Goal: Task Accomplishment & Management: Complete application form

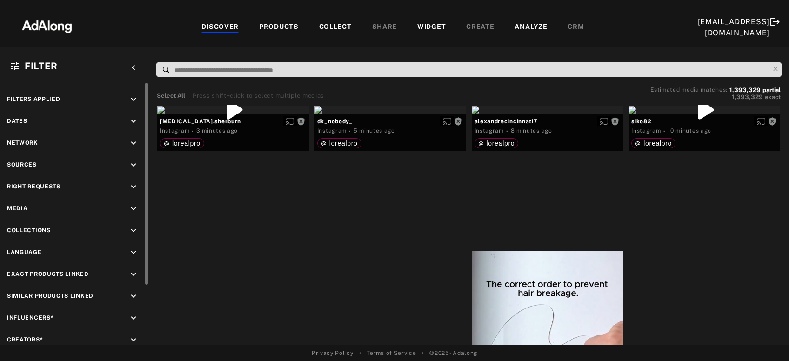
click at [132, 186] on icon "keyboard_arrow_down" at bounding box center [133, 187] width 10 height 10
click at [41, 206] on div "Agreed" at bounding box center [83, 209] width 118 height 10
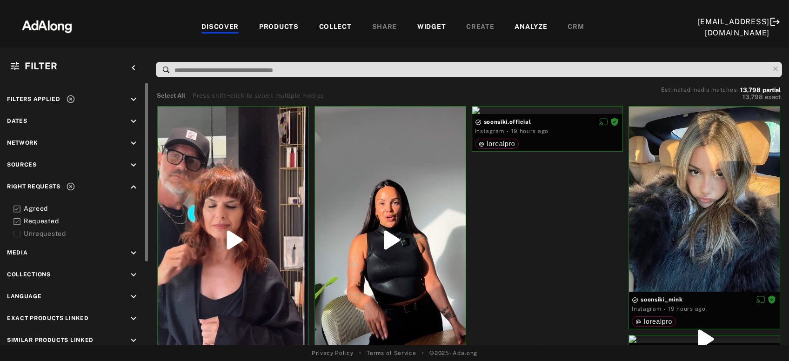
click at [74, 185] on icon at bounding box center [71, 187] width 8 height 8
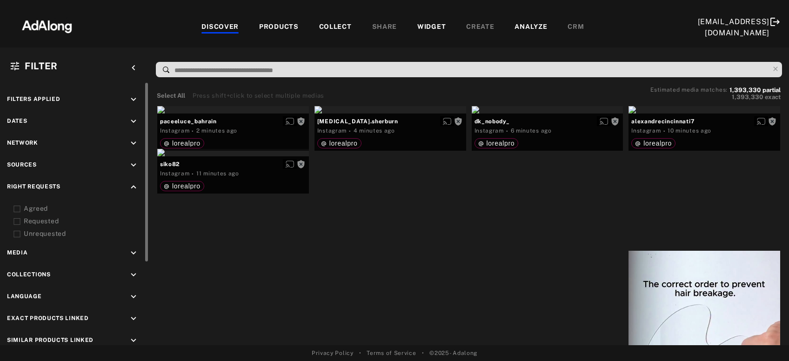
click at [135, 184] on icon "keyboard_arrow_up" at bounding box center [133, 187] width 10 height 10
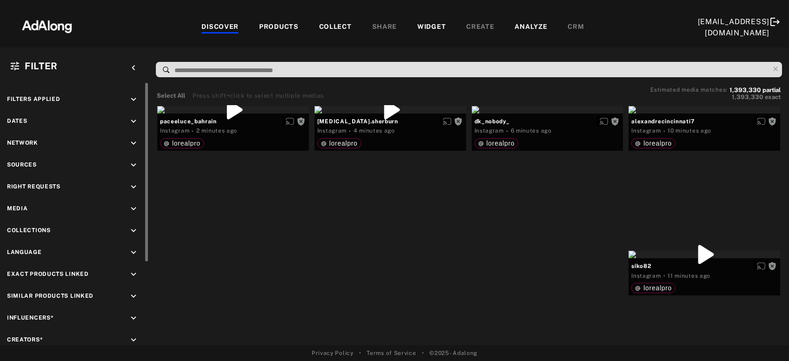
click at [130, 230] on icon "keyboard_arrow_down" at bounding box center [133, 231] width 10 height 10
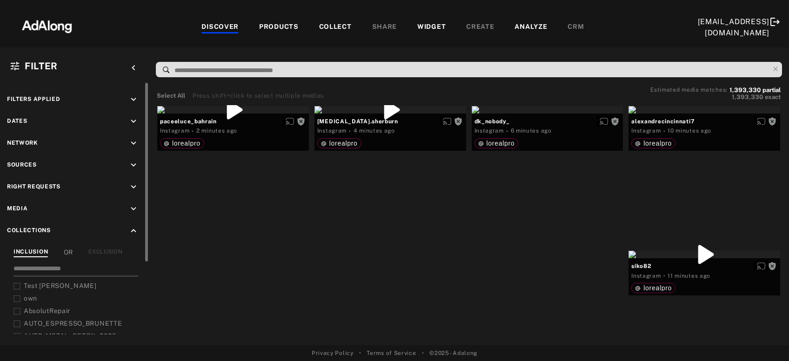
click at [76, 273] on input at bounding box center [75, 270] width 125 height 13
type input "***"
click at [79, 321] on span "Auto_LOREAL_PRO_Products" at bounding box center [72, 323] width 97 height 7
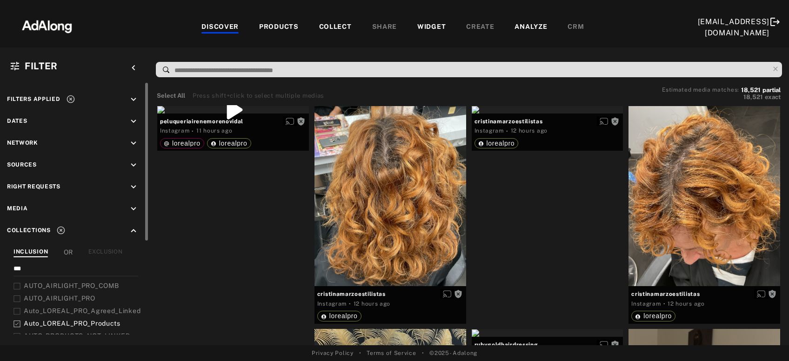
click at [137, 161] on icon "keyboard_arrow_down" at bounding box center [133, 165] width 10 height 10
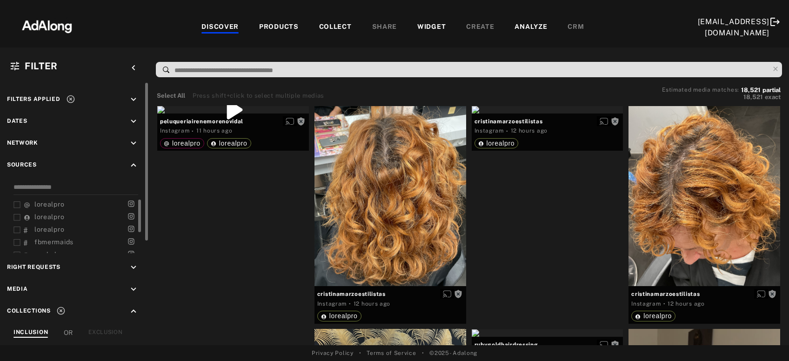
click at [49, 202] on span "lorealpro" at bounding box center [49, 204] width 30 height 7
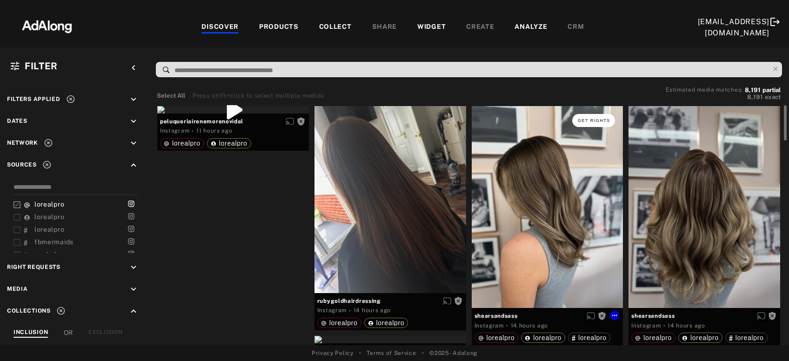
click at [594, 120] on span "Get rights" at bounding box center [594, 120] width 33 height 5
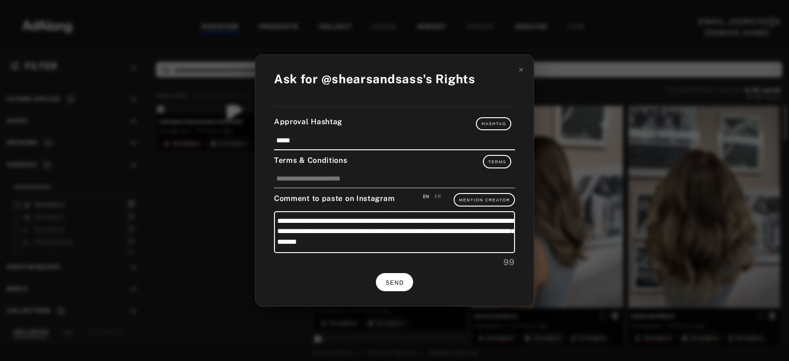
click at [400, 280] on span "SEND" at bounding box center [395, 283] width 18 height 7
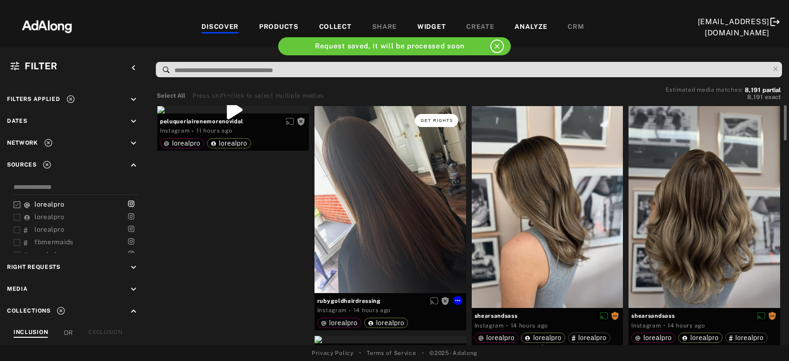
click at [428, 117] on button "Get rights" at bounding box center [436, 120] width 43 height 13
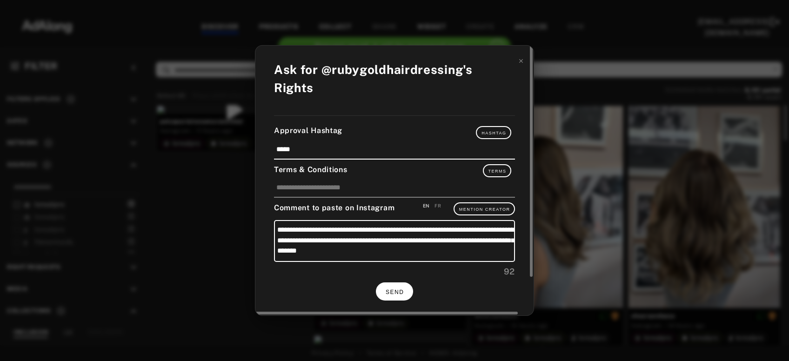
click at [404, 289] on span "SEND" at bounding box center [395, 292] width 18 height 7
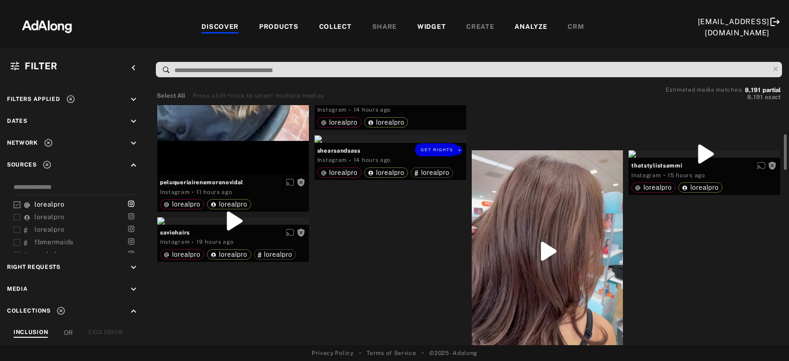
scroll to position [250, 0]
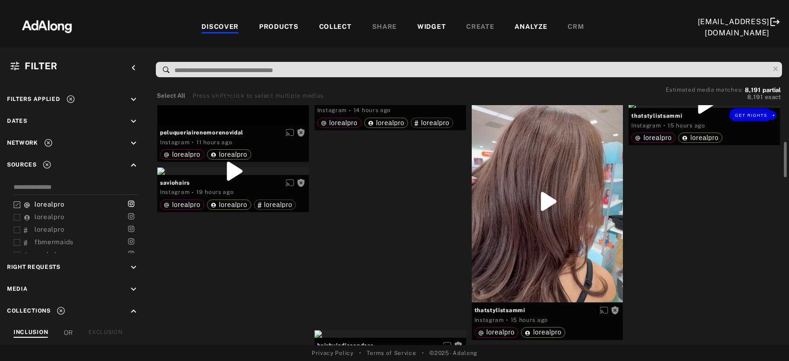
click at [700, 108] on div "Get rights" at bounding box center [705, 104] width 152 height 7
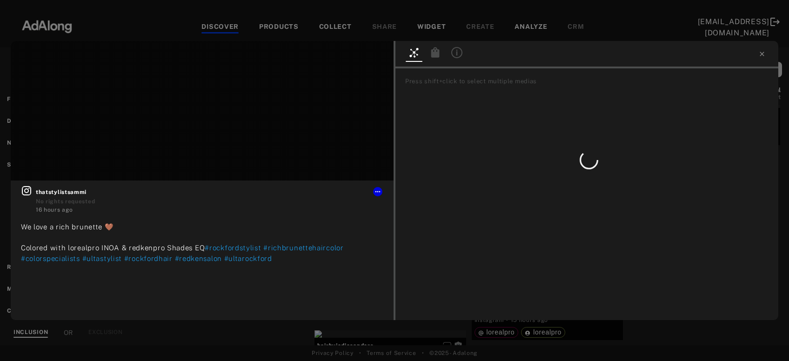
type input "**"
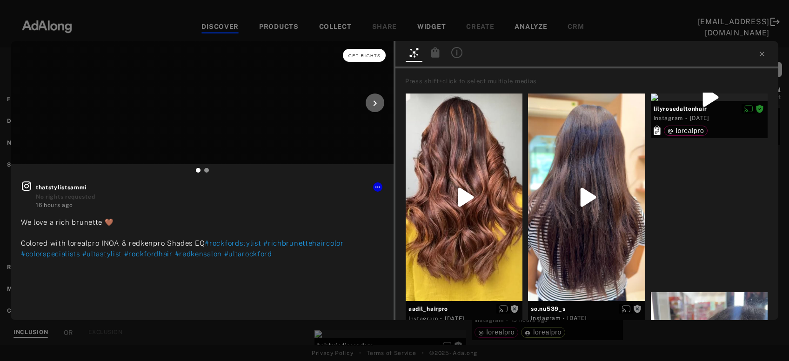
click at [369, 59] on button "Get rights" at bounding box center [364, 55] width 43 height 13
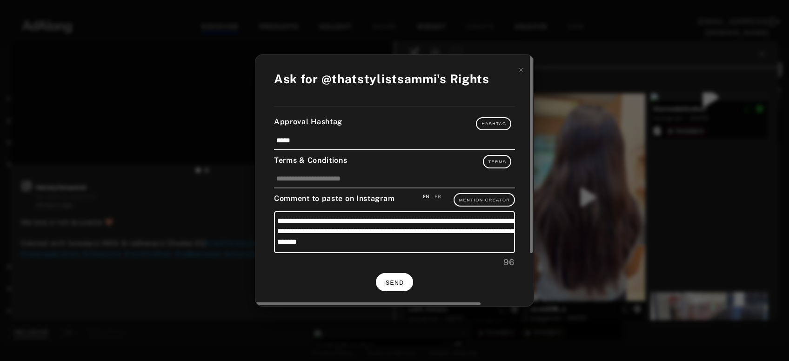
click at [407, 282] on button "SEND" at bounding box center [394, 282] width 37 height 18
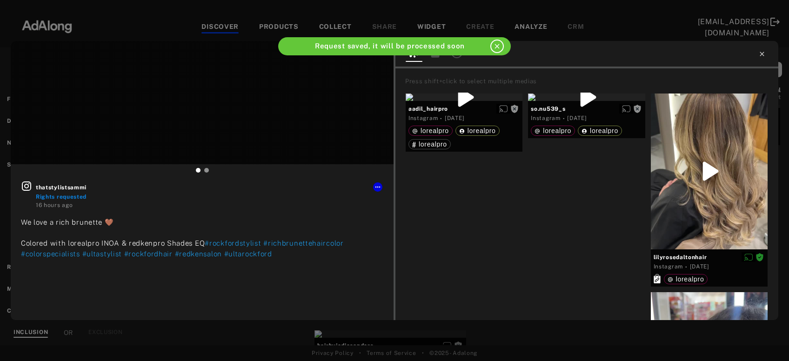
click at [765, 56] on icon at bounding box center [762, 53] width 7 height 7
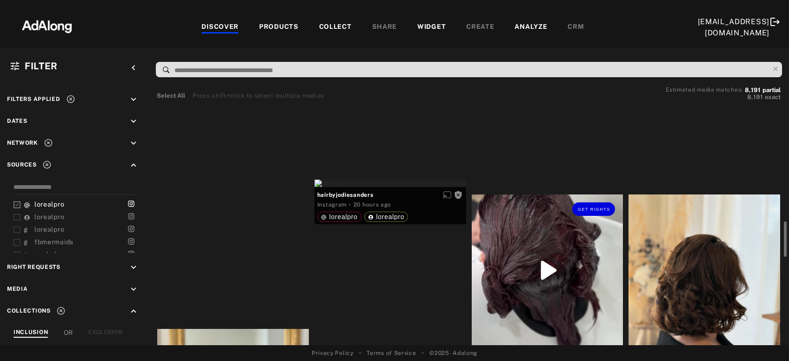
scroll to position [451, 0]
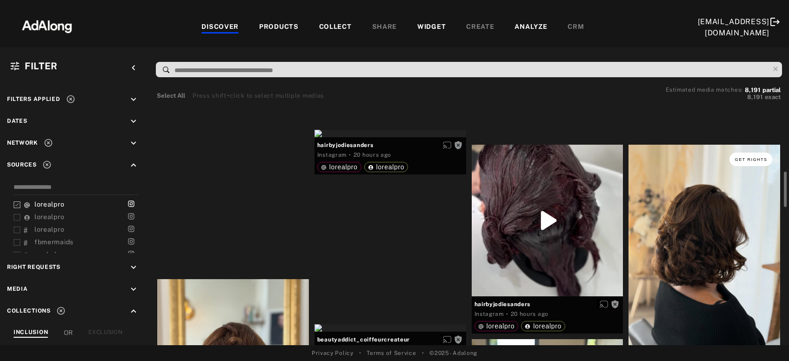
click at [747, 161] on span "Get rights" at bounding box center [751, 159] width 33 height 5
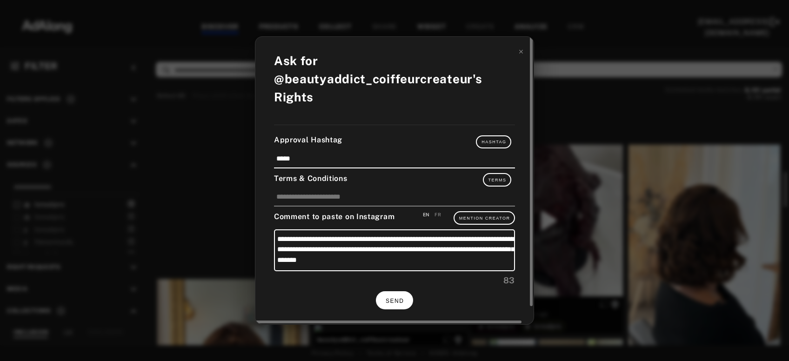
click at [401, 298] on span "SEND" at bounding box center [395, 301] width 18 height 7
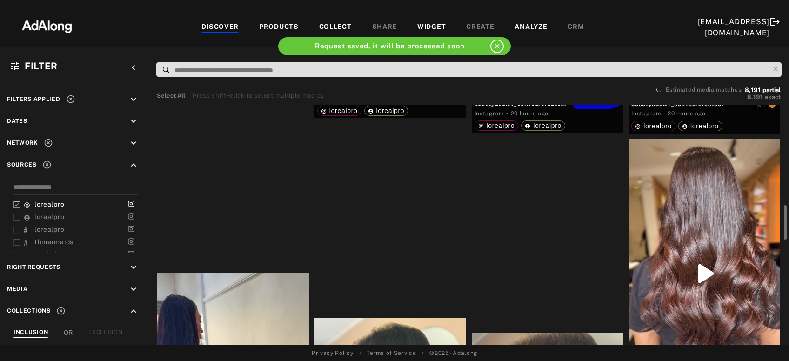
scroll to position [752, 0]
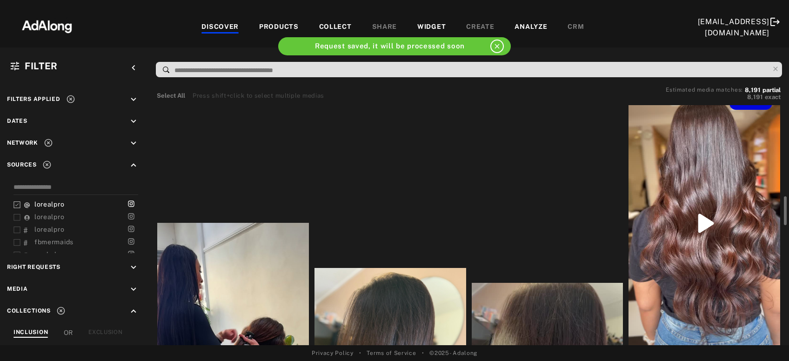
click at [683, 251] on div "Get rights" at bounding box center [705, 223] width 152 height 269
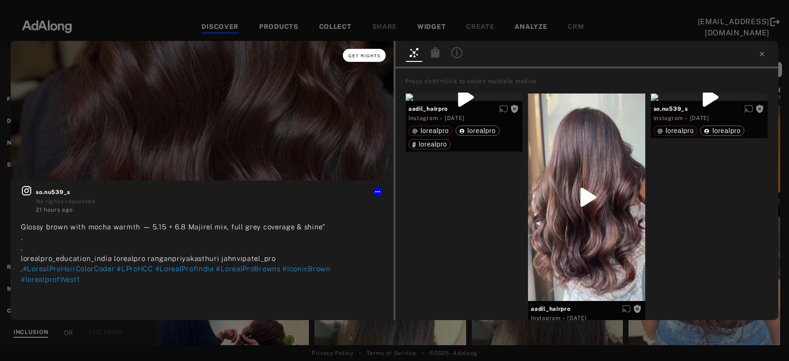
click at [371, 54] on span "Get rights" at bounding box center [365, 56] width 33 height 5
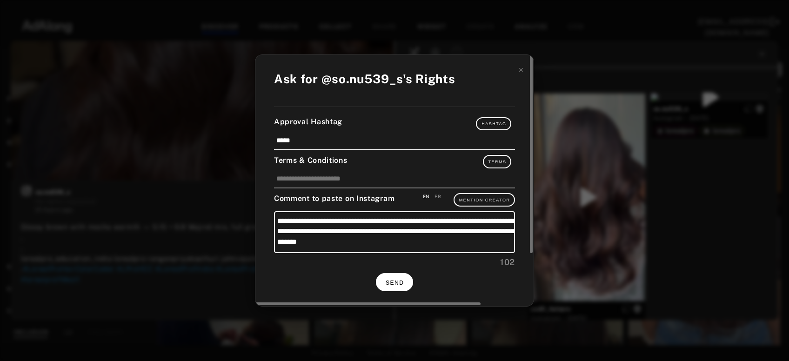
click at [404, 285] on button "SEND" at bounding box center [394, 282] width 37 height 18
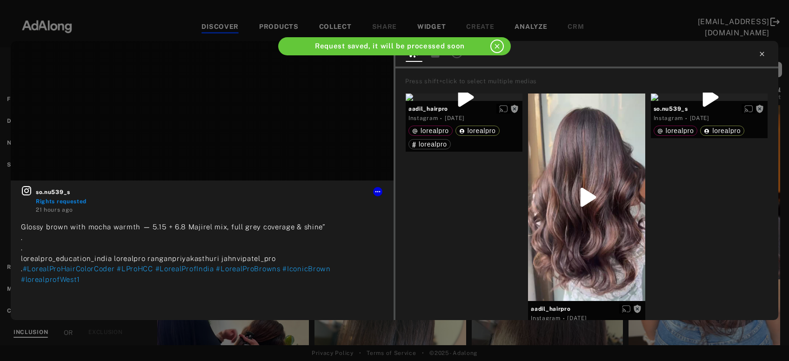
click at [764, 54] on icon at bounding box center [762, 53] width 7 height 7
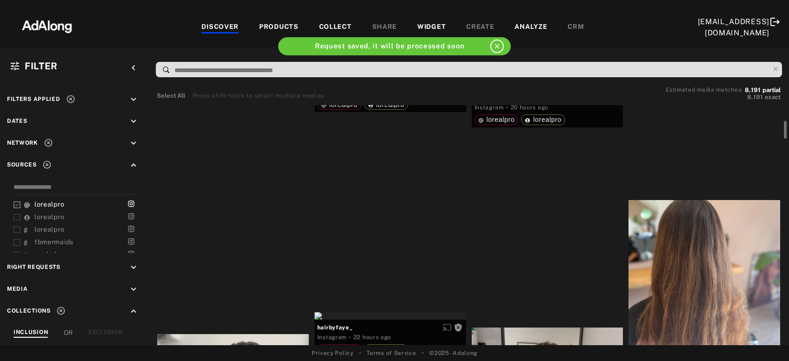
scroll to position [903, 0]
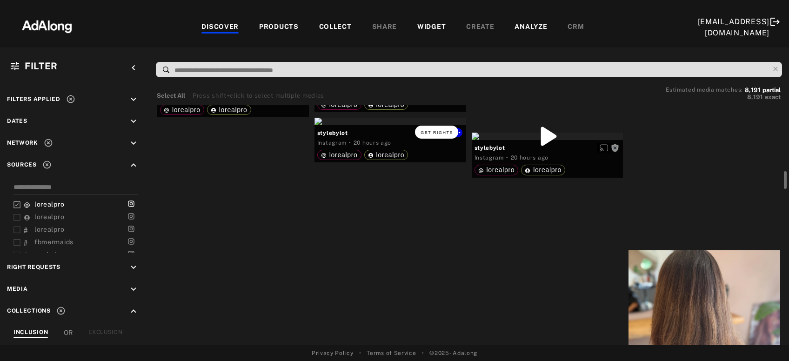
click at [433, 130] on span "Get rights" at bounding box center [437, 132] width 33 height 5
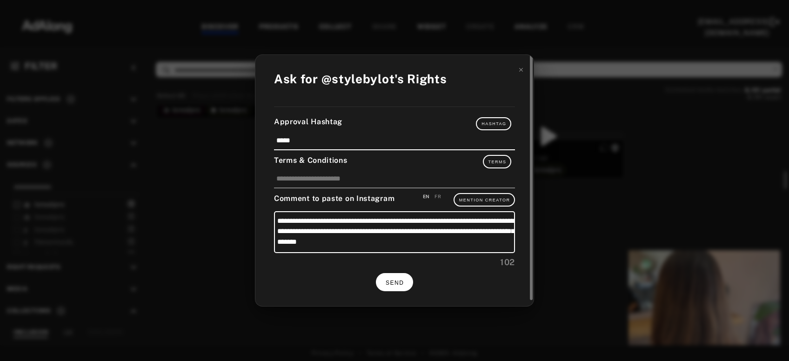
click at [404, 280] on span "SEND" at bounding box center [395, 283] width 18 height 7
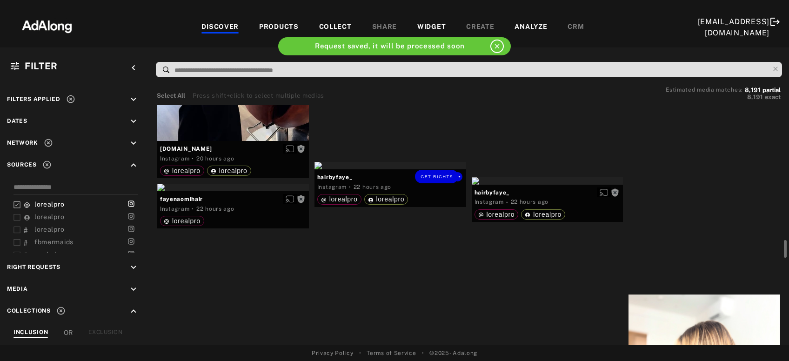
scroll to position [1153, 0]
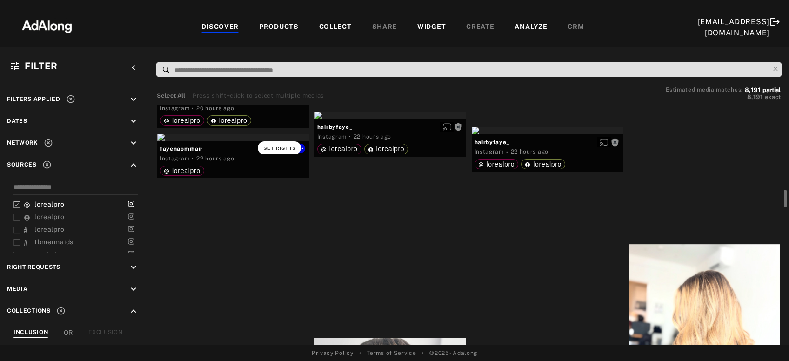
click at [269, 144] on button "Get rights" at bounding box center [279, 148] width 43 height 13
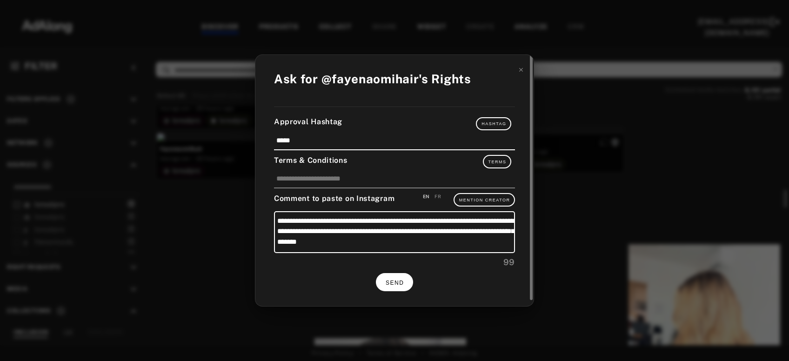
click at [393, 284] on button "SEND" at bounding box center [394, 282] width 37 height 18
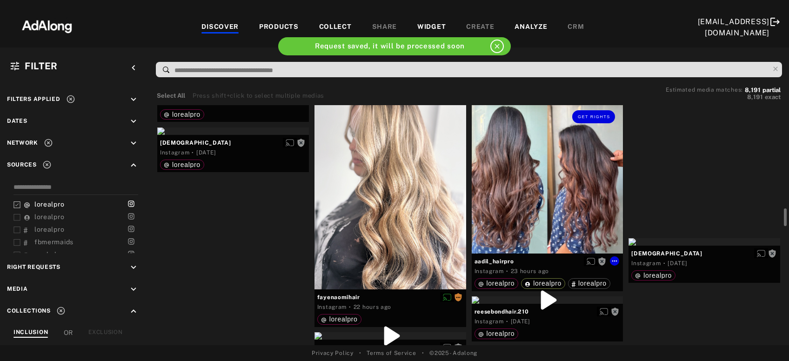
scroll to position [1354, 0]
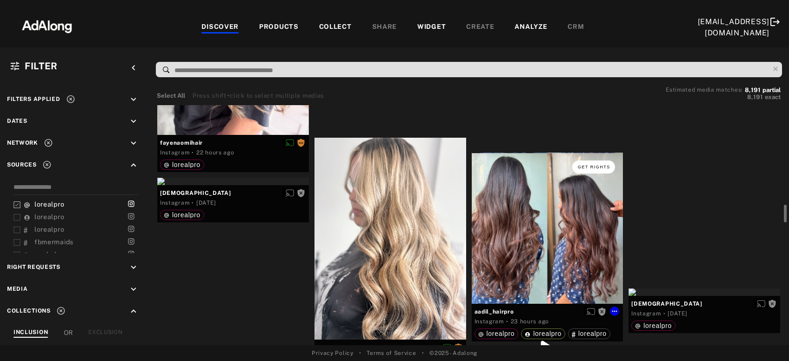
click at [596, 166] on span "Get rights" at bounding box center [594, 167] width 33 height 5
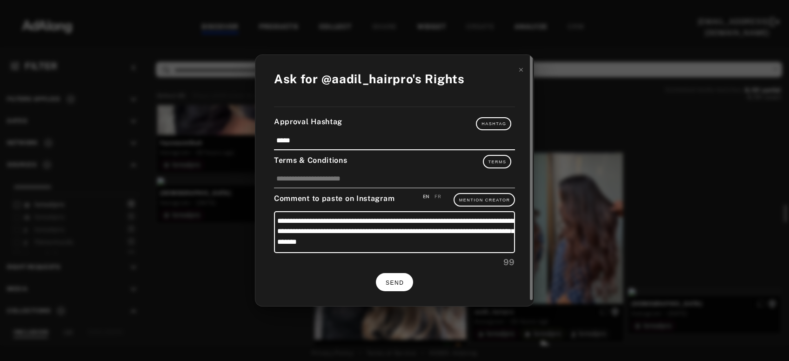
click at [398, 276] on button "SEND" at bounding box center [394, 282] width 37 height 18
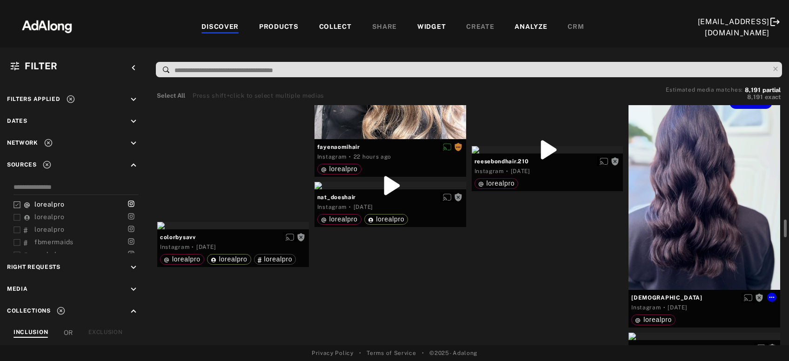
scroll to position [1505, 0]
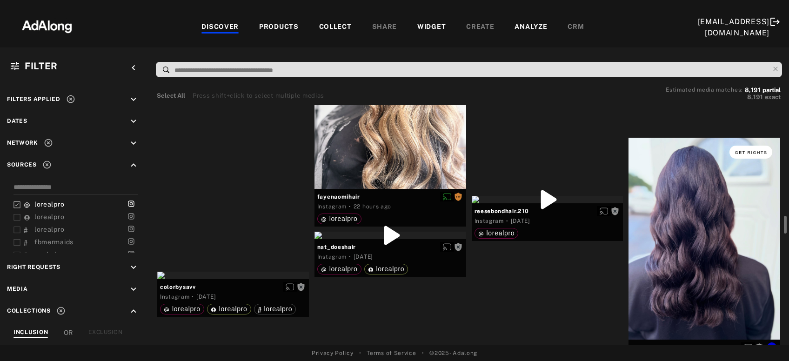
click at [760, 149] on button "Get rights" at bounding box center [751, 152] width 43 height 13
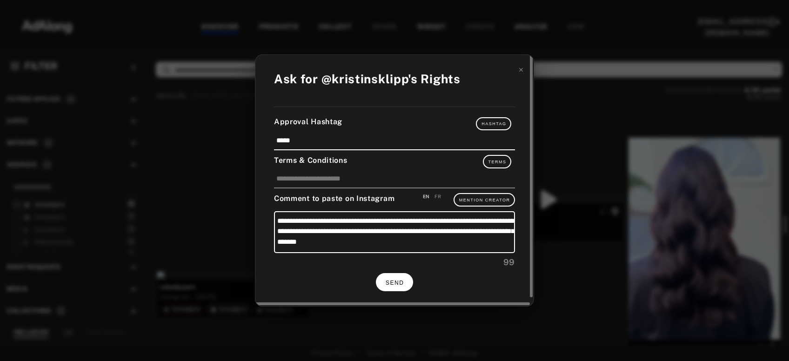
click at [396, 280] on span "SEND" at bounding box center [395, 283] width 18 height 7
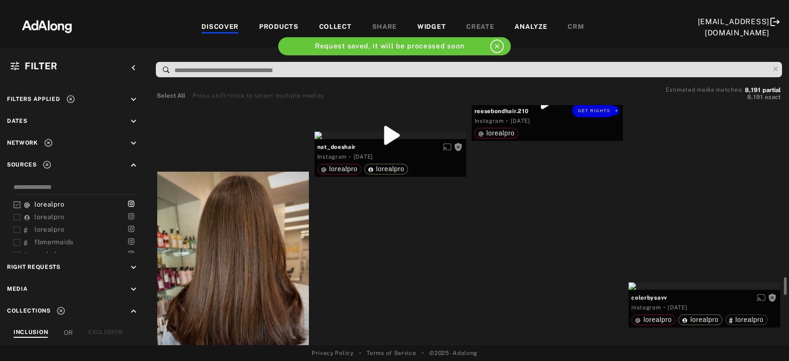
scroll to position [1655, 0]
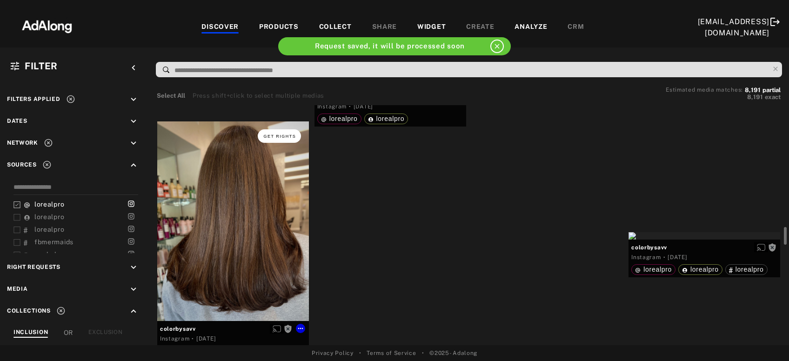
click at [283, 135] on span "Get rights" at bounding box center [279, 136] width 33 height 5
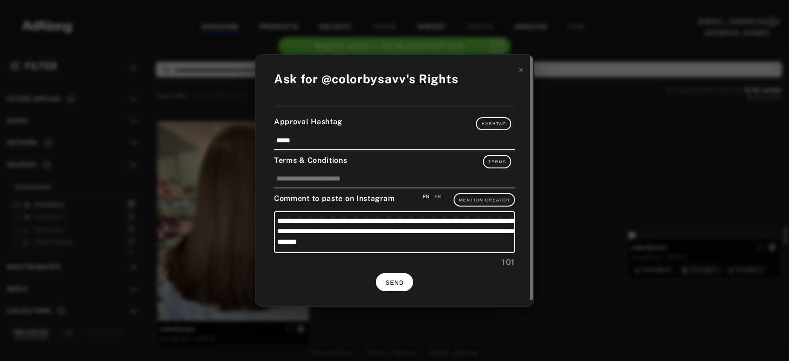
click at [400, 274] on button "SEND" at bounding box center [394, 282] width 37 height 18
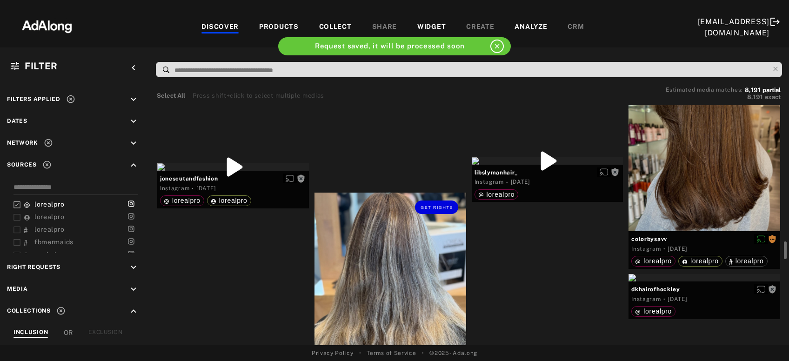
scroll to position [1906, 0]
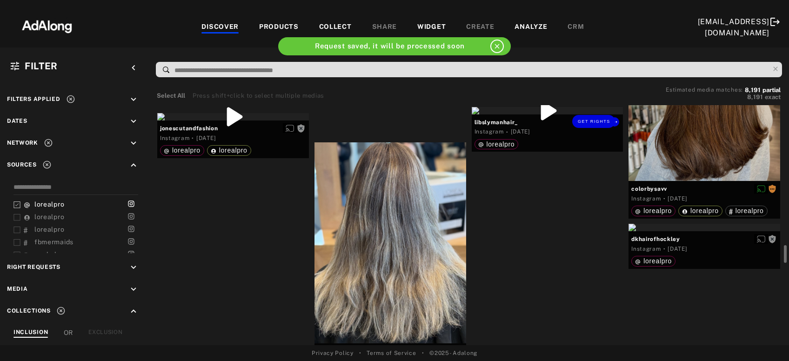
click at [547, 115] on div "Get rights" at bounding box center [548, 110] width 152 height 7
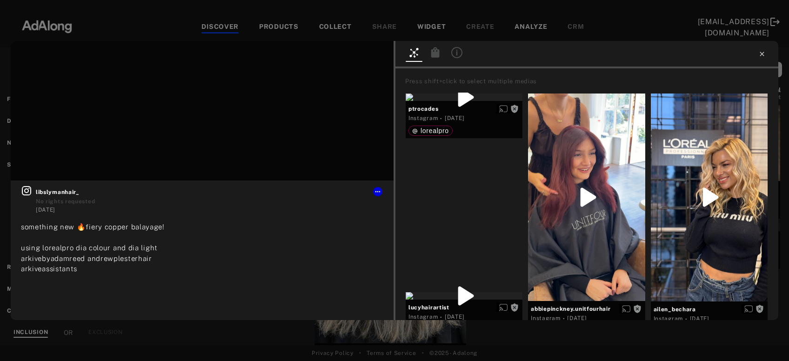
click at [764, 53] on icon at bounding box center [762, 53] width 7 height 7
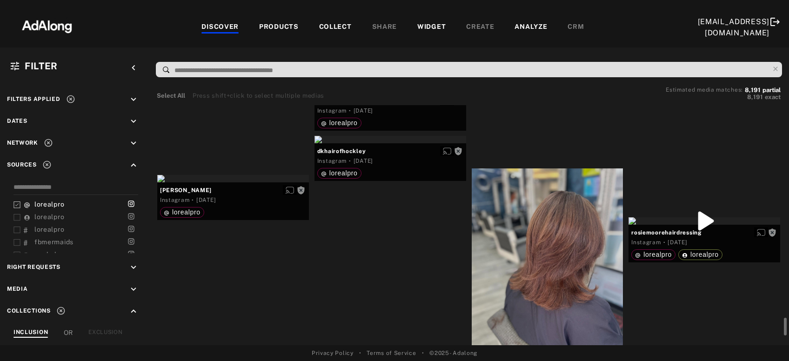
scroll to position [2207, 0]
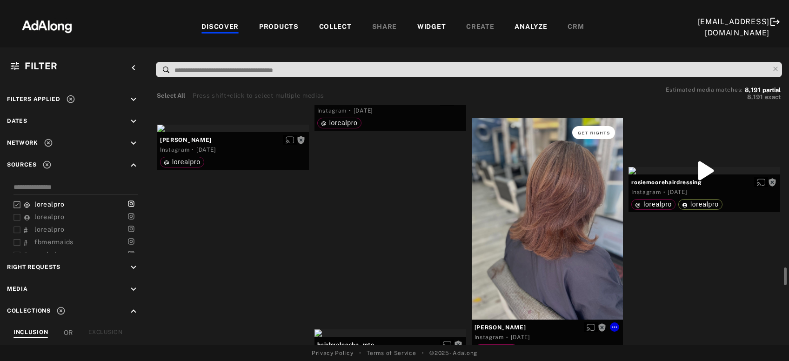
click at [601, 131] on span "Get rights" at bounding box center [594, 133] width 33 height 5
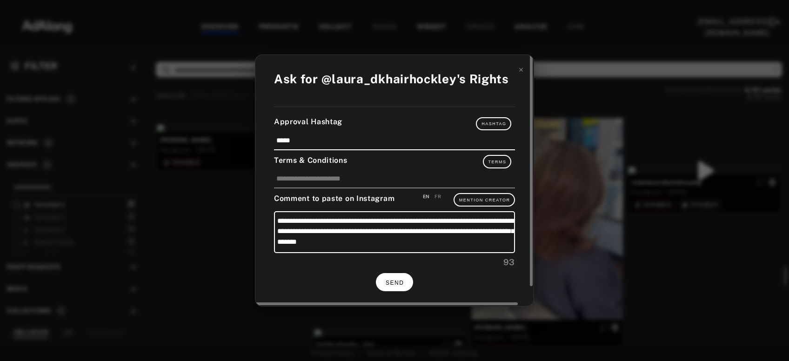
click at [389, 286] on button "SEND" at bounding box center [394, 282] width 37 height 18
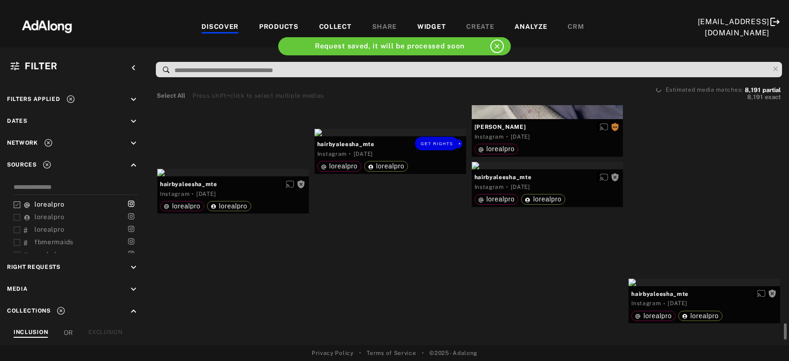
scroll to position [2458, 0]
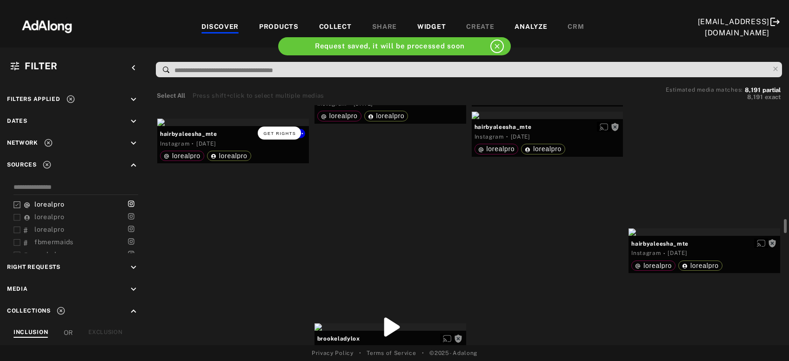
click at [271, 132] on span "Get rights" at bounding box center [279, 133] width 33 height 5
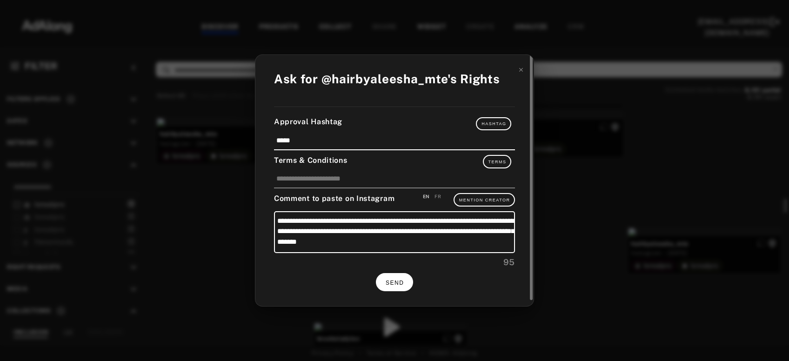
click at [403, 283] on span "SEND" at bounding box center [395, 283] width 18 height 7
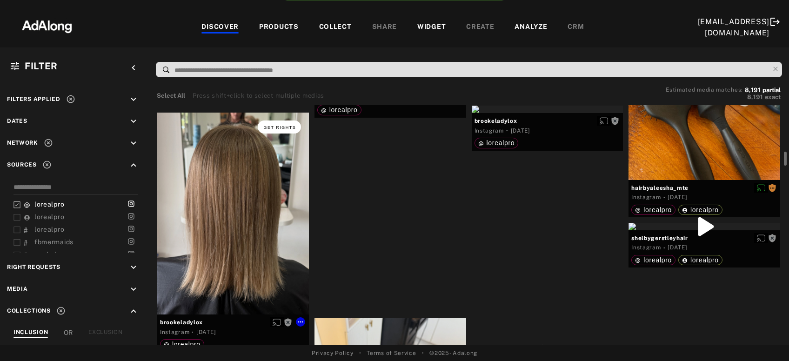
scroll to position [2658, 0]
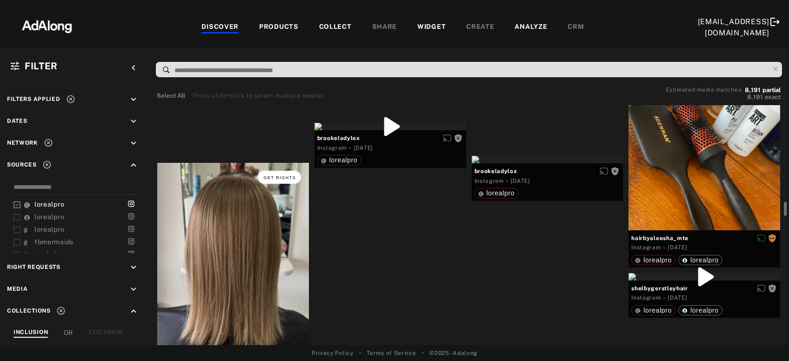
click at [283, 177] on span "Get rights" at bounding box center [279, 177] width 33 height 5
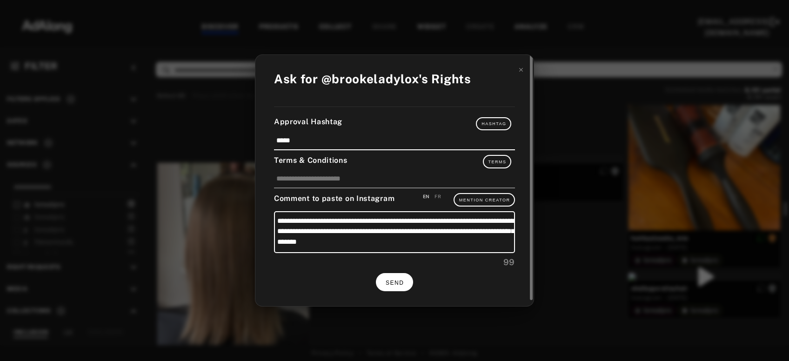
click at [389, 280] on span "SEND" at bounding box center [395, 283] width 18 height 7
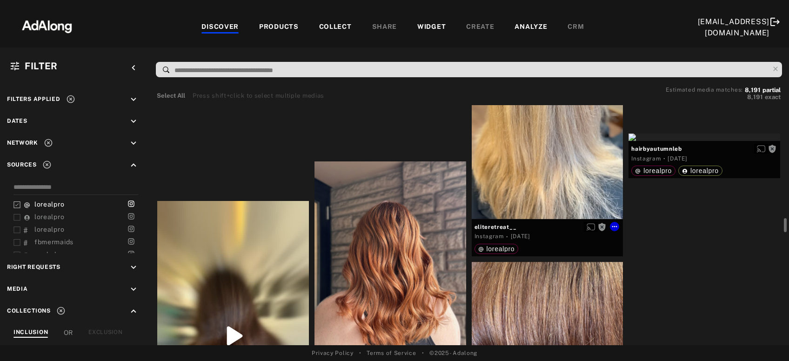
scroll to position [3160, 0]
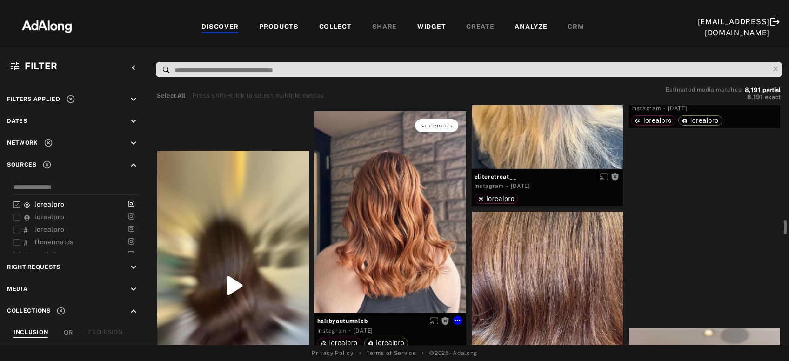
click at [439, 124] on span "Get rights" at bounding box center [437, 126] width 33 height 5
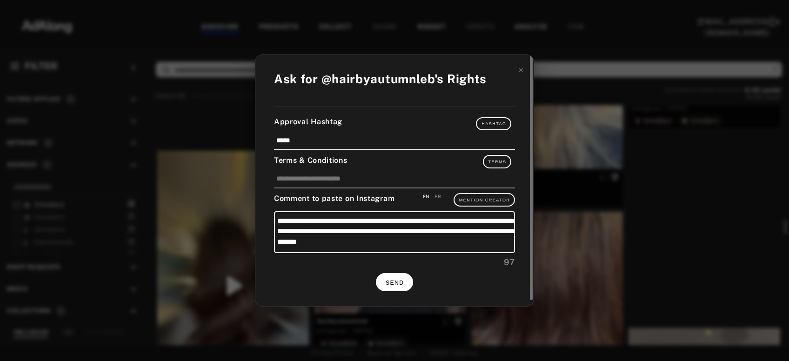
click at [397, 280] on span "SEND" at bounding box center [395, 283] width 18 height 7
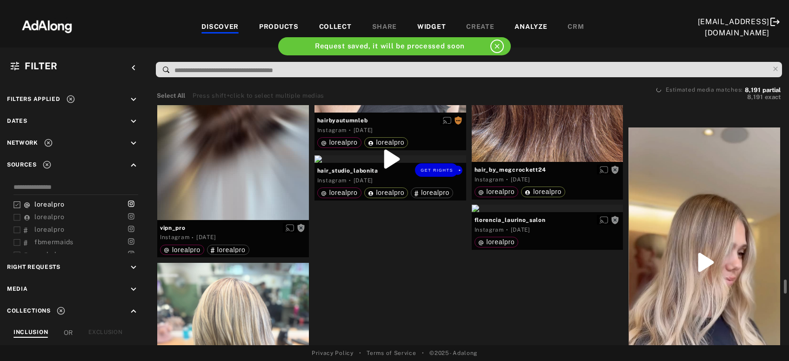
scroll to position [3461, 0]
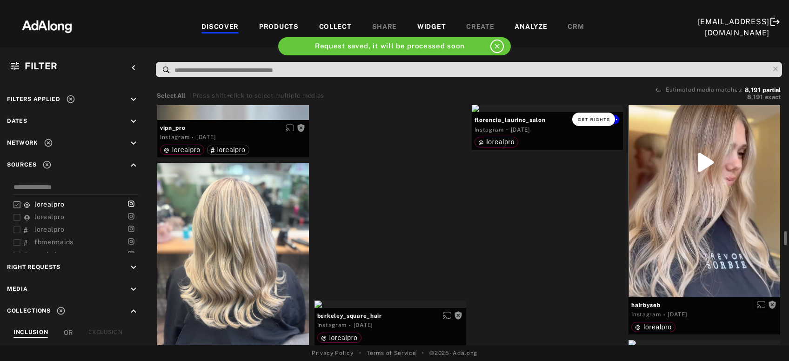
click at [587, 117] on span "Get rights" at bounding box center [594, 119] width 33 height 5
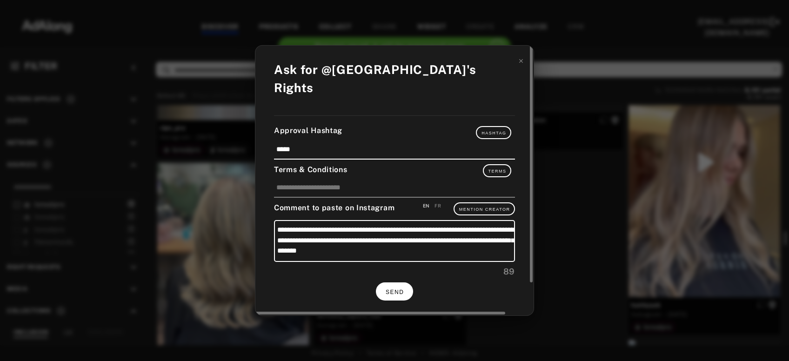
click at [388, 289] on span "SEND" at bounding box center [395, 292] width 18 height 7
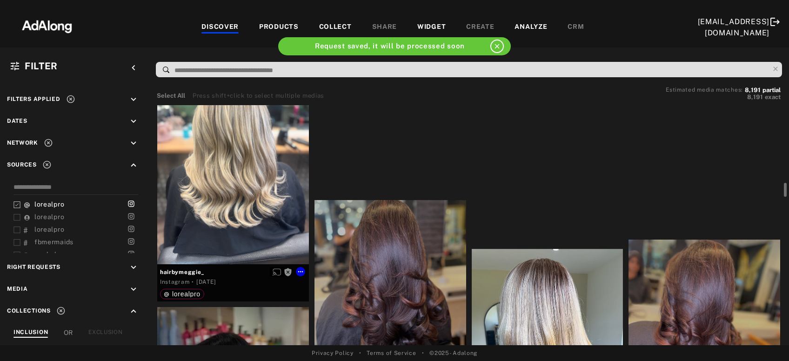
scroll to position [3511, 0]
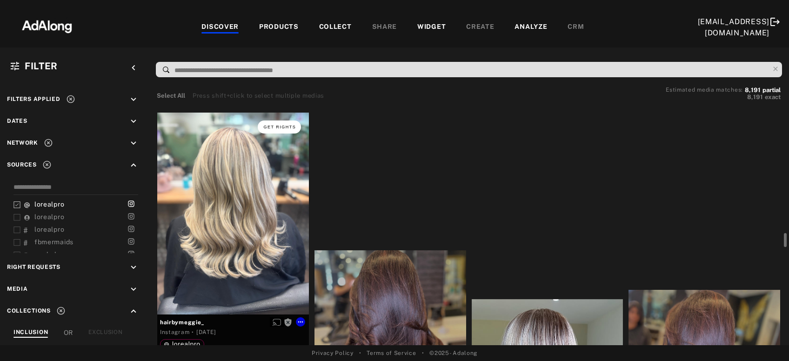
click at [275, 128] on span "Get rights" at bounding box center [279, 127] width 33 height 5
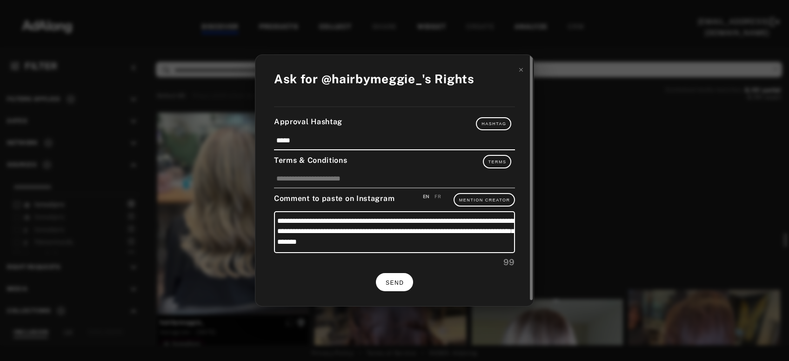
click at [402, 284] on button "SEND" at bounding box center [394, 282] width 37 height 18
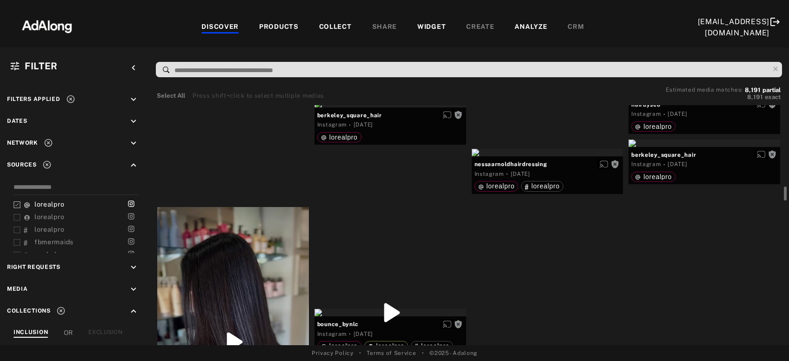
scroll to position [3612, 0]
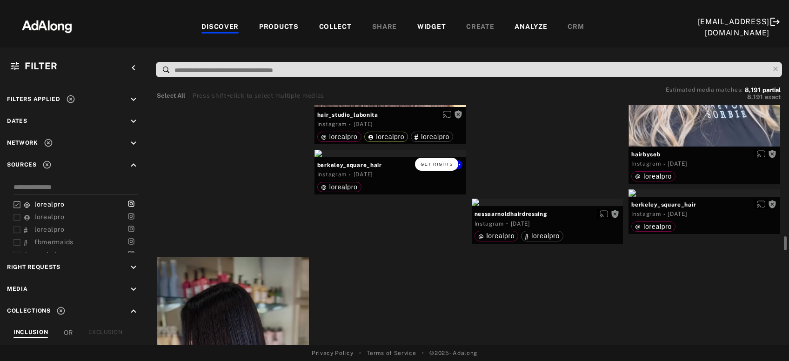
click at [429, 168] on button "Get rights" at bounding box center [436, 164] width 43 height 13
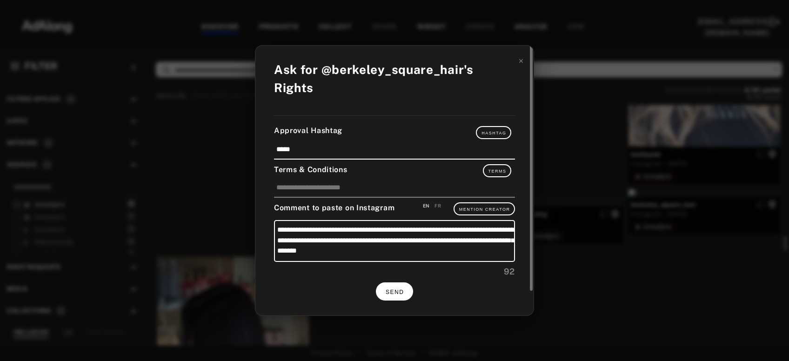
click at [386, 283] on button "SEND" at bounding box center [394, 292] width 37 height 18
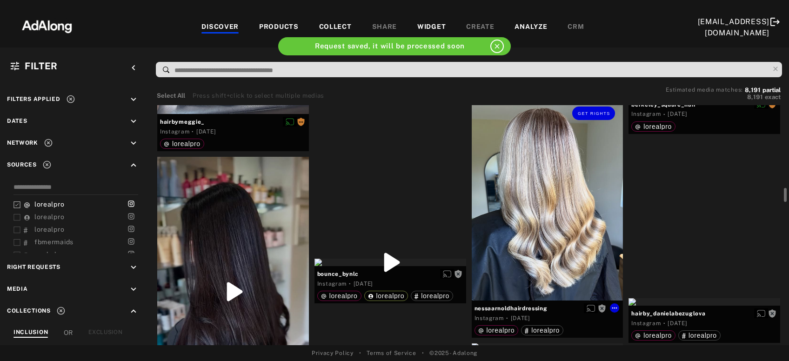
scroll to position [3662, 0]
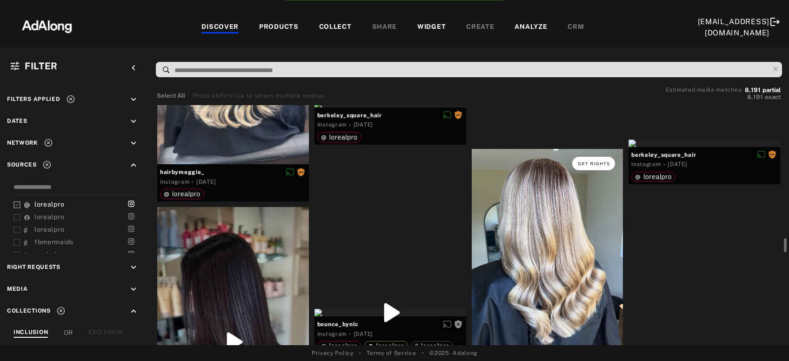
click at [587, 168] on button "Get rights" at bounding box center [594, 163] width 43 height 13
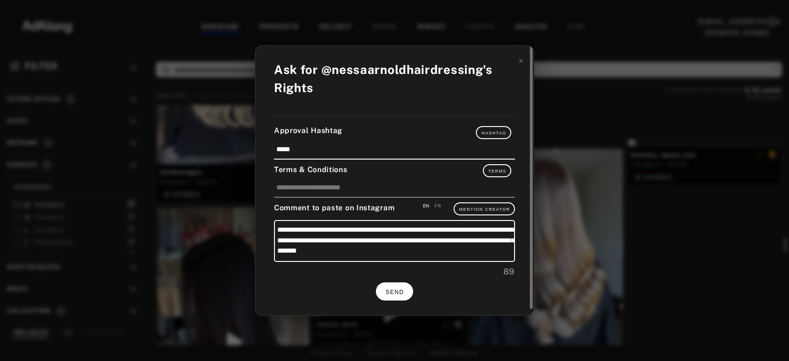
click at [398, 296] on button "SEND" at bounding box center [394, 292] width 37 height 18
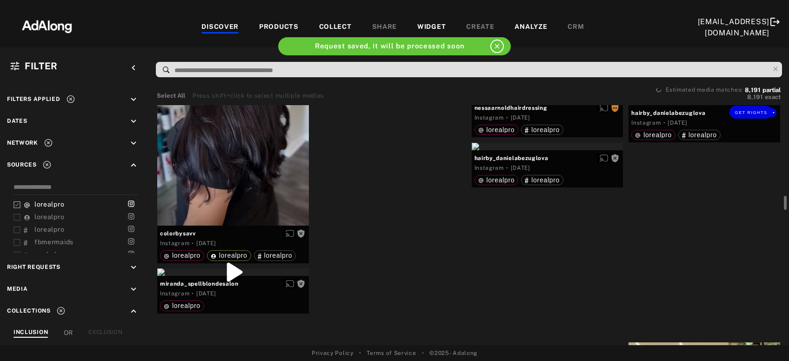
scroll to position [3863, 0]
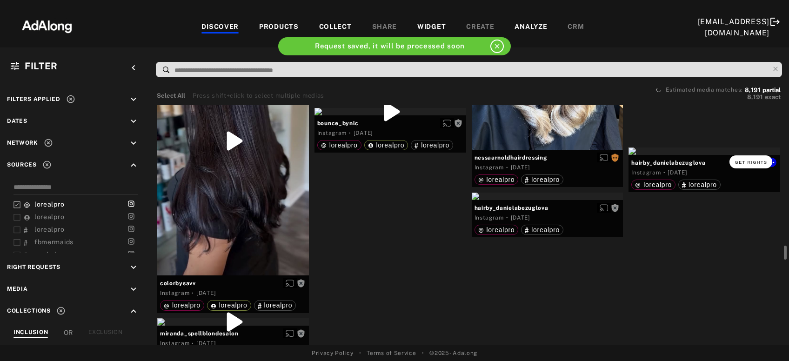
click at [739, 163] on span "Get rights" at bounding box center [751, 162] width 33 height 5
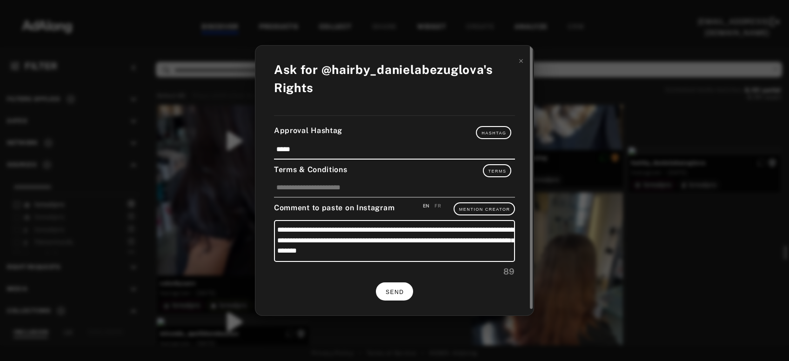
click at [399, 293] on button "SEND" at bounding box center [394, 292] width 37 height 18
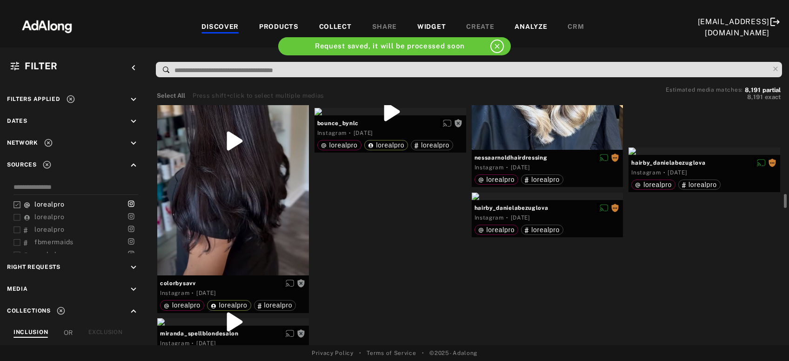
scroll to position [3813, 0]
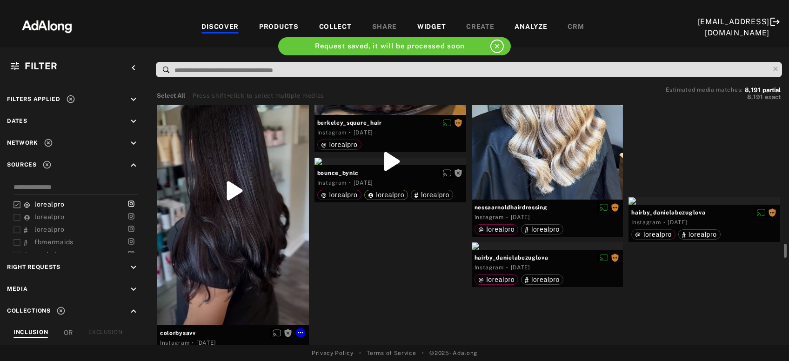
click at [219, 252] on div "Get rights" at bounding box center [233, 191] width 152 height 270
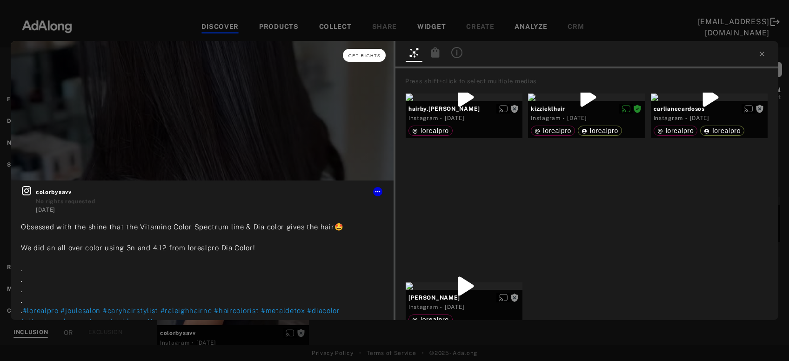
click at [372, 59] on button "Get rights" at bounding box center [364, 55] width 43 height 13
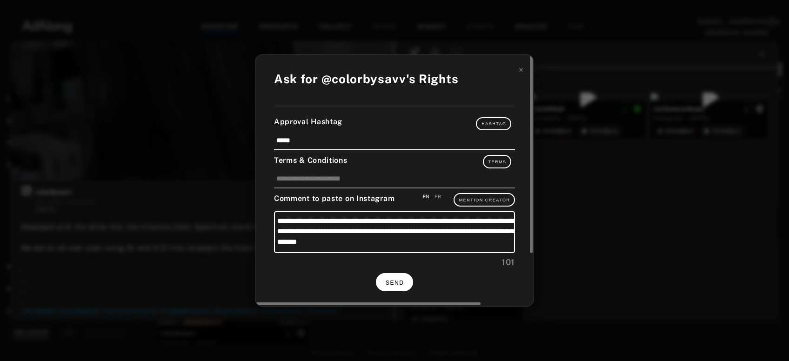
click at [398, 280] on span "SEND" at bounding box center [395, 283] width 18 height 7
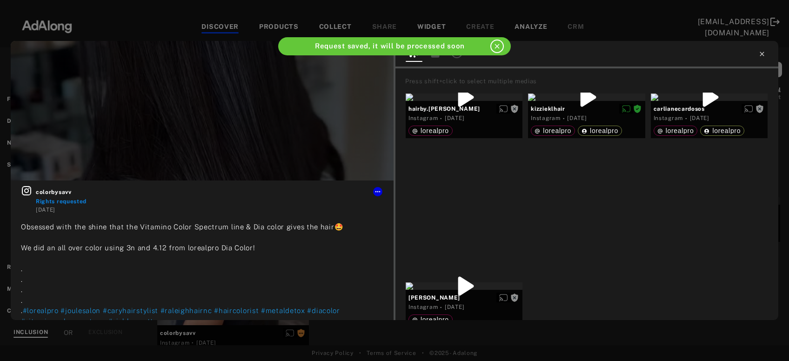
click at [760, 54] on icon at bounding box center [762, 53] width 7 height 7
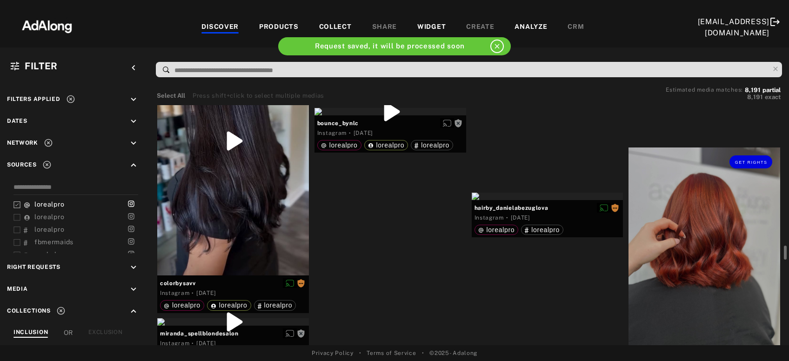
scroll to position [3913, 0]
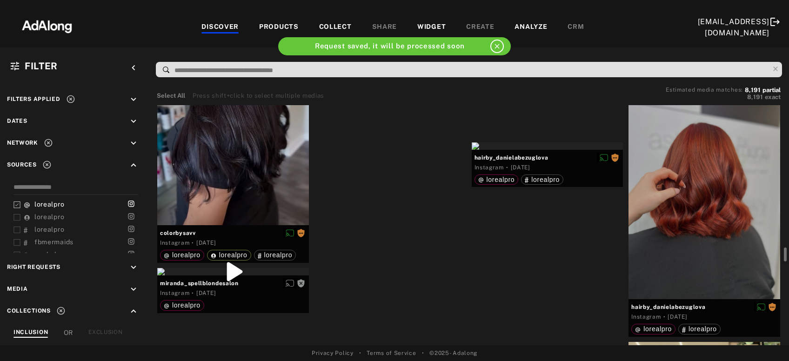
click at [420, 65] on div "Get rights" at bounding box center [391, 61] width 152 height 7
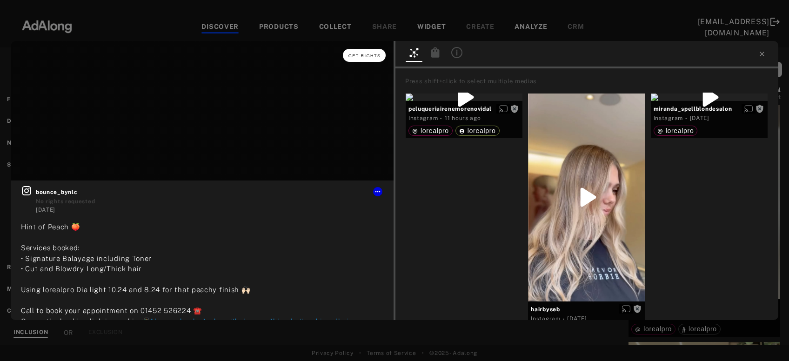
click at [372, 54] on span "Get rights" at bounding box center [365, 56] width 33 height 5
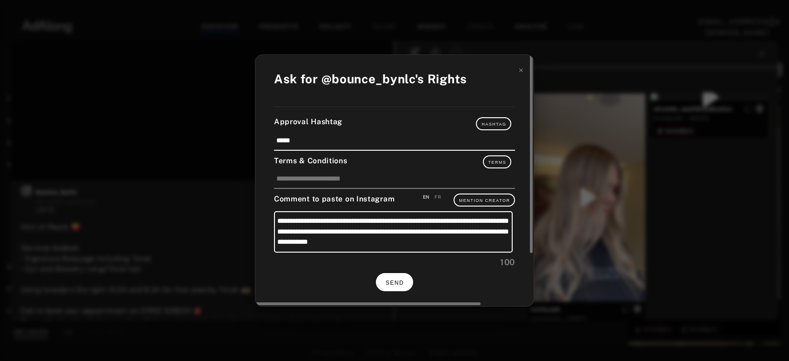
click at [394, 287] on button "SEND" at bounding box center [394, 282] width 37 height 18
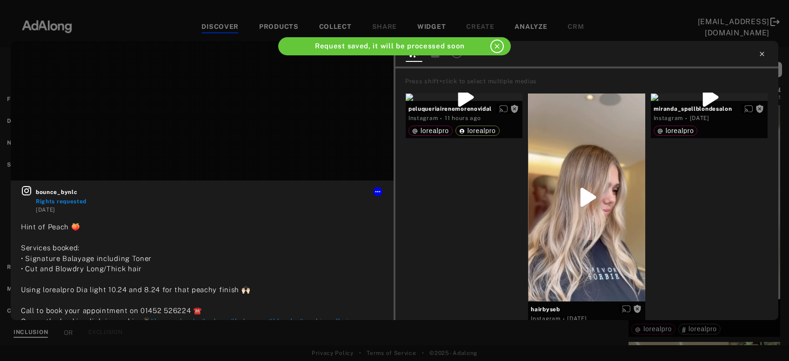
click at [762, 54] on icon at bounding box center [762, 53] width 7 height 7
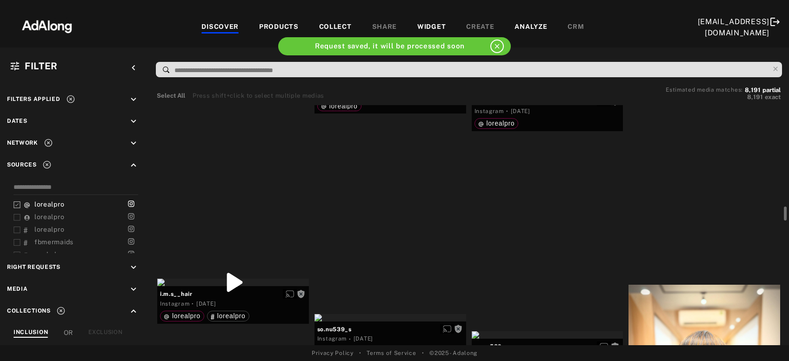
scroll to position [4164, 0]
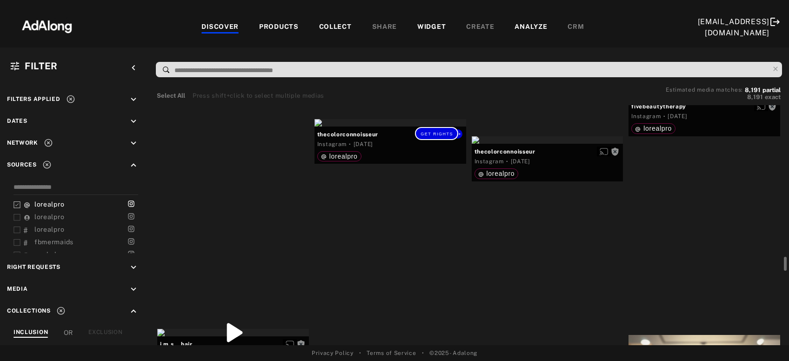
click at [425, 138] on button "Get rights" at bounding box center [436, 133] width 43 height 13
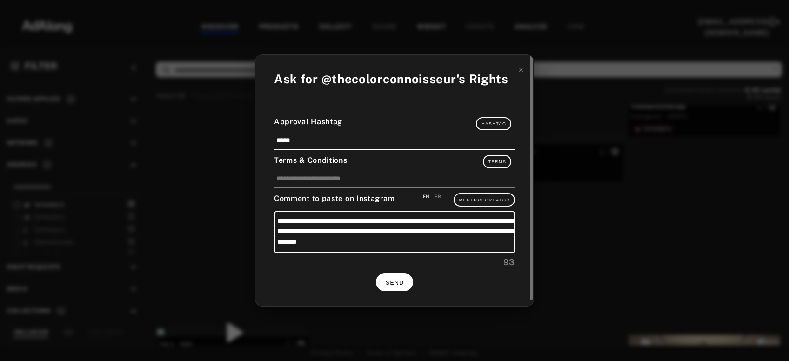
click at [397, 283] on span "SEND" at bounding box center [395, 283] width 18 height 7
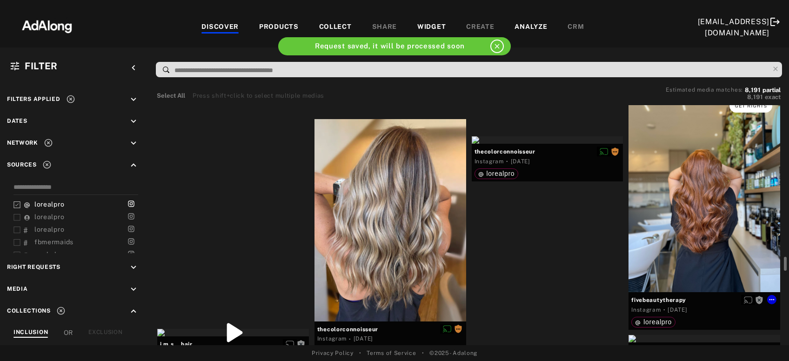
click at [763, 111] on button "Get rights" at bounding box center [751, 105] width 43 height 13
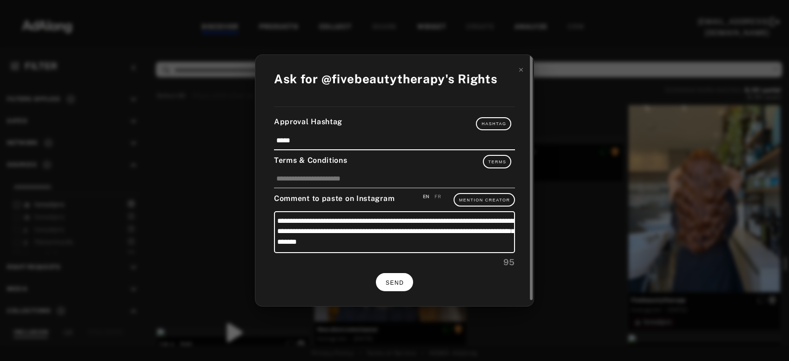
click at [401, 280] on span "SEND" at bounding box center [395, 283] width 18 height 7
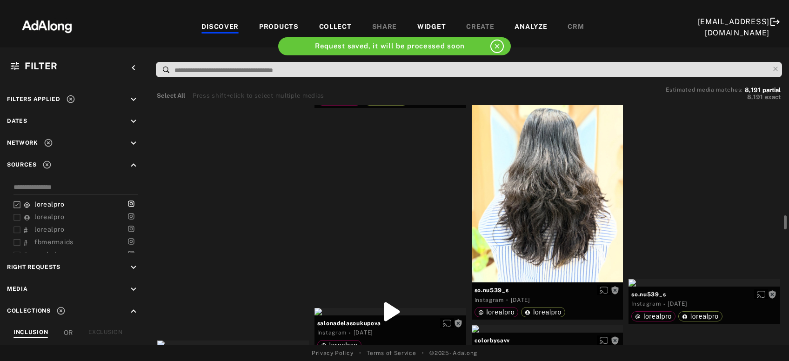
scroll to position [4415, 0]
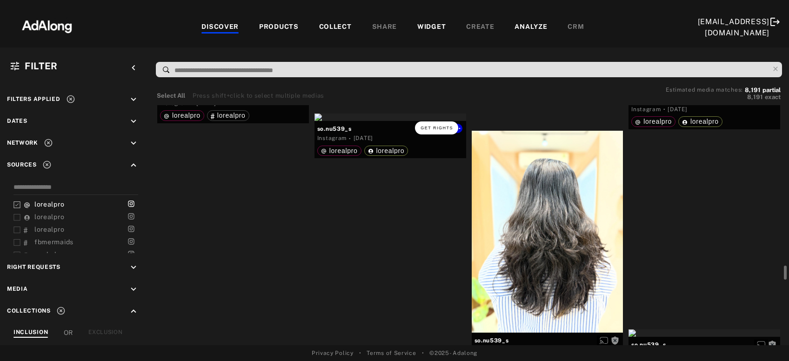
click at [449, 126] on span "Get rights" at bounding box center [437, 128] width 33 height 5
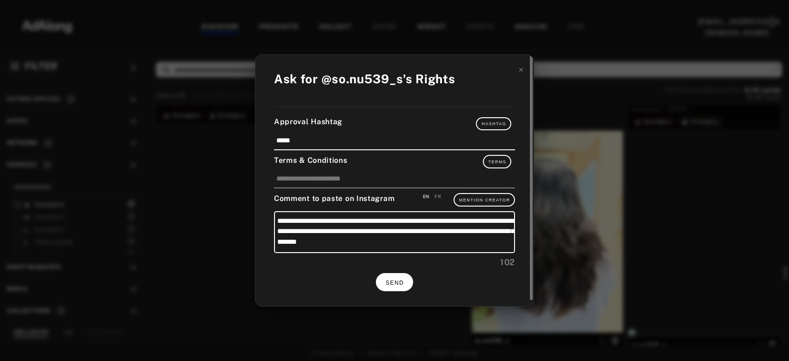
click at [402, 283] on span "SEND" at bounding box center [395, 283] width 18 height 7
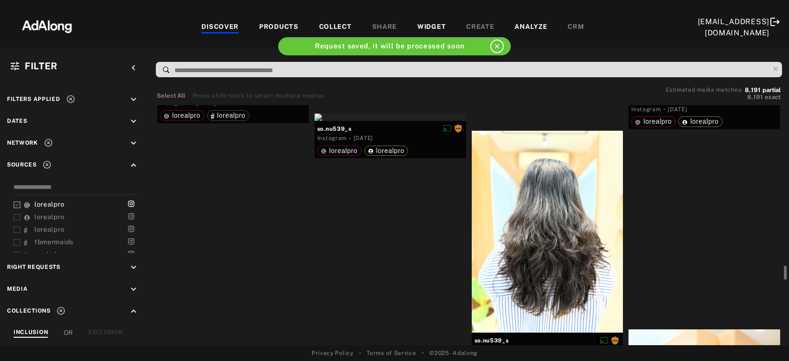
click at [247, 86] on div "Get rights" at bounding box center [233, 81] width 152 height 7
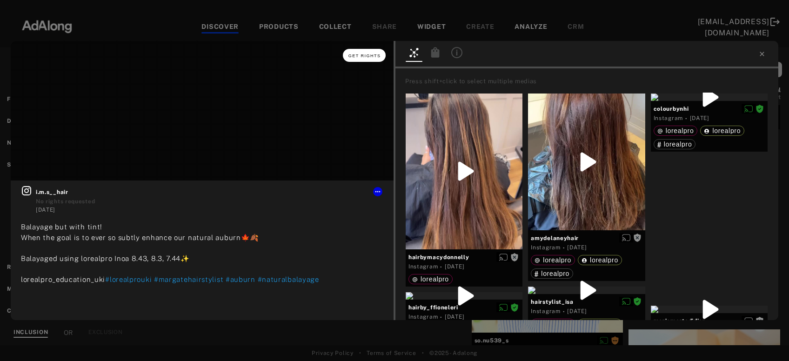
click at [374, 54] on span "Get rights" at bounding box center [365, 56] width 33 height 5
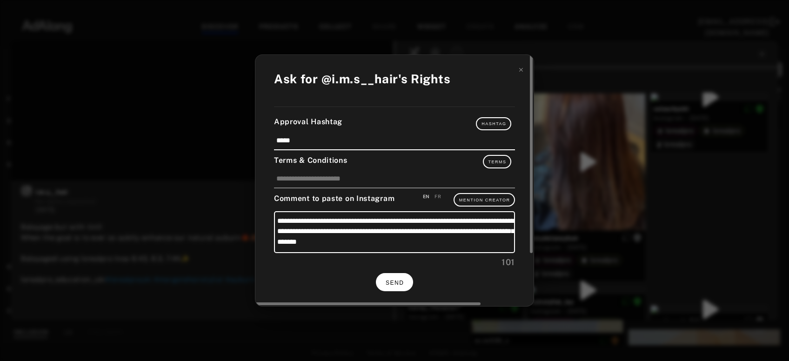
click at [398, 286] on button "SEND" at bounding box center [394, 282] width 37 height 18
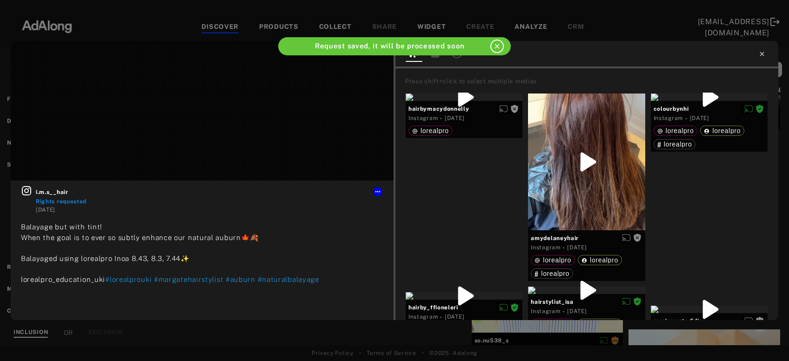
click at [760, 54] on icon at bounding box center [762, 53] width 7 height 7
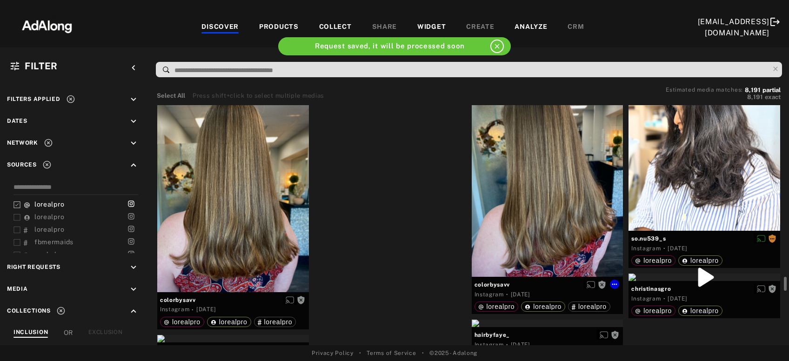
scroll to position [4666, 0]
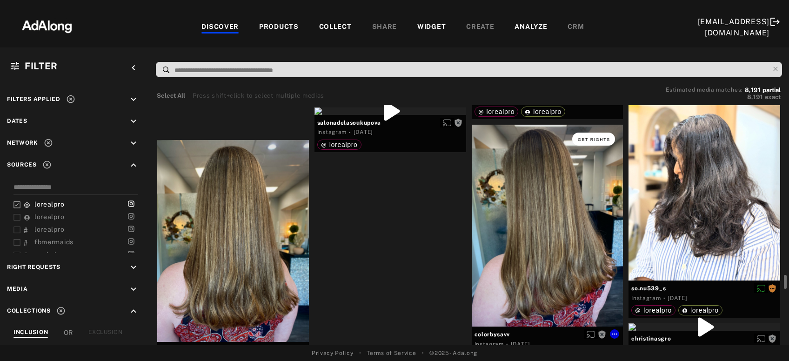
click at [599, 141] on button "Get rights" at bounding box center [594, 139] width 43 height 13
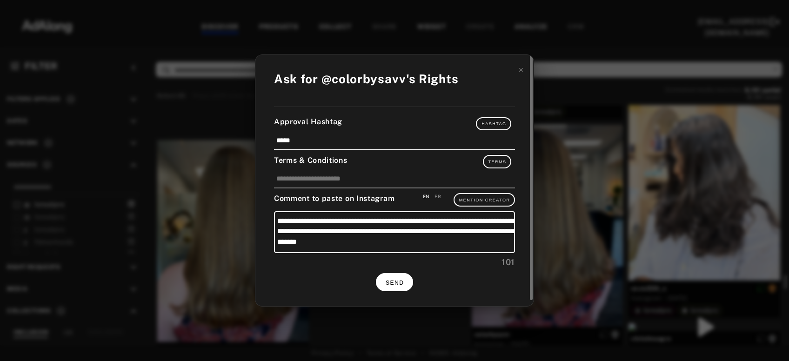
click at [404, 284] on button "SEND" at bounding box center [394, 282] width 37 height 18
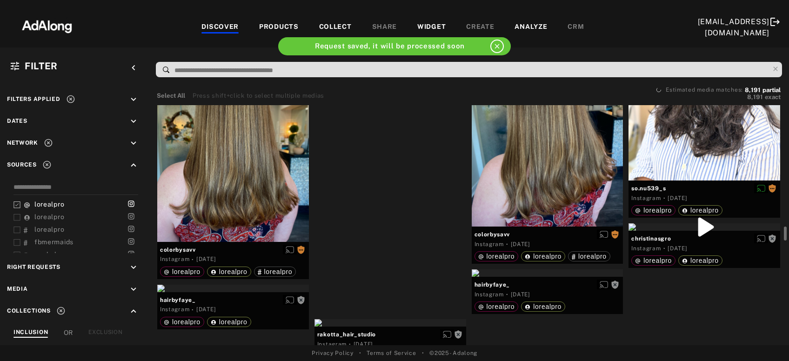
scroll to position [4715, 0]
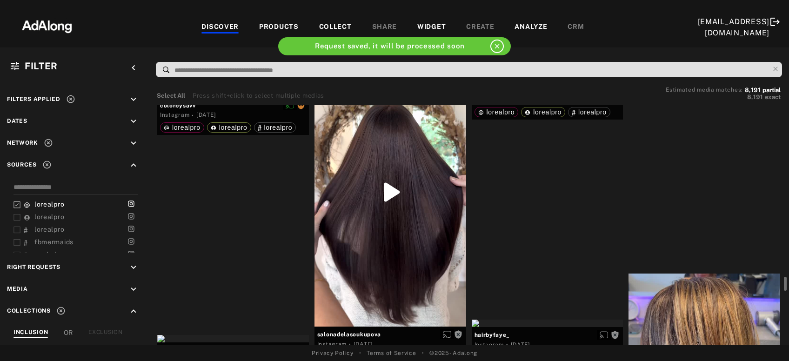
click at [390, 246] on div at bounding box center [391, 192] width 152 height 269
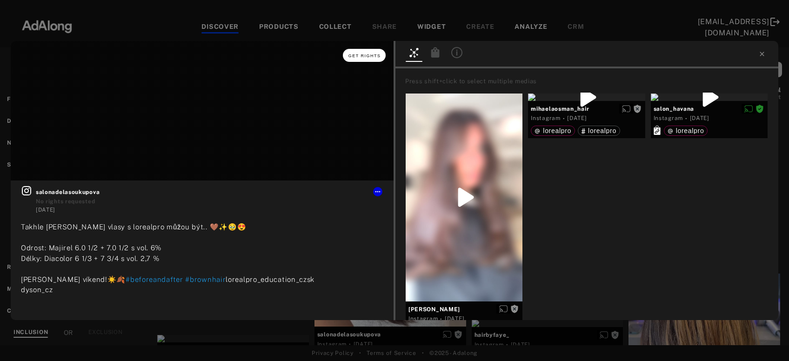
click at [374, 59] on button "Get rights" at bounding box center [364, 55] width 43 height 13
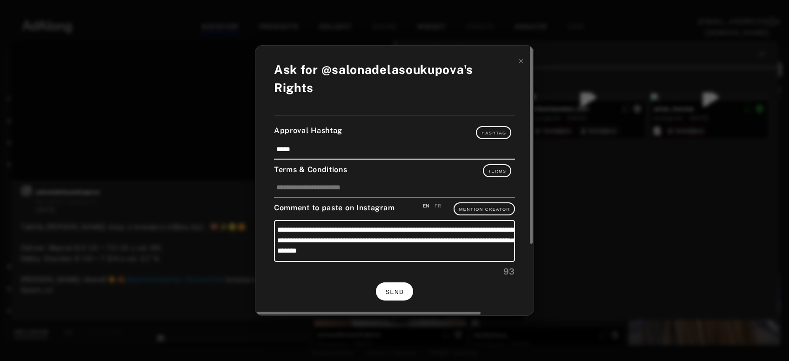
click at [385, 283] on button "SEND" at bounding box center [394, 292] width 37 height 18
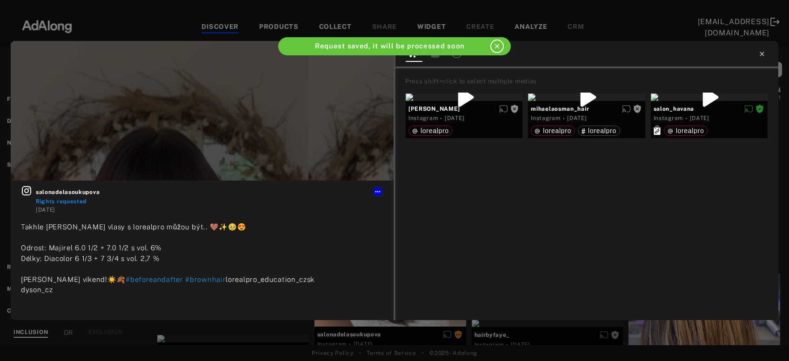
click at [763, 54] on icon at bounding box center [762, 54] width 4 height 4
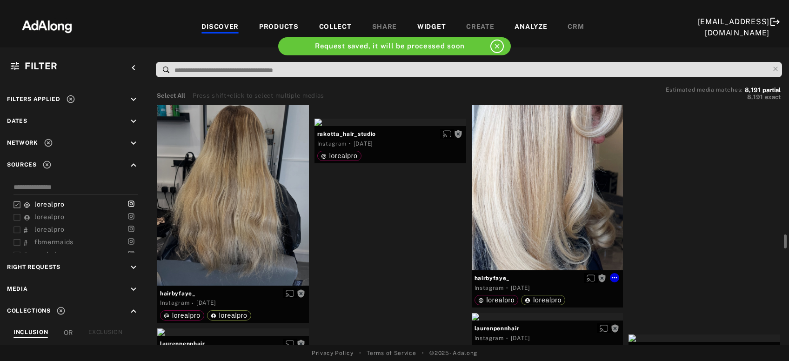
scroll to position [4917, 0]
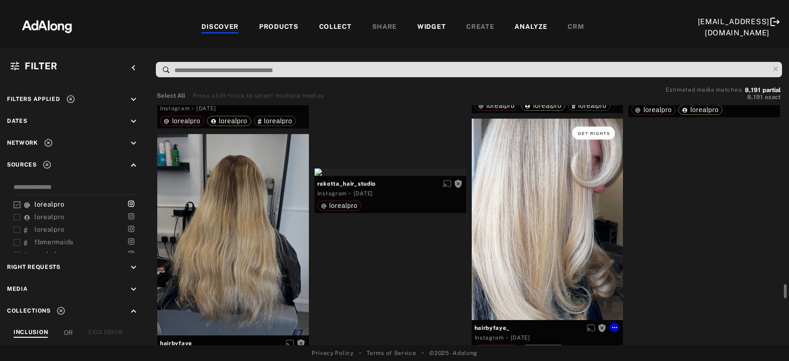
click at [597, 133] on span "Get rights" at bounding box center [594, 133] width 33 height 5
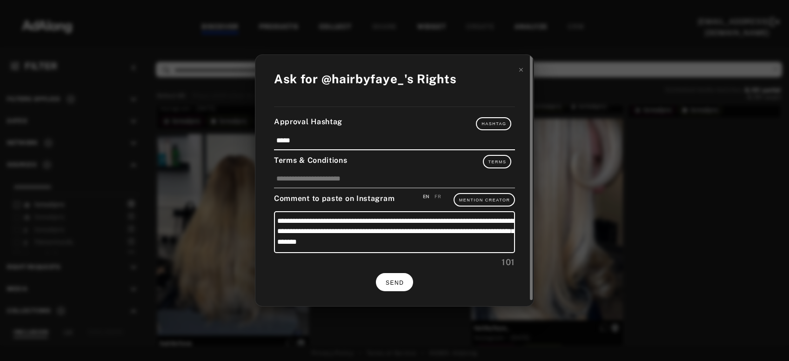
click at [395, 277] on button "SEND" at bounding box center [394, 282] width 37 height 18
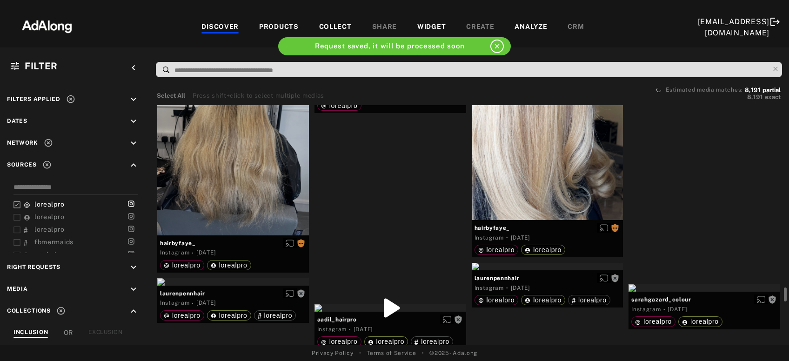
scroll to position [4966, 0]
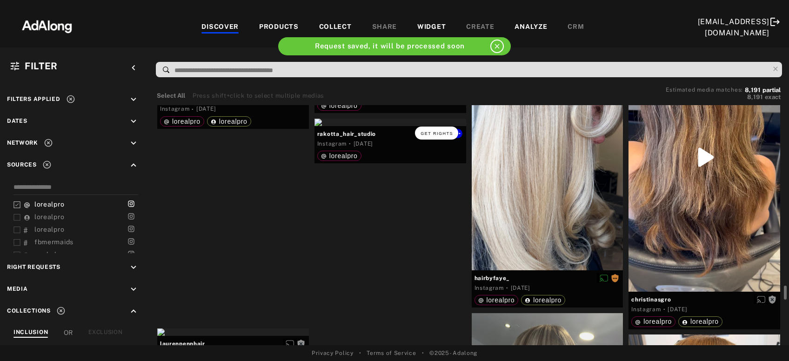
click at [439, 132] on span "Get rights" at bounding box center [437, 133] width 33 height 5
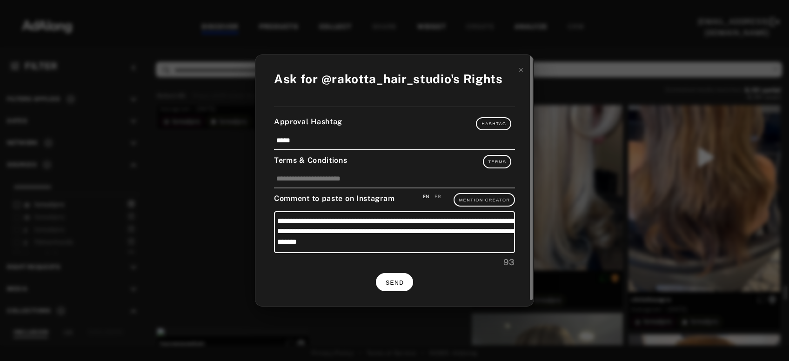
click at [394, 284] on button "SEND" at bounding box center [394, 282] width 37 height 18
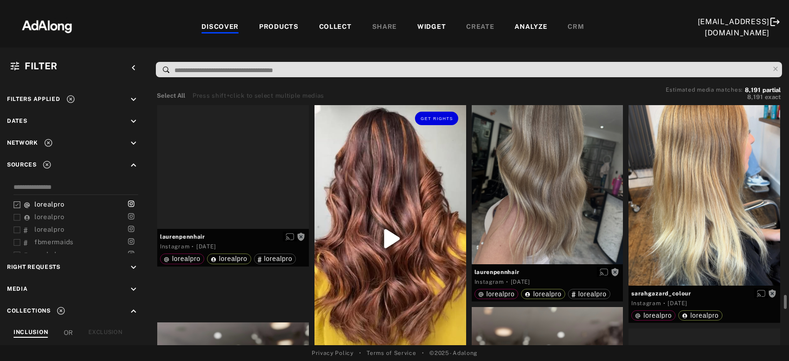
scroll to position [5167, 0]
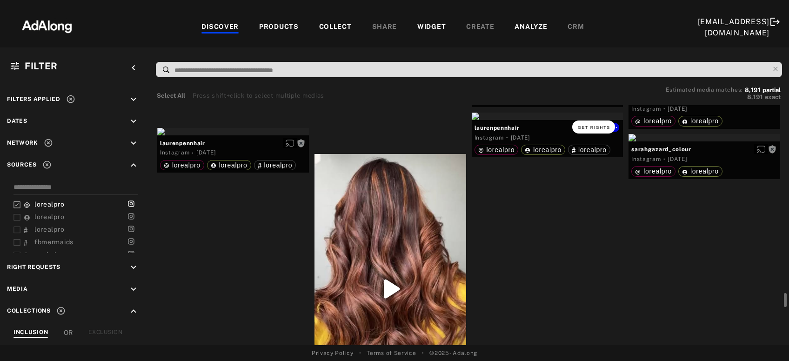
click at [594, 127] on span "Get rights" at bounding box center [594, 127] width 33 height 5
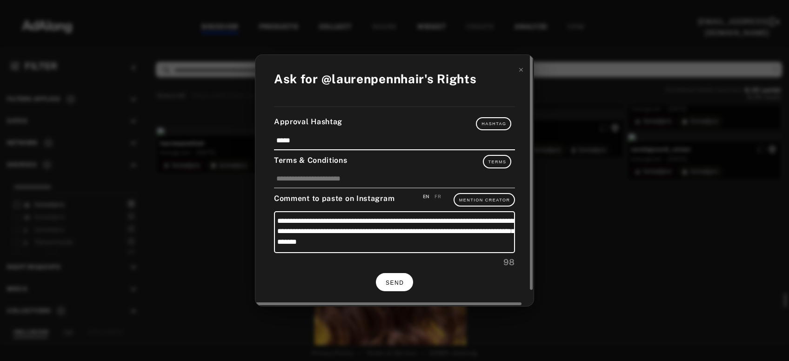
click at [383, 287] on button "SEND" at bounding box center [394, 282] width 37 height 18
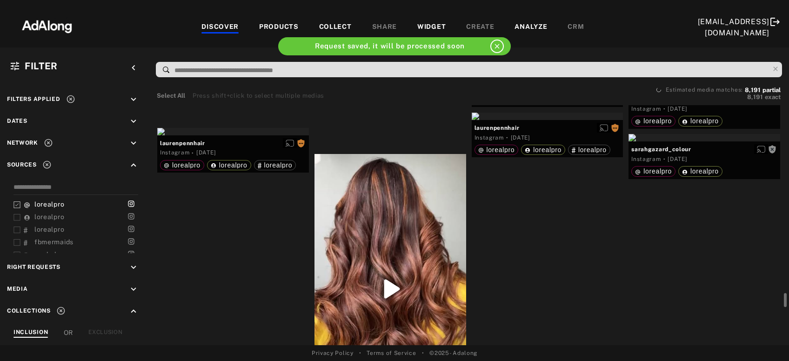
scroll to position [5268, 0]
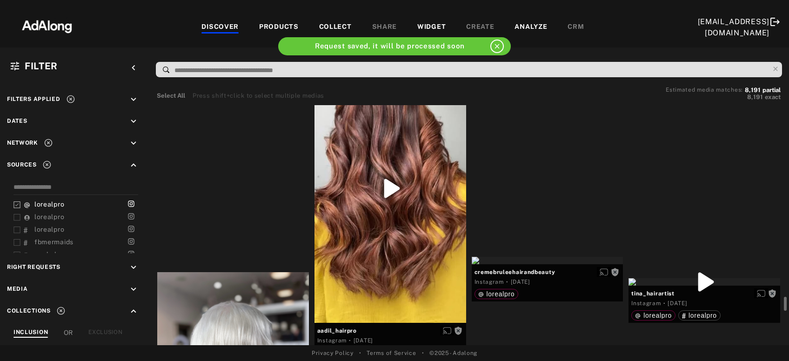
click at [411, 236] on div at bounding box center [391, 189] width 152 height 270
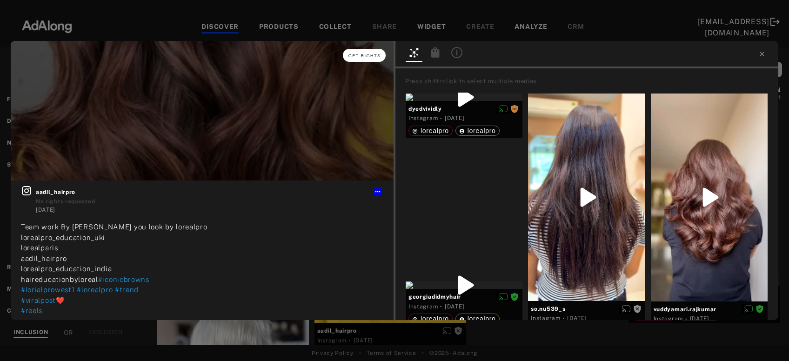
click at [371, 56] on span "Get rights" at bounding box center [365, 56] width 33 height 5
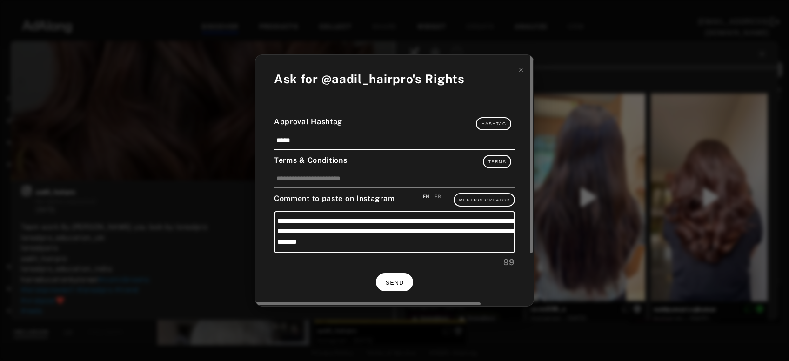
click at [399, 276] on button "SEND" at bounding box center [394, 282] width 37 height 18
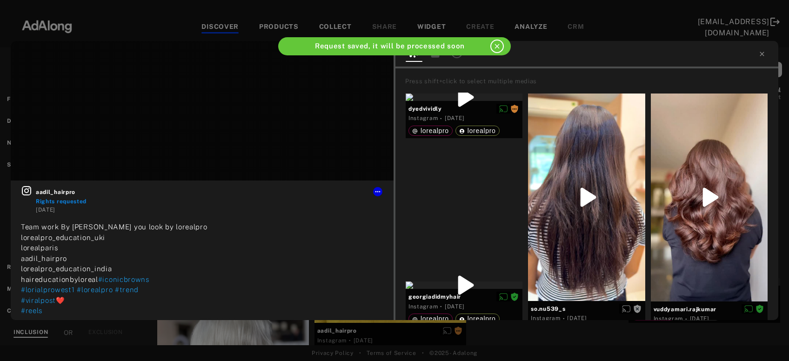
click at [763, 48] on div at bounding box center [587, 54] width 383 height 27
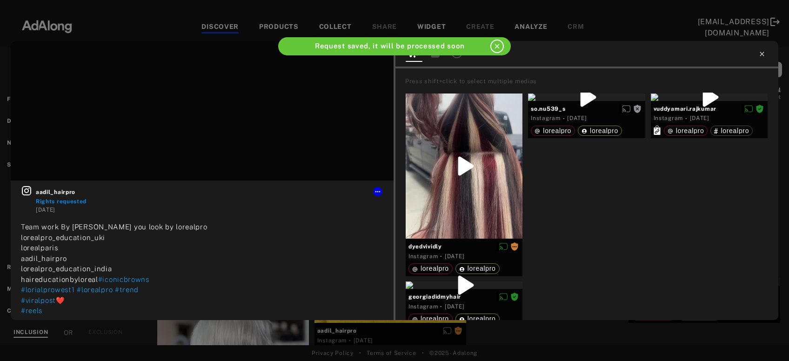
click at [761, 53] on icon at bounding box center [762, 54] width 4 height 4
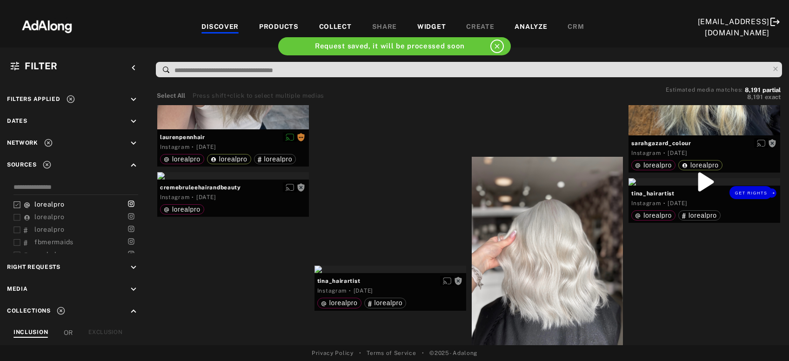
scroll to position [5418, 0]
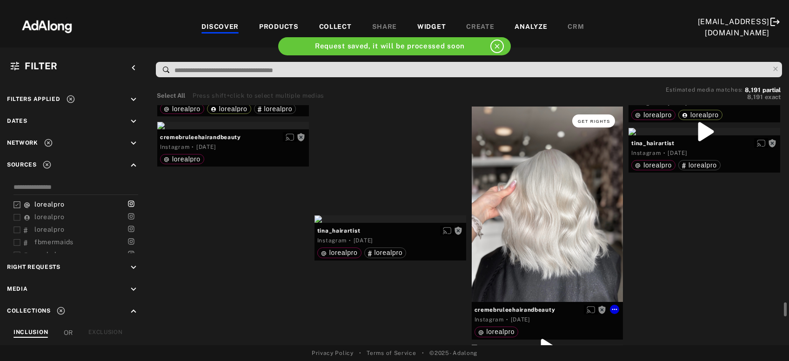
click at [594, 121] on span "Get rights" at bounding box center [594, 121] width 33 height 5
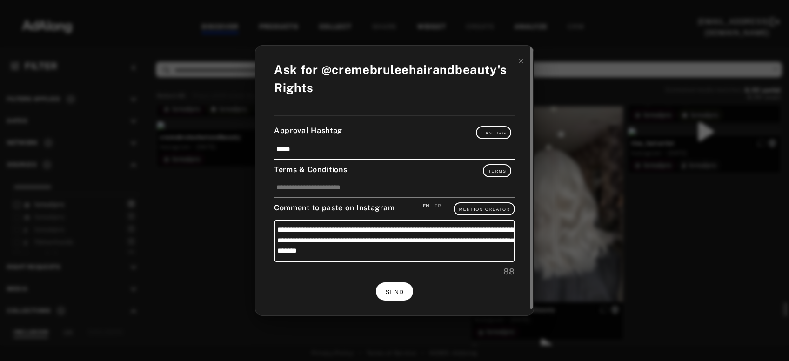
click at [392, 291] on span "SEND" at bounding box center [395, 292] width 18 height 7
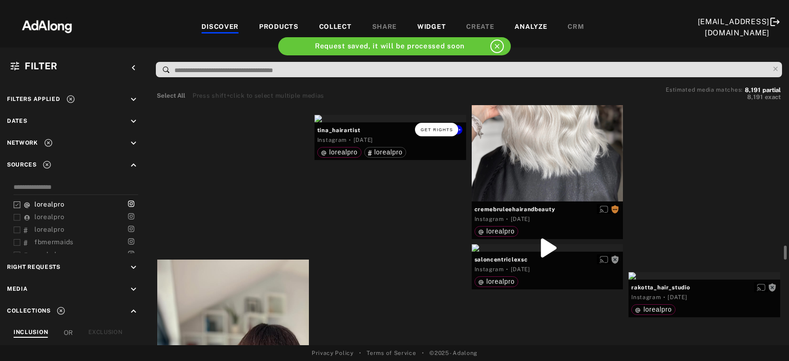
scroll to position [5468, 0]
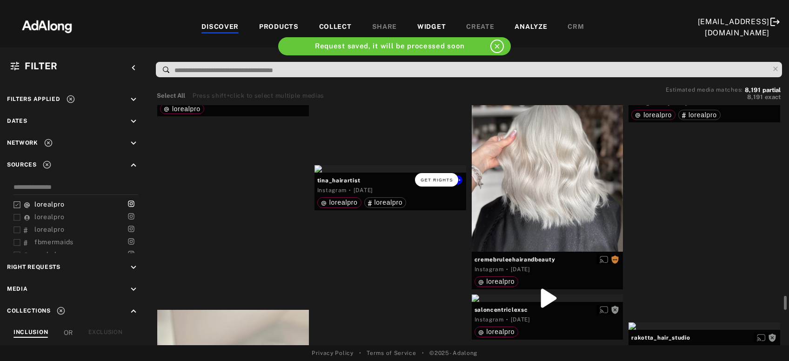
click at [441, 180] on span "Get rights" at bounding box center [437, 180] width 33 height 5
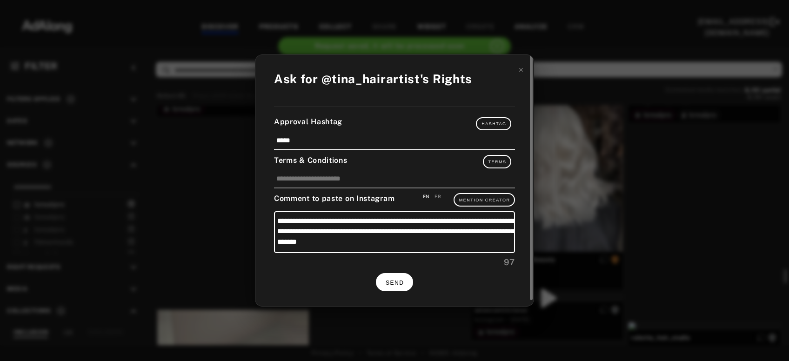
click at [397, 281] on span "SEND" at bounding box center [395, 283] width 18 height 7
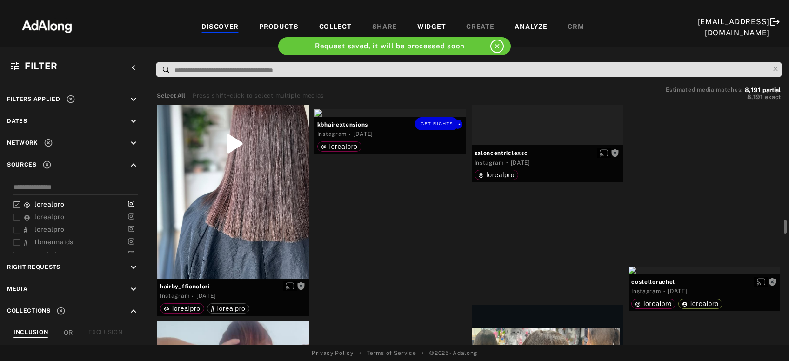
scroll to position [5719, 0]
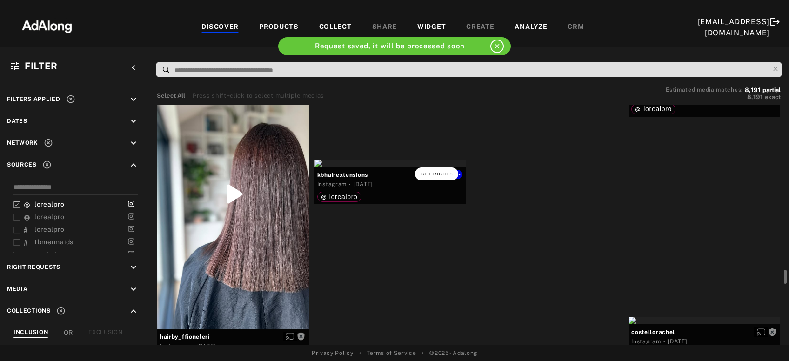
click at [445, 176] on button "Get rights" at bounding box center [436, 174] width 43 height 13
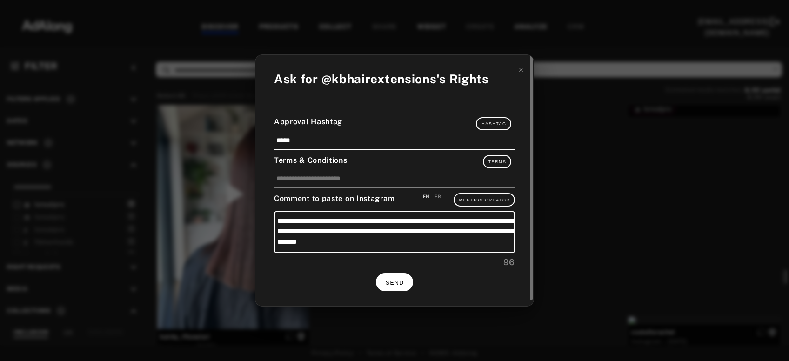
click at [401, 280] on span "SEND" at bounding box center [395, 283] width 18 height 7
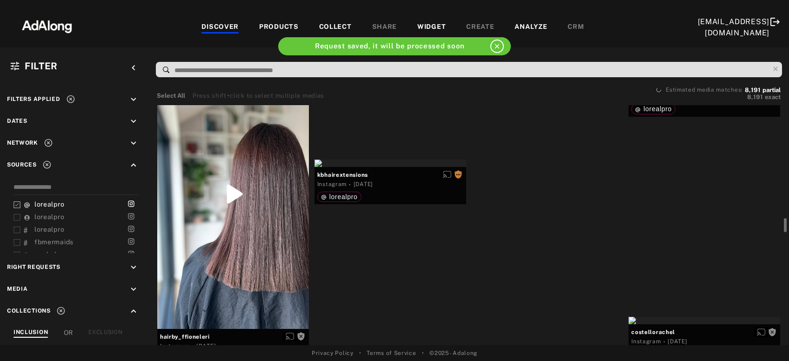
scroll to position [5669, 0]
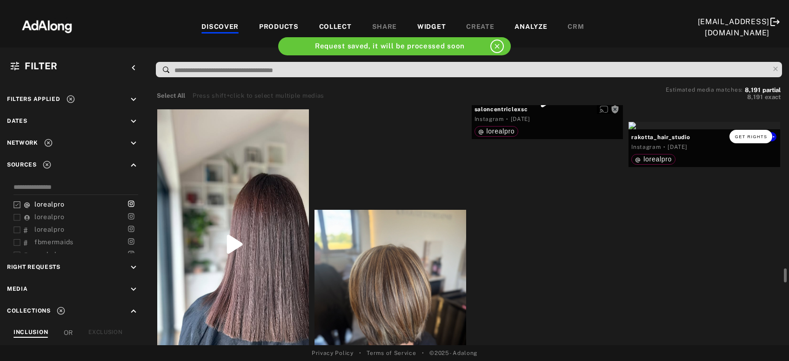
click at [760, 135] on span "Get rights" at bounding box center [751, 137] width 33 height 5
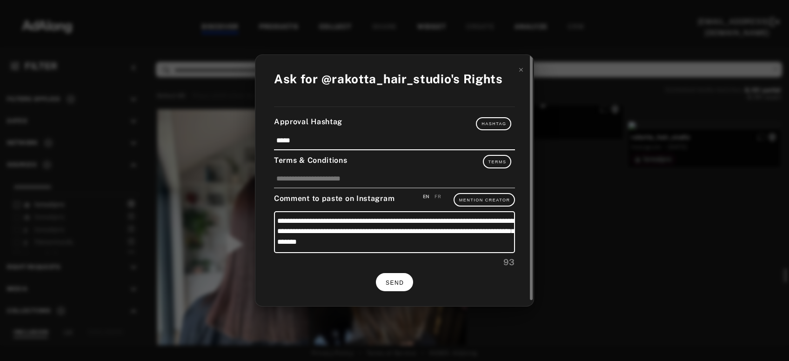
click at [404, 280] on span "SEND" at bounding box center [395, 283] width 18 height 7
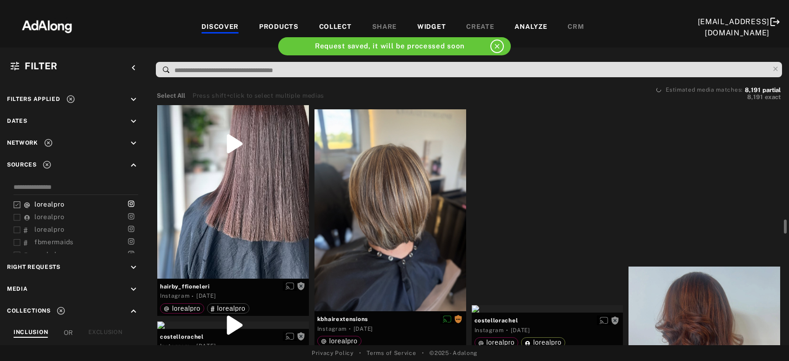
scroll to position [5719, 0]
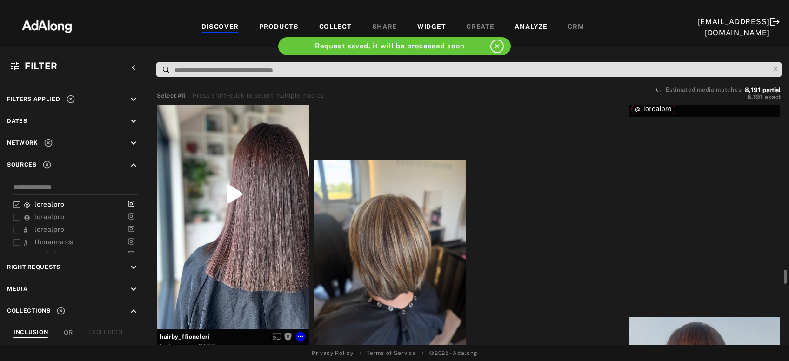
click at [259, 252] on div "Get rights" at bounding box center [233, 194] width 152 height 270
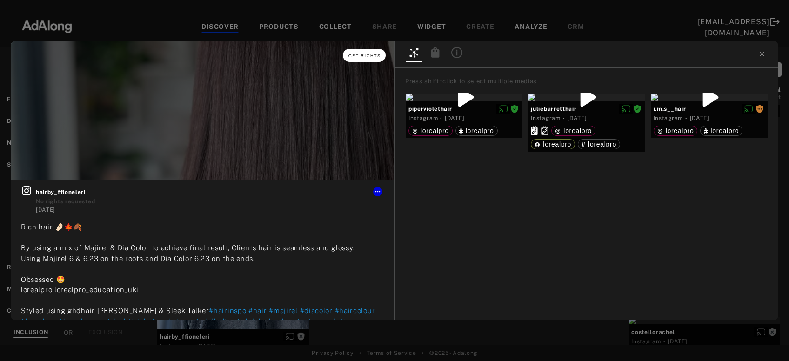
click at [373, 54] on span "Get rights" at bounding box center [365, 56] width 33 height 5
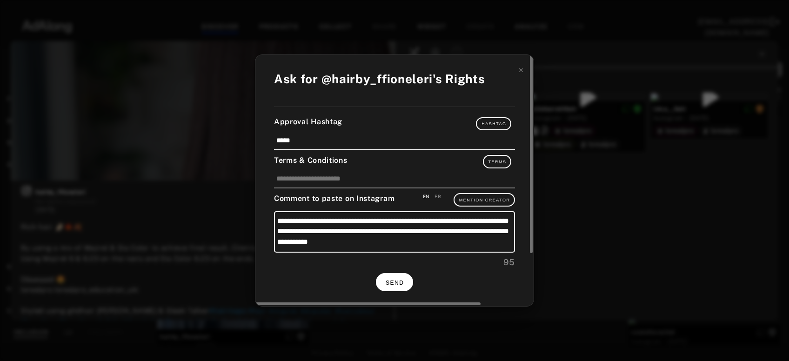
click at [397, 283] on span "SEND" at bounding box center [395, 283] width 18 height 7
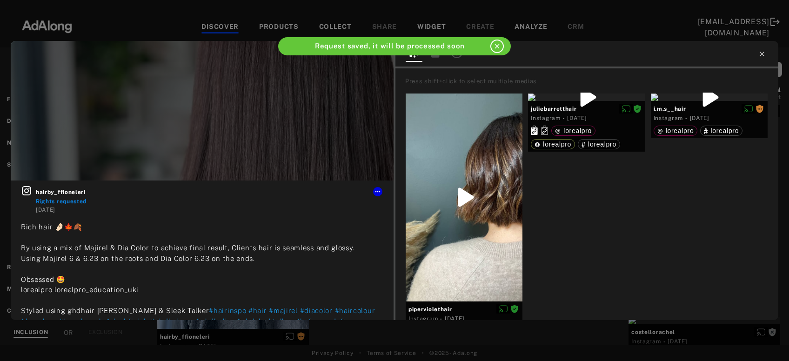
click at [762, 56] on icon at bounding box center [762, 53] width 7 height 7
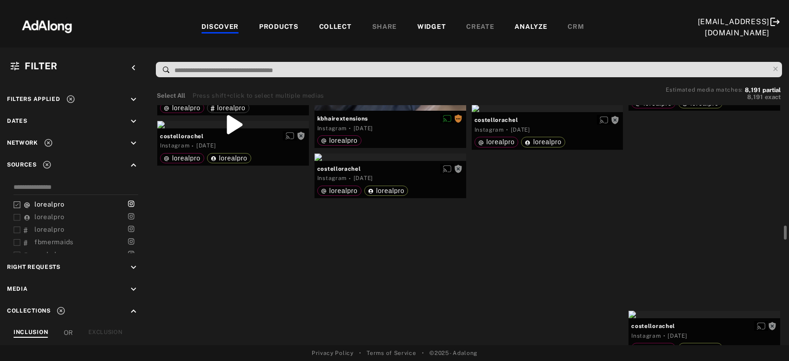
scroll to position [5920, 0]
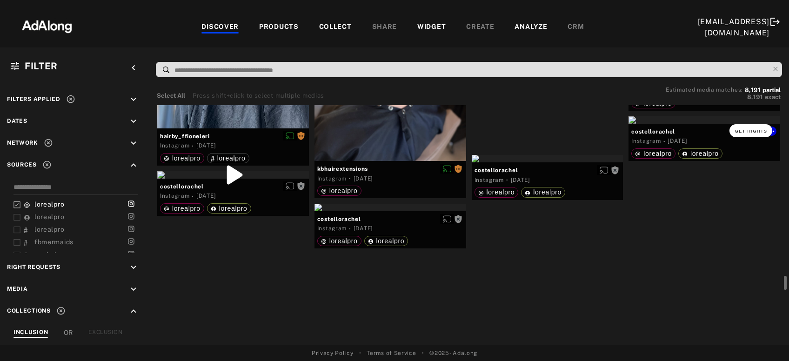
click at [750, 132] on span "Get rights" at bounding box center [751, 131] width 33 height 5
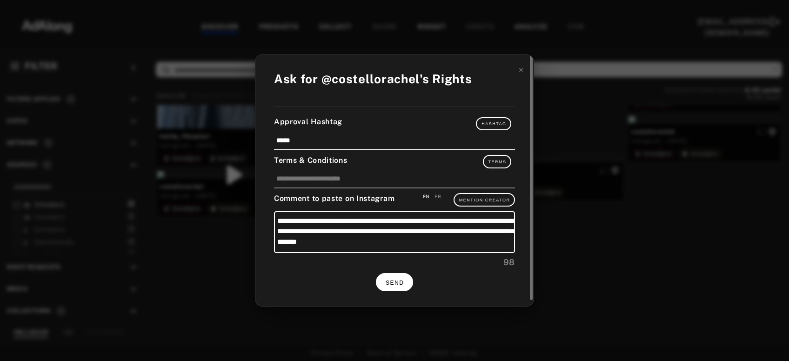
click at [406, 281] on button "SEND" at bounding box center [394, 282] width 37 height 18
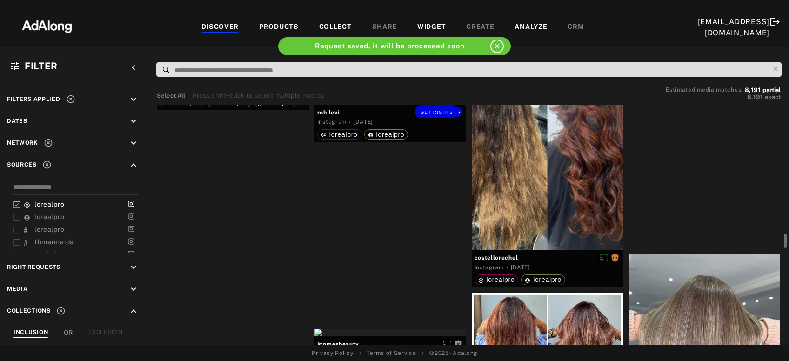
scroll to position [6220, 0]
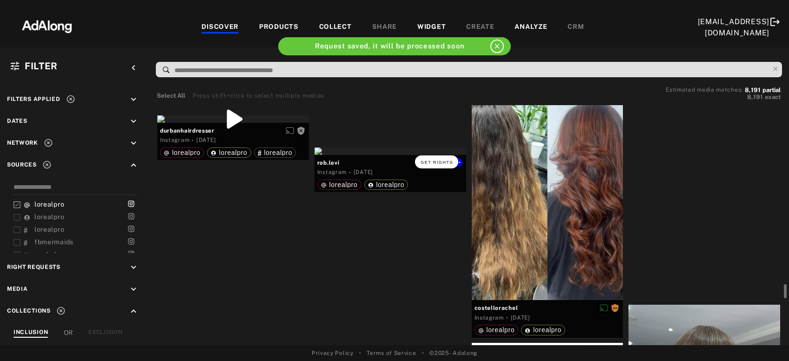
click at [438, 163] on span "Get rights" at bounding box center [437, 162] width 33 height 5
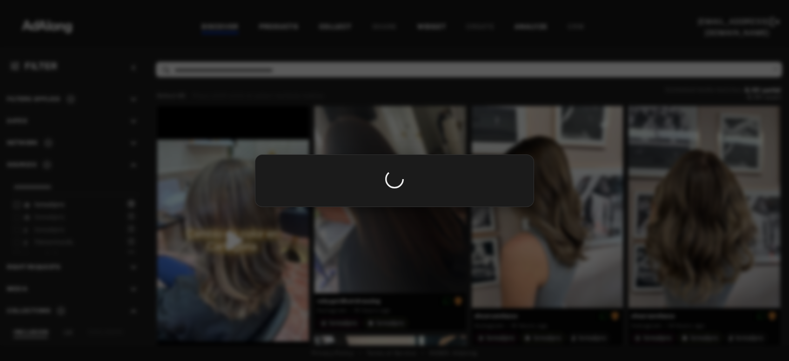
scroll to position [6220, 0]
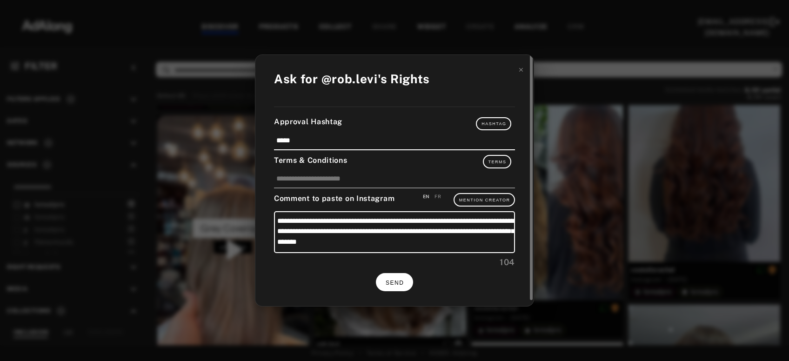
click at [394, 276] on button "SEND" at bounding box center [394, 282] width 37 height 18
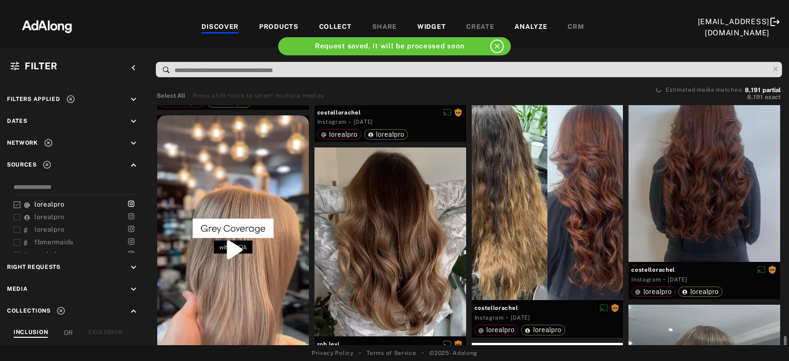
scroll to position [6271, 0]
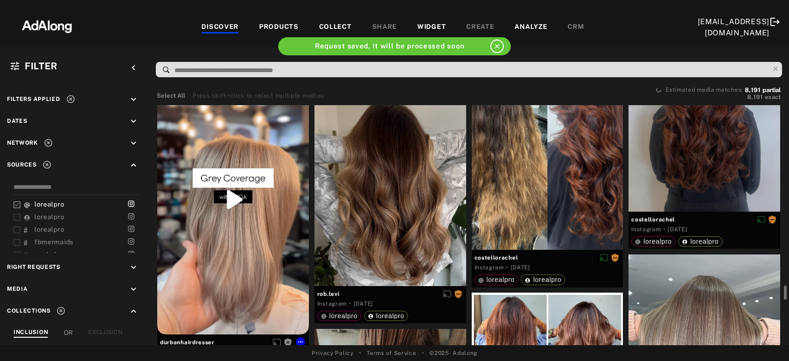
click at [222, 270] on div "Get rights" at bounding box center [233, 200] width 152 height 270
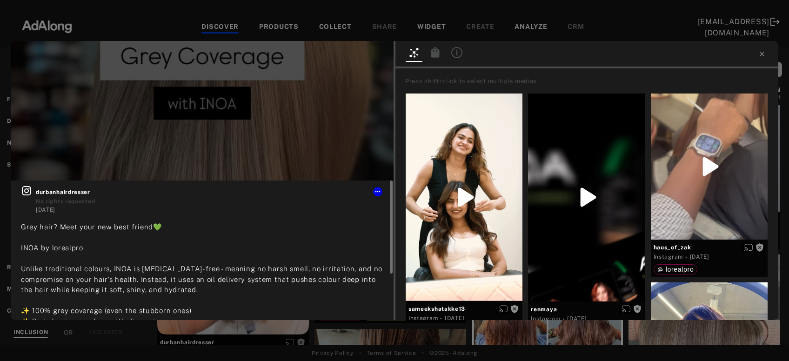
click at [23, 189] on icon at bounding box center [26, 190] width 11 height 11
click at [354, 58] on span "Get rights" at bounding box center [365, 56] width 33 height 5
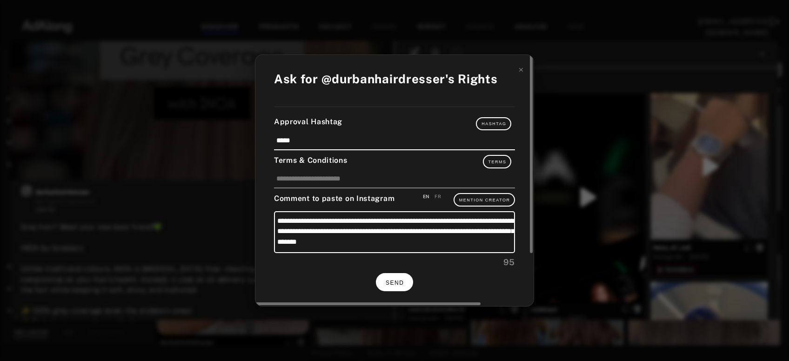
click at [400, 287] on button "SEND" at bounding box center [394, 282] width 37 height 18
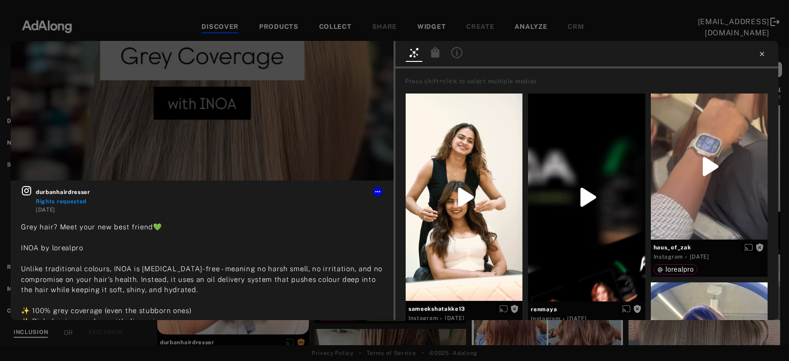
click at [763, 53] on icon at bounding box center [762, 54] width 4 height 4
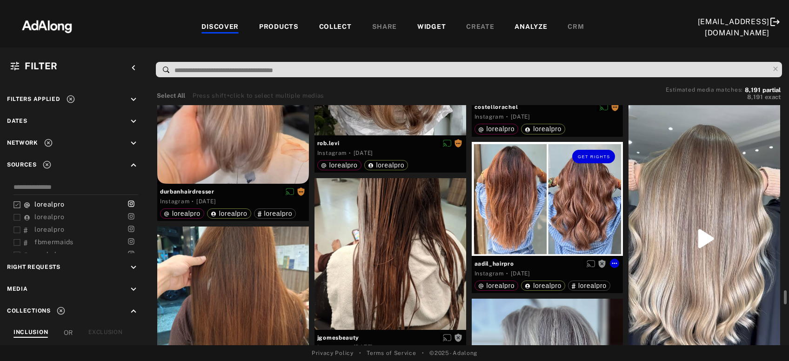
scroll to position [6471, 0]
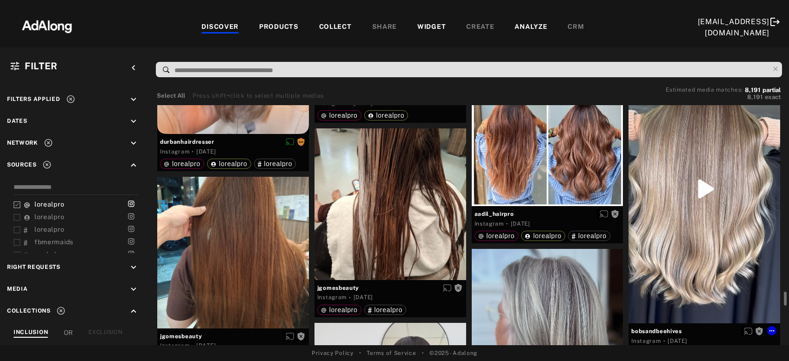
click at [721, 194] on div "Get rights" at bounding box center [705, 189] width 152 height 270
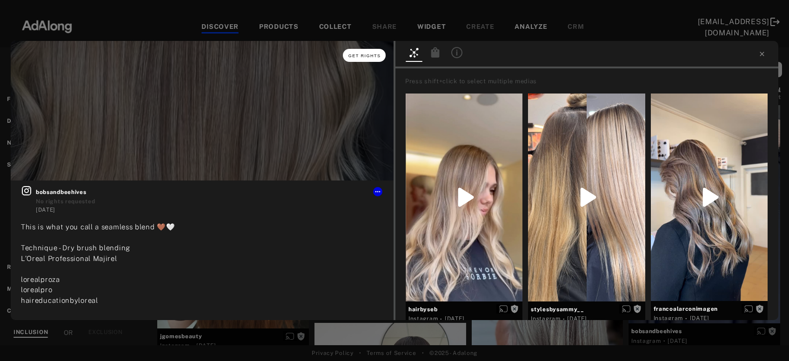
click at [379, 51] on button "Get rights" at bounding box center [364, 55] width 43 height 13
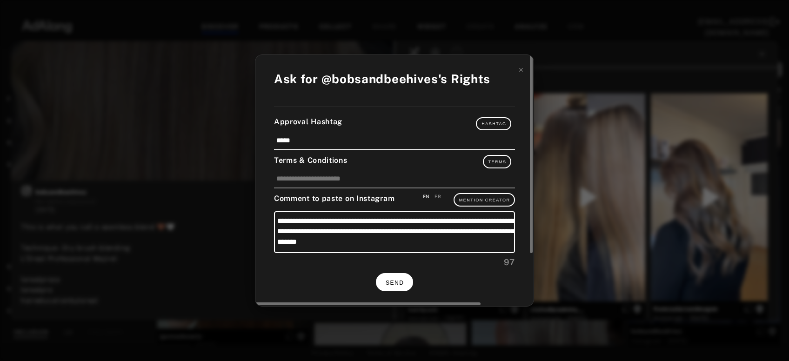
click at [384, 279] on button "SEND" at bounding box center [394, 282] width 37 height 18
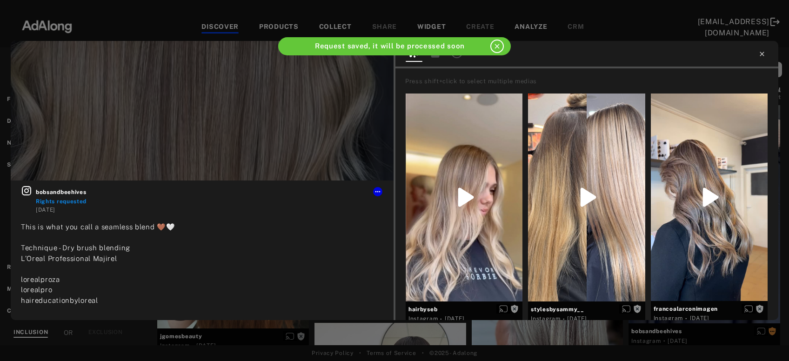
click at [762, 54] on icon at bounding box center [762, 54] width 4 height 4
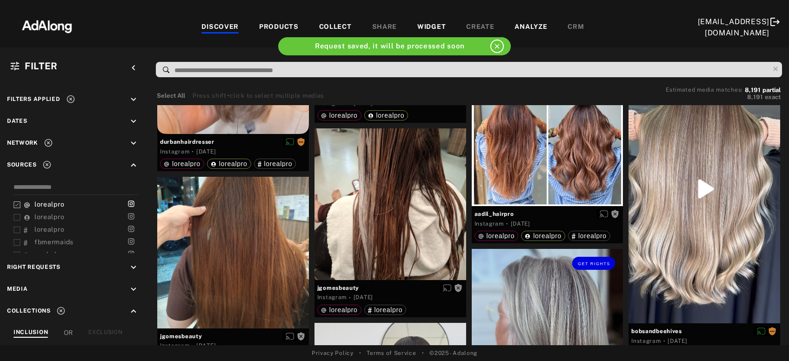
scroll to position [6622, 0]
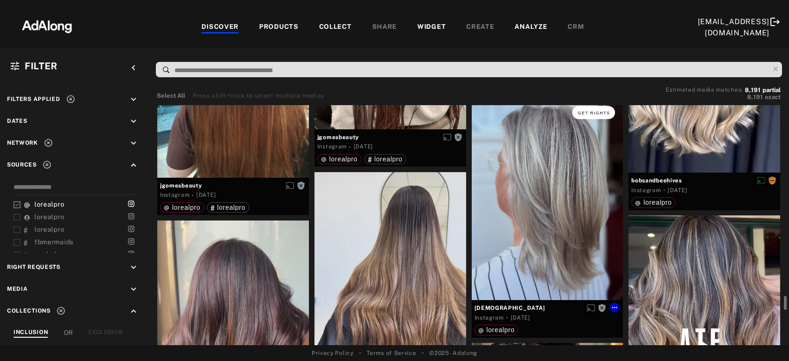
click at [599, 115] on button "Get rights" at bounding box center [594, 112] width 43 height 13
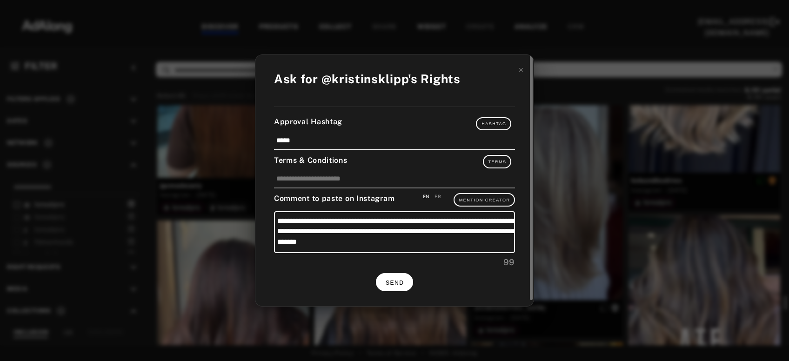
click at [391, 280] on span "SEND" at bounding box center [395, 283] width 18 height 7
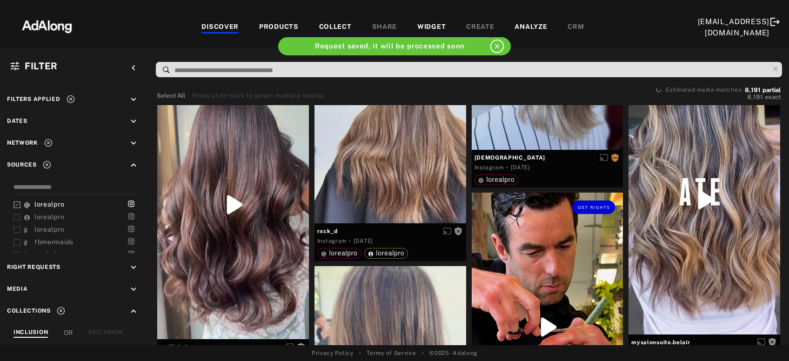
scroll to position [6823, 0]
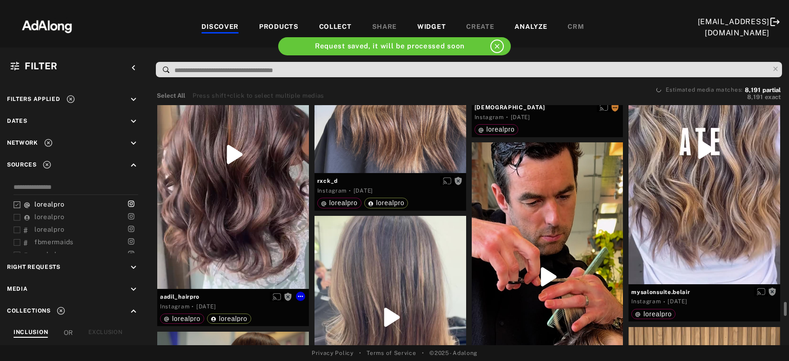
click at [235, 181] on div "Get rights" at bounding box center [233, 154] width 152 height 269
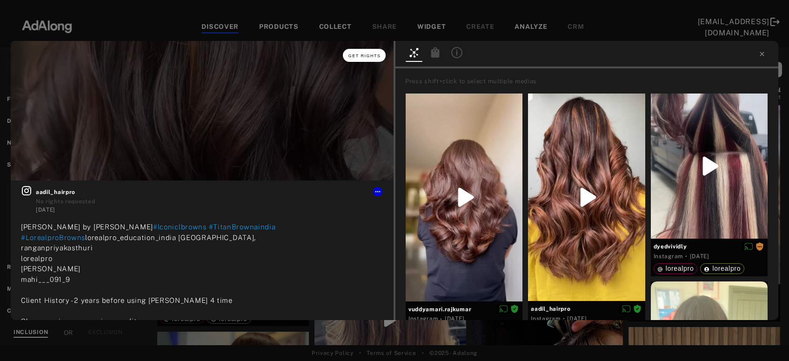
click at [373, 57] on span "Get rights" at bounding box center [365, 56] width 33 height 5
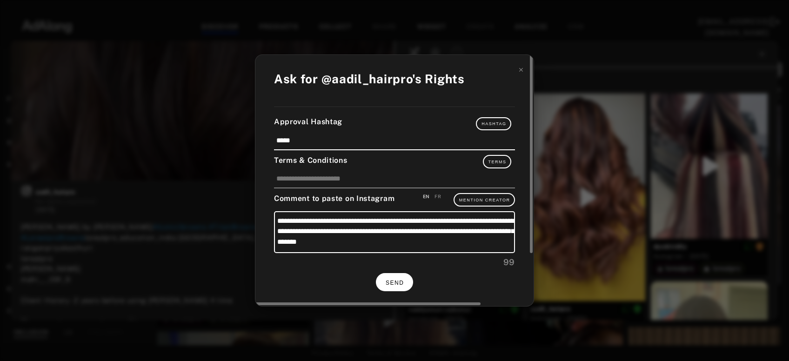
click at [399, 277] on button "SEND" at bounding box center [394, 282] width 37 height 18
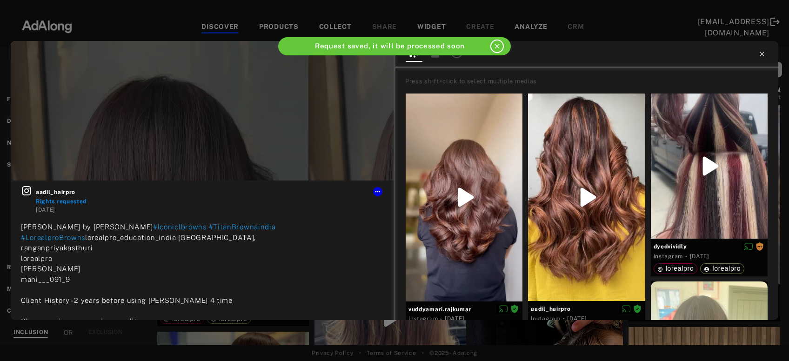
click at [763, 54] on icon at bounding box center [762, 54] width 4 height 4
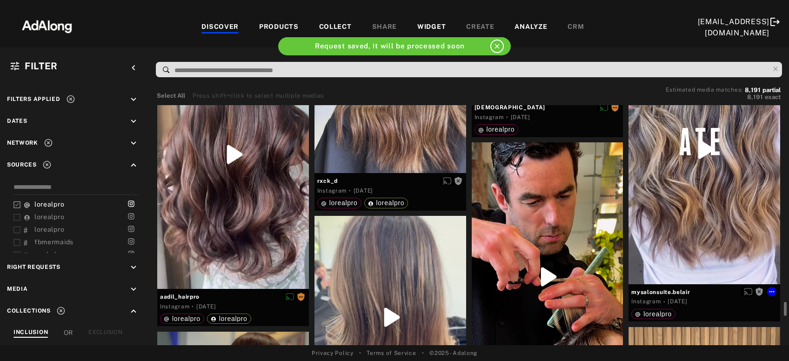
click at [728, 173] on div "Get rights" at bounding box center [705, 149] width 152 height 269
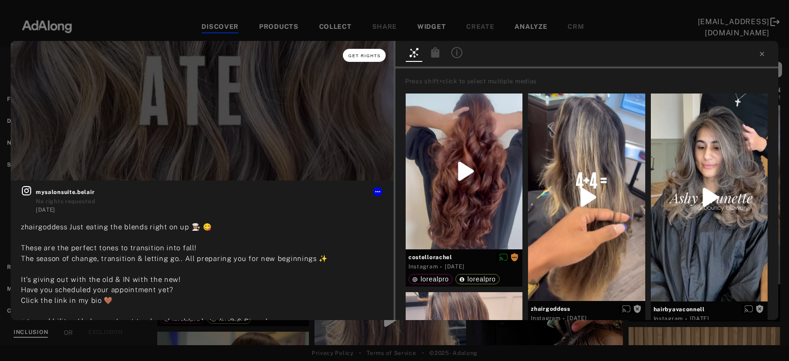
click at [365, 54] on span "Get rights" at bounding box center [365, 56] width 33 height 5
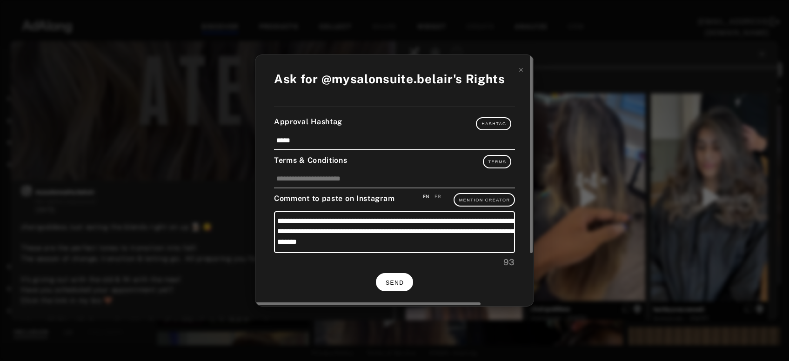
click at [405, 274] on button "SEND" at bounding box center [394, 282] width 37 height 18
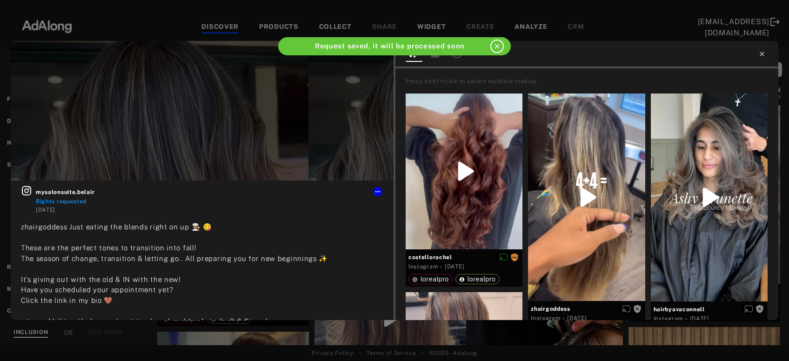
click at [764, 54] on icon at bounding box center [762, 53] width 7 height 7
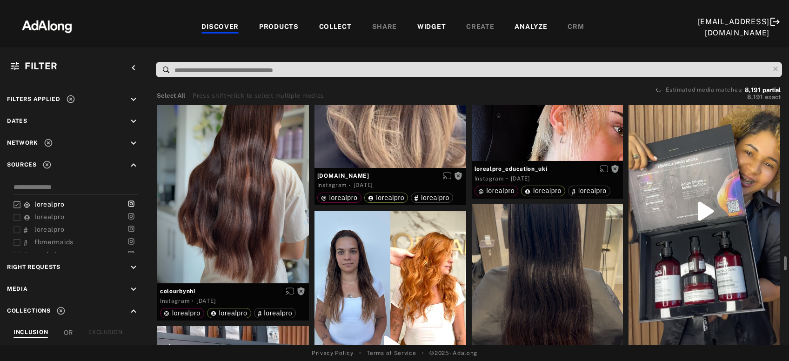
scroll to position [7023, 0]
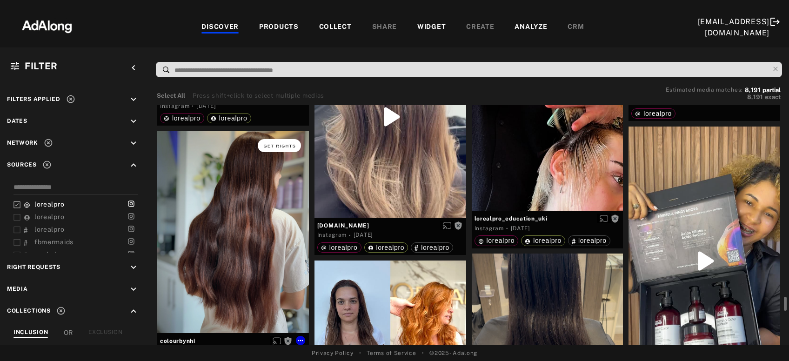
click at [283, 145] on span "Get rights" at bounding box center [279, 146] width 33 height 5
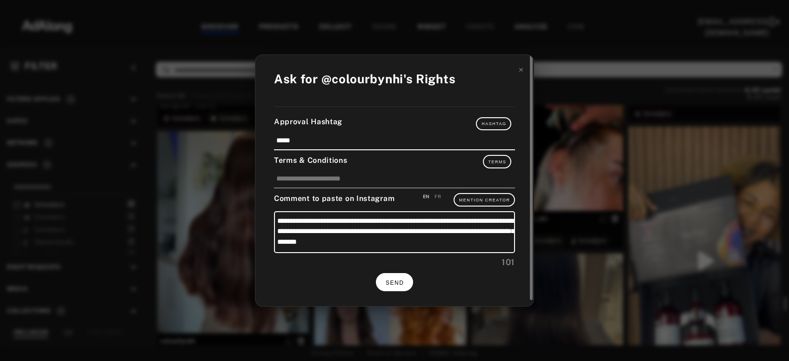
click at [394, 280] on span "SEND" at bounding box center [395, 283] width 18 height 7
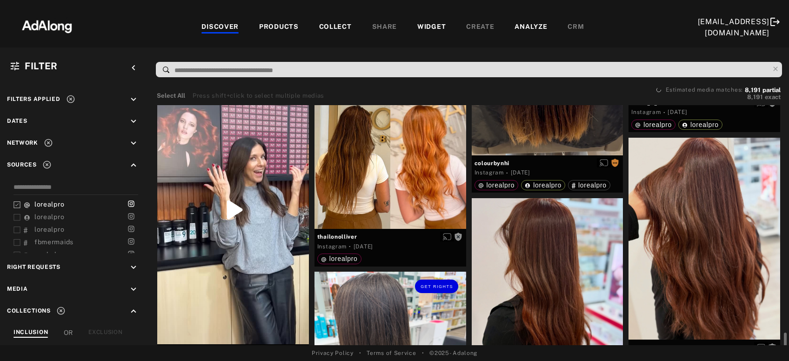
scroll to position [7374, 0]
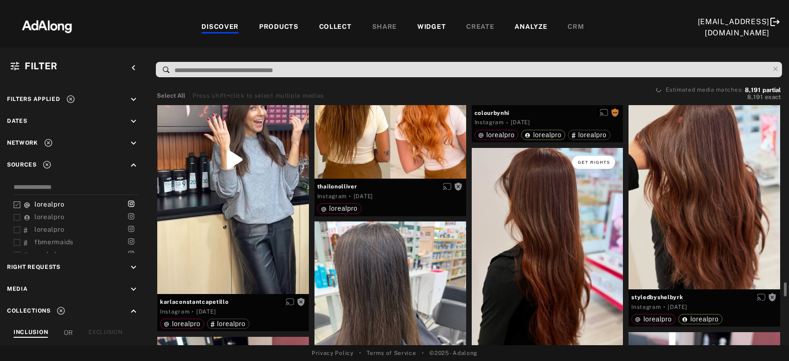
click at [598, 164] on span "Get rights" at bounding box center [594, 162] width 33 height 5
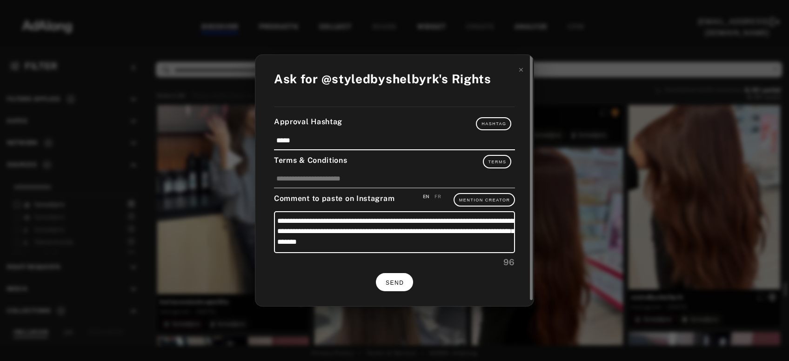
click at [405, 283] on button "SEND" at bounding box center [394, 282] width 37 height 18
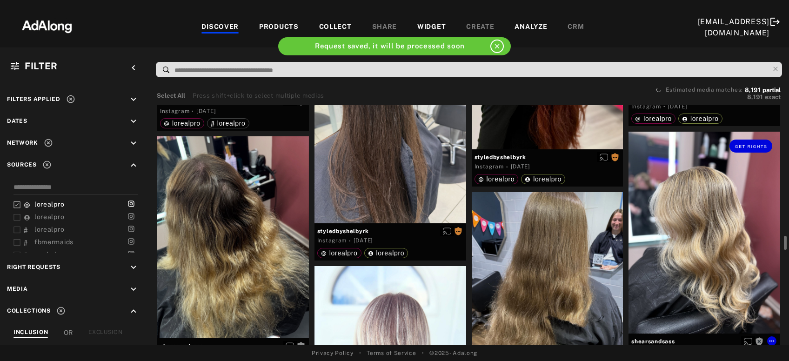
scroll to position [7525, 0]
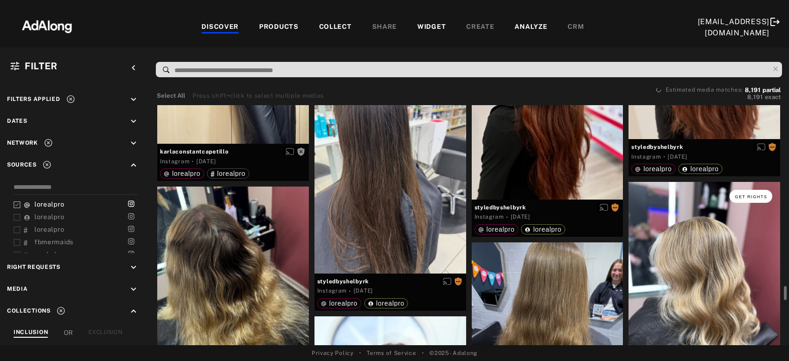
click at [764, 196] on span "Get rights" at bounding box center [751, 197] width 33 height 5
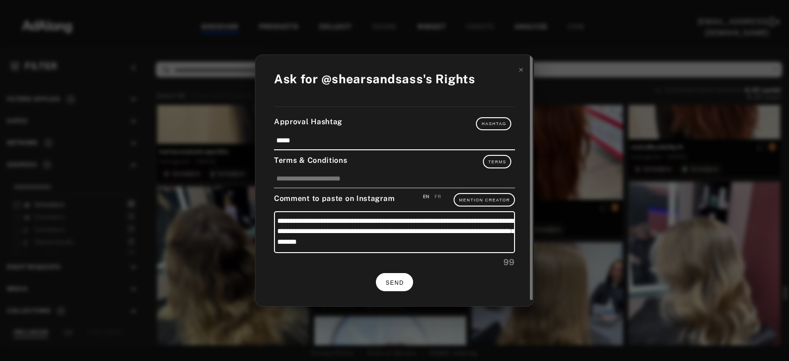
click at [398, 281] on span "SEND" at bounding box center [395, 283] width 18 height 7
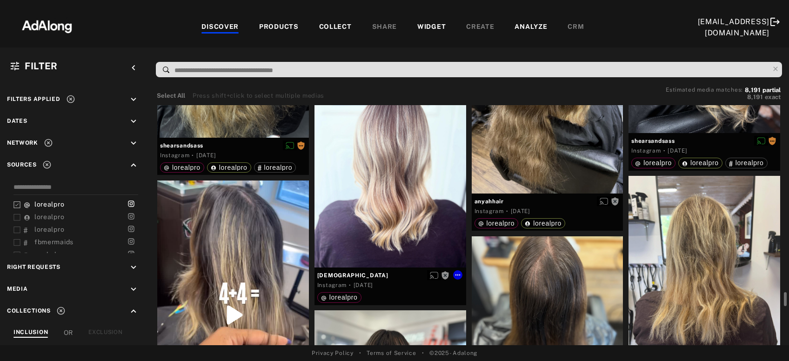
scroll to position [7725, 0]
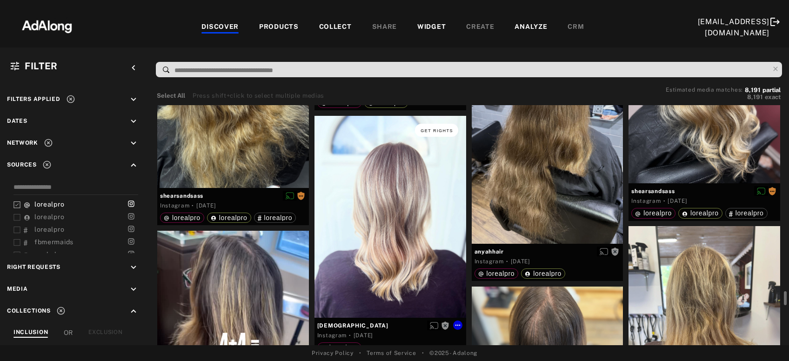
click at [436, 130] on span "Get rights" at bounding box center [437, 130] width 33 height 5
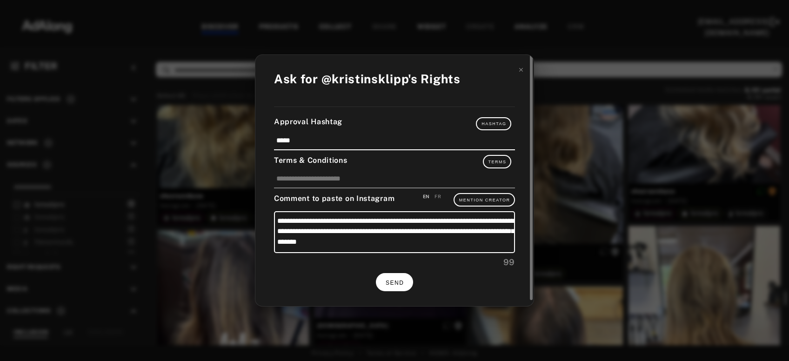
click at [402, 283] on span "SEND" at bounding box center [395, 283] width 18 height 7
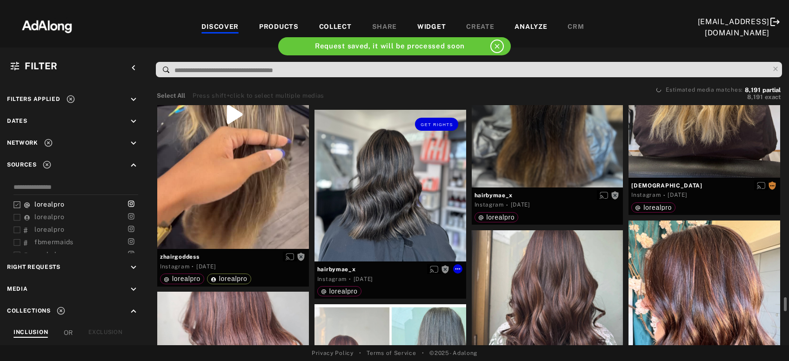
scroll to position [7926, 0]
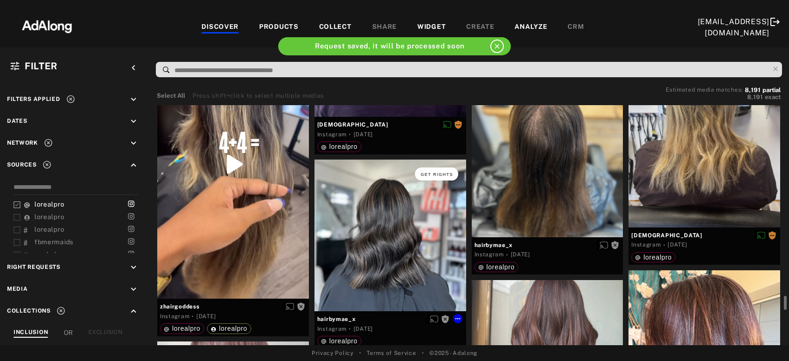
click at [430, 177] on button "Get rights" at bounding box center [436, 174] width 43 height 13
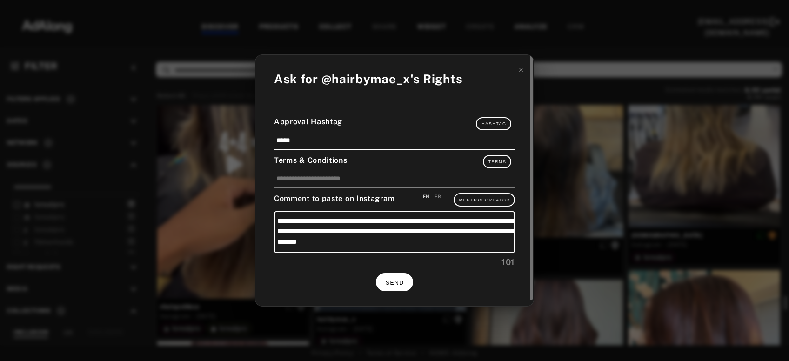
click at [395, 285] on button "SEND" at bounding box center [394, 282] width 37 height 18
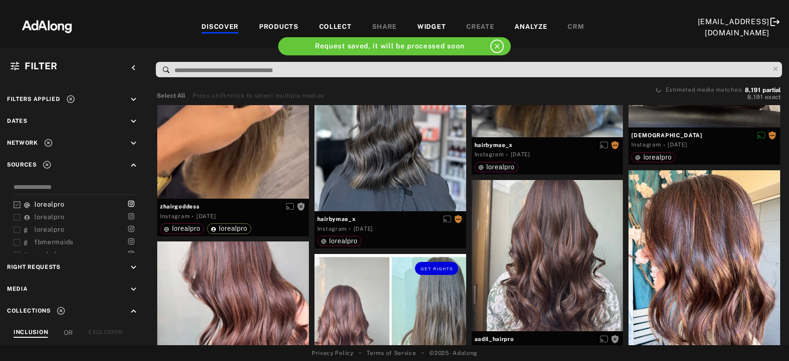
scroll to position [8077, 0]
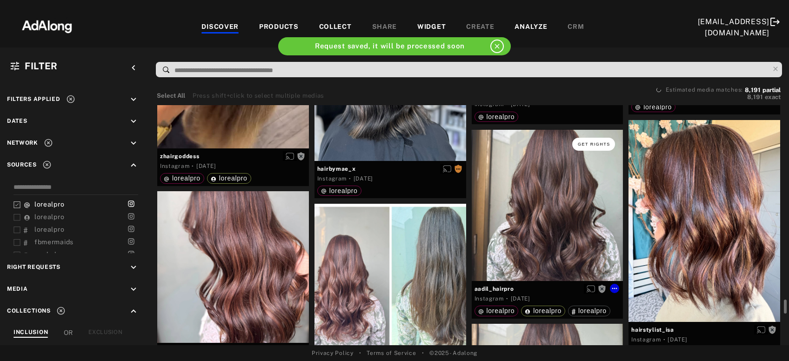
click at [609, 143] on span "Get rights" at bounding box center [594, 144] width 33 height 5
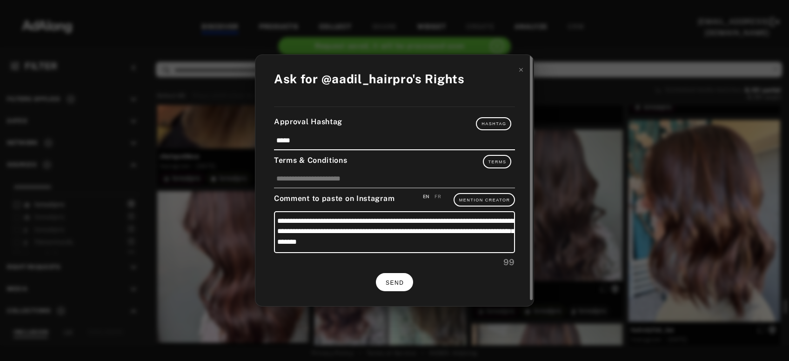
click at [394, 285] on button "SEND" at bounding box center [394, 282] width 37 height 18
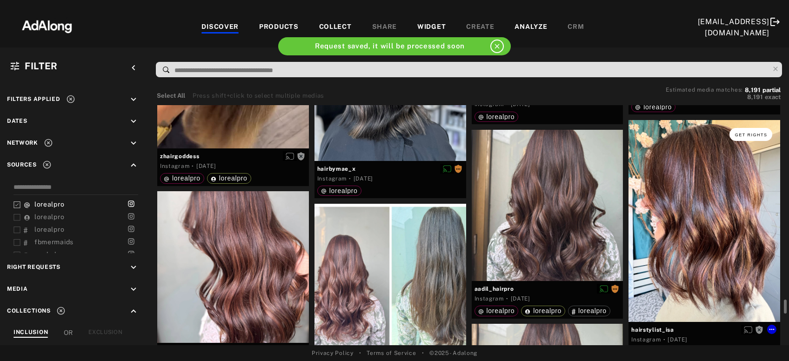
click at [749, 133] on span "Get rights" at bounding box center [751, 135] width 33 height 5
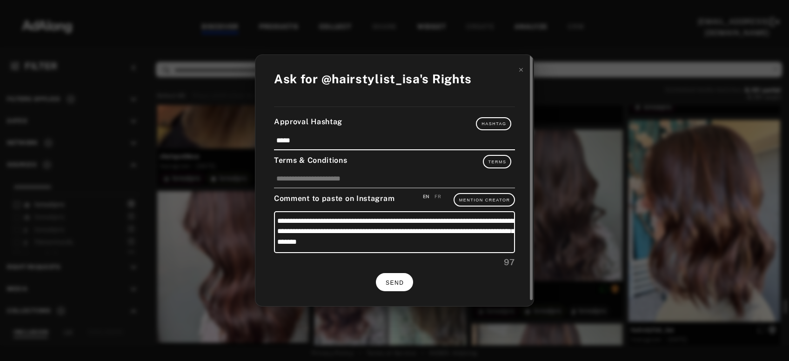
click at [399, 280] on span "SEND" at bounding box center [395, 283] width 18 height 7
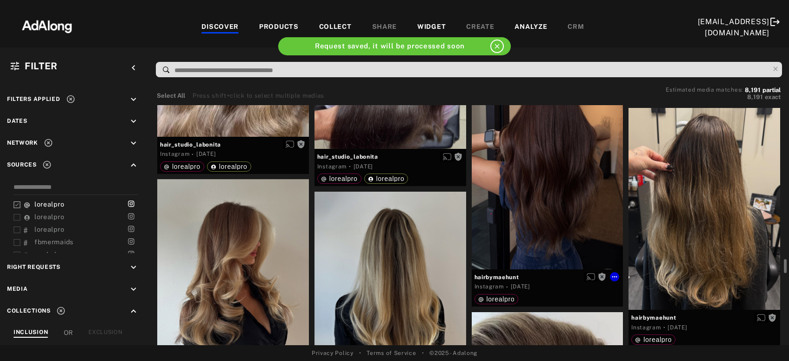
scroll to position [8478, 0]
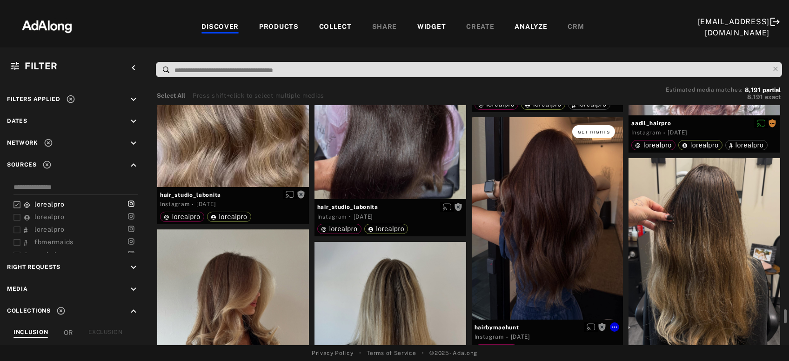
click at [596, 131] on span "Get rights" at bounding box center [594, 132] width 33 height 5
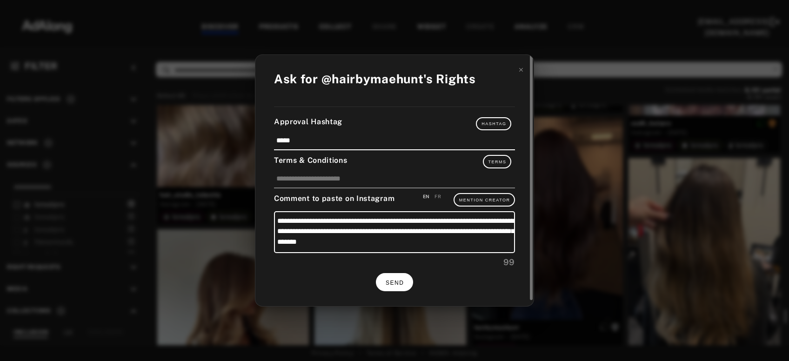
click at [390, 277] on button "SEND" at bounding box center [394, 282] width 37 height 18
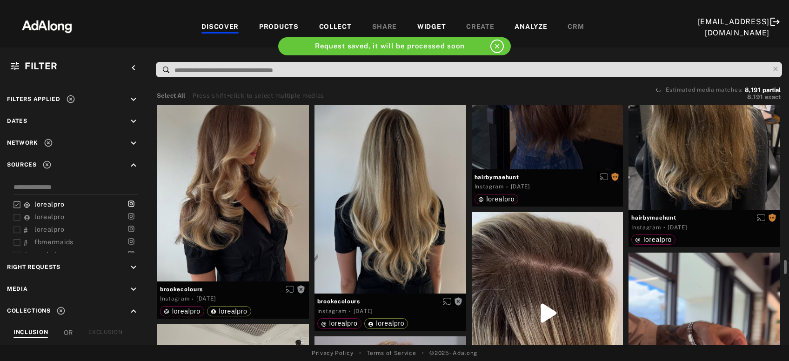
scroll to position [8578, 0]
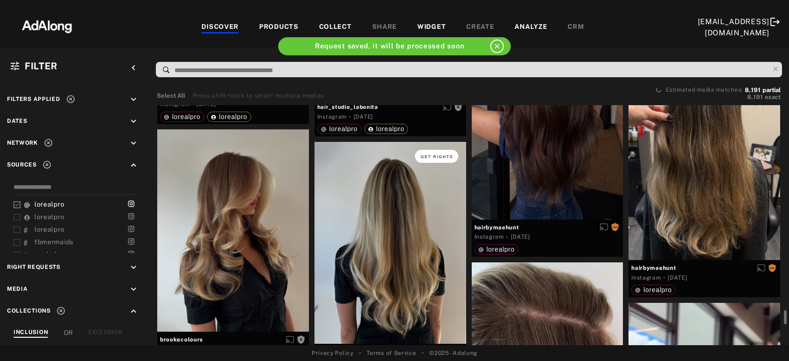
click at [442, 157] on span "Get rights" at bounding box center [437, 157] width 33 height 5
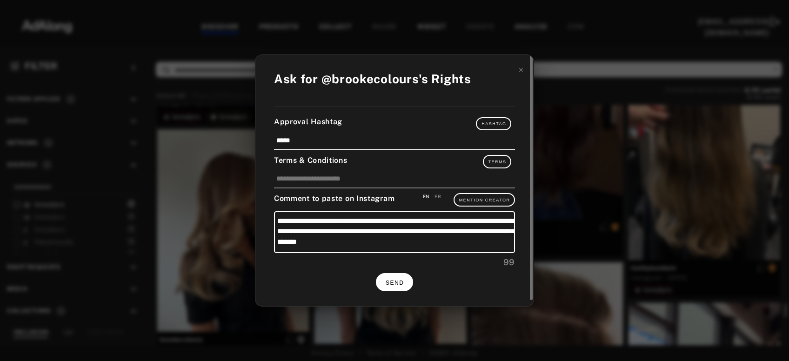
click at [393, 280] on span "SEND" at bounding box center [395, 283] width 18 height 7
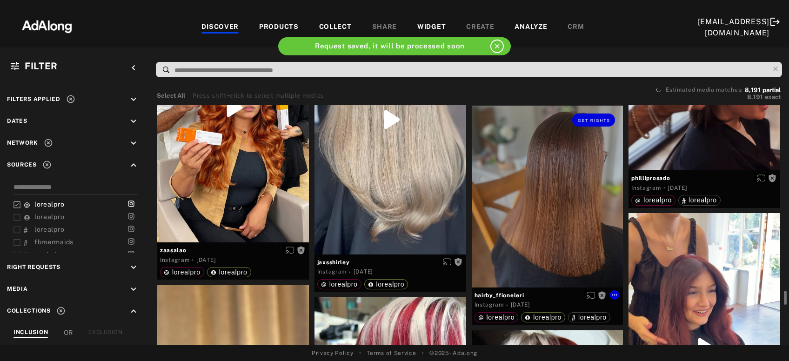
scroll to position [8930, 0]
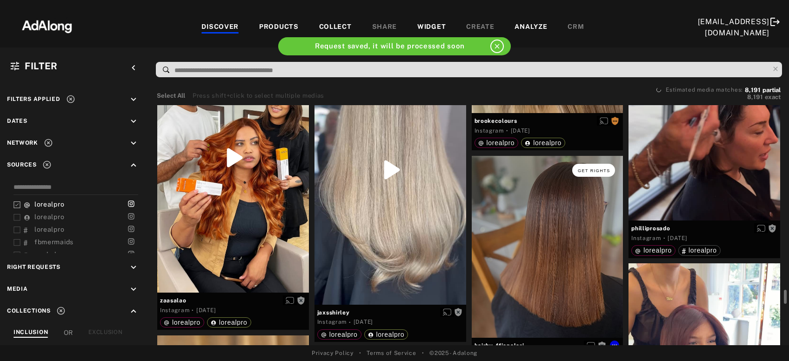
click at [582, 172] on button "Get rights" at bounding box center [594, 170] width 43 height 13
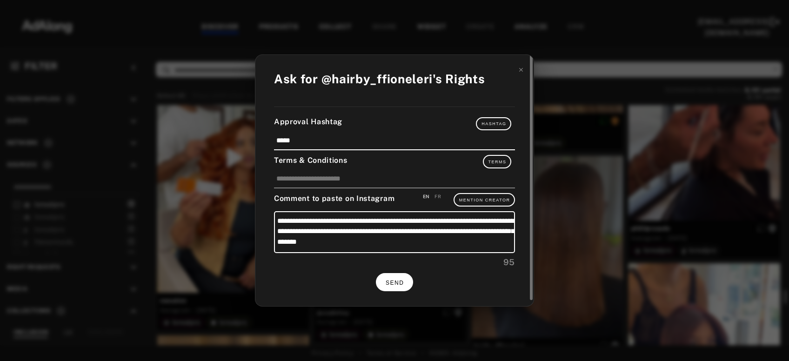
click at [397, 281] on span "SEND" at bounding box center [395, 283] width 18 height 7
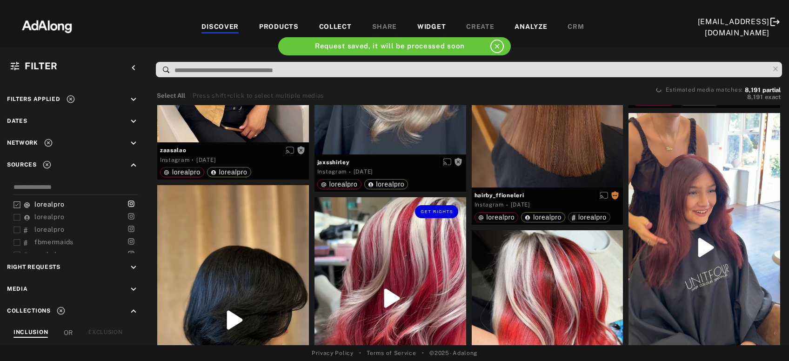
scroll to position [9181, 0]
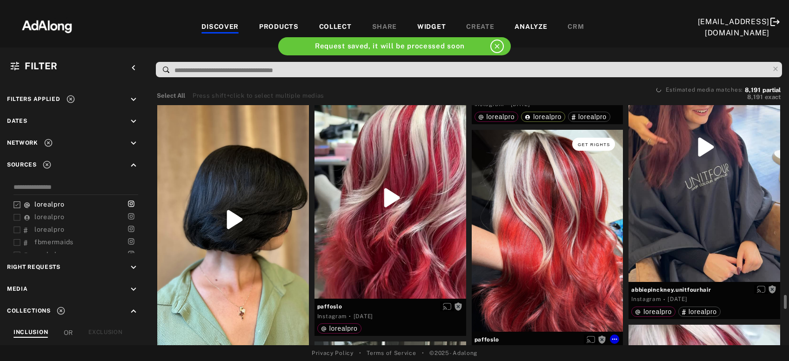
click at [596, 144] on span "Get rights" at bounding box center [594, 144] width 33 height 5
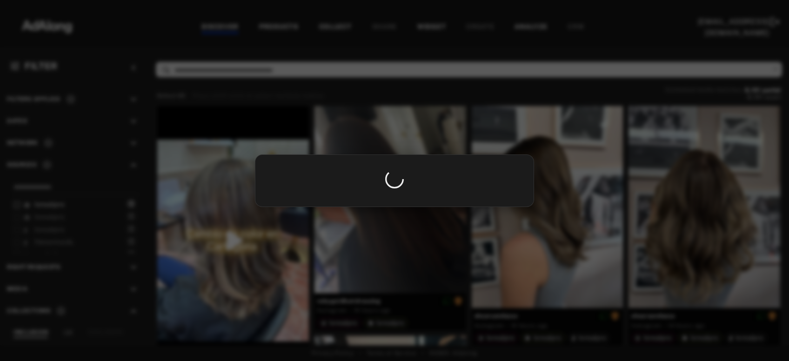
scroll to position [9181, 0]
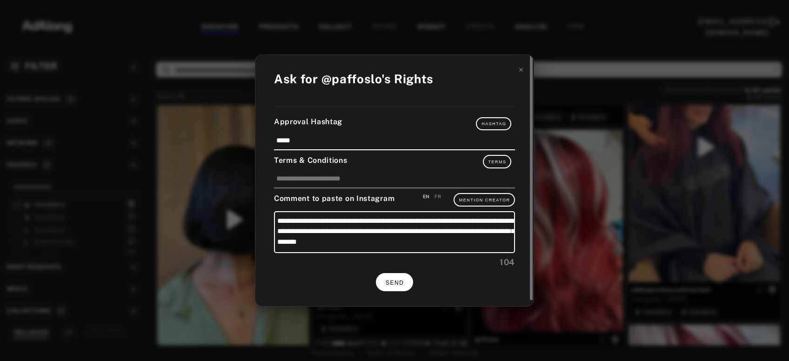
click at [407, 277] on button "SEND" at bounding box center [394, 282] width 37 height 18
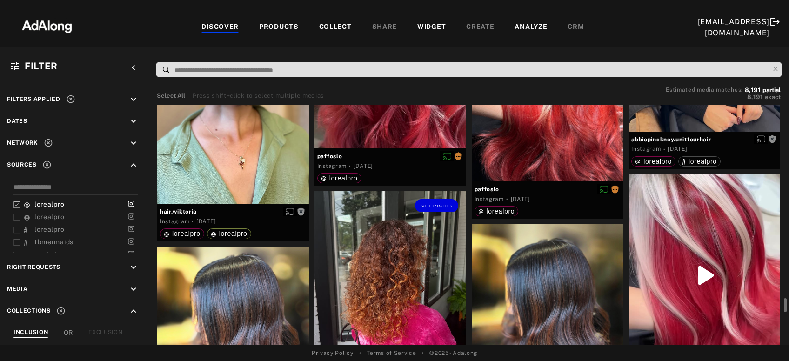
scroll to position [9431, 0]
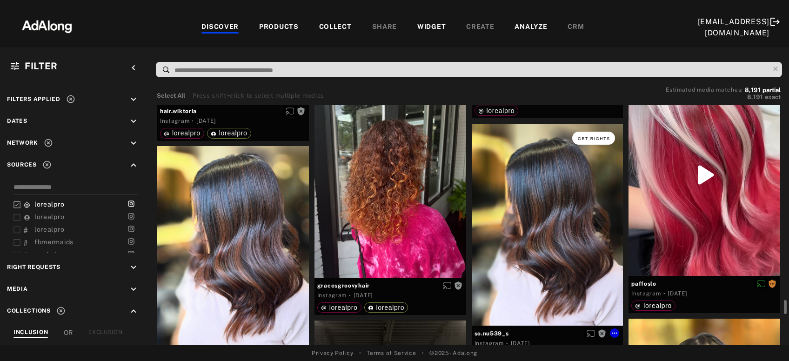
click at [586, 133] on button "Get rights" at bounding box center [594, 138] width 43 height 13
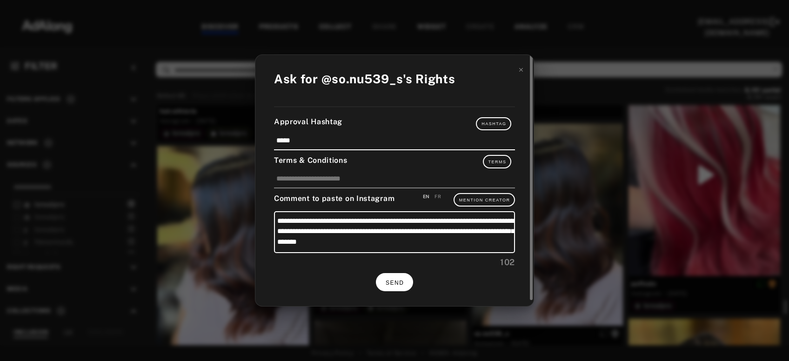
click at [399, 280] on span "SEND" at bounding box center [395, 283] width 18 height 7
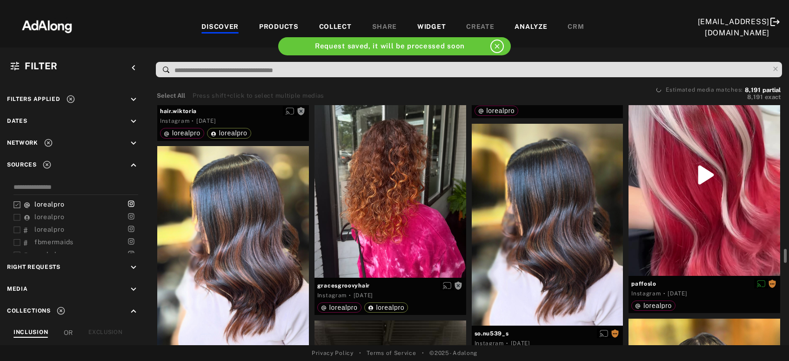
scroll to position [9381, 0]
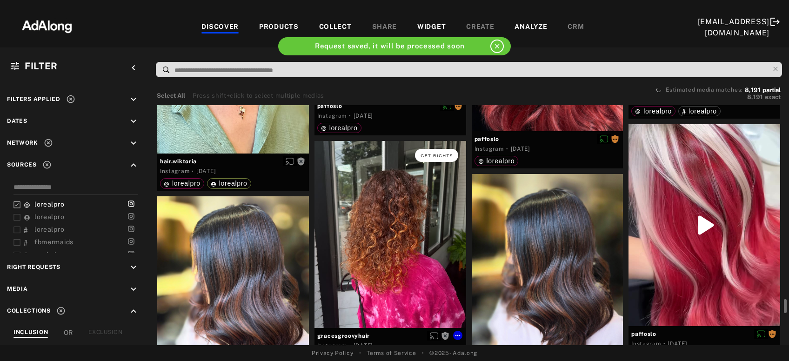
click at [428, 155] on span "Get rights" at bounding box center [437, 156] width 33 height 5
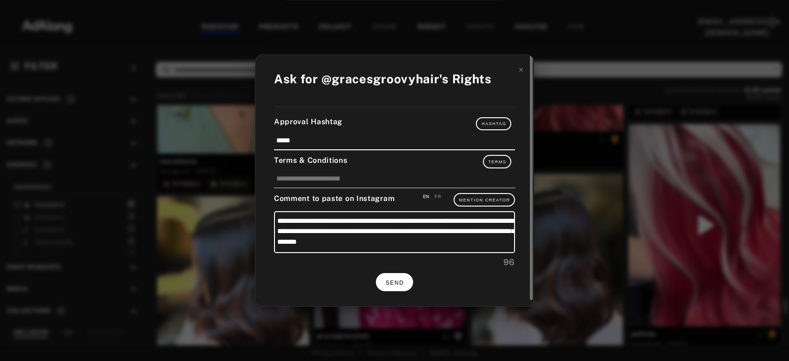
click at [397, 276] on button "SEND" at bounding box center [394, 282] width 37 height 18
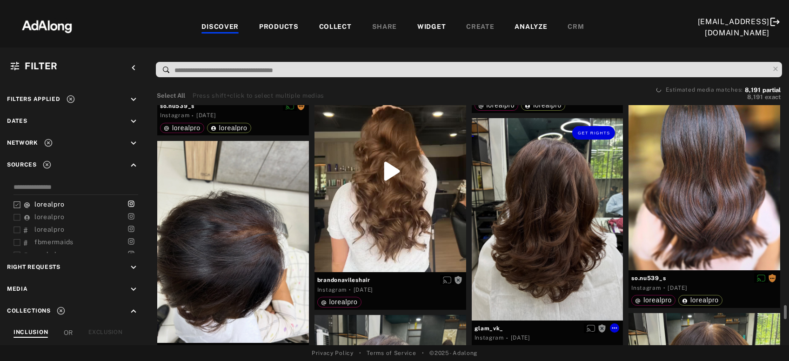
scroll to position [9632, 0]
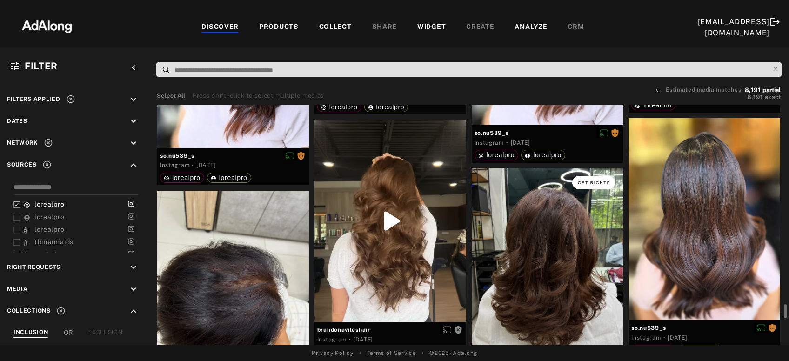
click at [587, 184] on span "Get rights" at bounding box center [594, 183] width 33 height 5
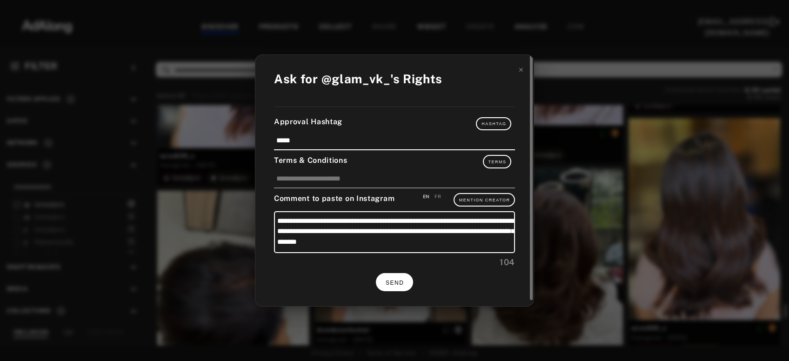
click at [398, 283] on span "SEND" at bounding box center [395, 283] width 18 height 7
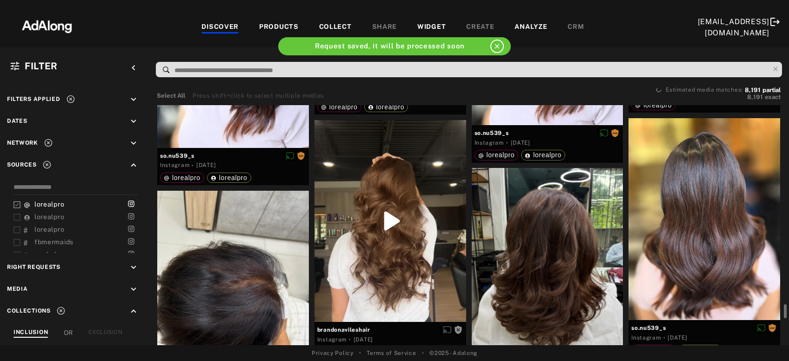
click at [399, 283] on div at bounding box center [391, 221] width 152 height 202
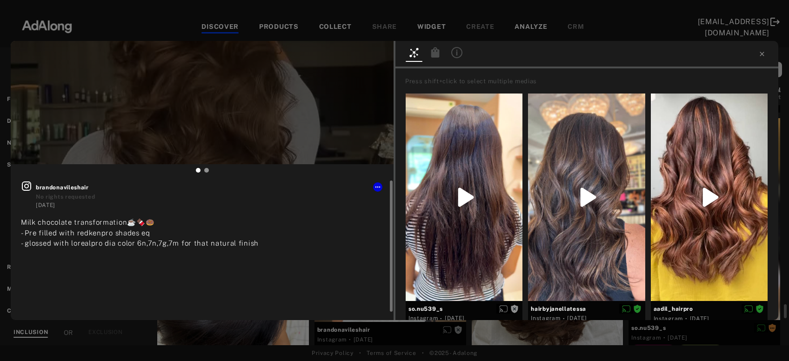
click at [26, 185] on icon at bounding box center [26, 186] width 11 height 11
click at [358, 59] on button "Get rights" at bounding box center [364, 55] width 43 height 13
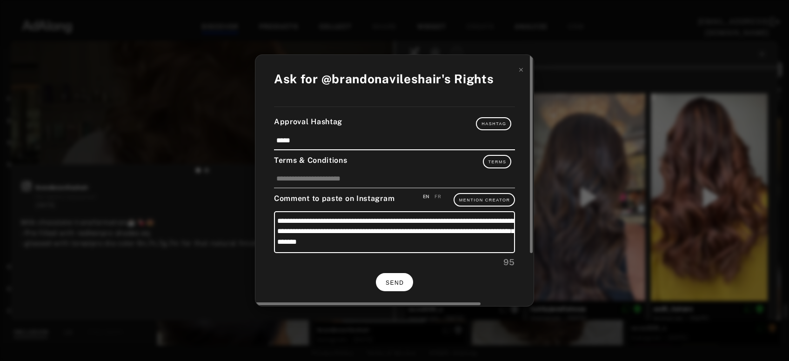
click at [396, 280] on span "SEND" at bounding box center [395, 283] width 18 height 7
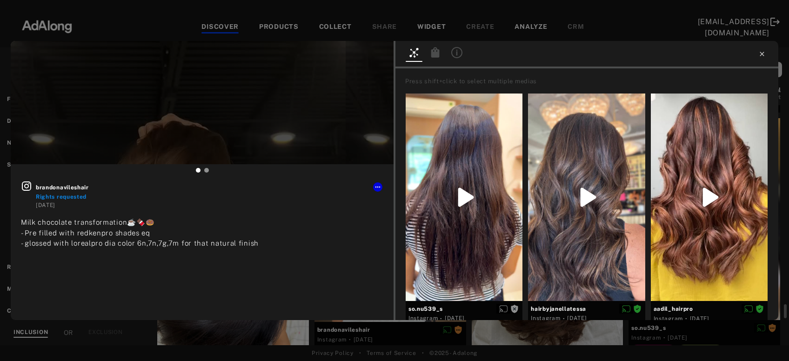
click at [762, 54] on icon at bounding box center [762, 54] width 4 height 4
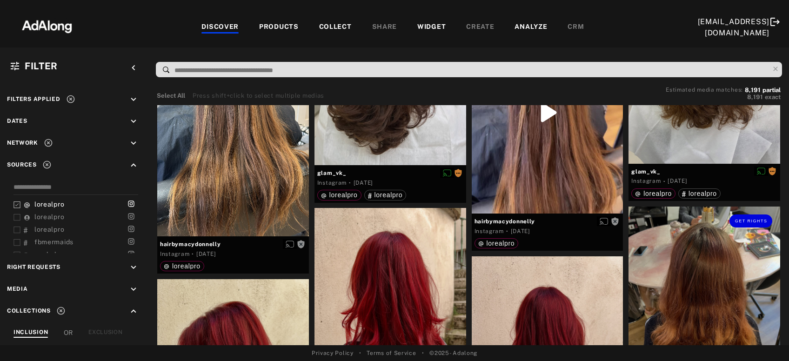
scroll to position [10184, 0]
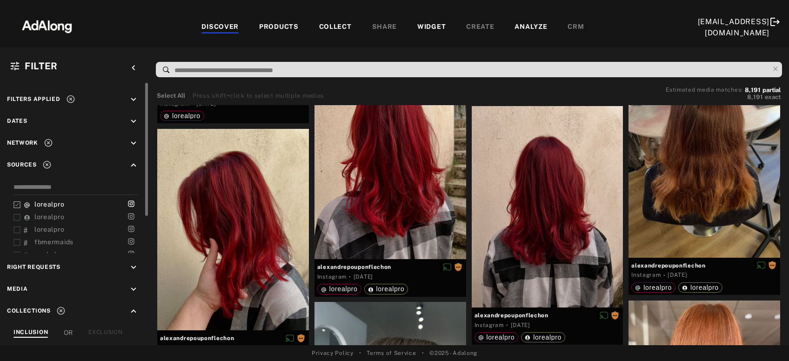
click at [70, 101] on icon at bounding box center [70, 98] width 9 height 9
click at [132, 166] on icon "keyboard_arrow_up" at bounding box center [133, 165] width 10 height 10
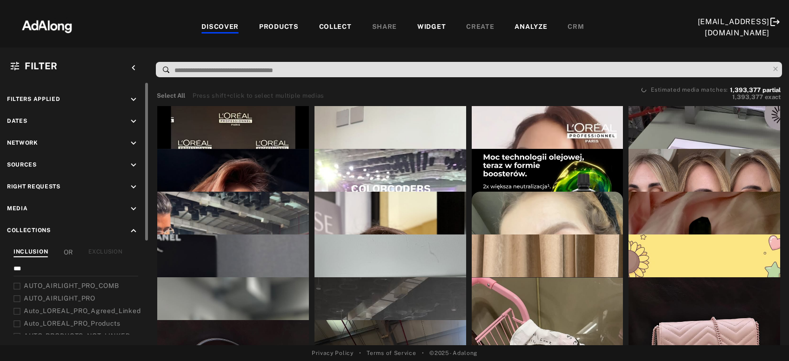
click at [134, 230] on icon "keyboard_arrow_up" at bounding box center [133, 231] width 10 height 10
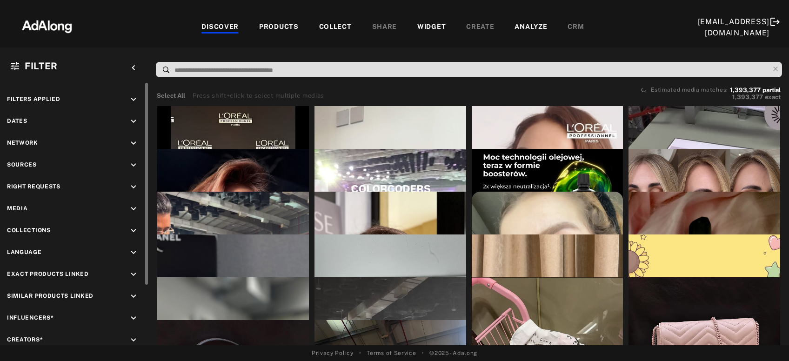
click at [133, 186] on icon "keyboard_arrow_down" at bounding box center [133, 187] width 10 height 10
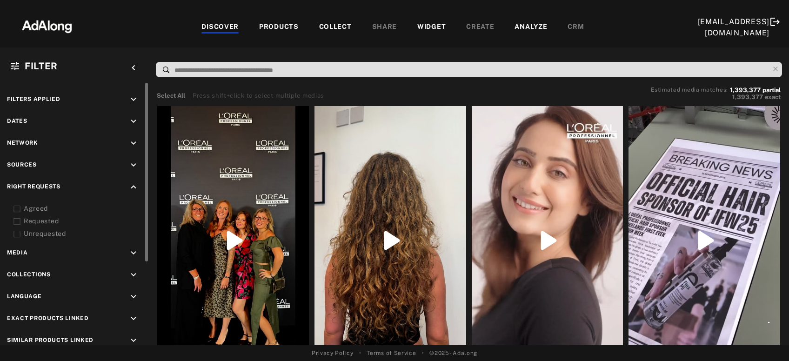
click at [18, 219] on icon at bounding box center [16, 221] width 7 height 7
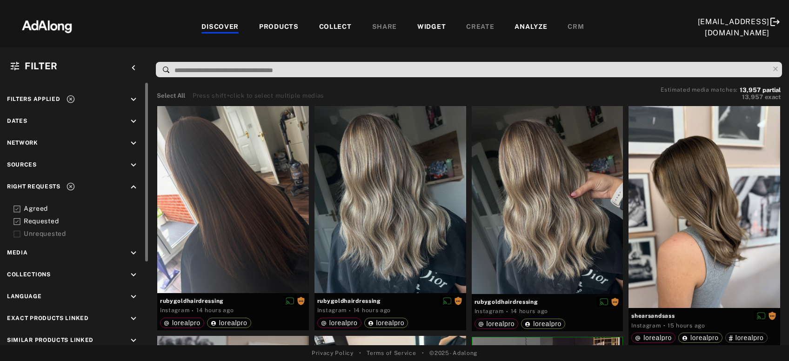
click at [14, 220] on icon at bounding box center [16, 221] width 7 height 7
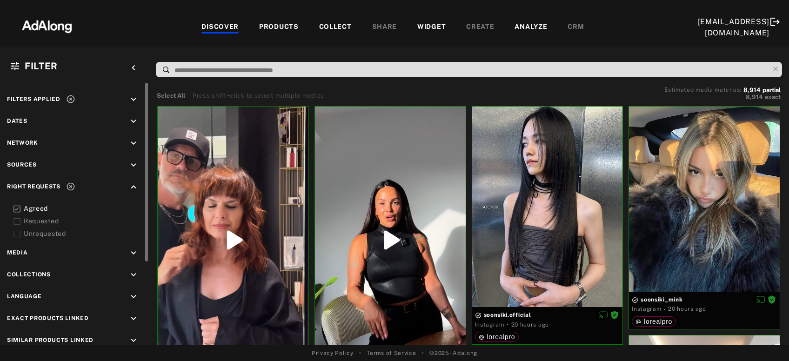
click at [128, 186] on div "Right Requests keyboard_arrow_up" at bounding box center [74, 188] width 135 height 13
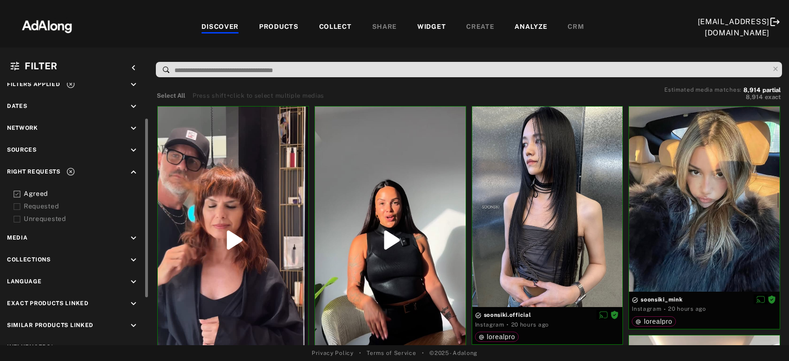
scroll to position [46, 0]
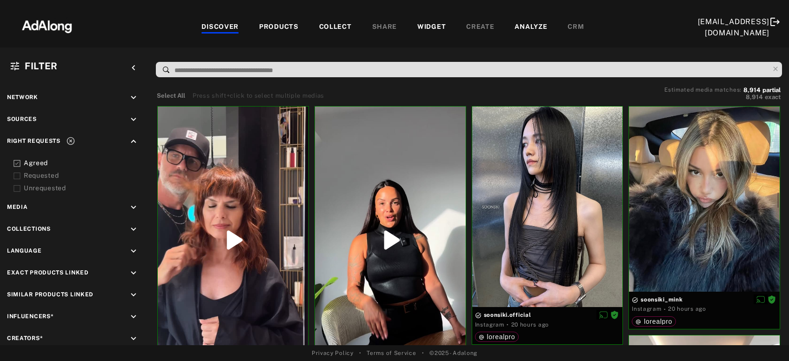
click at [136, 313] on icon "keyboard_arrow_down" at bounding box center [133, 317] width 10 height 10
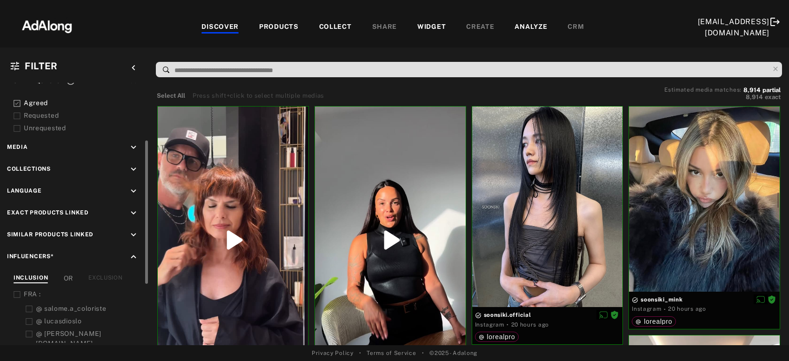
click at [110, 274] on div "EXCLUSION" at bounding box center [105, 279] width 34 height 10
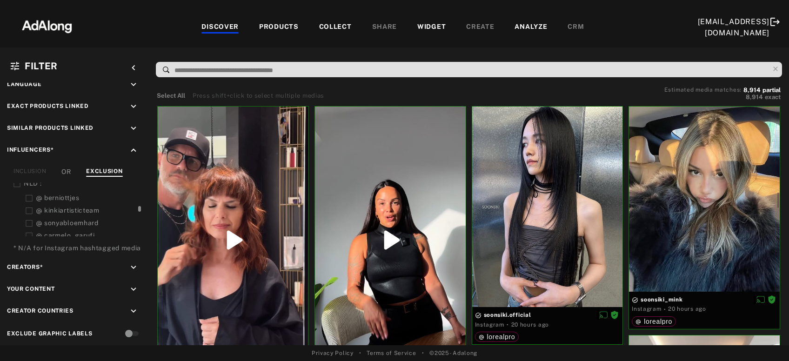
scroll to position [243, 0]
drag, startPoint x: 139, startPoint y: 200, endPoint x: 138, endPoint y: 210, distance: 10.3
click at [138, 210] on div at bounding box center [138, 210] width 7 height 54
drag, startPoint x: 139, startPoint y: 219, endPoint x: 139, endPoint y: 224, distance: 5.6
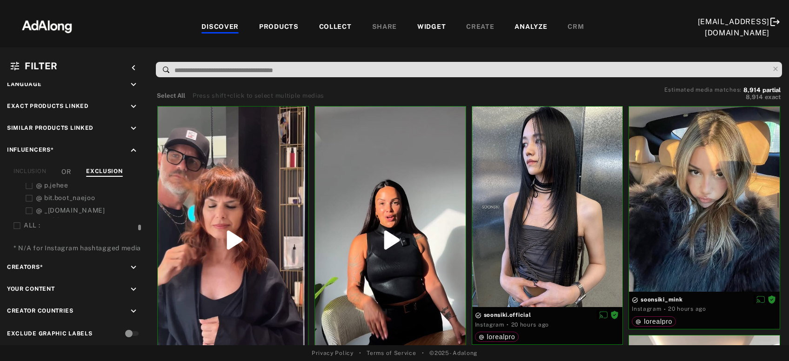
click at [139, 225] on div at bounding box center [139, 228] width 3 height 6
click at [18, 223] on icon at bounding box center [16, 226] width 7 height 7
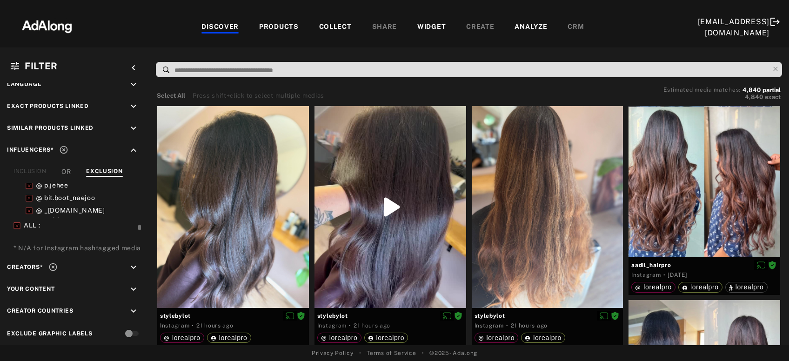
click at [335, 27] on div "COLLECT" at bounding box center [335, 27] width 33 height 11
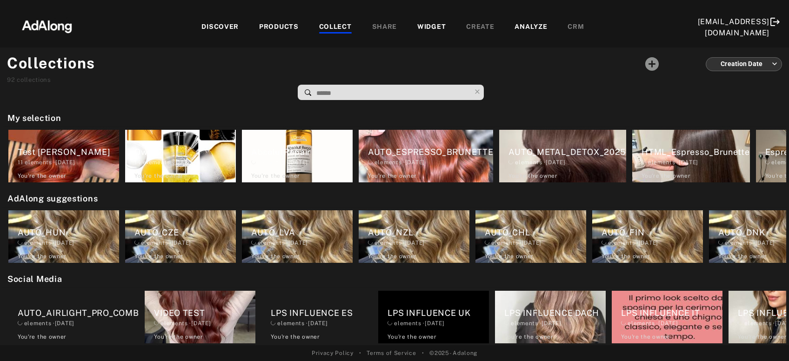
click at [344, 90] on input at bounding box center [393, 93] width 155 height 13
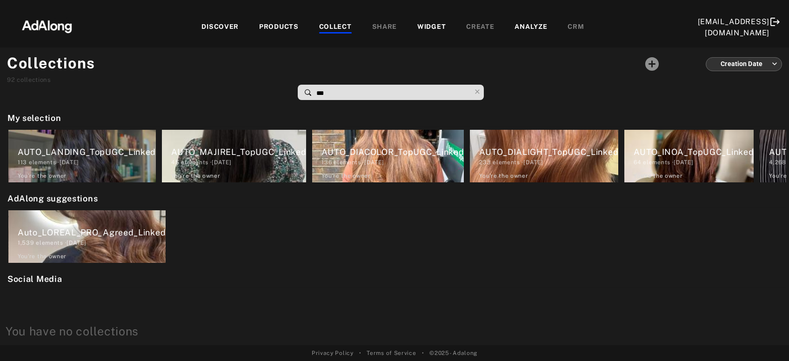
type input "***"
click at [202, 22] on div "DISCOVER" at bounding box center [220, 27] width 37 height 11
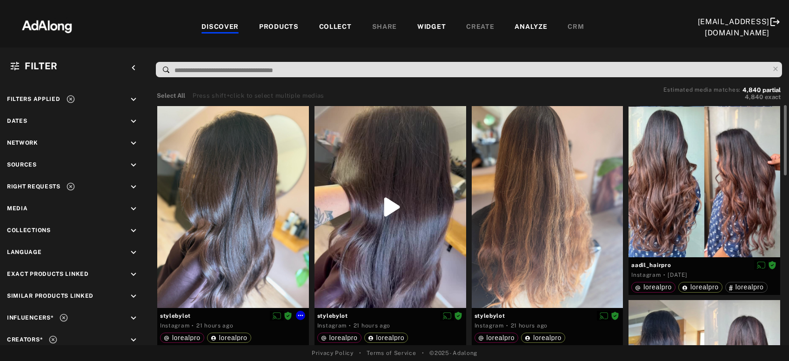
click at [225, 235] on div at bounding box center [233, 207] width 152 height 202
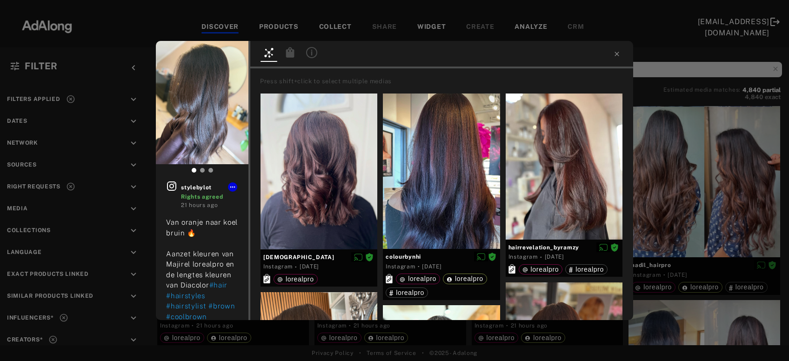
click at [287, 52] on icon at bounding box center [290, 52] width 8 height 10
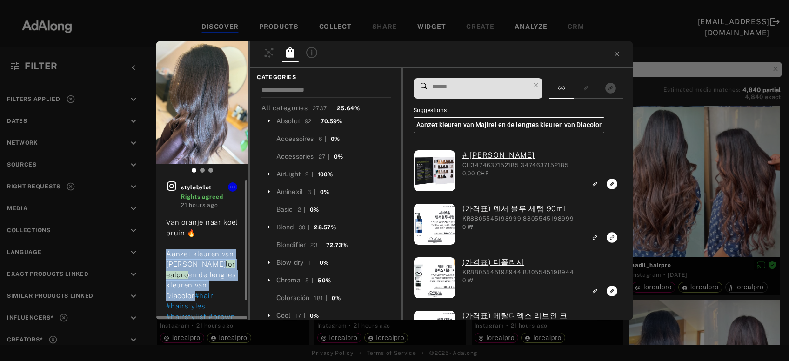
drag, startPoint x: 167, startPoint y: 255, endPoint x: 205, endPoint y: 283, distance: 46.6
click at [205, 283] on span "Van oranje naar koel bruin 🔥 Aanzet kleuren van Majirel lorealpro en de lengtes…" at bounding box center [202, 258] width 72 height 81
click at [213, 286] on div "Van oranje naar koel bruin 🔥 Aanzet kleuren van Majirel lorealpro en de lengtes…" at bounding box center [202, 280] width 72 height 126
drag, startPoint x: 213, startPoint y: 286, endPoint x: 168, endPoint y: 251, distance: 56.7
click at [168, 251] on div "Van oranje naar koel bruin 🔥 Aanzet kleuren van Majirel lorealpro en de lengtes…" at bounding box center [202, 280] width 72 height 126
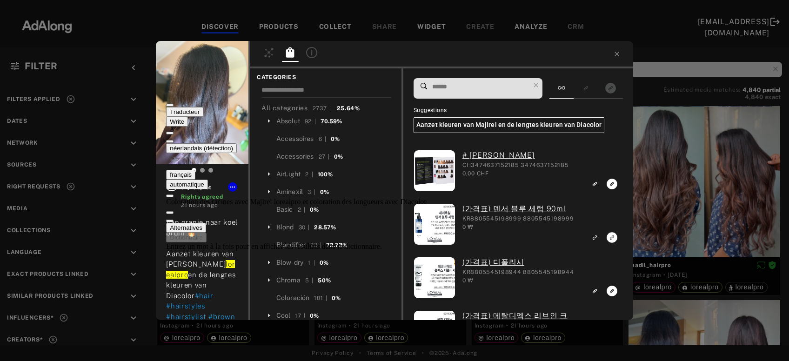
click at [174, 140] on button at bounding box center [169, 141] width 7 height 3
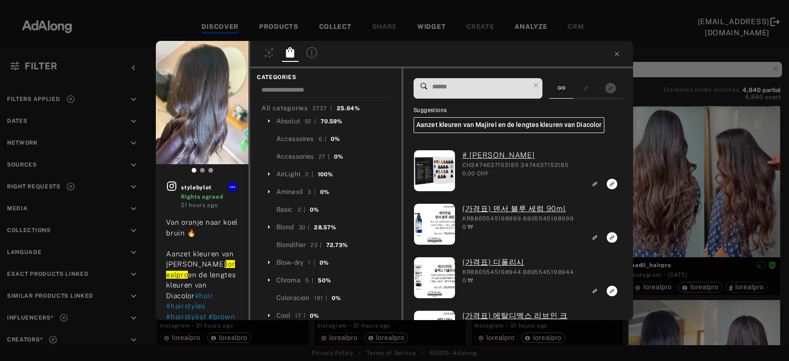
click at [460, 89] on input at bounding box center [481, 87] width 98 height 13
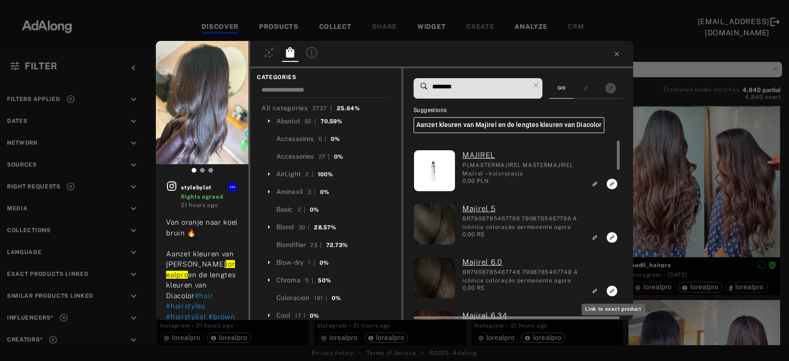
click at [609, 294] on icon "Link to exact product" at bounding box center [612, 291] width 11 height 11
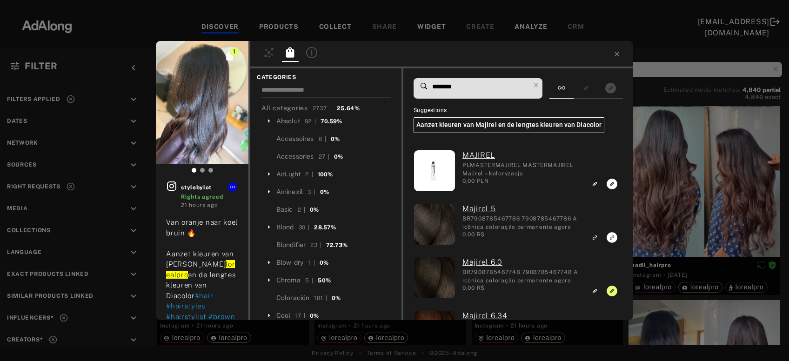
click at [452, 87] on input "********" at bounding box center [481, 87] width 98 height 13
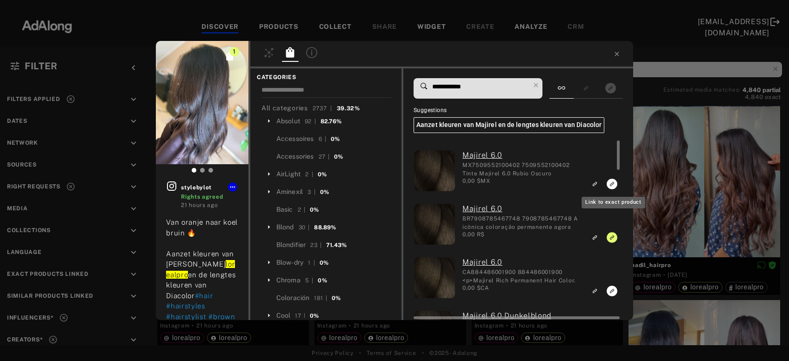
click at [613, 185] on icon "Link to exact product" at bounding box center [612, 184] width 11 height 11
click at [612, 292] on icon "Link to exact product" at bounding box center [612, 291] width 11 height 11
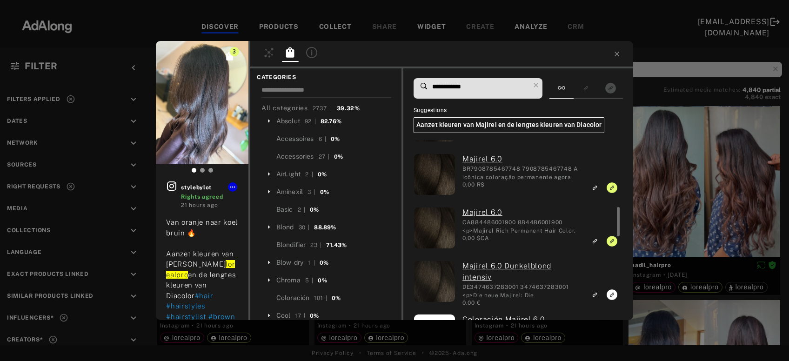
scroll to position [100, 0]
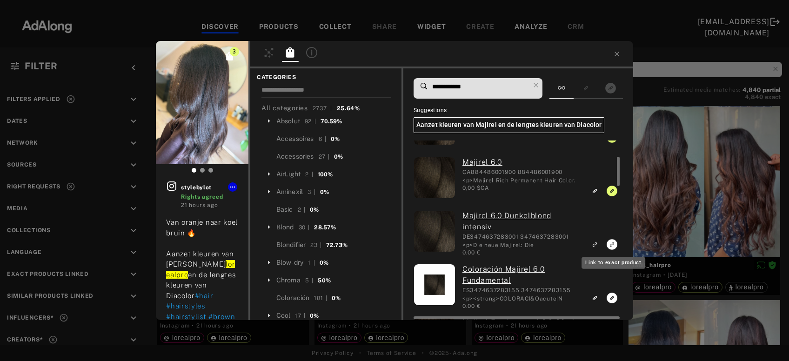
click at [613, 247] on icon "Link to exact product" at bounding box center [612, 244] width 11 height 11
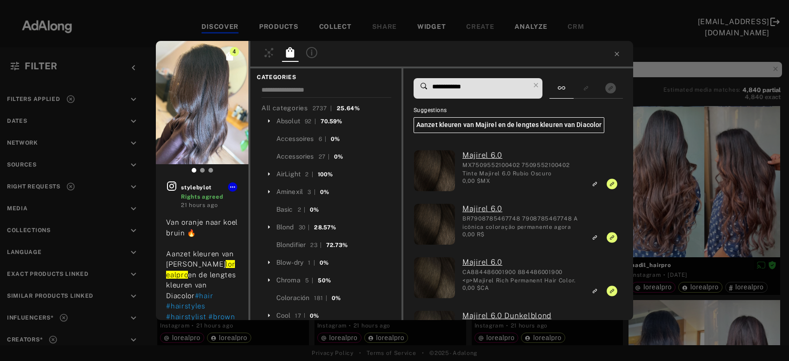
click at [440, 87] on input "**********" at bounding box center [481, 87] width 98 height 13
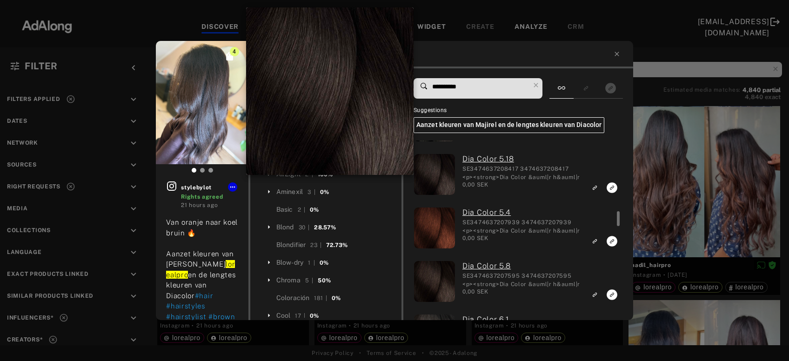
scroll to position [853, 0]
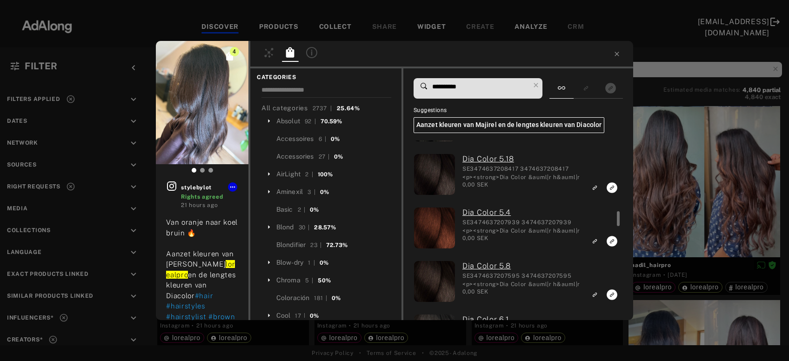
click at [467, 87] on input "**********" at bounding box center [481, 87] width 98 height 13
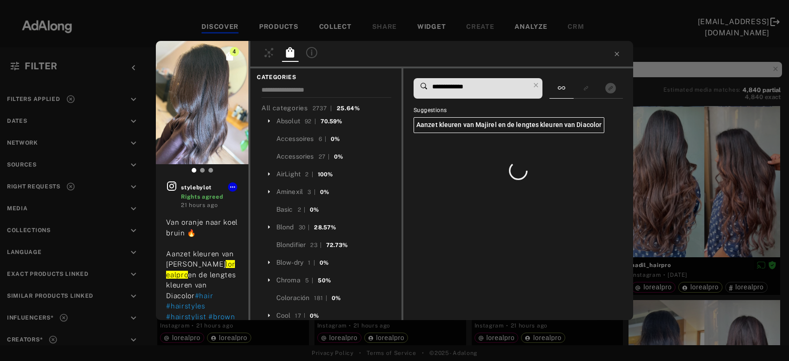
scroll to position [0, 0]
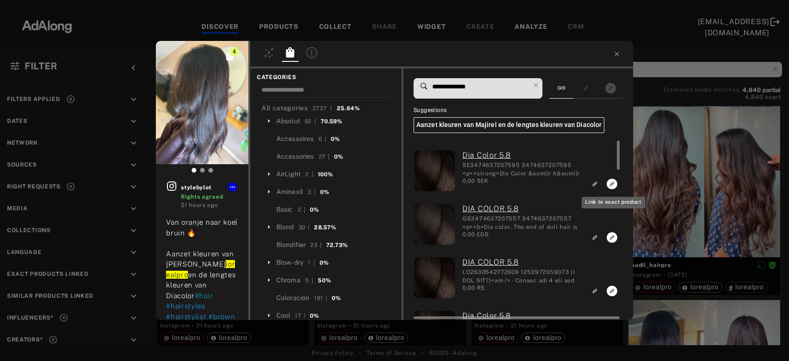
type input "**********"
click at [612, 185] on rect "Link to exact product" at bounding box center [613, 184] width 12 height 12
click at [610, 238] on icon "Link to exact product" at bounding box center [612, 237] width 11 height 11
click at [612, 294] on icon "Link to exact product" at bounding box center [612, 291] width 11 height 11
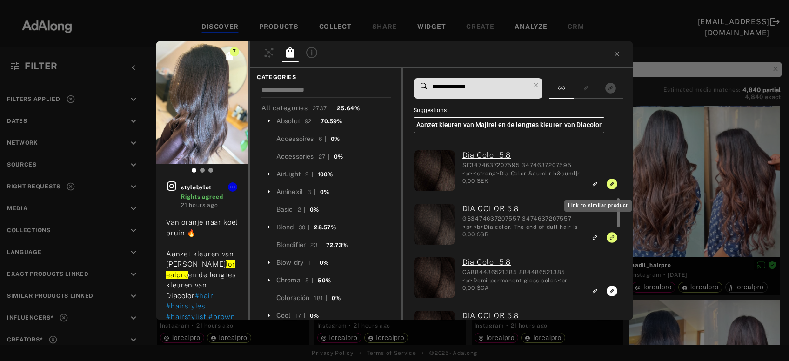
scroll to position [100, 0]
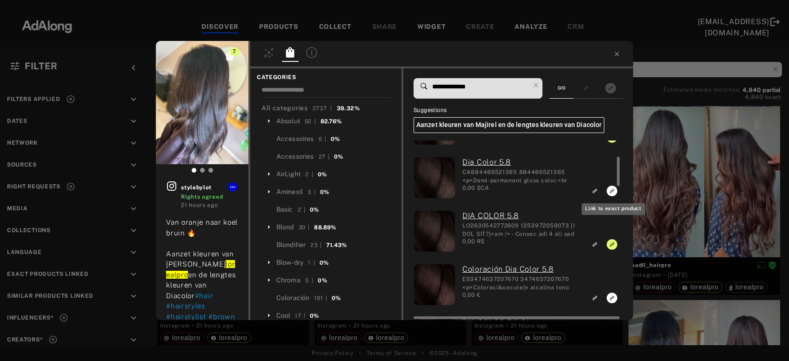
click at [608, 192] on icon "Link to exact product" at bounding box center [612, 191] width 11 height 11
click at [612, 297] on icon "Link to exact product" at bounding box center [612, 298] width 11 height 11
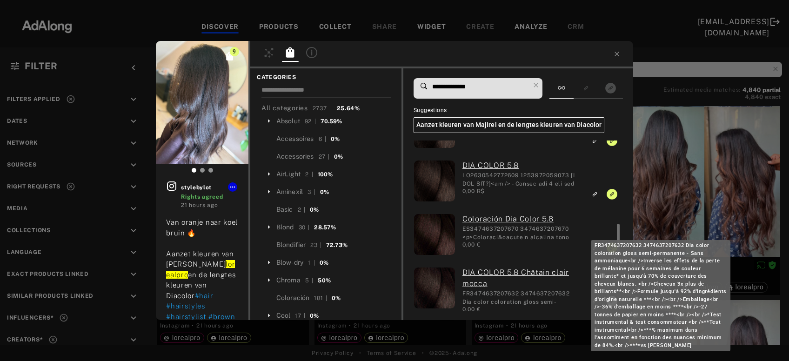
scroll to position [201, 0]
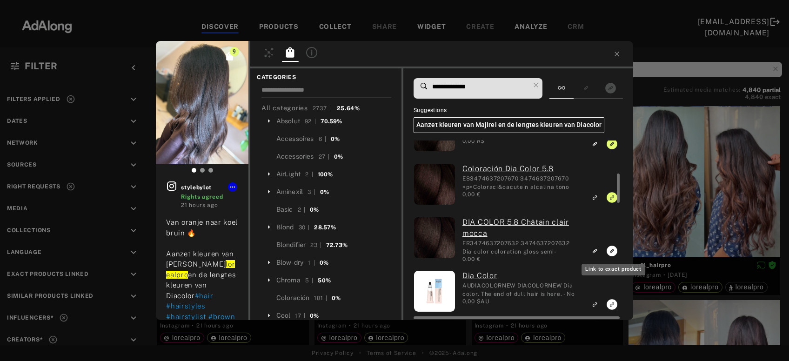
click at [612, 251] on rect "Link to exact product" at bounding box center [613, 251] width 12 height 12
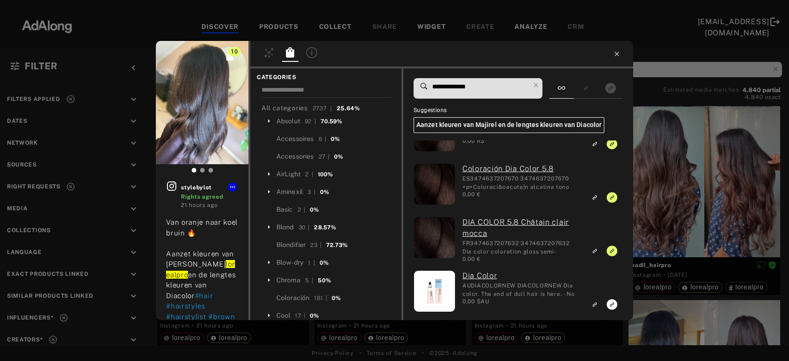
click at [617, 54] on icon at bounding box center [617, 53] width 7 height 7
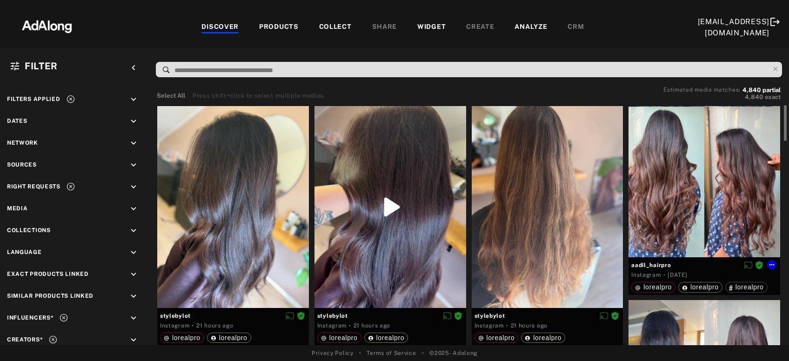
click at [681, 206] on div at bounding box center [705, 182] width 152 height 152
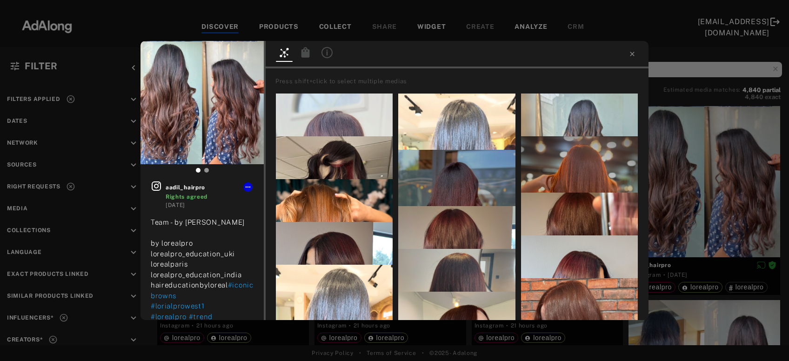
click at [302, 51] on icon at bounding box center [306, 52] width 8 height 10
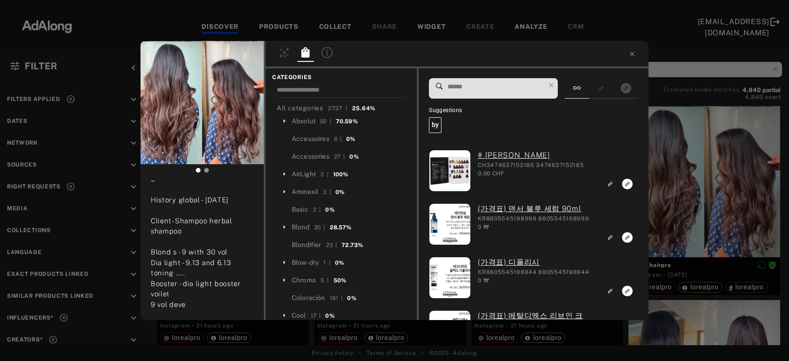
scroll to position [250, 0]
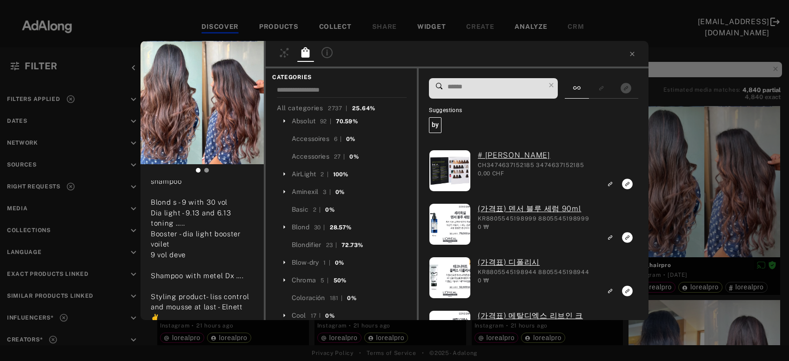
click at [478, 86] on input at bounding box center [496, 87] width 98 height 13
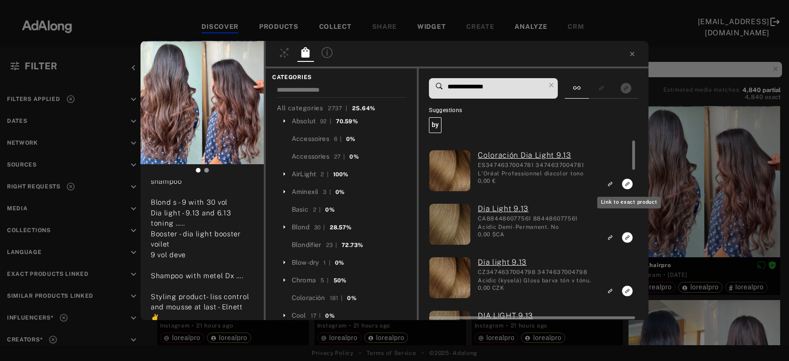
click at [629, 182] on icon "Link to exact product" at bounding box center [627, 184] width 11 height 11
click at [625, 240] on icon "Link to exact product" at bounding box center [627, 237] width 11 height 11
click at [627, 290] on icon "Link to exact product" at bounding box center [627, 291] width 11 height 11
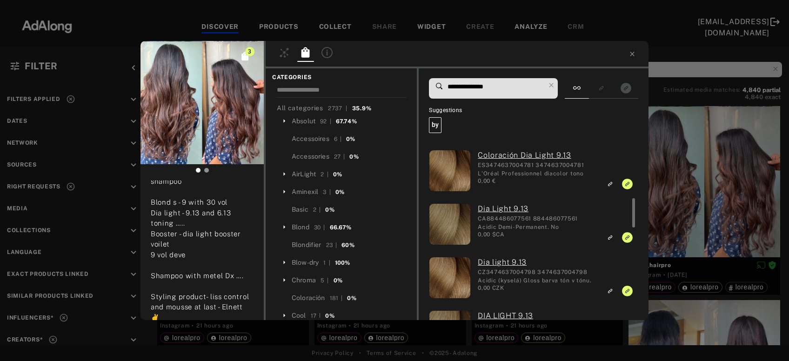
scroll to position [50, 0]
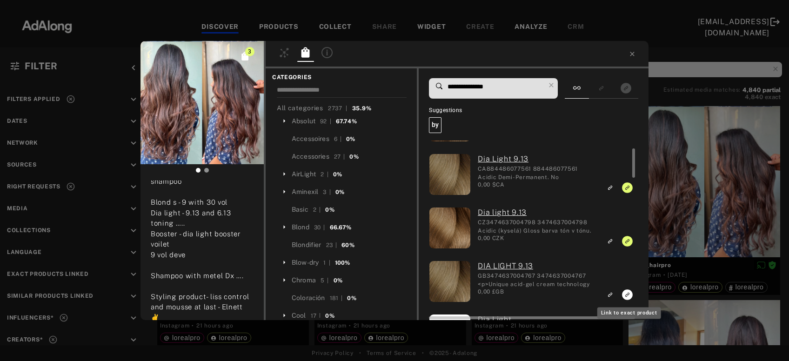
click at [625, 295] on icon "Link to exact product" at bounding box center [627, 295] width 11 height 11
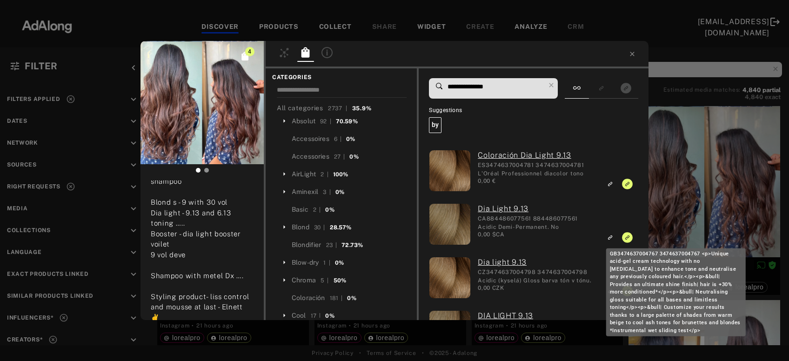
scroll to position [0, 0]
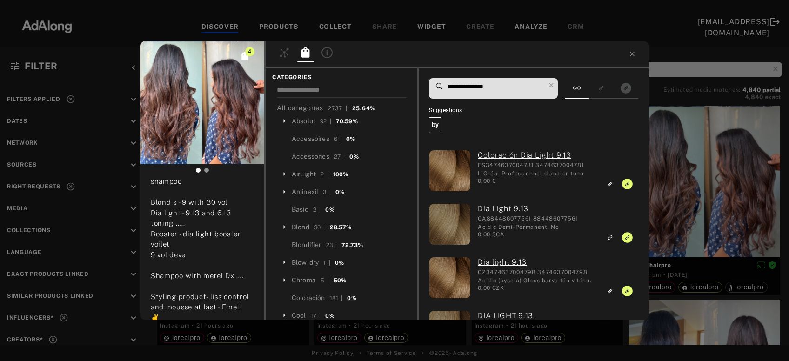
click at [485, 87] on input "**********" at bounding box center [496, 87] width 98 height 13
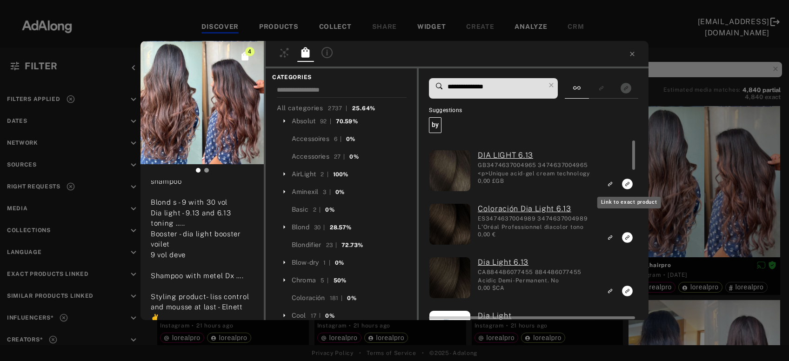
type input "**********"
click at [627, 186] on rect "Link to exact product" at bounding box center [628, 184] width 12 height 12
click at [626, 237] on icon "Link to exact product" at bounding box center [627, 237] width 11 height 11
click at [626, 293] on icon "Link to exact product" at bounding box center [627, 291] width 11 height 11
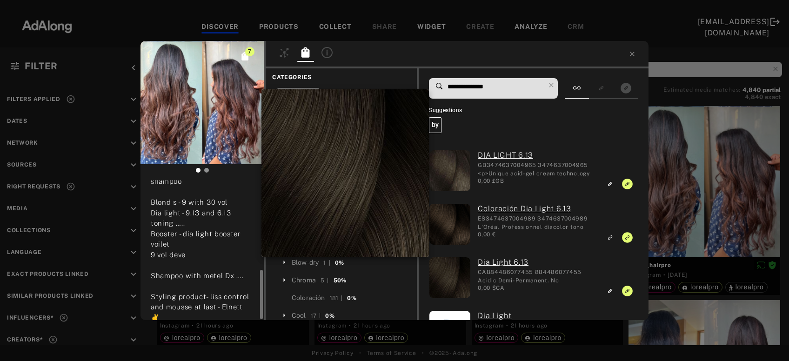
scroll to position [250, 0]
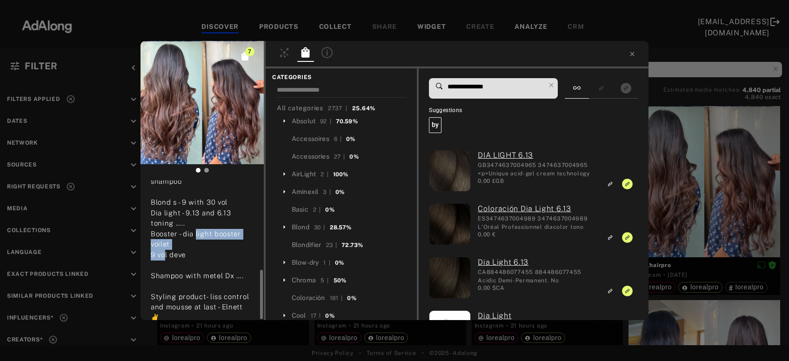
drag, startPoint x: 182, startPoint y: 232, endPoint x: 186, endPoint y: 242, distance: 10.2
click at [186, 242] on div "Team - by [PERSON_NAME] by lorealpro lorealpro _education_uki lorealparis lorea…" at bounding box center [202, 145] width 103 height 356
copy span "dia light booster voilet"
drag, startPoint x: 494, startPoint y: 88, endPoint x: 435, endPoint y: 94, distance: 58.9
click at [447, 93] on input "**********" at bounding box center [496, 87] width 98 height 13
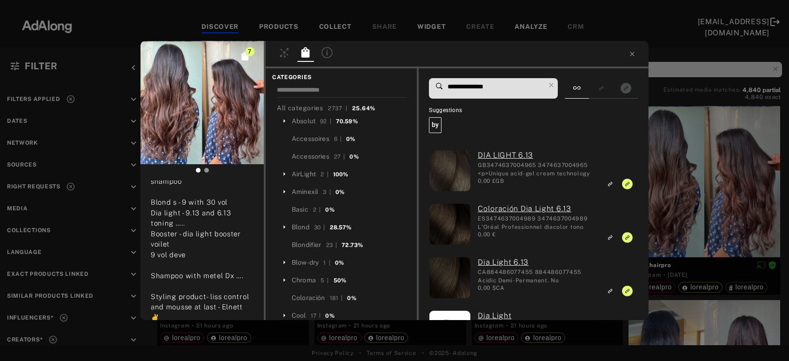
paste input "**********"
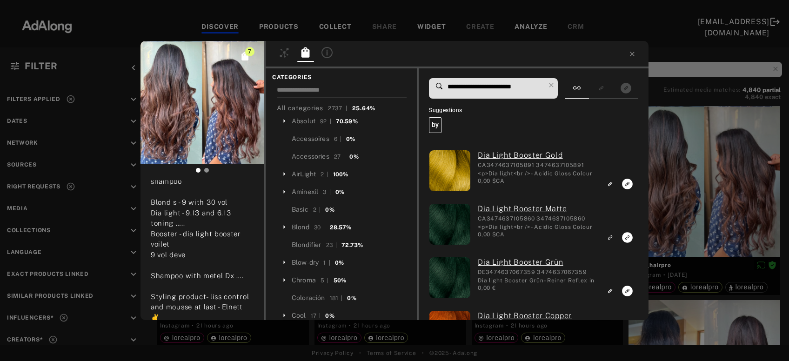
drag, startPoint x: 517, startPoint y: 88, endPoint x: 504, endPoint y: 88, distance: 13.0
click at [504, 88] on input "**********" at bounding box center [496, 87] width 98 height 13
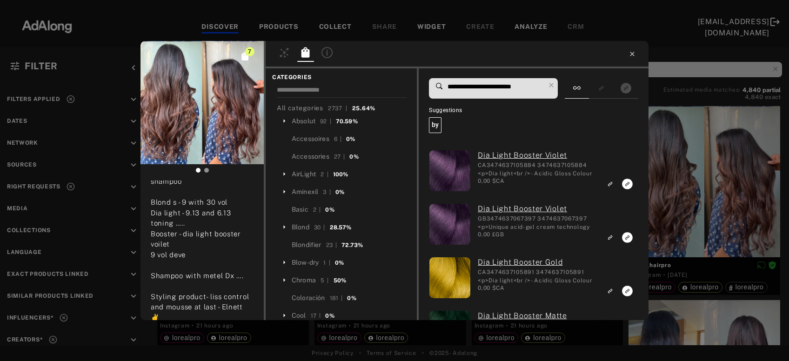
type input "**********"
click at [634, 52] on icon at bounding box center [632, 53] width 7 height 7
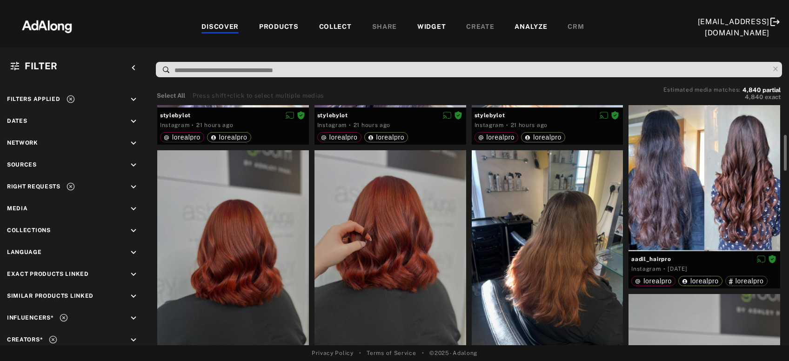
scroll to position [250, 0]
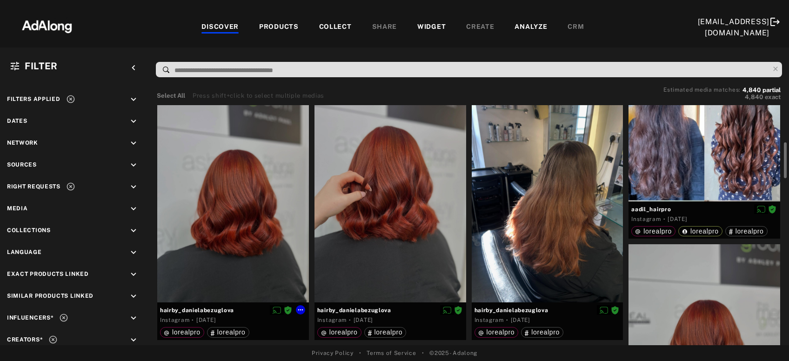
click at [222, 246] on div at bounding box center [233, 202] width 152 height 202
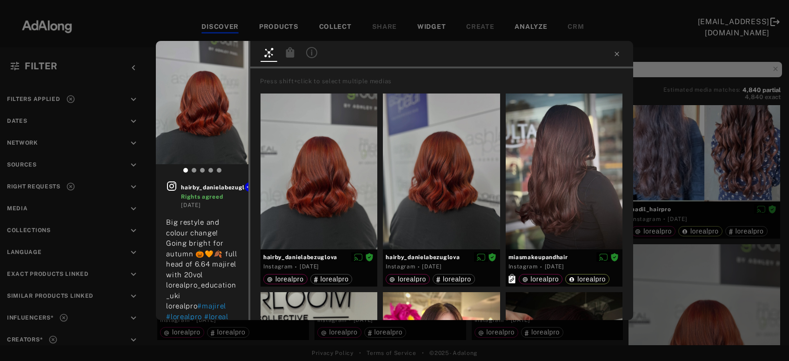
click at [290, 55] on icon at bounding box center [290, 52] width 8 height 10
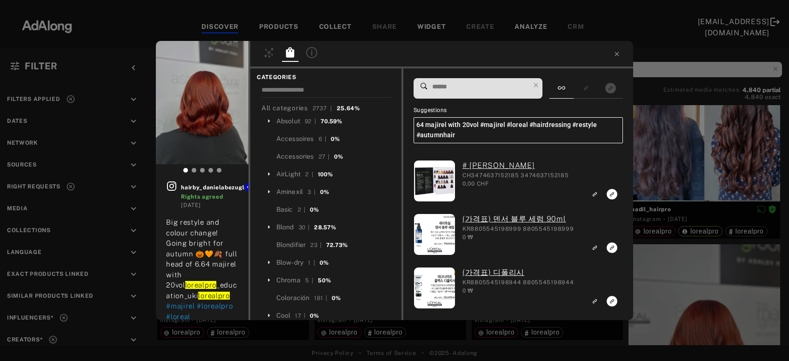
click at [467, 87] on input at bounding box center [481, 87] width 98 height 13
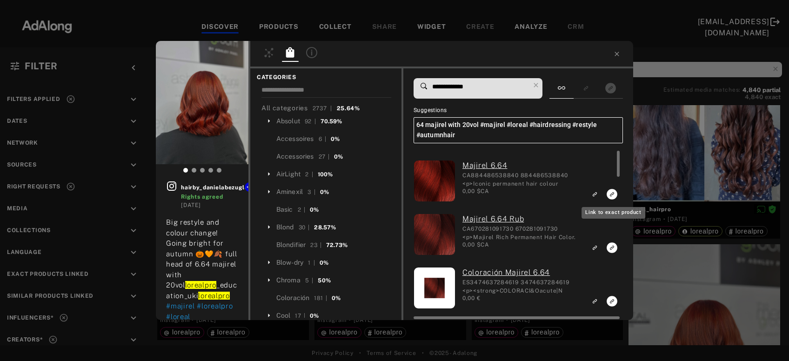
type input "**********"
click at [612, 196] on icon "Link to exact product" at bounding box center [612, 194] width 11 height 11
click at [613, 250] on icon "Link to exact product" at bounding box center [612, 248] width 11 height 11
click at [610, 302] on icon "Link to exact product" at bounding box center [612, 301] width 11 height 11
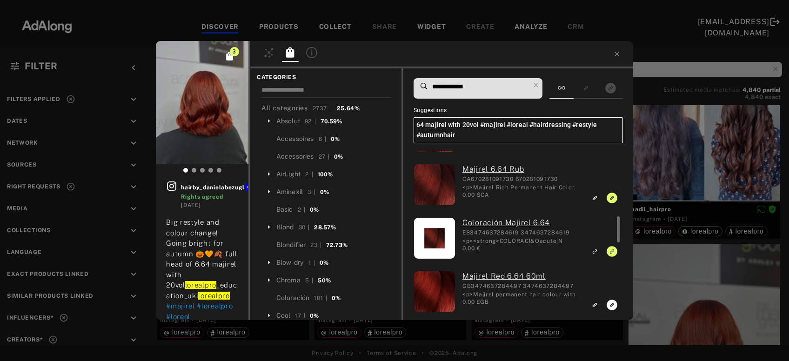
scroll to position [100, 0]
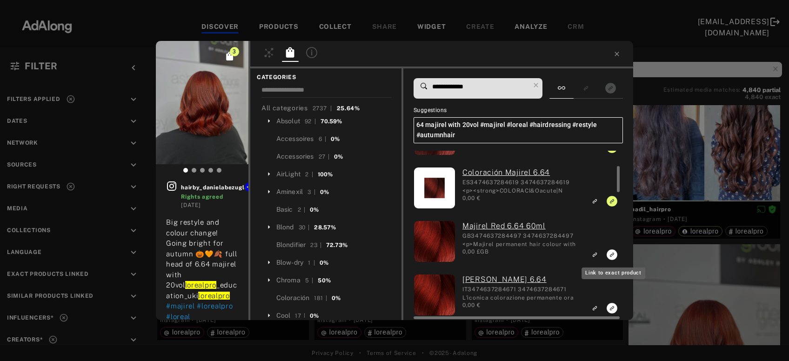
click at [612, 256] on icon "Link to exact product" at bounding box center [612, 255] width 11 height 11
click at [611, 307] on icon "Link to exact product" at bounding box center [612, 308] width 11 height 11
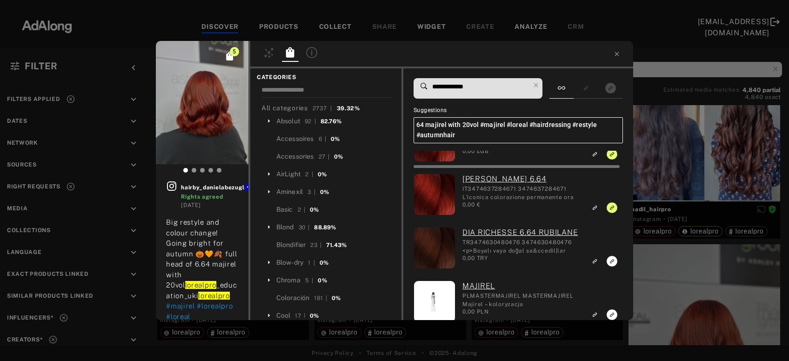
scroll to position [0, 0]
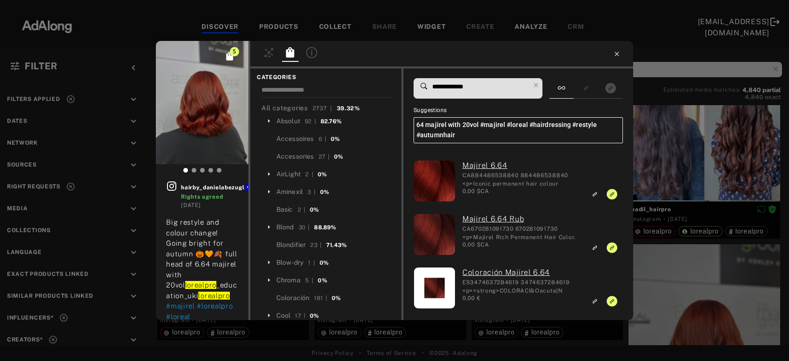
click at [616, 55] on icon at bounding box center [617, 54] width 4 height 4
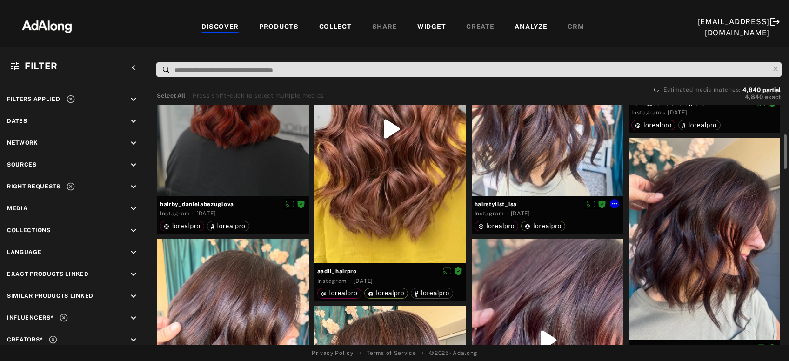
scroll to position [501, 0]
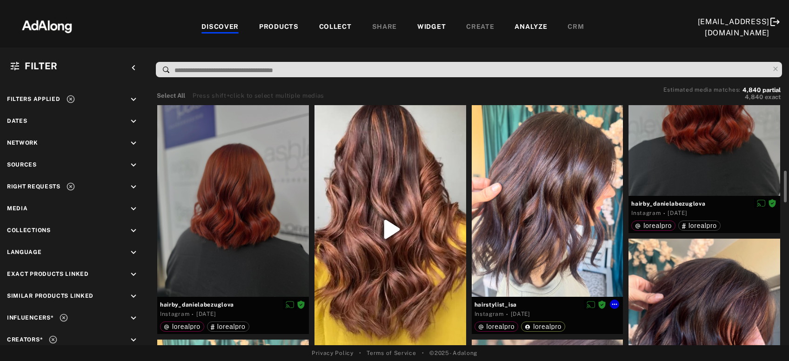
click at [561, 198] on div at bounding box center [548, 195] width 152 height 202
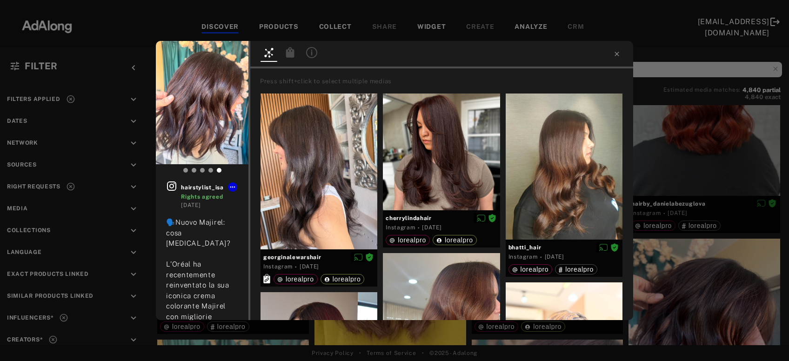
click at [290, 50] on icon at bounding box center [290, 52] width 8 height 10
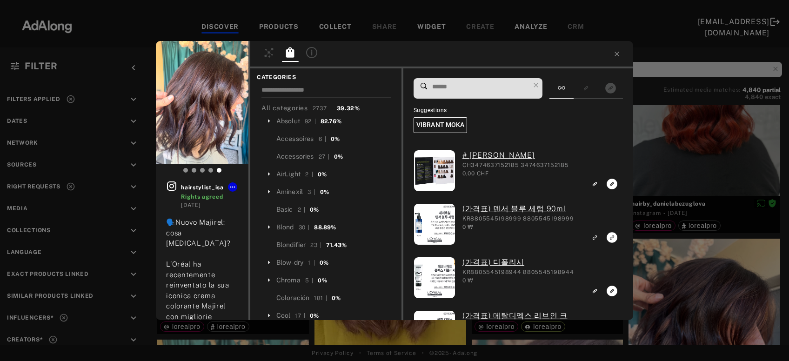
scroll to position [243, 0]
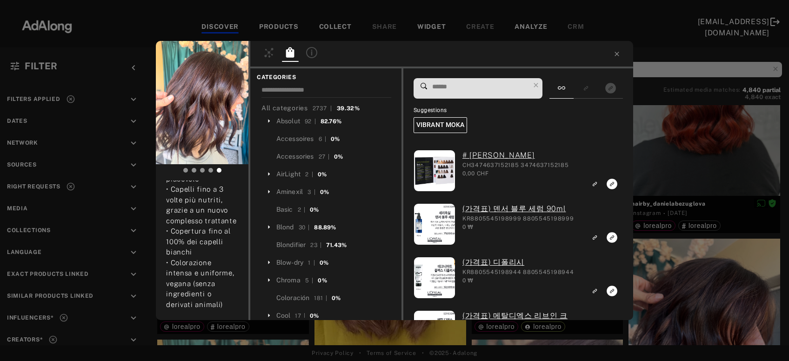
click at [502, 94] on span at bounding box center [481, 89] width 98 height 20
click at [502, 89] on input at bounding box center [481, 87] width 98 height 13
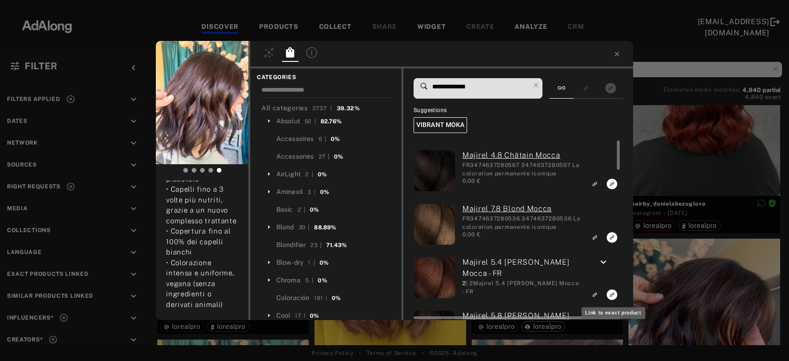
click at [611, 294] on icon "Link to exact product" at bounding box center [612, 295] width 11 height 11
click at [477, 88] on input "**********" at bounding box center [481, 87] width 98 height 13
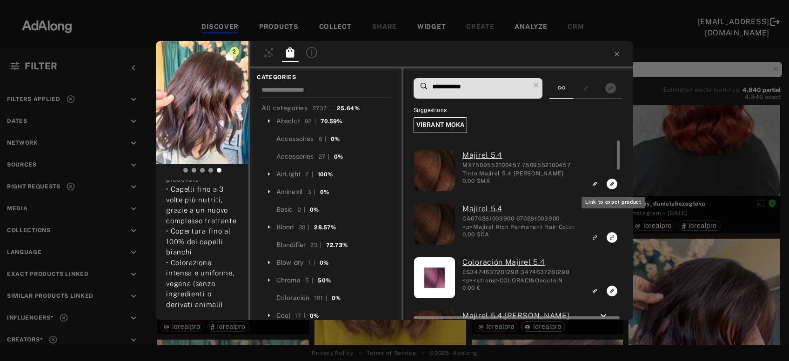
type input "**********"
click at [612, 183] on icon "Link to exact product" at bounding box center [612, 184] width 11 height 11
click at [612, 240] on icon "Link to exact product" at bounding box center [612, 237] width 11 height 11
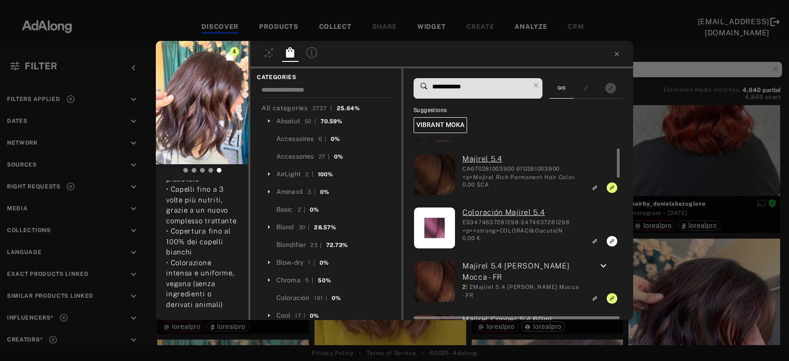
click at [613, 241] on rect "Link to exact product" at bounding box center [613, 242] width 12 height 12
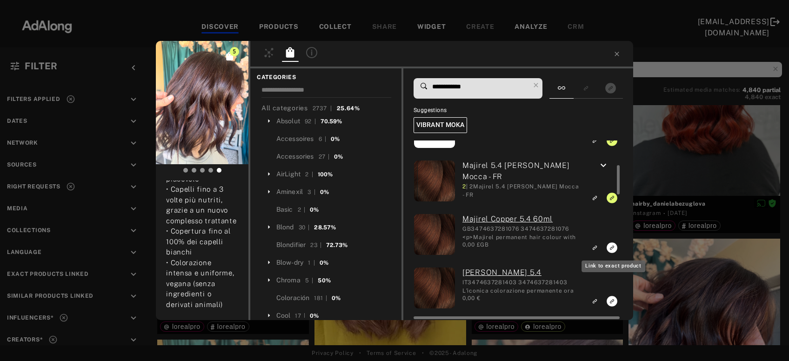
click at [610, 244] on icon "Link to exact product" at bounding box center [612, 248] width 11 height 11
click at [612, 301] on icon "Link to exact product" at bounding box center [612, 301] width 11 height 11
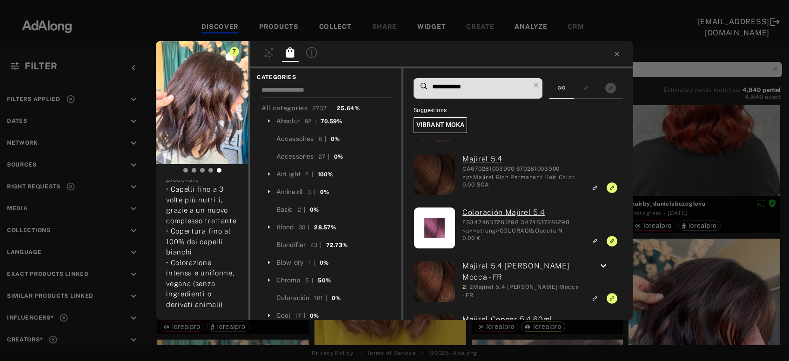
scroll to position [0, 0]
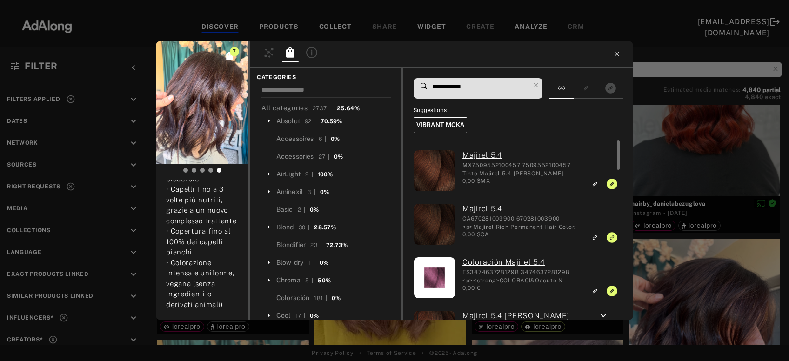
click at [617, 56] on icon at bounding box center [617, 53] width 7 height 7
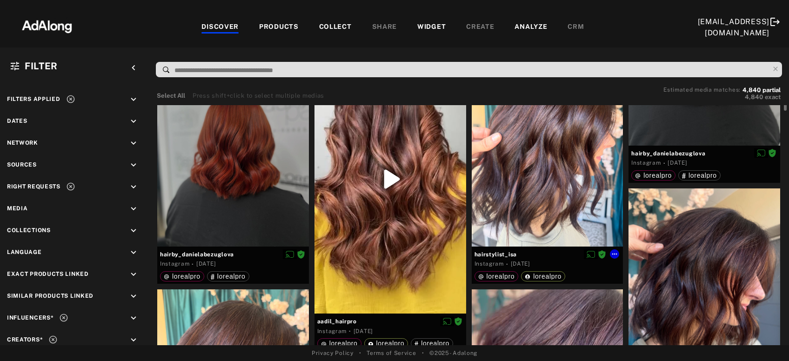
scroll to position [501, 0]
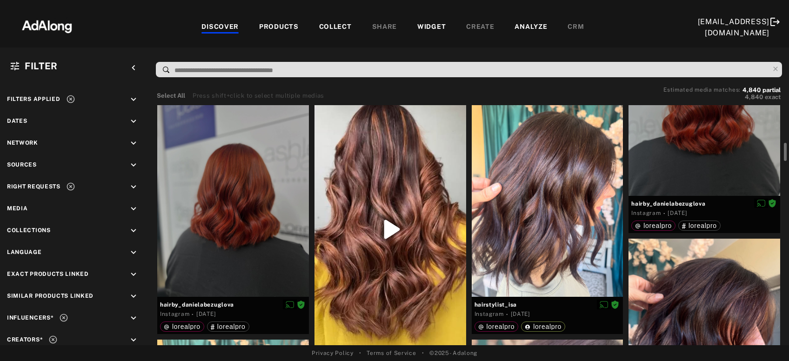
click at [394, 227] on div at bounding box center [391, 229] width 152 height 270
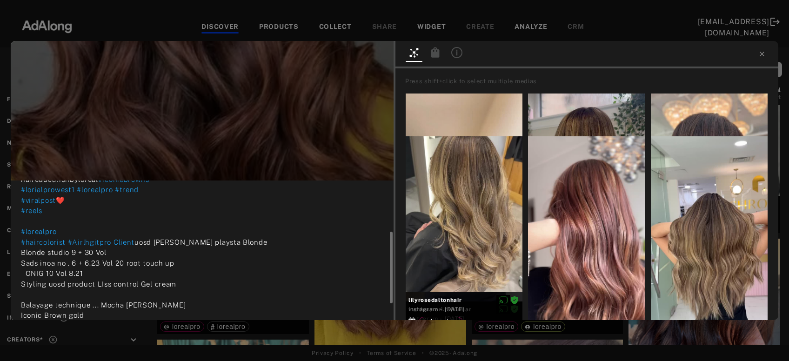
scroll to position [132, 0]
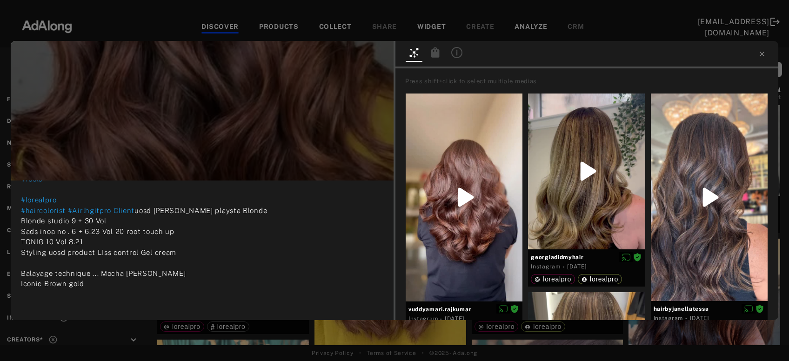
click at [434, 56] on icon at bounding box center [436, 52] width 8 height 10
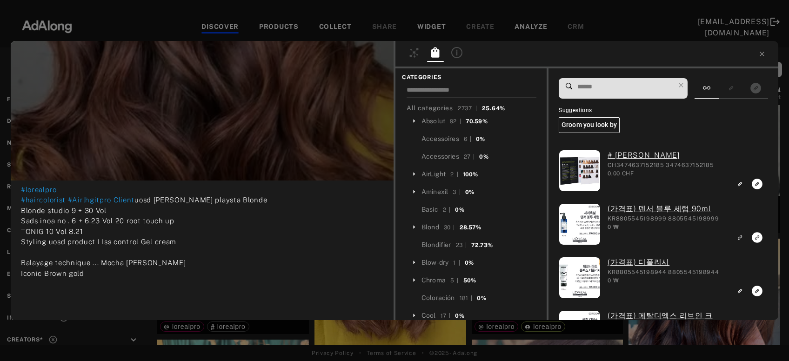
click at [612, 85] on input at bounding box center [626, 87] width 98 height 13
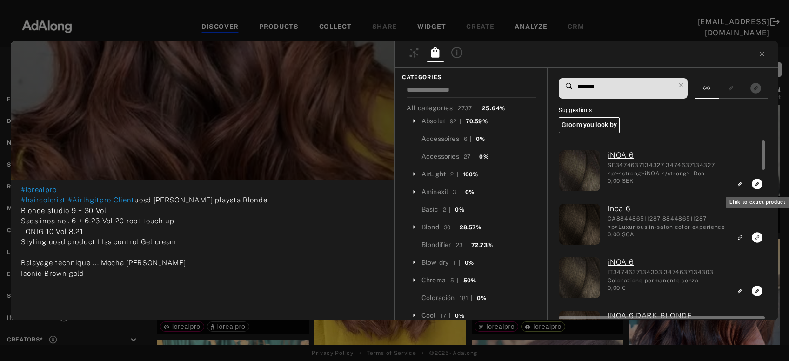
click at [758, 185] on rect "Link to exact product" at bounding box center [758, 184] width 12 height 12
click at [756, 240] on icon "Link to exact product" at bounding box center [757, 237] width 11 height 11
click at [758, 293] on icon "Link to exact product" at bounding box center [757, 291] width 11 height 11
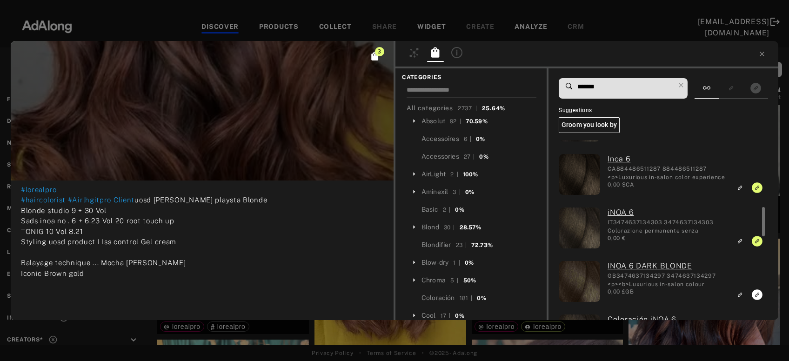
scroll to position [100, 0]
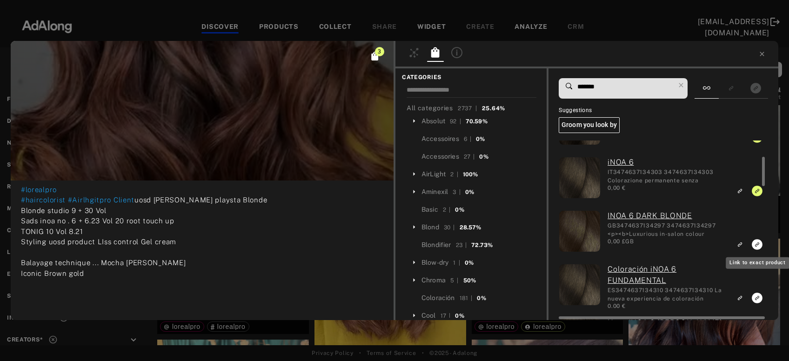
click at [754, 246] on icon "Link to exact product" at bounding box center [757, 244] width 11 height 11
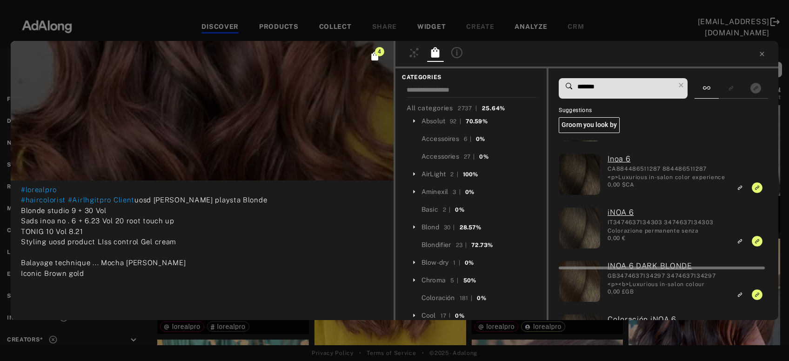
scroll to position [0, 0]
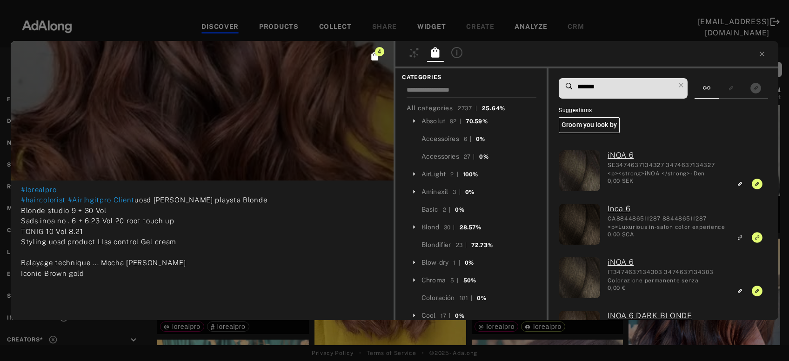
click at [598, 84] on input "*******" at bounding box center [626, 87] width 98 height 13
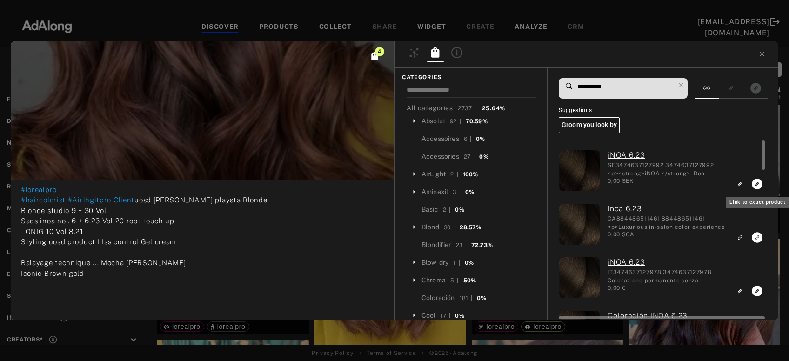
click at [759, 184] on rect "Link to exact product" at bounding box center [758, 184] width 12 height 12
click at [757, 238] on icon "Link to exact product" at bounding box center [757, 237] width 11 height 11
click at [757, 292] on icon "Link to exact product" at bounding box center [757, 291] width 11 height 11
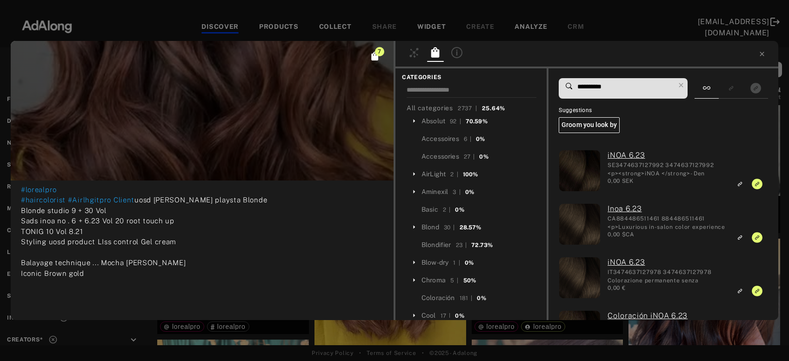
scroll to position [50, 0]
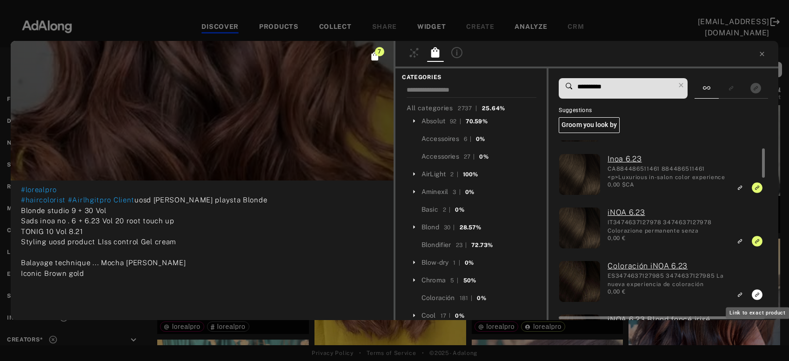
click at [757, 294] on icon "Link to exact product" at bounding box center [757, 295] width 11 height 11
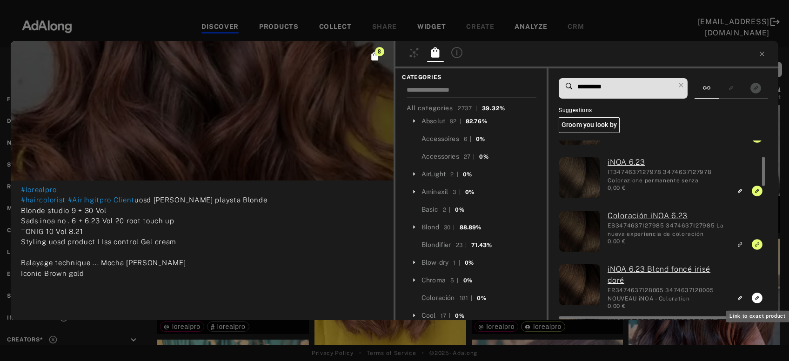
click at [758, 299] on icon "Link to exact product" at bounding box center [757, 298] width 11 height 11
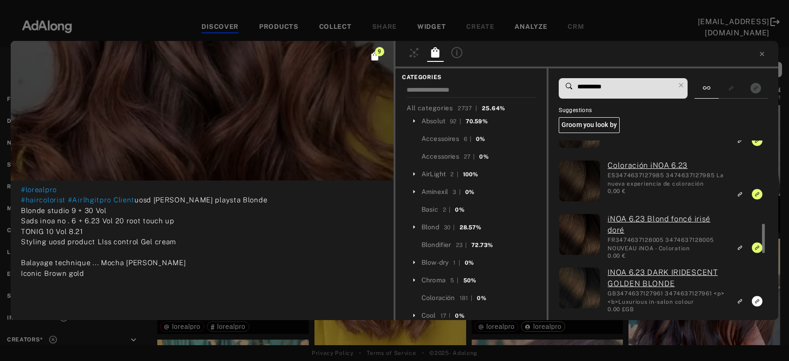
scroll to position [201, 0]
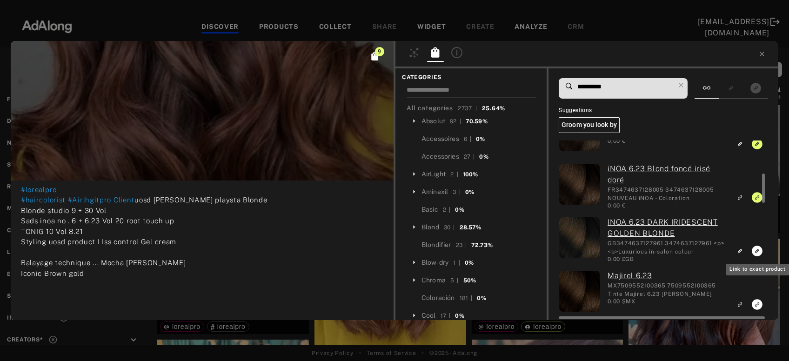
click at [759, 255] on icon "Link to exact product" at bounding box center [757, 251] width 11 height 11
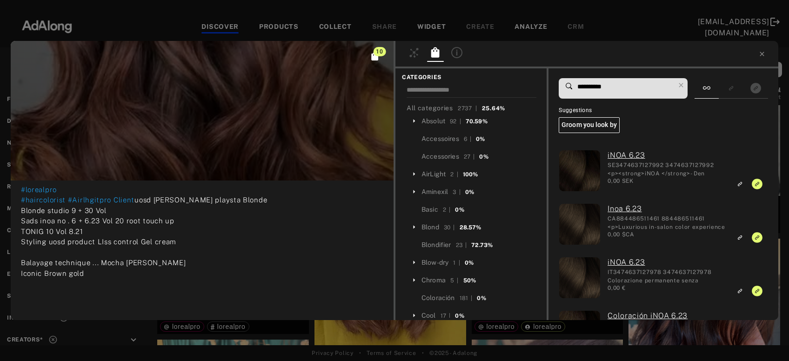
click at [603, 88] on input "**********" at bounding box center [626, 87] width 98 height 13
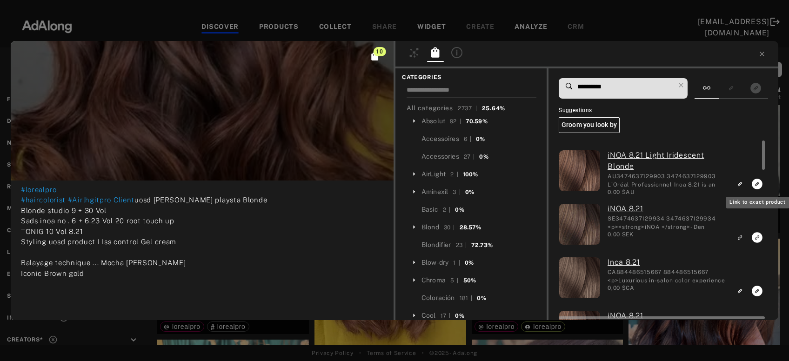
type input "**********"
click at [757, 182] on icon "Link to exact product" at bounding box center [757, 184] width 11 height 11
click at [757, 237] on rect "Link to exact product" at bounding box center [758, 238] width 12 height 12
click at [756, 287] on icon "Link to exact product" at bounding box center [757, 291] width 11 height 11
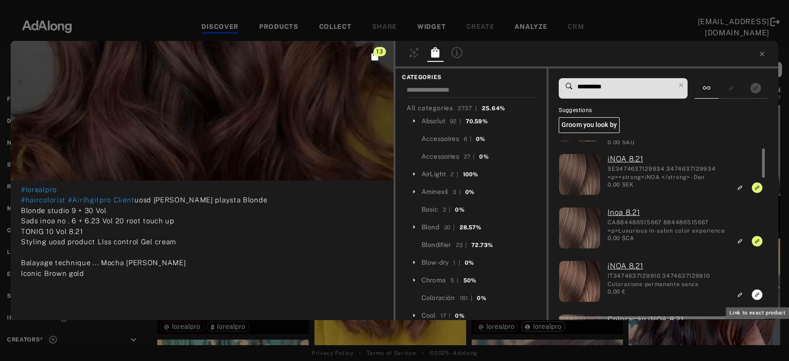
click at [758, 296] on icon "Link to exact product" at bounding box center [757, 295] width 11 height 11
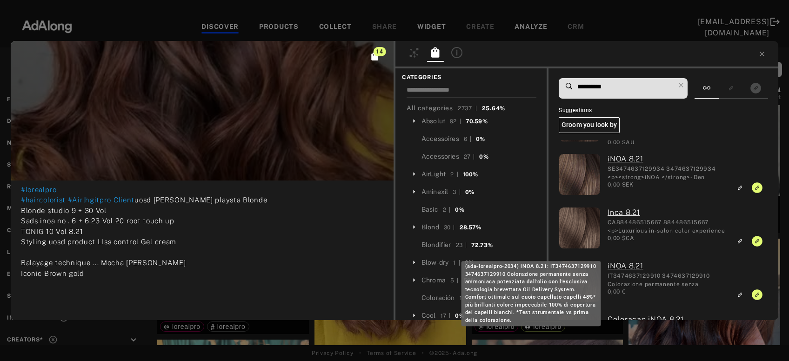
scroll to position [100, 0]
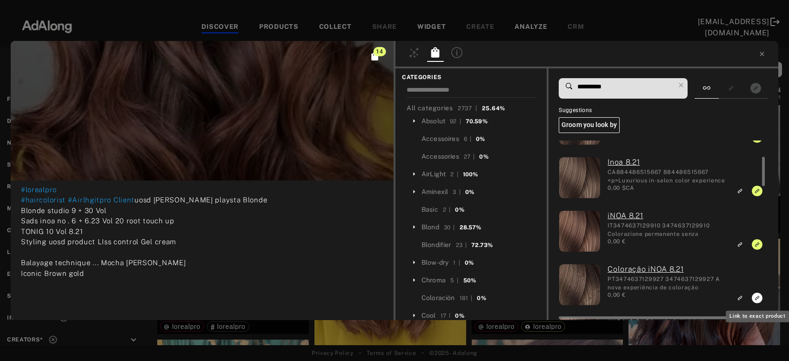
click at [756, 299] on rect "Link to exact product" at bounding box center [758, 298] width 12 height 12
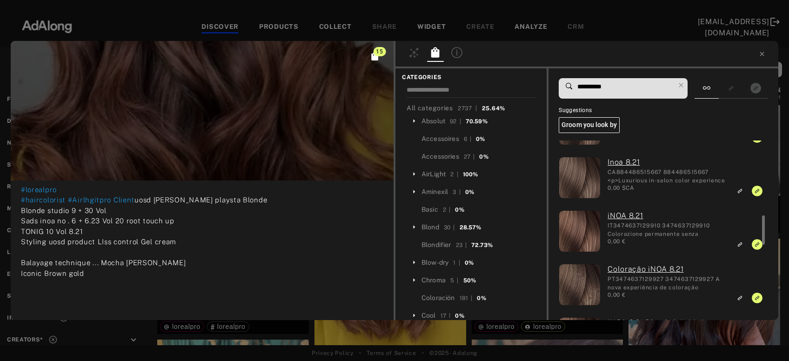
scroll to position [150, 0]
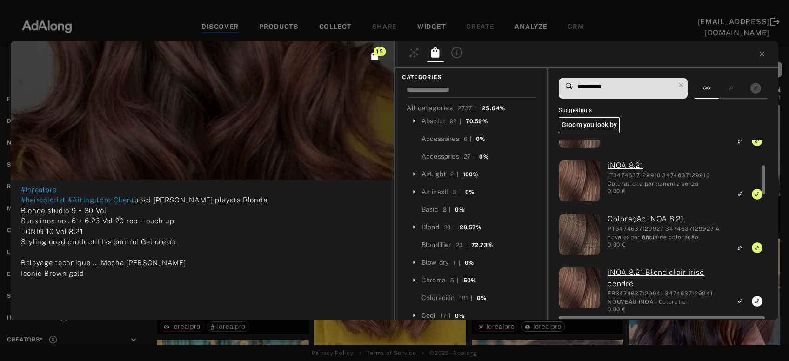
click at [758, 302] on icon "Link to exact product" at bounding box center [757, 301] width 11 height 11
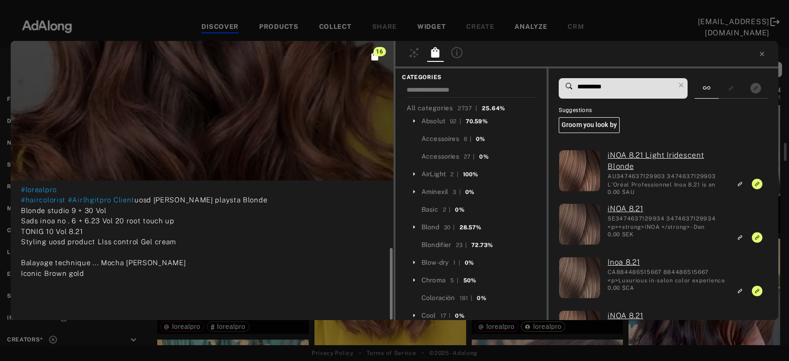
scroll to position [132, 0]
click at [762, 56] on icon at bounding box center [762, 53] width 7 height 7
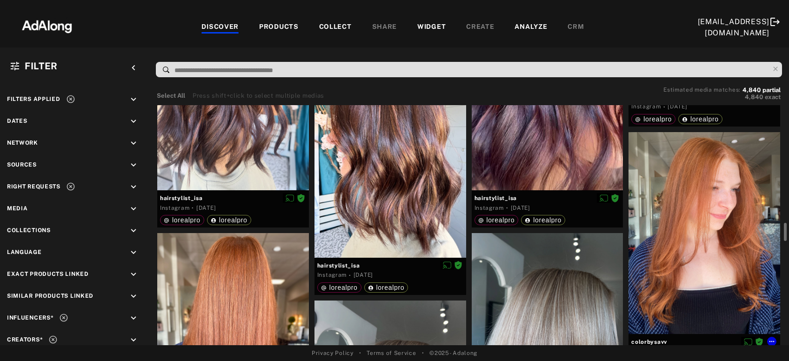
scroll to position [953, 0]
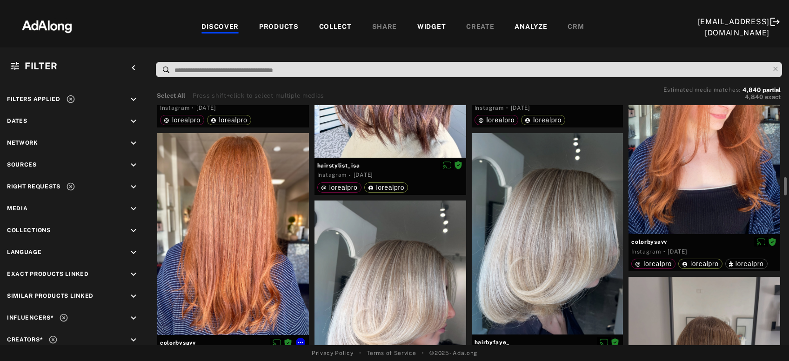
click at [220, 248] on div at bounding box center [233, 234] width 152 height 202
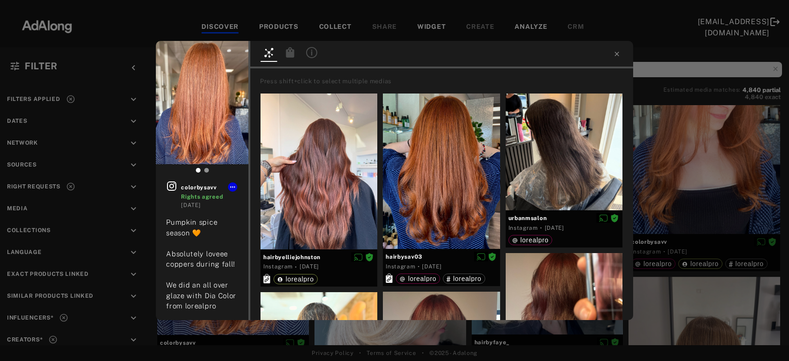
click at [289, 54] on icon at bounding box center [290, 52] width 8 height 10
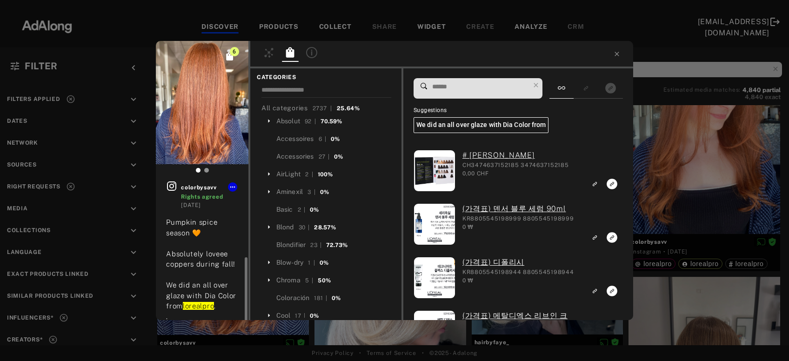
scroll to position [50, 0]
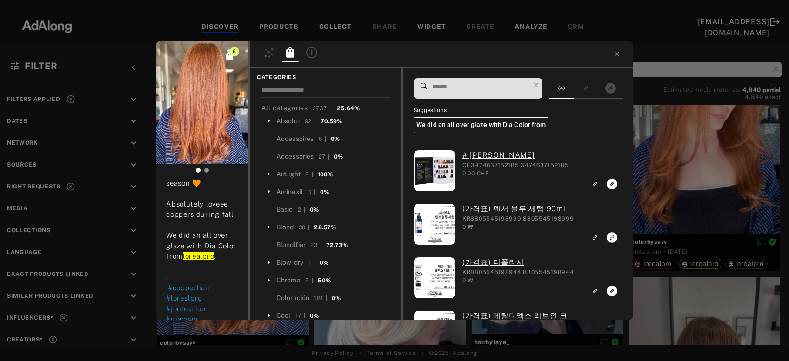
click at [474, 90] on input at bounding box center [481, 87] width 98 height 13
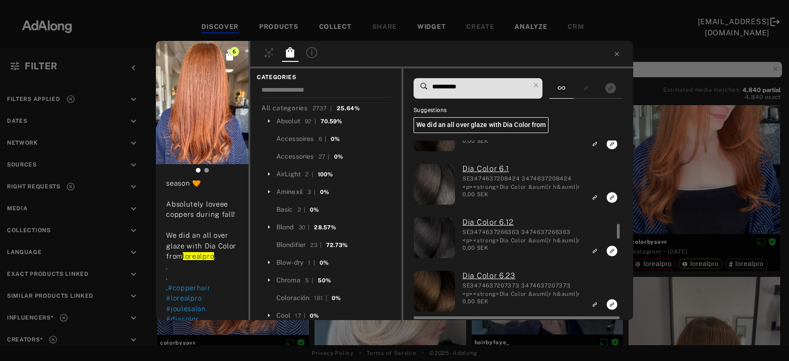
scroll to position [1154, 0]
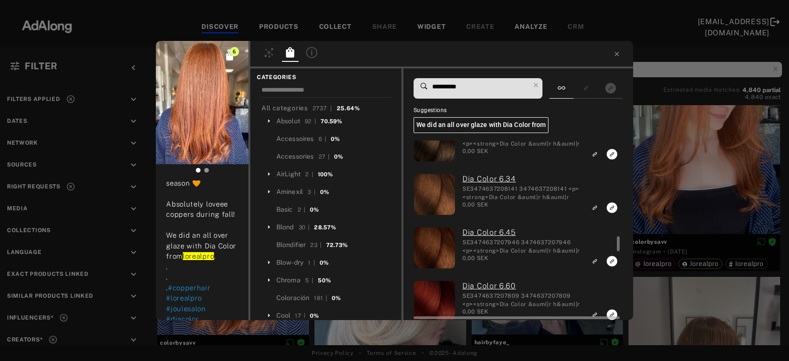
type input "**********"
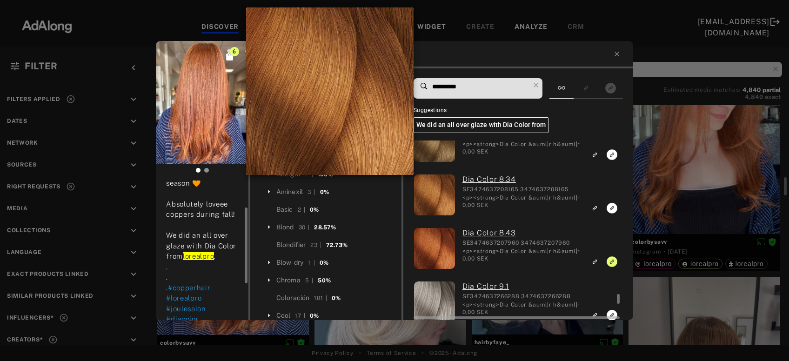
scroll to position [0, 0]
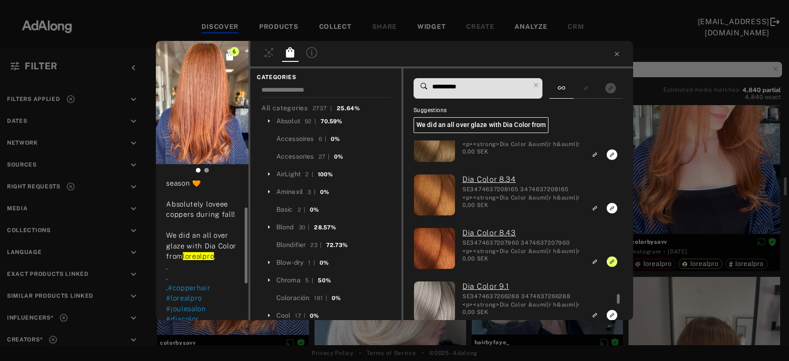
click at [706, 184] on div "6 colorbysavv Rights agreed 1 week ago Pumpkin spice season 🧡 Absolutely loveee…" at bounding box center [394, 180] width 789 height 361
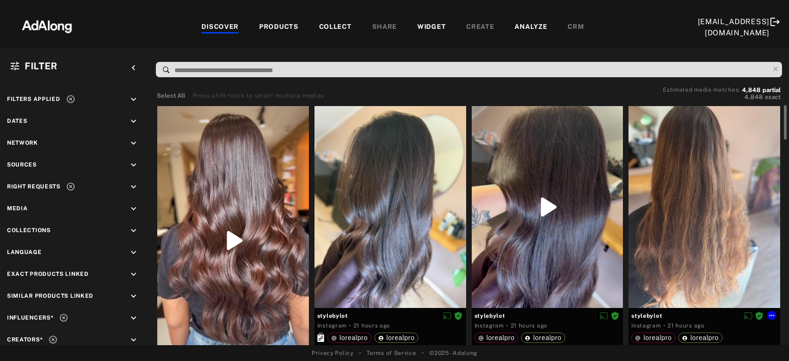
scroll to position [100, 0]
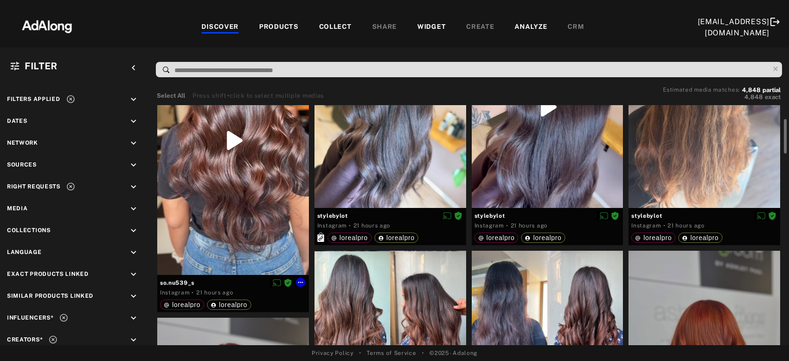
click at [234, 220] on div at bounding box center [233, 140] width 152 height 269
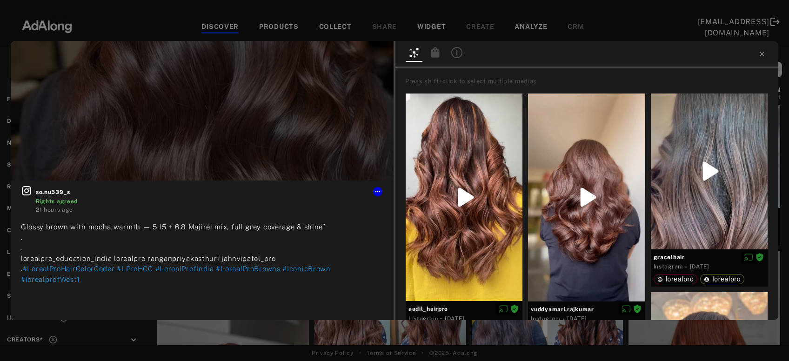
click at [437, 50] on icon at bounding box center [436, 52] width 8 height 10
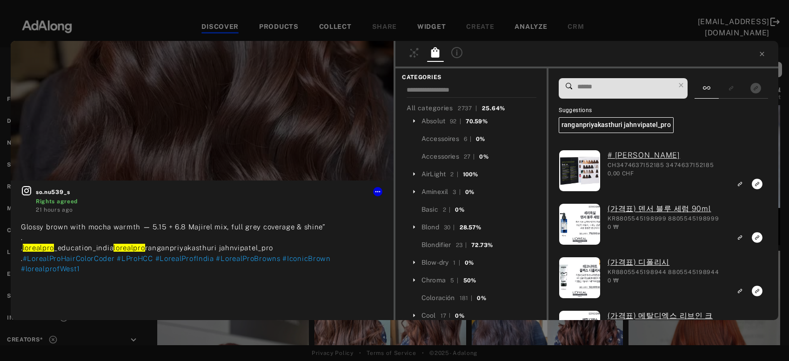
click at [597, 87] on input at bounding box center [626, 87] width 98 height 13
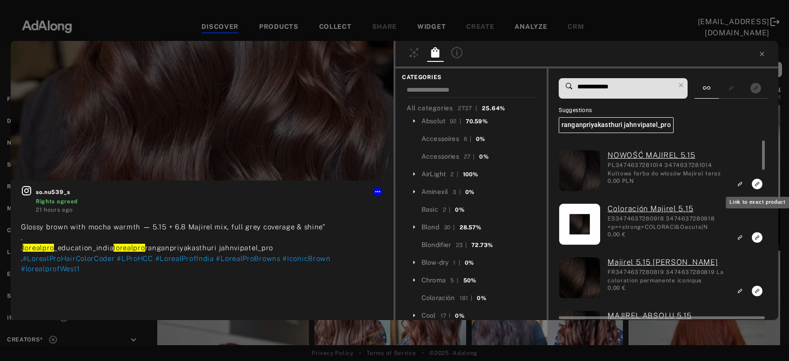
click at [756, 184] on icon "Link to exact product" at bounding box center [757, 184] width 11 height 11
click at [758, 237] on icon "Link to exact product" at bounding box center [757, 237] width 11 height 11
click at [755, 295] on rect "Link to exact product" at bounding box center [758, 291] width 12 height 12
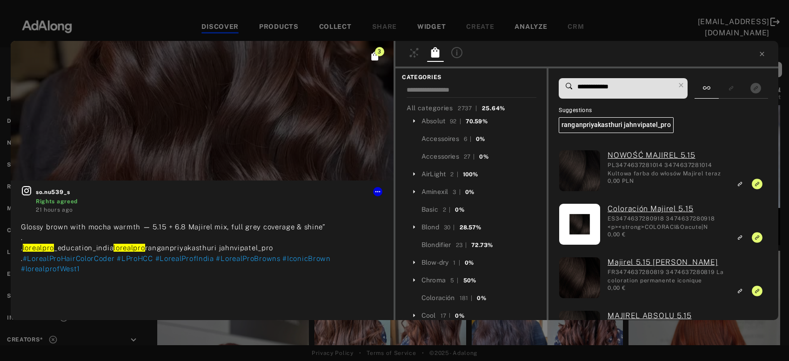
scroll to position [100, 0]
drag, startPoint x: 601, startPoint y: 88, endPoint x: 612, endPoint y: 90, distance: 11.5
click at [612, 90] on input "**********" at bounding box center [626, 87] width 98 height 13
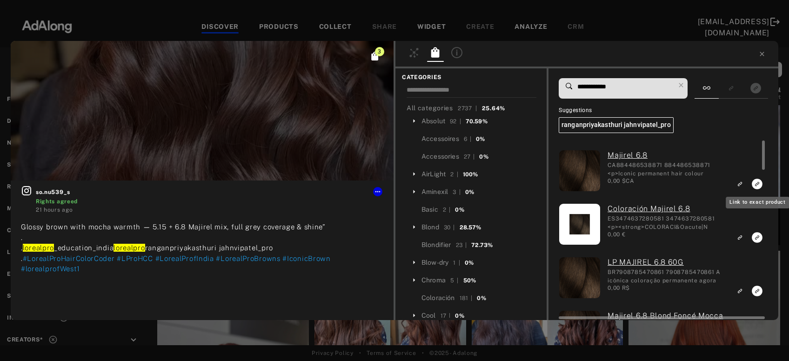
type input "**********"
click at [755, 184] on icon "Link to exact product" at bounding box center [757, 184] width 11 height 11
click at [755, 238] on icon "Link to exact product" at bounding box center [757, 237] width 11 height 11
click at [758, 291] on rect "Link to exact product" at bounding box center [758, 291] width 12 height 12
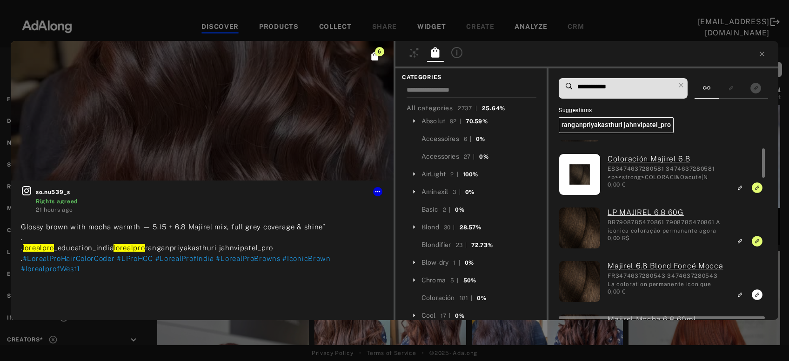
click at [754, 295] on icon "Link to exact product" at bounding box center [757, 295] width 11 height 11
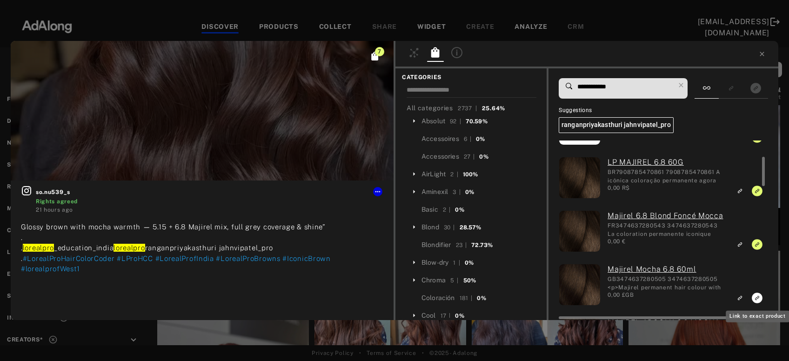
click at [756, 296] on icon "Link to exact product" at bounding box center [757, 298] width 11 height 11
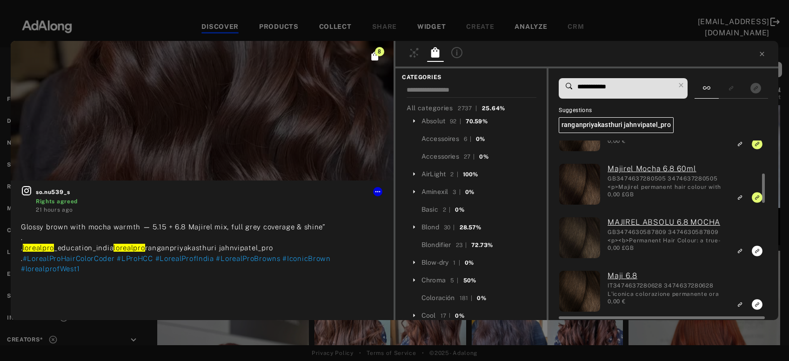
scroll to position [250, 0]
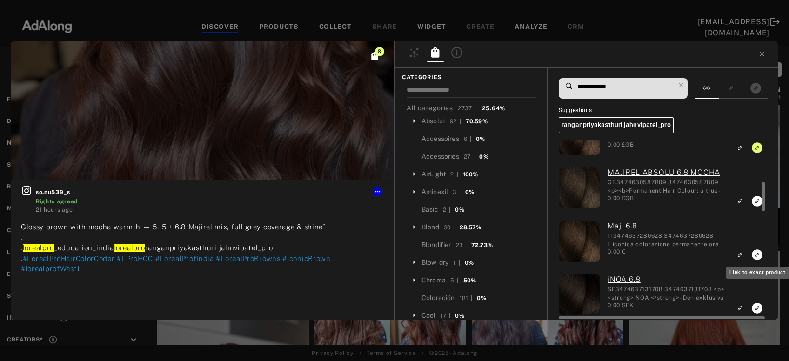
click at [757, 255] on icon "Link to exact product" at bounding box center [758, 255] width 12 height 12
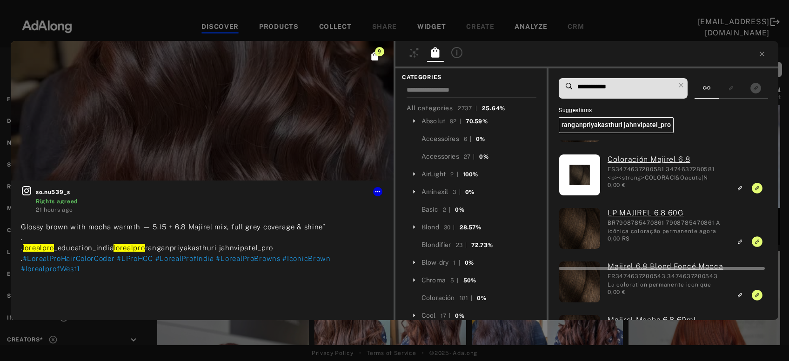
scroll to position [0, 0]
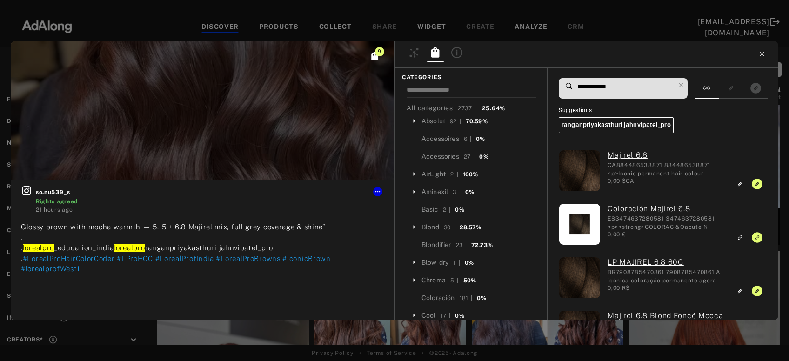
click at [763, 55] on icon at bounding box center [762, 54] width 4 height 4
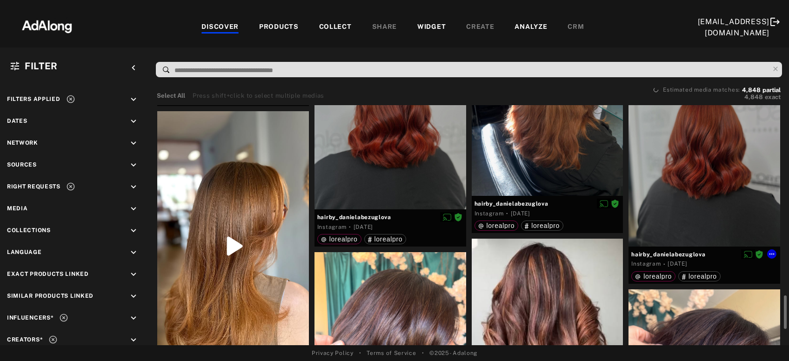
scroll to position [652, 0]
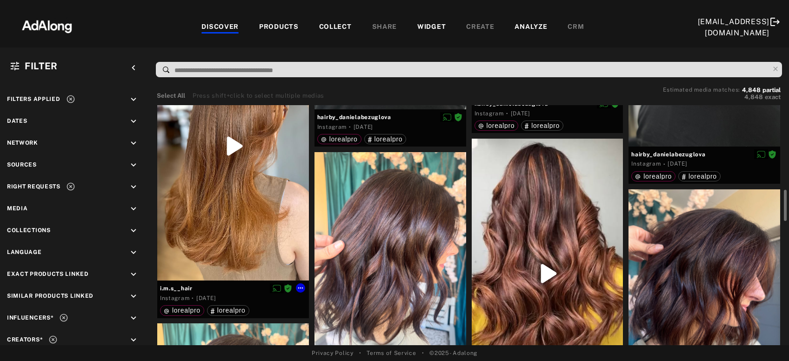
click at [261, 198] on div at bounding box center [233, 146] width 152 height 270
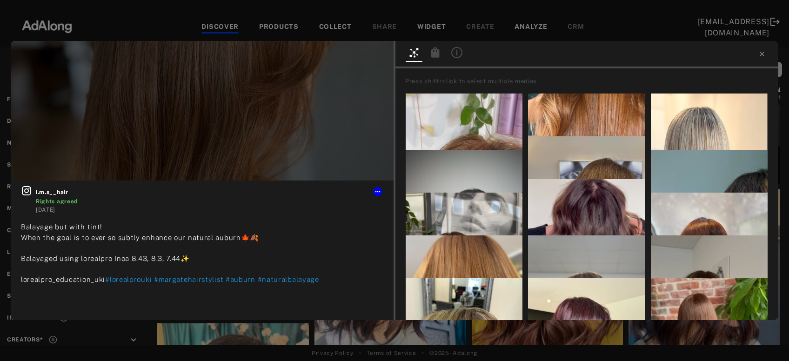
click at [435, 52] on icon at bounding box center [436, 52] width 8 height 10
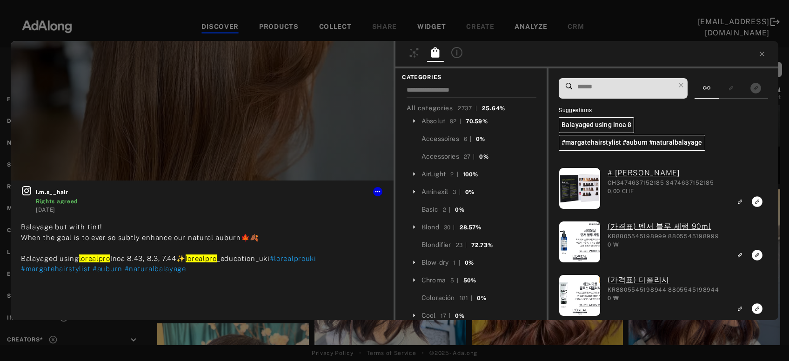
click at [614, 87] on input at bounding box center [626, 87] width 98 height 13
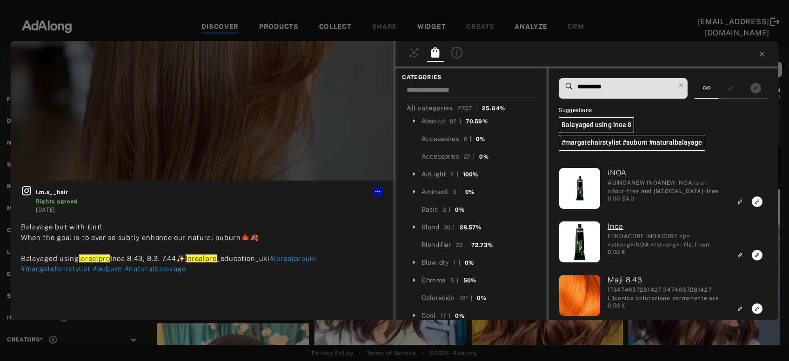
click at [605, 88] on input "**********" at bounding box center [626, 87] width 98 height 13
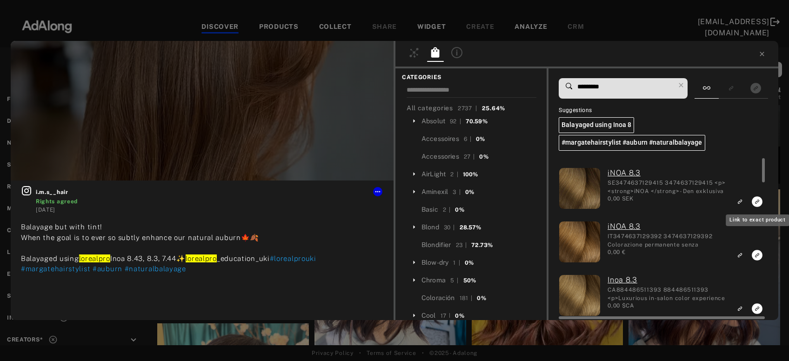
click at [756, 202] on icon "Link to exact product" at bounding box center [757, 201] width 11 height 11
click at [759, 255] on icon "Link to exact product" at bounding box center [757, 255] width 11 height 11
click at [756, 310] on icon "Link to exact product" at bounding box center [757, 309] width 11 height 11
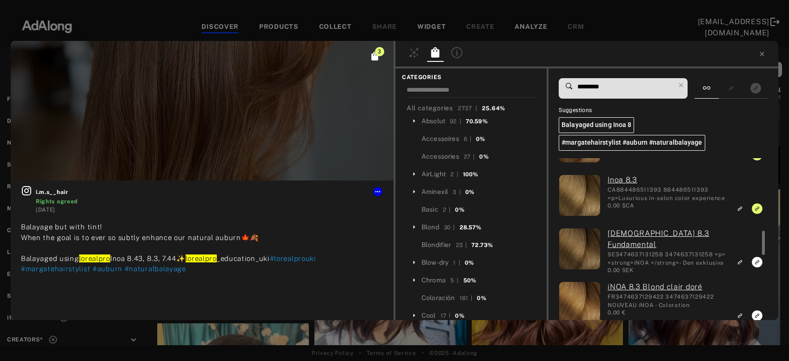
scroll to position [150, 0]
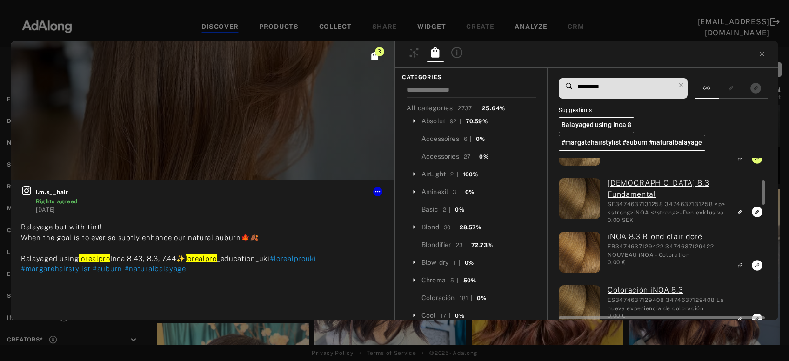
click at [758, 267] on icon "Link to exact product" at bounding box center [757, 265] width 11 height 11
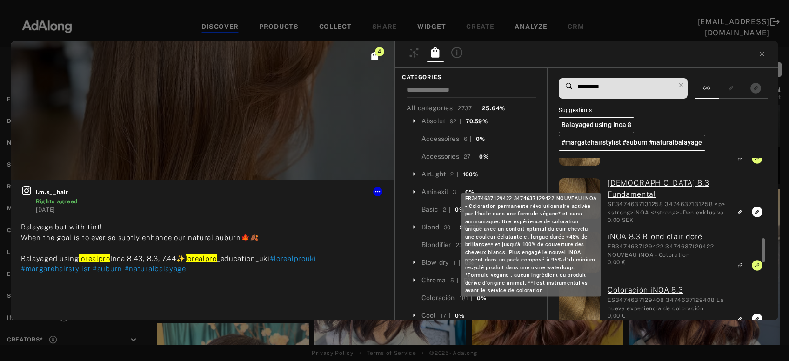
scroll to position [201, 0]
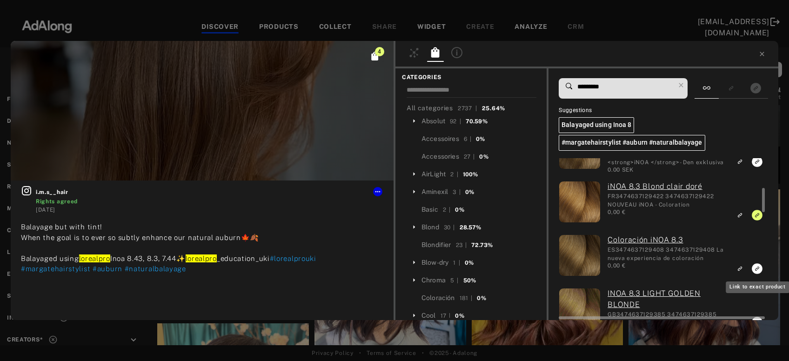
click at [755, 269] on icon "Link to exact product" at bounding box center [757, 268] width 11 height 11
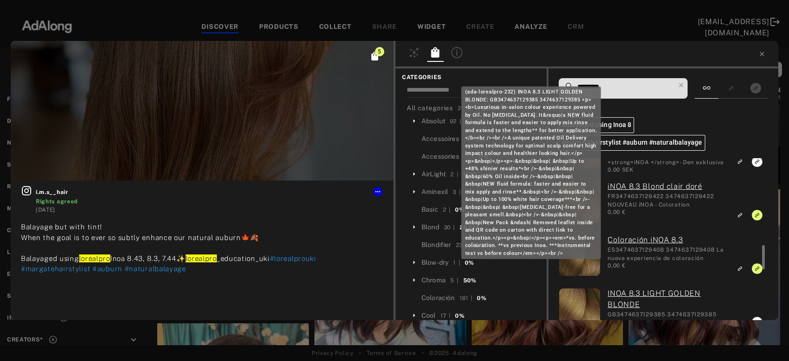
scroll to position [250, 0]
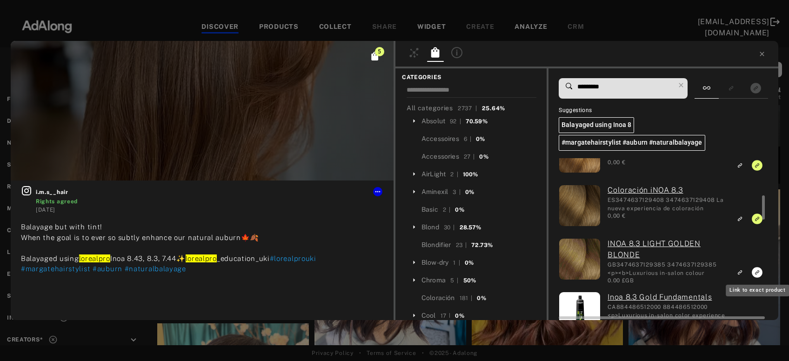
click at [757, 271] on icon "Link to exact product" at bounding box center [757, 272] width 11 height 11
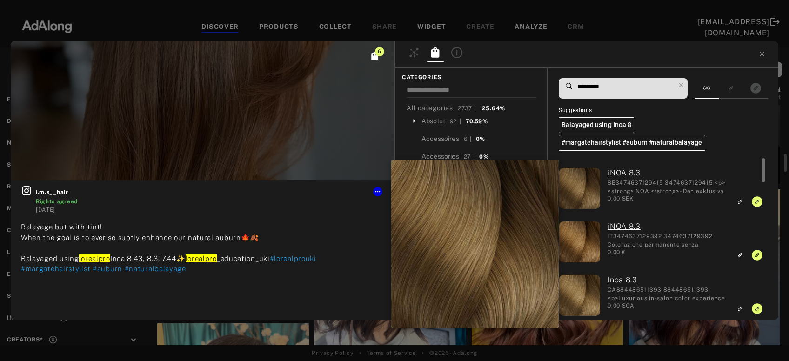
scroll to position [652, 0]
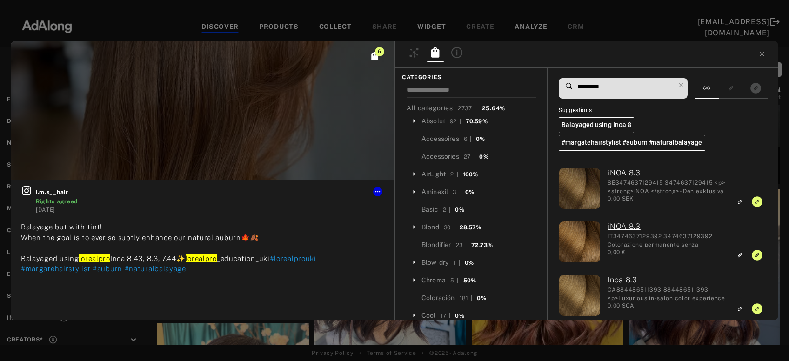
drag, startPoint x: 596, startPoint y: 88, endPoint x: 603, endPoint y: 88, distance: 7.4
click at [603, 88] on input "*********" at bounding box center [626, 87] width 98 height 13
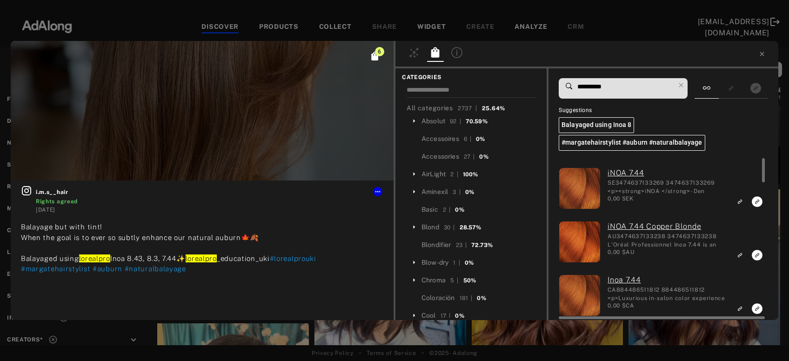
type input "**********"
click at [756, 202] on icon "Link to exact product" at bounding box center [757, 201] width 11 height 11
click at [756, 255] on icon "Link to exact product" at bounding box center [757, 255] width 11 height 11
click at [756, 307] on icon "Link to exact product" at bounding box center [757, 309] width 11 height 11
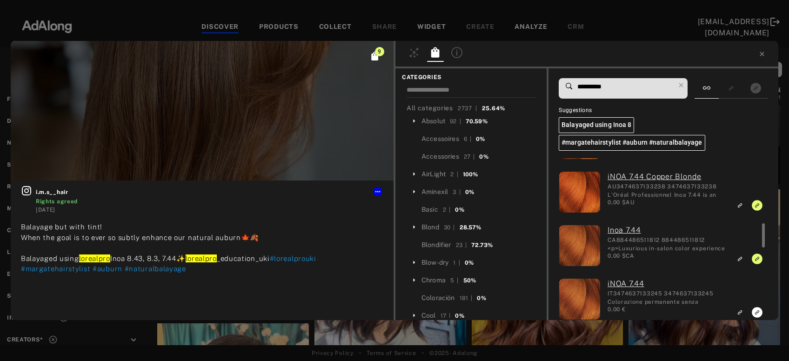
scroll to position [100, 0]
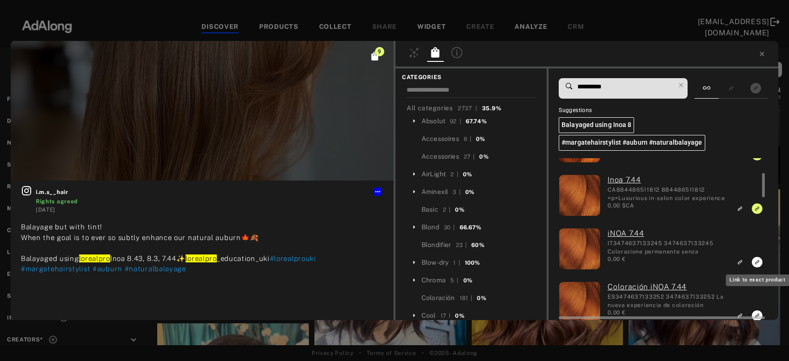
click at [755, 263] on icon "Link to exact product" at bounding box center [757, 262] width 11 height 11
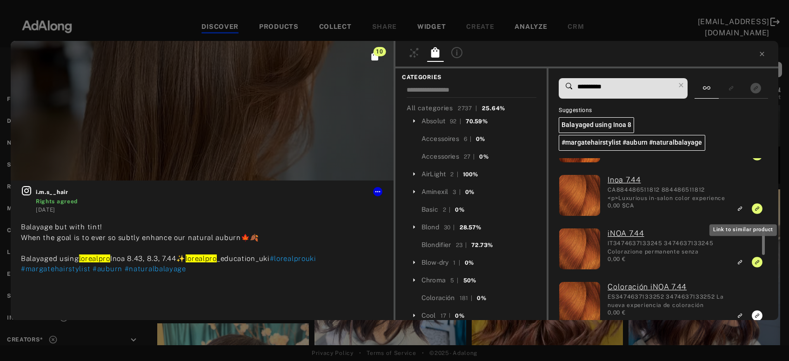
scroll to position [150, 0]
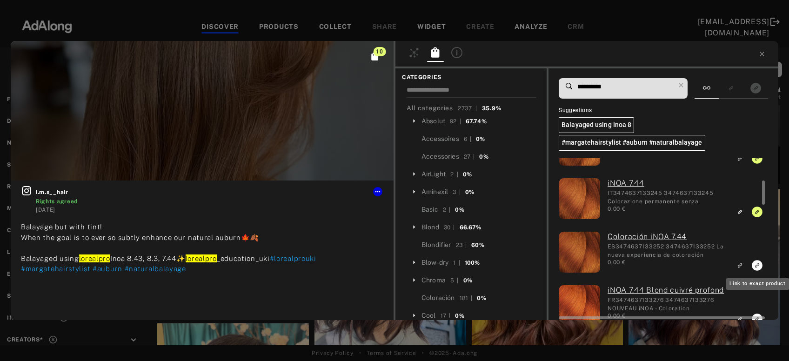
click at [756, 264] on icon "Link to exact product" at bounding box center [757, 265] width 11 height 11
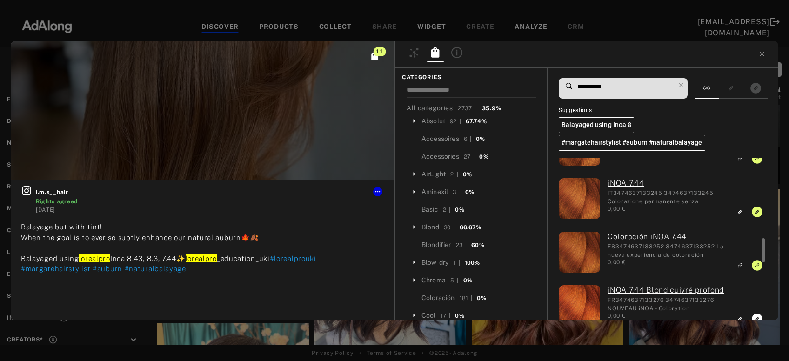
scroll to position [201, 0]
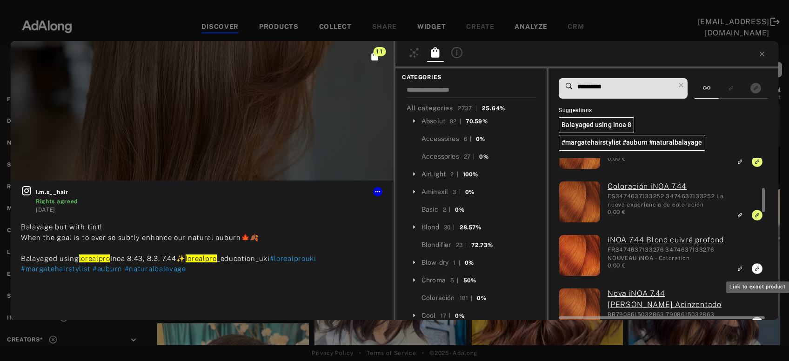
click at [756, 269] on icon "Link to exact product" at bounding box center [757, 268] width 11 height 11
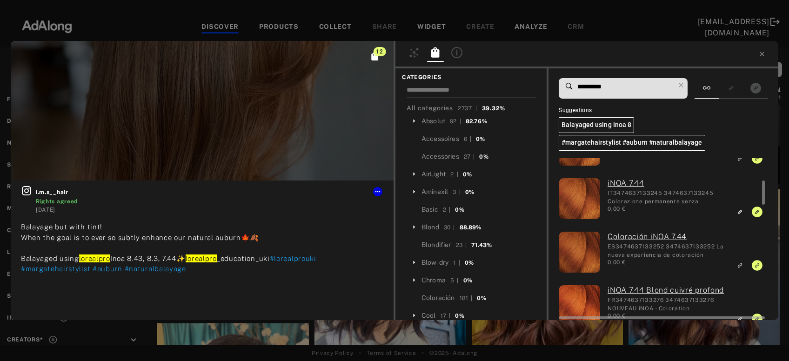
scroll to position [0, 0]
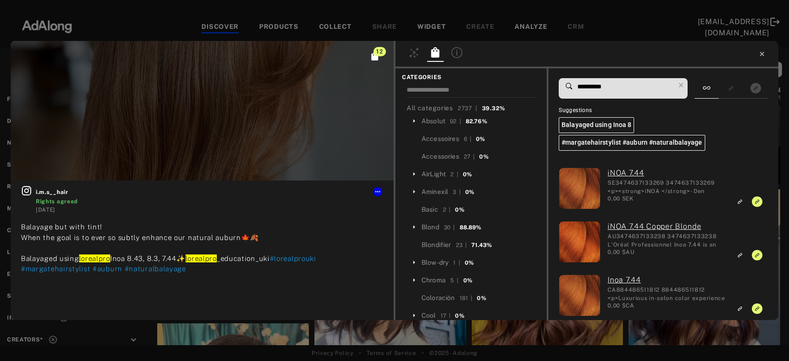
click at [764, 55] on icon at bounding box center [762, 54] width 4 height 4
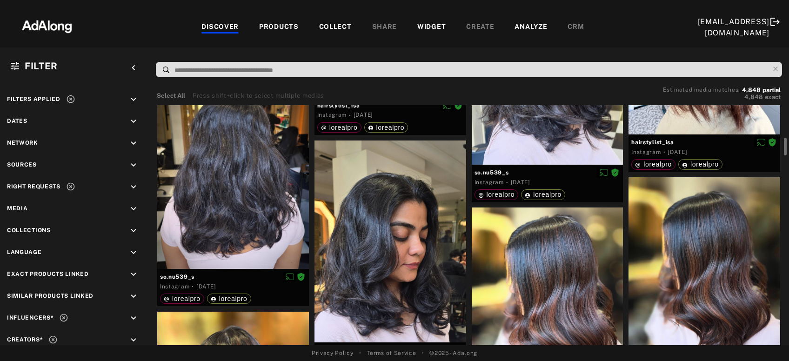
scroll to position [1103, 0]
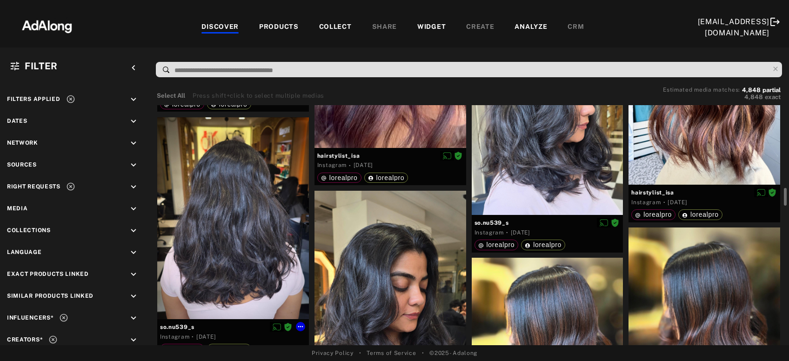
click at [222, 248] on div at bounding box center [233, 218] width 152 height 202
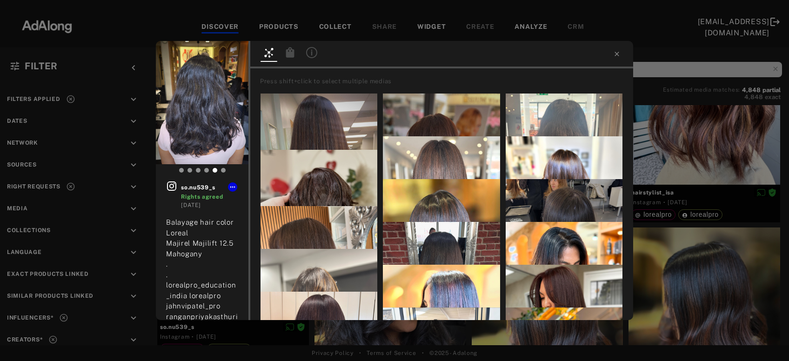
click at [290, 55] on icon at bounding box center [290, 52] width 8 height 10
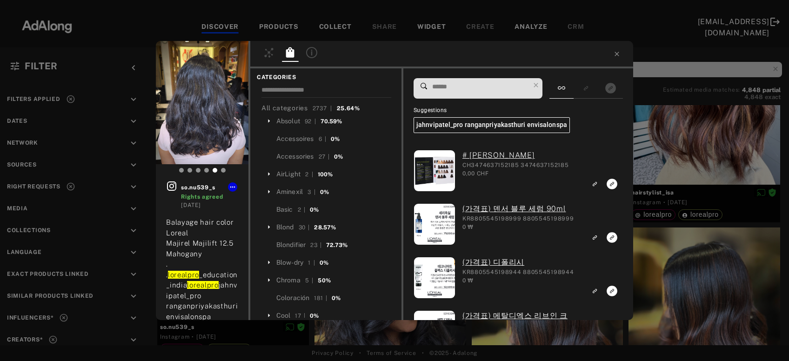
click at [457, 85] on input at bounding box center [481, 87] width 98 height 13
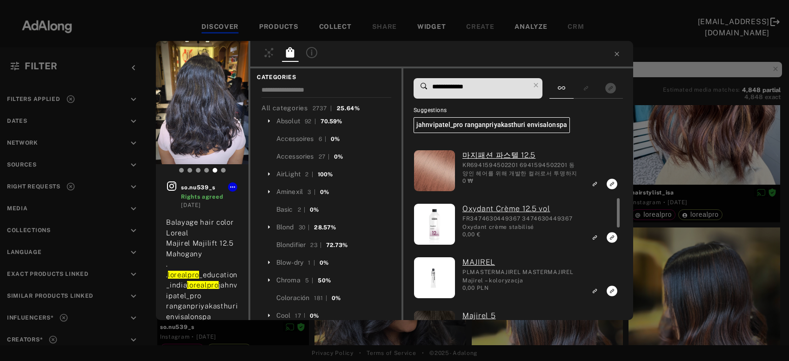
scroll to position [50, 0]
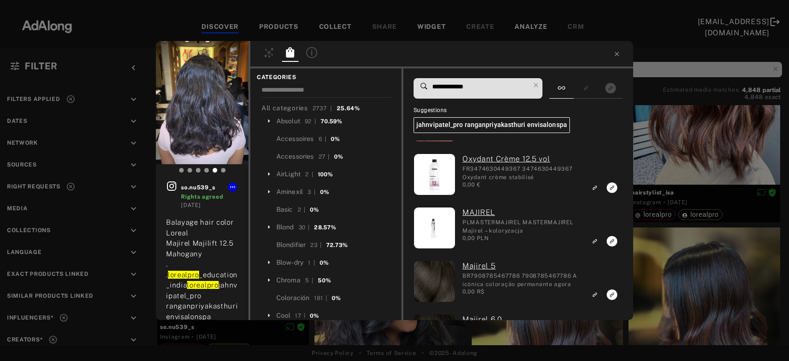
type input "**********"
click at [683, 161] on div "so.nu539_s Rights agreed 1 week ago Balayage hair color Loreal Majirel Majilift…" at bounding box center [394, 180] width 789 height 361
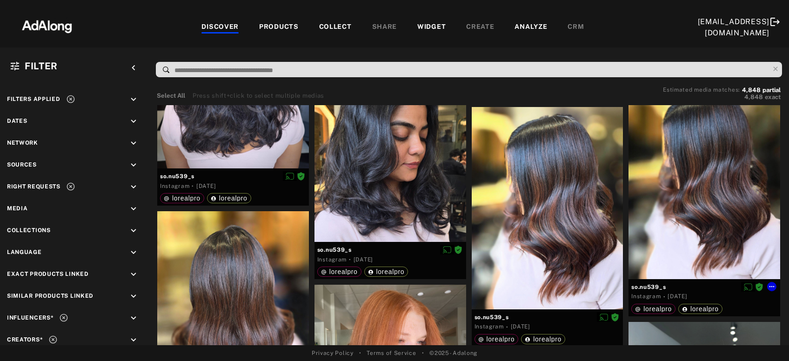
scroll to position [1354, 0]
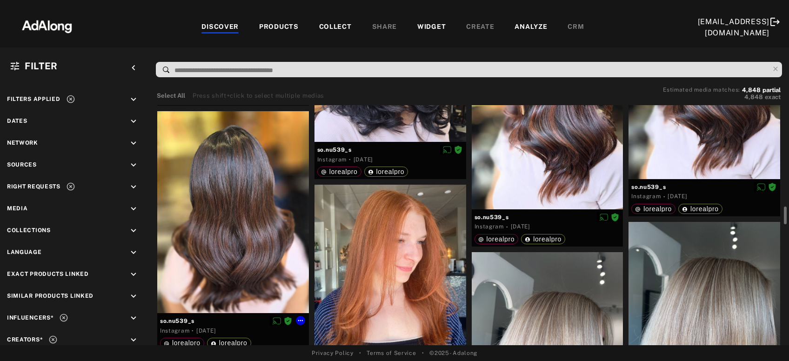
click at [230, 239] on div at bounding box center [233, 212] width 152 height 202
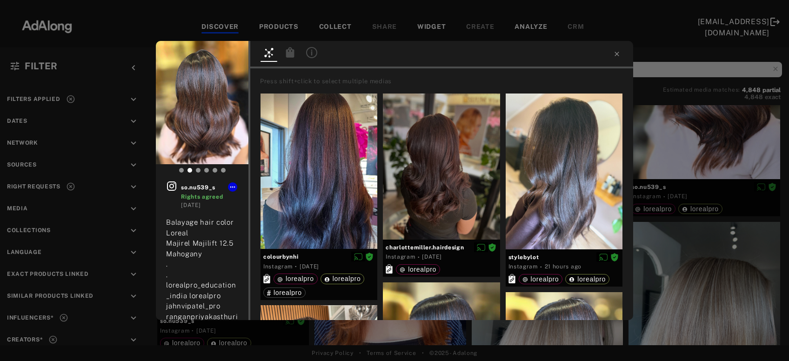
click at [288, 57] on icon at bounding box center [290, 52] width 8 height 10
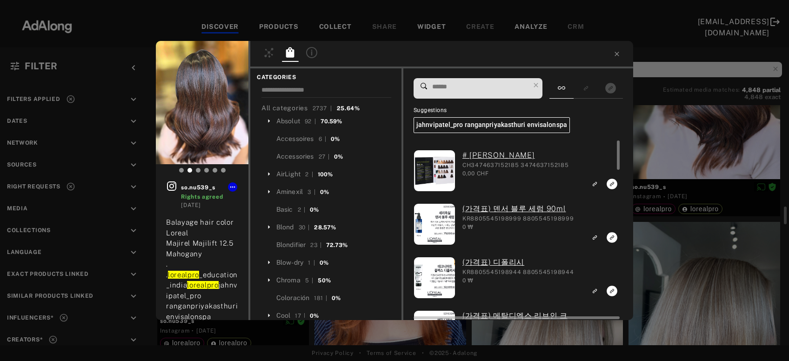
scroll to position [1354, 0]
click at [705, 135] on div "so.nu539_s Rights agreed 1 week ago Balayage hair color Loreal Majirel Majilift…" at bounding box center [394, 180] width 789 height 361
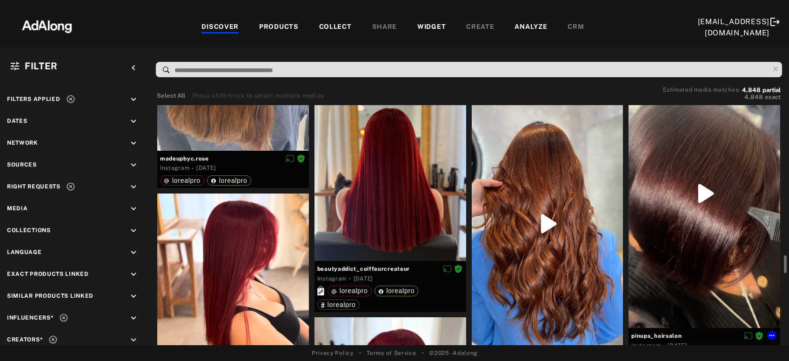
scroll to position [2057, 0]
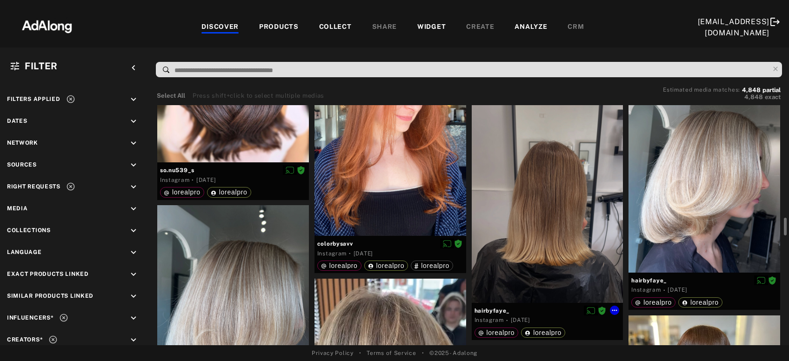
scroll to position [1555, 0]
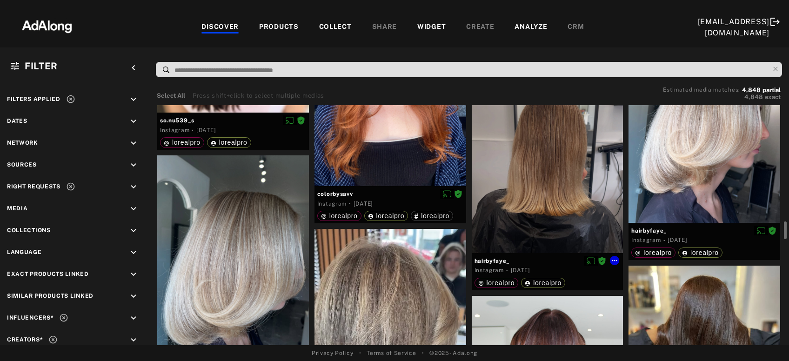
click at [557, 192] on div at bounding box center [548, 153] width 152 height 202
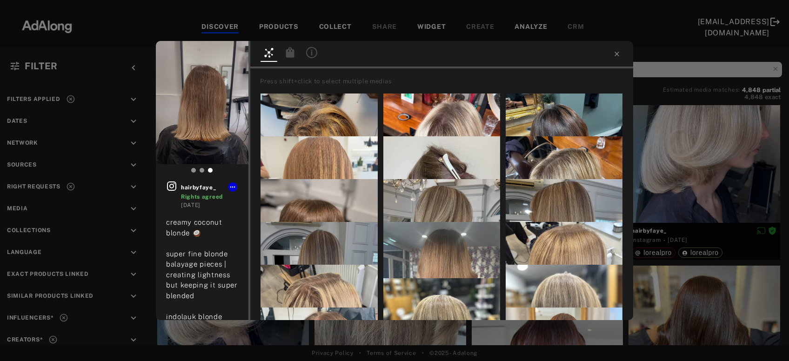
click at [685, 161] on div "hairbyfaye_ Rights agreed [DATE] creamy coconut blonde 🥥 super fine blonde bala…" at bounding box center [394, 180] width 789 height 361
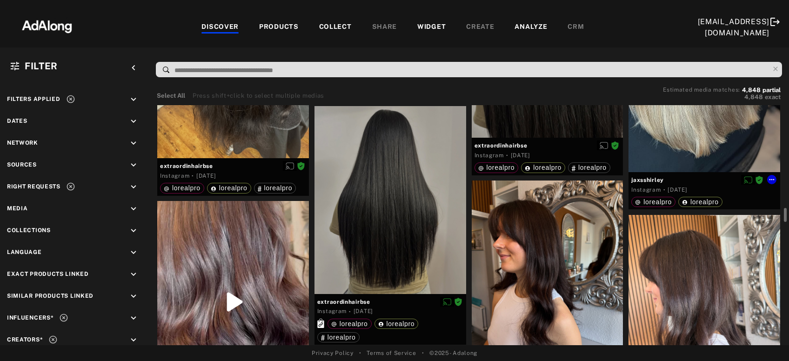
scroll to position [3260, 0]
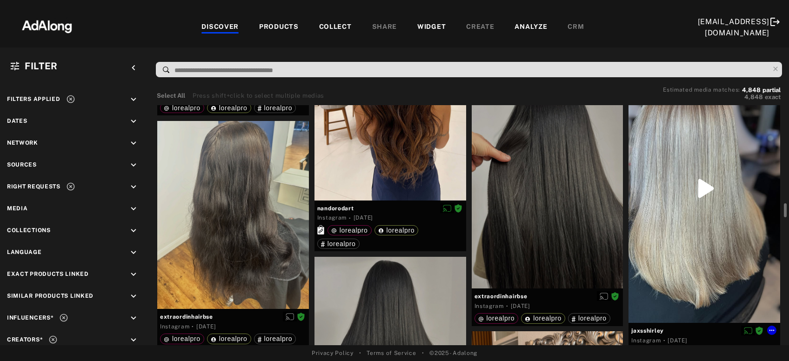
click at [685, 161] on div at bounding box center [705, 189] width 152 height 270
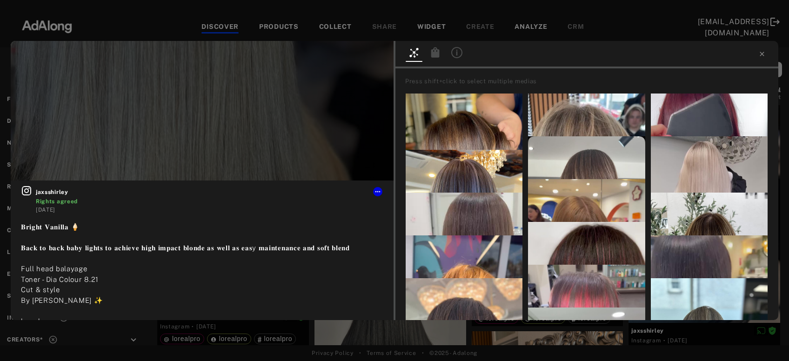
click at [438, 55] on icon at bounding box center [436, 52] width 8 height 10
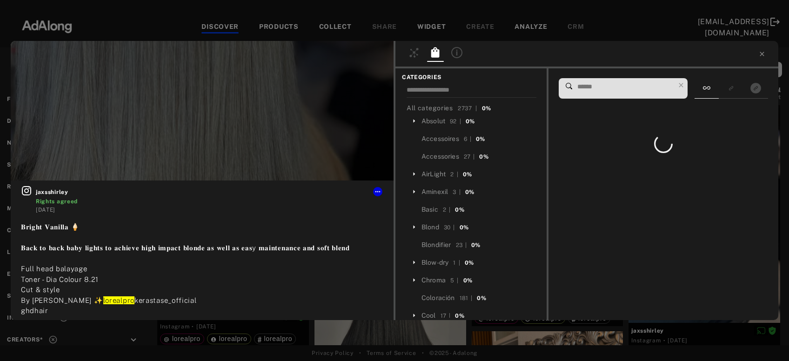
click at [611, 88] on input at bounding box center [626, 87] width 98 height 13
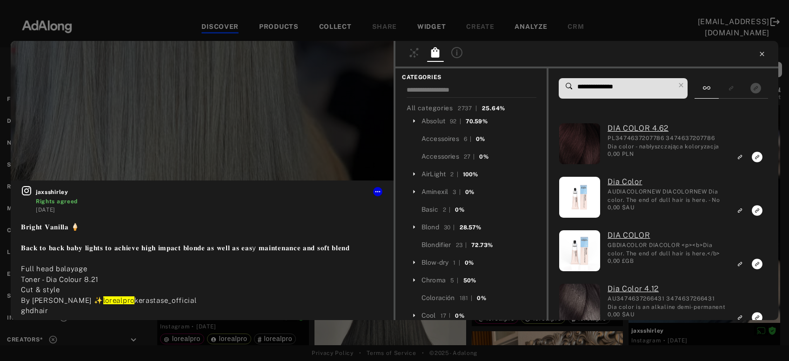
type input "**********"
click at [762, 54] on icon at bounding box center [762, 54] width 4 height 4
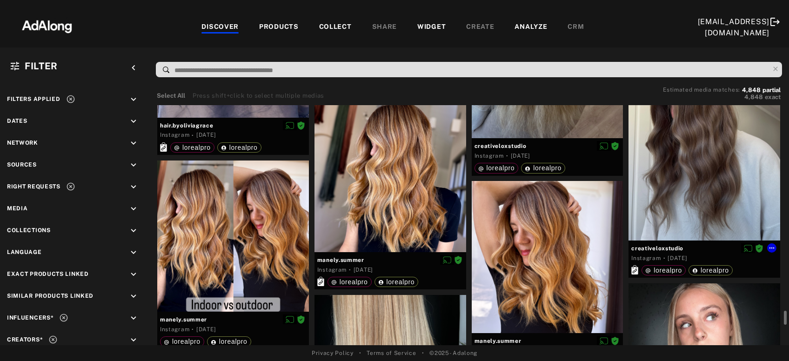
scroll to position [5167, 0]
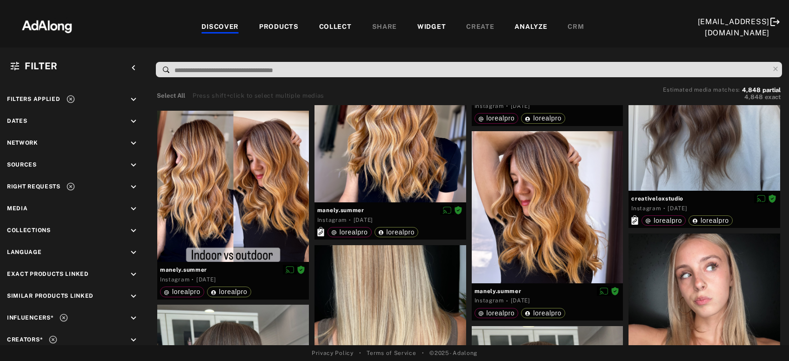
click at [329, 24] on div "COLLECT" at bounding box center [335, 27] width 33 height 11
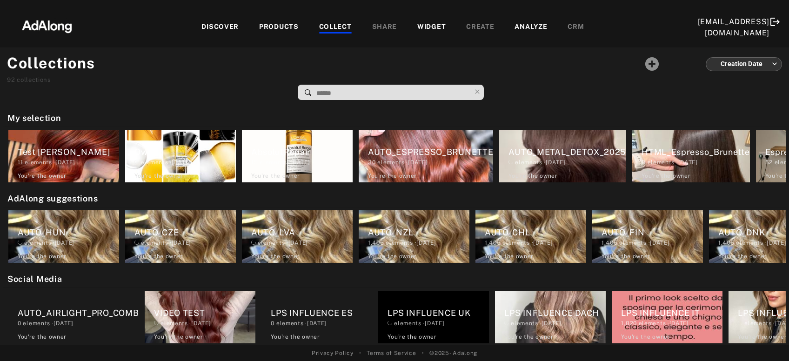
click at [359, 94] on input at bounding box center [393, 93] width 155 height 13
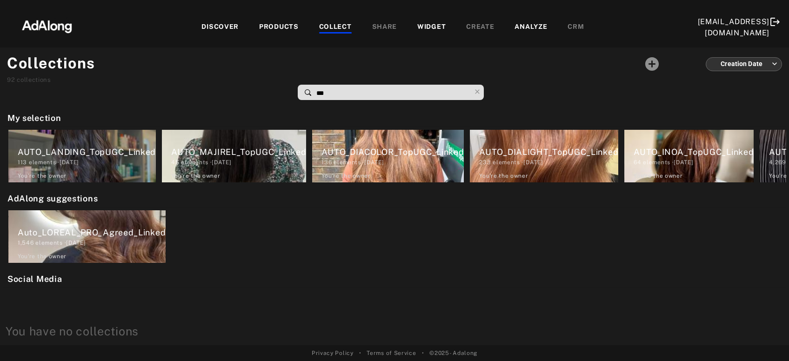
type input "***"
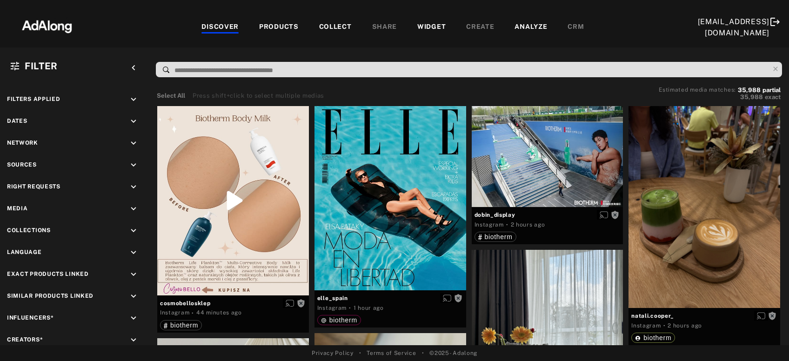
click at [334, 23] on div "COLLECT" at bounding box center [335, 27] width 33 height 11
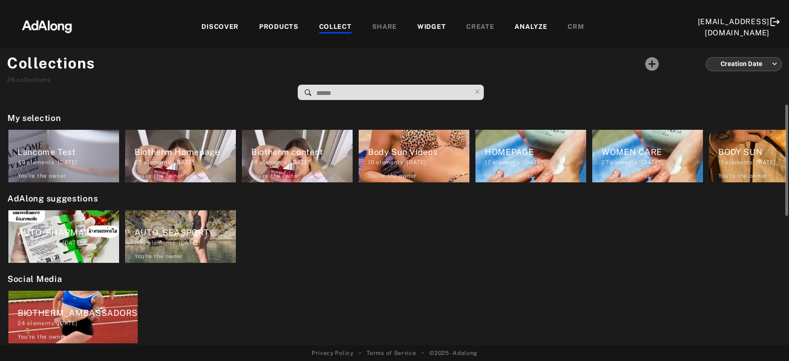
click at [72, 233] on div "AUTO_PHARMACY" at bounding box center [68, 232] width 101 height 13
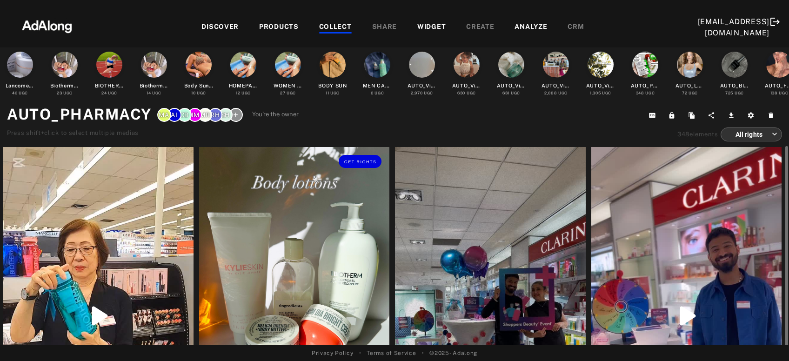
scroll to position [50, 0]
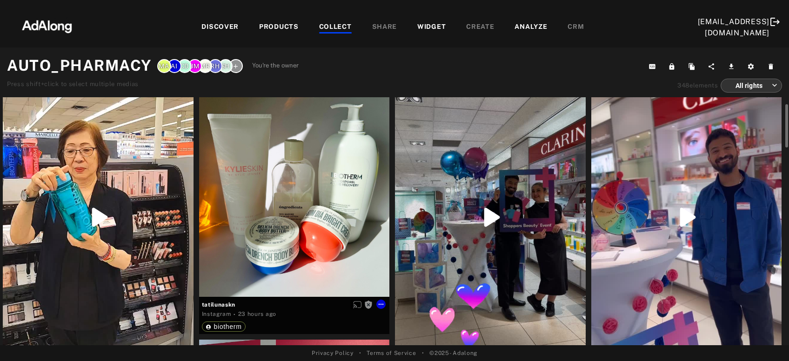
click at [259, 209] on div "Get rights" at bounding box center [294, 172] width 191 height 249
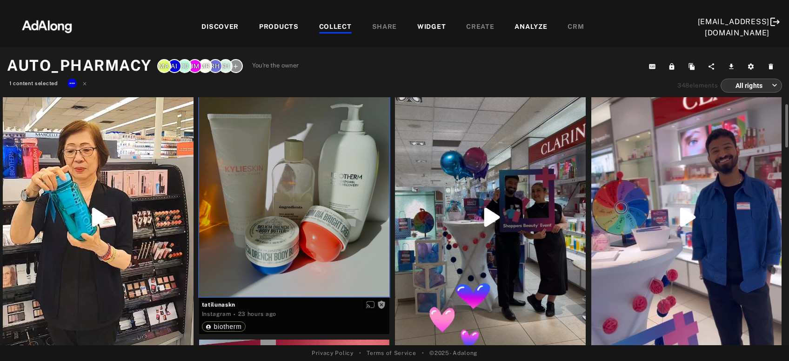
click at [488, 216] on div "Get rights" at bounding box center [490, 217] width 191 height 338
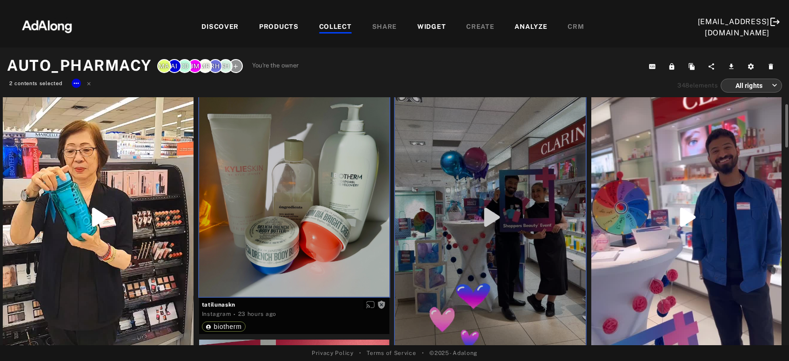
click at [668, 224] on div "Get rights" at bounding box center [687, 217] width 191 height 338
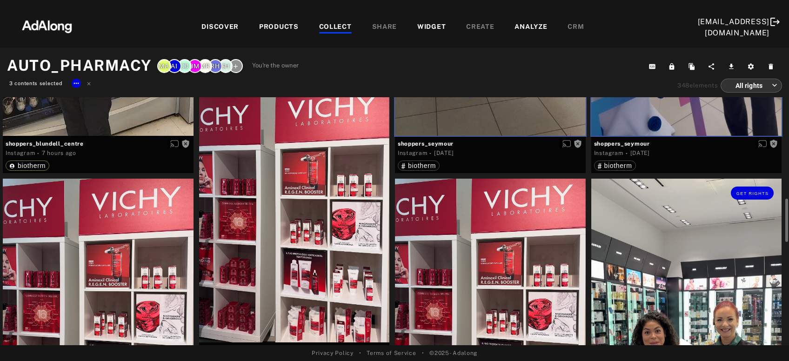
scroll to position [351, 0]
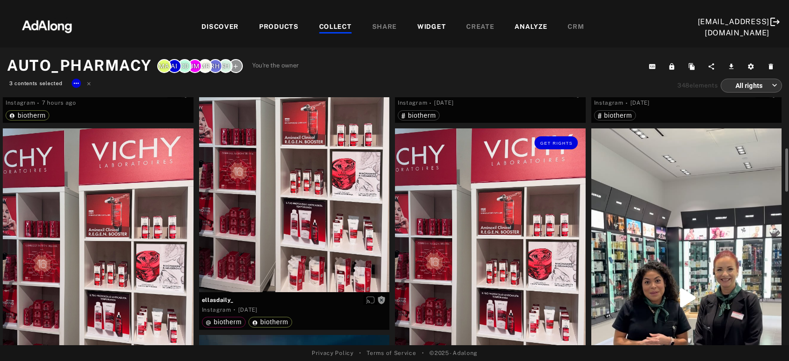
click at [509, 235] on div "Get rights" at bounding box center [490, 255] width 191 height 254
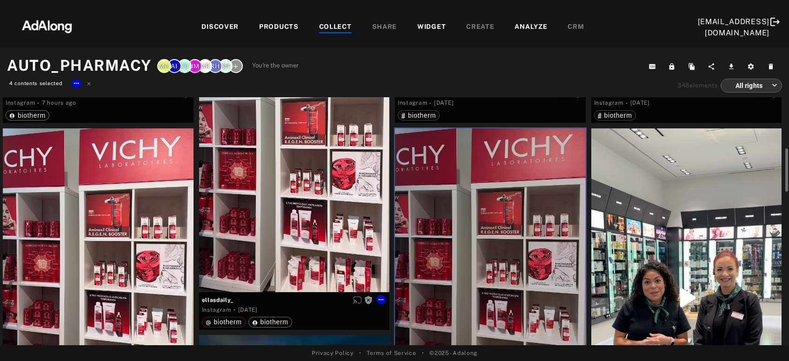
click at [313, 227] on div "Get rights" at bounding box center [294, 166] width 191 height 254
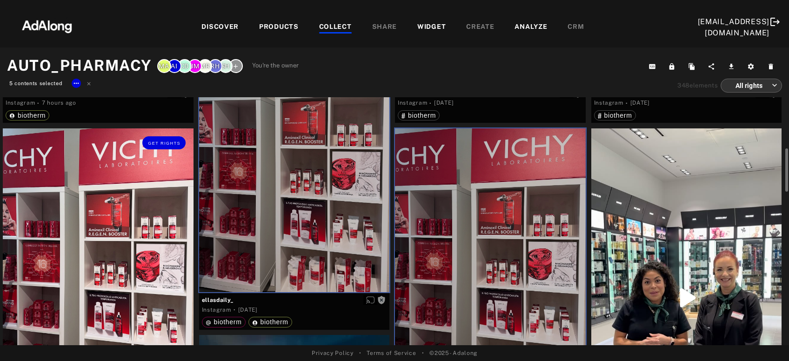
click at [130, 248] on div "Get rights" at bounding box center [98, 255] width 191 height 254
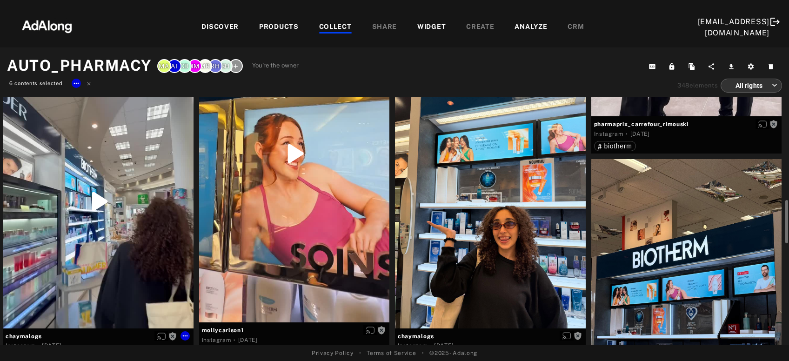
scroll to position [803, 0]
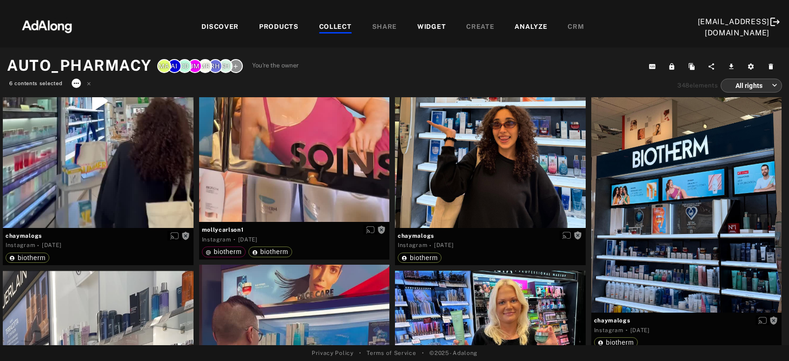
click at [78, 85] on icon at bounding box center [76, 83] width 7 height 7
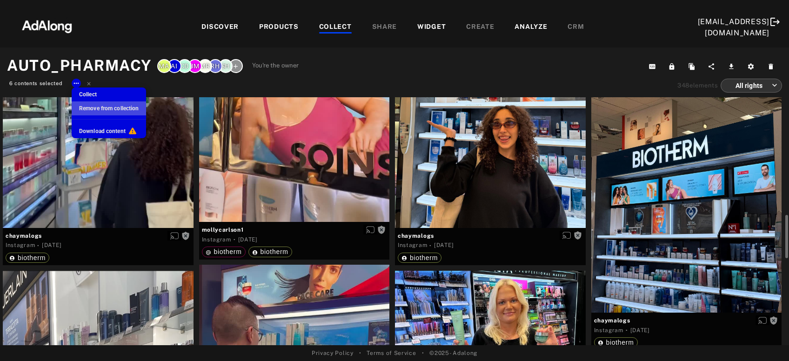
click at [88, 108] on span "Remove from collection" at bounding box center [109, 108] width 60 height 7
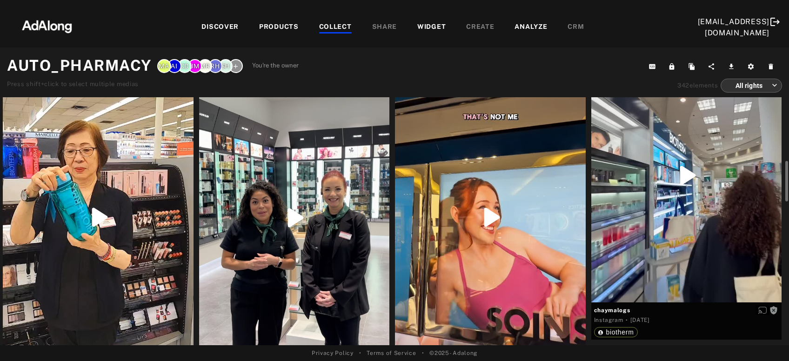
scroll to position [100, 0]
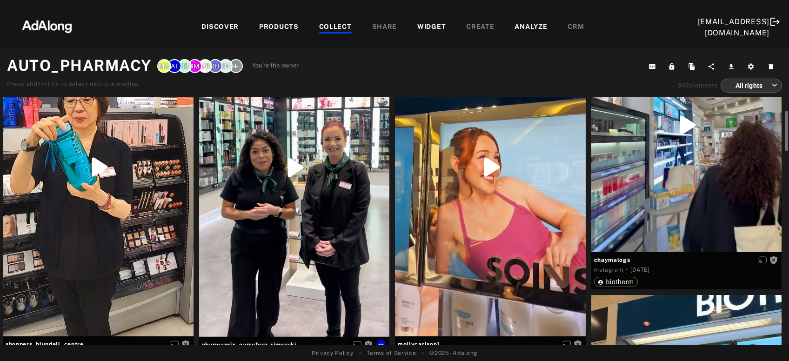
click at [301, 218] on div "Get rights" at bounding box center [294, 167] width 191 height 339
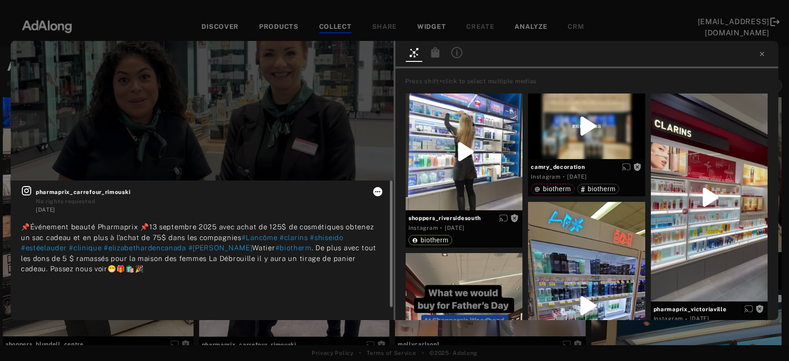
click at [378, 195] on icon at bounding box center [377, 191] width 7 height 7
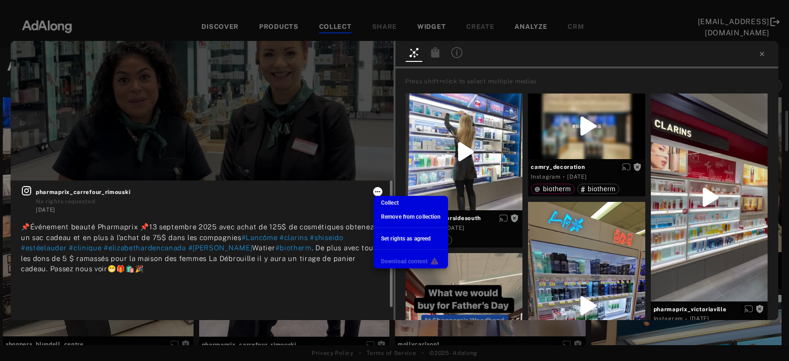
scroll to position [100, 0]
click at [392, 216] on span "Remove from collection" at bounding box center [411, 217] width 60 height 7
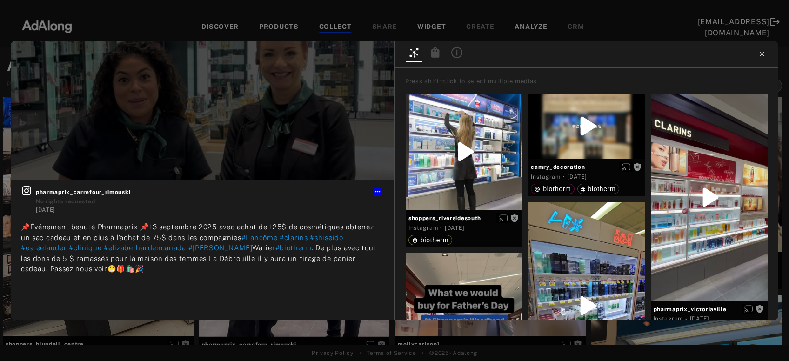
click at [763, 53] on icon at bounding box center [762, 53] width 7 height 7
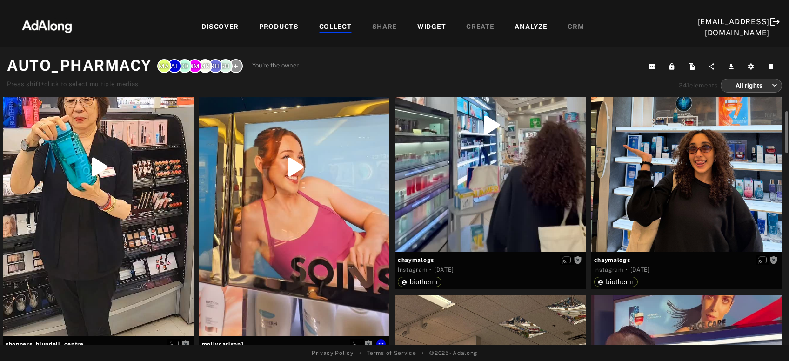
click at [305, 237] on div "Get rights" at bounding box center [294, 167] width 191 height 338
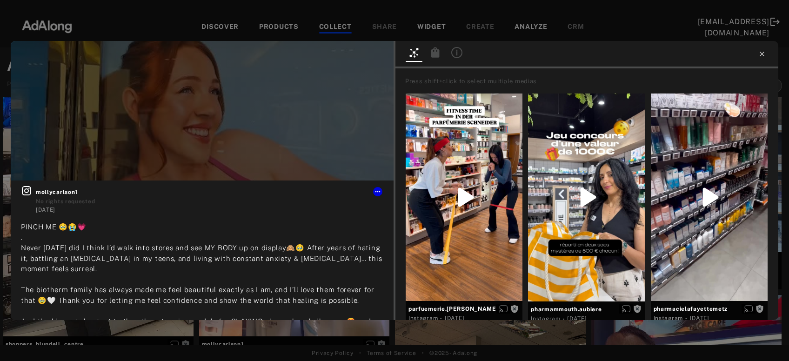
click at [765, 52] on icon at bounding box center [762, 53] width 7 height 7
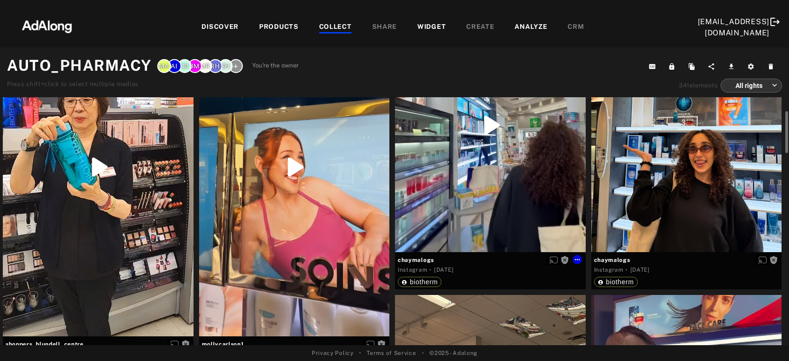
click at [500, 176] on div "Get rights" at bounding box center [490, 125] width 191 height 254
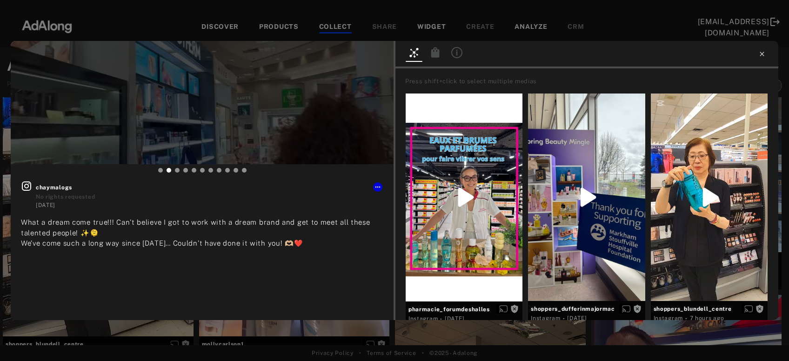
type input "**"
click at [763, 53] on icon at bounding box center [762, 54] width 4 height 4
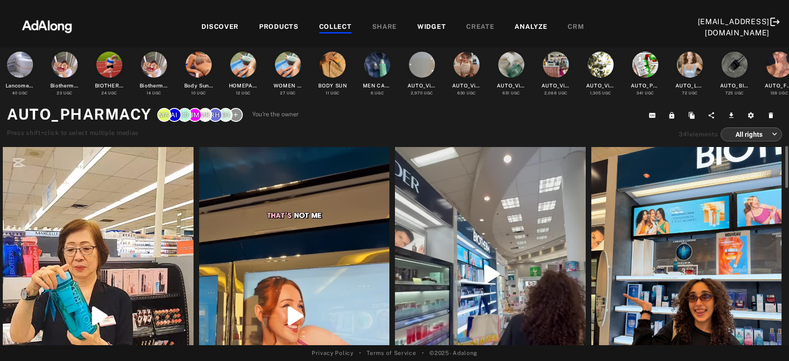
click at [331, 27] on div "COLLECT" at bounding box center [335, 27] width 33 height 11
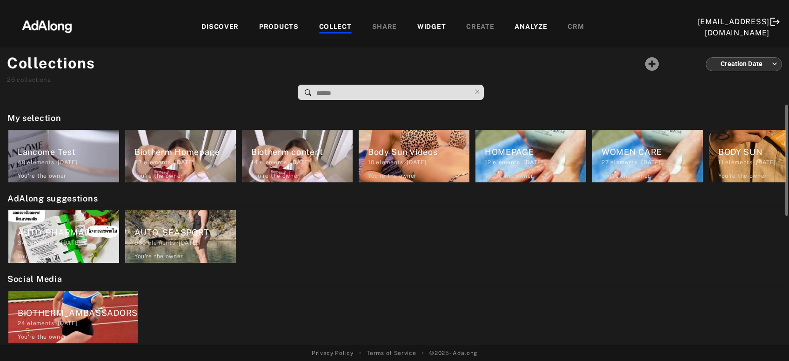
click at [193, 245] on div "930 elements · 2024.04.26" at bounding box center [185, 243] width 101 height 8
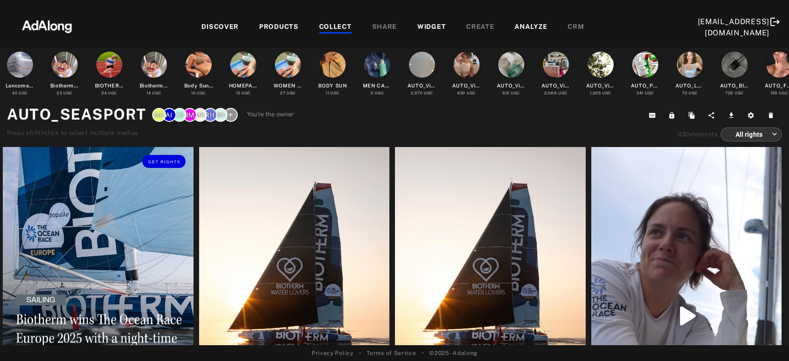
scroll to position [100, 0]
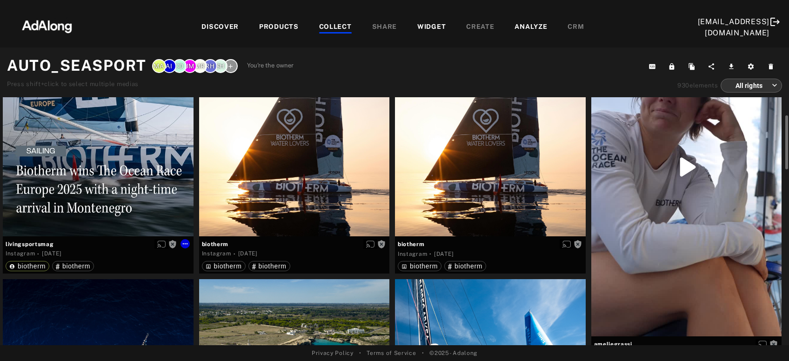
click at [108, 171] on div "Get rights" at bounding box center [98, 117] width 191 height 238
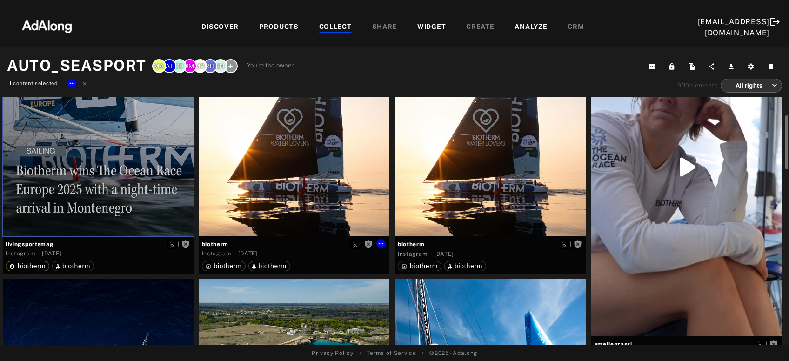
click at [323, 155] on div "Get rights" at bounding box center [294, 117] width 191 height 238
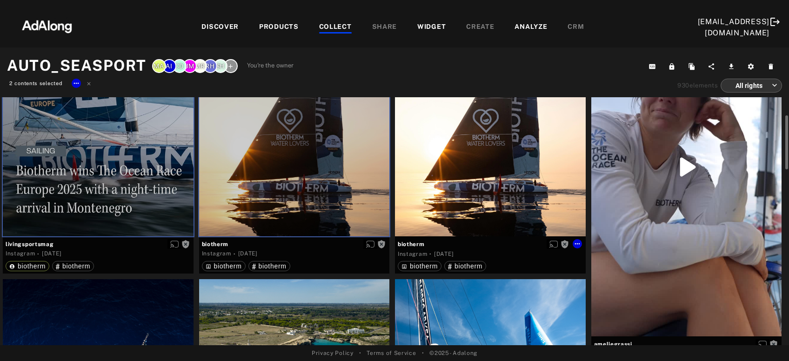
click at [476, 191] on div "Get rights" at bounding box center [490, 117] width 191 height 238
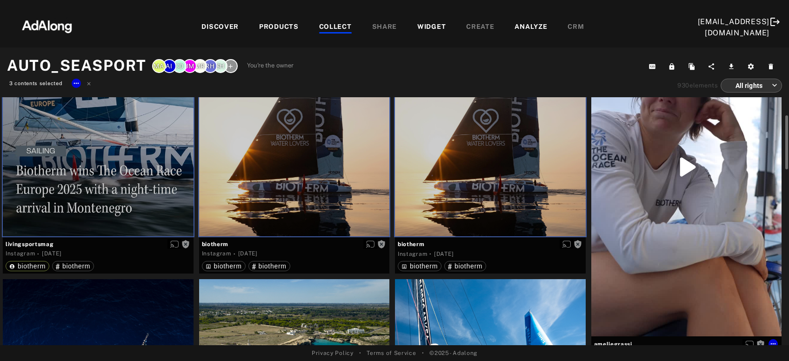
click at [628, 205] on div "Get rights" at bounding box center [687, 167] width 191 height 338
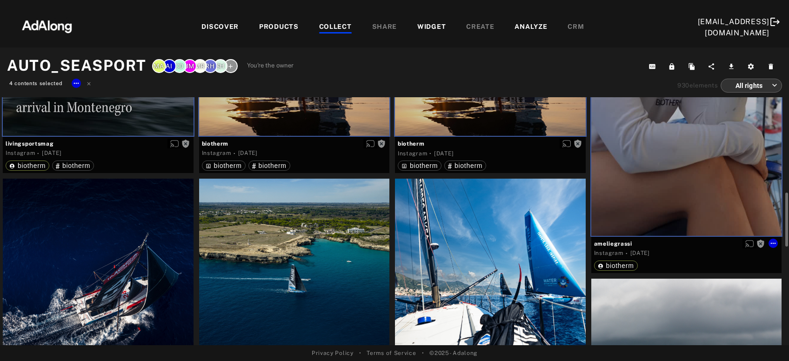
scroll to position [250, 0]
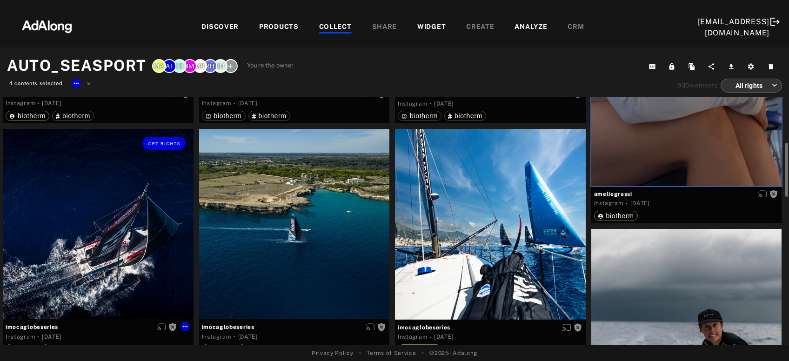
click at [92, 266] on div "Get rights" at bounding box center [98, 224] width 191 height 191
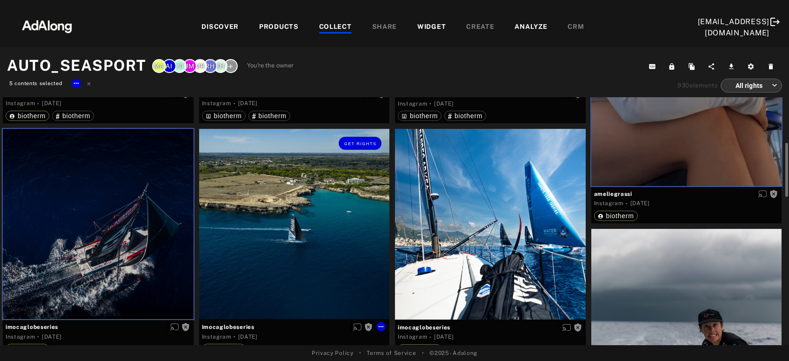
drag, startPoint x: 295, startPoint y: 265, endPoint x: 421, endPoint y: 265, distance: 126.6
click at [297, 265] on div "Get rights" at bounding box center [294, 224] width 191 height 191
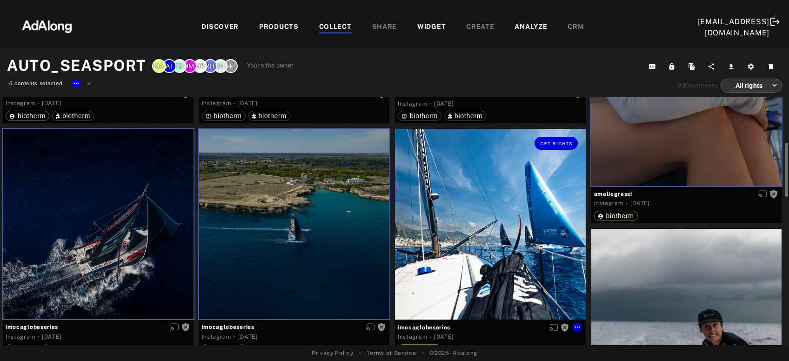
click at [455, 265] on div "Get rights" at bounding box center [490, 224] width 191 height 191
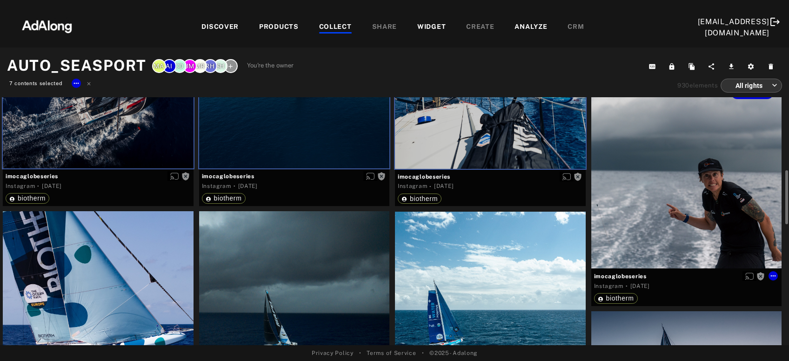
click at [693, 203] on div "Get rights" at bounding box center [687, 173] width 191 height 191
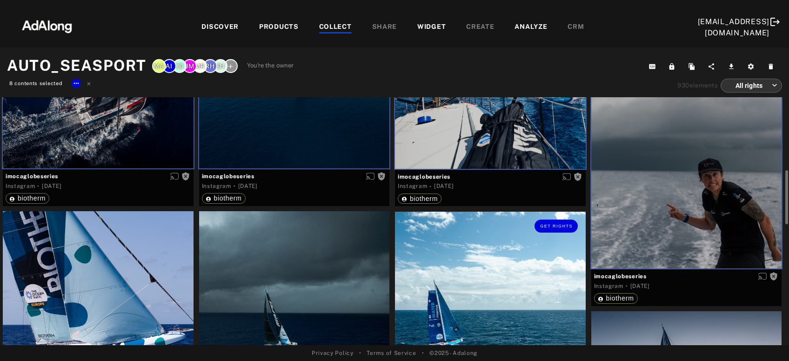
scroll to position [501, 0]
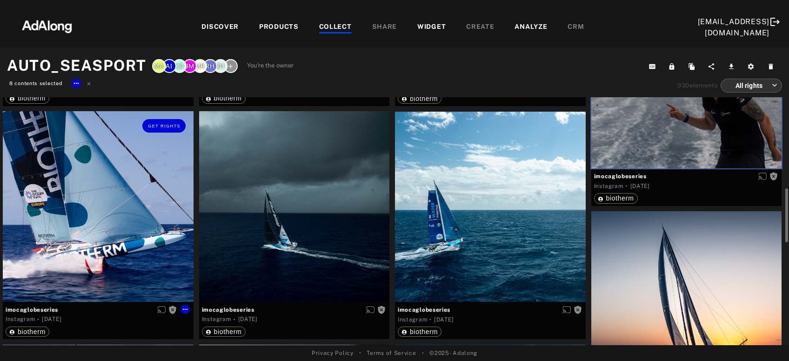
click at [131, 240] on div "Get rights" at bounding box center [98, 206] width 191 height 191
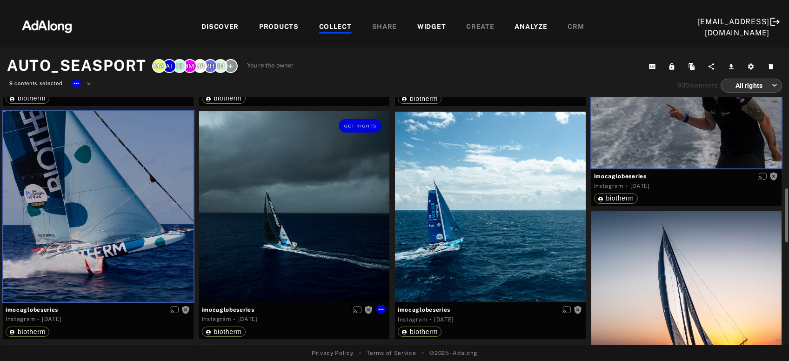
click at [289, 240] on div "Get rights" at bounding box center [294, 206] width 191 height 191
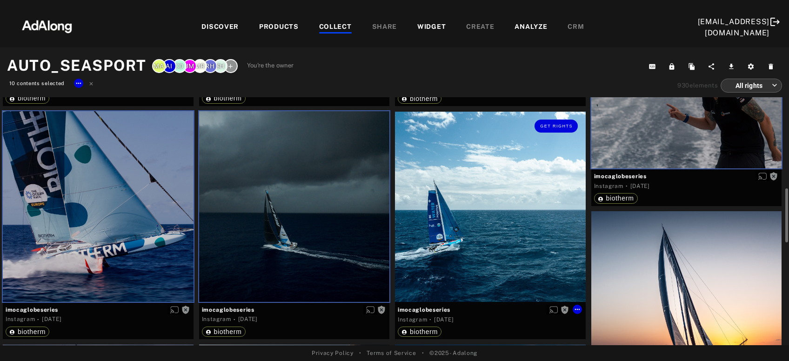
click at [460, 230] on div "Get rights" at bounding box center [490, 207] width 191 height 191
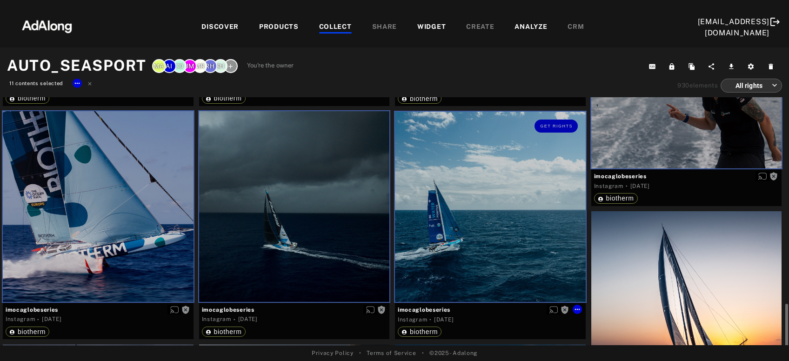
scroll to position [602, 0]
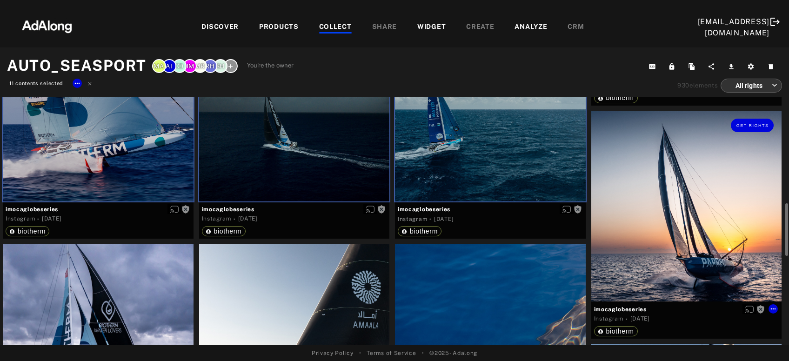
click at [647, 236] on div "Get rights" at bounding box center [687, 206] width 191 height 191
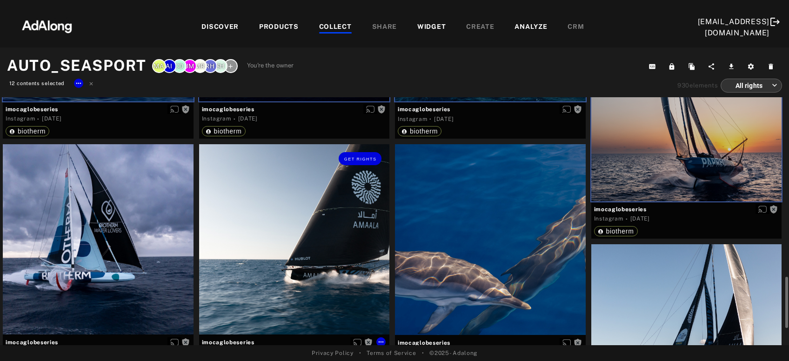
scroll to position [752, 0]
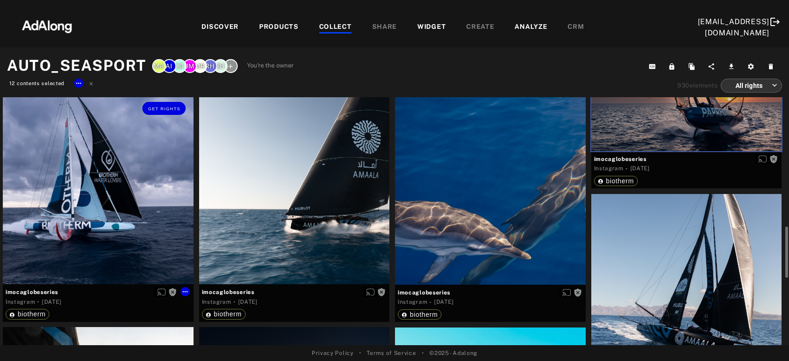
click at [128, 236] on div "Get rights" at bounding box center [98, 189] width 191 height 191
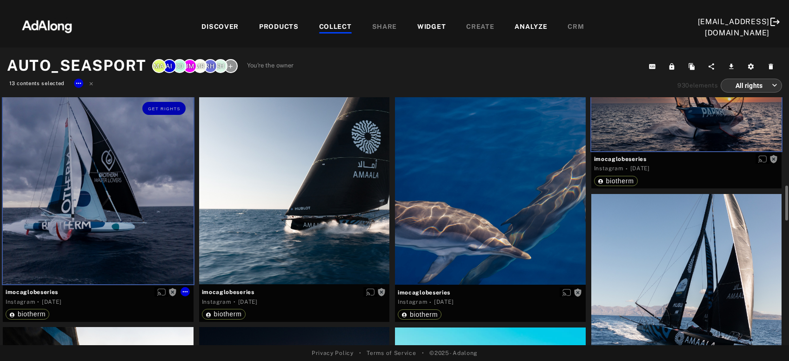
drag, startPoint x: 308, startPoint y: 232, endPoint x: 447, endPoint y: 227, distance: 139.3
click at [309, 232] on div at bounding box center [294, 189] width 191 height 191
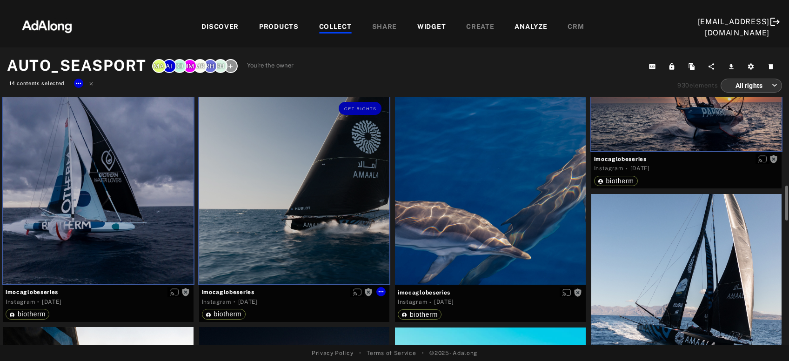
click at [490, 227] on div at bounding box center [490, 189] width 191 height 191
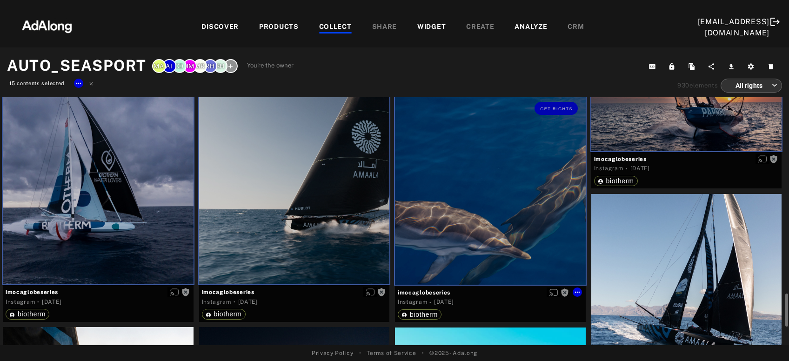
scroll to position [903, 0]
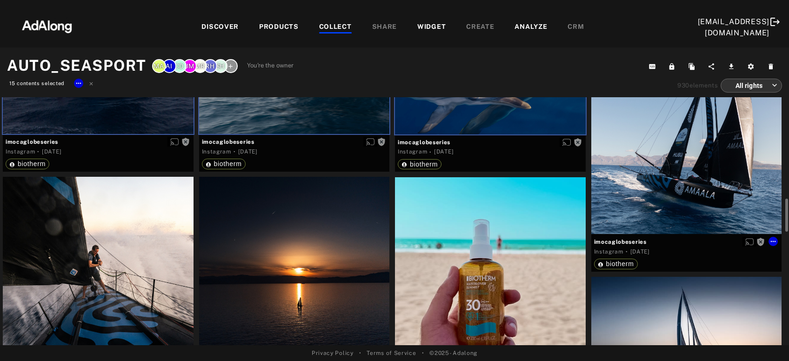
click at [674, 197] on div "Get rights" at bounding box center [687, 139] width 191 height 191
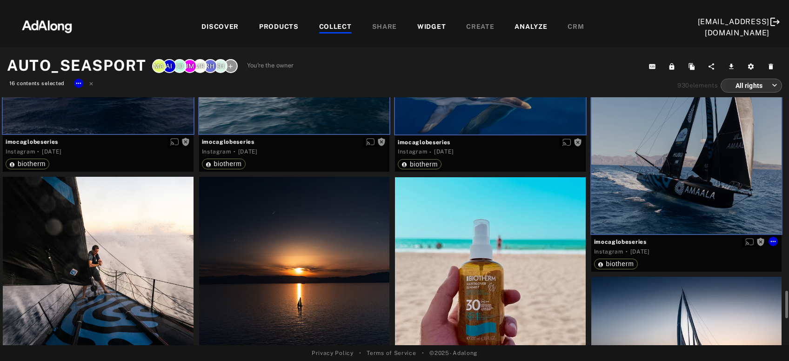
scroll to position [1003, 0]
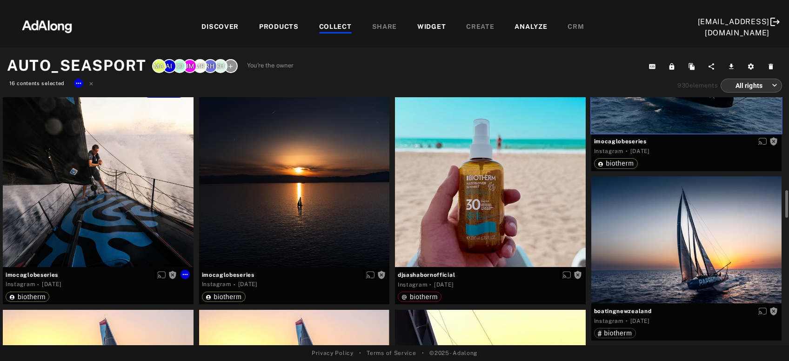
click at [90, 195] on div "Get rights" at bounding box center [98, 171] width 191 height 191
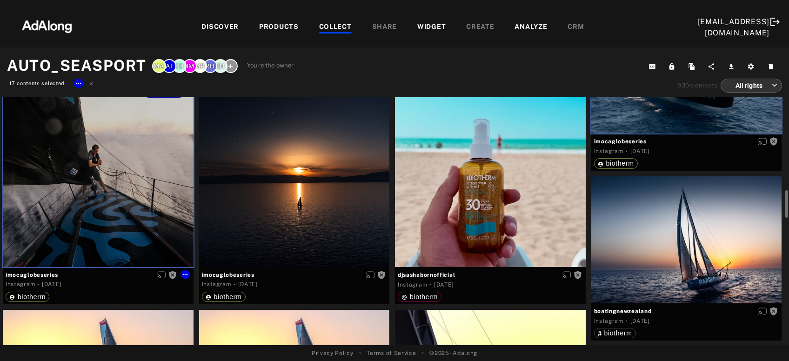
click at [319, 196] on div at bounding box center [294, 171] width 191 height 191
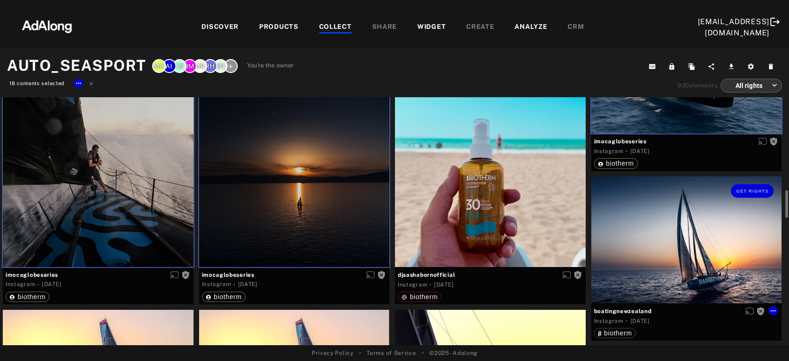
click at [693, 240] on div "Get rights" at bounding box center [687, 239] width 191 height 127
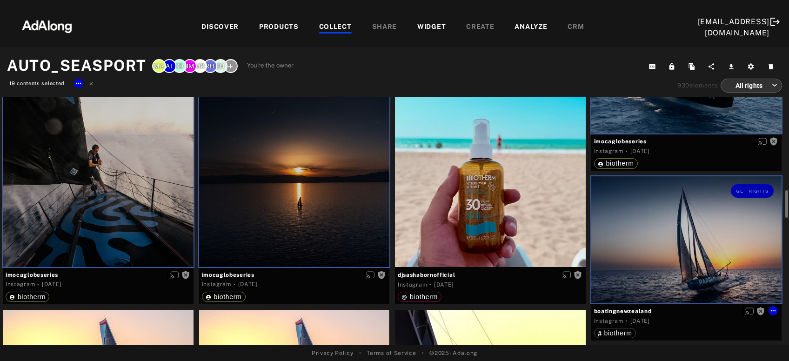
scroll to position [1103, 0]
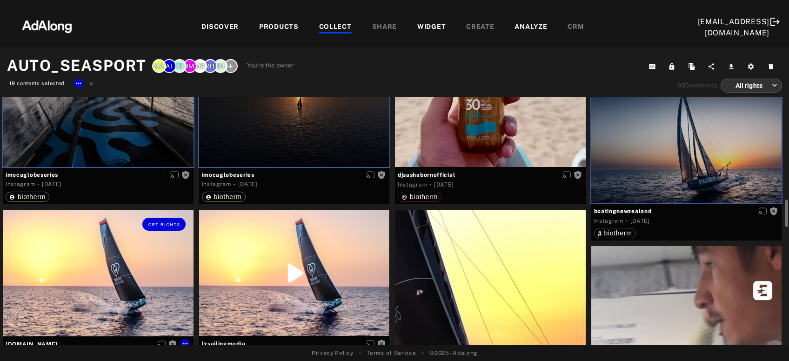
click at [105, 281] on div "Get rights" at bounding box center [98, 273] width 191 height 127
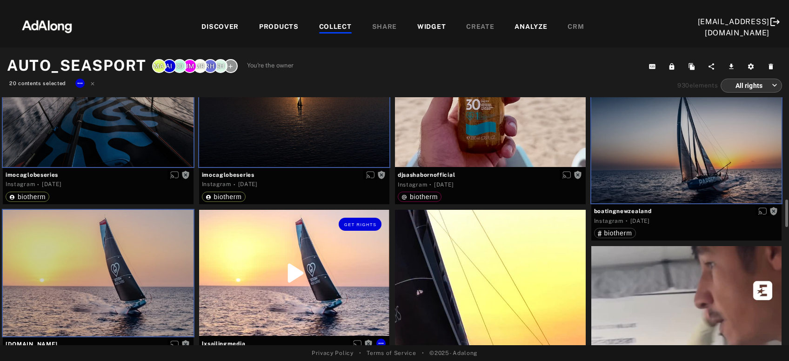
click at [297, 286] on div "Get rights" at bounding box center [294, 273] width 191 height 126
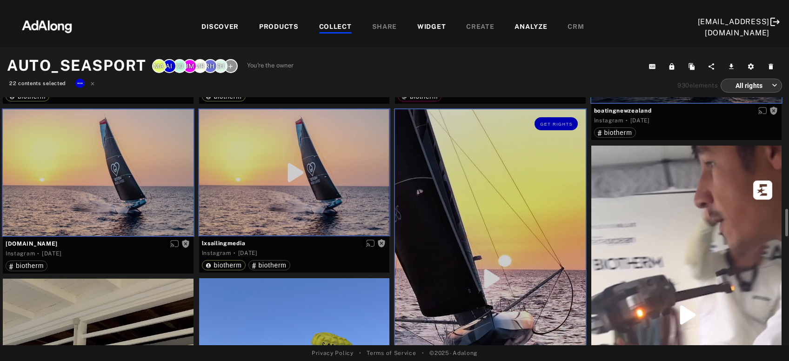
scroll to position [1254, 0]
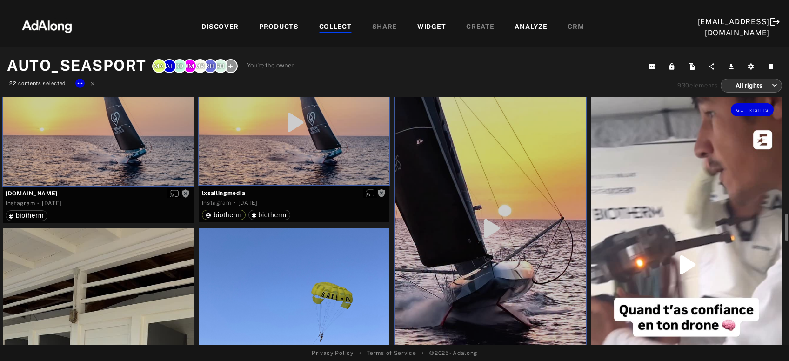
click at [662, 228] on div "Get rights" at bounding box center [687, 264] width 191 height 339
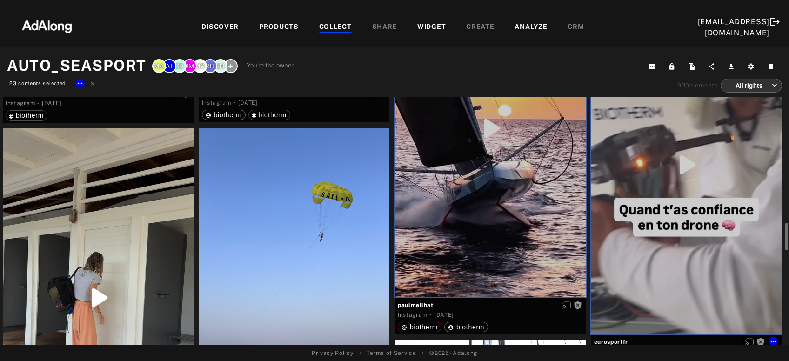
scroll to position [1404, 0]
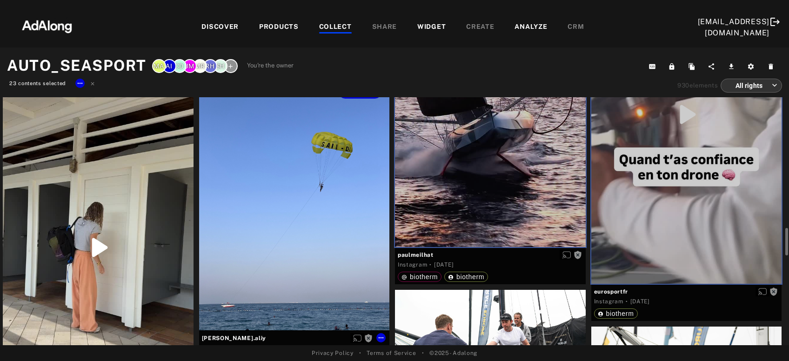
click at [287, 230] on div "Get rights" at bounding box center [294, 204] width 191 height 253
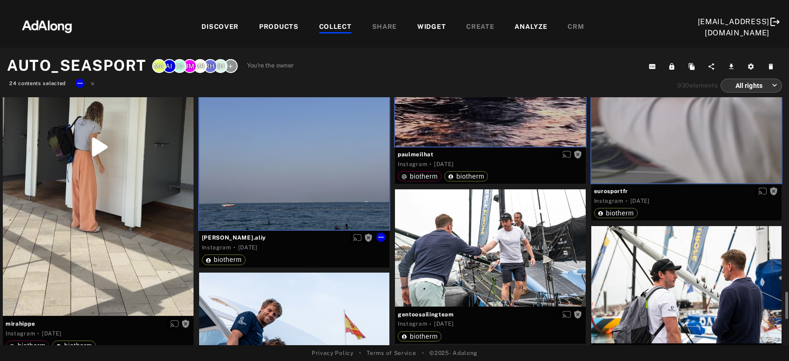
scroll to position [1555, 0]
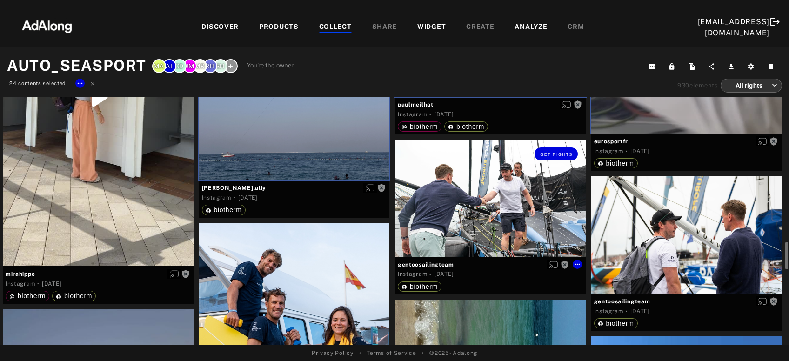
click at [500, 196] on div "Get rights" at bounding box center [490, 198] width 191 height 117
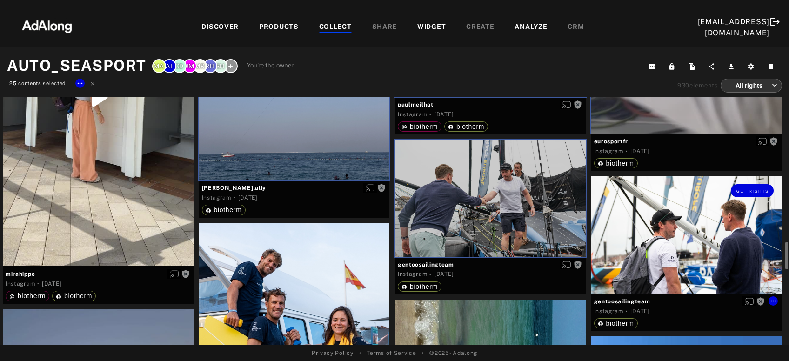
click at [690, 249] on div "Get rights" at bounding box center [687, 234] width 191 height 117
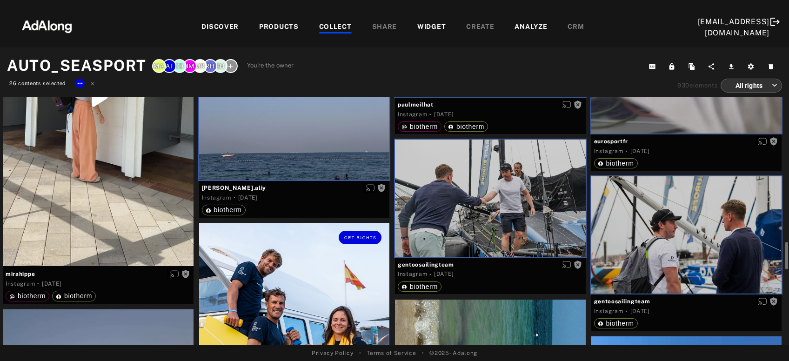
click at [296, 321] on div "Get rights" at bounding box center [294, 342] width 191 height 238
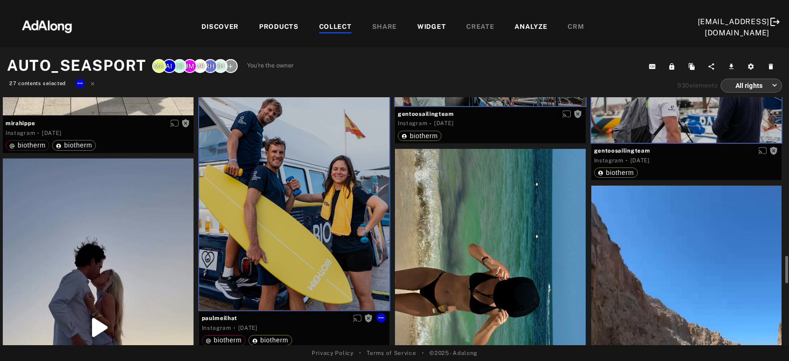
scroll to position [1755, 0]
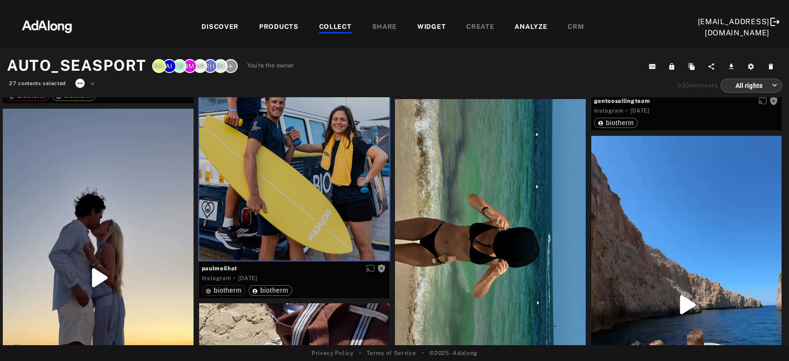
click at [81, 84] on icon at bounding box center [79, 83] width 7 height 7
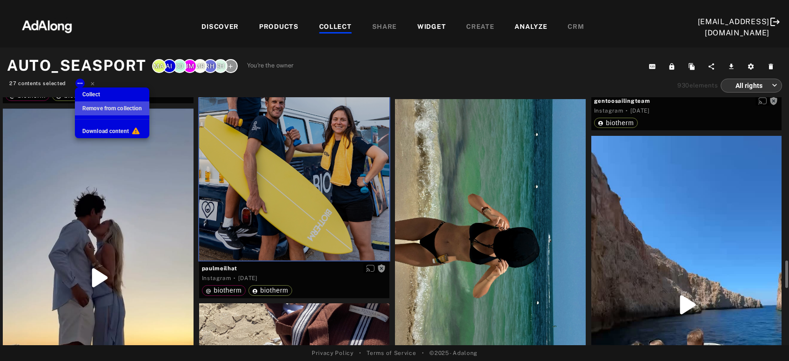
click at [91, 108] on span "Remove from collection" at bounding box center [112, 108] width 60 height 7
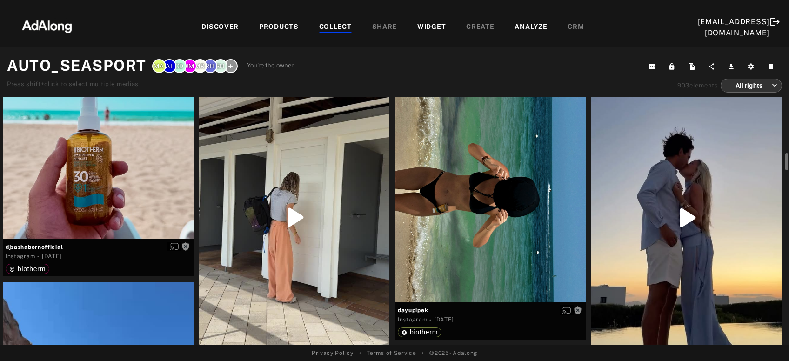
scroll to position [100, 0]
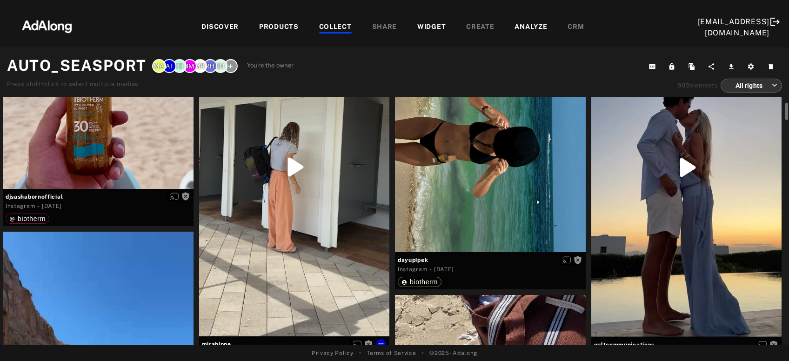
click at [301, 220] on div "Get rights" at bounding box center [294, 167] width 191 height 338
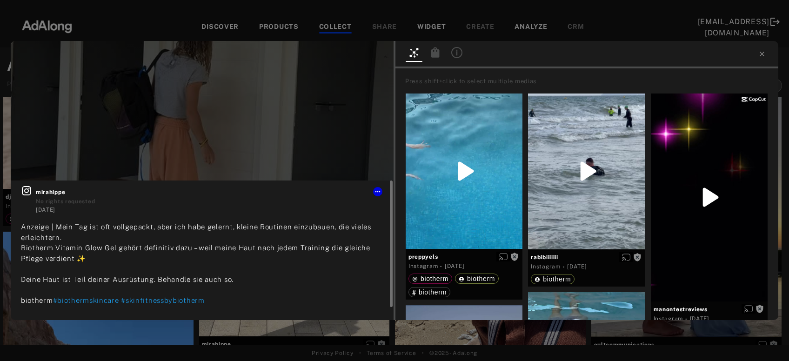
click at [29, 192] on icon at bounding box center [26, 190] width 11 height 11
click at [764, 54] on icon at bounding box center [762, 53] width 7 height 7
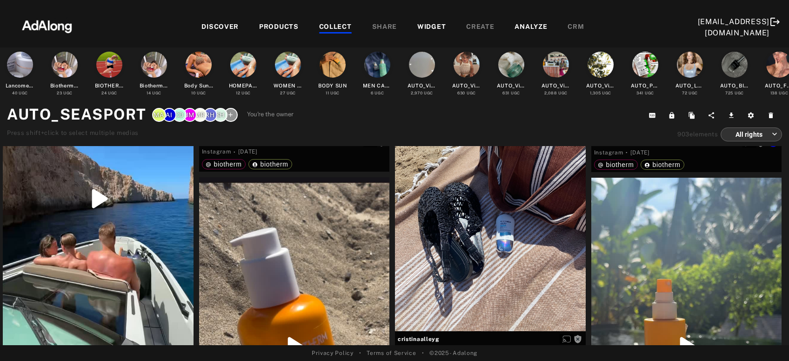
scroll to position [49, 0]
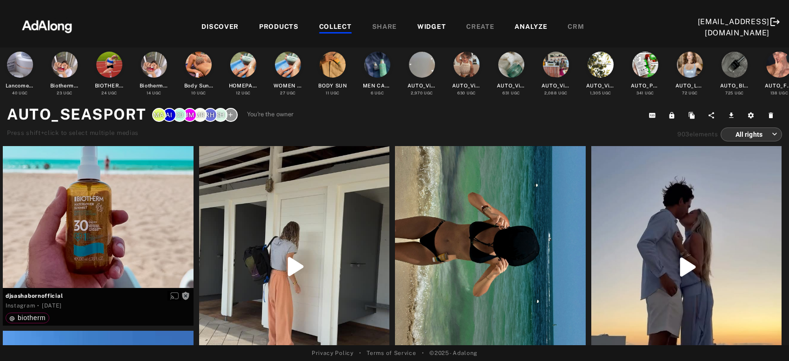
click at [328, 30] on div "COLLECT" at bounding box center [335, 27] width 33 height 11
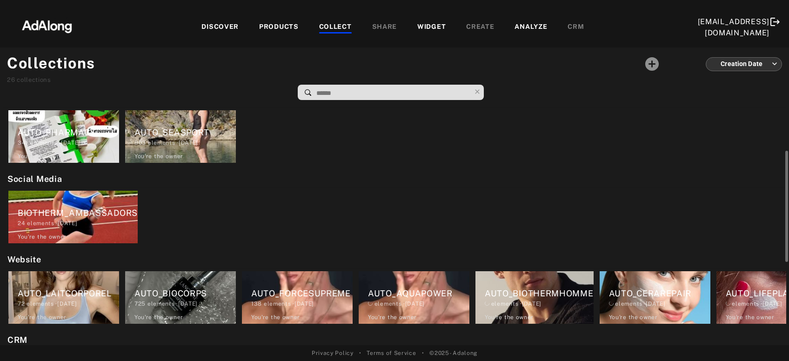
scroll to position [201, 0]
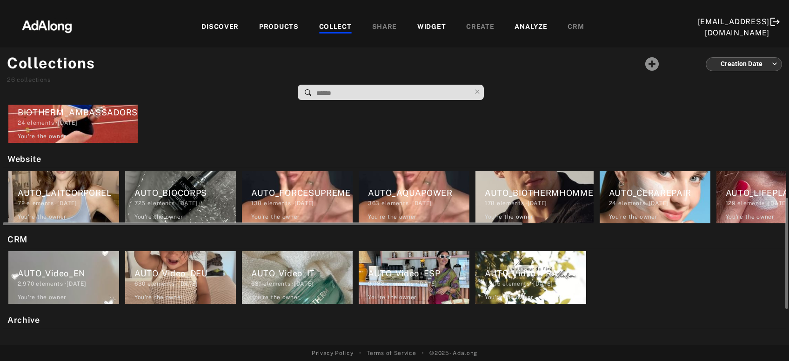
click at [78, 185] on div "AUTO_LAITCORPOREL 72 elements · 2024.04.26 You're the owner delete" at bounding box center [63, 197] width 111 height 53
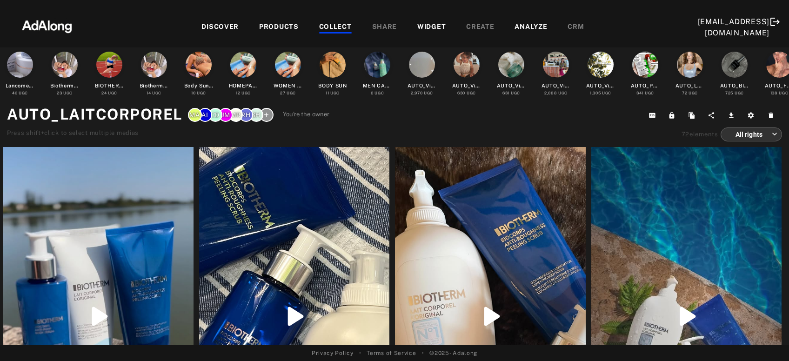
click at [338, 30] on div "COLLECT" at bounding box center [335, 27] width 33 height 11
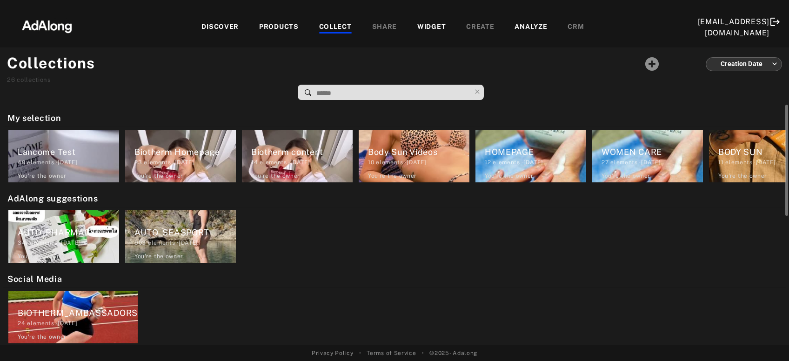
scroll to position [100, 0]
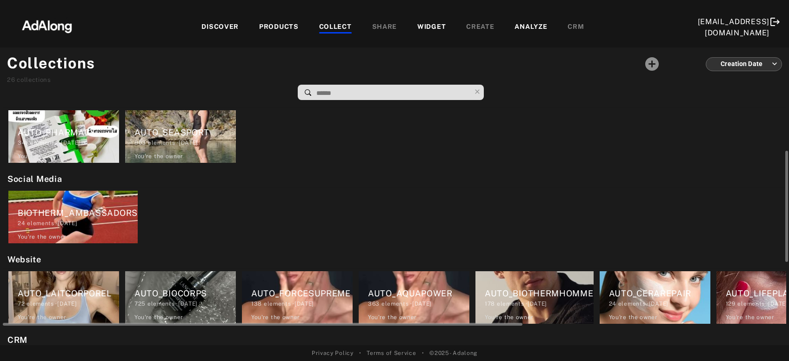
click at [178, 279] on div "AUTO_BIOCORPS 725 elements · 2024.04.26 You're the owner delete" at bounding box center [180, 297] width 111 height 53
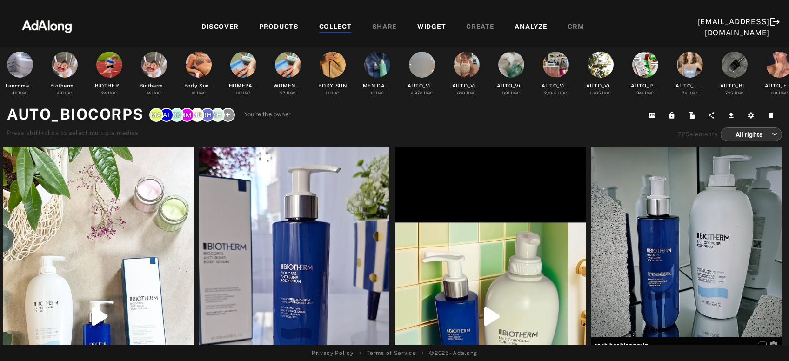
click at [331, 23] on div "COLLECT" at bounding box center [335, 27] width 33 height 11
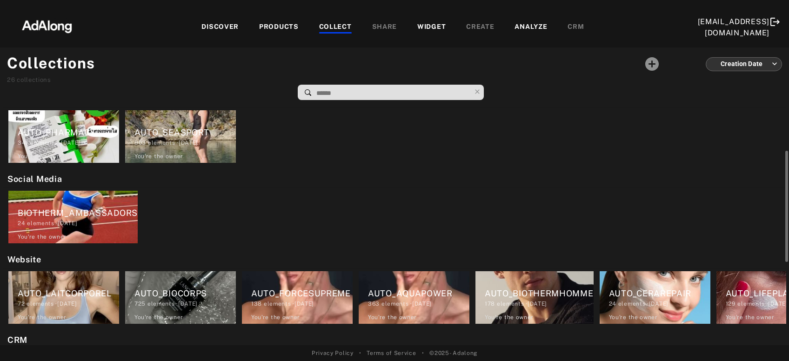
scroll to position [201, 0]
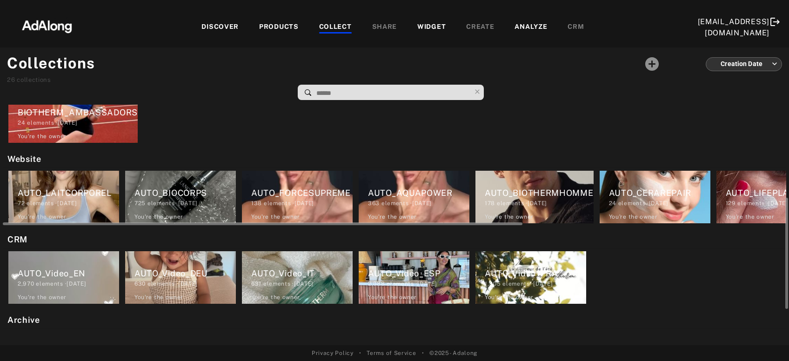
click at [317, 212] on div "AUTO_FORCESUPREME 138 elements · 2024.04.26 You're the owner delete" at bounding box center [297, 197] width 111 height 53
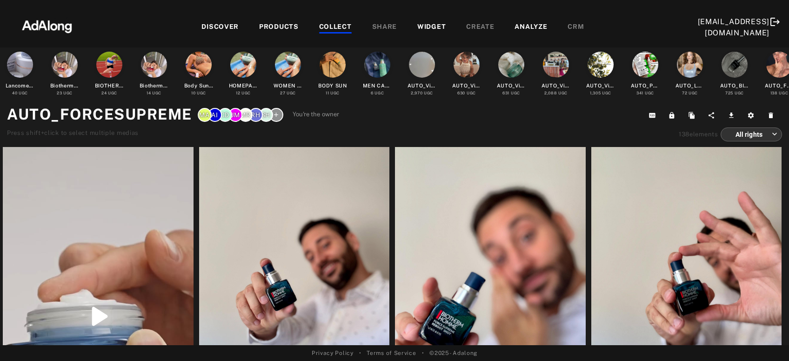
click at [337, 24] on div "COLLECT" at bounding box center [335, 27] width 33 height 11
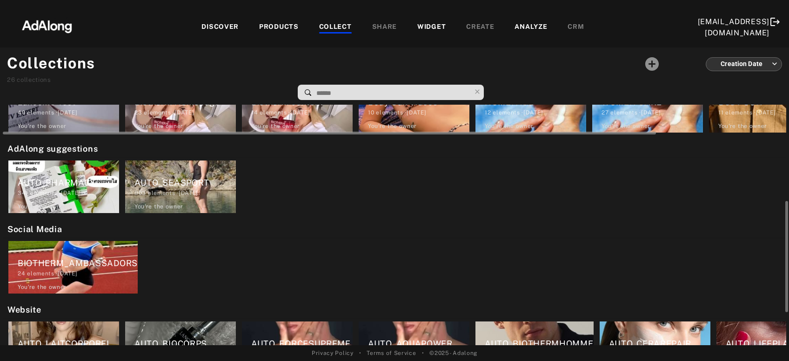
scroll to position [150, 0]
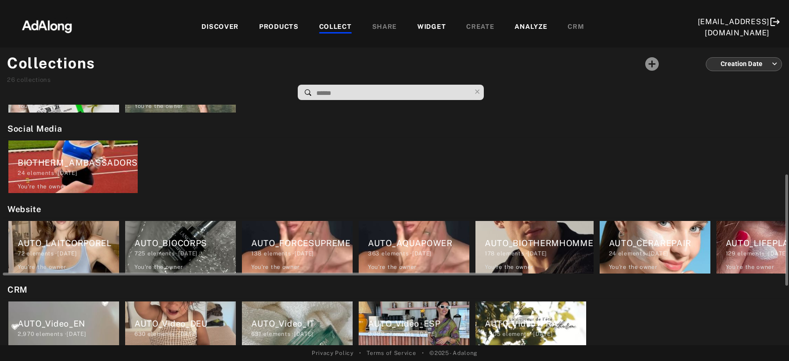
click at [418, 248] on div "AUTO_AQUAPOWER" at bounding box center [418, 243] width 101 height 13
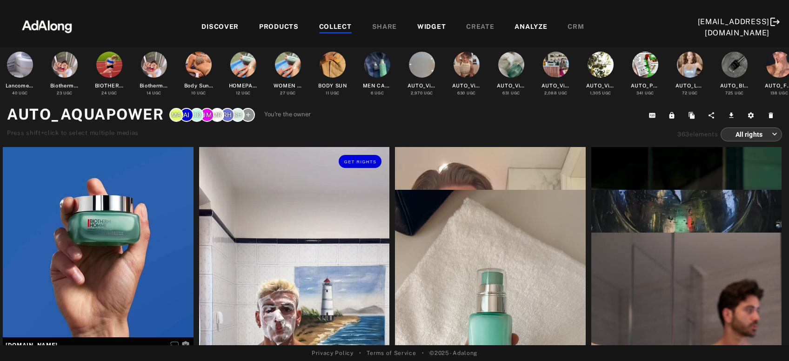
scroll to position [50, 0]
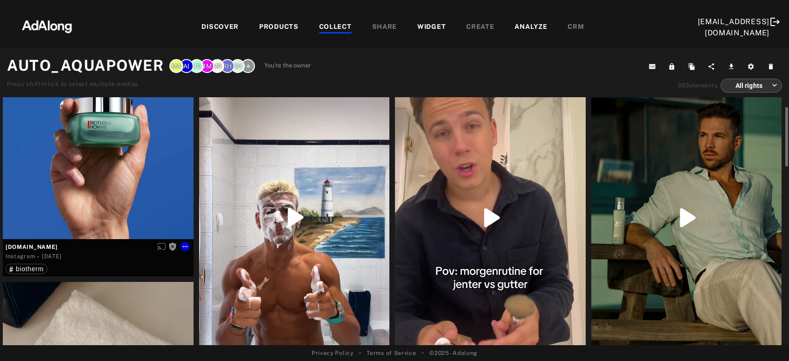
click at [85, 189] on div "Get rights" at bounding box center [98, 143] width 191 height 191
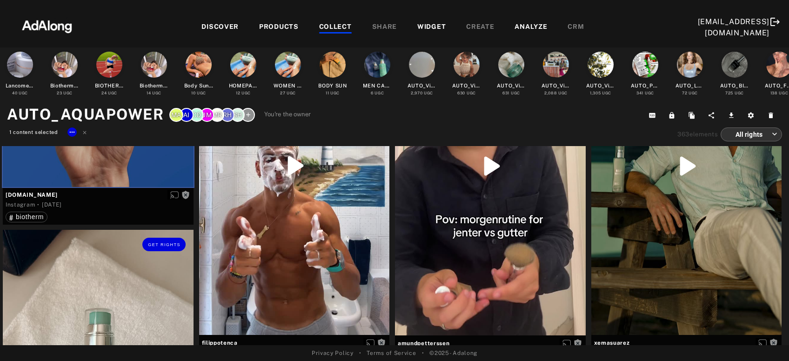
scroll to position [0, 0]
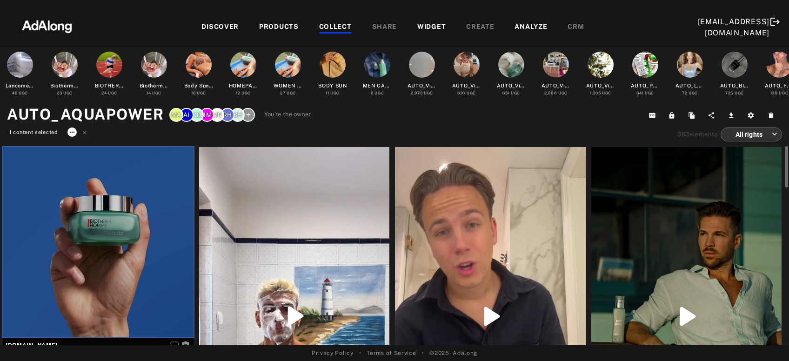
click at [72, 133] on icon at bounding box center [71, 131] width 7 height 7
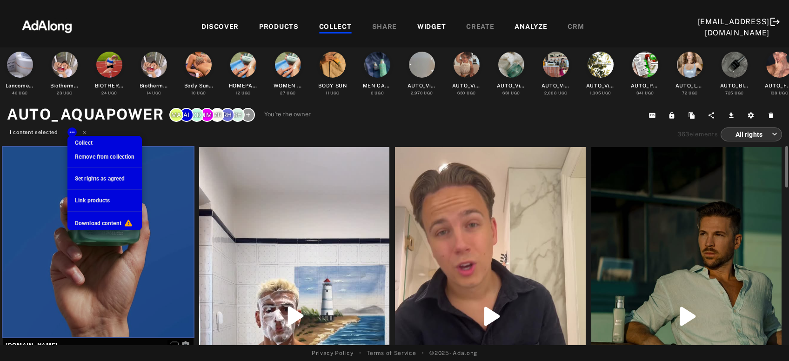
click at [82, 157] on span "Remove from collection" at bounding box center [105, 157] width 60 height 7
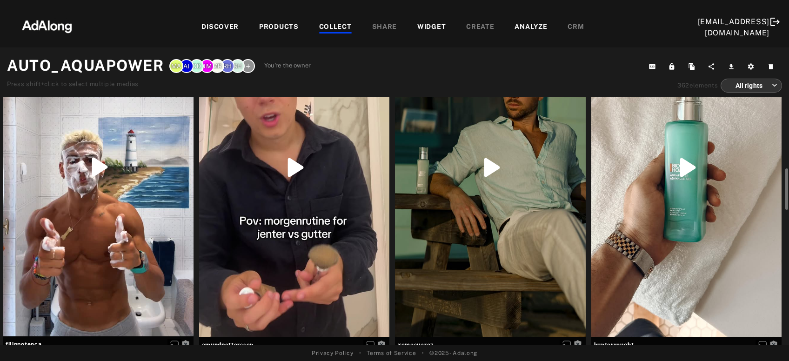
scroll to position [150, 0]
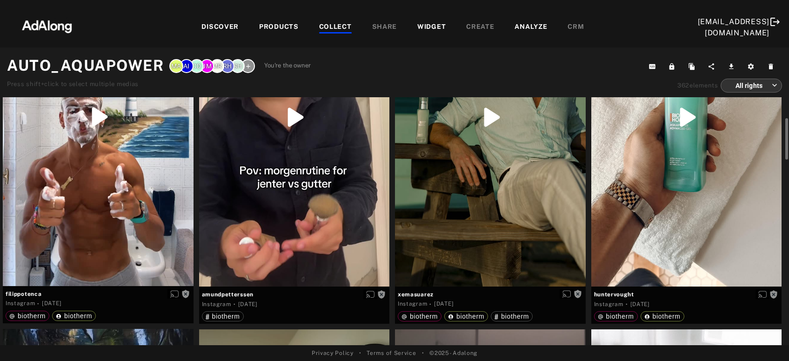
click at [94, 188] on div at bounding box center [98, 117] width 191 height 338
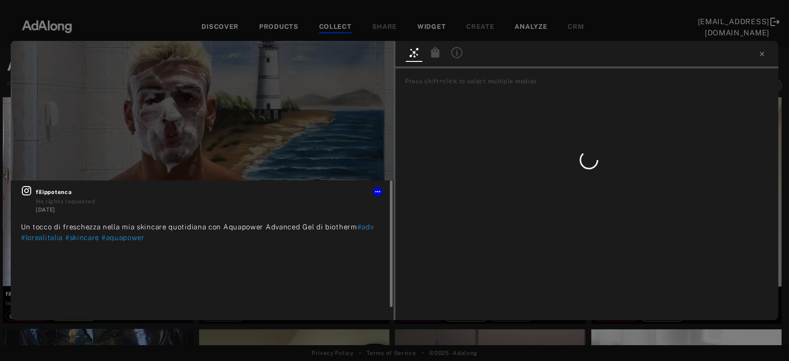
click at [31, 191] on icon at bounding box center [26, 190] width 9 height 9
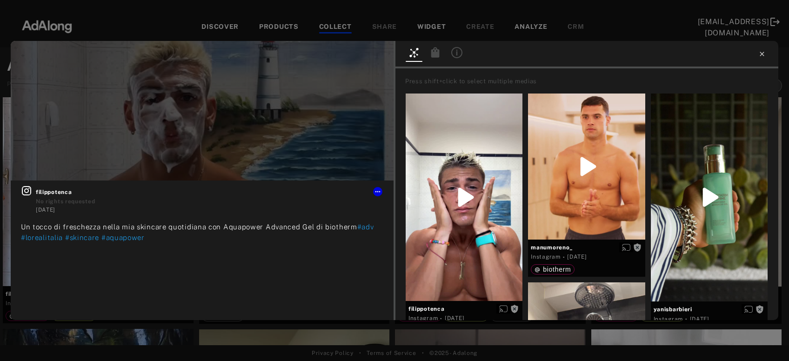
click at [762, 53] on icon at bounding box center [762, 54] width 4 height 4
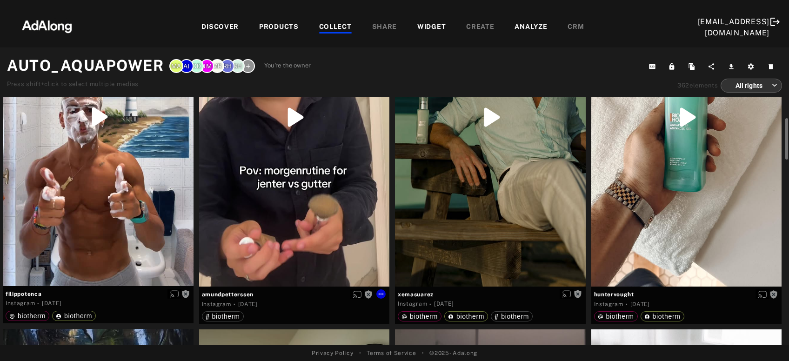
click at [319, 188] on div "Get rights" at bounding box center [294, 117] width 191 height 339
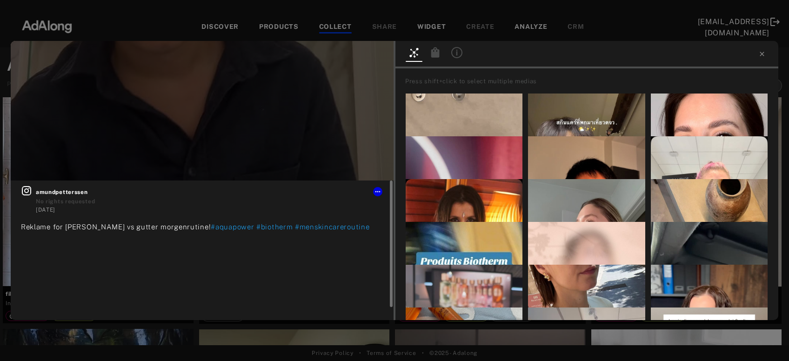
click at [28, 192] on icon at bounding box center [26, 190] width 9 height 9
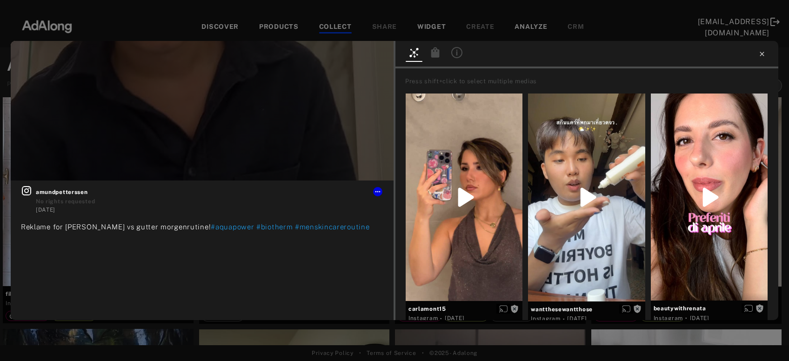
click at [763, 55] on icon at bounding box center [762, 53] width 7 height 7
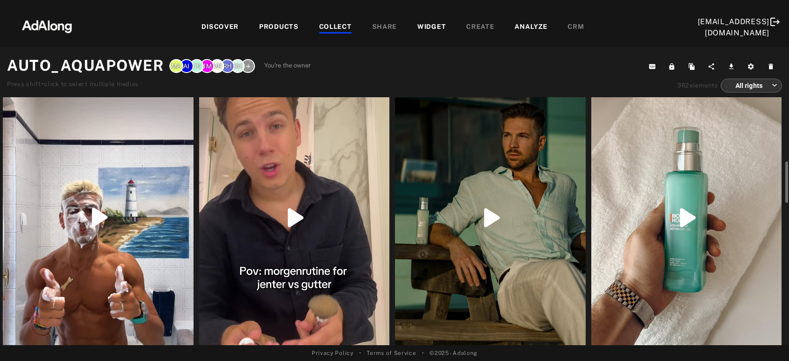
scroll to position [150, 0]
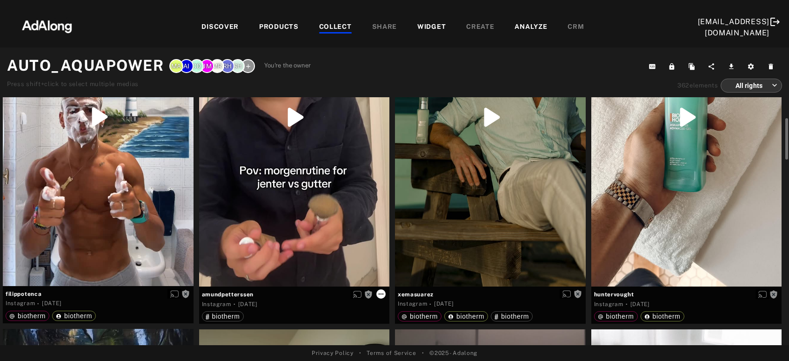
click at [379, 295] on icon at bounding box center [381, 293] width 7 height 7
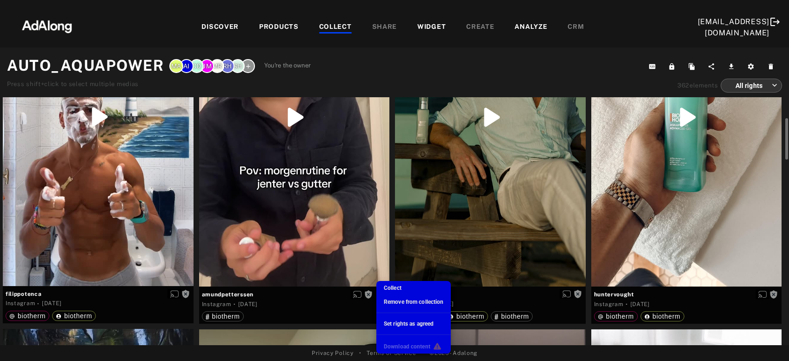
click at [386, 300] on span "Remove from collection" at bounding box center [414, 302] width 60 height 7
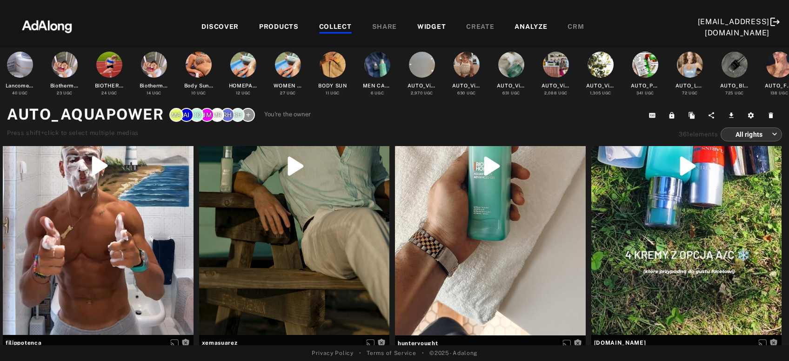
scroll to position [0, 0]
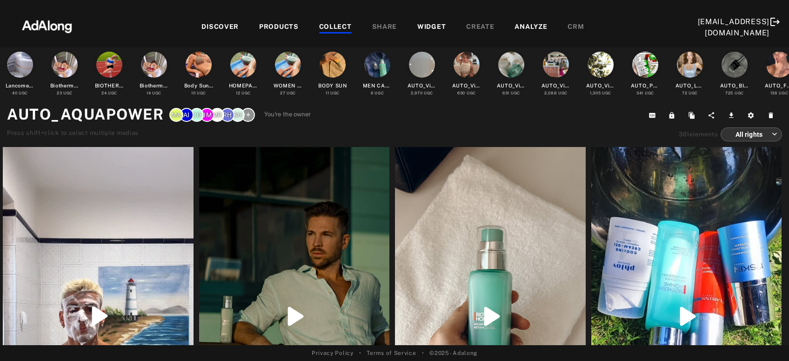
click at [335, 23] on div "COLLECT" at bounding box center [335, 27] width 33 height 11
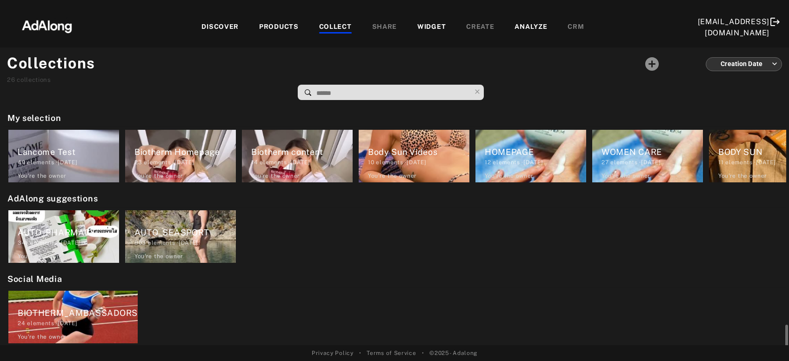
scroll to position [201, 0]
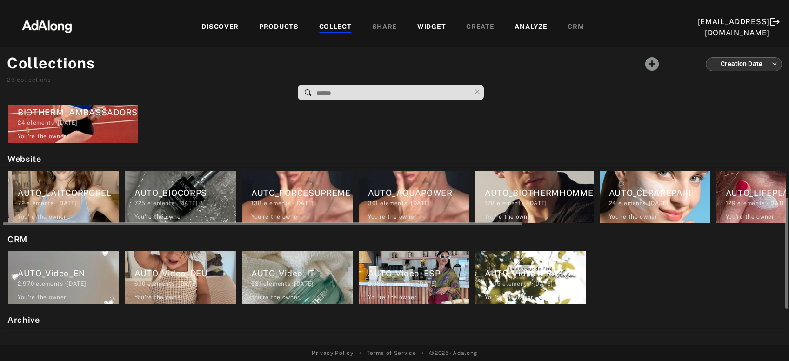
click at [550, 200] on div "178 elements · 2024.04.26" at bounding box center [539, 203] width 109 height 8
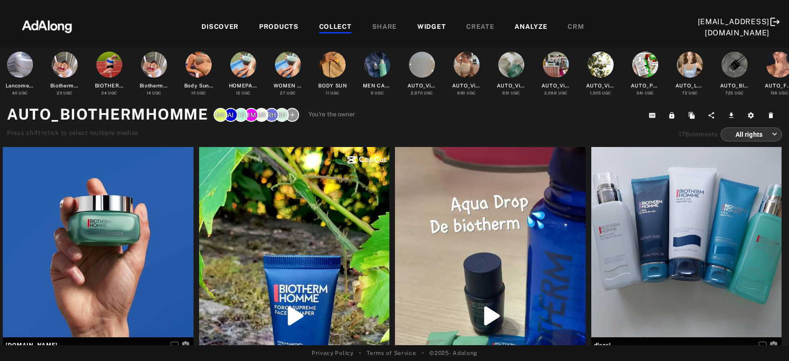
scroll to position [50, 0]
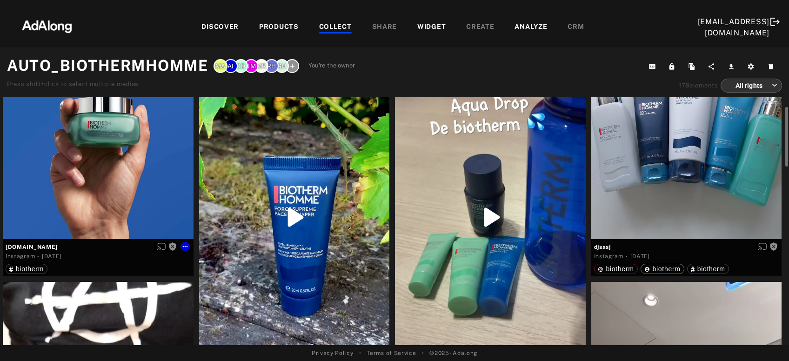
click at [157, 166] on div "Get rights" at bounding box center [98, 143] width 191 height 191
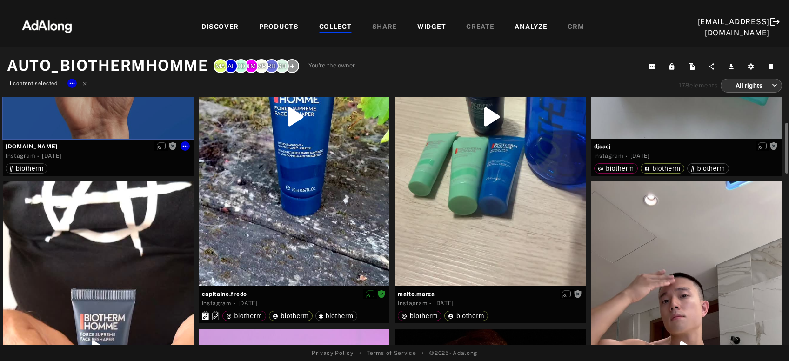
scroll to position [0, 0]
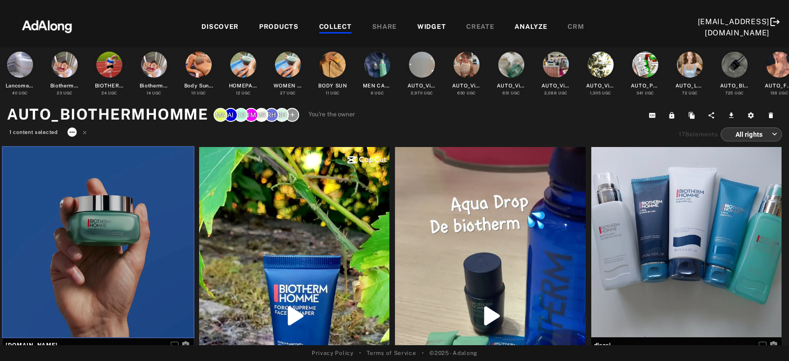
click at [72, 129] on icon at bounding box center [71, 131] width 7 height 7
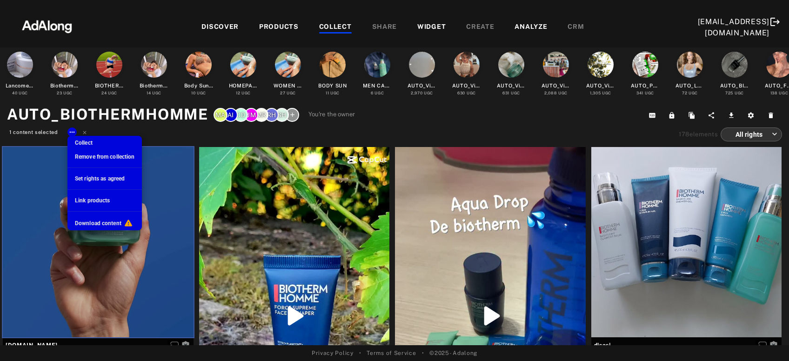
click at [82, 156] on span "Remove from collection" at bounding box center [105, 157] width 60 height 7
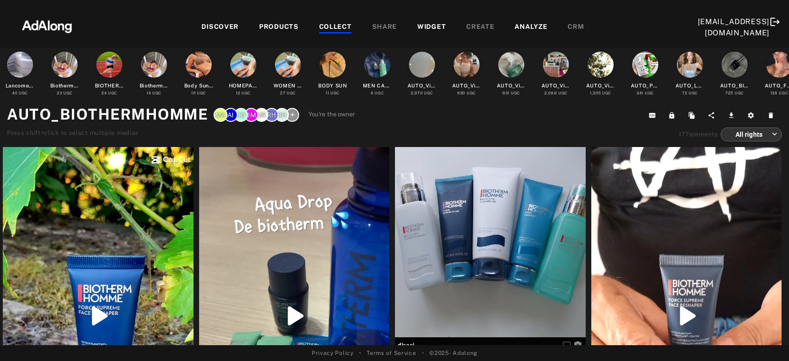
click at [330, 24] on div "COLLECT" at bounding box center [335, 27] width 33 height 11
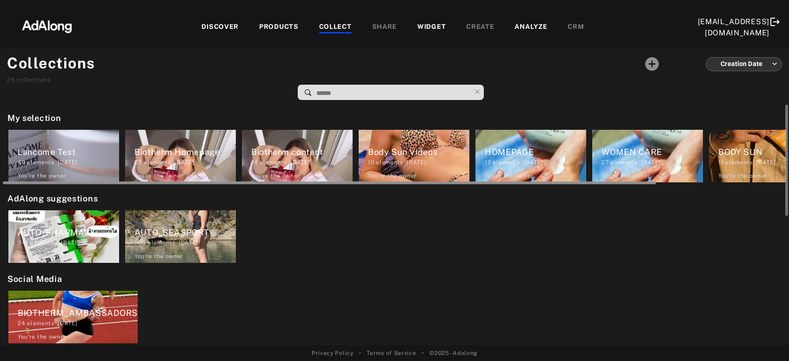
scroll to position [201, 0]
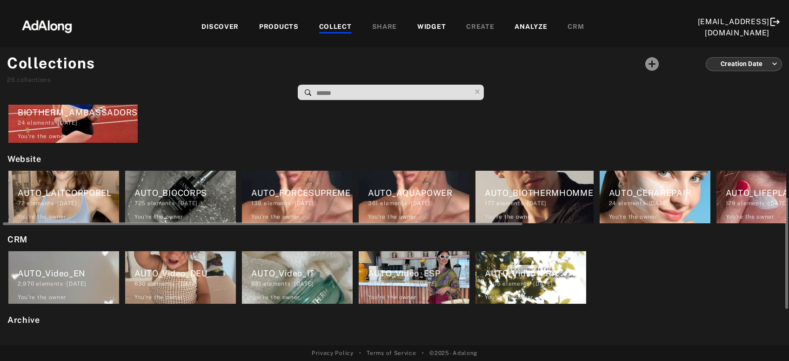
click at [634, 196] on div "AUTO_CERAREPAIR" at bounding box center [659, 193] width 101 height 13
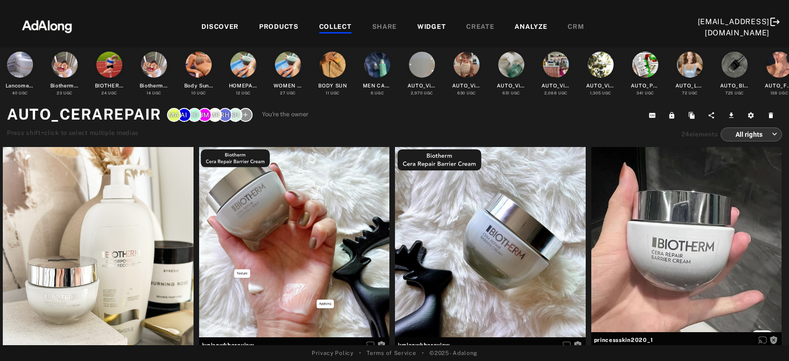
click at [330, 27] on div "COLLECT" at bounding box center [335, 27] width 33 height 11
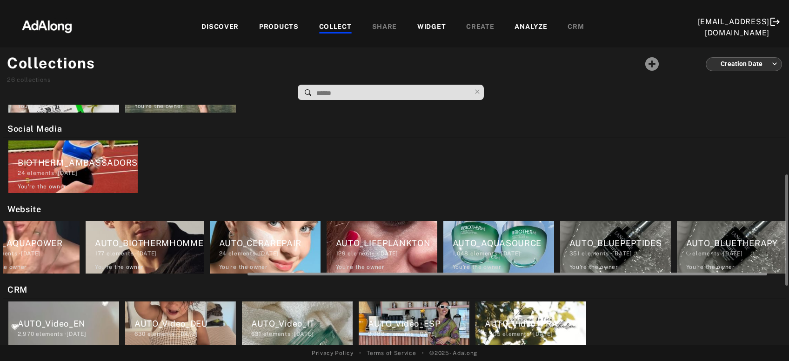
scroll to position [0, 397]
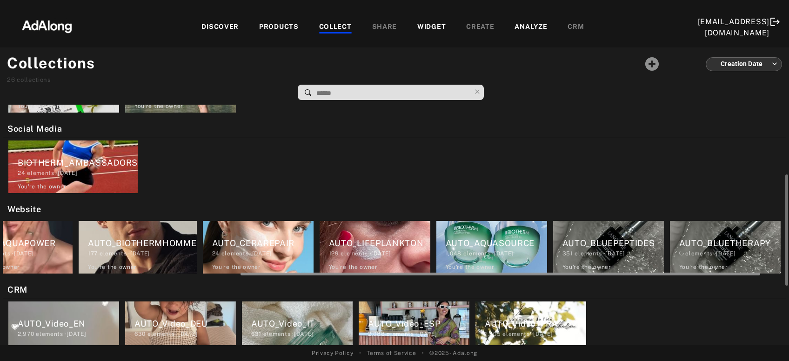
drag, startPoint x: 388, startPoint y: 274, endPoint x: 669, endPoint y: 280, distance: 281.2
click at [669, 280] on div "My selection Lancome Test 40 elements · 2025.09.09 You're the owner delete Biot…" at bounding box center [394, 225] width 789 height 241
click at [400, 251] on div "129 elements · 2024.04.26" at bounding box center [379, 254] width 101 height 8
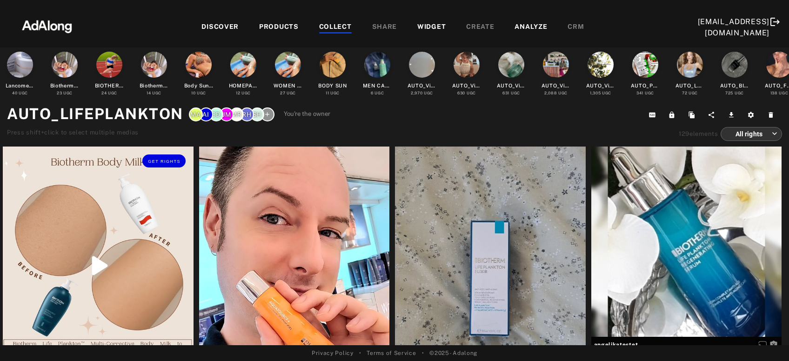
scroll to position [50, 0]
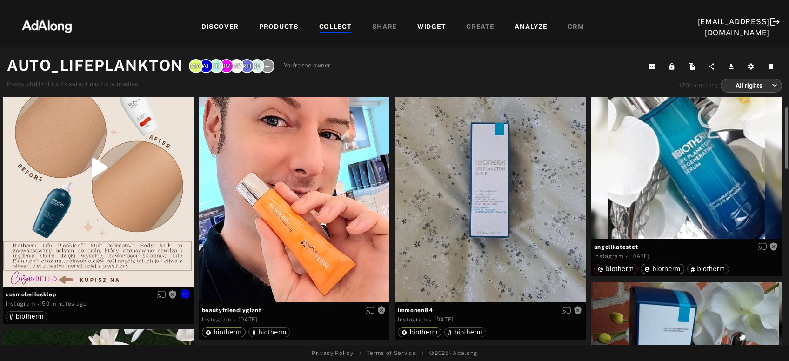
click at [142, 224] on div "Get rights" at bounding box center [98, 167] width 191 height 238
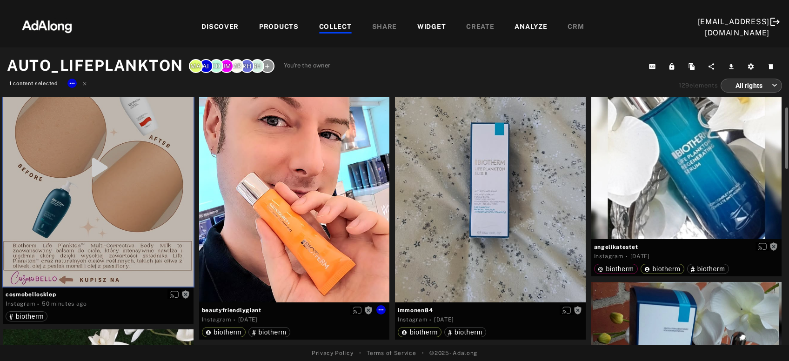
click at [329, 224] on div "Get rights" at bounding box center [294, 175] width 191 height 254
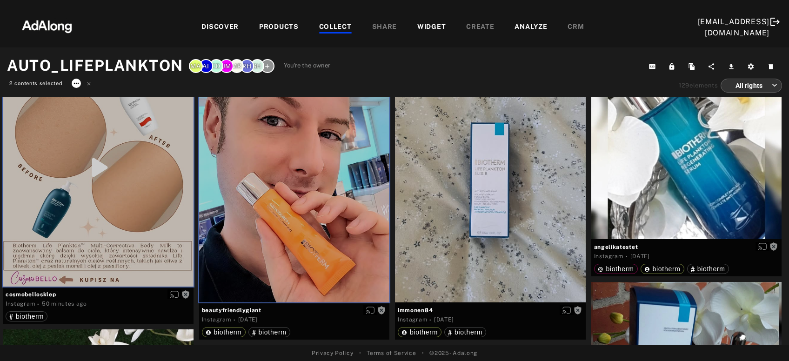
click at [75, 86] on icon at bounding box center [76, 83] width 7 height 7
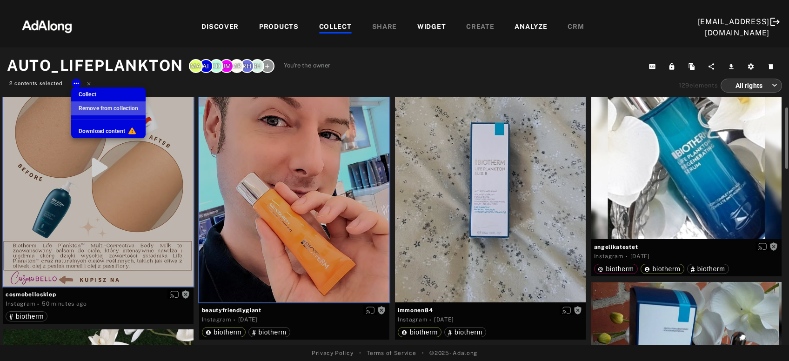
click at [93, 109] on span "Remove from collection" at bounding box center [109, 108] width 60 height 7
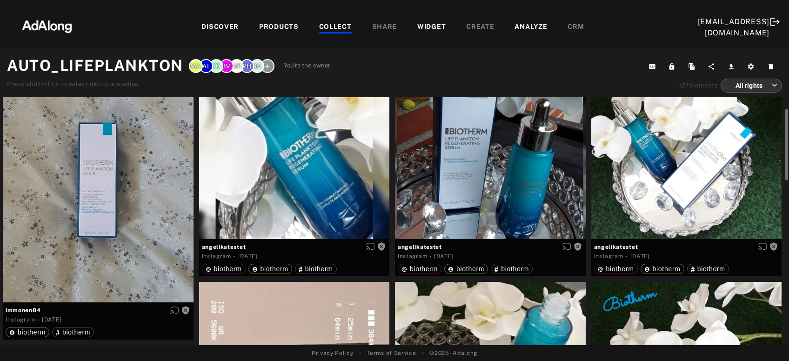
scroll to position [0, 0]
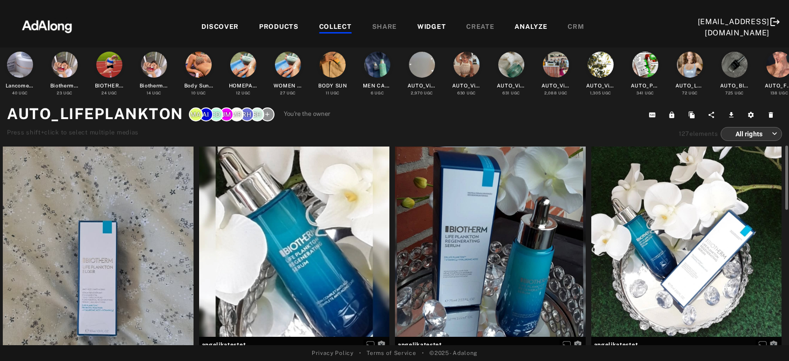
click at [328, 27] on div "COLLECT" at bounding box center [335, 27] width 33 height 11
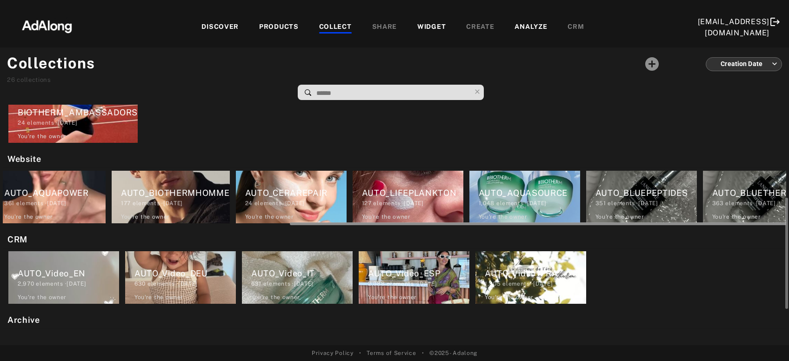
scroll to position [0, 397]
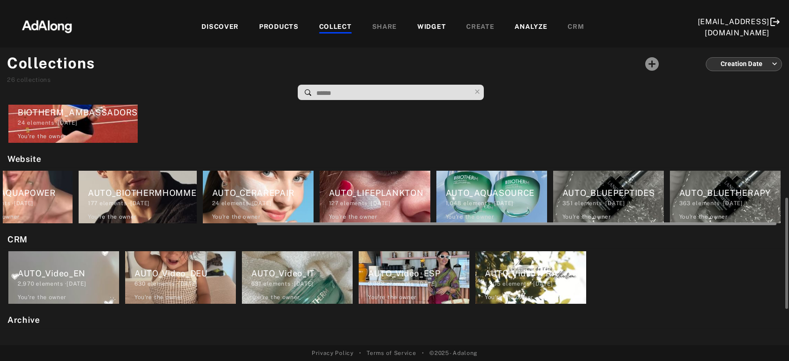
drag, startPoint x: 452, startPoint y: 223, endPoint x: 642, endPoint y: 195, distance: 192.5
click at [737, 225] on div at bounding box center [389, 222] width 784 height 7
click at [509, 193] on div "AUTO_AQUASOURCE" at bounding box center [496, 193] width 101 height 13
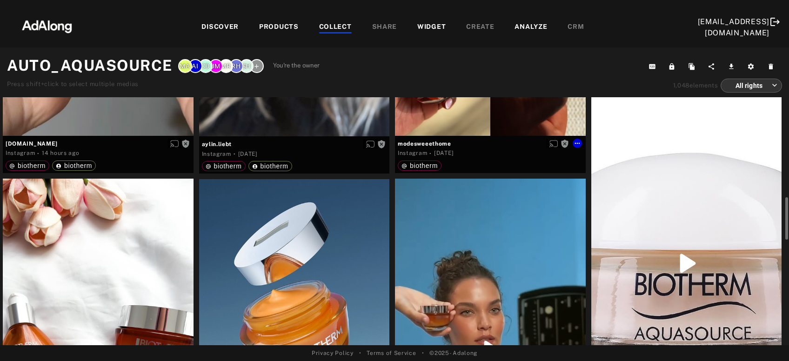
scroll to position [351, 0]
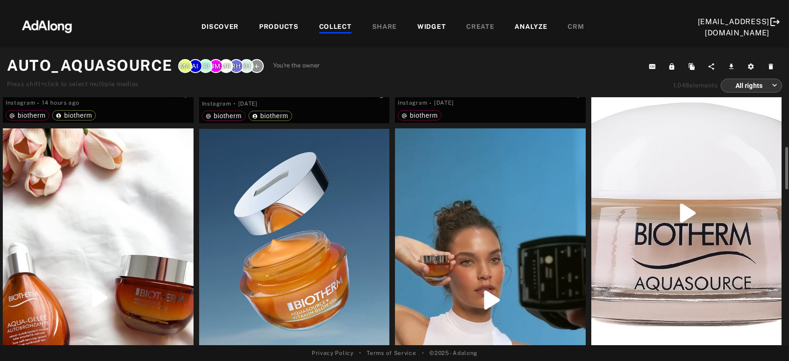
click at [640, 238] on div "Get rights" at bounding box center [687, 213] width 191 height 338
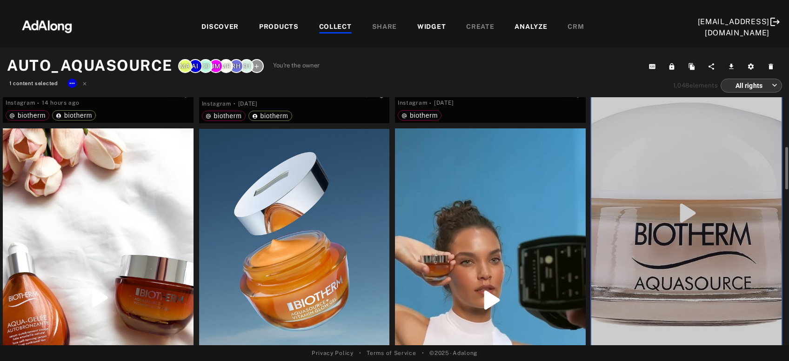
scroll to position [451, 0]
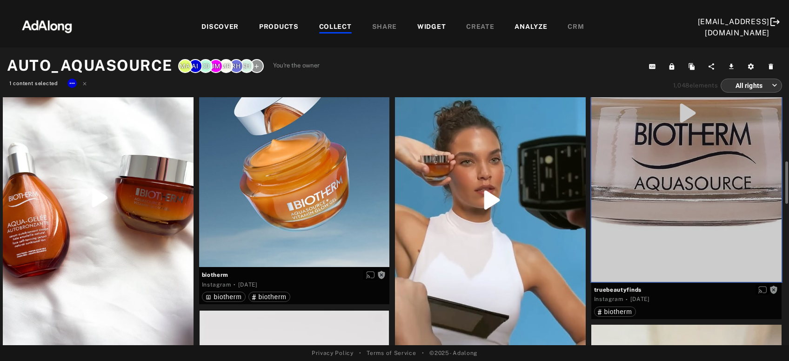
click at [479, 247] on div "Get rights" at bounding box center [490, 200] width 191 height 344
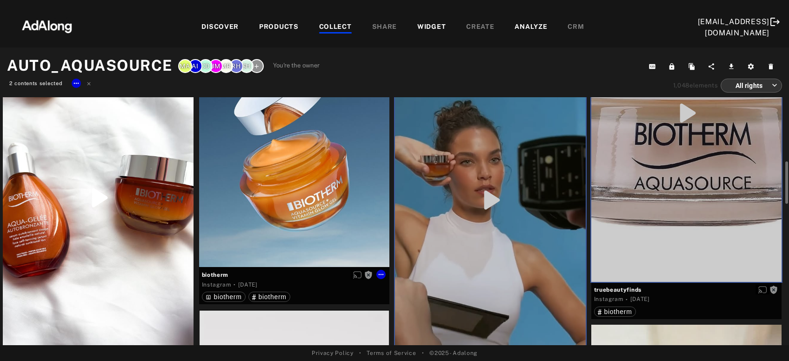
click at [275, 191] on div "Get rights" at bounding box center [294, 148] width 191 height 238
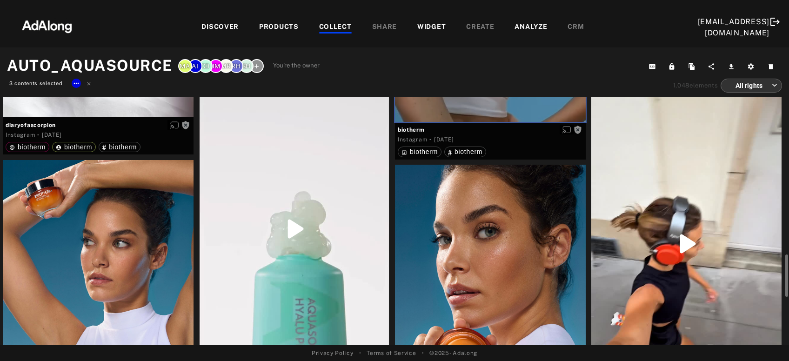
scroll to position [802, 0]
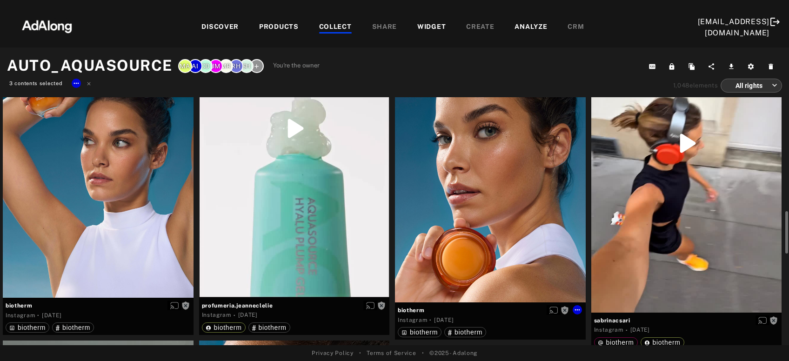
click at [453, 224] on div "Get rights" at bounding box center [490, 183] width 191 height 238
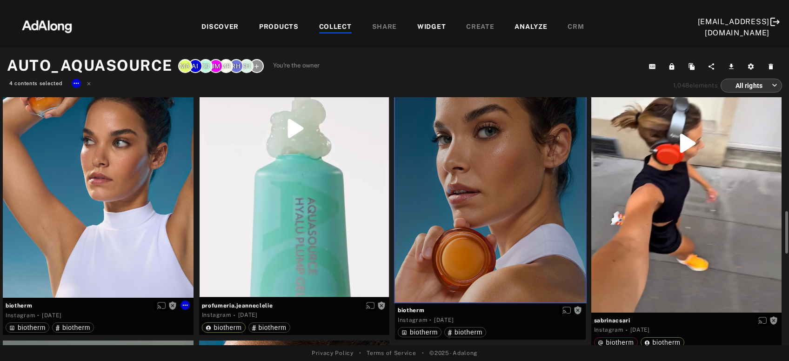
click at [125, 221] on div "Get rights" at bounding box center [98, 179] width 191 height 238
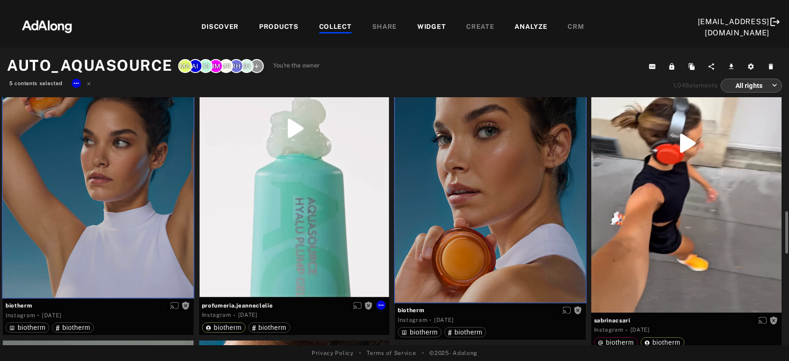
click at [312, 219] on div "Get rights" at bounding box center [294, 129] width 191 height 338
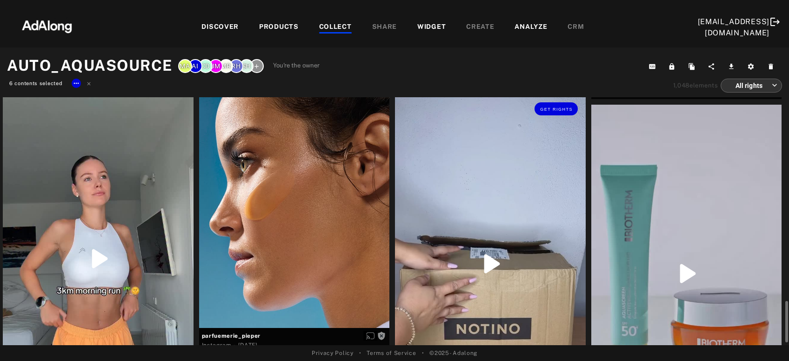
scroll to position [1103, 0]
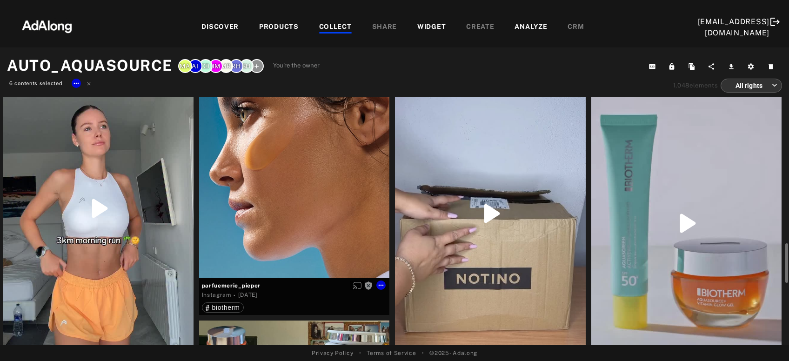
click at [314, 208] on div "Get rights" at bounding box center [294, 159] width 191 height 238
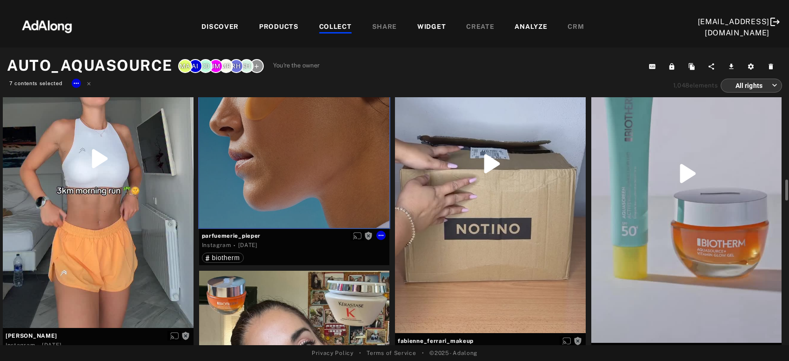
scroll to position [1203, 0]
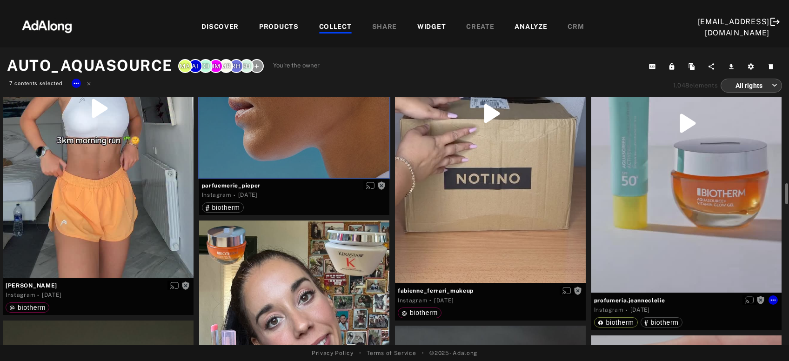
click at [654, 208] on div "Get rights" at bounding box center [687, 123] width 191 height 338
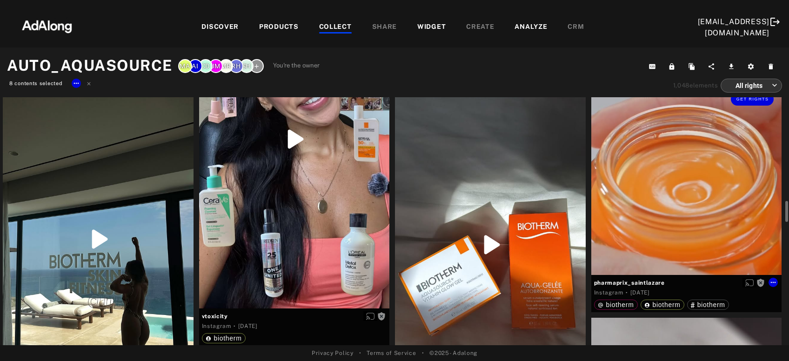
scroll to position [1504, 0]
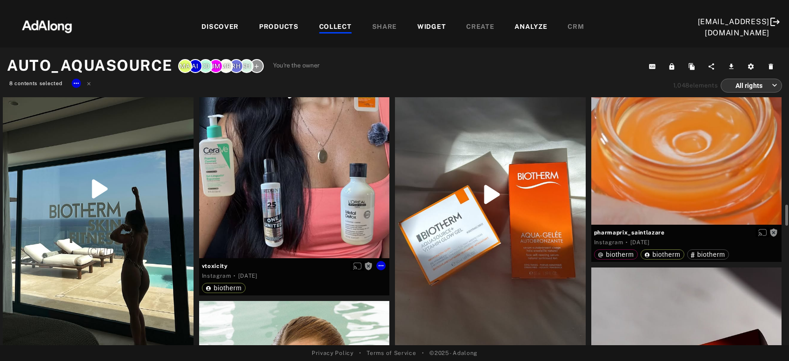
click at [314, 202] on div "Get rights" at bounding box center [294, 88] width 191 height 339
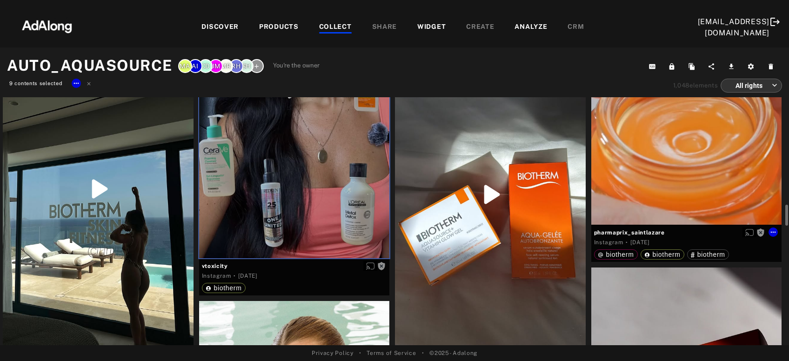
click at [681, 198] on div "Get rights" at bounding box center [687, 129] width 191 height 191
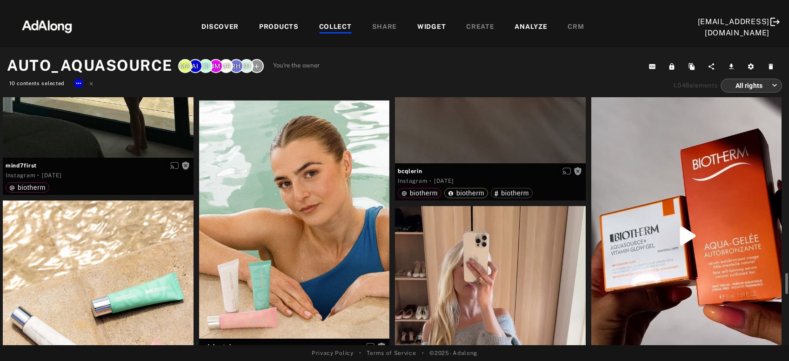
scroll to position [1755, 0]
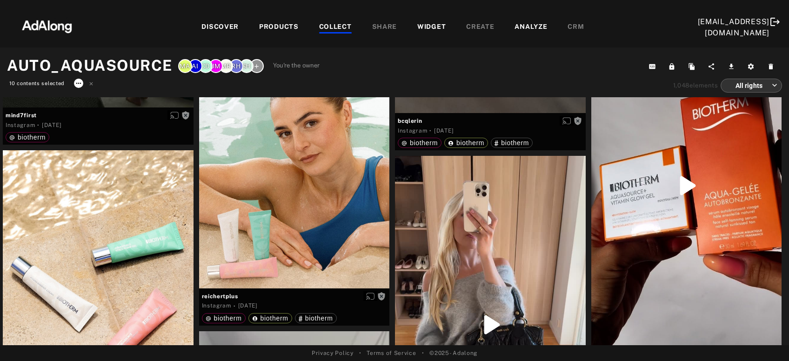
click at [77, 87] on icon at bounding box center [78, 83] width 7 height 7
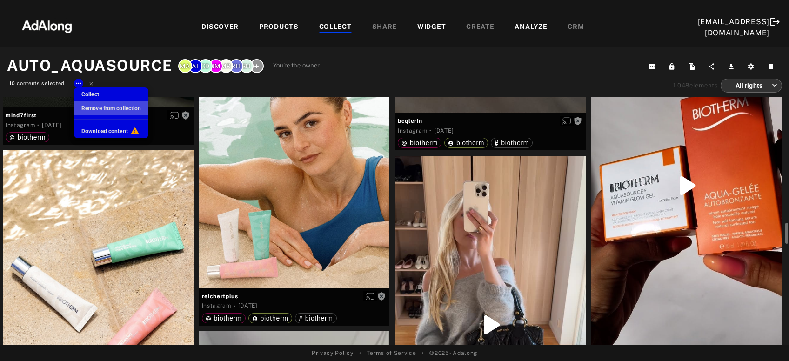
click at [94, 114] on li "Remove from collection" at bounding box center [111, 108] width 74 height 14
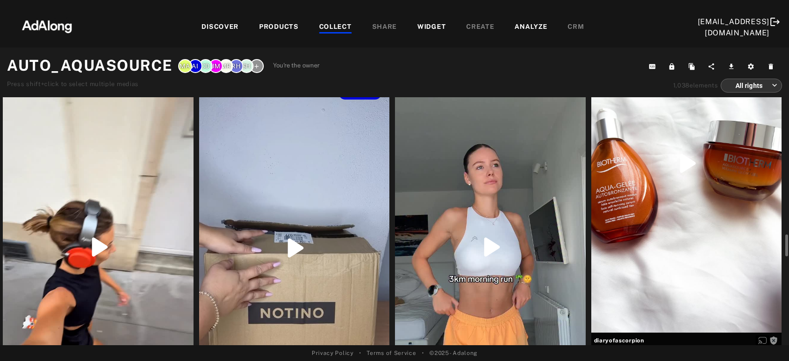
scroll to position [501, 0]
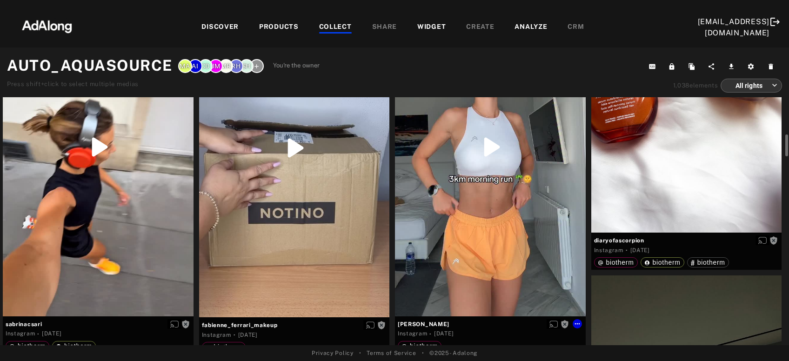
click at [534, 213] on div "Get rights" at bounding box center [490, 147] width 191 height 338
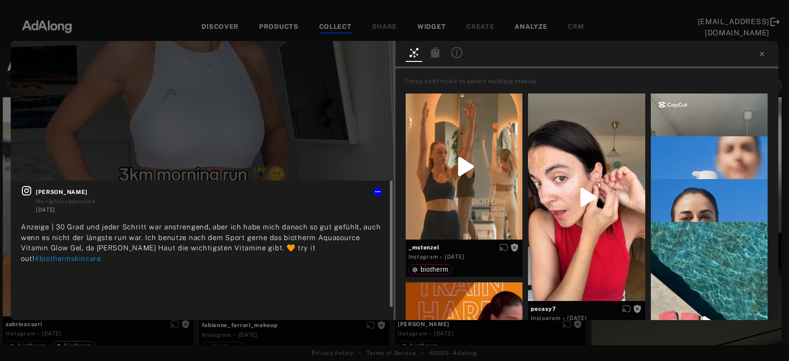
click at [30, 191] on icon at bounding box center [26, 190] width 11 height 11
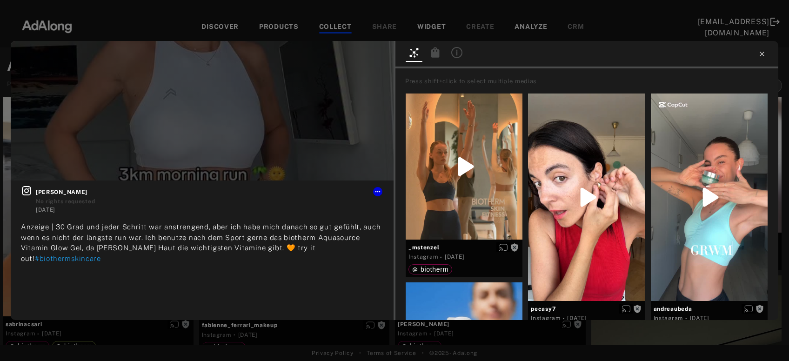
click at [761, 53] on icon at bounding box center [762, 54] width 4 height 4
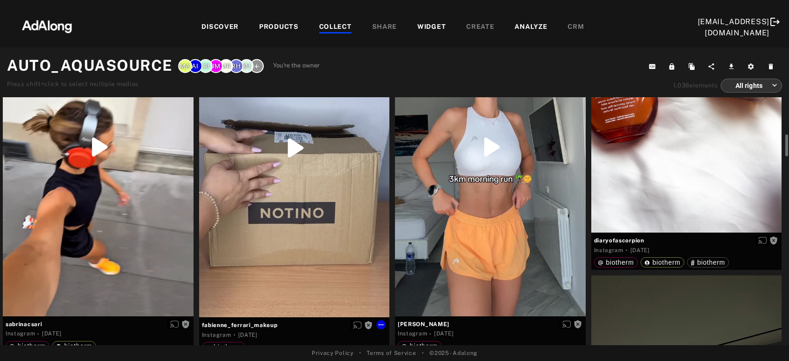
click at [281, 218] on div "Get rights" at bounding box center [294, 148] width 191 height 339
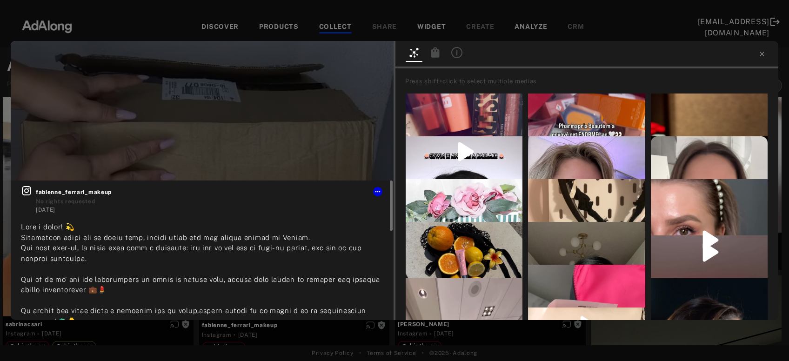
click at [20, 191] on div "fabienne_ferrari_makeup No rights requested 5 days ago #BeautyHaul #NotinoHaul …" at bounding box center [202, 251] width 383 height 140
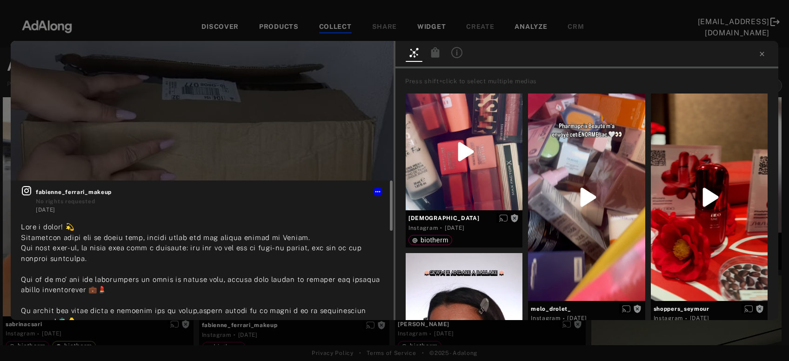
click at [25, 192] on icon at bounding box center [26, 190] width 9 height 9
click at [765, 54] on icon at bounding box center [762, 53] width 7 height 7
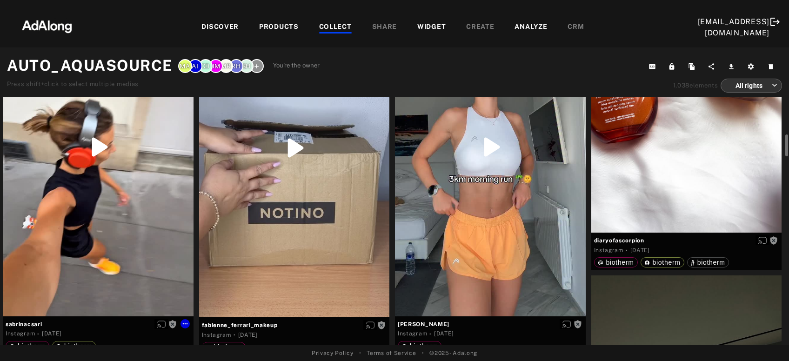
click at [105, 239] on div "Get rights" at bounding box center [98, 147] width 191 height 338
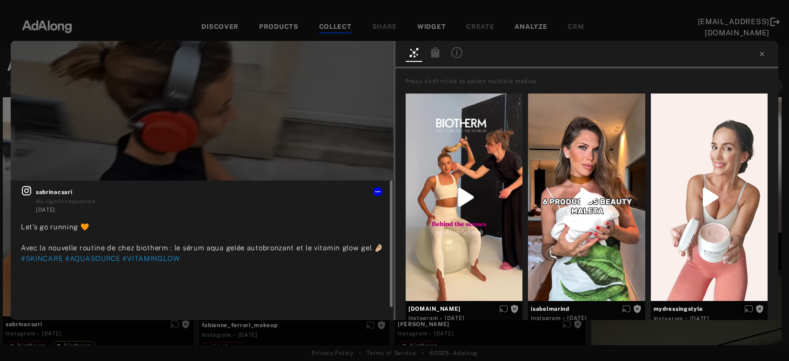
click at [28, 190] on icon at bounding box center [26, 190] width 9 height 9
click at [767, 62] on div at bounding box center [587, 54] width 383 height 27
click at [763, 53] on icon at bounding box center [762, 54] width 4 height 4
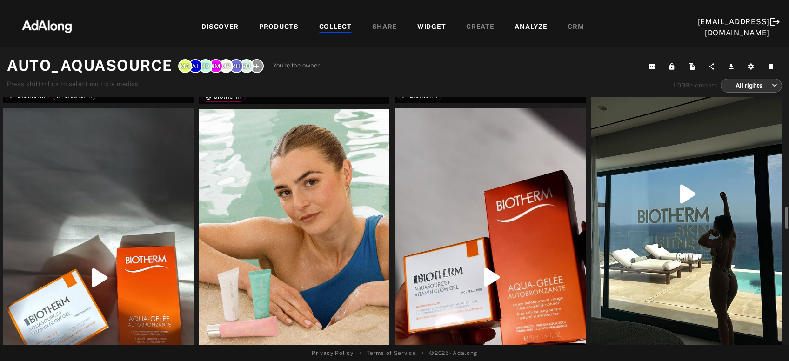
scroll to position [853, 0]
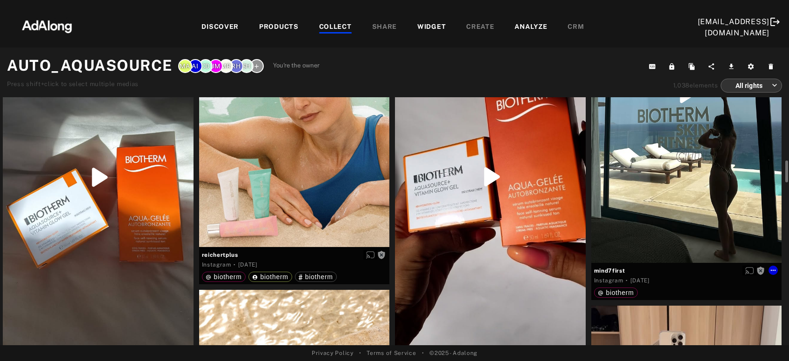
click at [727, 139] on div "Get rights" at bounding box center [687, 93] width 191 height 339
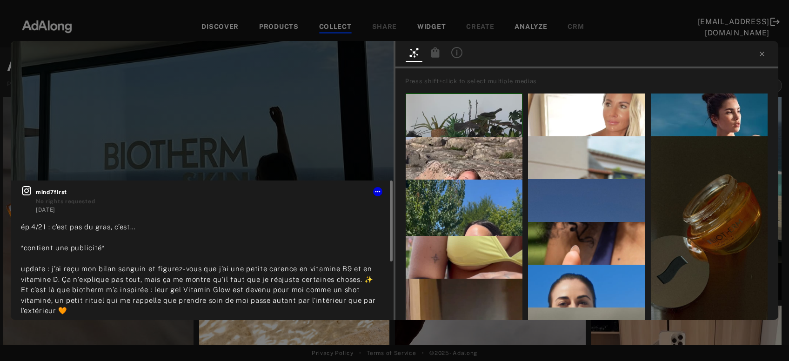
click at [29, 192] on icon at bounding box center [26, 190] width 11 height 11
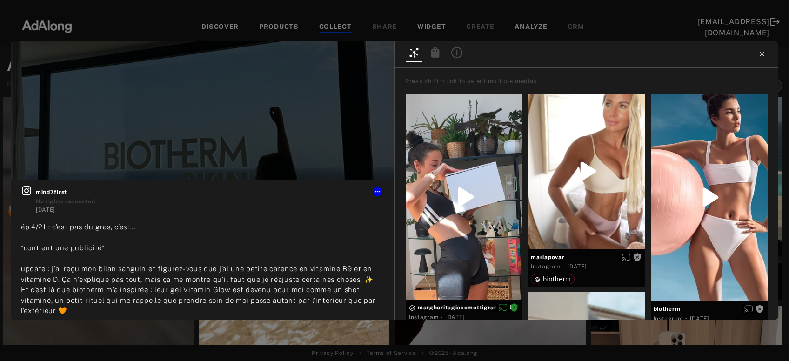
click at [762, 53] on icon at bounding box center [762, 53] width 7 height 7
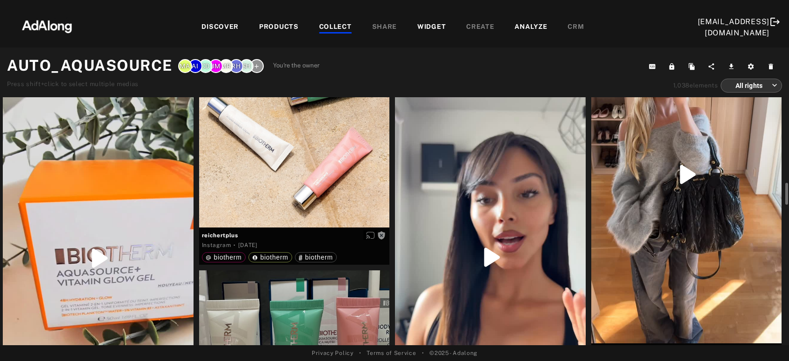
scroll to position [1204, 0]
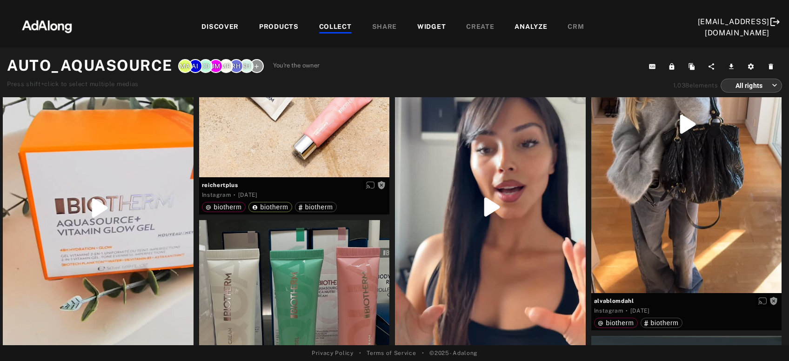
click at [327, 27] on div "COLLECT" at bounding box center [335, 27] width 33 height 11
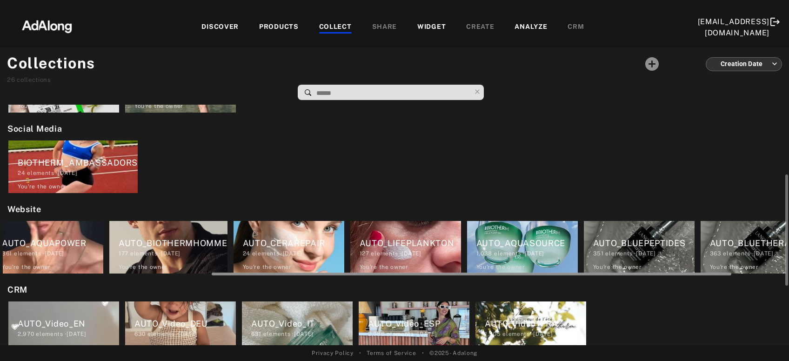
scroll to position [0, 397]
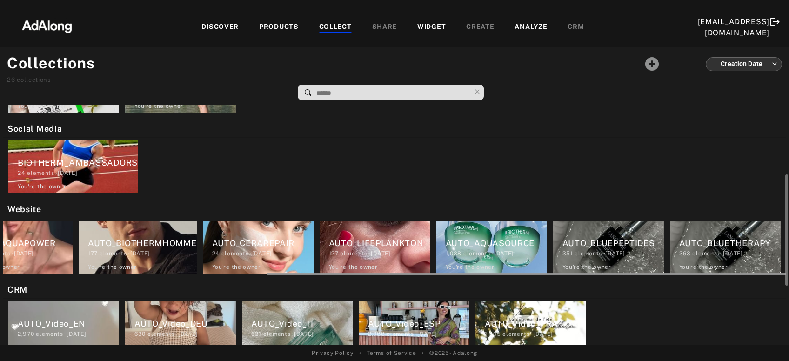
drag, startPoint x: 245, startPoint y: 275, endPoint x: 595, endPoint y: 270, distance: 350.5
click at [595, 273] on div at bounding box center [527, 274] width 520 height 3
click at [603, 250] on div "351 elements · 2024.04.26" at bounding box center [613, 254] width 101 height 8
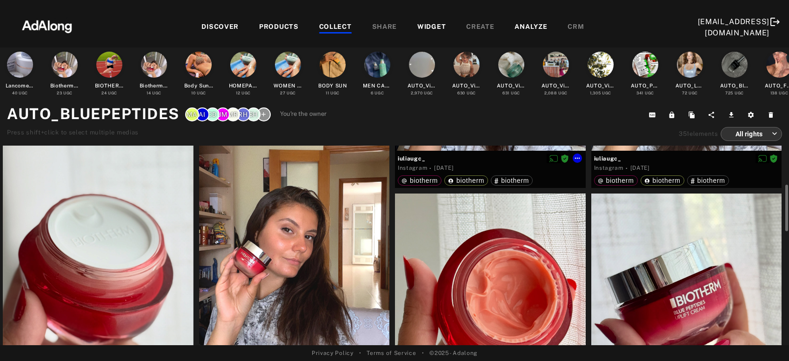
scroll to position [100, 0]
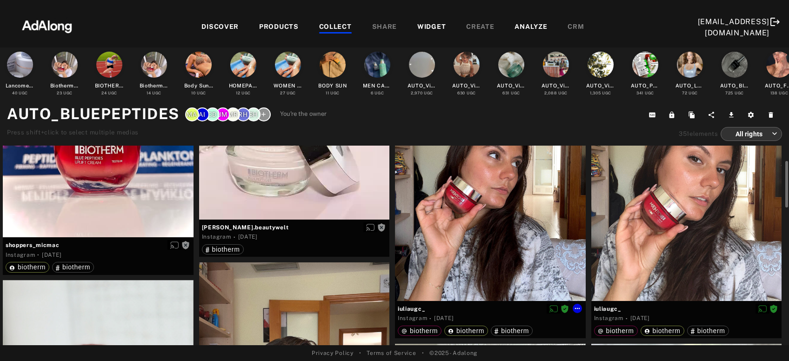
click at [484, 225] on div at bounding box center [490, 174] width 191 height 254
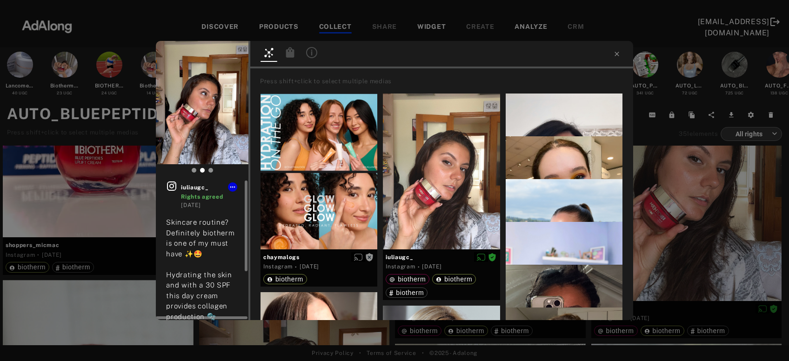
click at [167, 185] on icon at bounding box center [171, 186] width 11 height 11
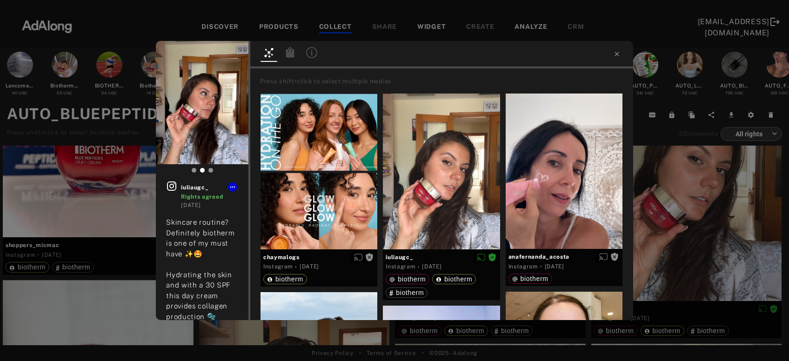
click at [695, 212] on div "iuliaugc_ Rights agreed 4 weeks ago Skincare routine? Definitely biotherm is on…" at bounding box center [394, 180] width 789 height 361
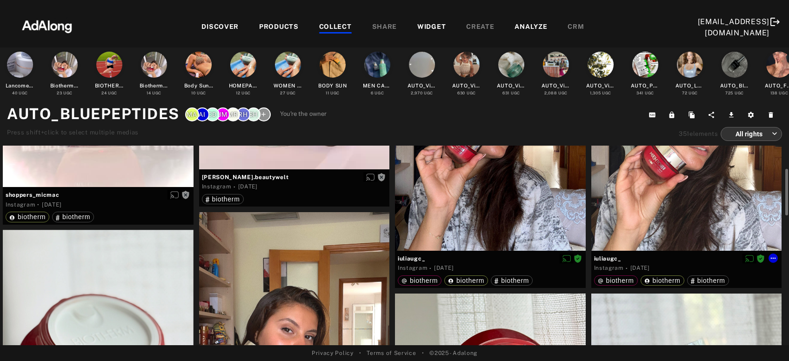
scroll to position [100, 0]
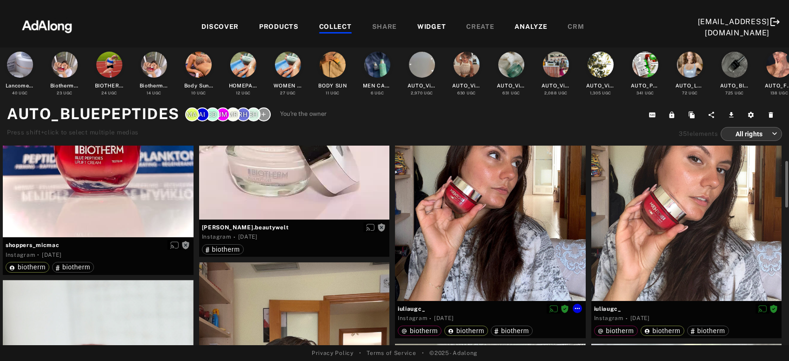
click at [531, 223] on div at bounding box center [490, 174] width 191 height 254
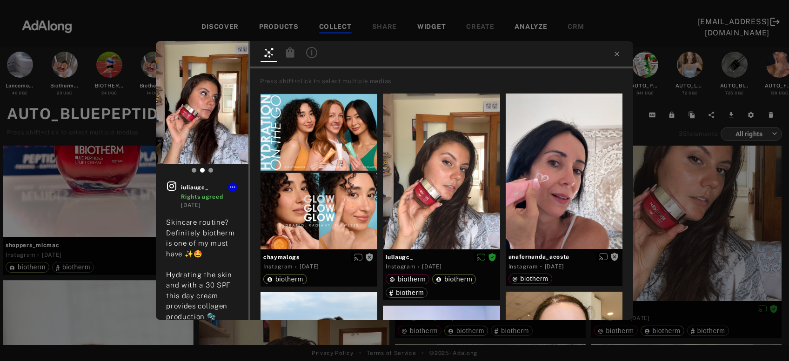
click at [288, 56] on icon at bounding box center [290, 52] width 8 height 10
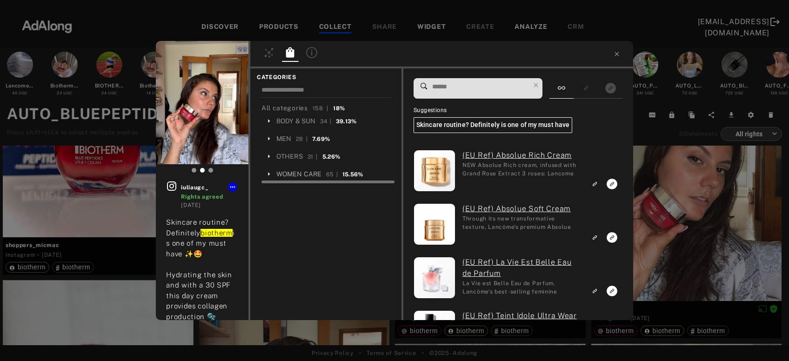
click at [288, 175] on div "WOMEN CARE" at bounding box center [300, 174] width 46 height 10
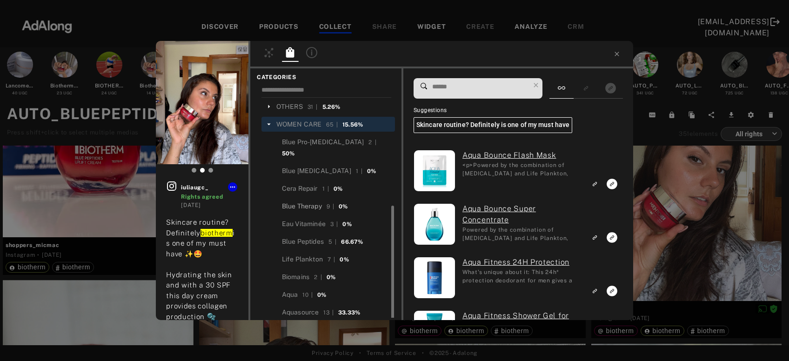
scroll to position [78, 0]
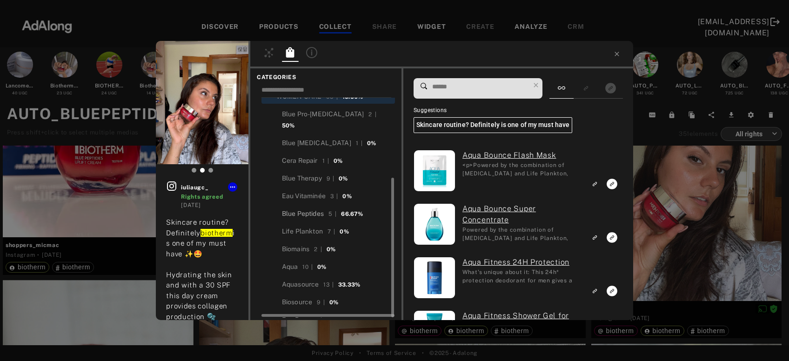
click at [310, 209] on div "Blue Peptides" at bounding box center [303, 214] width 42 height 10
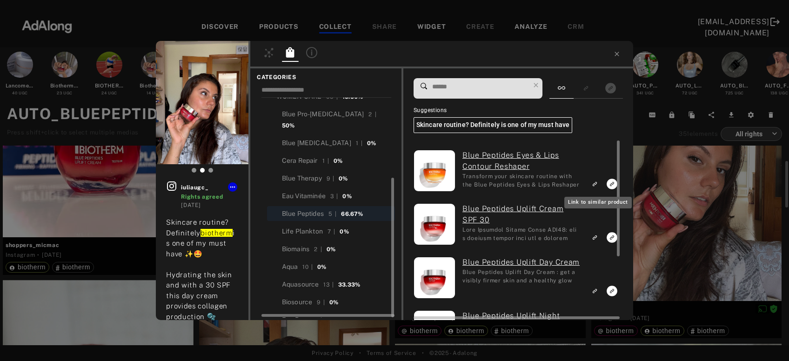
click at [594, 182] on icon "Link to similar product" at bounding box center [595, 184] width 7 height 6
click at [609, 237] on icon "Link to exact product" at bounding box center [612, 237] width 11 height 11
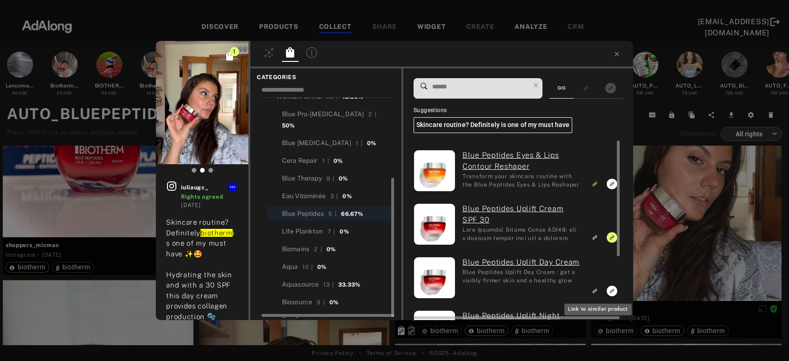
click at [597, 291] on icon "Link to similar product" at bounding box center [595, 291] width 7 height 6
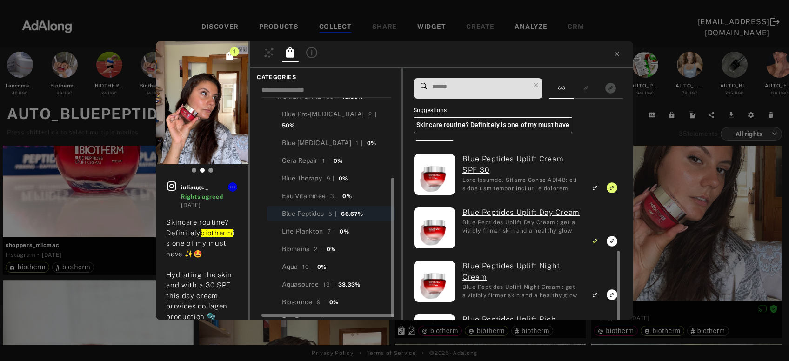
scroll to position [97, 0]
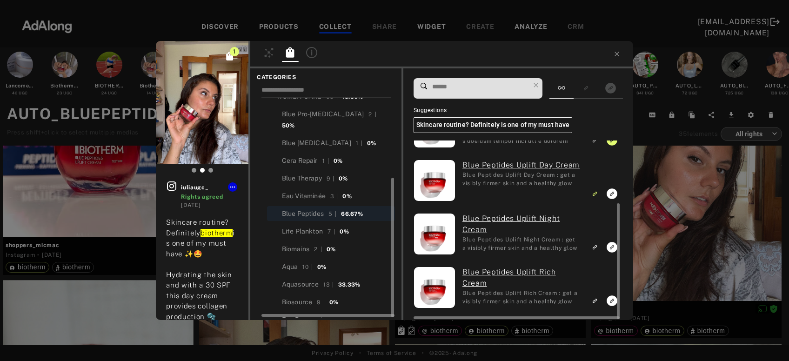
click at [597, 243] on rect "Link to similar product" at bounding box center [595, 248] width 12 height 12
click at [597, 299] on icon "Link to similar product" at bounding box center [595, 301] width 7 height 6
click at [615, 55] on icon at bounding box center [617, 53] width 7 height 7
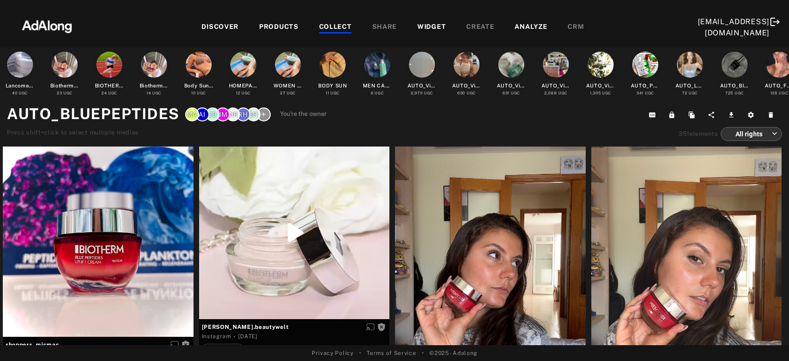
click at [337, 28] on div "COLLECT" at bounding box center [335, 27] width 33 height 11
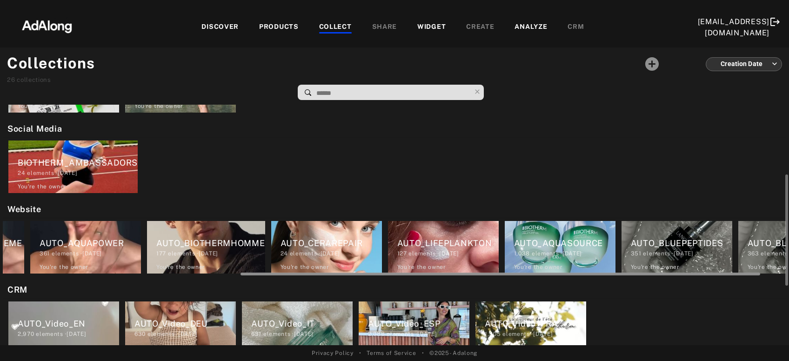
scroll to position [0, 397]
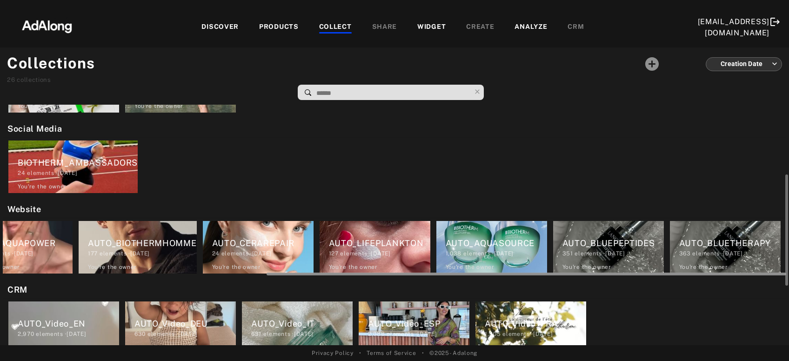
drag, startPoint x: 355, startPoint y: 273, endPoint x: 696, endPoint y: 269, distance: 340.8
click at [694, 270] on div "AUTO_LAITCORPOREL 72 elements · 2024.04.26 You're the owner delete AUTO_BIOCORP…" at bounding box center [395, 247] width 784 height 58
click at [715, 253] on div "363 elements · 2024.04.26" at bounding box center [730, 254] width 101 height 8
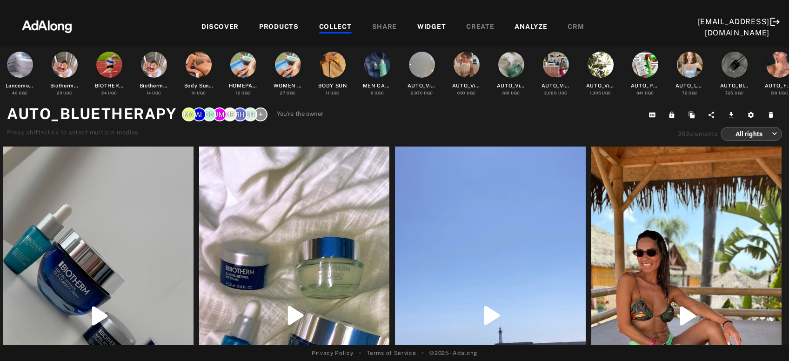
click at [337, 28] on div "COLLECT" at bounding box center [335, 27] width 33 height 11
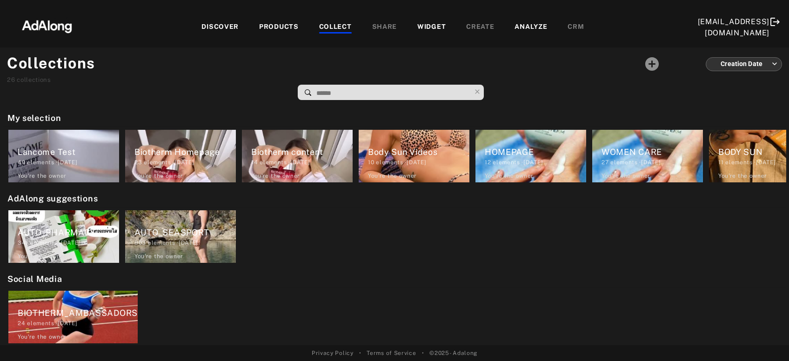
click at [354, 93] on input at bounding box center [393, 93] width 155 height 13
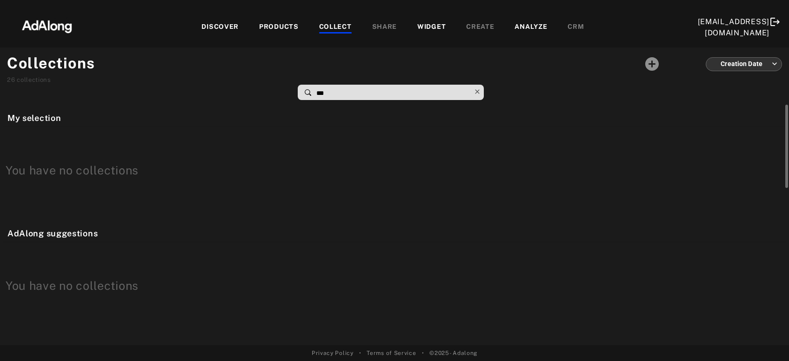
type input "***"
click at [475, 94] on icon at bounding box center [477, 91] width 13 height 13
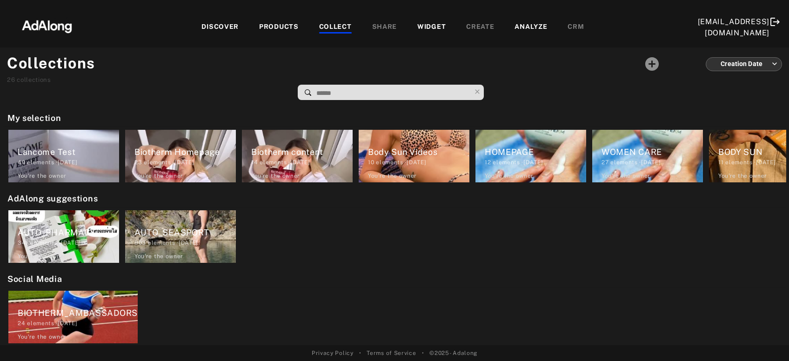
click at [223, 28] on div "DISCOVER" at bounding box center [220, 27] width 37 height 11
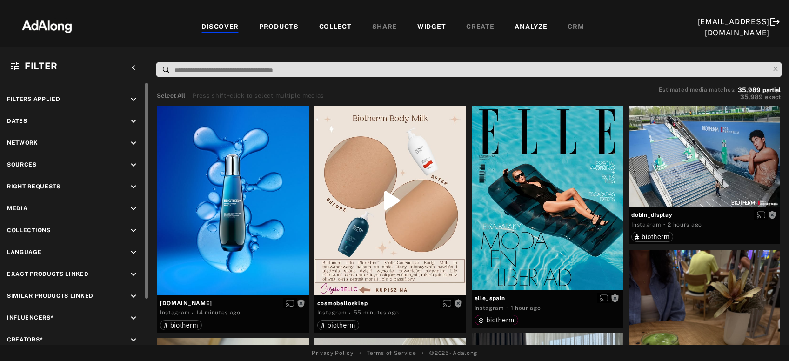
click at [137, 185] on icon "keyboard_arrow_down" at bounding box center [133, 187] width 10 height 10
click at [32, 211] on div "Agreed" at bounding box center [83, 209] width 118 height 10
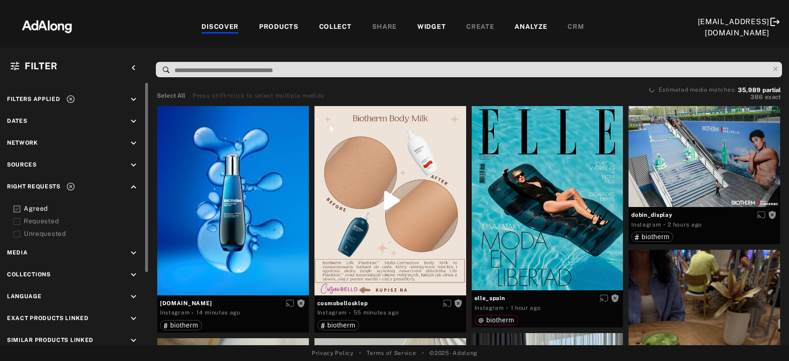
click at [32, 217] on div "Requested" at bounding box center [83, 221] width 118 height 10
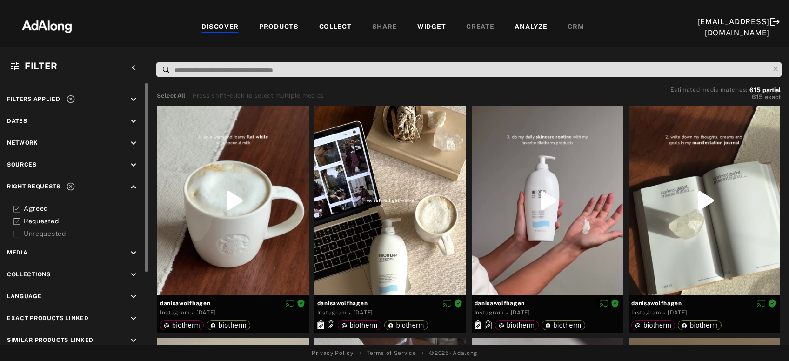
click at [72, 99] on icon at bounding box center [70, 98] width 9 height 9
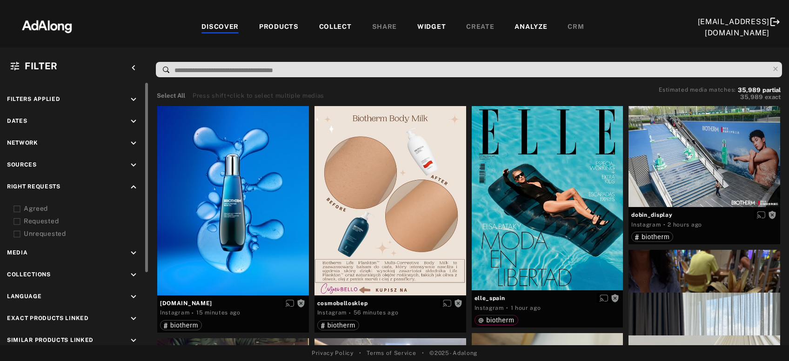
click at [133, 188] on icon "keyboard_arrow_up" at bounding box center [133, 187] width 10 height 10
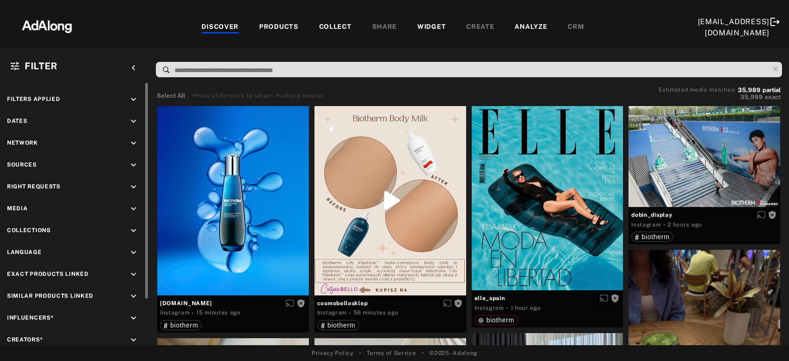
click at [130, 119] on icon "keyboard_arrow_down" at bounding box center [133, 121] width 10 height 10
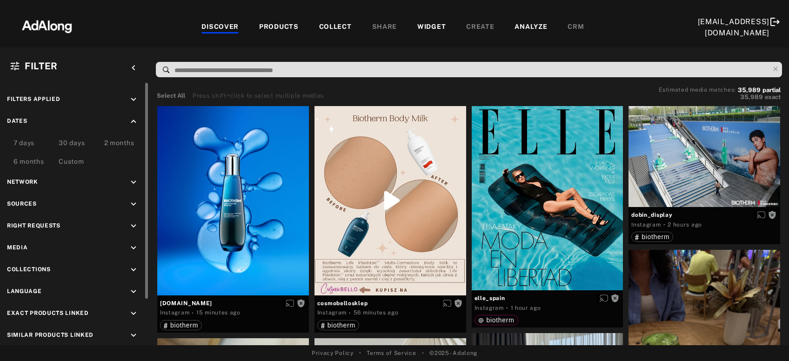
click at [27, 142] on div "7 days" at bounding box center [23, 143] width 21 height 11
click at [136, 121] on icon "keyboard_arrow_up" at bounding box center [133, 121] width 10 height 10
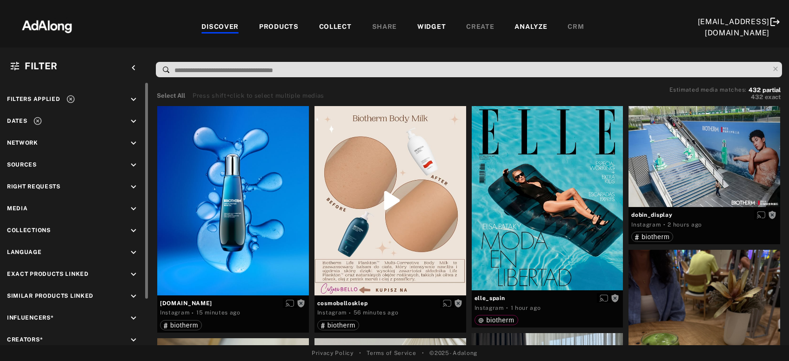
click at [135, 164] on icon "keyboard_arrow_down" at bounding box center [133, 165] width 10 height 10
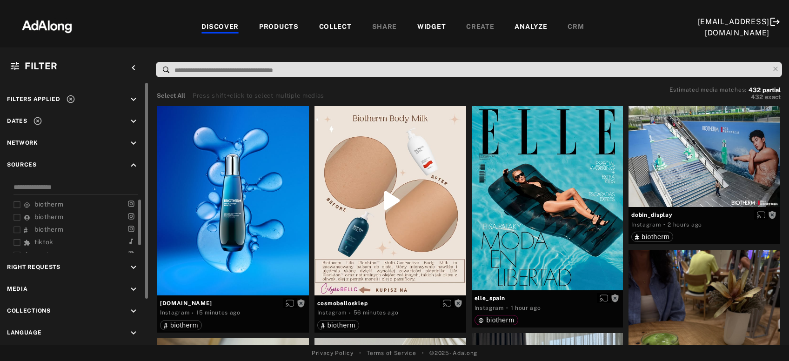
click at [42, 202] on span "biotherm" at bounding box center [48, 204] width 29 height 7
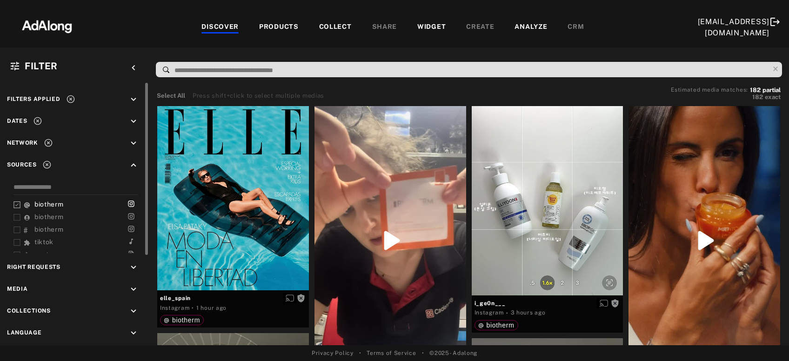
click at [134, 164] on icon "keyboard_arrow_up" at bounding box center [133, 165] width 10 height 10
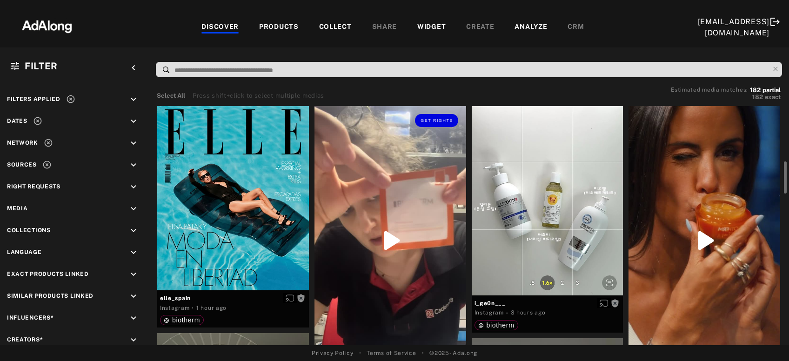
scroll to position [50, 0]
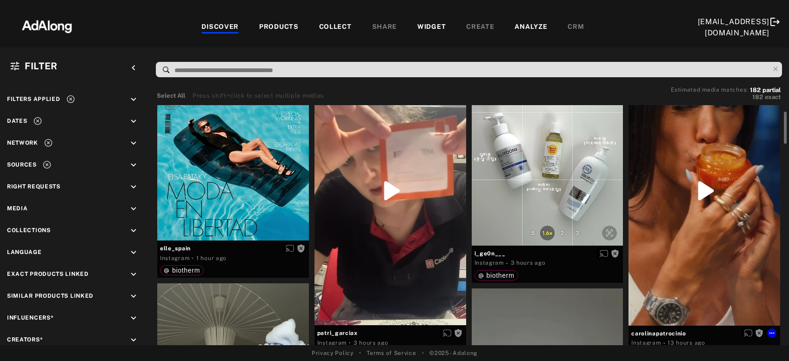
click at [684, 220] on div "Get rights" at bounding box center [705, 191] width 152 height 270
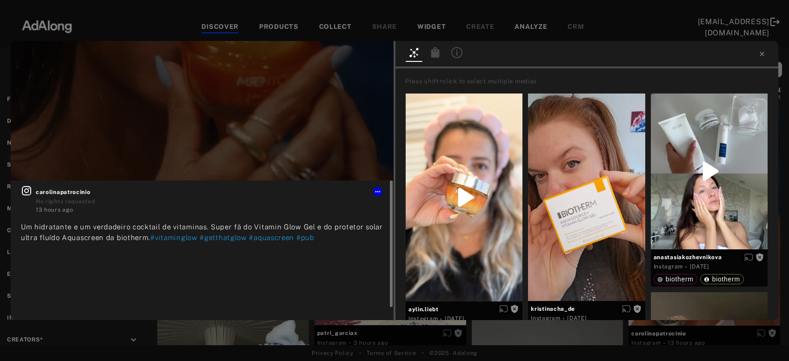
click at [27, 191] on icon at bounding box center [26, 190] width 11 height 11
click at [761, 54] on icon at bounding box center [762, 53] width 7 height 7
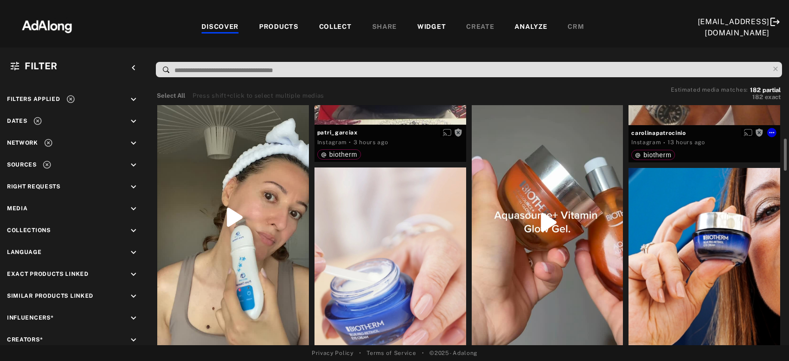
scroll to position [301, 0]
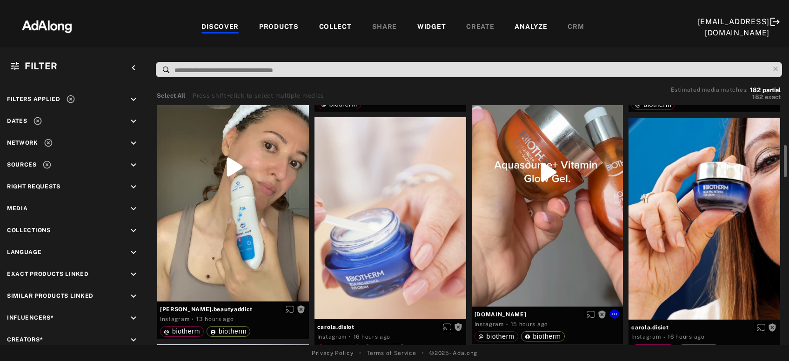
click at [531, 219] on div "Get rights" at bounding box center [548, 172] width 152 height 269
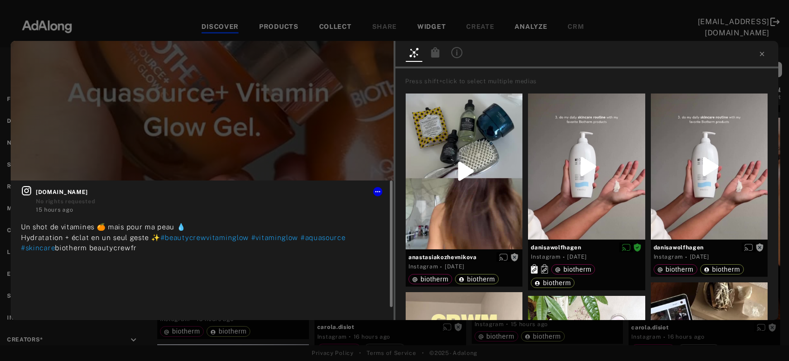
click at [22, 188] on icon at bounding box center [26, 190] width 9 height 9
click at [357, 55] on span "Get rights" at bounding box center [365, 56] width 33 height 5
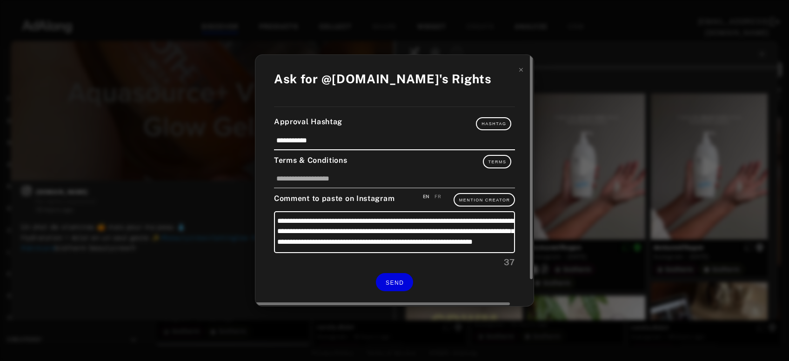
click at [437, 198] on div "FR" at bounding box center [438, 196] width 7 height 7
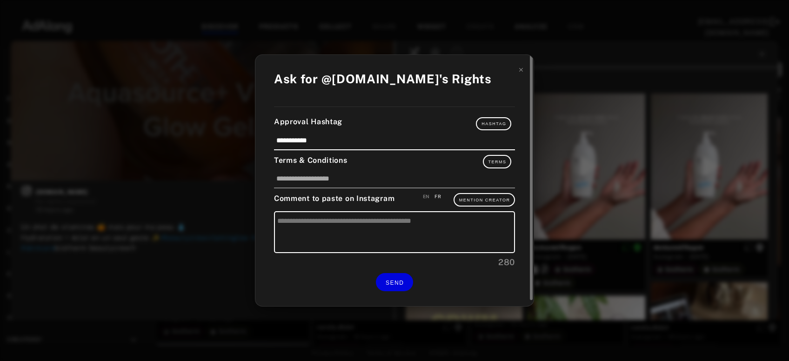
click at [428, 198] on div "EN" at bounding box center [426, 196] width 7 height 7
type textarea "**********"
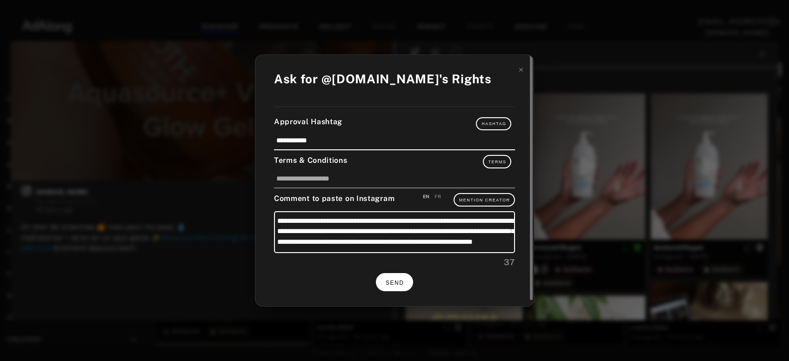
click at [398, 277] on button "SEND" at bounding box center [394, 282] width 37 height 18
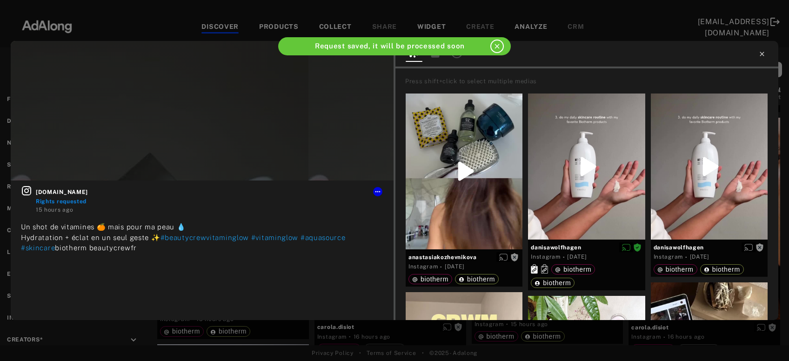
click at [763, 52] on icon at bounding box center [762, 53] width 7 height 7
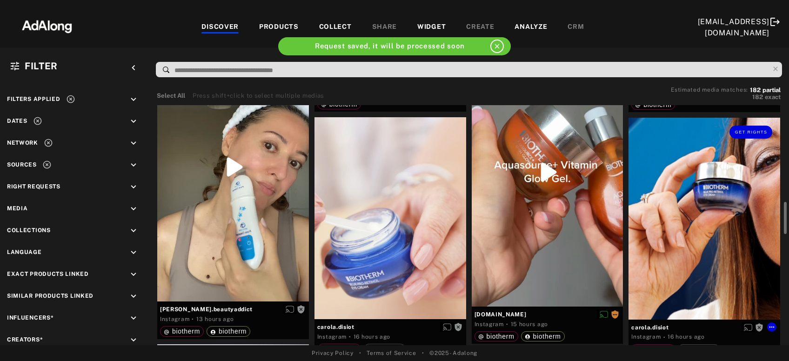
scroll to position [351, 0]
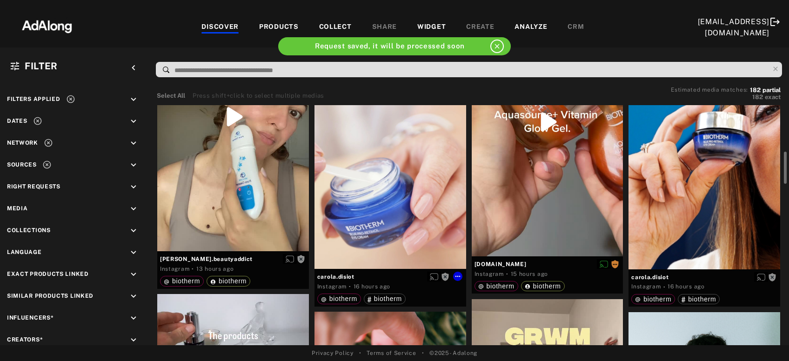
click at [389, 228] on div "Get rights" at bounding box center [391, 168] width 152 height 202
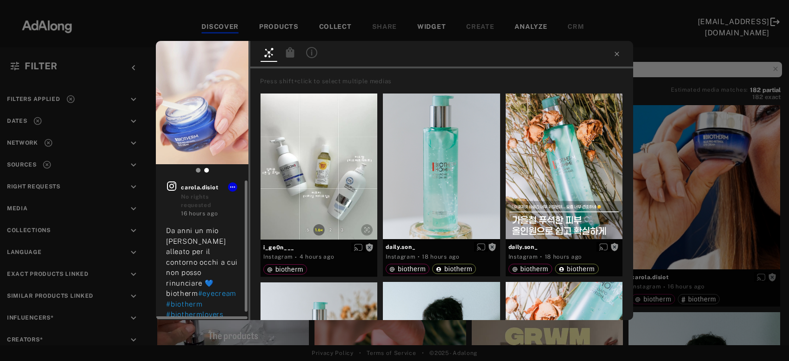
click at [171, 190] on icon at bounding box center [171, 186] width 9 height 9
click at [615, 53] on icon at bounding box center [617, 53] width 7 height 7
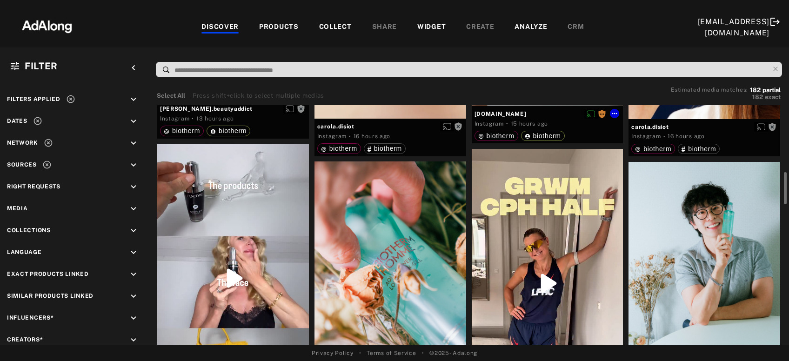
scroll to position [552, 0]
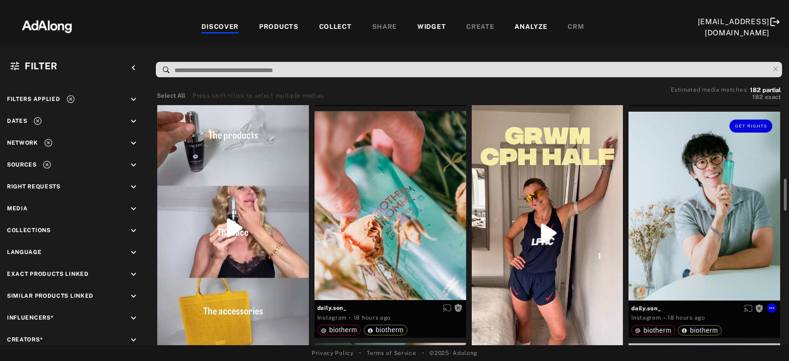
click at [695, 216] on div "Get rights" at bounding box center [705, 206] width 152 height 189
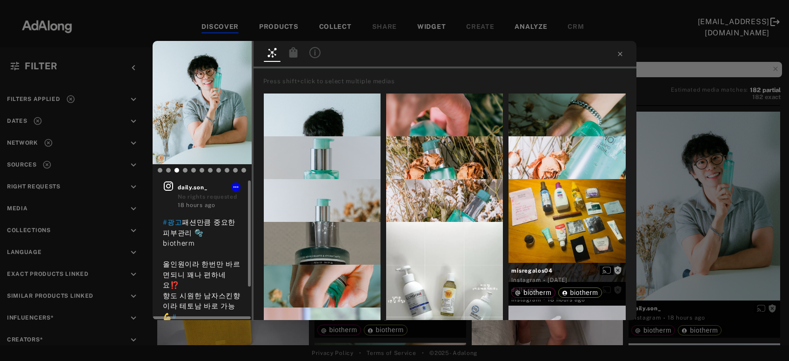
click at [171, 186] on icon at bounding box center [168, 186] width 11 height 11
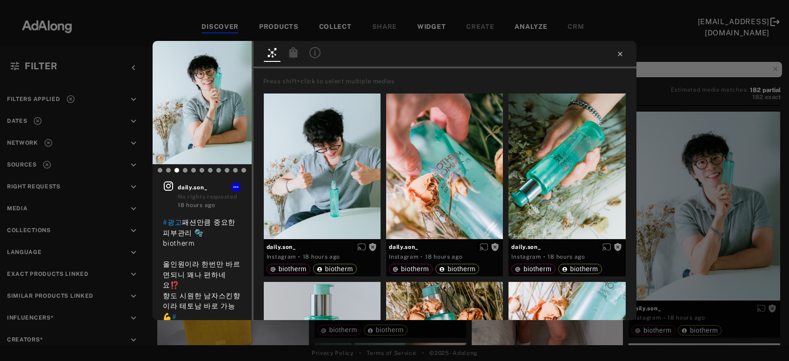
click at [621, 54] on icon at bounding box center [620, 54] width 4 height 4
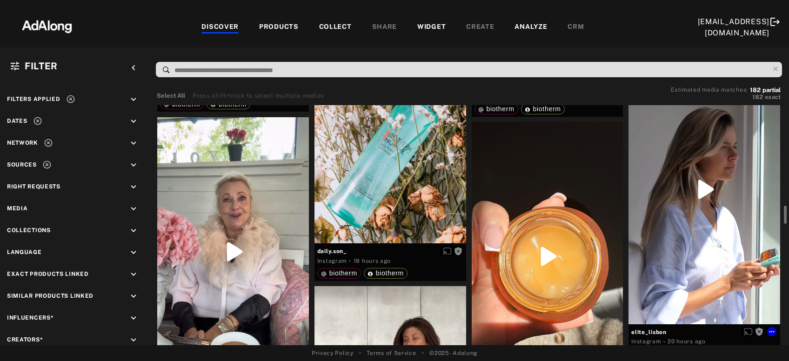
scroll to position [1354, 0]
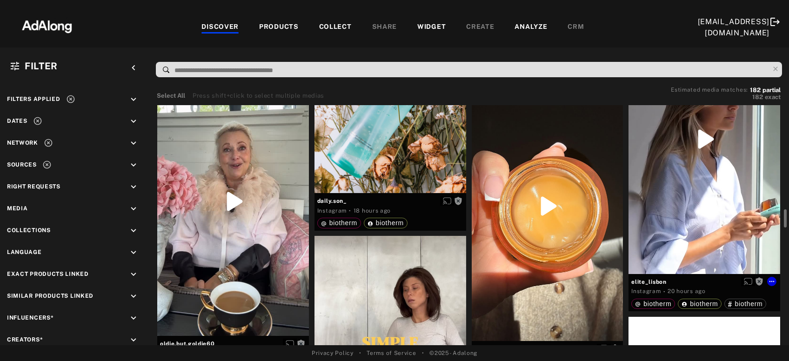
click at [650, 145] on div "Get rights" at bounding box center [705, 140] width 152 height 270
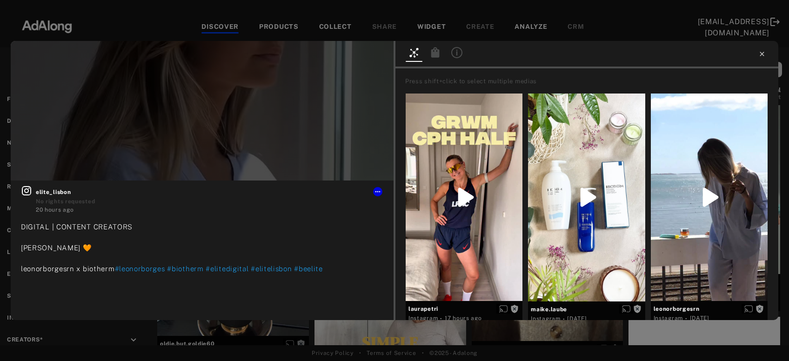
click at [762, 54] on icon at bounding box center [762, 54] width 4 height 4
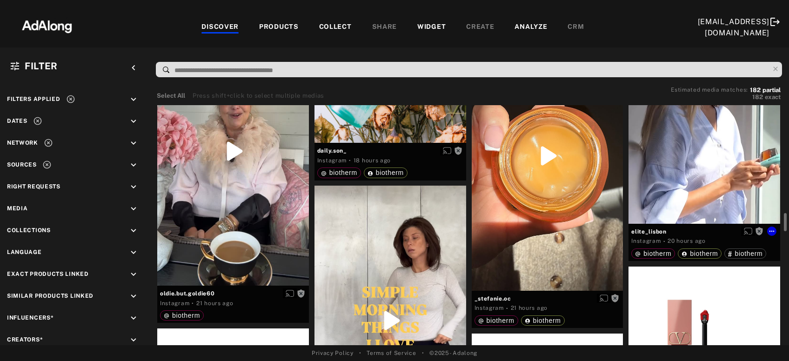
scroll to position [1455, 0]
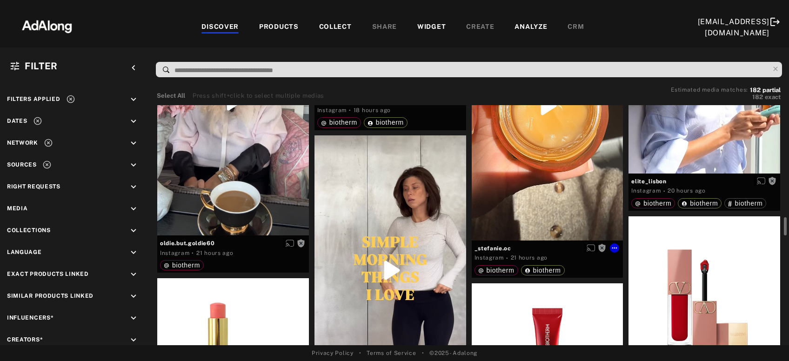
click at [537, 138] on div "Get rights" at bounding box center [548, 105] width 152 height 269
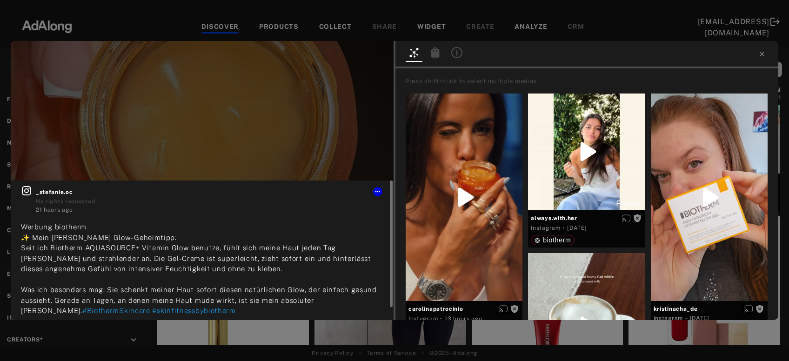
click at [20, 191] on div "_stefanie.oc No rights requested 21 hours ago Werbung biotherm ✨ Mein kleiner G…" at bounding box center [202, 251] width 383 height 140
click at [26, 191] on icon at bounding box center [26, 190] width 11 height 11
click at [761, 52] on icon at bounding box center [762, 54] width 4 height 4
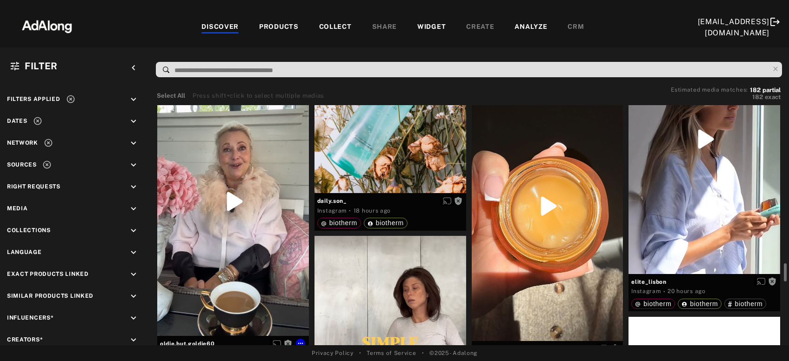
scroll to position [1505, 0]
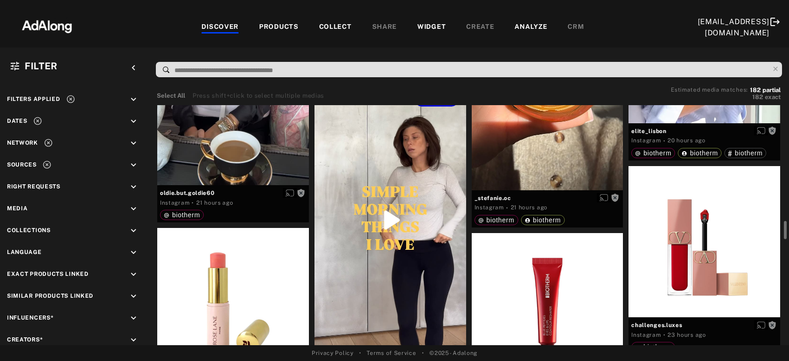
click at [377, 211] on div "Get rights" at bounding box center [391, 220] width 152 height 270
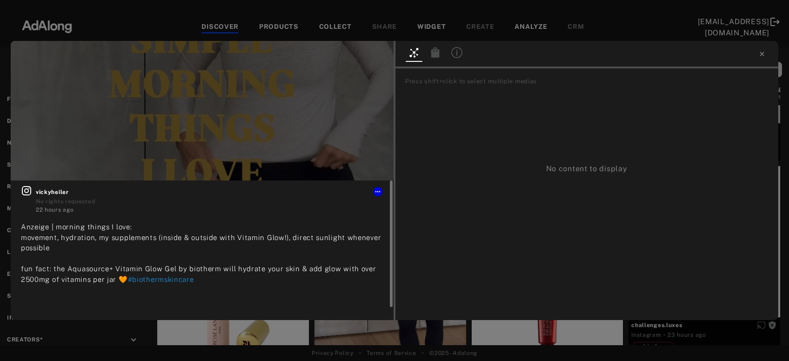
click at [28, 193] on icon at bounding box center [26, 190] width 11 height 11
click at [763, 53] on icon at bounding box center [762, 54] width 4 height 4
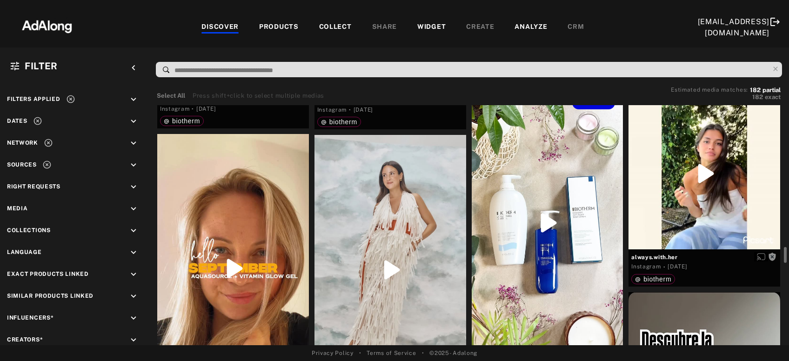
scroll to position [2207, 0]
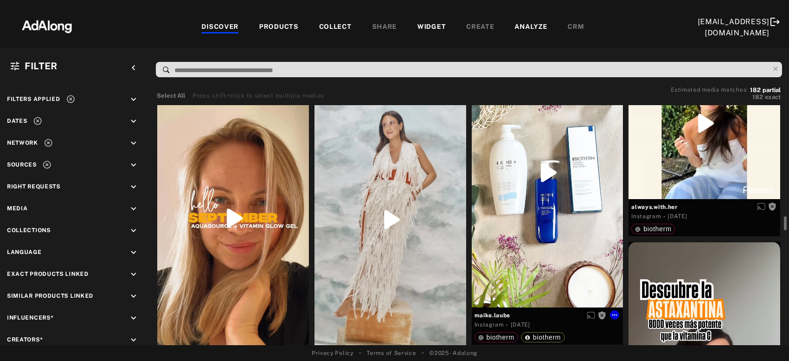
click at [557, 189] on div "Get rights" at bounding box center [548, 173] width 152 height 270
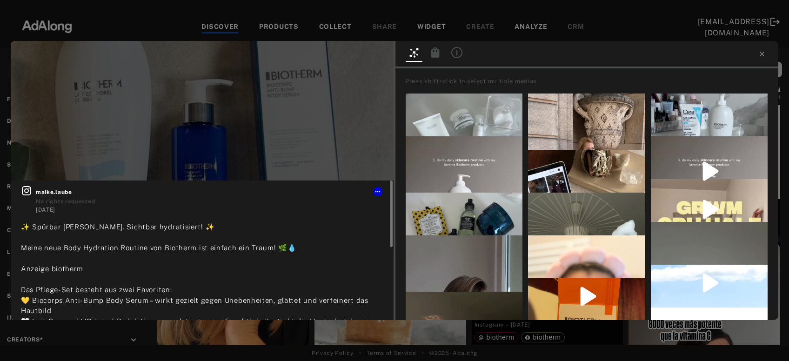
click at [26, 191] on icon at bounding box center [26, 190] width 11 height 11
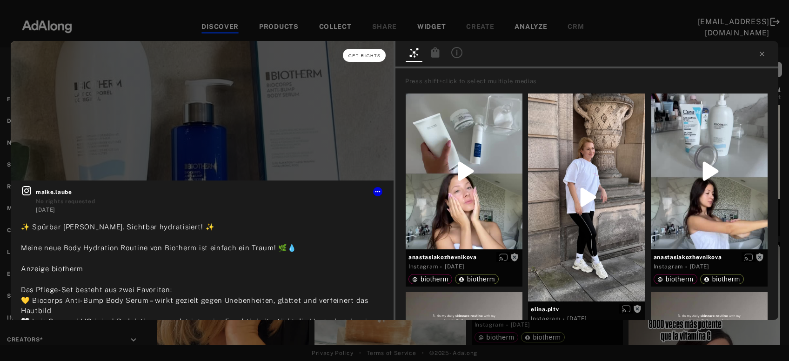
click at [375, 55] on span "Get rights" at bounding box center [365, 56] width 33 height 5
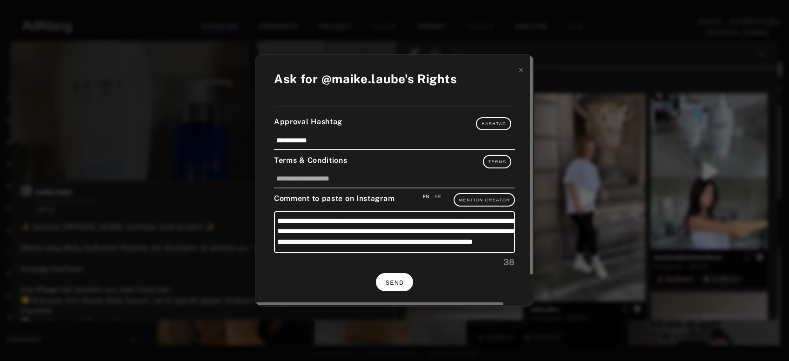
click at [390, 283] on span "SEND" at bounding box center [395, 283] width 18 height 7
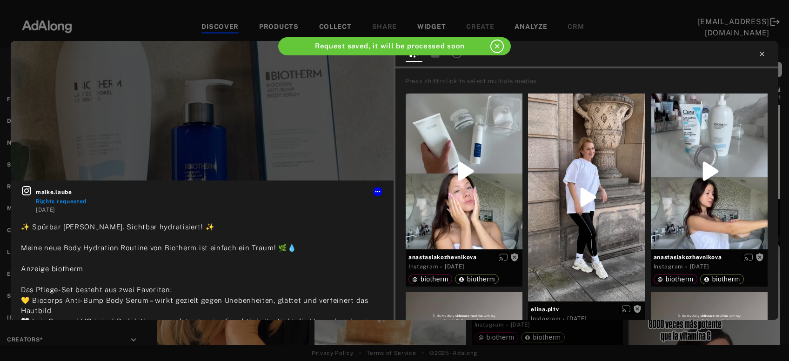
click at [760, 54] on icon at bounding box center [762, 53] width 7 height 7
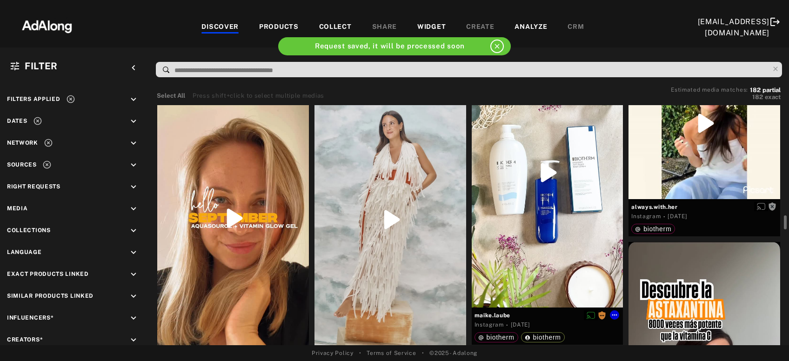
scroll to position [2257, 0]
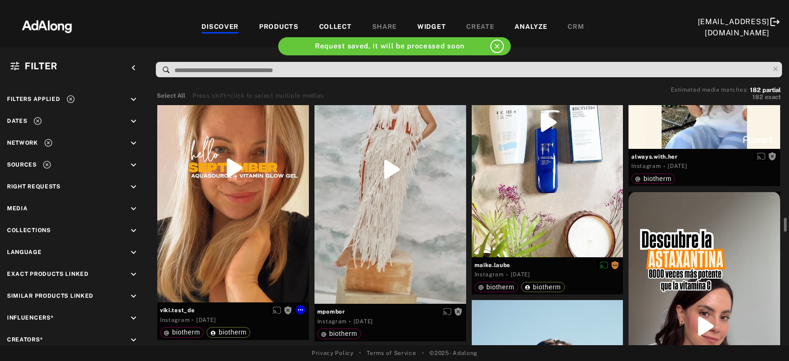
click at [252, 213] on div "Get rights" at bounding box center [233, 168] width 152 height 269
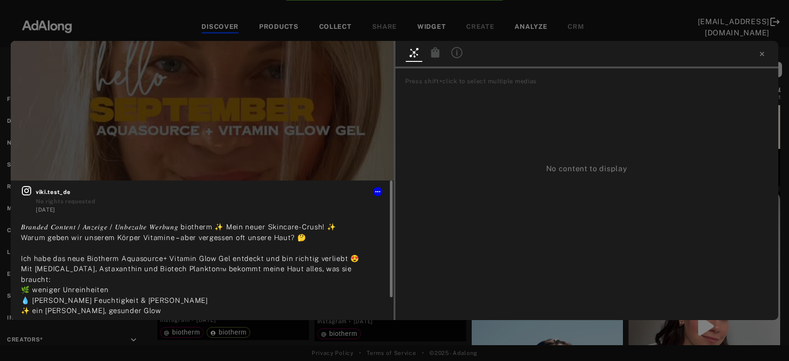
click at [25, 195] on icon at bounding box center [26, 190] width 9 height 9
click at [367, 58] on button "Get rights" at bounding box center [364, 55] width 43 height 13
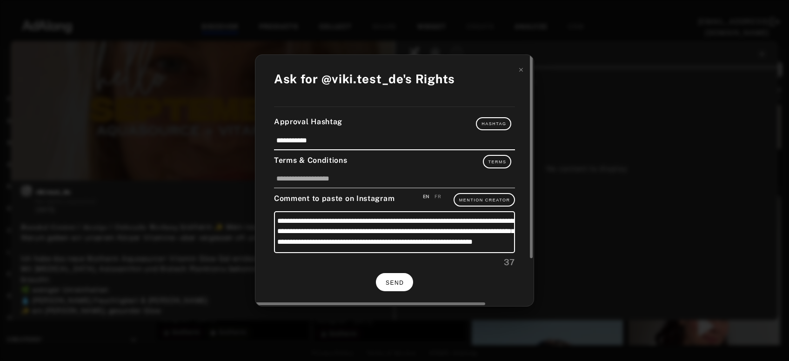
click at [396, 280] on span "SEND" at bounding box center [395, 283] width 18 height 7
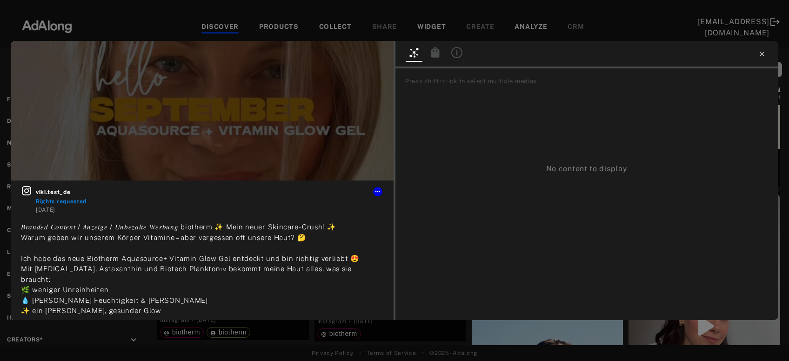
click at [763, 54] on icon at bounding box center [762, 53] width 7 height 7
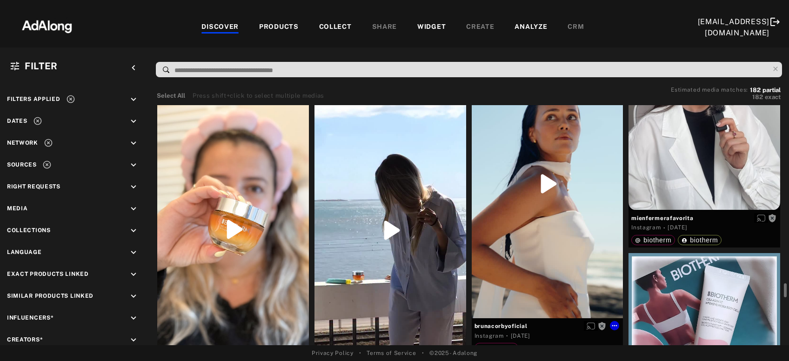
scroll to position [2558, 0]
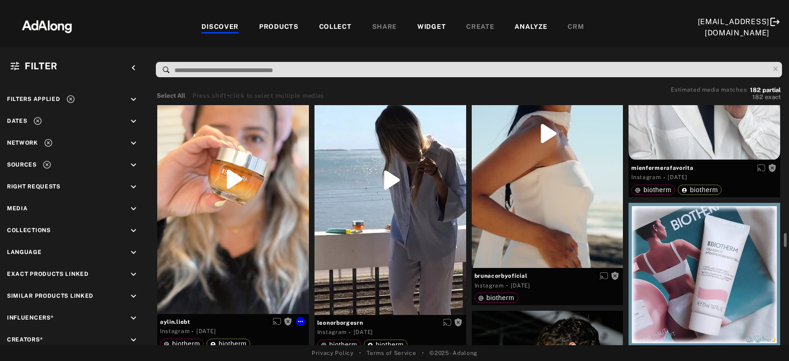
click at [238, 233] on div "Get rights" at bounding box center [233, 179] width 152 height 270
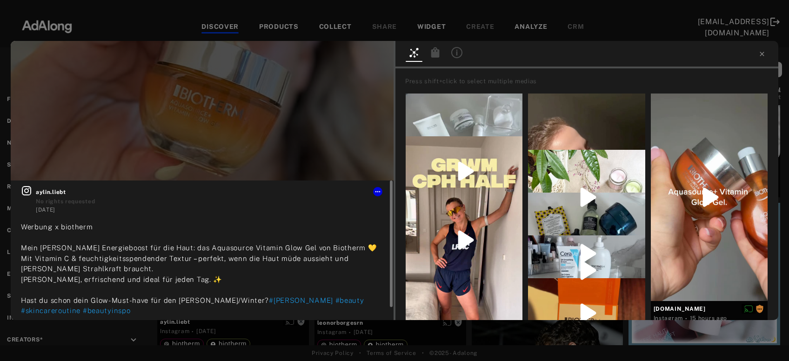
click at [24, 190] on icon at bounding box center [26, 190] width 11 height 11
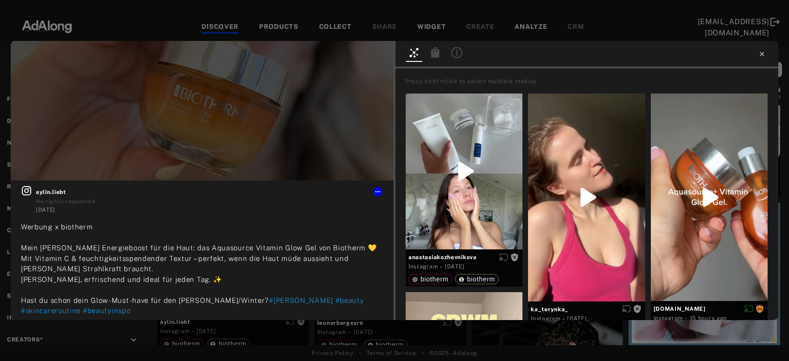
click at [763, 57] on icon at bounding box center [762, 53] width 7 height 7
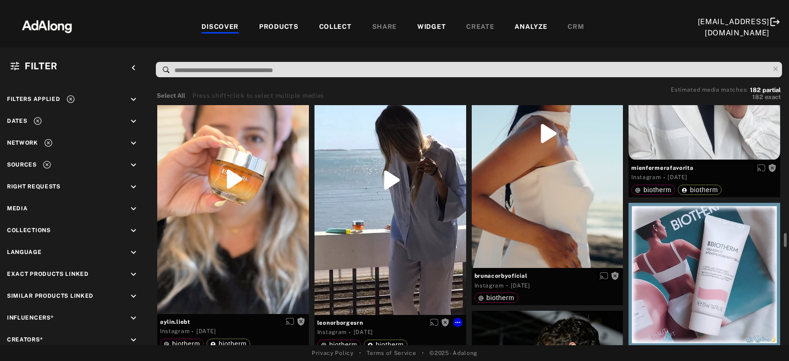
click at [365, 223] on div "Get rights" at bounding box center [391, 180] width 152 height 269
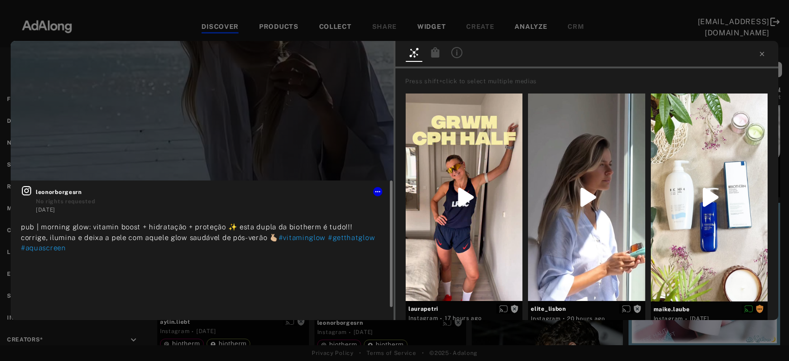
click at [27, 191] on icon at bounding box center [26, 190] width 11 height 11
click at [760, 54] on icon at bounding box center [762, 53] width 7 height 7
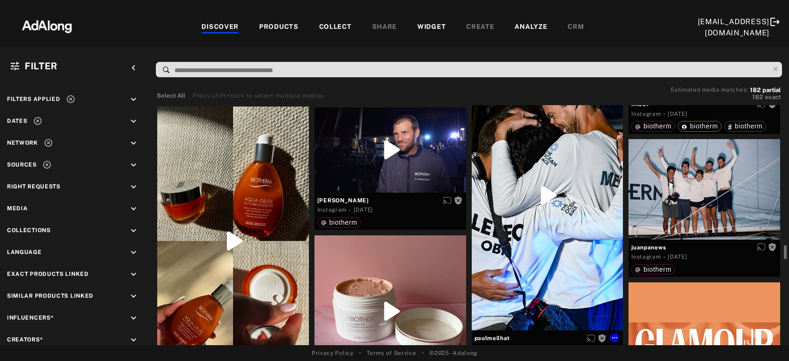
scroll to position [2859, 0]
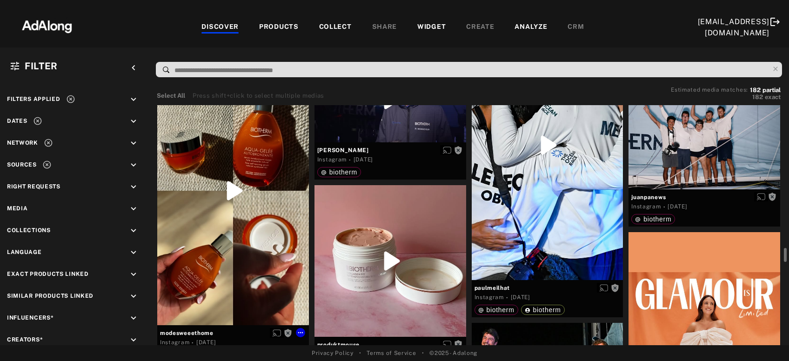
click at [248, 259] on div "Get rights" at bounding box center [233, 190] width 152 height 269
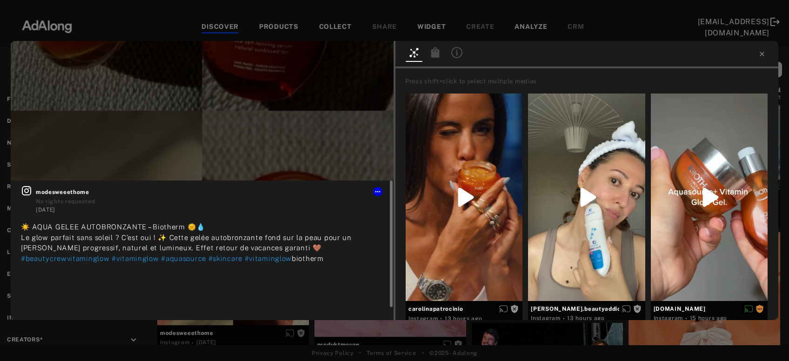
click at [30, 191] on icon at bounding box center [26, 190] width 11 height 11
click at [369, 55] on span "Get rights" at bounding box center [365, 56] width 33 height 5
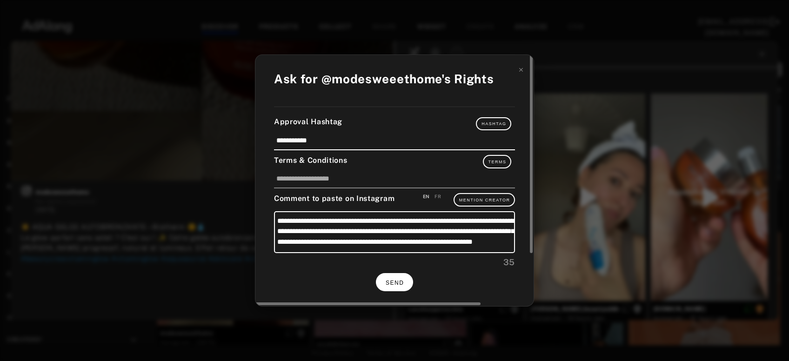
click at [400, 277] on button "SEND" at bounding box center [394, 282] width 37 height 18
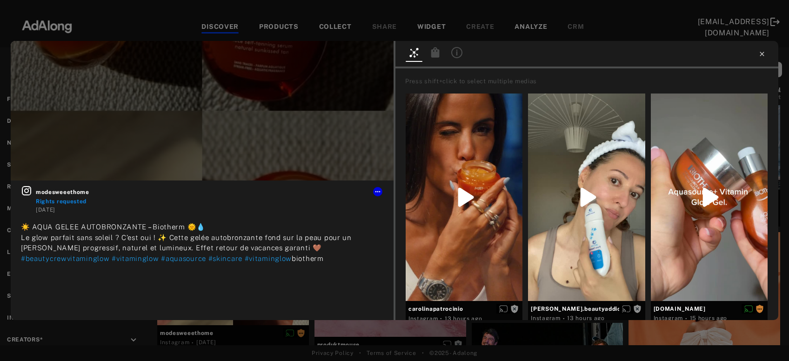
click at [763, 56] on icon at bounding box center [762, 53] width 7 height 7
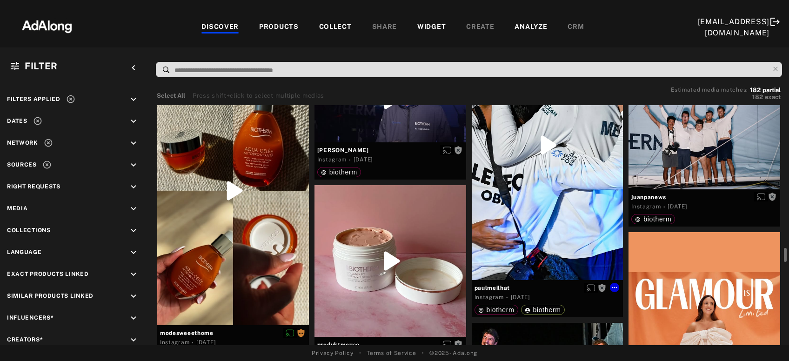
scroll to position [2960, 0]
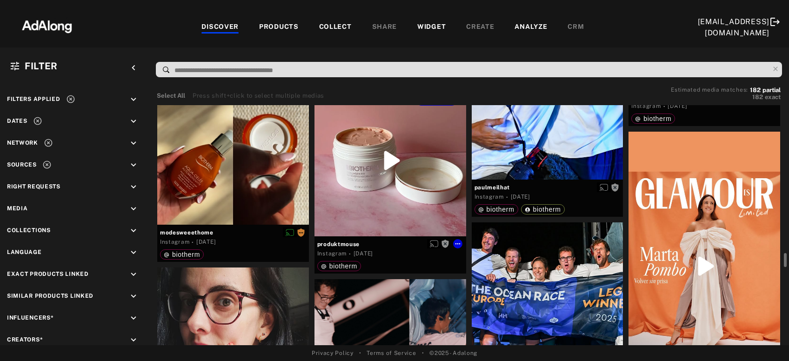
click at [414, 200] on div "Get rights" at bounding box center [391, 161] width 152 height 152
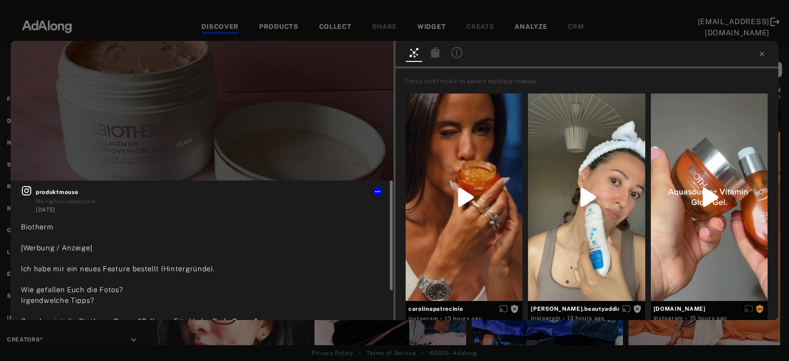
click at [27, 196] on div at bounding box center [26, 193] width 11 height 17
click at [762, 57] on icon at bounding box center [762, 53] width 7 height 7
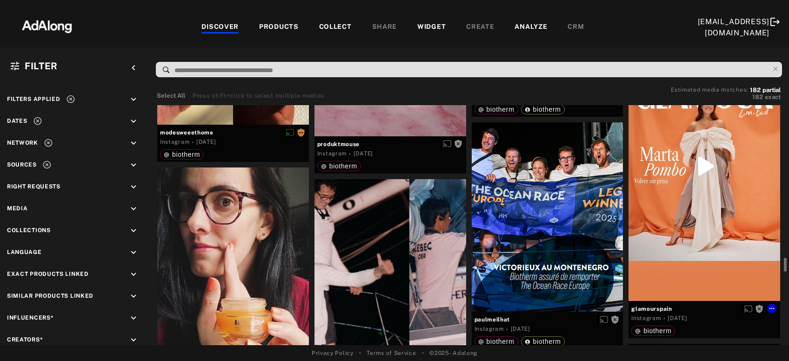
scroll to position [3160, 0]
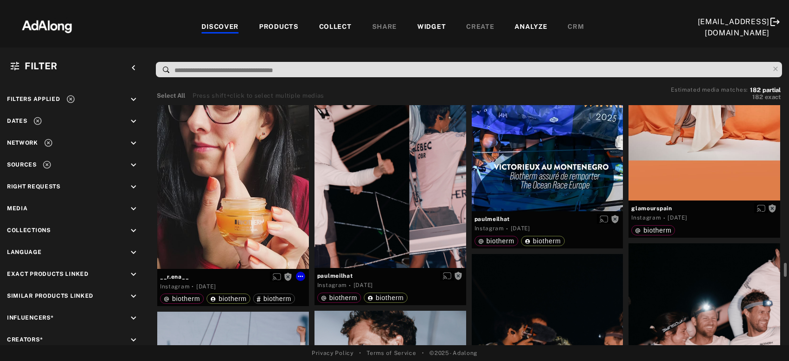
click at [219, 217] on div "Get rights" at bounding box center [233, 168] width 152 height 202
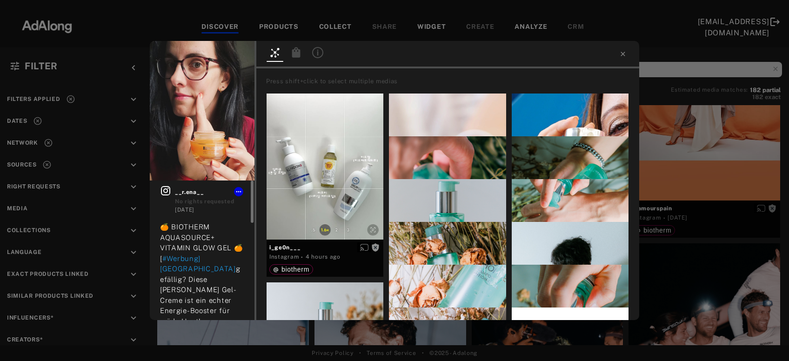
click at [166, 192] on icon at bounding box center [165, 190] width 9 height 9
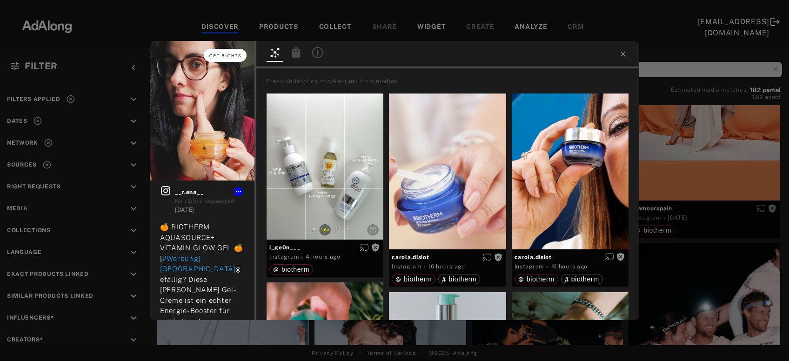
click at [235, 52] on button "Get rights" at bounding box center [225, 55] width 43 height 13
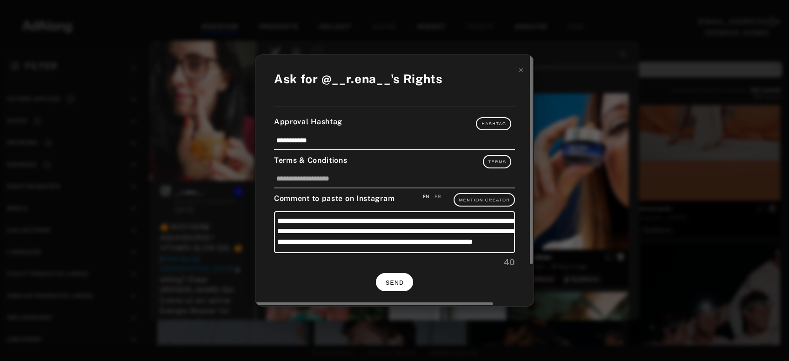
click at [397, 282] on span "SEND" at bounding box center [395, 283] width 18 height 7
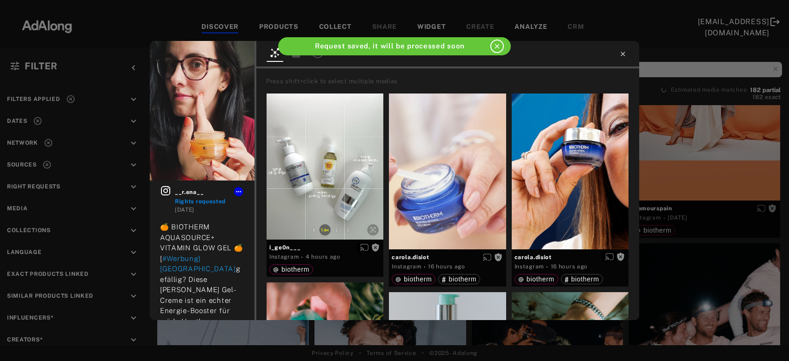
click at [623, 54] on icon at bounding box center [623, 54] width 4 height 4
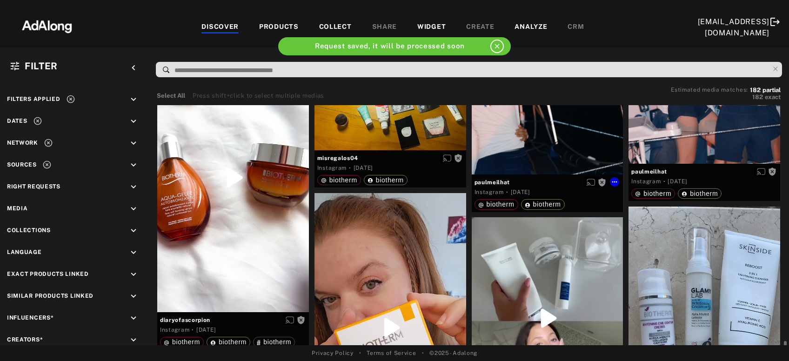
scroll to position [3712, 0]
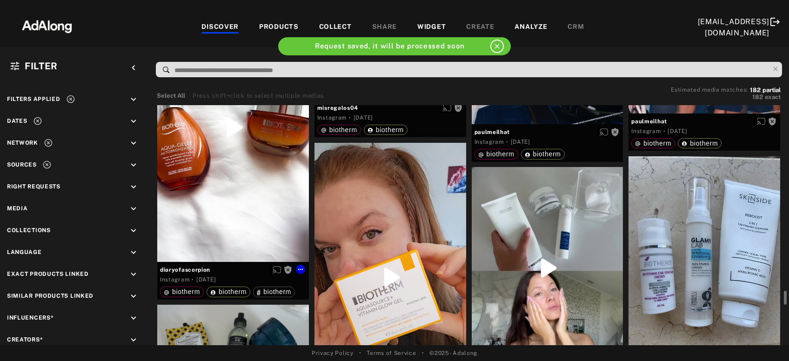
click at [208, 220] on div "Get rights" at bounding box center [233, 128] width 152 height 270
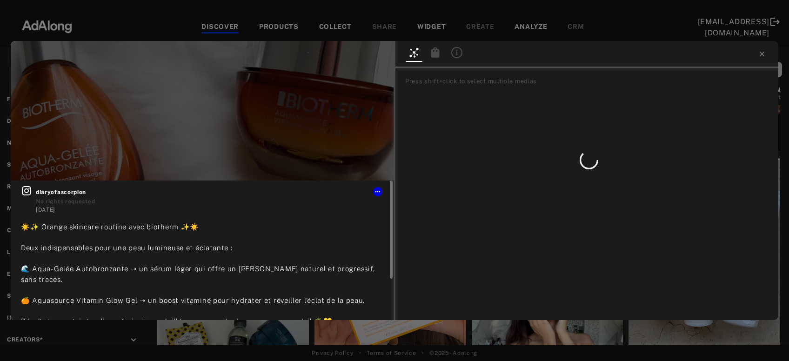
click at [30, 191] on icon at bounding box center [26, 190] width 11 height 11
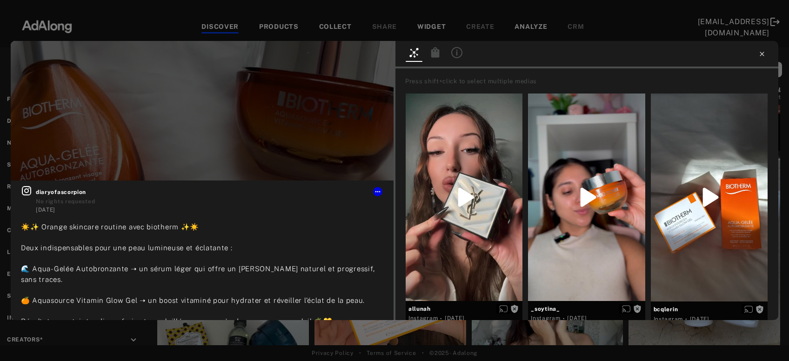
click at [765, 51] on icon at bounding box center [762, 53] width 7 height 7
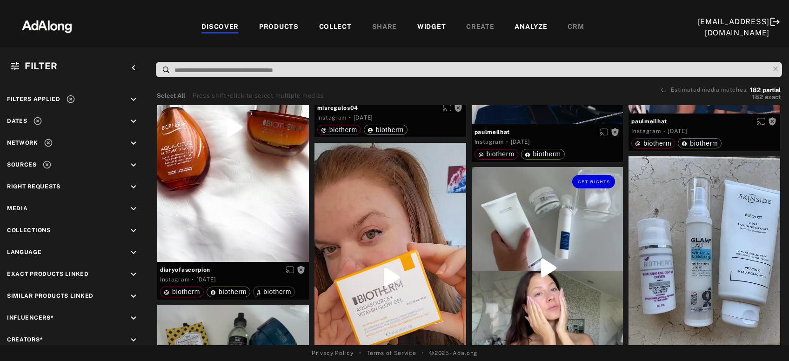
scroll to position [3812, 0]
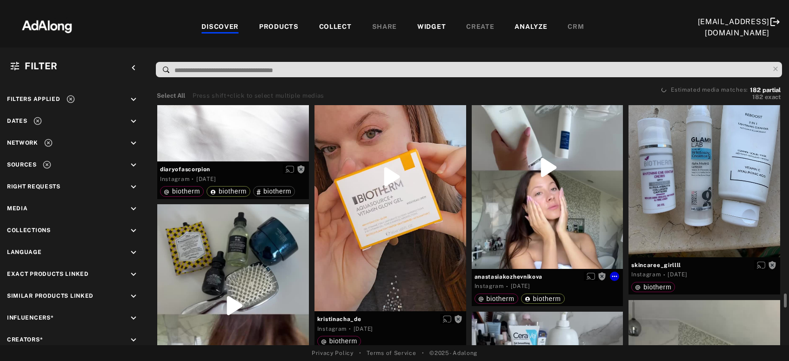
click at [411, 212] on div at bounding box center [391, 176] width 152 height 269
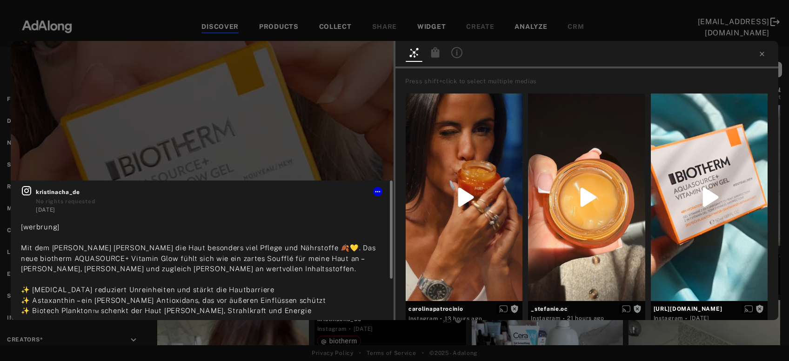
click at [22, 194] on icon at bounding box center [26, 190] width 11 height 11
click at [365, 57] on span "Get rights" at bounding box center [365, 56] width 33 height 5
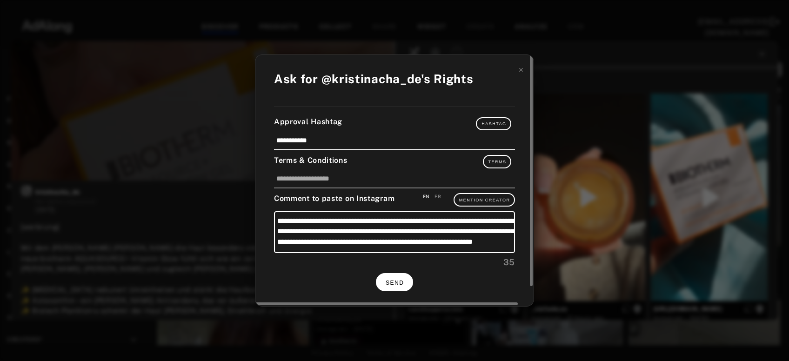
click at [396, 280] on span "SEND" at bounding box center [395, 283] width 18 height 7
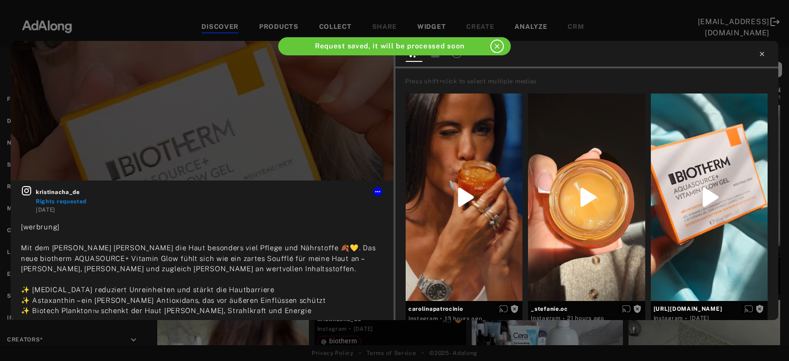
click at [762, 54] on icon at bounding box center [762, 54] width 4 height 4
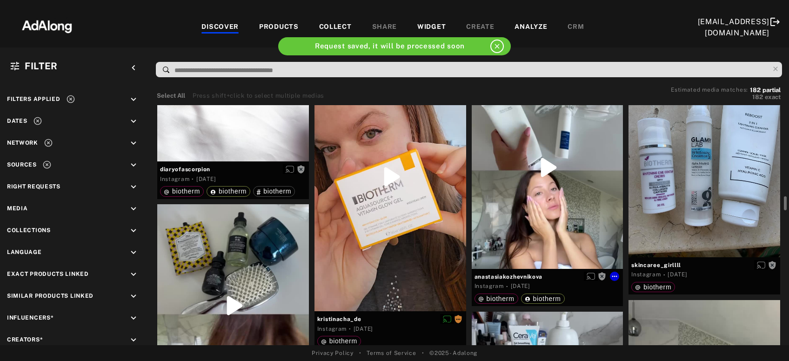
scroll to position [3762, 0]
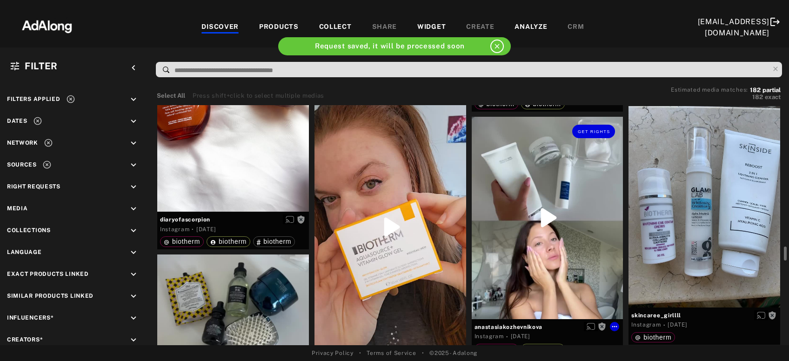
click at [573, 208] on div "Get rights" at bounding box center [548, 218] width 152 height 202
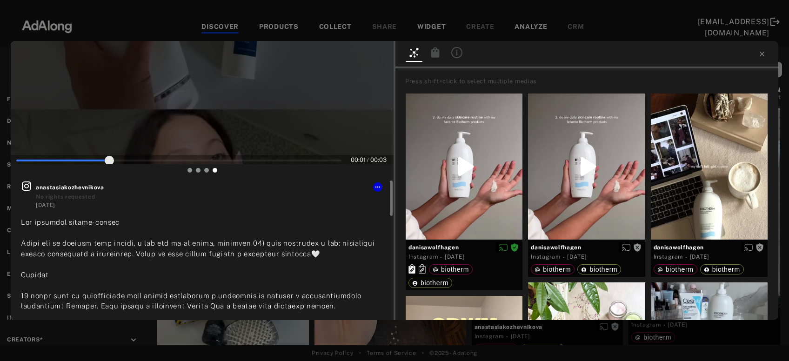
click at [27, 187] on icon at bounding box center [26, 186] width 11 height 11
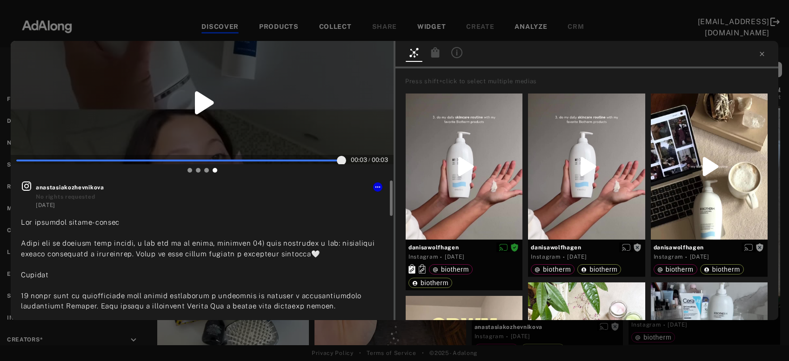
type input "***"
click at [761, 52] on icon at bounding box center [762, 54] width 4 height 4
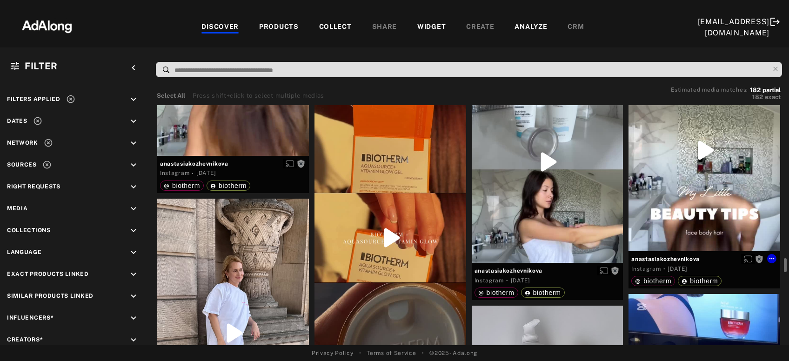
scroll to position [4113, 0]
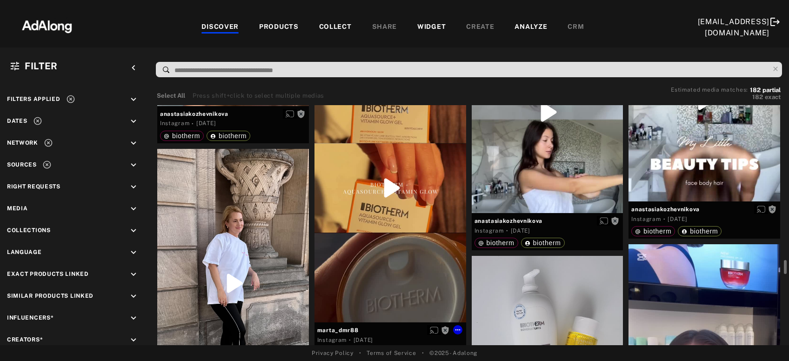
click at [426, 252] on div "Get rights" at bounding box center [391, 188] width 152 height 269
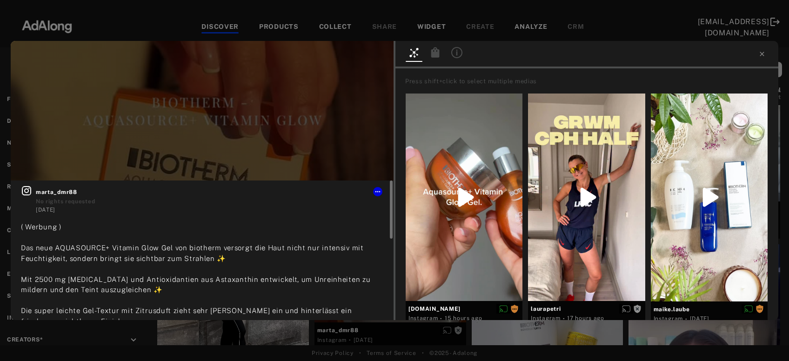
click at [23, 189] on icon at bounding box center [26, 190] width 11 height 11
click at [761, 54] on icon at bounding box center [762, 53] width 7 height 7
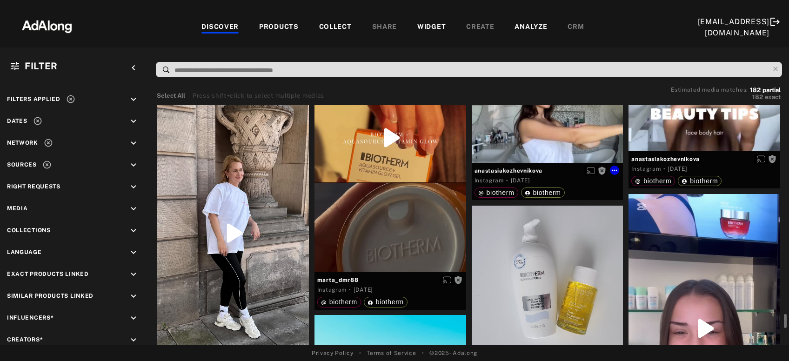
scroll to position [4214, 0]
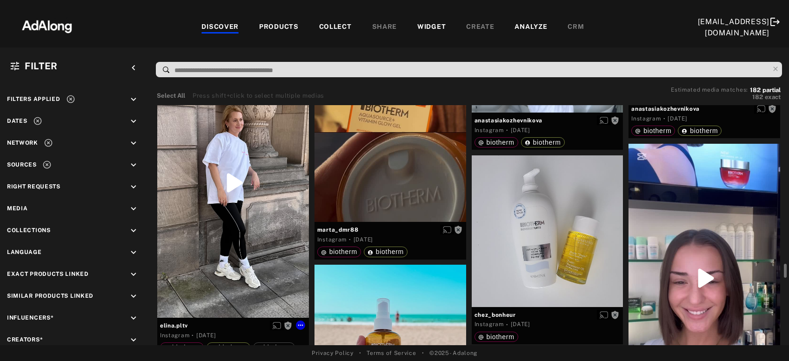
click at [207, 188] on div "Get rights" at bounding box center [233, 183] width 152 height 270
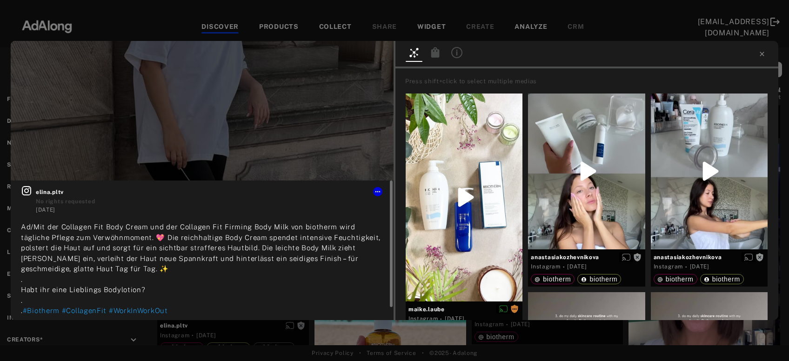
click at [30, 189] on icon at bounding box center [26, 190] width 11 height 11
click at [765, 53] on icon at bounding box center [762, 53] width 7 height 7
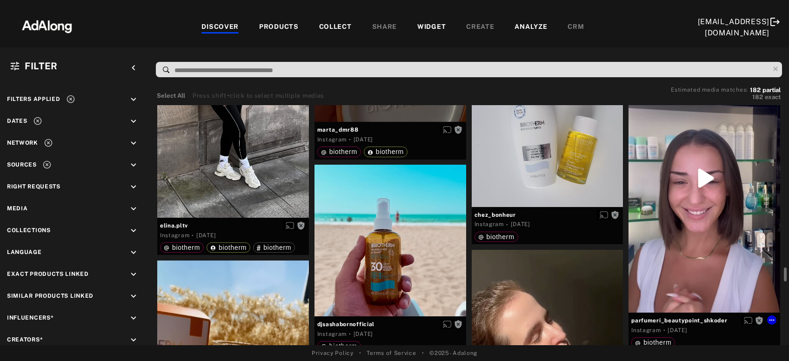
scroll to position [4364, 0]
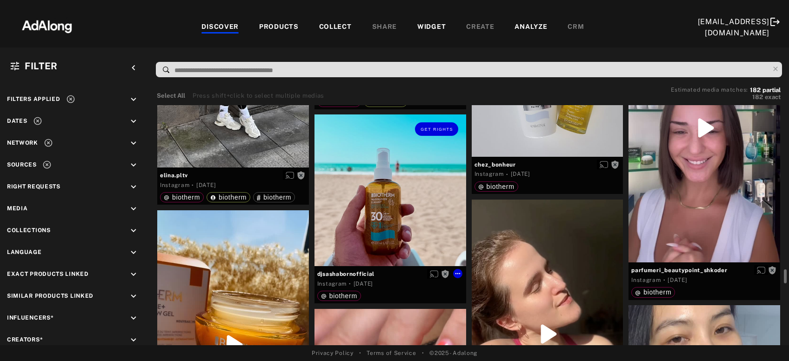
click at [394, 222] on div "Get rights" at bounding box center [391, 191] width 152 height 152
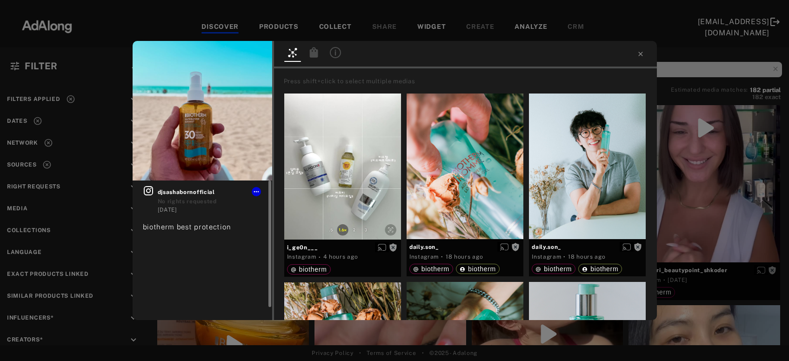
click at [150, 191] on icon at bounding box center [148, 190] width 9 height 9
click at [252, 56] on span "Get rights" at bounding box center [243, 56] width 33 height 5
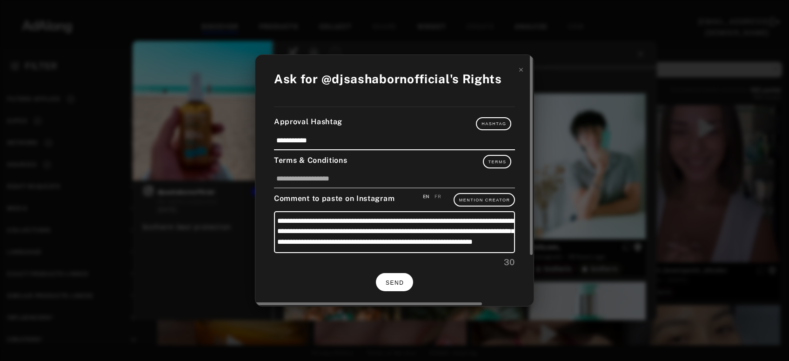
click at [394, 280] on span "SEND" at bounding box center [395, 283] width 18 height 7
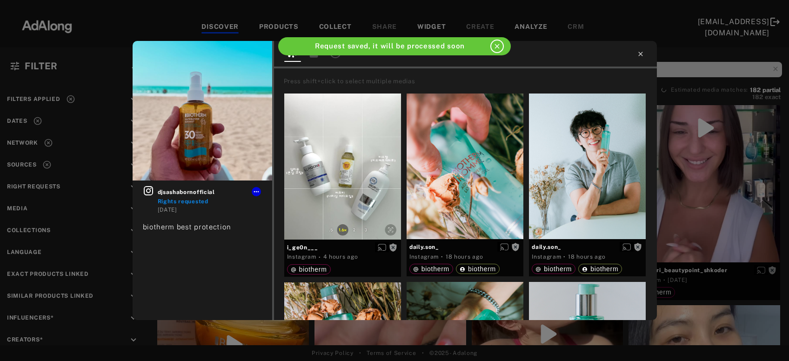
click at [641, 56] on icon at bounding box center [640, 53] width 7 height 7
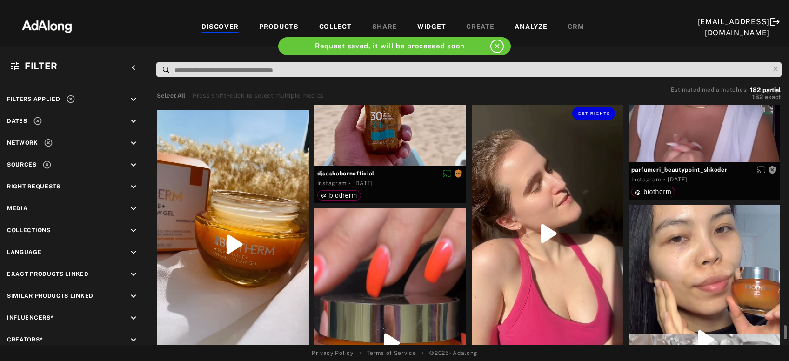
scroll to position [4515, 0]
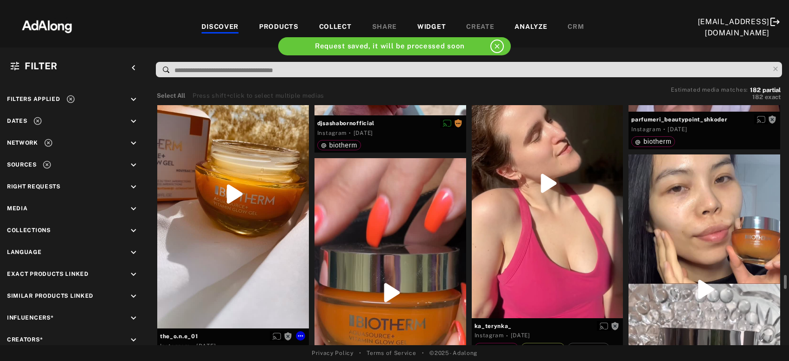
click at [210, 225] on div "Get rights" at bounding box center [233, 194] width 152 height 269
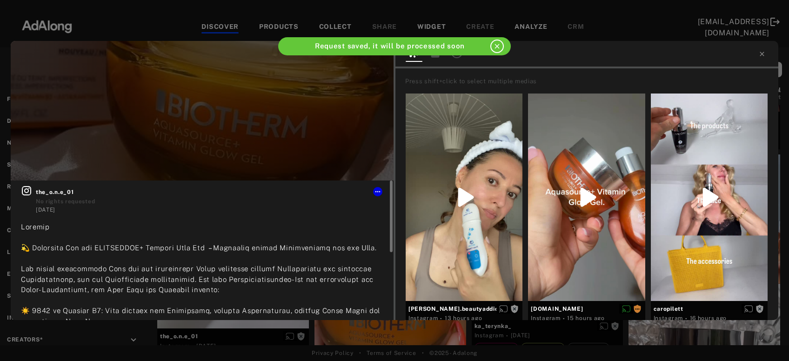
click at [23, 193] on icon at bounding box center [26, 190] width 9 height 9
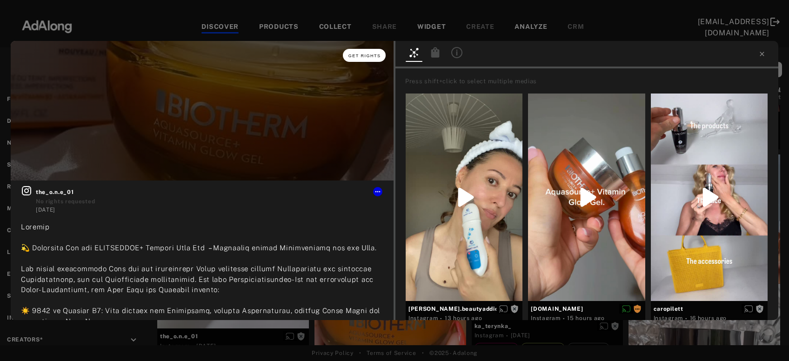
click at [370, 54] on span "Get rights" at bounding box center [365, 56] width 33 height 5
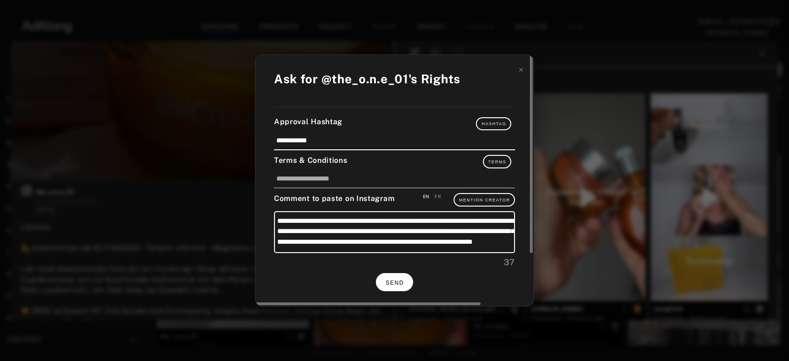
click at [394, 282] on span "SEND" at bounding box center [395, 283] width 18 height 7
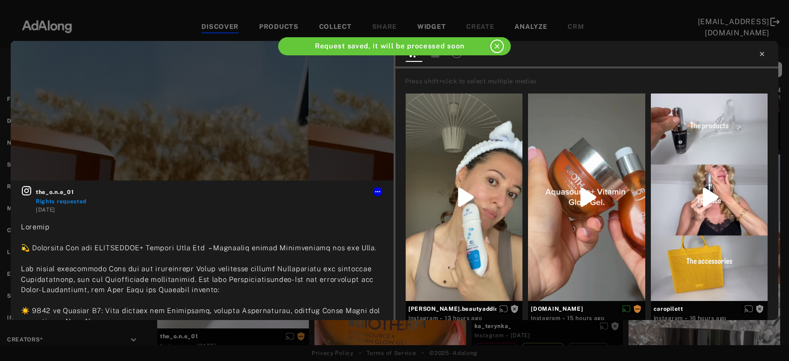
click at [763, 54] on icon at bounding box center [762, 54] width 4 height 4
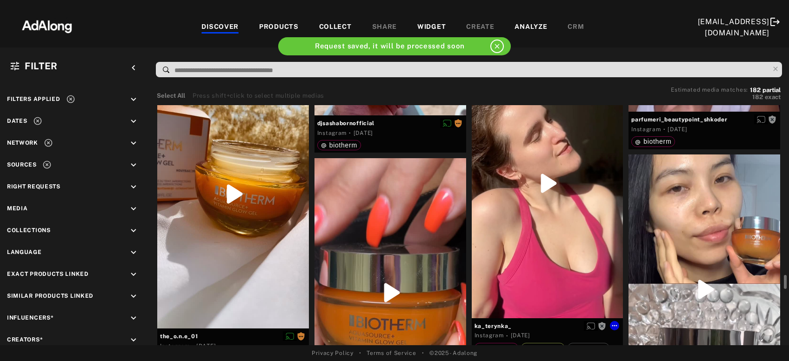
click at [591, 181] on div "Get rights" at bounding box center [548, 184] width 152 height 270
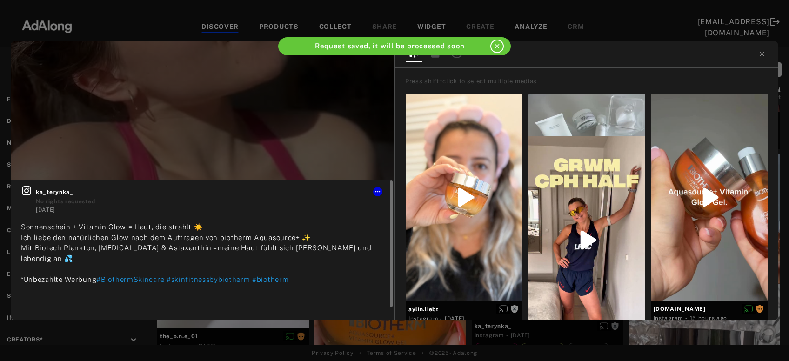
click at [27, 192] on icon at bounding box center [26, 190] width 9 height 9
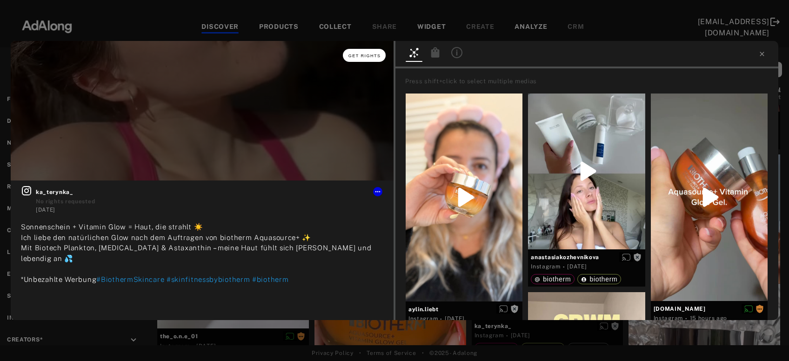
click at [371, 57] on span "Get rights" at bounding box center [365, 56] width 33 height 5
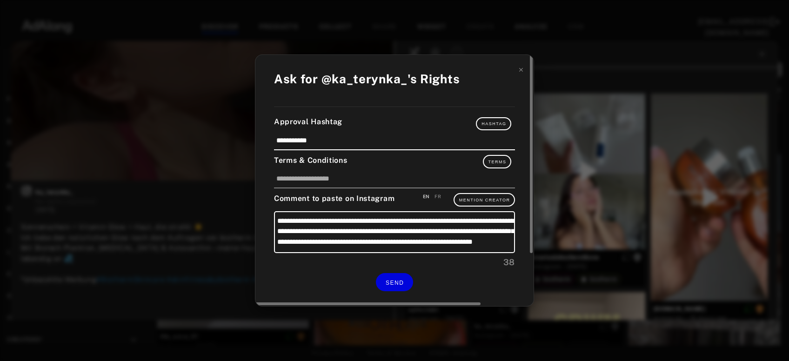
click at [383, 289] on div "**********" at bounding box center [395, 181] width 278 height 252
click at [390, 282] on span "SEND" at bounding box center [395, 283] width 18 height 7
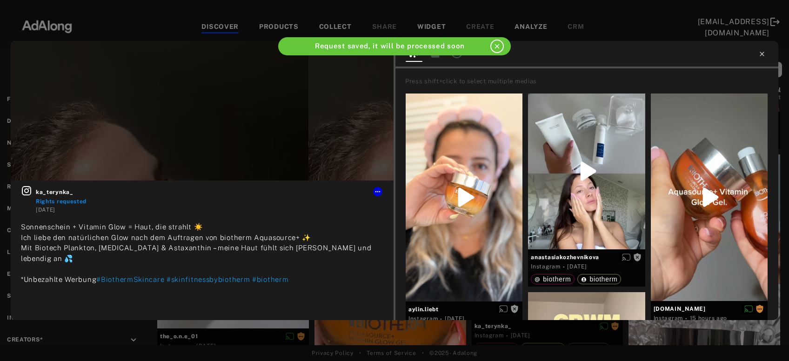
click at [764, 54] on icon at bounding box center [762, 53] width 7 height 7
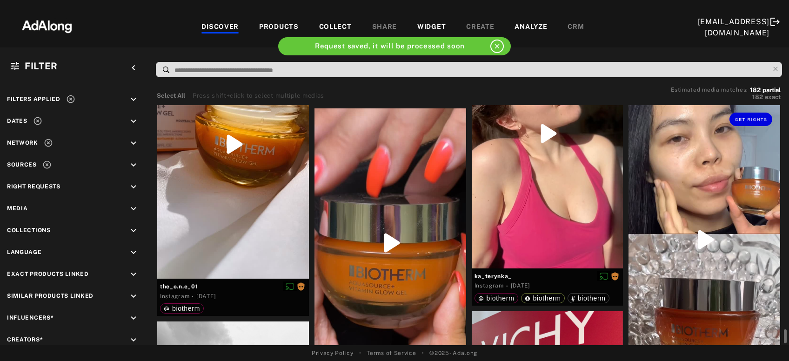
scroll to position [4615, 0]
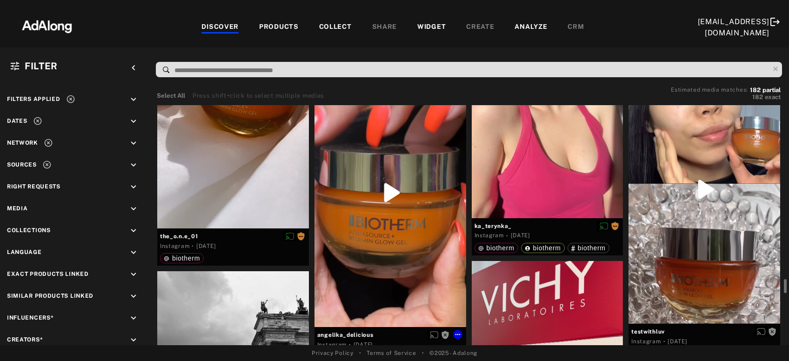
click at [390, 246] on div "Get rights" at bounding box center [391, 192] width 152 height 269
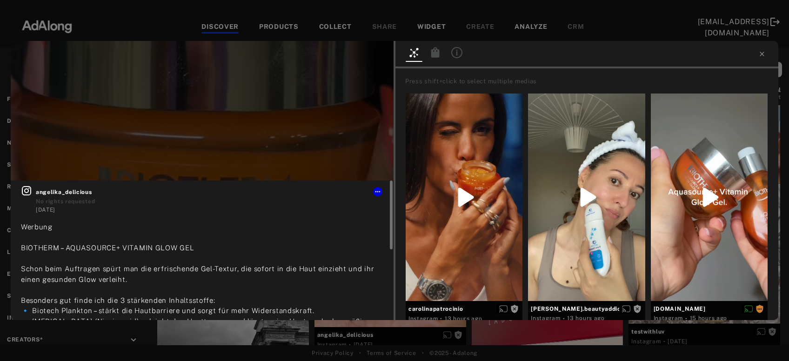
click at [27, 186] on icon at bounding box center [26, 190] width 11 height 11
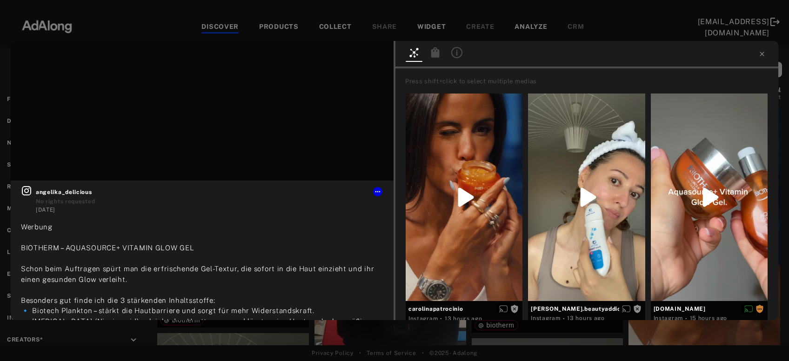
scroll to position [4615, 0]
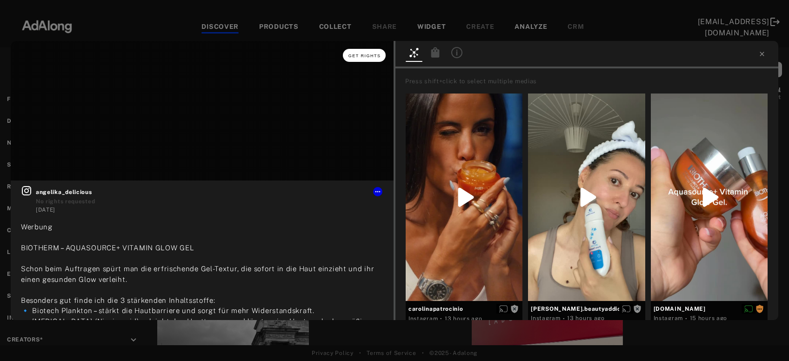
click at [372, 53] on button "Get rights" at bounding box center [364, 55] width 43 height 13
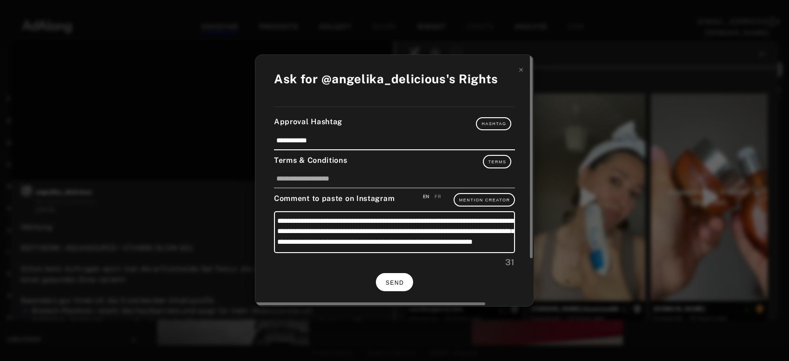
click at [397, 280] on span "SEND" at bounding box center [395, 283] width 18 height 7
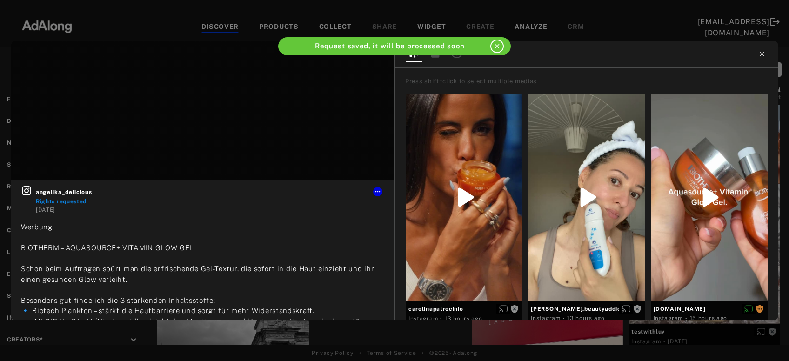
click at [763, 56] on icon at bounding box center [762, 53] width 7 height 7
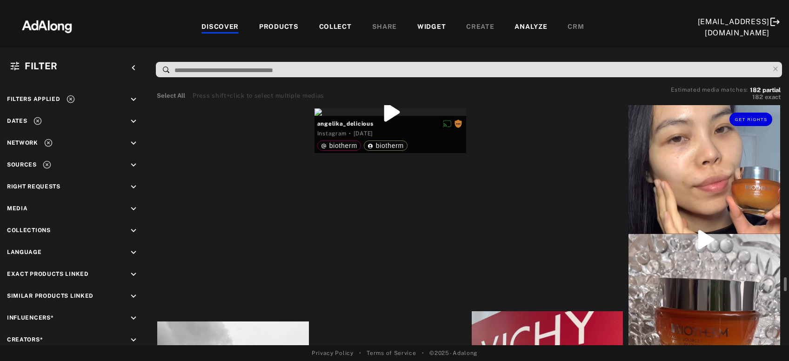
scroll to position [4615, 0]
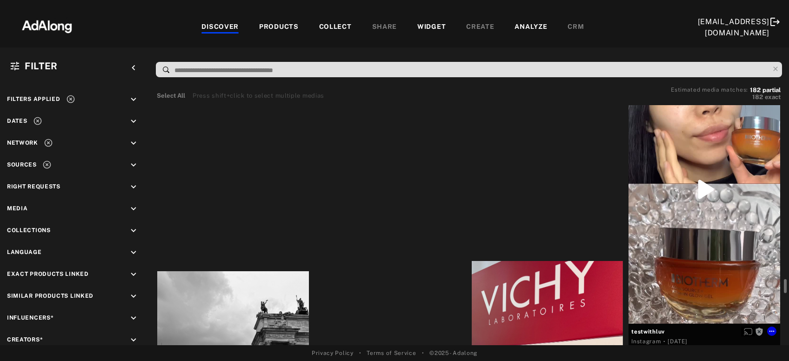
click at [716, 178] on div "Get rights" at bounding box center [705, 189] width 152 height 270
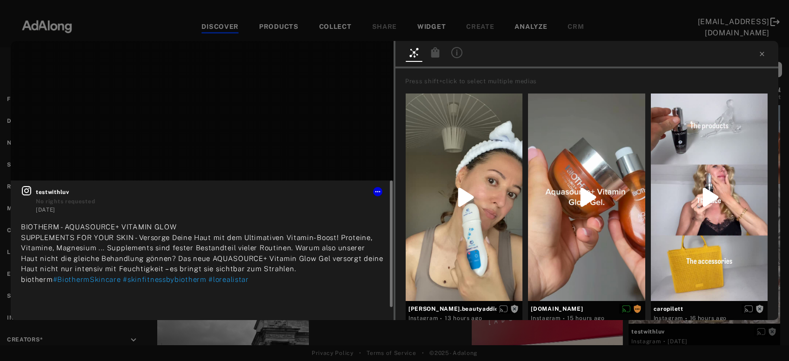
click at [31, 192] on icon at bounding box center [26, 190] width 9 height 9
click at [364, 57] on span "Get rights" at bounding box center [365, 56] width 33 height 5
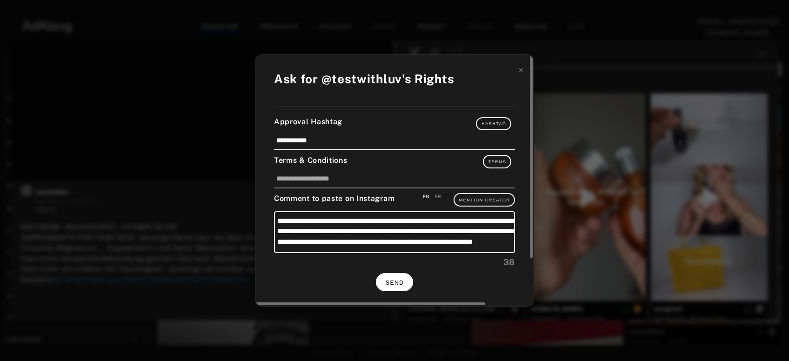
click at [398, 275] on button "SEND" at bounding box center [394, 282] width 37 height 18
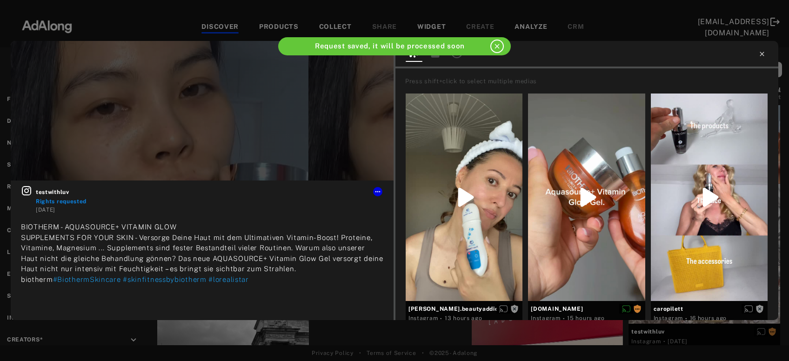
click at [762, 51] on icon at bounding box center [762, 53] width 7 height 7
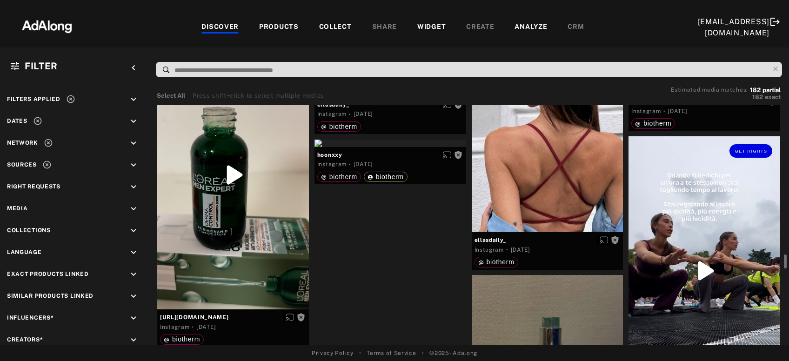
scroll to position [6120, 0]
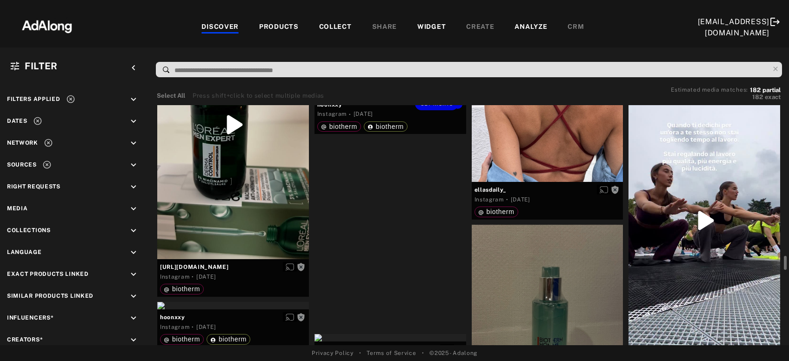
click at [403, 97] on div "Get rights" at bounding box center [391, 92] width 152 height 7
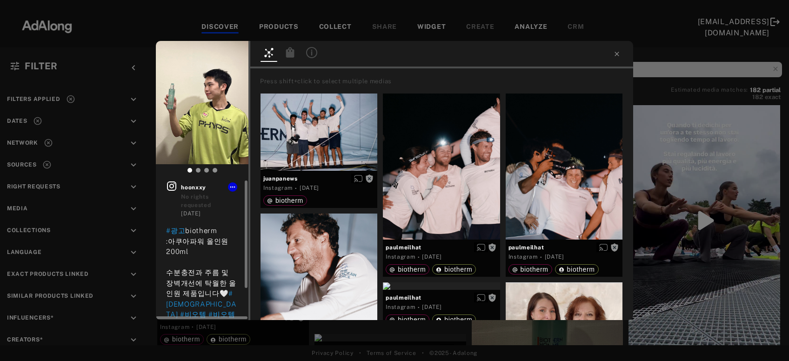
click at [175, 189] on icon at bounding box center [171, 186] width 11 height 11
click at [616, 55] on icon at bounding box center [617, 53] width 7 height 7
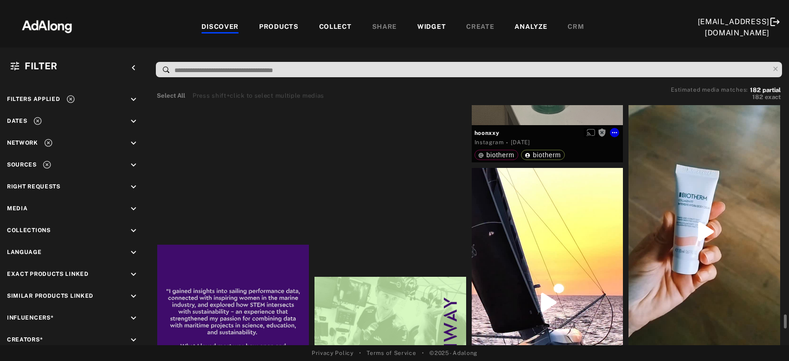
scroll to position [6471, 0]
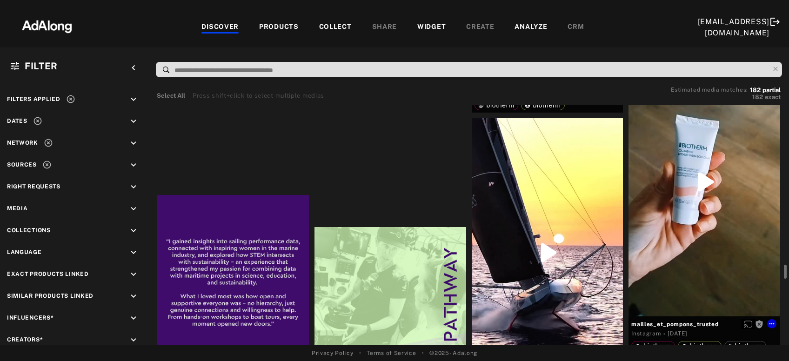
click at [721, 237] on div "Get rights" at bounding box center [705, 181] width 152 height 269
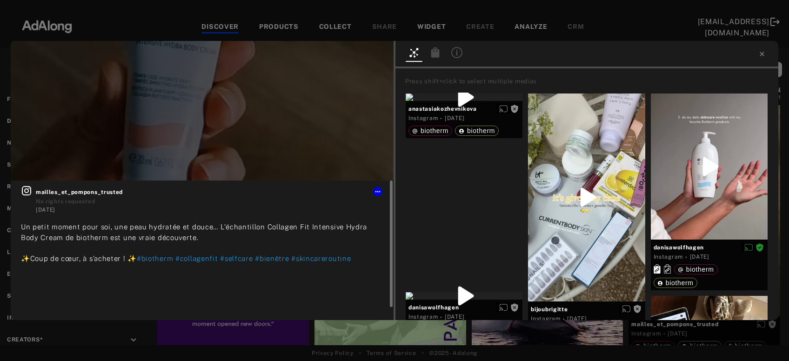
click at [27, 195] on icon at bounding box center [26, 190] width 9 height 9
click at [368, 55] on span "Get rights" at bounding box center [365, 56] width 33 height 5
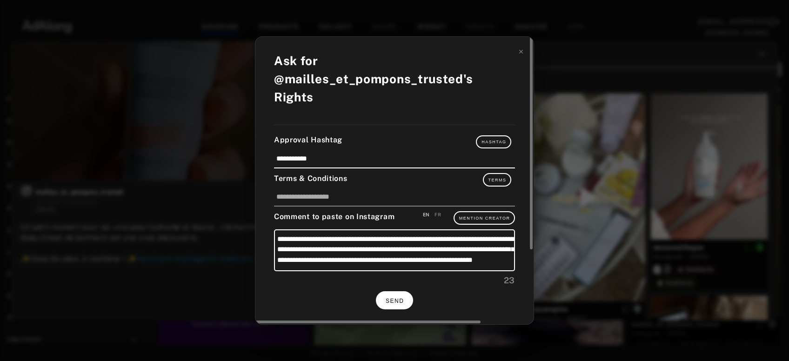
click at [397, 298] on span "SEND" at bounding box center [395, 301] width 18 height 7
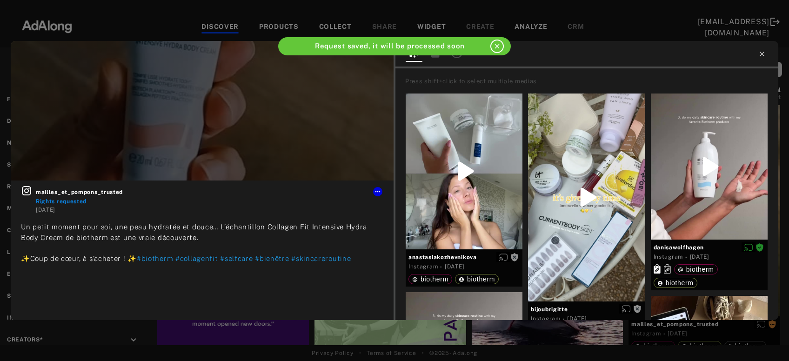
click at [761, 54] on icon at bounding box center [762, 53] width 7 height 7
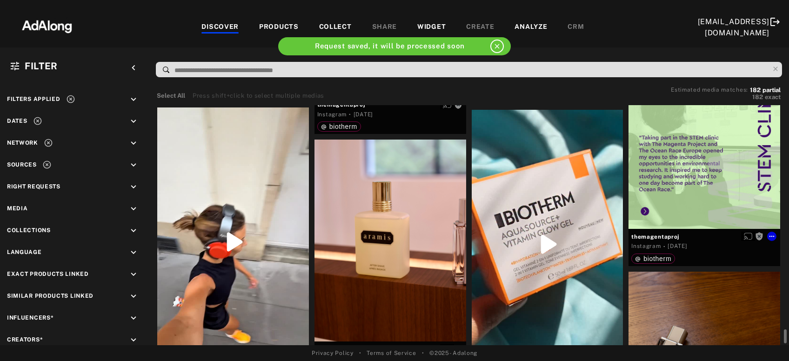
scroll to position [7074, 0]
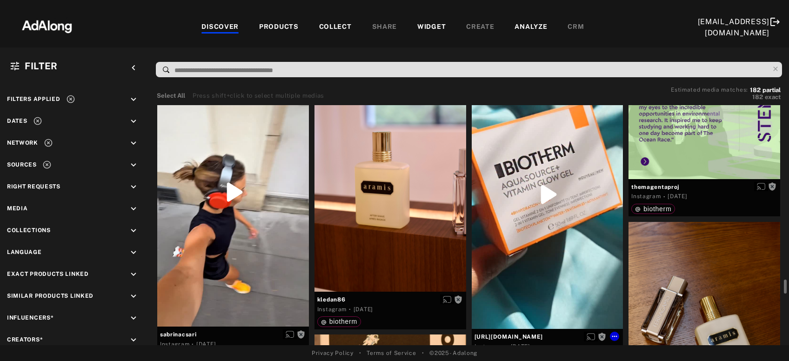
click at [564, 246] on div "Get rights" at bounding box center [548, 194] width 152 height 269
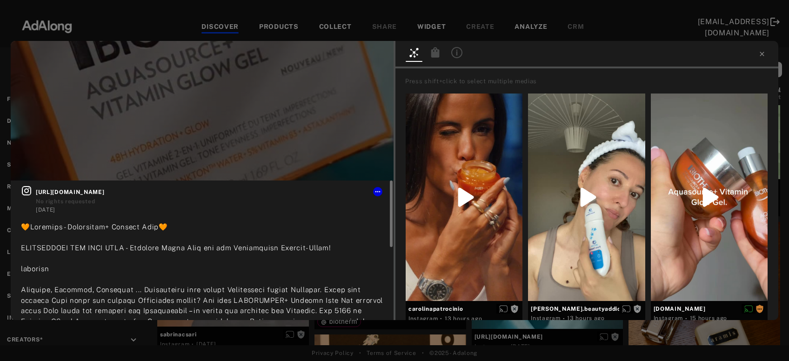
click at [30, 194] on icon at bounding box center [26, 190] width 9 height 9
click at [367, 54] on span "Get rights" at bounding box center [365, 56] width 33 height 5
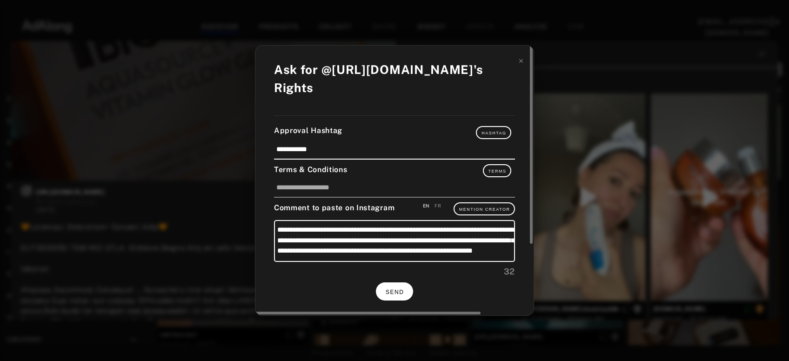
click at [402, 289] on span "SEND" at bounding box center [395, 292] width 18 height 7
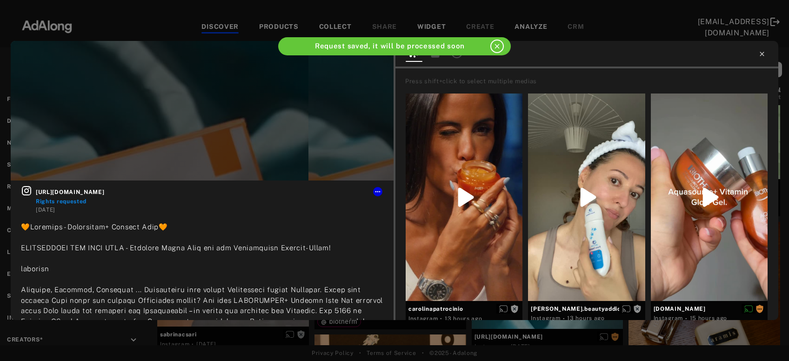
click at [763, 55] on icon at bounding box center [762, 54] width 4 height 4
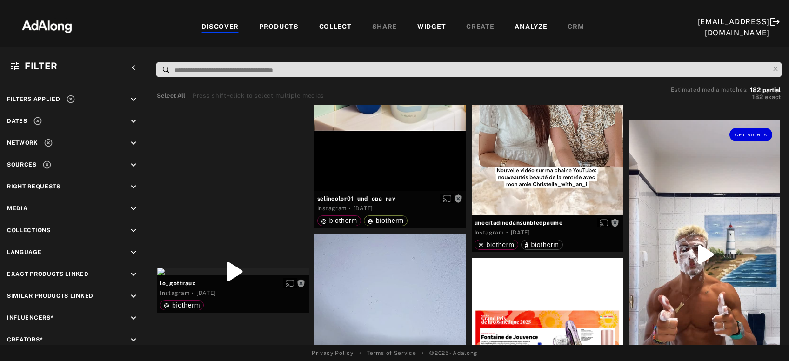
scroll to position [8078, 0]
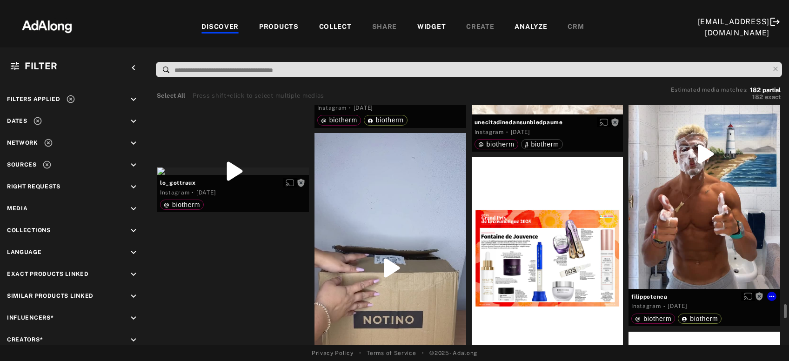
click at [712, 169] on div "Get rights" at bounding box center [705, 154] width 152 height 269
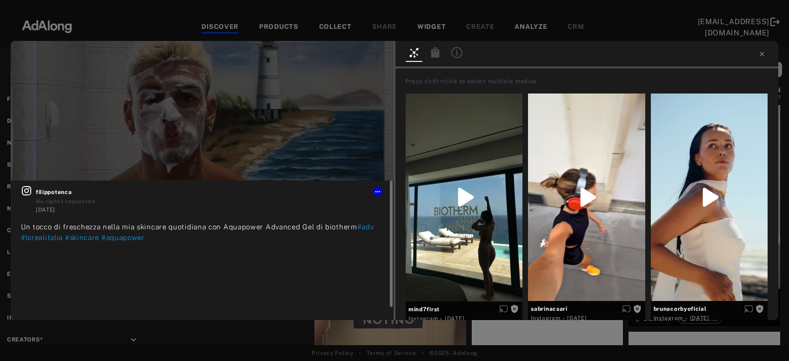
click at [27, 192] on icon at bounding box center [26, 190] width 9 height 9
click at [761, 56] on icon at bounding box center [762, 53] width 7 height 7
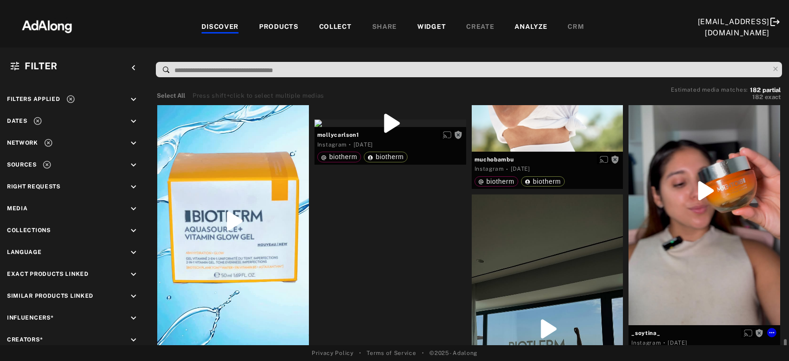
scroll to position [8881, 0]
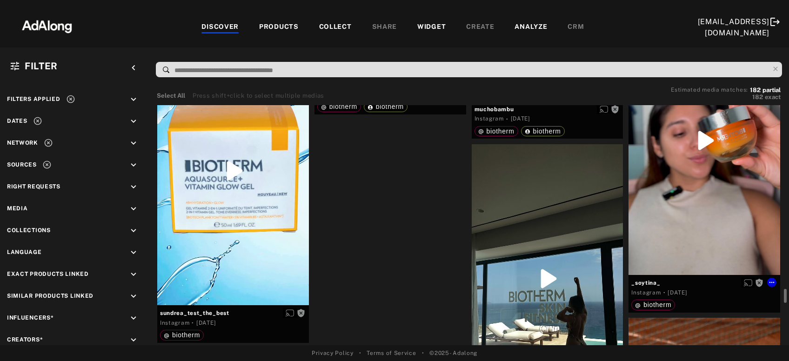
click at [724, 192] on div "Get rights" at bounding box center [705, 140] width 152 height 269
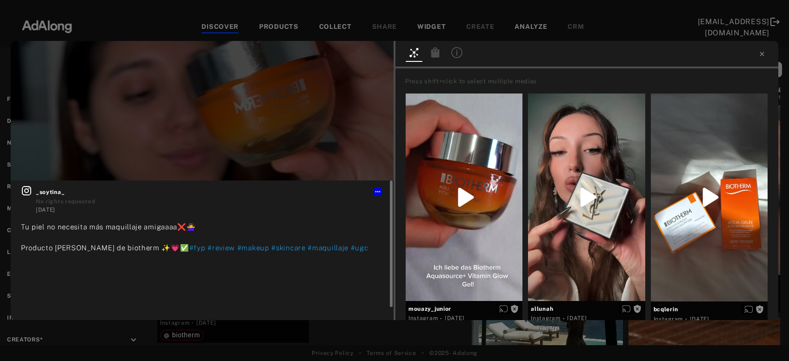
click at [29, 189] on icon at bounding box center [26, 190] width 11 height 11
click at [377, 52] on button "Get rights" at bounding box center [364, 55] width 43 height 13
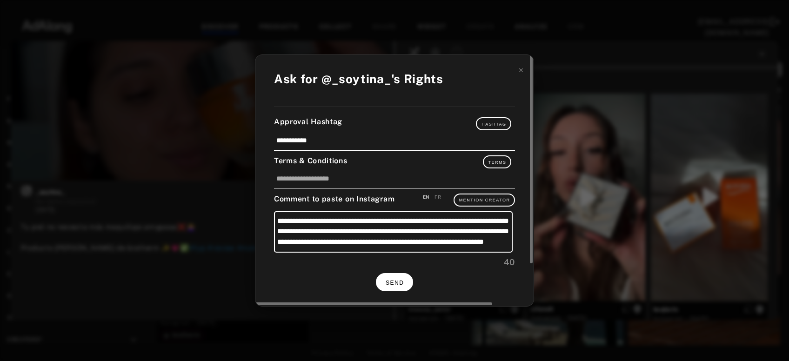
click at [401, 283] on span "SEND" at bounding box center [395, 283] width 18 height 7
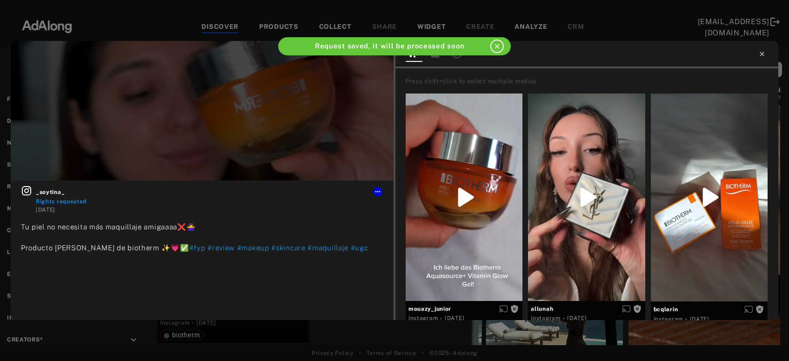
click at [762, 55] on icon at bounding box center [762, 54] width 4 height 4
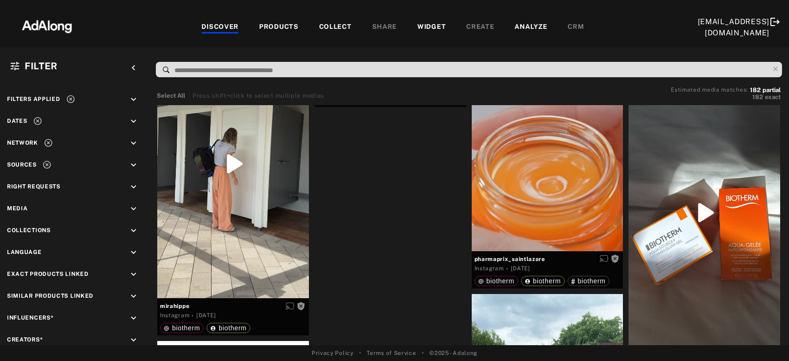
scroll to position [9533, 0]
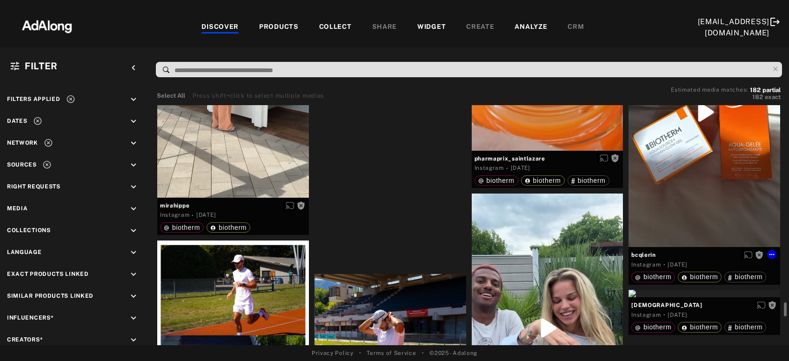
click at [683, 160] on div "Get rights" at bounding box center [705, 112] width 152 height 270
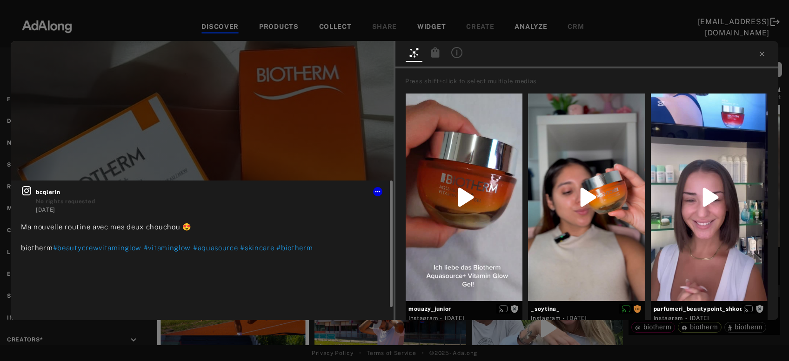
click at [26, 192] on icon at bounding box center [26, 190] width 9 height 9
click at [373, 56] on span "Get rights" at bounding box center [365, 56] width 33 height 5
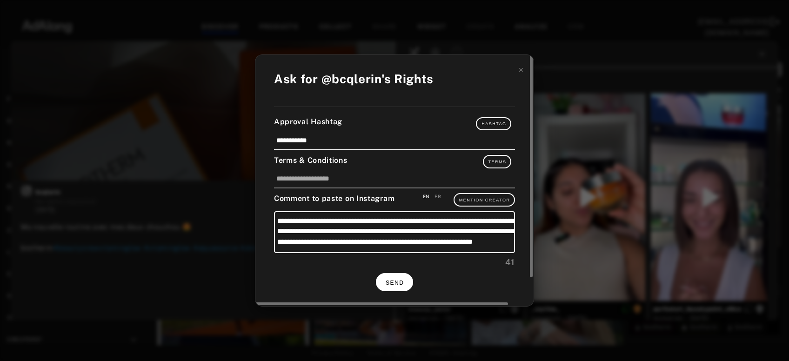
click at [397, 281] on span "SEND" at bounding box center [395, 283] width 18 height 7
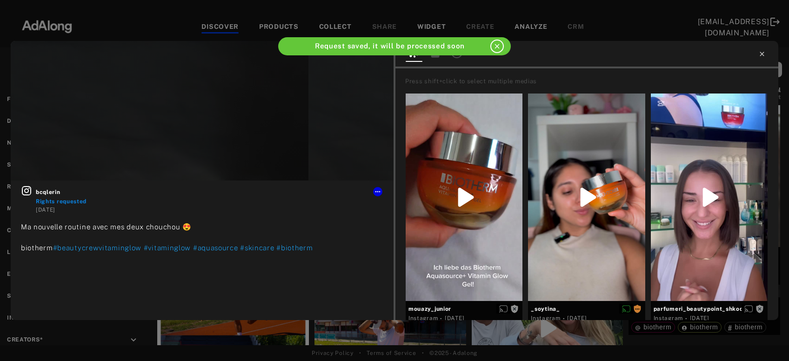
click at [763, 54] on icon at bounding box center [762, 54] width 4 height 4
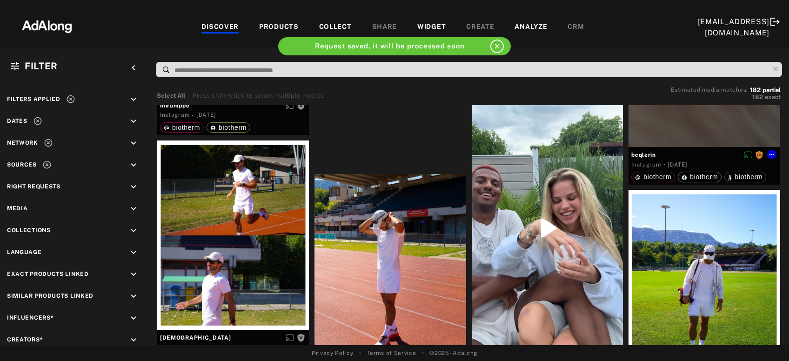
scroll to position [9683, 0]
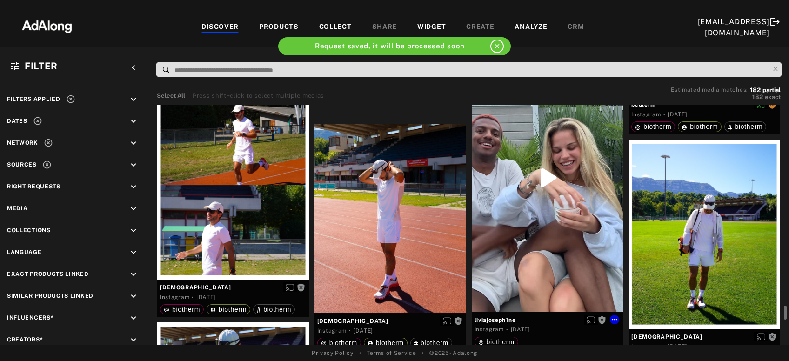
click at [529, 223] on div "Get rights" at bounding box center [548, 177] width 152 height 269
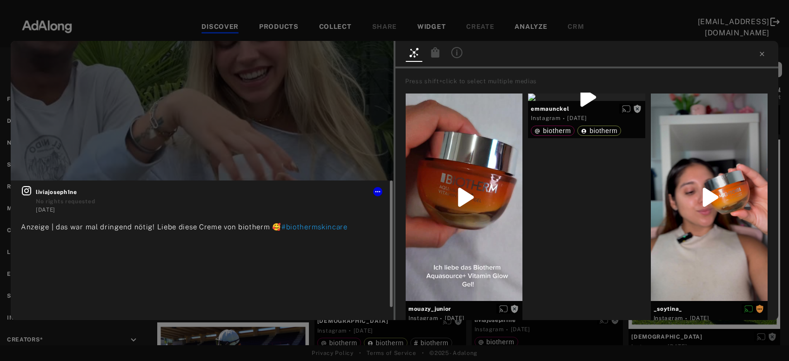
click at [28, 194] on icon at bounding box center [26, 190] width 11 height 11
click at [763, 54] on icon at bounding box center [762, 53] width 7 height 7
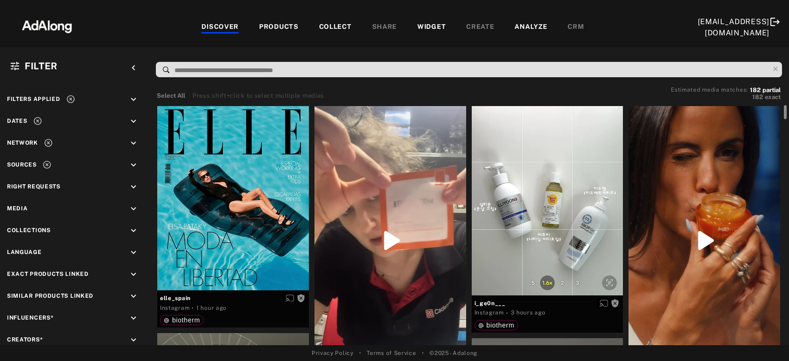
drag, startPoint x: 785, startPoint y: 308, endPoint x: 789, endPoint y: 69, distance: 238.8
click at [789, 69] on div "Filter keyboard_arrow_left Filters applied keyboard_arrow_down Dates keyboard_a…" at bounding box center [394, 196] width 789 height 298
click at [136, 164] on icon "keyboard_arrow_down" at bounding box center [133, 165] width 10 height 10
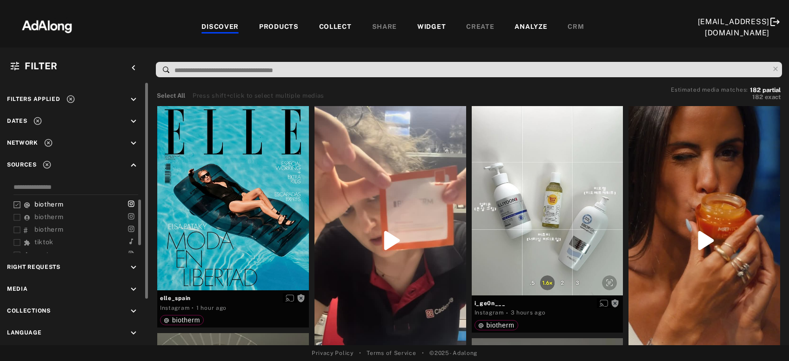
drag, startPoint x: 16, startPoint y: 214, endPoint x: 17, endPoint y: 202, distance: 12.6
click at [16, 215] on icon at bounding box center [16, 217] width 7 height 7
click at [15, 203] on icon at bounding box center [16, 205] width 7 height 7
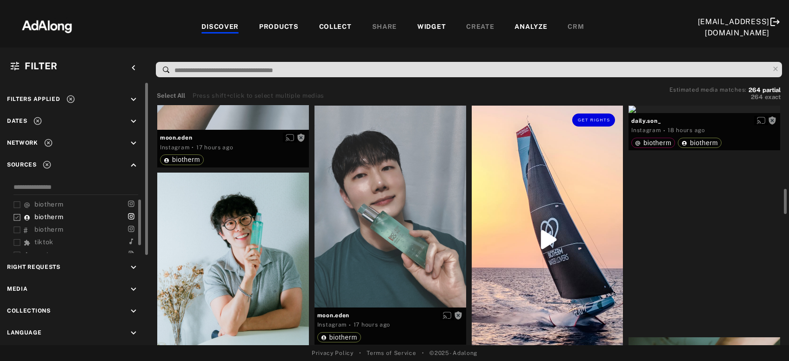
scroll to position [853, 0]
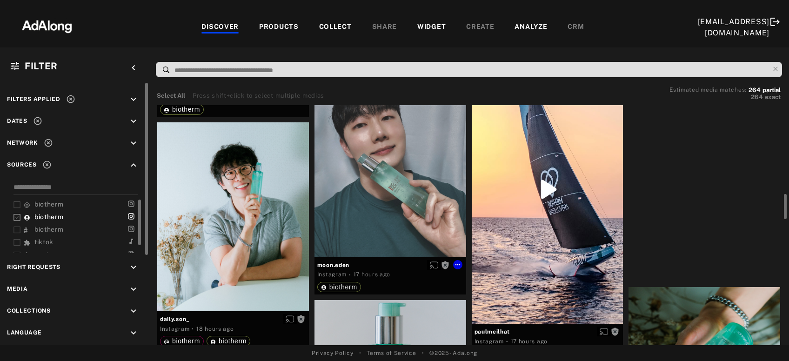
click at [392, 205] on div "Get rights" at bounding box center [391, 156] width 152 height 202
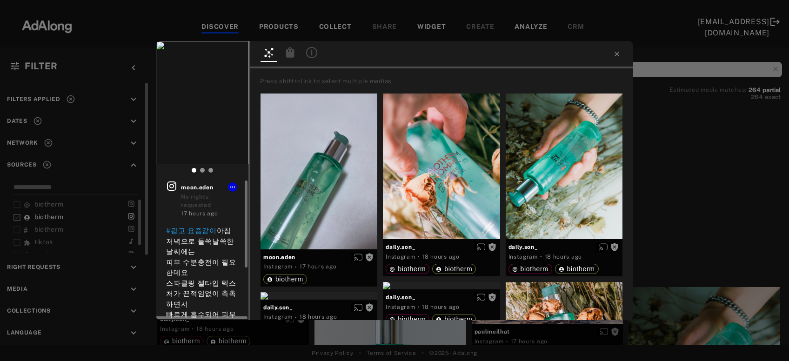
click at [169, 185] on icon at bounding box center [171, 186] width 11 height 11
click at [615, 57] on icon at bounding box center [617, 53] width 7 height 7
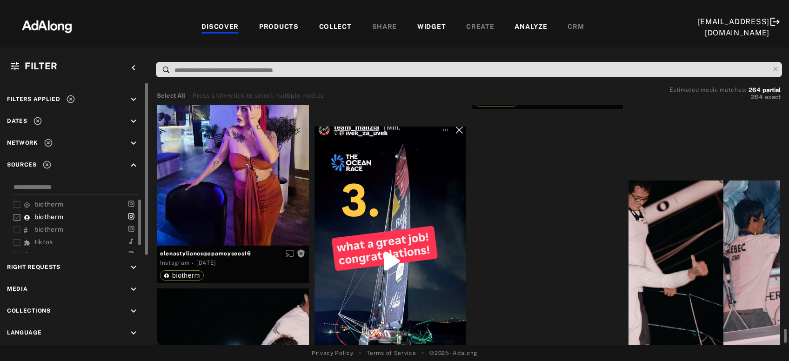
scroll to position [5618, 0]
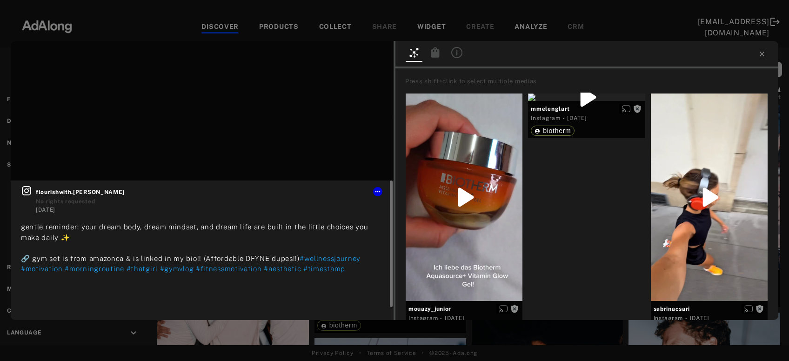
click at [27, 191] on icon at bounding box center [26, 190] width 11 height 11
click at [764, 54] on icon at bounding box center [762, 53] width 7 height 7
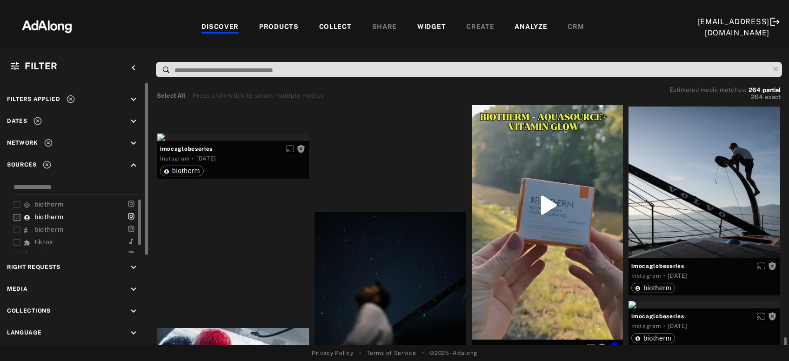
scroll to position [6571, 0]
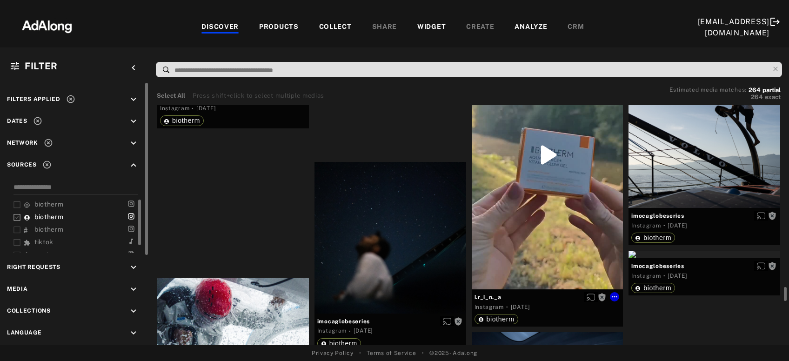
click at [552, 185] on div "Get rights" at bounding box center [548, 154] width 152 height 269
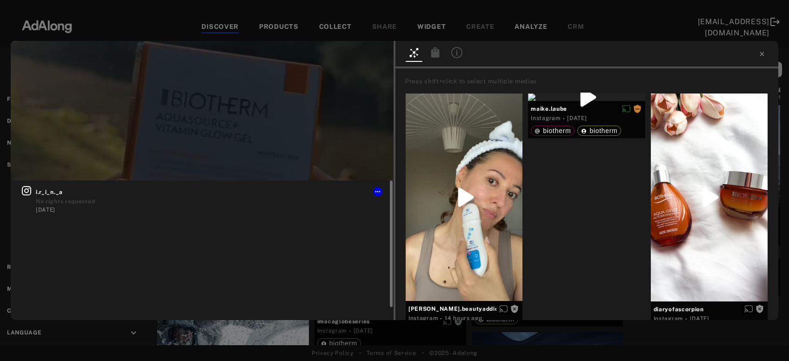
click at [24, 190] on icon at bounding box center [26, 190] width 11 height 11
click at [766, 51] on icon at bounding box center [762, 53] width 7 height 7
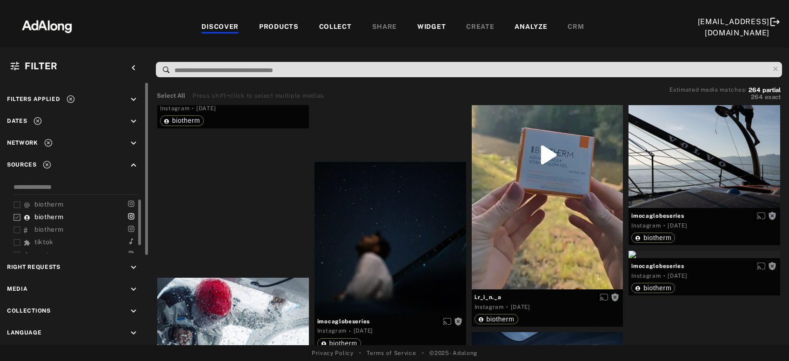
click at [67, 101] on icon at bounding box center [71, 99] width 8 height 8
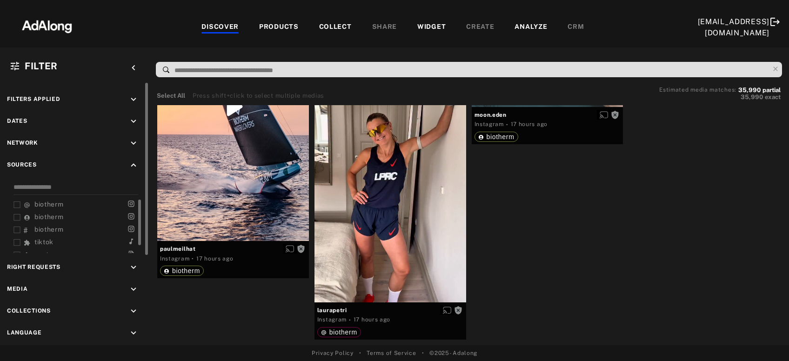
click at [133, 267] on icon "keyboard_arrow_down" at bounding box center [133, 268] width 10 height 10
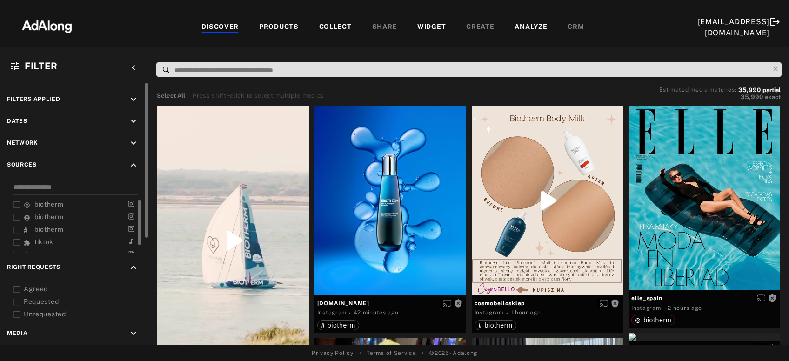
click at [32, 288] on div "Agreed" at bounding box center [83, 289] width 118 height 10
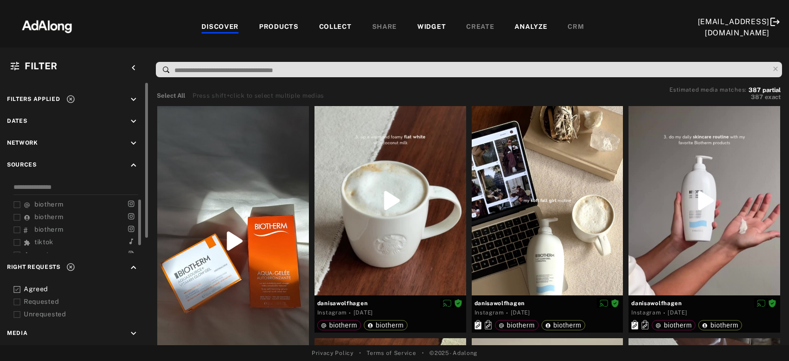
click at [17, 299] on icon at bounding box center [16, 302] width 7 height 7
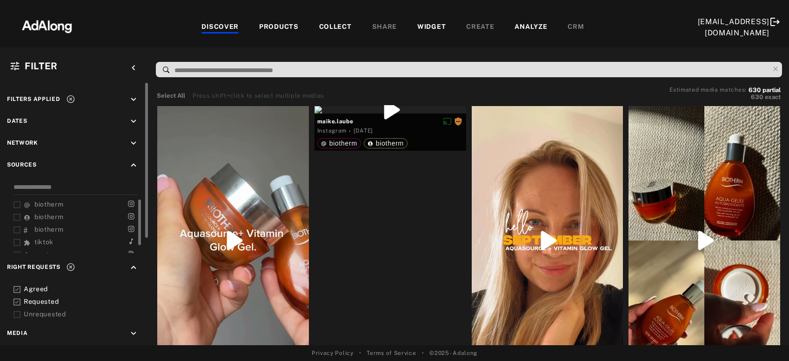
click at [41, 300] on div "Requested" at bounding box center [83, 302] width 118 height 10
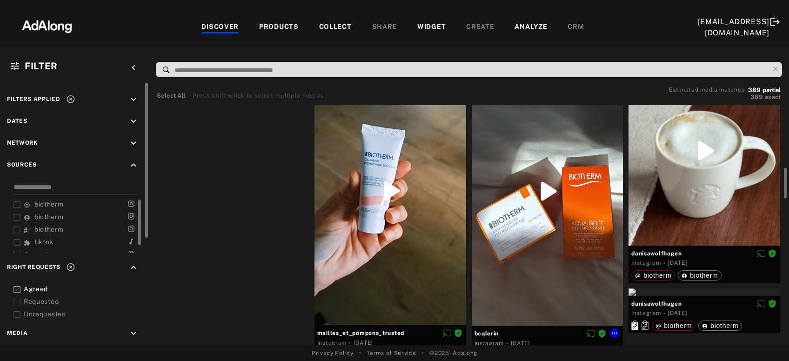
scroll to position [100, 0]
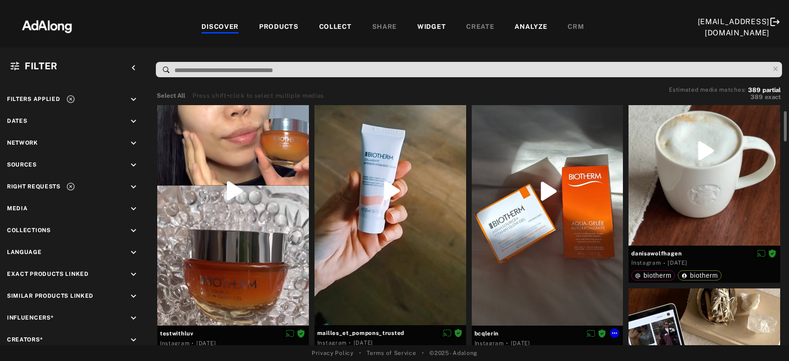
scroll to position [100, 0]
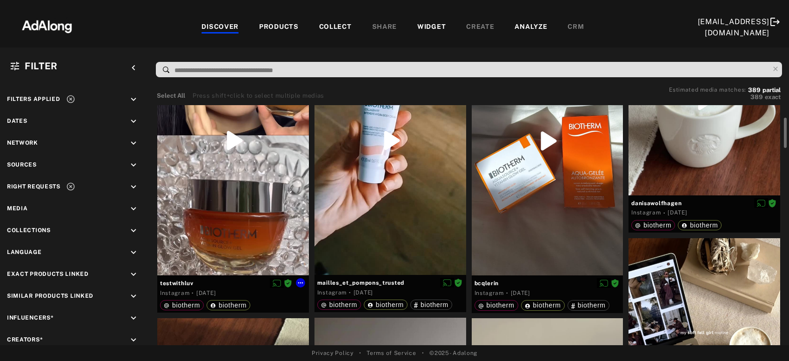
click at [272, 232] on div at bounding box center [233, 141] width 152 height 270
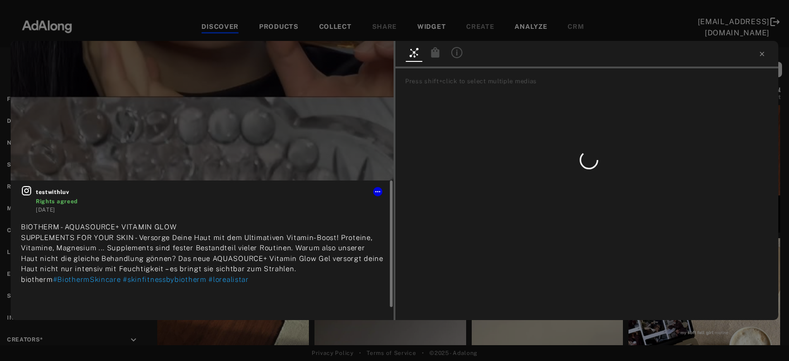
click at [31, 189] on icon at bounding box center [26, 190] width 9 height 9
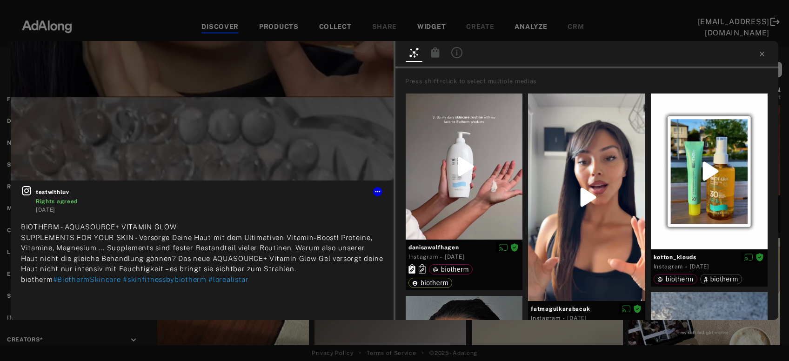
click at [439, 51] on icon at bounding box center [436, 52] width 8 height 10
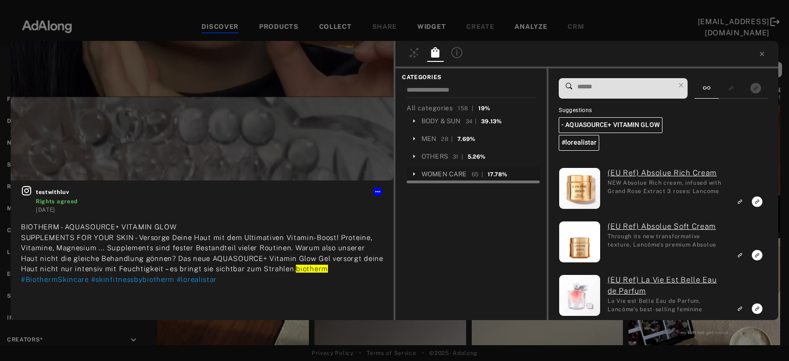
click at [435, 175] on div "WOMEN CARE" at bounding box center [445, 174] width 46 height 10
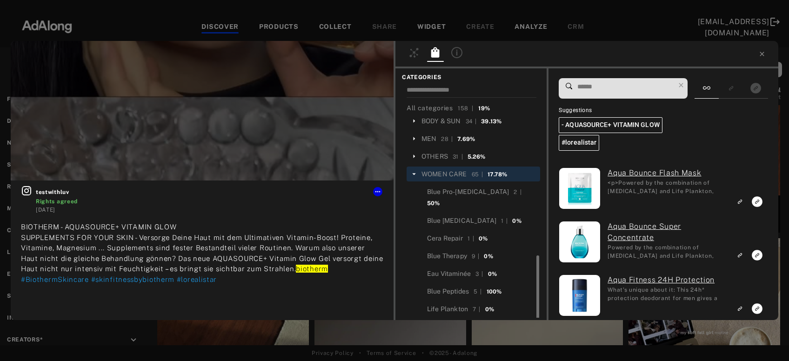
scroll to position [78, 0]
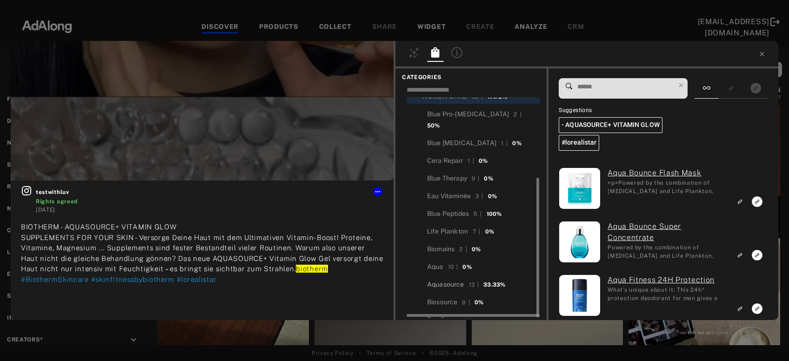
click at [445, 280] on div "Aquasource" at bounding box center [445, 285] width 37 height 10
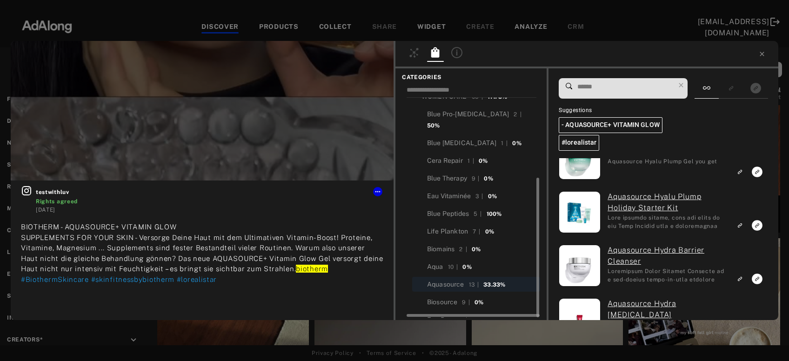
scroll to position [543, 0]
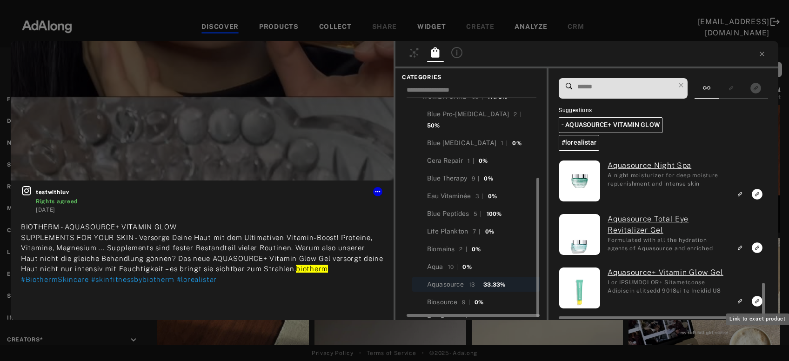
click at [757, 302] on icon "Link to exact product" at bounding box center [757, 301] width 11 height 11
click at [741, 247] on icon "Link to similar product" at bounding box center [739, 248] width 3 height 3
click at [742, 199] on rect "Link to similar product" at bounding box center [741, 195] width 12 height 12
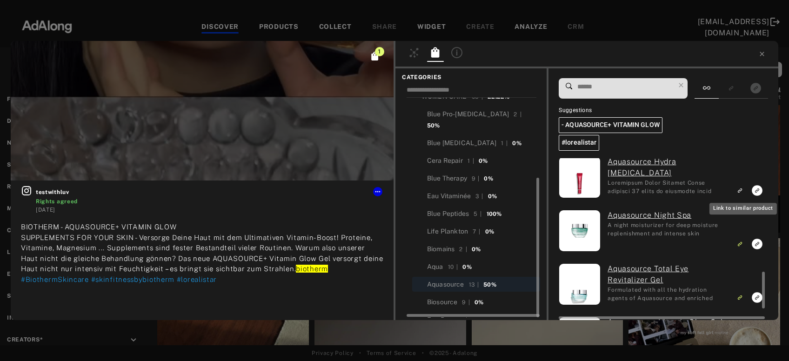
click at [743, 188] on icon "Link to similar product" at bounding box center [740, 191] width 7 height 6
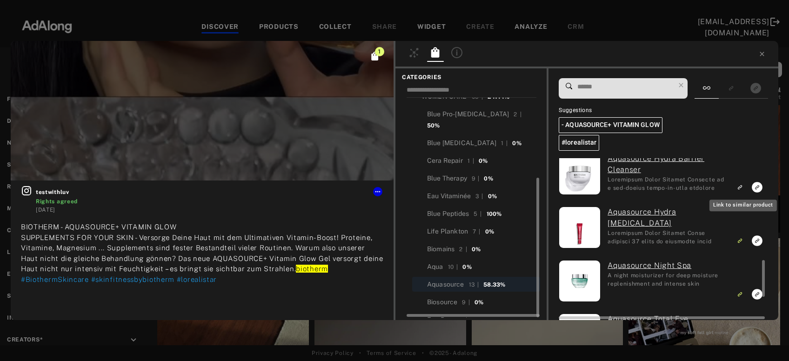
click at [743, 188] on icon "Link to similar product" at bounding box center [740, 187] width 7 height 6
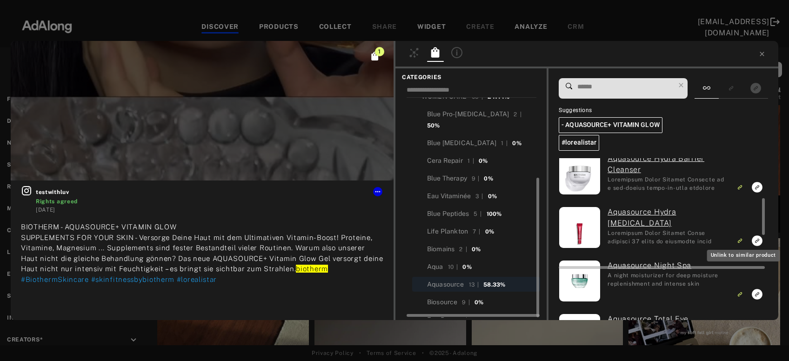
scroll to position [392, 0]
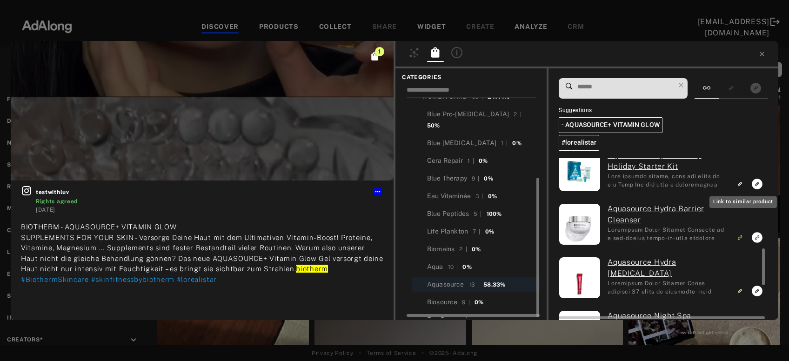
click at [744, 188] on rect "Link to similar product" at bounding box center [741, 184] width 12 height 12
click at [744, 188] on rect "Unlink to similar product" at bounding box center [741, 184] width 12 height 12
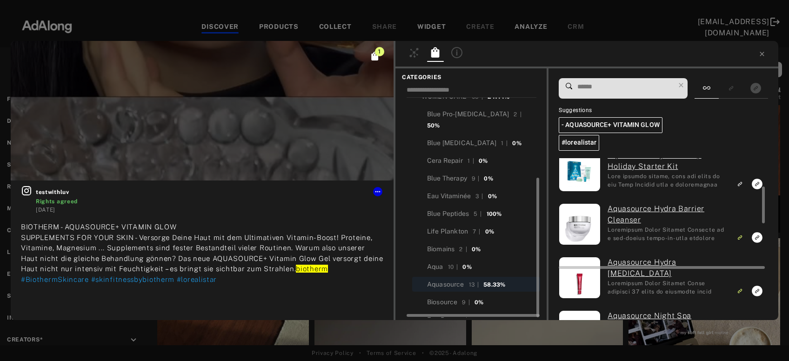
scroll to position [342, 0]
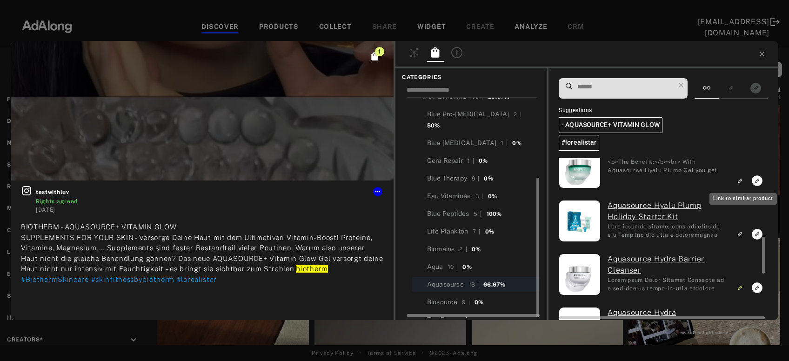
click at [742, 184] on rect "Link to similar product" at bounding box center [741, 181] width 12 height 12
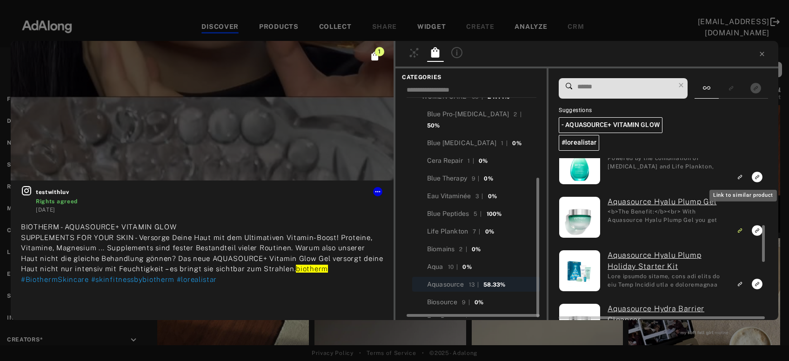
click at [742, 182] on rect "Link to similar product" at bounding box center [741, 177] width 12 height 12
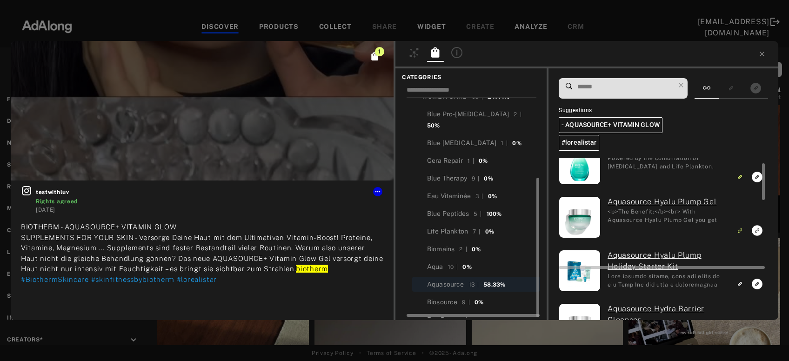
scroll to position [242, 0]
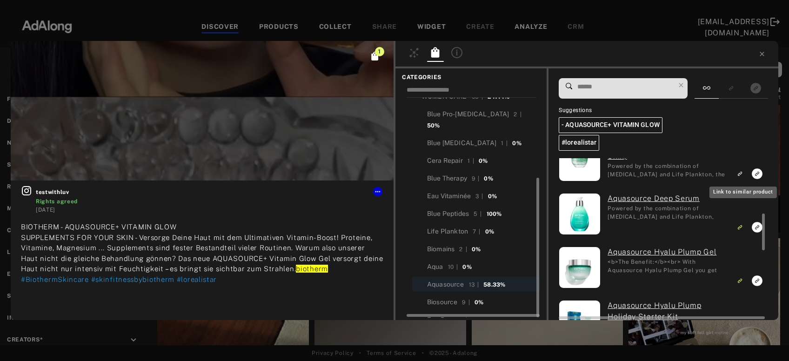
click at [741, 175] on icon "Link to similar product" at bounding box center [740, 174] width 7 height 6
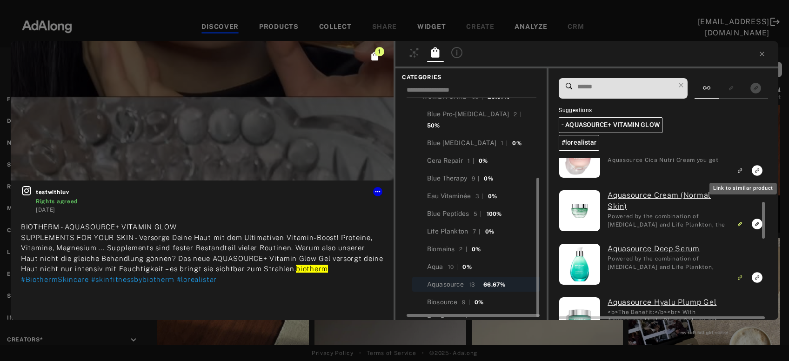
click at [742, 175] on rect "Link to similar product" at bounding box center [741, 171] width 12 height 12
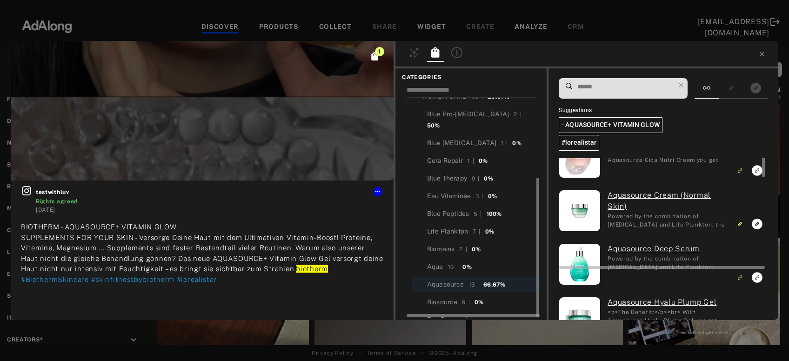
scroll to position [142, 0]
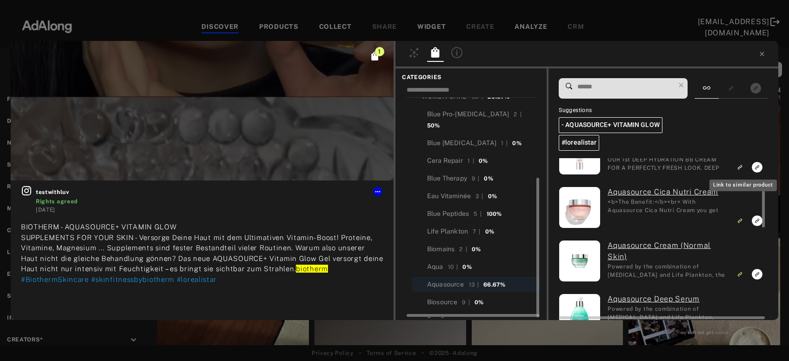
click at [741, 169] on icon "Link to similar product" at bounding box center [739, 168] width 3 height 3
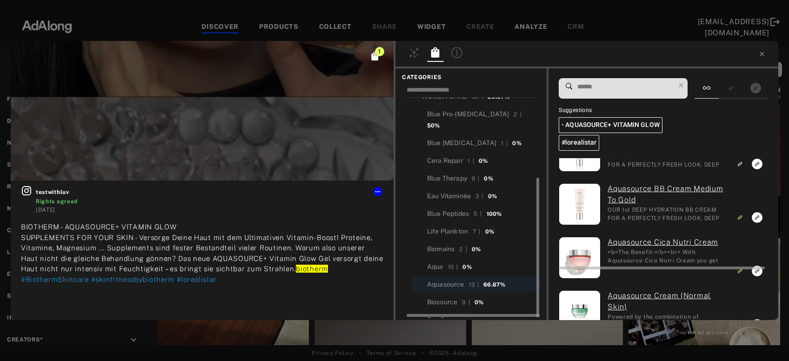
scroll to position [41, 0]
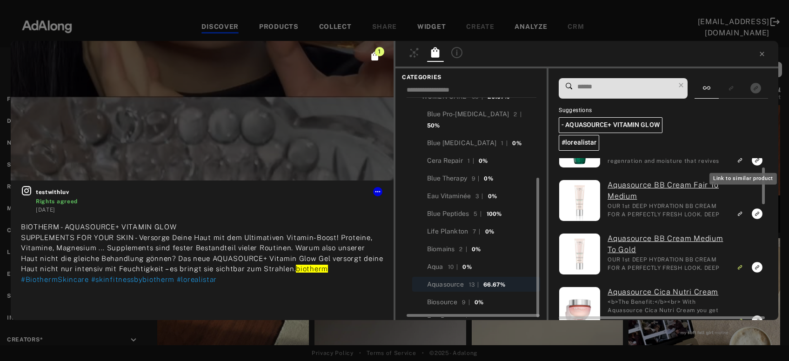
click at [742, 163] on rect "Link to similar product" at bounding box center [741, 161] width 12 height 12
click at [741, 215] on icon "Link to similar product" at bounding box center [739, 214] width 3 height 3
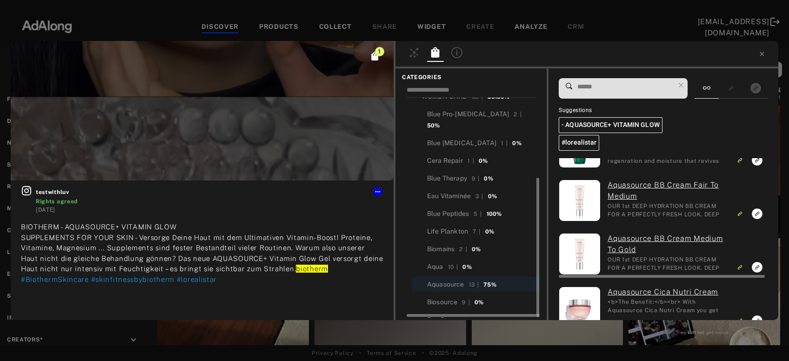
scroll to position [0, 0]
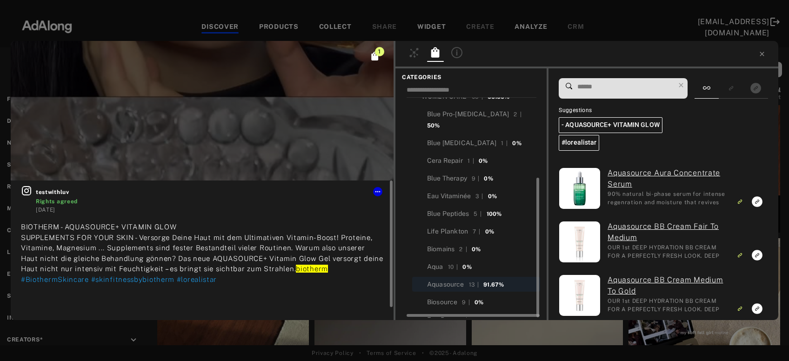
click at [26, 187] on icon at bounding box center [26, 190] width 11 height 11
click at [380, 190] on icon at bounding box center [377, 191] width 7 height 7
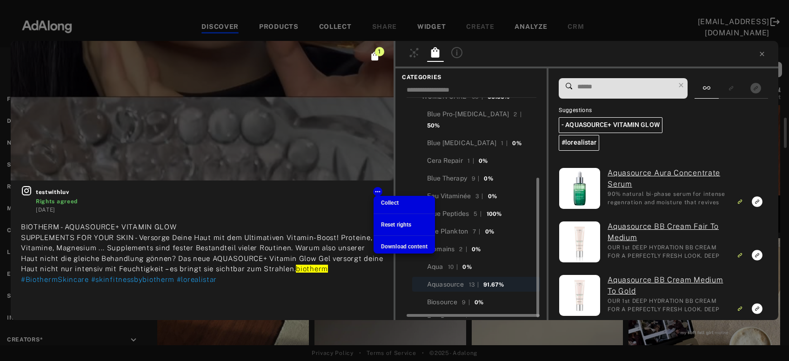
click at [384, 199] on div "Collect" at bounding box center [390, 203] width 18 height 8
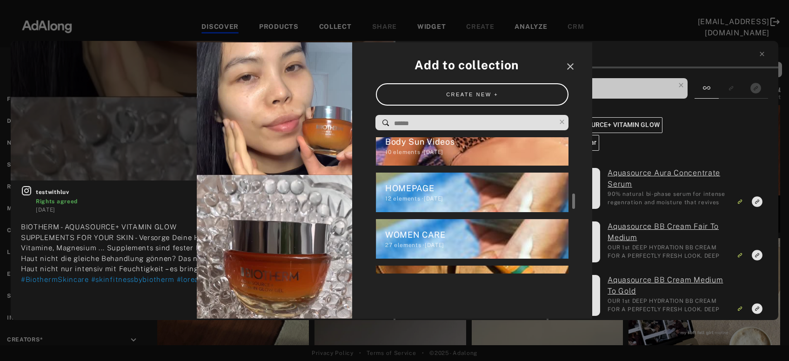
scroll to position [228, 0]
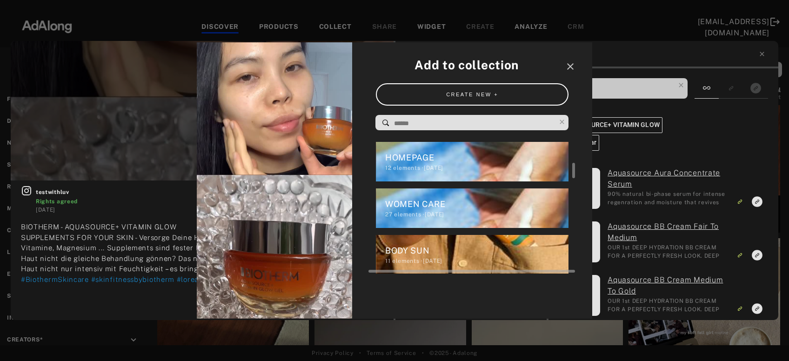
click at [397, 207] on div "WOMEN CARE" at bounding box center [477, 204] width 184 height 13
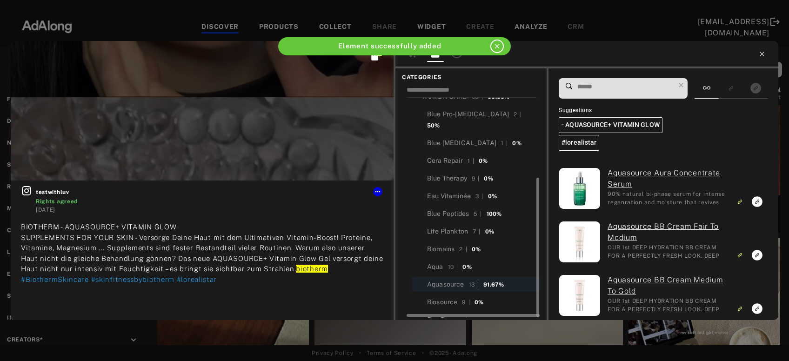
click at [763, 55] on icon at bounding box center [762, 54] width 4 height 4
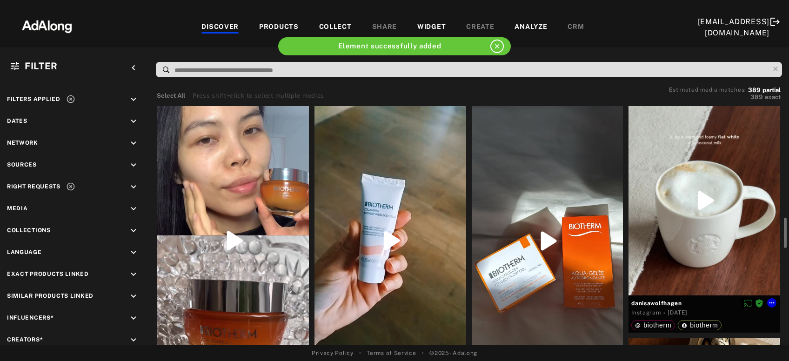
scroll to position [100, 0]
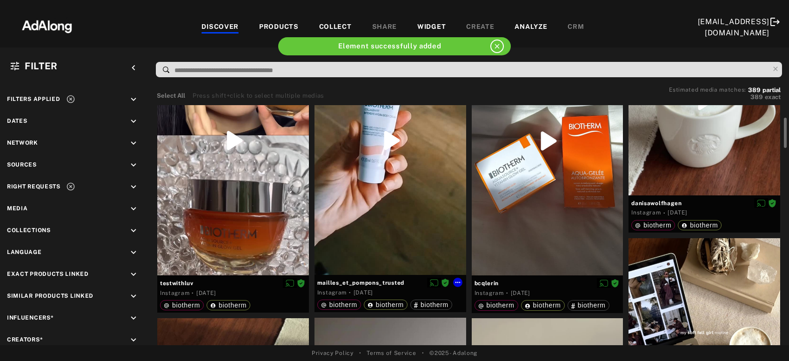
click at [365, 189] on div at bounding box center [391, 140] width 152 height 269
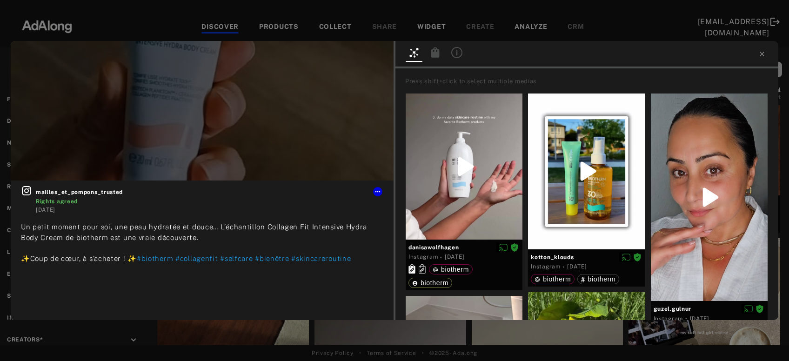
click at [434, 53] on icon at bounding box center [436, 52] width 8 height 10
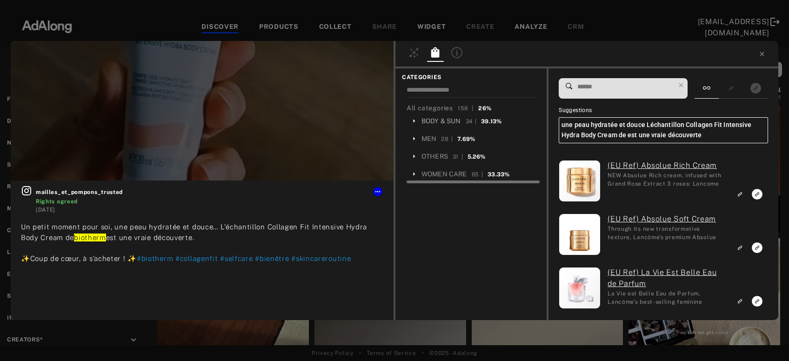
click at [430, 124] on div "BODY & SUN" at bounding box center [442, 121] width 40 height 10
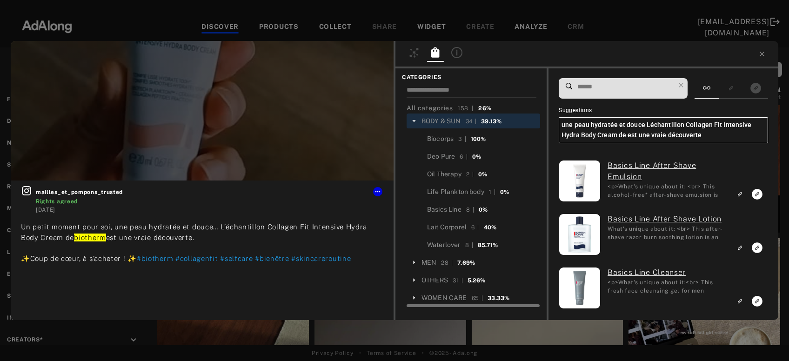
click at [607, 89] on input at bounding box center [626, 87] width 98 height 13
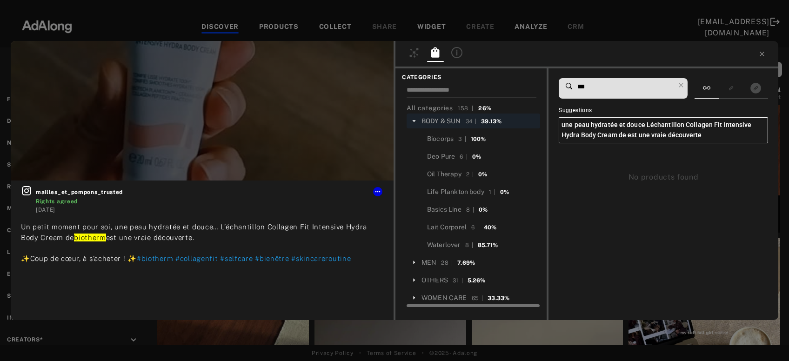
type input "***"
click at [456, 120] on div "BODY & SUN" at bounding box center [442, 121] width 40 height 10
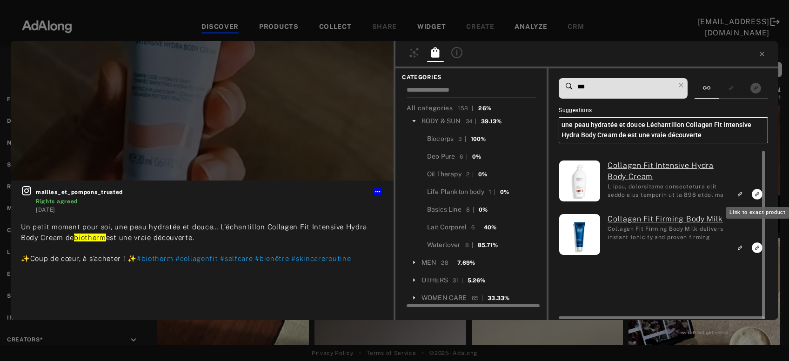
click at [758, 191] on icon "Link to exact product" at bounding box center [757, 194] width 11 height 11
click at [743, 249] on icon "Link to similar product" at bounding box center [740, 248] width 7 height 6
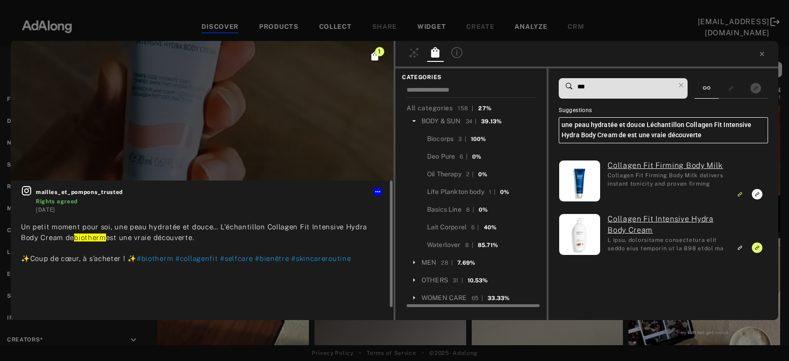
click at [380, 196] on span "mailles_et_pompons_trusted" at bounding box center [210, 192] width 348 height 8
click at [379, 194] on icon at bounding box center [377, 191] width 7 height 7
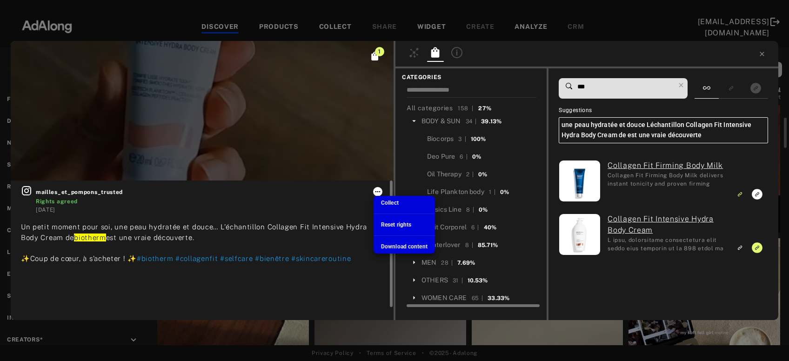
scroll to position [228, 0]
click at [387, 204] on span "Collect" at bounding box center [390, 203] width 18 height 7
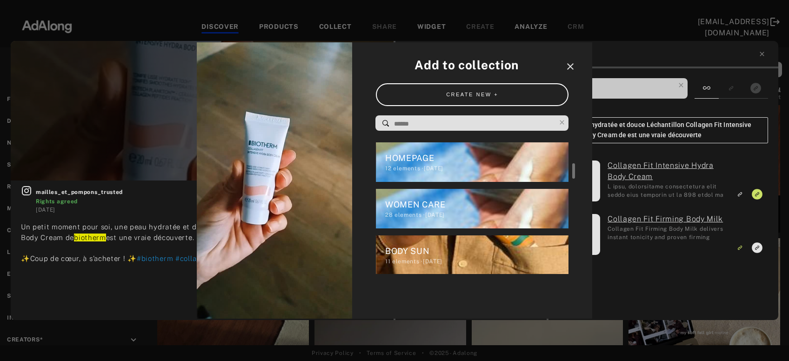
click at [572, 65] on icon "close" at bounding box center [570, 66] width 11 height 11
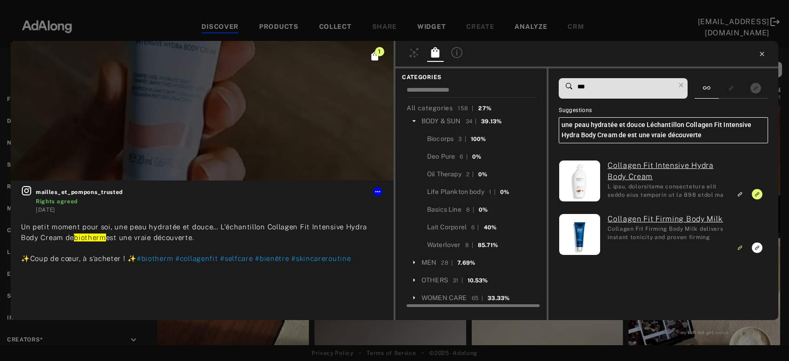
click at [764, 54] on icon at bounding box center [762, 53] width 7 height 7
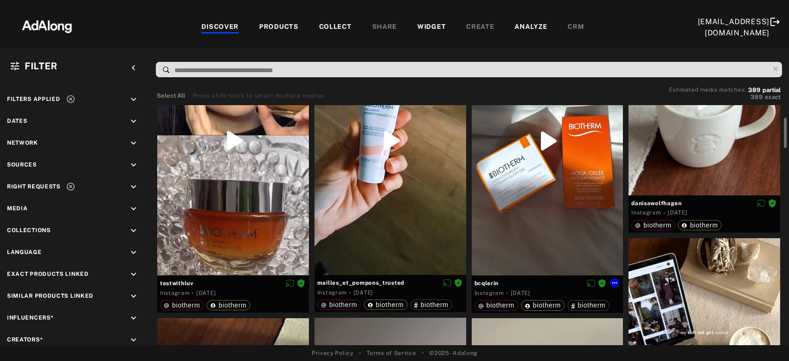
click at [564, 218] on div at bounding box center [548, 141] width 152 height 270
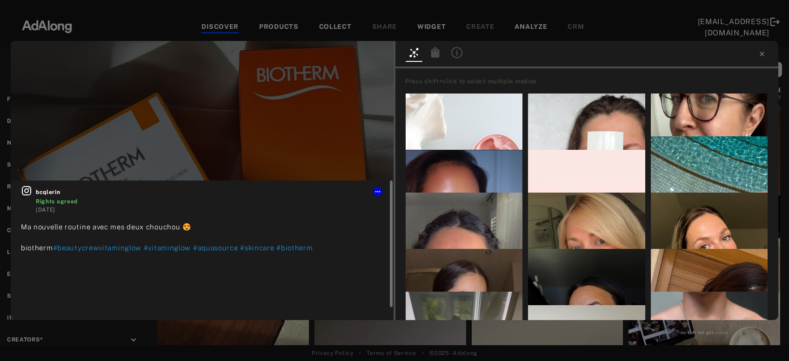
click at [25, 193] on icon at bounding box center [26, 190] width 11 height 11
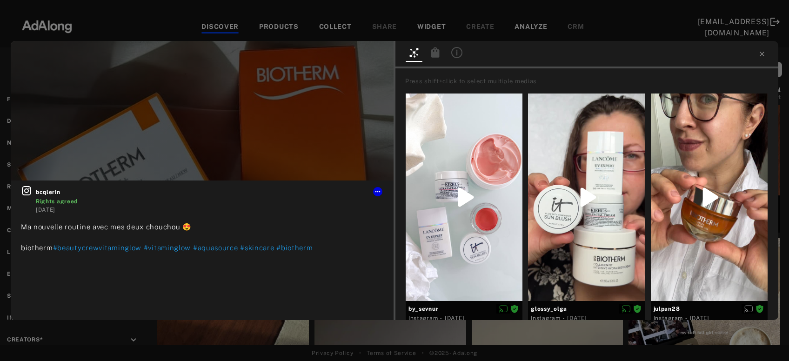
click at [435, 55] on icon at bounding box center [436, 52] width 8 height 10
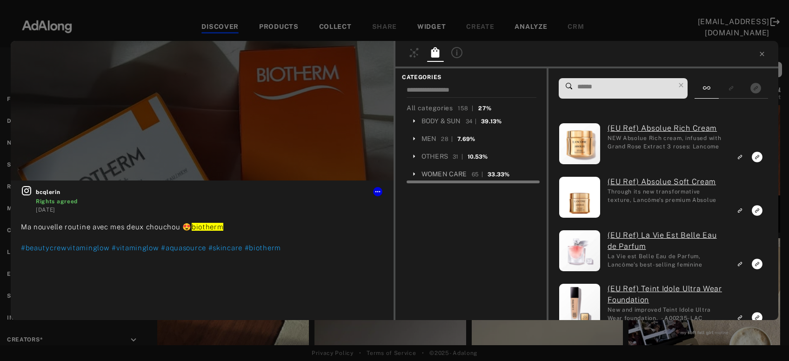
click at [438, 174] on div "WOMEN CARE" at bounding box center [445, 174] width 46 height 10
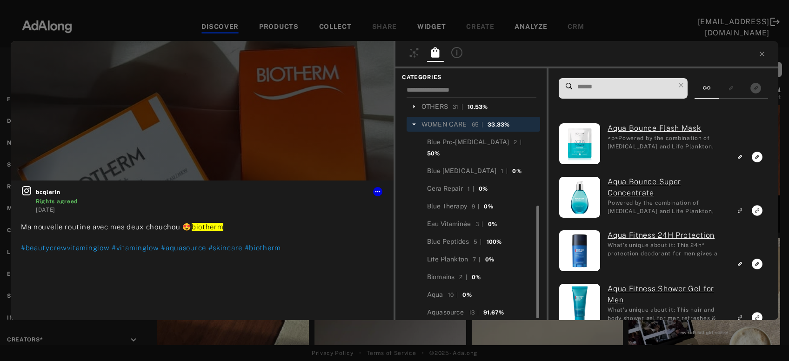
scroll to position [78, 0]
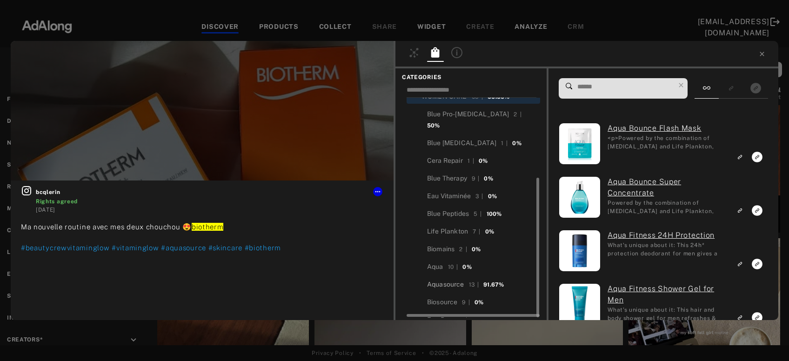
click at [435, 280] on div "Aquasource" at bounding box center [445, 285] width 37 height 10
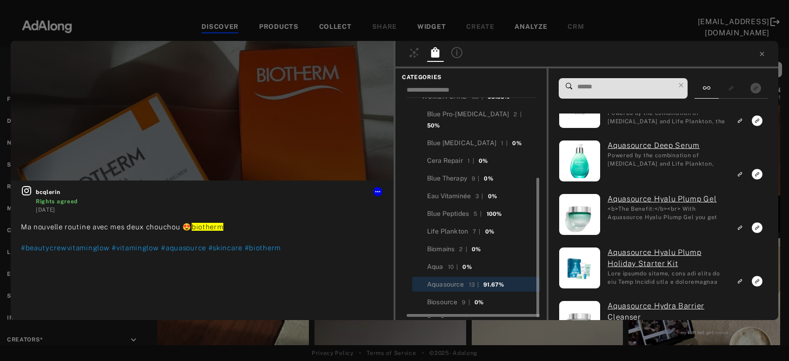
scroll to position [499, 0]
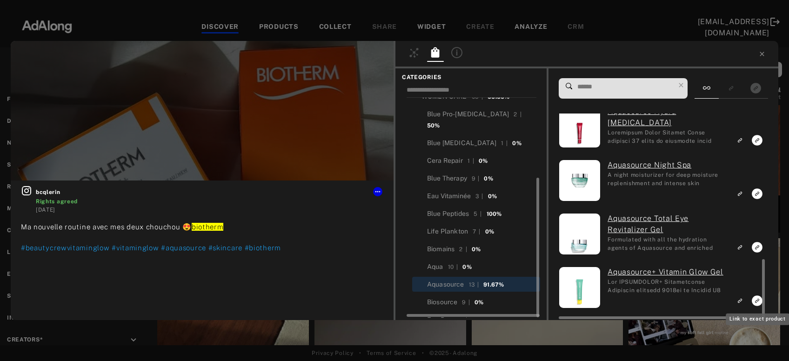
click at [758, 300] on icon "Link to exact product" at bounding box center [757, 301] width 11 height 11
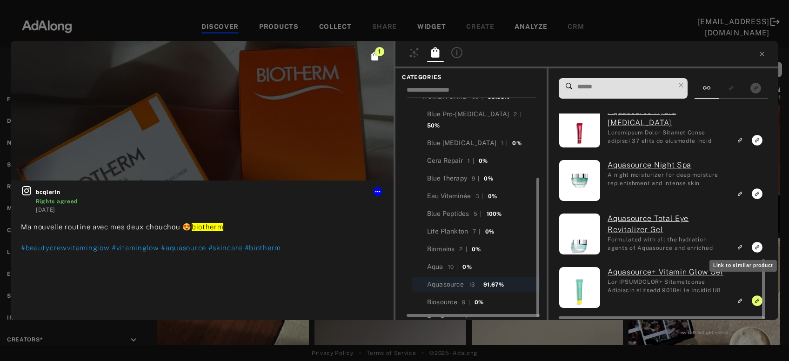
click at [742, 249] on g "Link to similar product" at bounding box center [740, 248] width 7 height 6
click at [742, 192] on icon "Link to similar product" at bounding box center [740, 194] width 7 height 6
click at [742, 142] on icon "Link to similar product" at bounding box center [740, 141] width 7 height 6
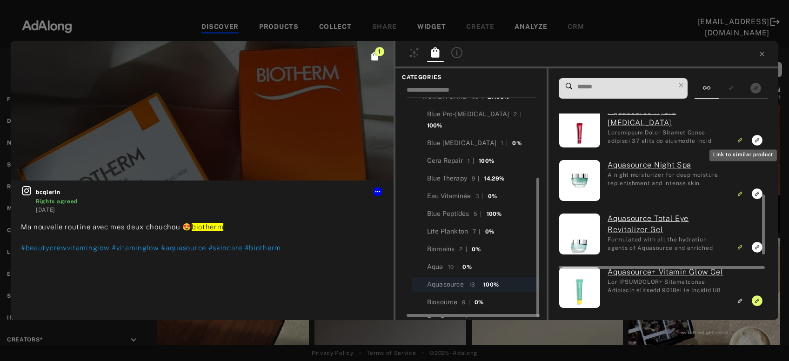
scroll to position [448, 0]
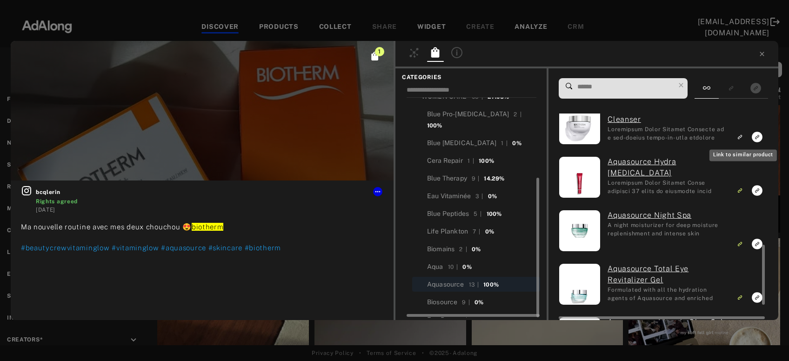
click at [742, 143] on rect "Link to similar product" at bounding box center [741, 137] width 12 height 12
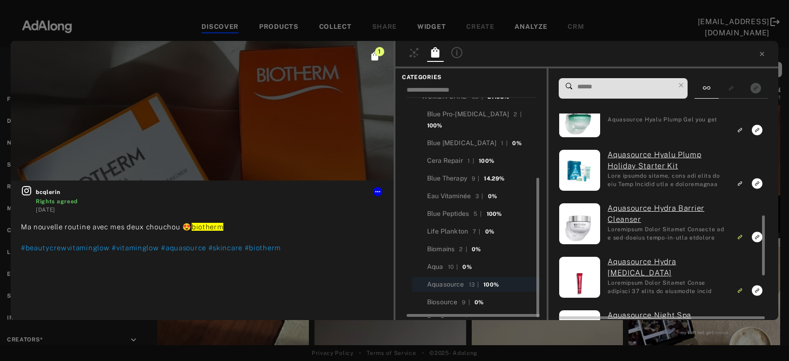
scroll to position [298, 0]
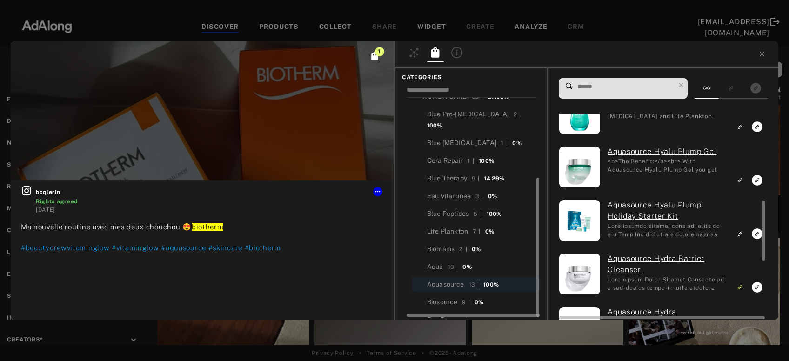
click at [742, 179] on icon "Link to similar product" at bounding box center [740, 181] width 7 height 6
click at [742, 125] on icon "Link to similar product" at bounding box center [740, 127] width 7 height 6
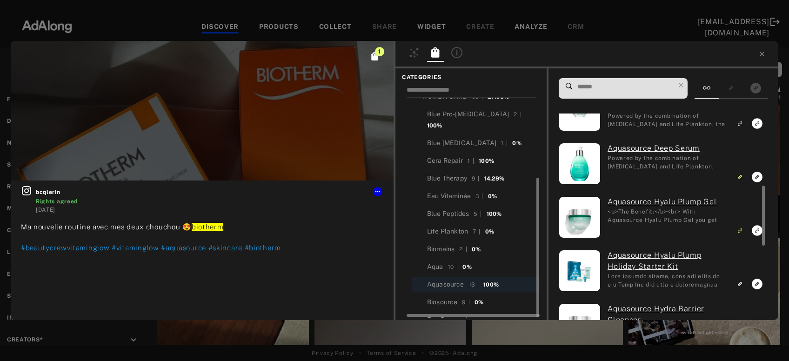
scroll to position [197, 0]
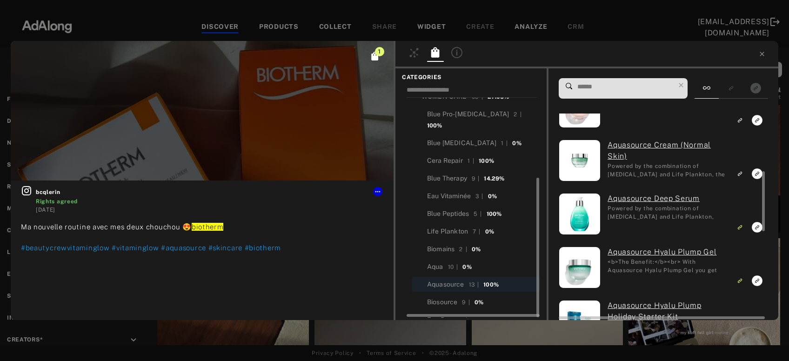
click at [743, 173] on icon "Link to similar product" at bounding box center [740, 174] width 7 height 6
click at [741, 121] on icon "Link to similar product" at bounding box center [739, 121] width 3 height 3
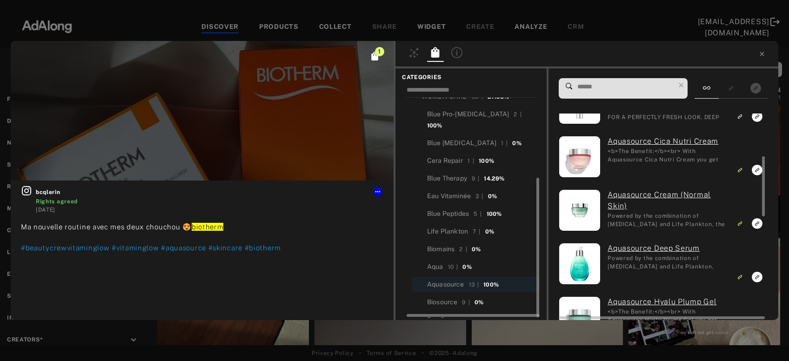
scroll to position [97, 0]
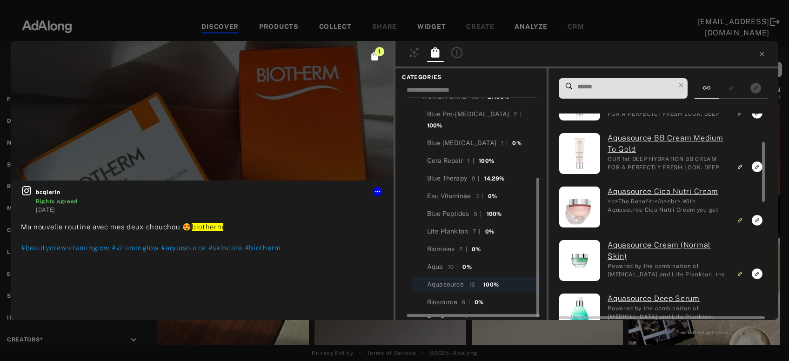
click at [742, 164] on rect "Link to similar product" at bounding box center [741, 167] width 12 height 12
click at [742, 116] on icon "Link to similar product" at bounding box center [740, 114] width 7 height 6
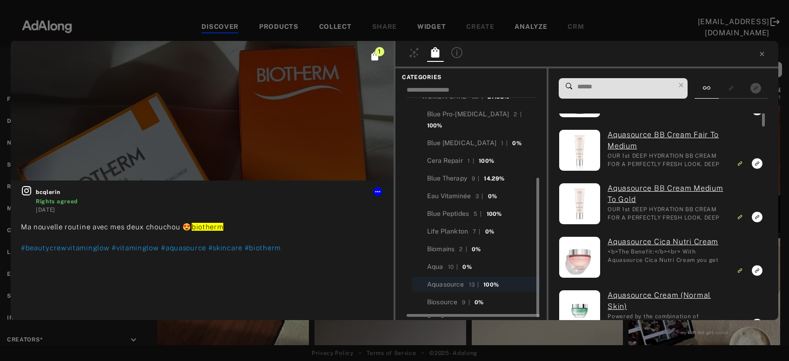
scroll to position [0, 0]
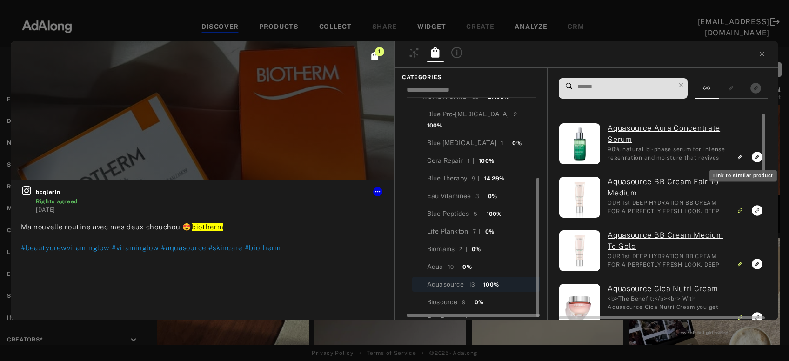
click at [743, 156] on icon "Link to similar product" at bounding box center [740, 158] width 7 height 6
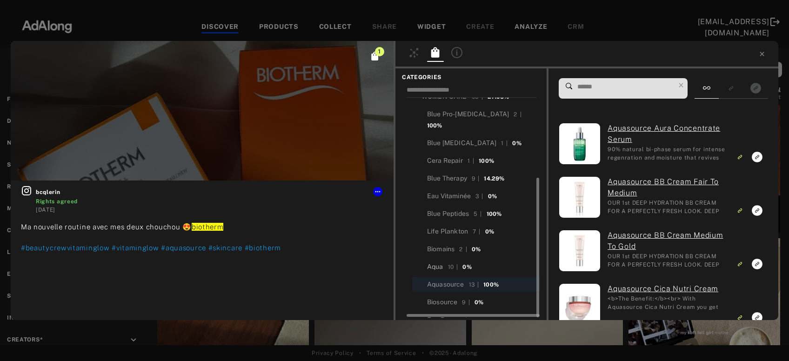
click at [442, 262] on div "Aqua" at bounding box center [435, 267] width 16 height 10
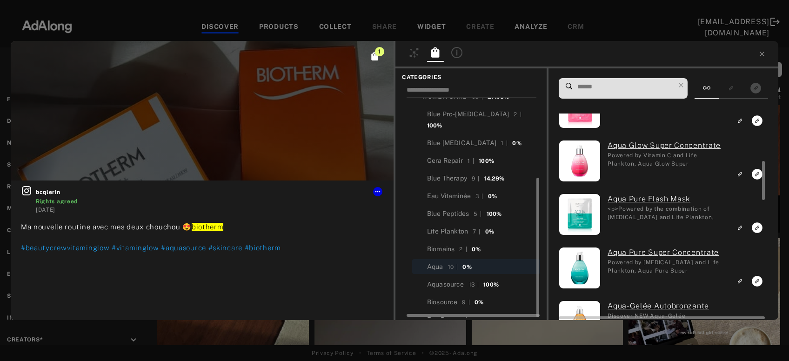
scroll to position [301, 0]
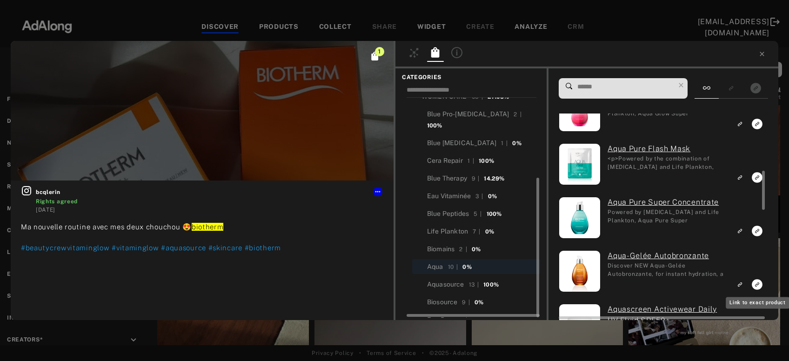
click at [756, 283] on icon "Link to exact product" at bounding box center [757, 284] width 11 height 11
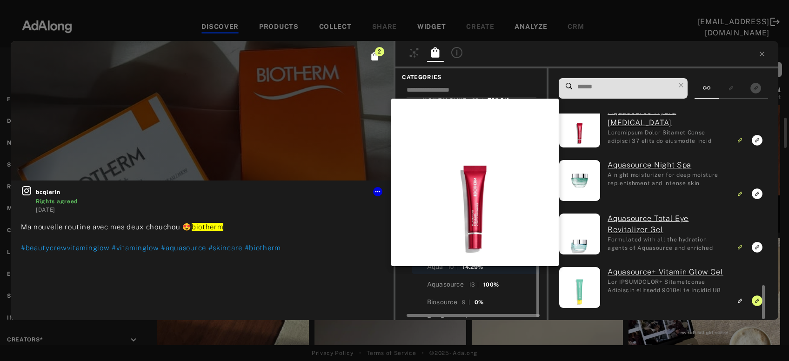
scroll to position [1034, 0]
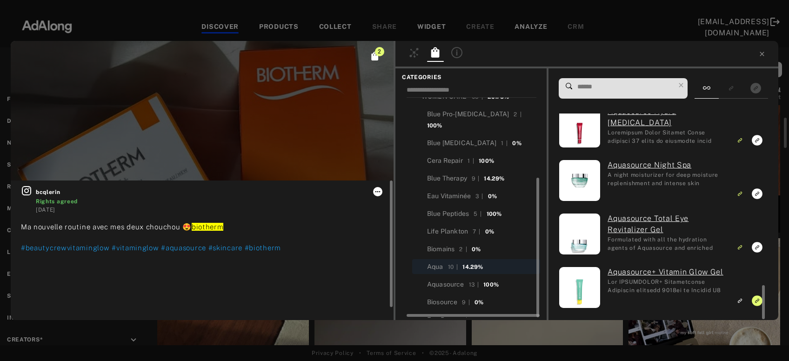
click at [377, 193] on icon at bounding box center [377, 191] width 7 height 7
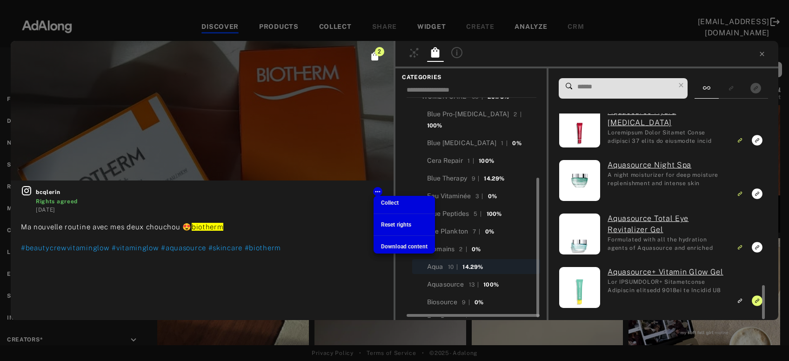
click at [386, 203] on span "Collect" at bounding box center [390, 203] width 18 height 7
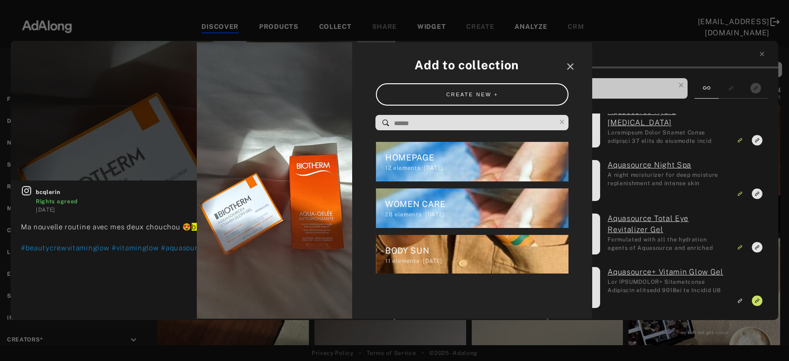
click at [386, 203] on div "WOMEN CARE" at bounding box center [477, 204] width 184 height 13
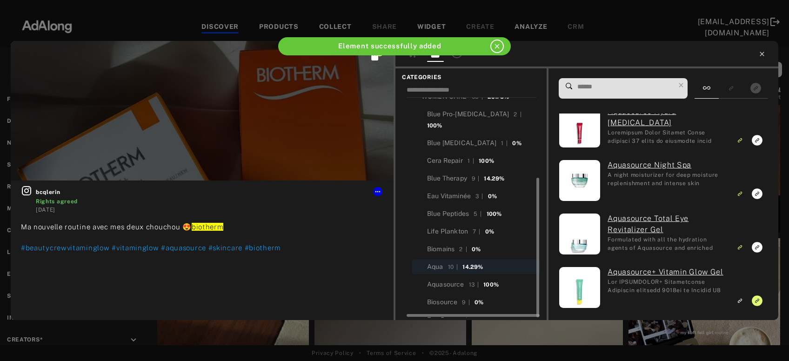
click at [761, 53] on icon at bounding box center [762, 53] width 7 height 7
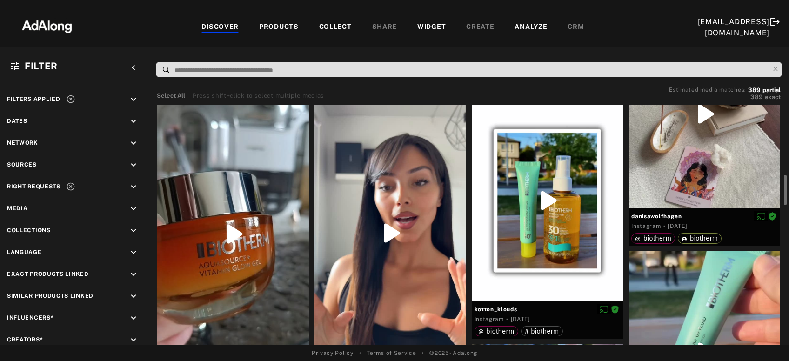
scroll to position [602, 0]
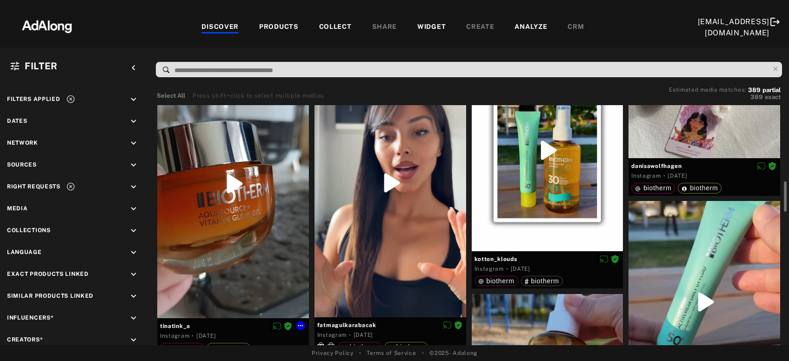
click at [250, 265] on div at bounding box center [233, 184] width 152 height 270
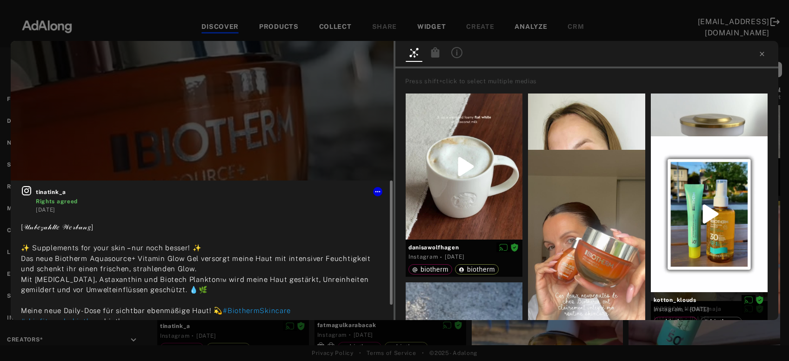
click at [25, 190] on icon at bounding box center [26, 190] width 9 height 9
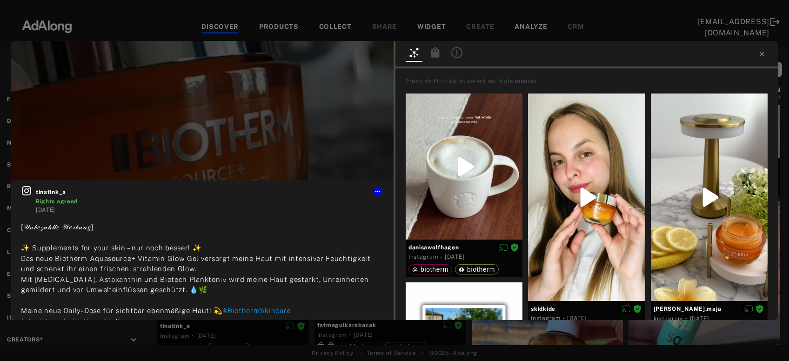
click at [436, 51] on icon at bounding box center [436, 52] width 8 height 10
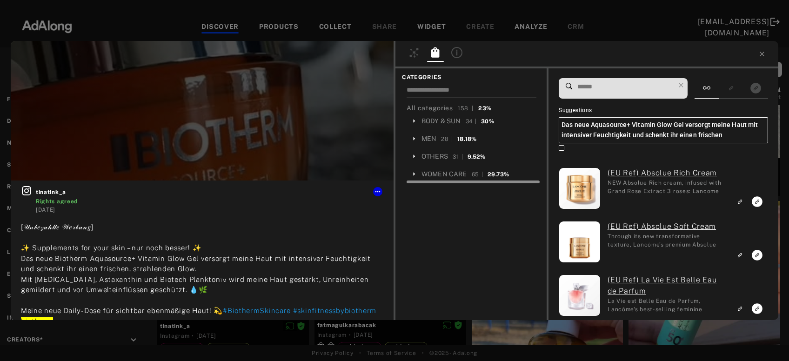
click at [440, 178] on div at bounding box center [474, 180] width 134 height 7
click at [442, 171] on div "WOMEN CARE" at bounding box center [445, 174] width 46 height 10
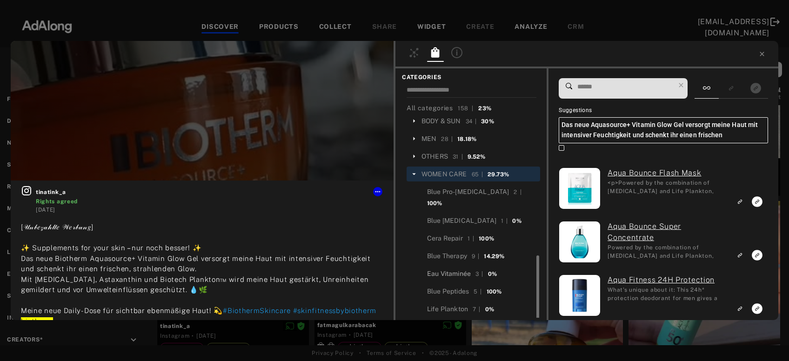
scroll to position [78, 0]
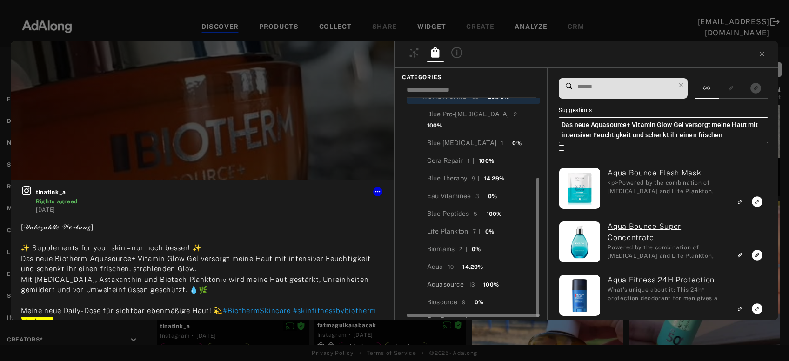
click at [447, 280] on div "Aquasource" at bounding box center [445, 285] width 37 height 10
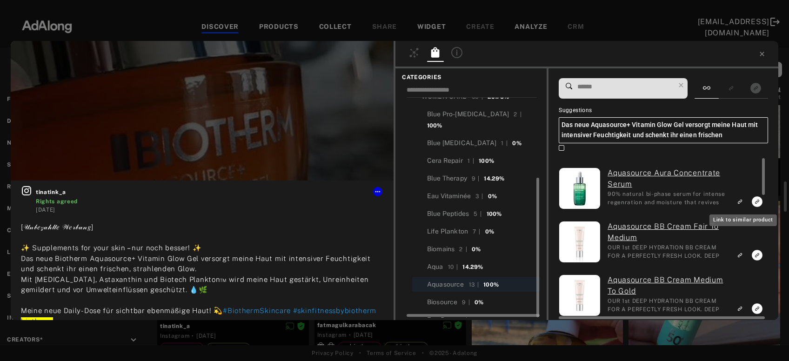
click at [739, 203] on rect "Link to similar product" at bounding box center [741, 202] width 12 height 12
click at [745, 252] on rect "Link to similar product" at bounding box center [741, 256] width 12 height 12
click at [739, 308] on rect "Link to similar product" at bounding box center [741, 309] width 12 height 12
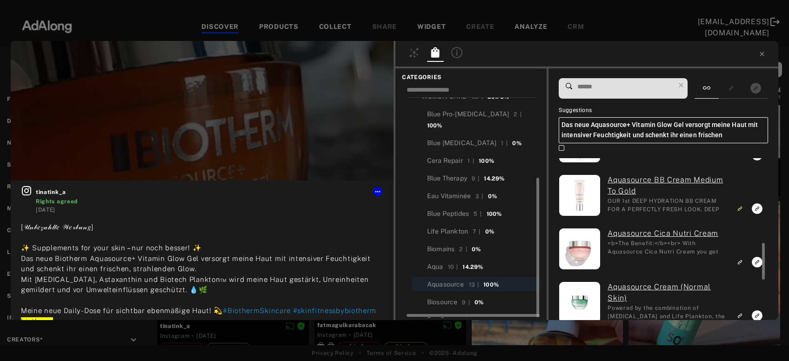
scroll to position [150, 0]
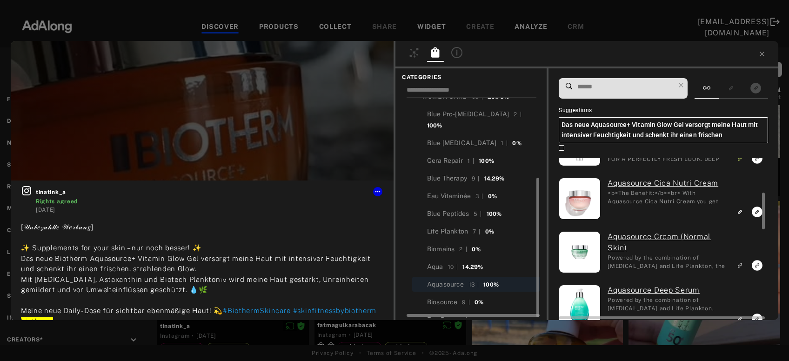
click at [741, 209] on rect "Link to similar product" at bounding box center [741, 212] width 12 height 12
click at [742, 262] on rect "Link to similar product" at bounding box center [741, 266] width 12 height 12
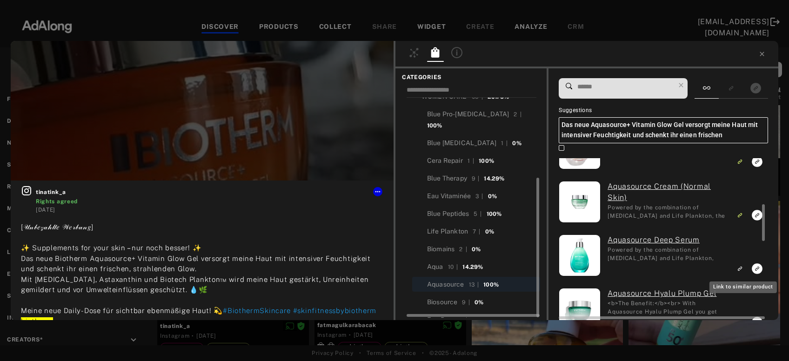
click at [741, 268] on icon "Link to similar product" at bounding box center [740, 269] width 7 height 6
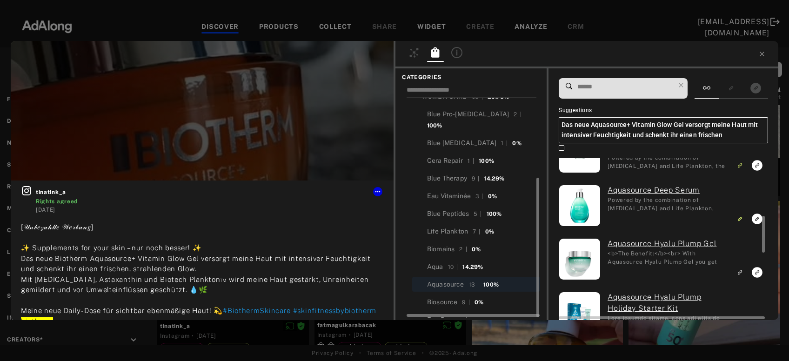
click at [743, 270] on icon "Link to similar product" at bounding box center [740, 273] width 7 height 6
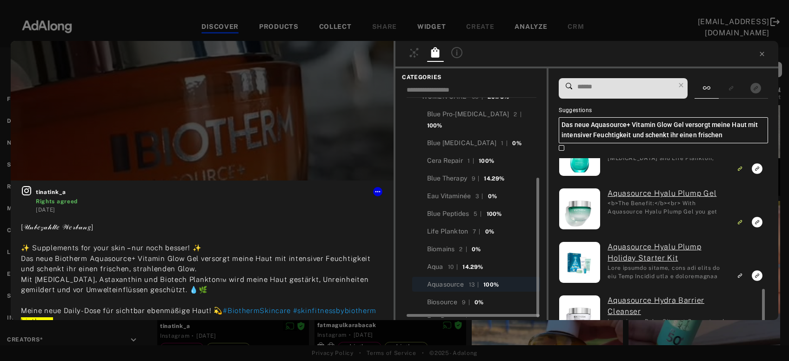
scroll to position [351, 0]
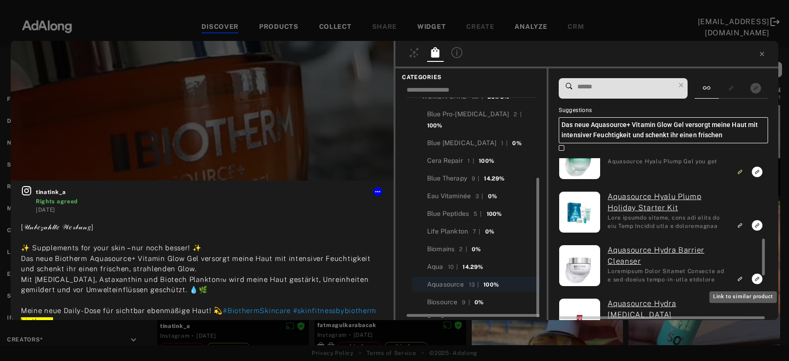
click at [740, 279] on icon "Link to similar product" at bounding box center [740, 279] width 7 height 6
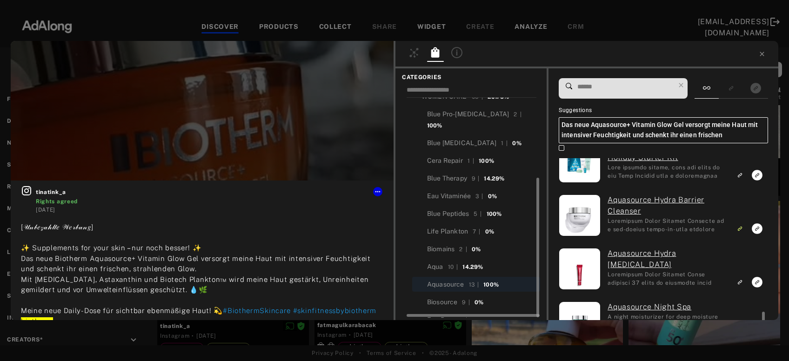
scroll to position [451, 0]
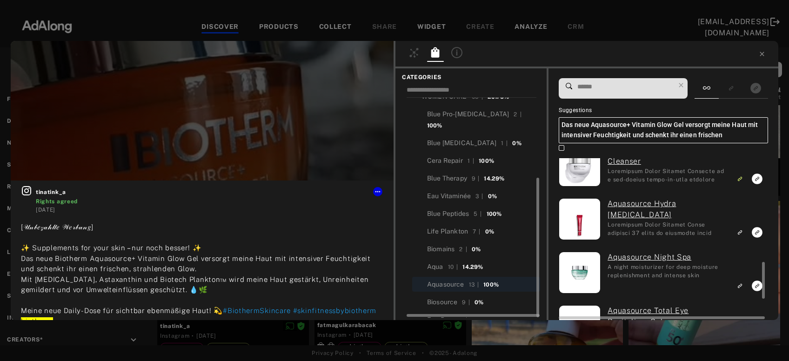
click at [742, 232] on icon "Link to similar product" at bounding box center [740, 232] width 7 height 6
click at [741, 286] on icon "Link to similar product" at bounding box center [740, 286] width 7 height 6
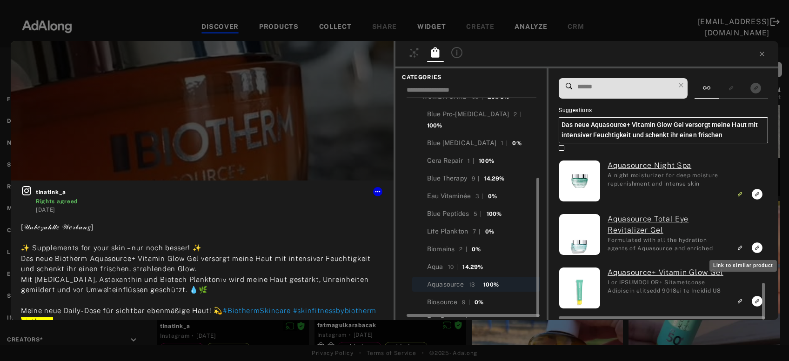
click at [740, 249] on icon "Link to similar product" at bounding box center [740, 248] width 7 height 6
click at [756, 301] on icon "Link to exact product" at bounding box center [757, 301] width 11 height 11
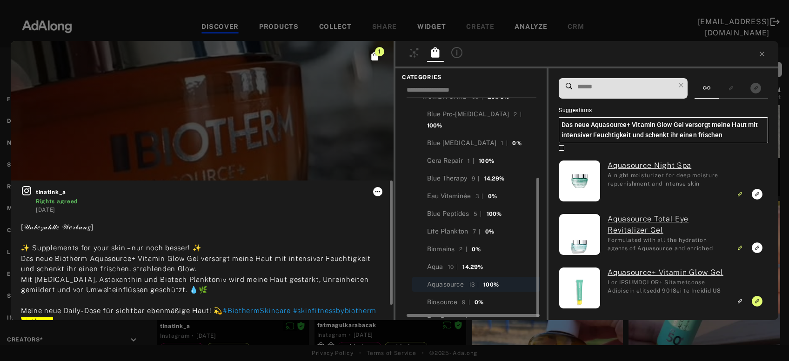
click at [379, 192] on icon at bounding box center [377, 191] width 7 height 7
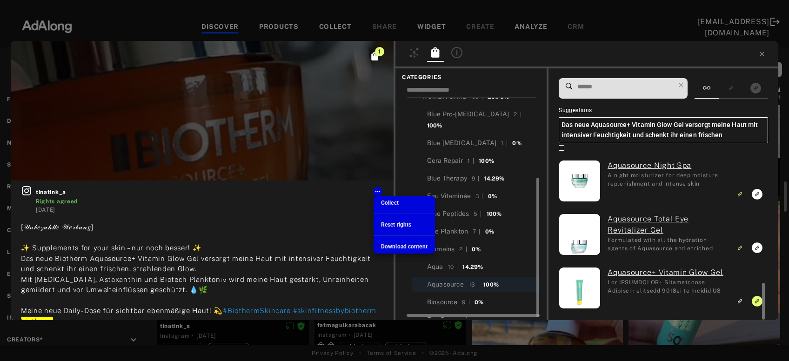
click at [387, 202] on span "Collect" at bounding box center [390, 203] width 18 height 7
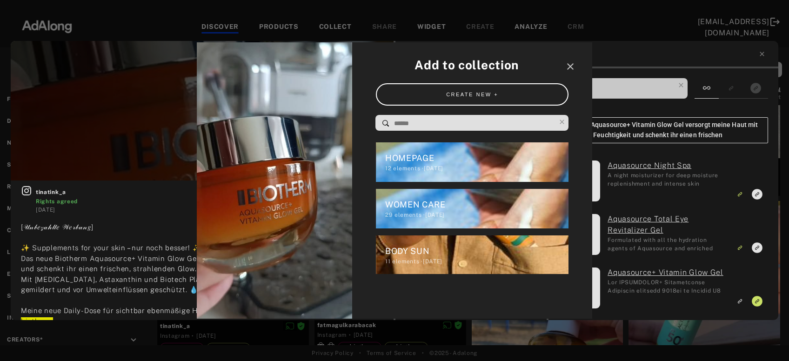
click at [387, 202] on div "WOMEN CARE" at bounding box center [477, 204] width 184 height 13
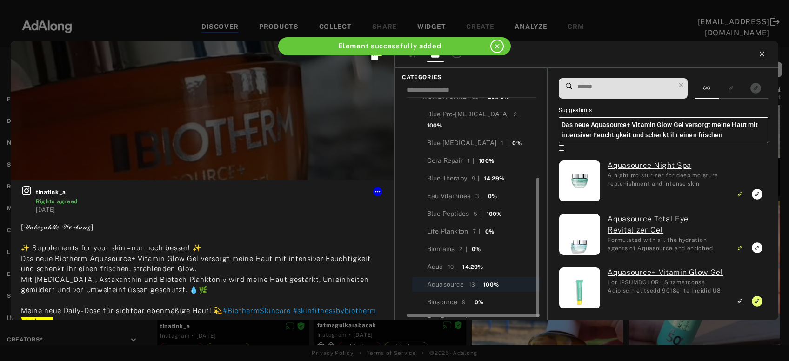
click at [763, 55] on icon at bounding box center [762, 53] width 7 height 7
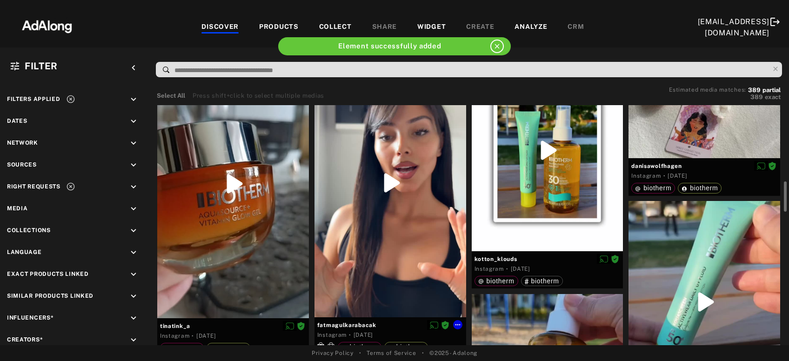
click at [389, 249] on div at bounding box center [391, 182] width 152 height 269
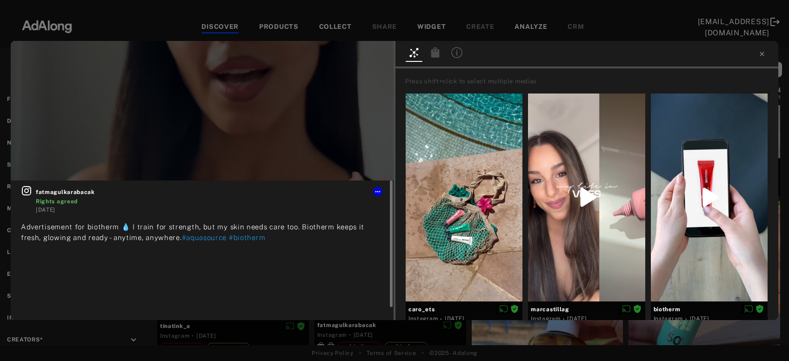
click at [27, 193] on icon at bounding box center [26, 190] width 11 height 11
click at [760, 55] on icon at bounding box center [762, 53] width 7 height 7
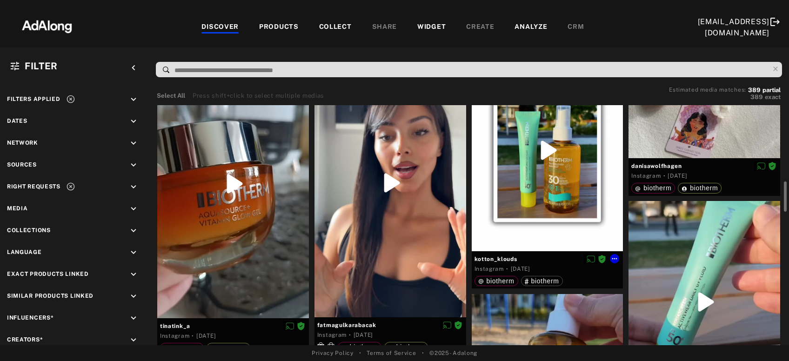
click at [554, 210] on div at bounding box center [548, 150] width 152 height 202
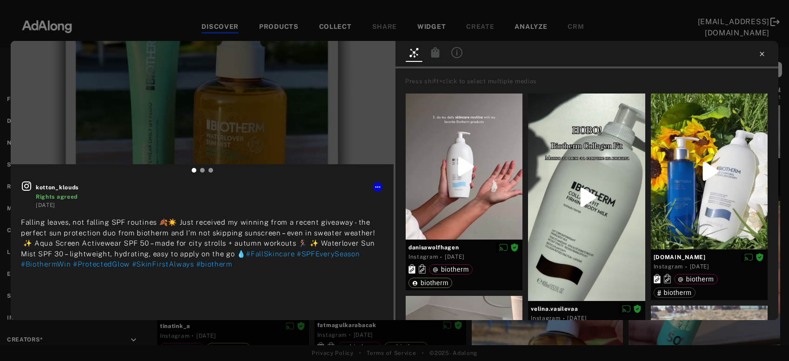
click at [763, 54] on icon at bounding box center [762, 54] width 4 height 4
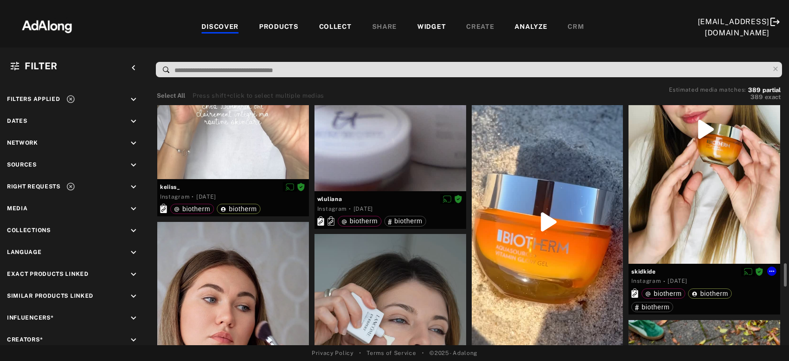
scroll to position [1153, 0]
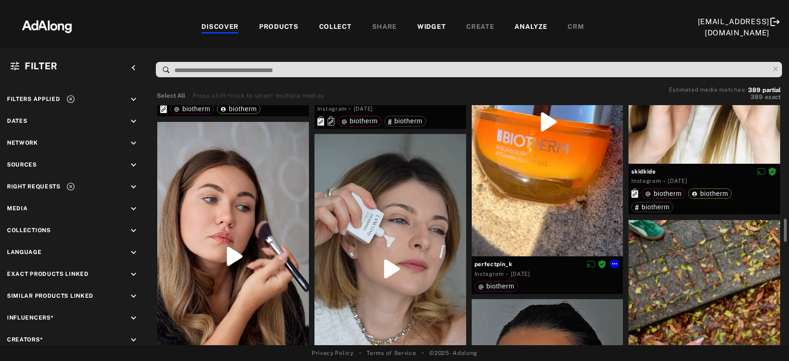
click at [509, 238] on div at bounding box center [548, 121] width 152 height 269
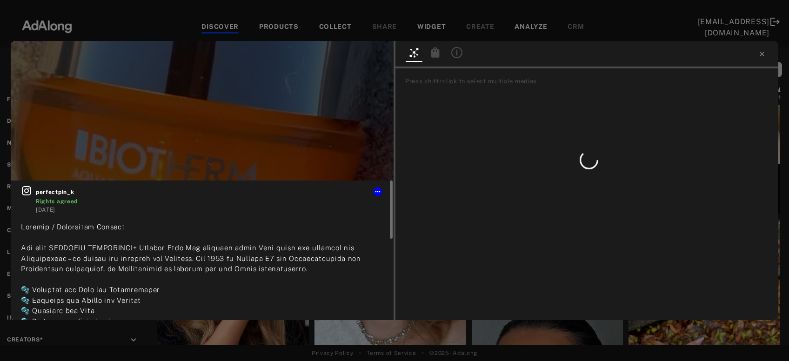
click at [31, 193] on icon at bounding box center [26, 190] width 9 height 9
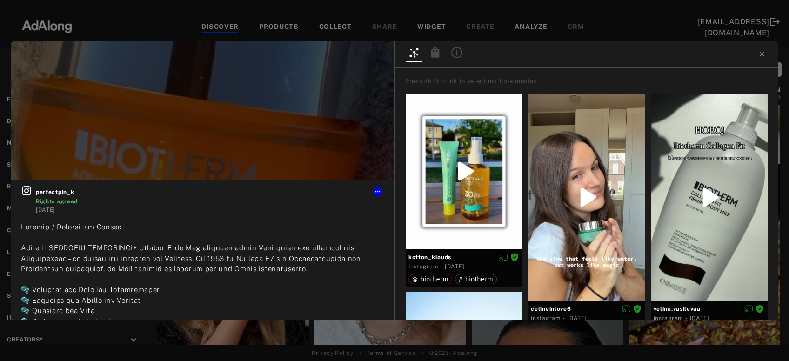
click at [437, 53] on icon at bounding box center [436, 52] width 8 height 10
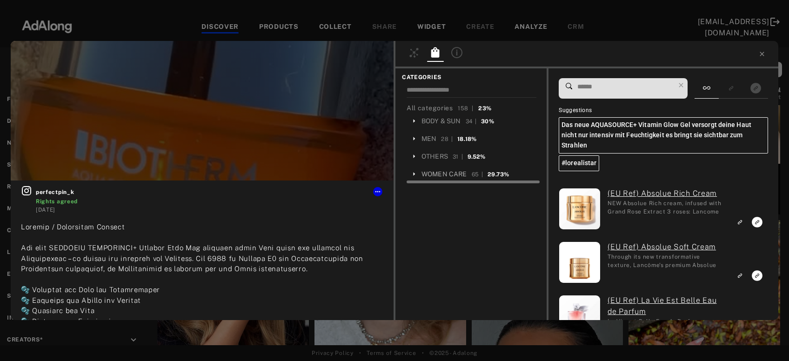
click at [433, 174] on div "WOMEN CARE" at bounding box center [445, 174] width 46 height 10
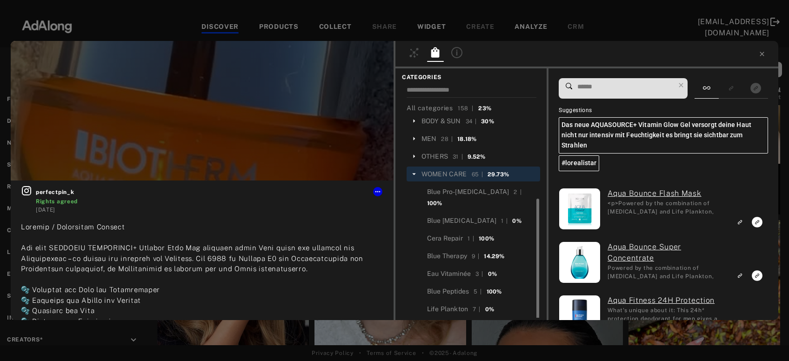
scroll to position [78, 0]
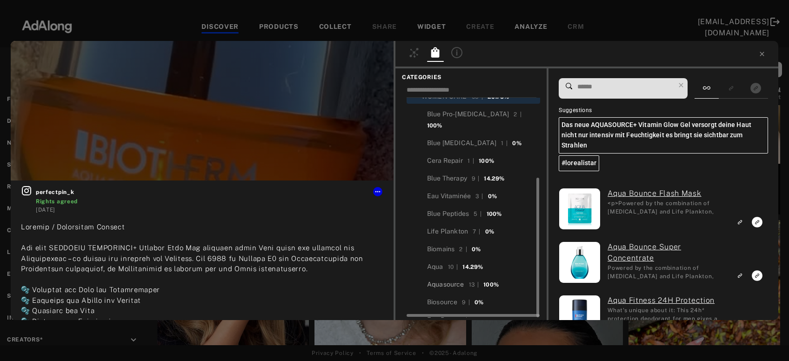
click at [446, 280] on div "Aquasource" at bounding box center [445, 285] width 37 height 10
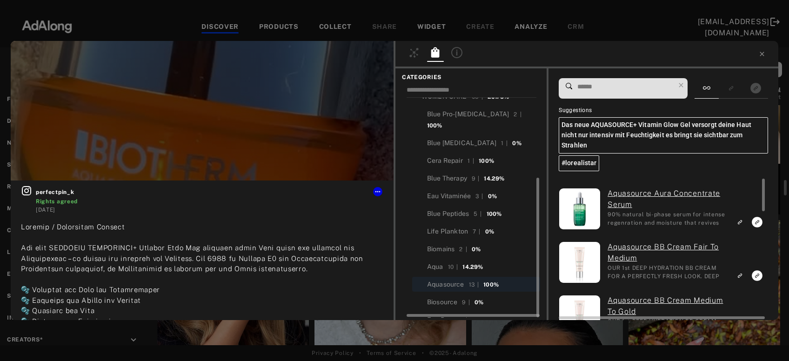
click at [744, 216] on rect "Link to similar product" at bounding box center [741, 222] width 12 height 12
click at [741, 275] on icon "Link to similar product" at bounding box center [739, 276] width 3 height 3
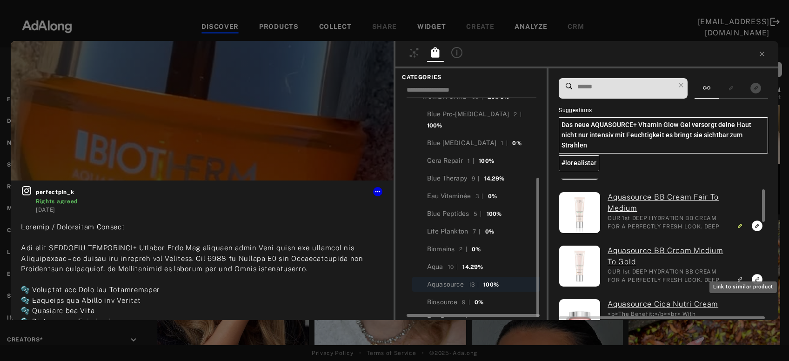
click at [743, 277] on icon "Link to similar product" at bounding box center [740, 280] width 7 height 6
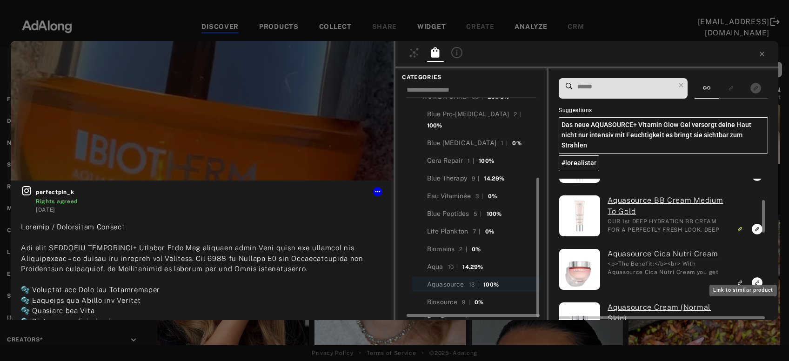
click at [742, 281] on icon "Link to similar product" at bounding box center [741, 282] width 3 height 3
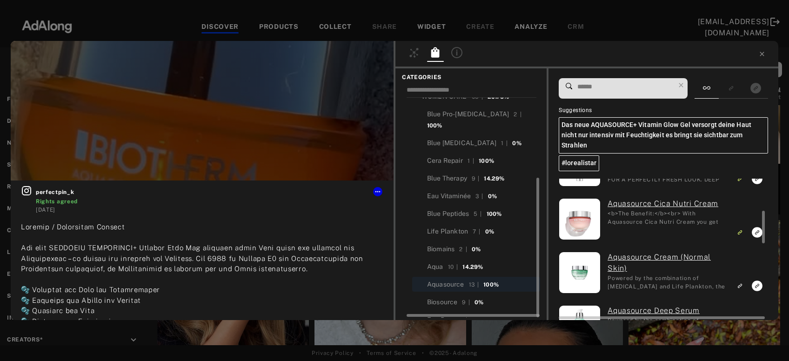
scroll to position [201, 0]
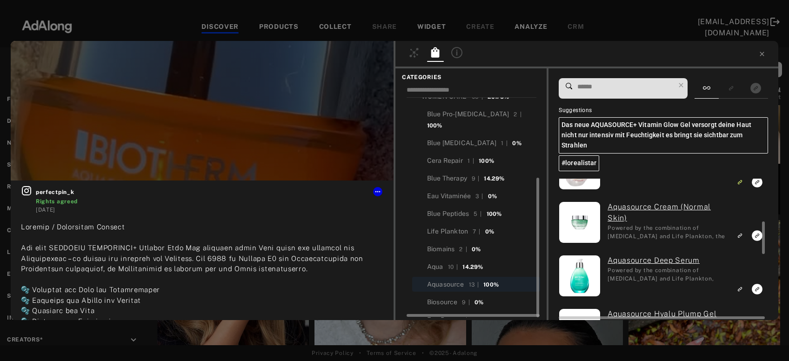
click at [742, 233] on icon "Link to similar product" at bounding box center [740, 236] width 7 height 6
click at [741, 289] on icon "Link to similar product" at bounding box center [739, 290] width 3 height 3
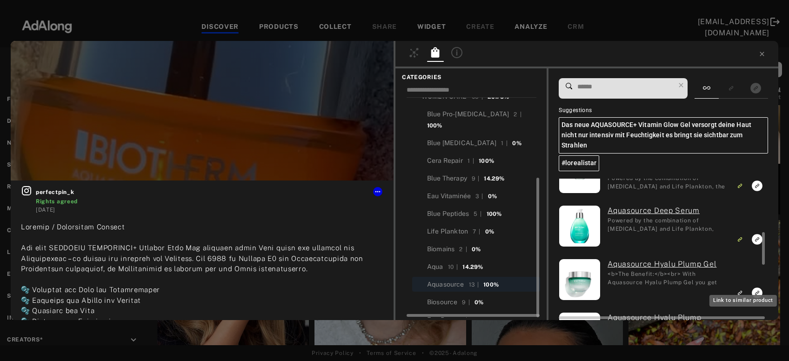
click at [740, 290] on icon "Link to similar product" at bounding box center [740, 293] width 7 height 6
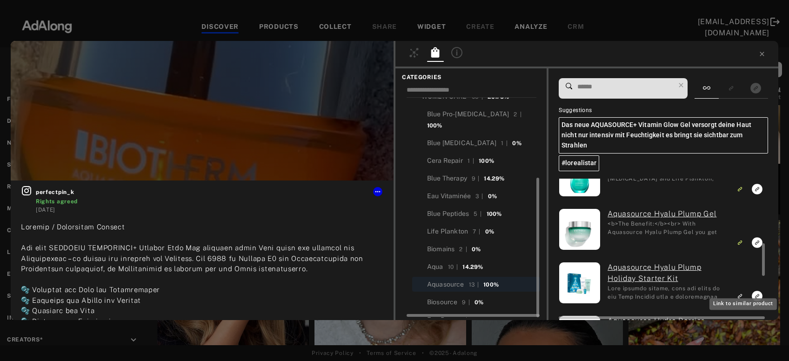
scroll to position [351, 0]
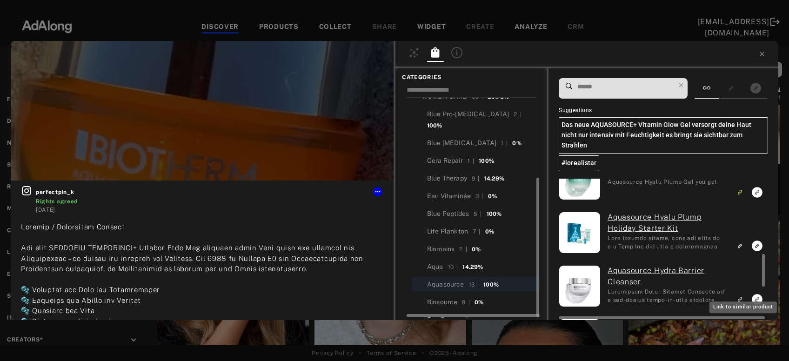
click at [741, 297] on icon "Link to similar product" at bounding box center [740, 300] width 7 height 6
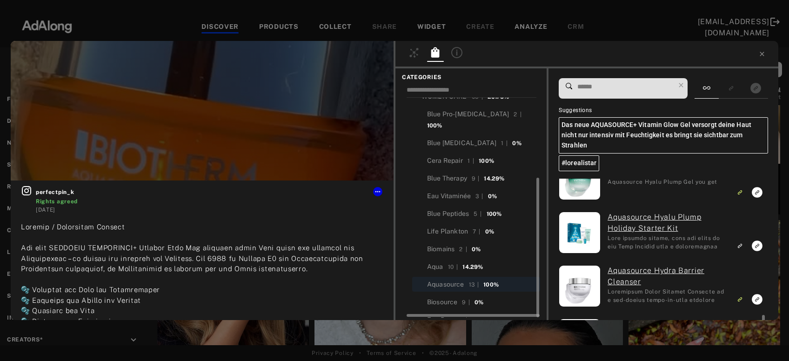
scroll to position [401, 0]
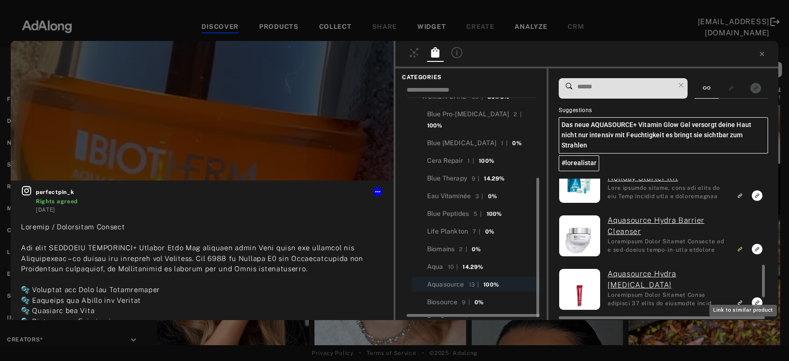
click at [743, 300] on icon "Link to similar product" at bounding box center [740, 303] width 7 height 6
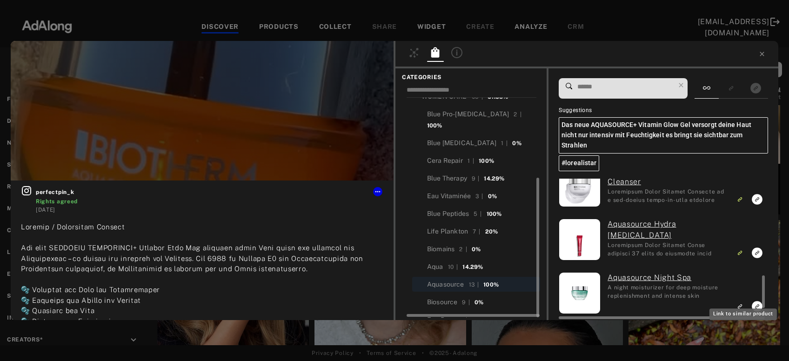
click at [742, 304] on icon "Link to similar product" at bounding box center [740, 307] width 7 height 6
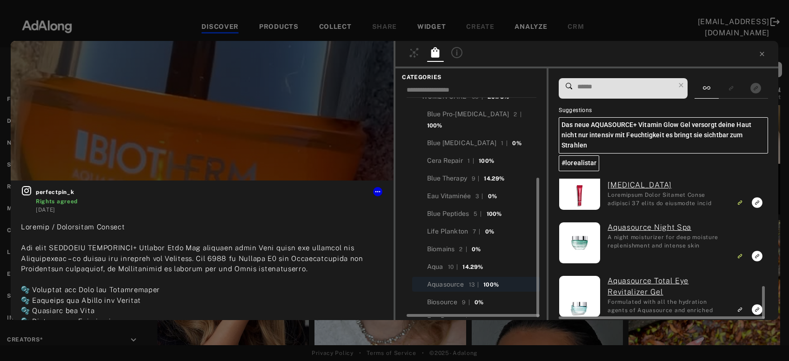
scroll to position [552, 0]
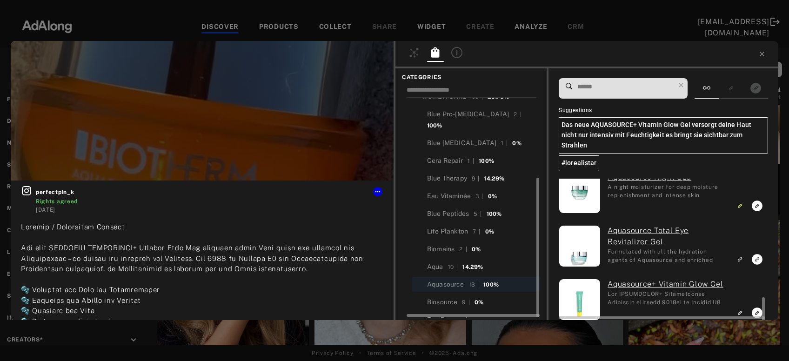
click at [741, 256] on icon "Link to similar product" at bounding box center [740, 259] width 7 height 6
click at [756, 307] on rect "Link to exact product" at bounding box center [758, 313] width 12 height 12
click at [380, 194] on icon at bounding box center [377, 191] width 7 height 7
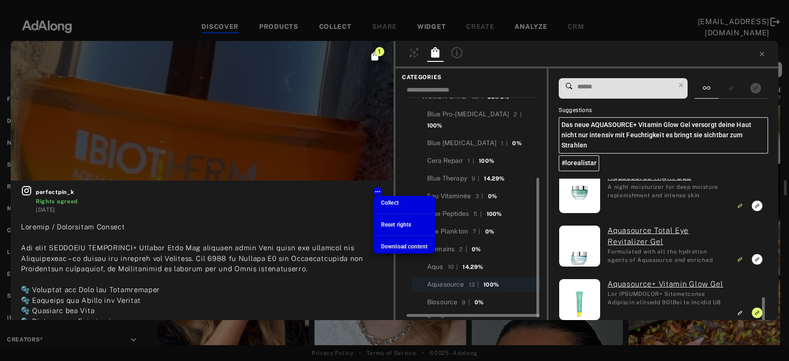
click at [392, 202] on span "Collect" at bounding box center [390, 203] width 18 height 7
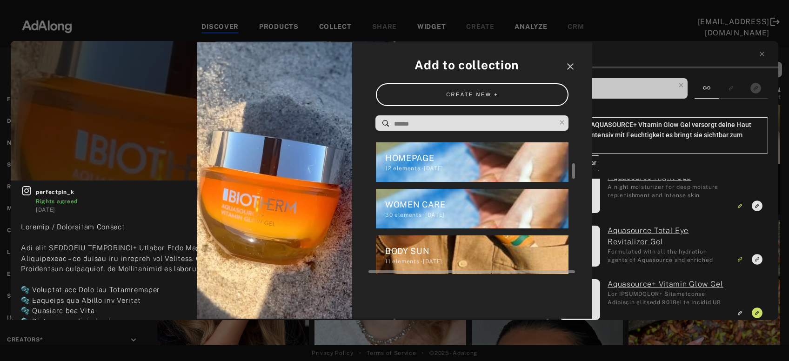
click at [449, 211] on div "30 elements · 2024.12.20" at bounding box center [477, 215] width 184 height 8
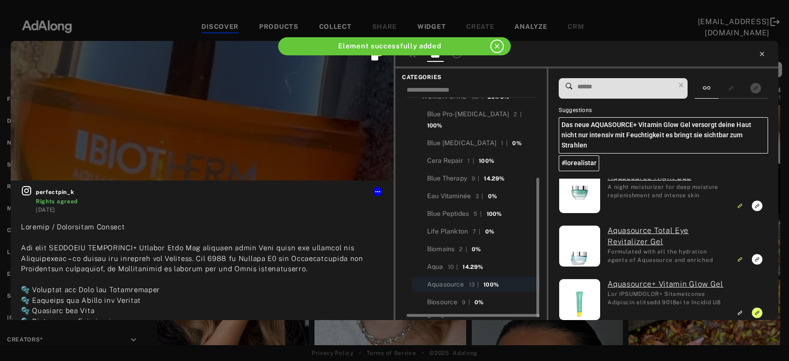
click at [762, 55] on icon at bounding box center [762, 54] width 4 height 4
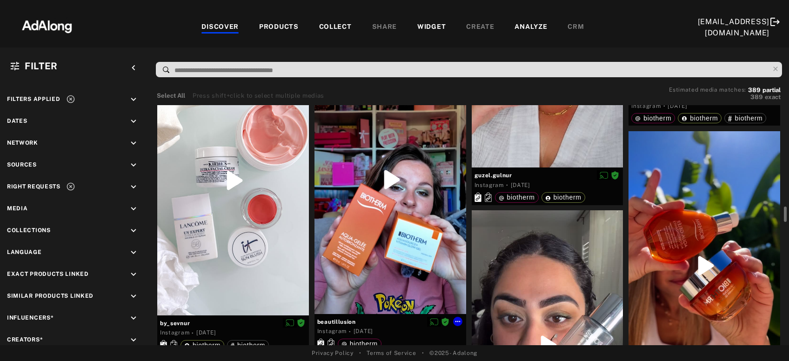
scroll to position [1605, 0]
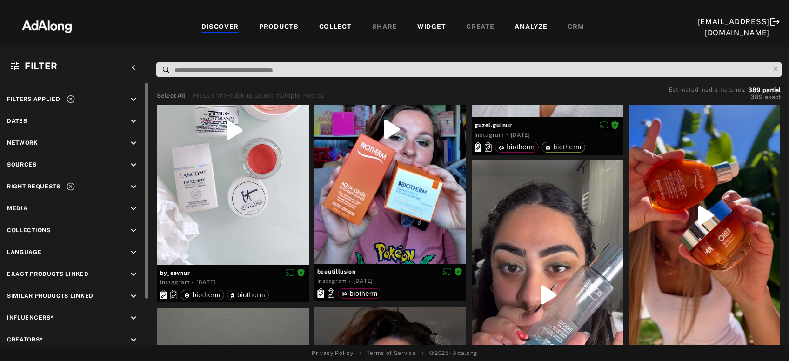
click at [135, 101] on icon "keyboard_arrow_down" at bounding box center [133, 99] width 10 height 10
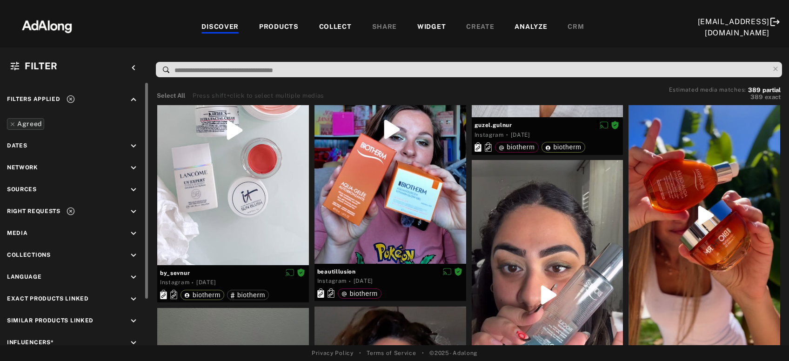
click at [135, 101] on icon "keyboard_arrow_up" at bounding box center [133, 99] width 10 height 10
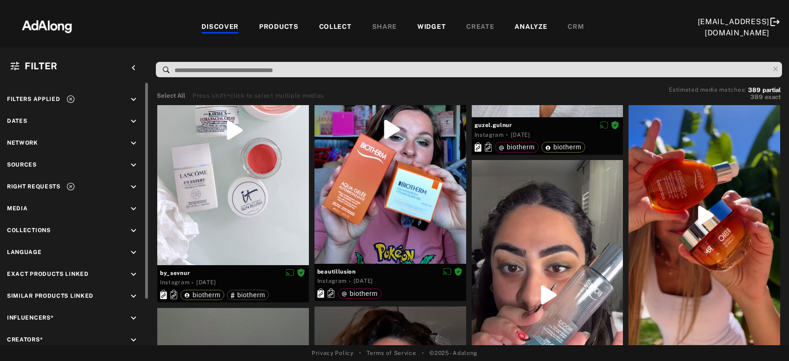
click at [130, 230] on icon "keyboard_arrow_down" at bounding box center [133, 231] width 10 height 10
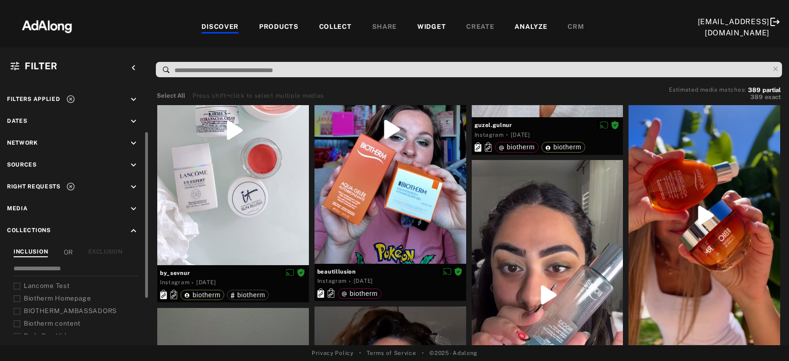
scroll to position [30, 0]
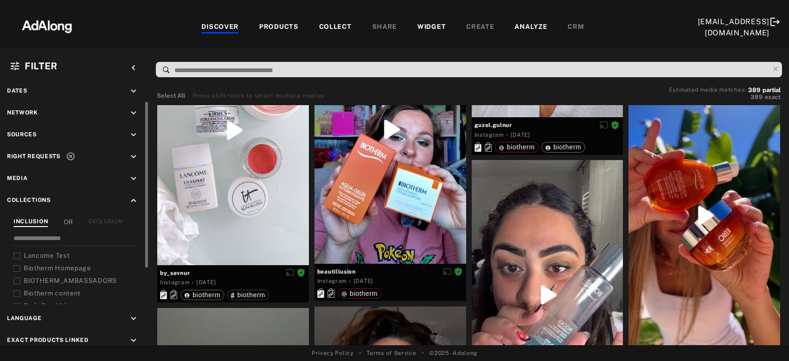
click at [101, 220] on div "EXCLUSION" at bounding box center [105, 222] width 34 height 10
click at [49, 254] on span "Lancome Test" at bounding box center [47, 255] width 46 height 7
click at [50, 265] on span "Biotherm Homepage" at bounding box center [57, 267] width 67 height 7
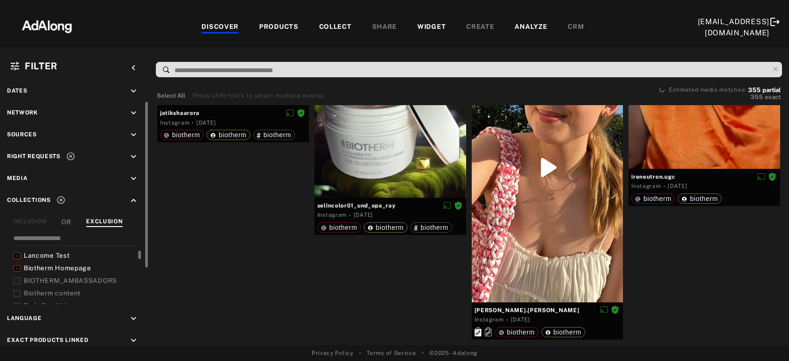
click at [51, 280] on span "BIOTHERM_AMBASSADORS" at bounding box center [70, 280] width 93 height 7
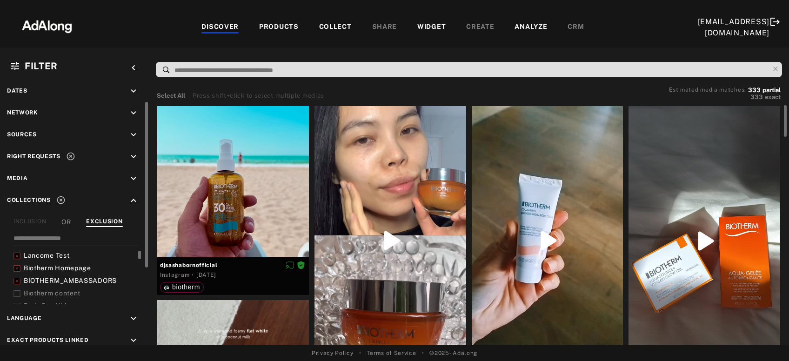
click at [54, 294] on span "Biotherm content" at bounding box center [52, 293] width 57 height 7
click at [41, 276] on span "Body Sun Videos" at bounding box center [51, 275] width 54 height 7
click at [42, 286] on span "HOMEPAGE" at bounding box center [44, 288] width 40 height 7
click at [48, 297] on span "WOMEN CARE" at bounding box center [48, 300] width 48 height 7
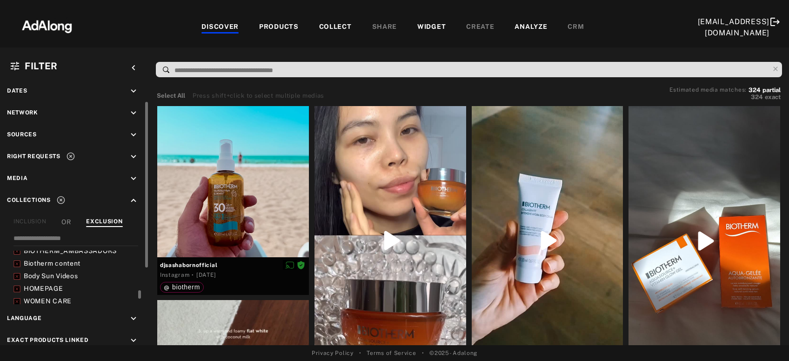
scroll to position [60, 0]
click at [46, 284] on span "BODY SUN" at bounding box center [41, 283] width 35 height 7
click at [46, 295] on span "MEN CARE" at bounding box center [42, 296] width 37 height 7
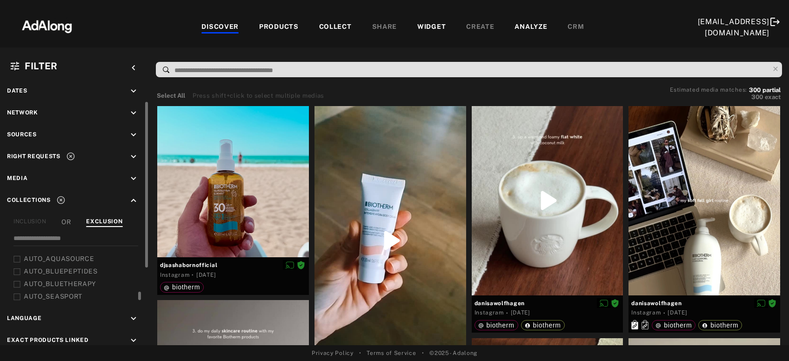
scroll to position [61, 0]
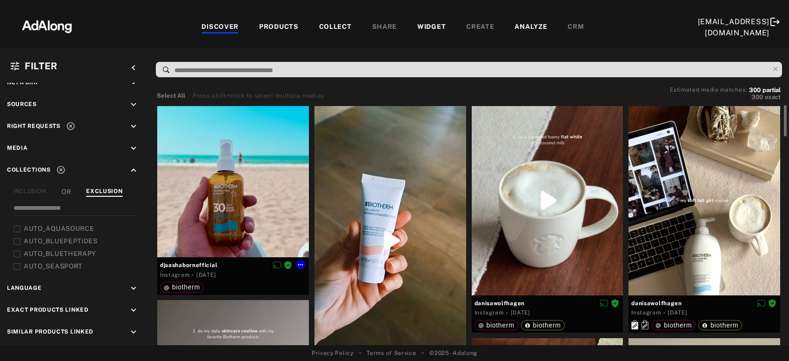
click at [223, 207] on div at bounding box center [233, 182] width 152 height 152
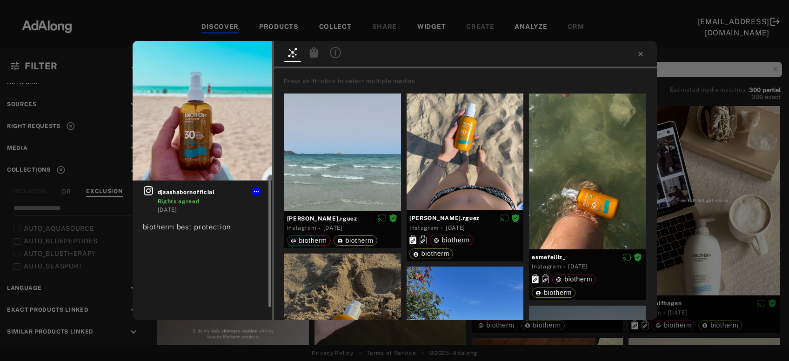
click at [147, 190] on icon at bounding box center [148, 190] width 9 height 9
click at [313, 54] on icon at bounding box center [314, 52] width 8 height 10
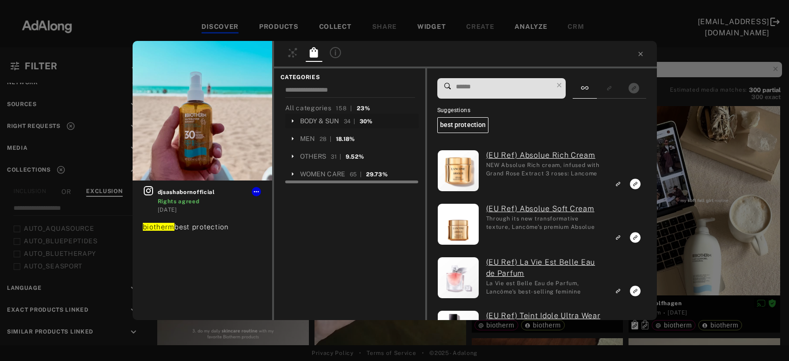
click at [317, 118] on div "BODY & SUN" at bounding box center [320, 121] width 40 height 10
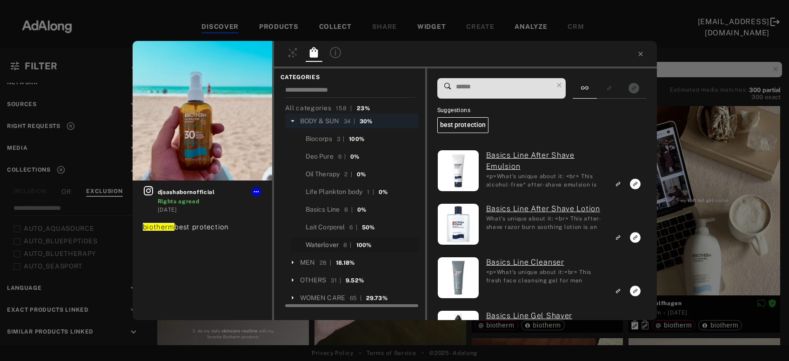
click at [327, 242] on div "Waterlover" at bounding box center [323, 245] width 34 height 10
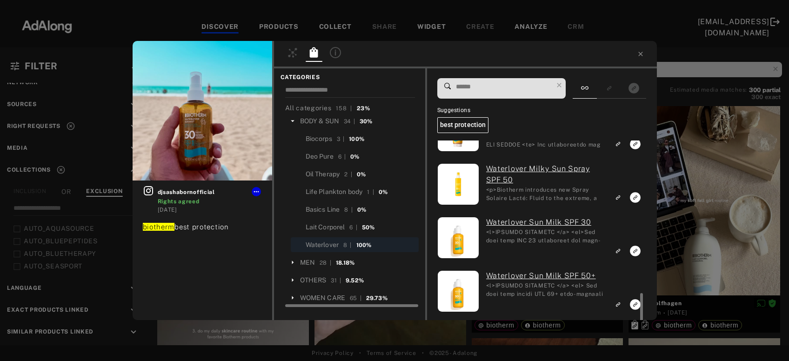
scroll to position [250, 0]
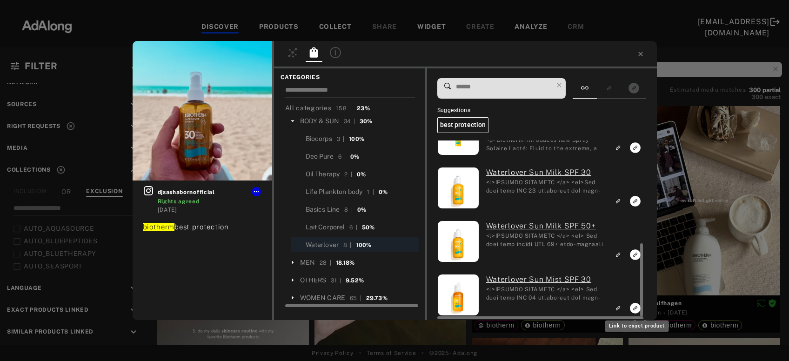
click at [633, 307] on icon "Link to exact product" at bounding box center [636, 308] width 11 height 11
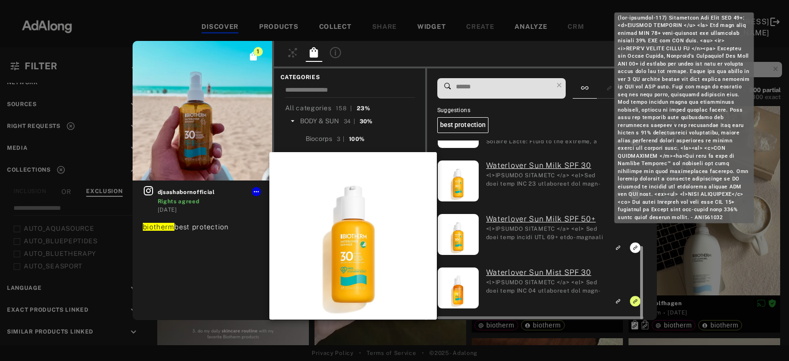
scroll to position [257, 0]
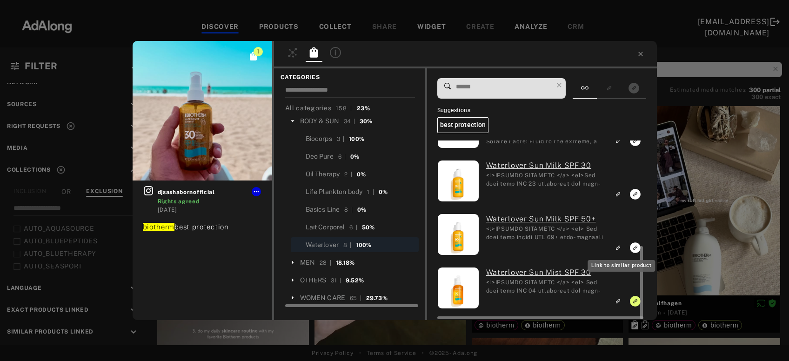
click at [615, 246] on rect "Link to similar product" at bounding box center [619, 248] width 12 height 12
click at [621, 192] on icon "Link to similar product" at bounding box center [618, 194] width 7 height 6
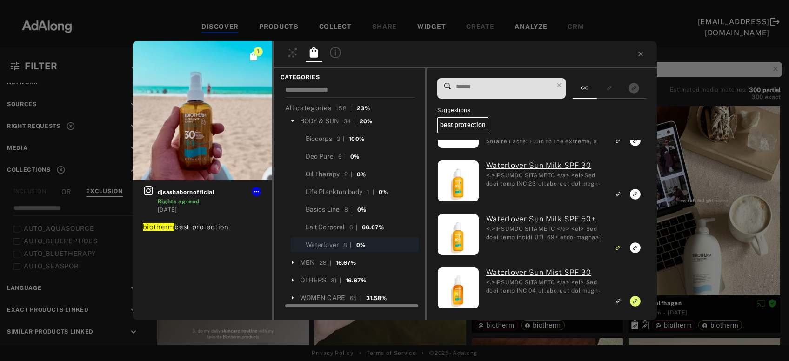
scroll to position [208, 0]
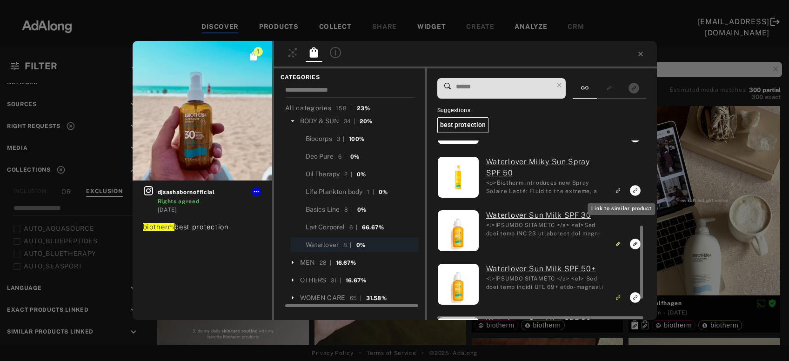
click at [621, 187] on rect "Link to similar product" at bounding box center [619, 191] width 12 height 12
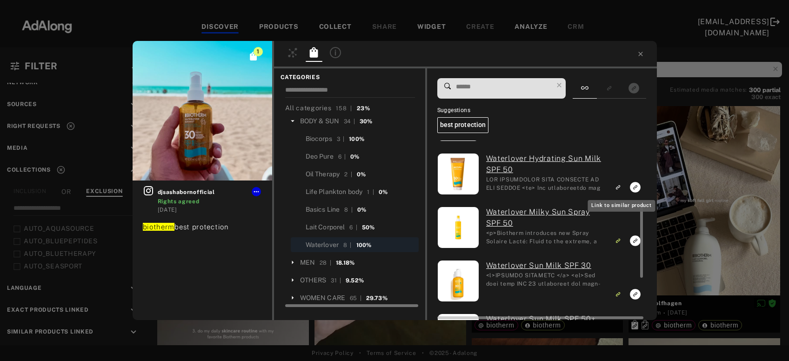
click at [619, 187] on icon "Link to similar product" at bounding box center [617, 188] width 3 height 3
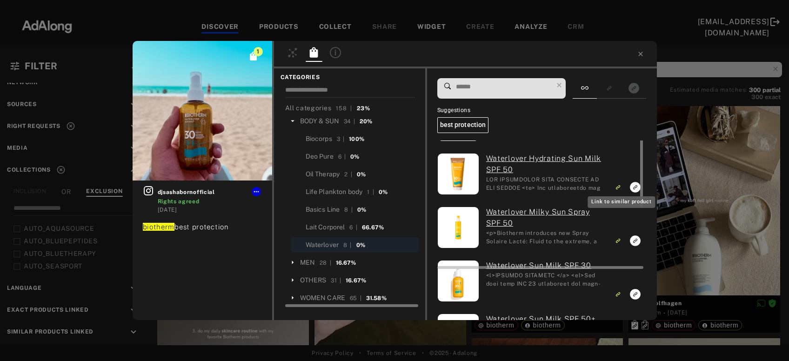
scroll to position [107, 0]
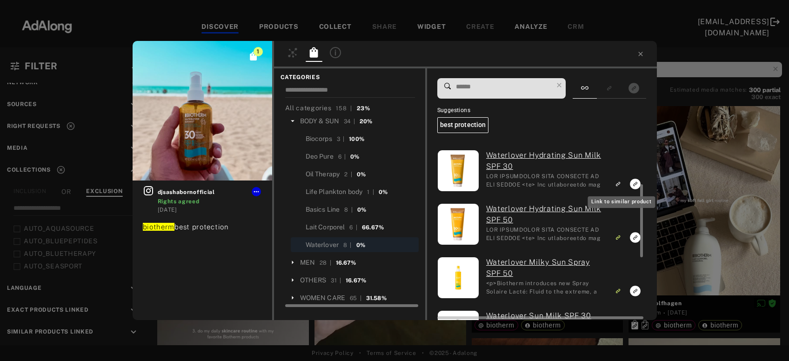
click at [621, 187] on rect "Link to similar product" at bounding box center [619, 184] width 12 height 12
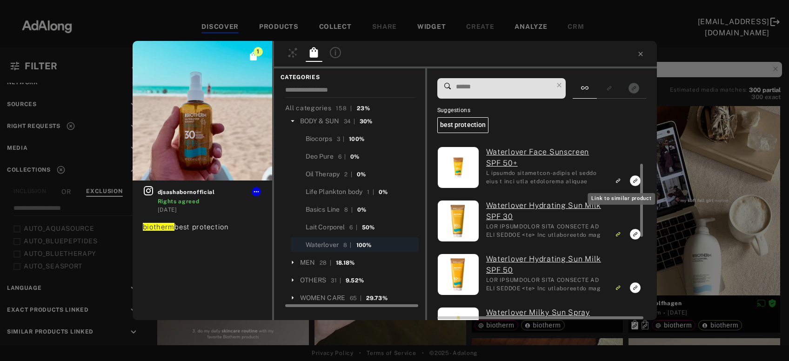
click at [619, 180] on icon "Link to similar product" at bounding box center [617, 181] width 3 height 3
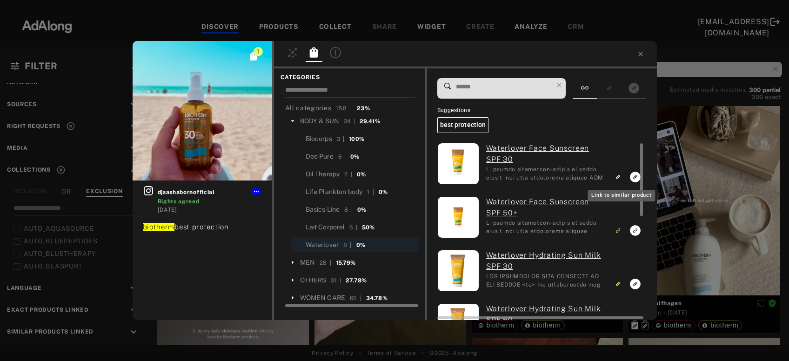
click at [621, 180] on rect "Link to similar product" at bounding box center [619, 177] width 12 height 12
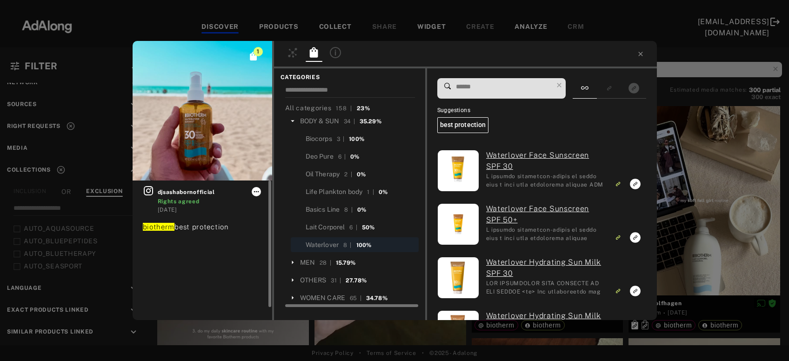
click at [258, 192] on icon at bounding box center [256, 191] width 7 height 7
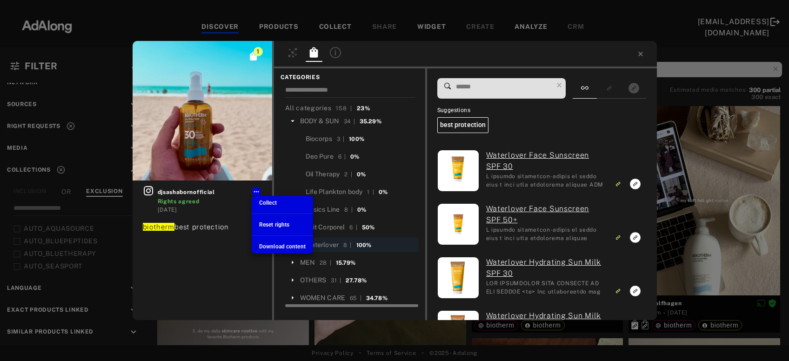
scroll to position [228, 0]
click at [266, 200] on span "Collect" at bounding box center [268, 203] width 18 height 7
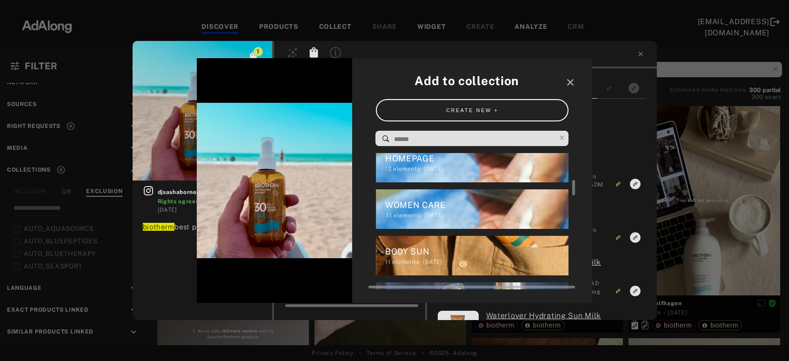
scroll to position [258, 0]
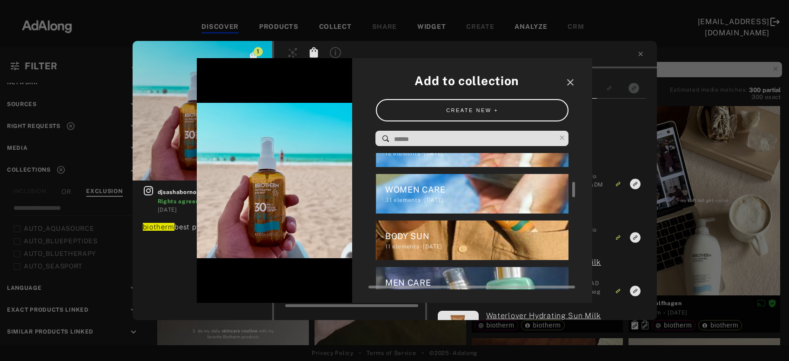
click at [441, 232] on div "BODY SUN" at bounding box center [477, 236] width 184 height 13
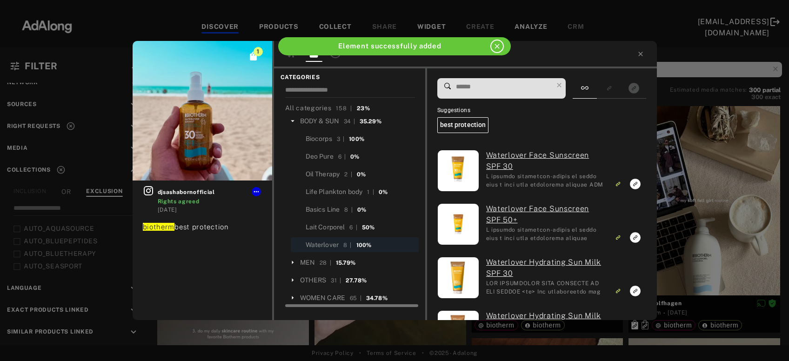
scroll to position [0, 0]
click at [640, 55] on icon at bounding box center [641, 54] width 4 height 4
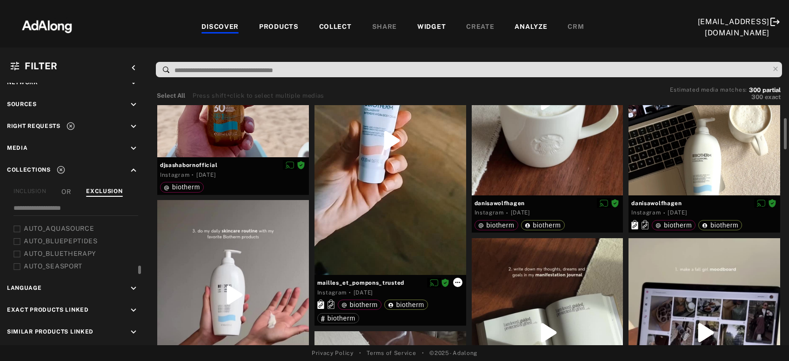
click at [460, 283] on icon at bounding box center [457, 282] width 7 height 7
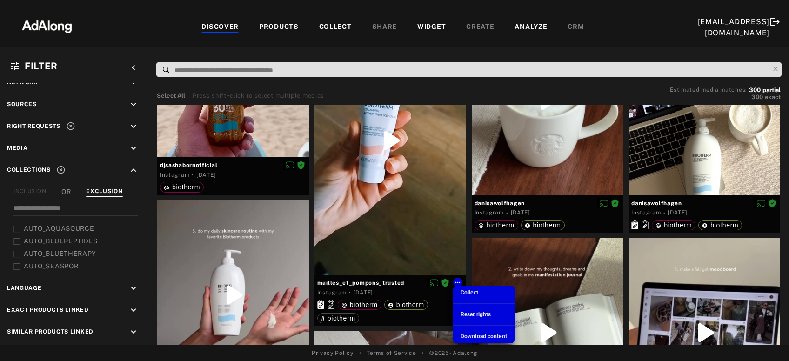
click at [466, 293] on span "Collect" at bounding box center [470, 293] width 18 height 7
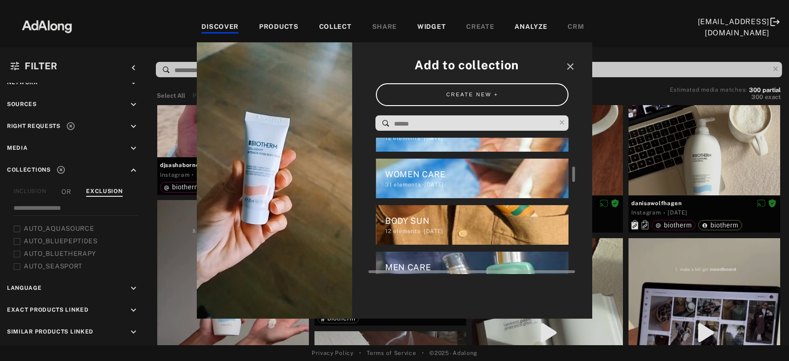
click at [424, 228] on div "12 elements · 2024.12.20" at bounding box center [477, 231] width 184 height 8
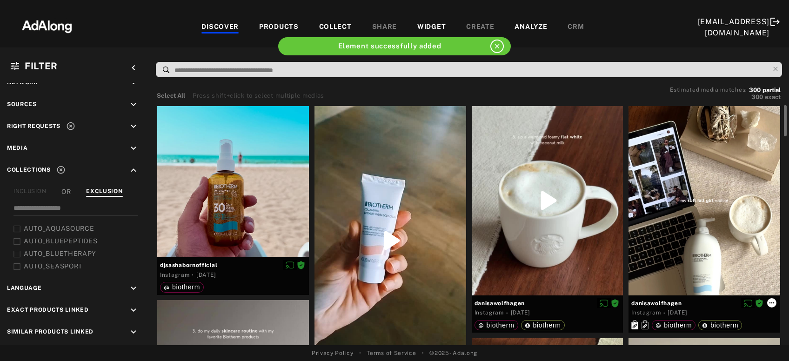
click at [770, 303] on icon at bounding box center [772, 302] width 7 height 7
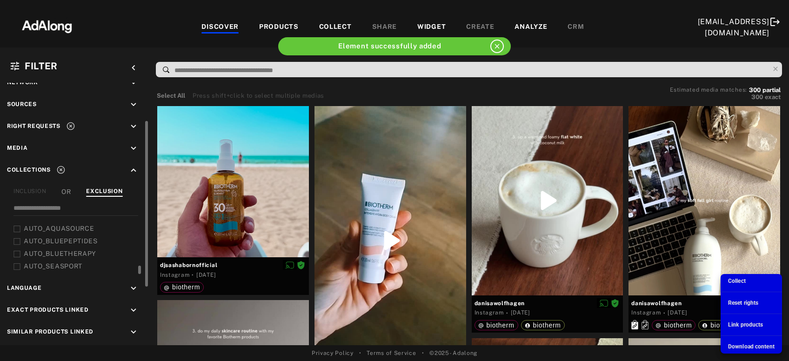
click at [749, 284] on li "Collect" at bounding box center [751, 281] width 61 height 14
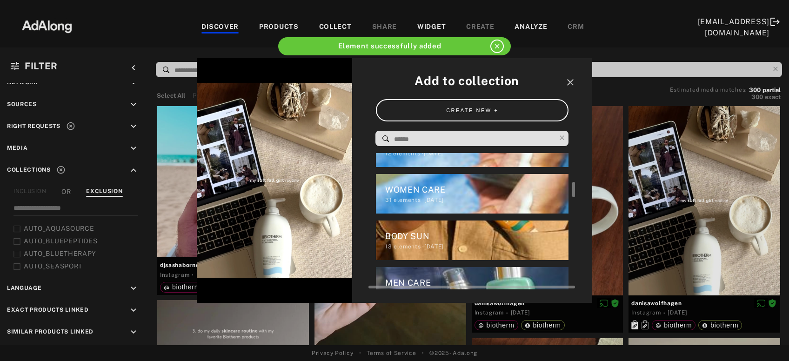
click at [465, 244] on div "13 elements · 2024.12.20" at bounding box center [477, 247] width 184 height 8
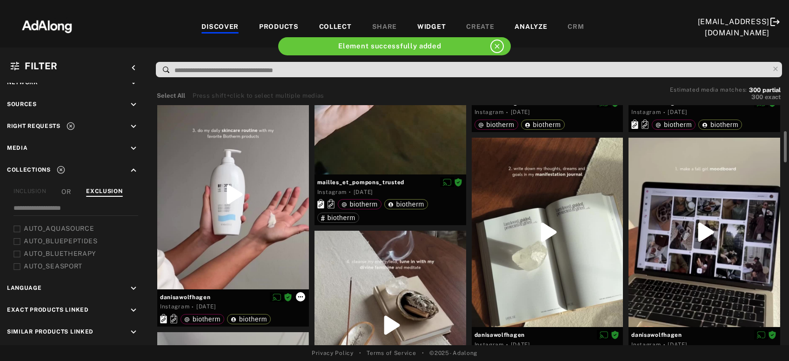
click at [303, 296] on icon at bounding box center [300, 296] width 5 height 1
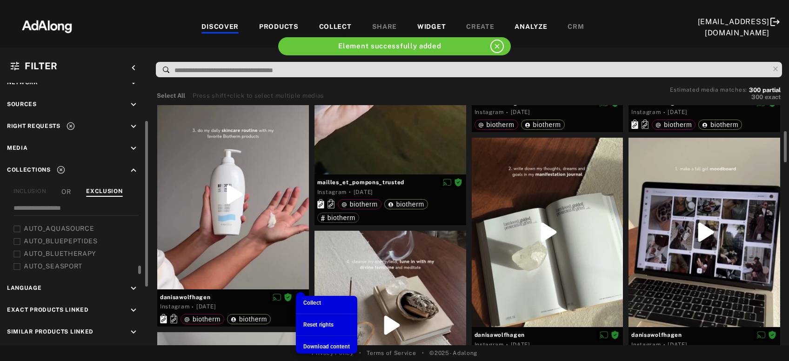
click at [313, 303] on span "Collect" at bounding box center [313, 303] width 18 height 7
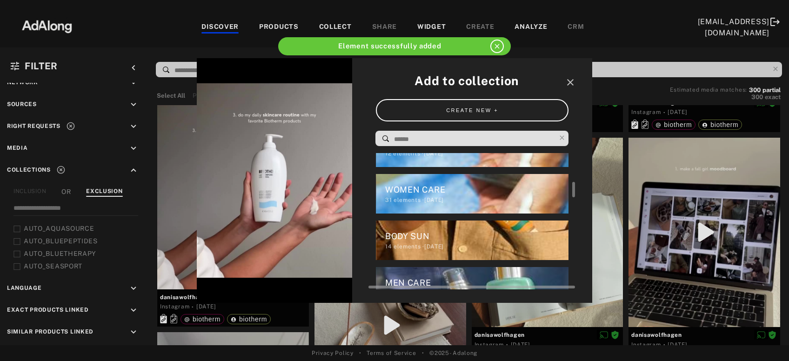
click at [421, 245] on div "14 elements · 2024.12.20" at bounding box center [477, 247] width 184 height 8
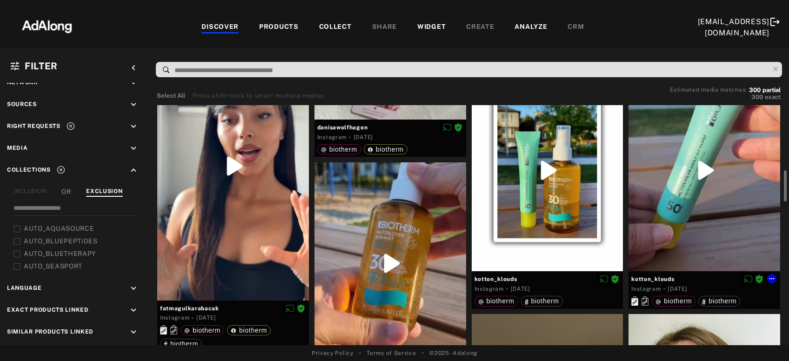
click at [708, 182] on div at bounding box center [705, 170] width 152 height 202
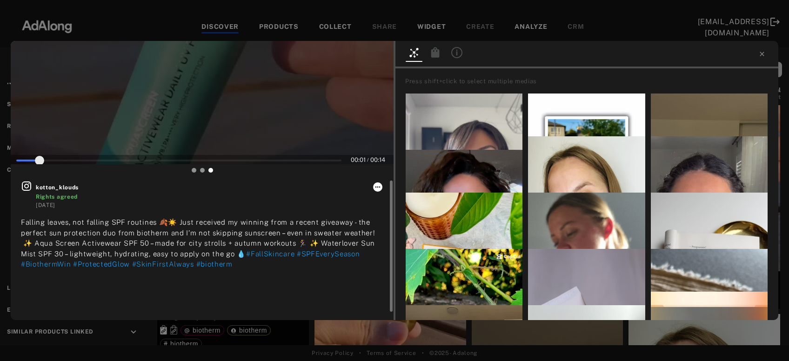
click at [376, 189] on icon at bounding box center [377, 186] width 7 height 7
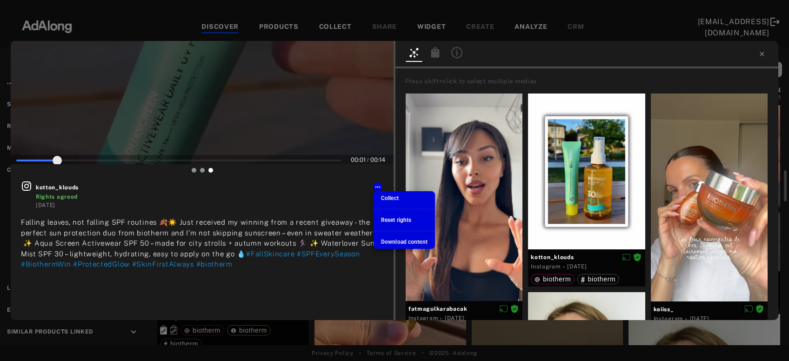
click at [386, 202] on div "Collect" at bounding box center [390, 198] width 18 height 8
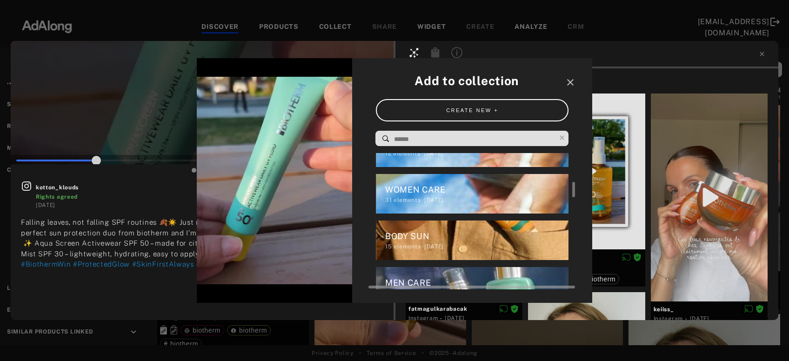
click at [388, 235] on div "BODY SUN" at bounding box center [477, 236] width 184 height 13
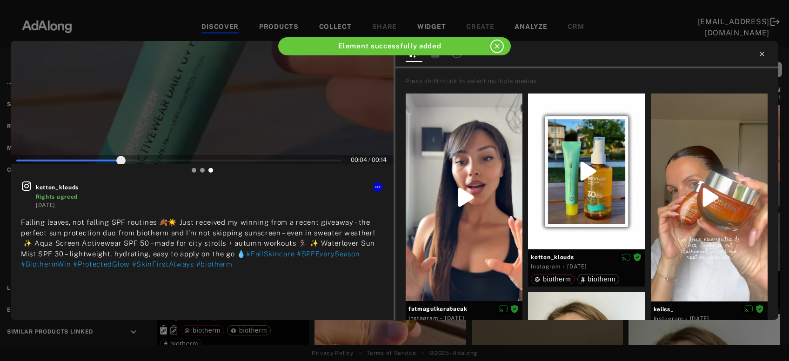
type input "**"
click at [760, 56] on icon at bounding box center [762, 53] width 7 height 7
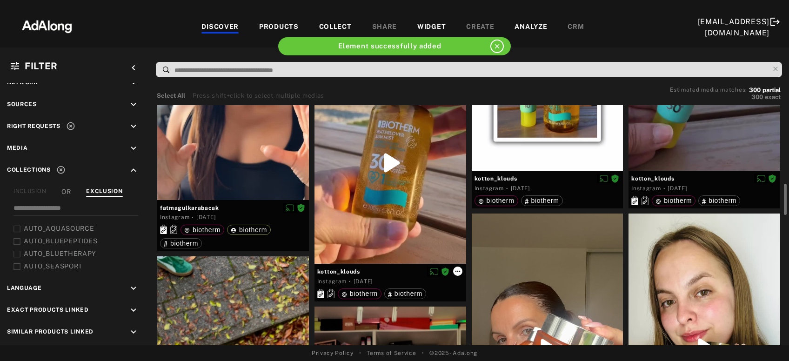
click at [461, 269] on icon at bounding box center [457, 271] width 7 height 7
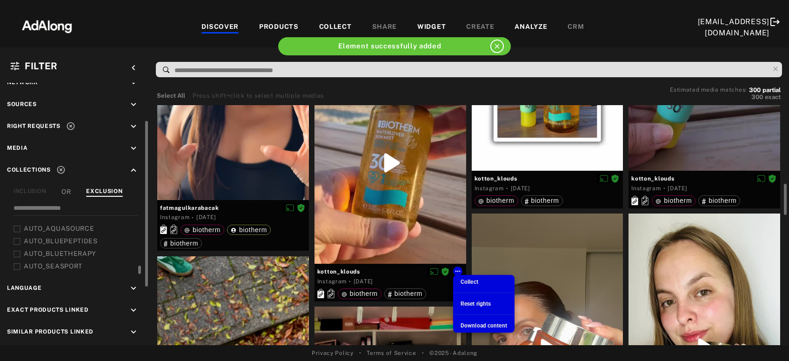
click at [463, 280] on span "Collect" at bounding box center [470, 282] width 18 height 7
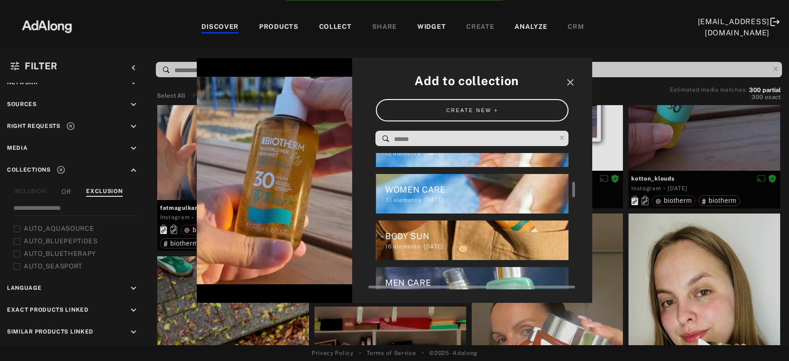
click at [456, 246] on div "16 elements · 2024.12.20" at bounding box center [477, 247] width 184 height 8
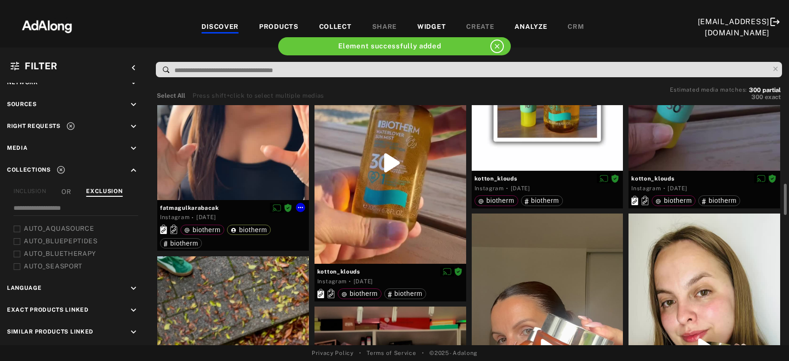
click at [178, 172] on div at bounding box center [233, 65] width 152 height 269
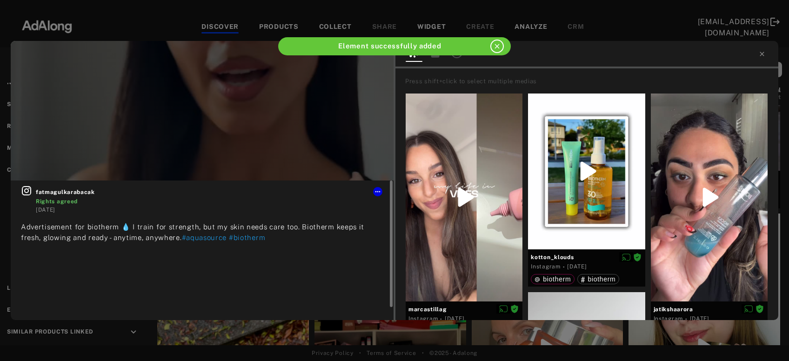
click at [27, 194] on icon at bounding box center [26, 190] width 11 height 11
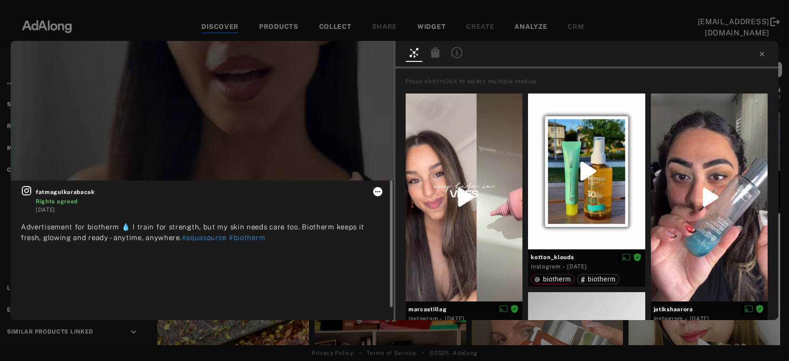
click at [382, 194] on button at bounding box center [377, 191] width 9 height 9
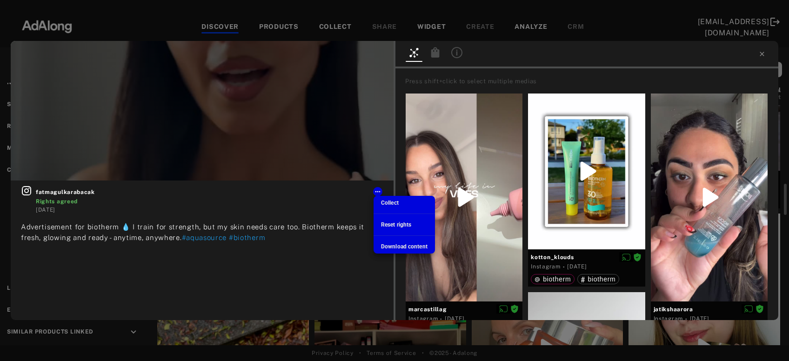
click at [393, 203] on span "Collect" at bounding box center [390, 203] width 18 height 7
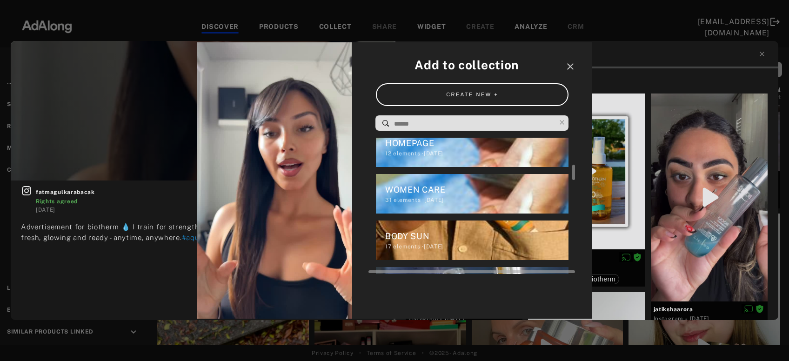
click at [458, 203] on div "31 elements · 2024.12.20" at bounding box center [477, 200] width 184 height 8
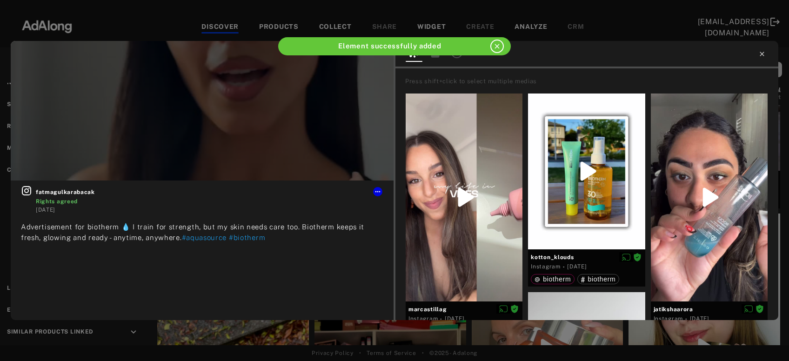
click at [763, 54] on icon at bounding box center [762, 54] width 4 height 4
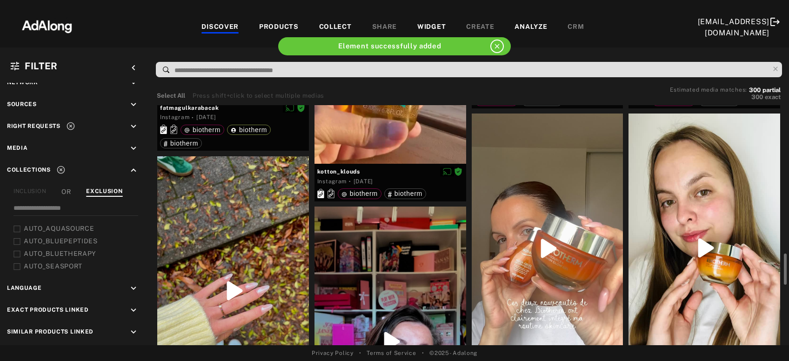
scroll to position [803, 0]
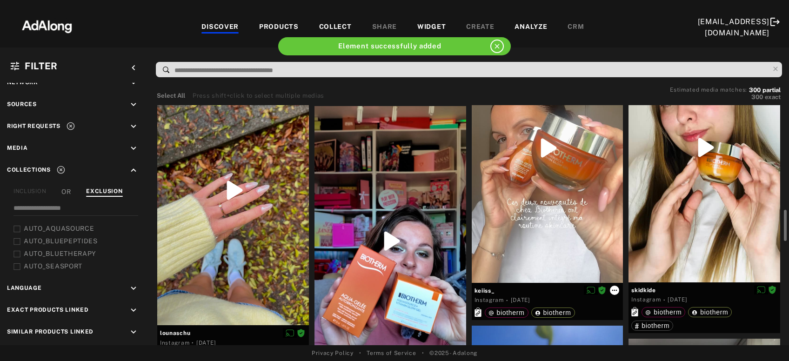
click at [618, 289] on icon at bounding box center [614, 290] width 7 height 7
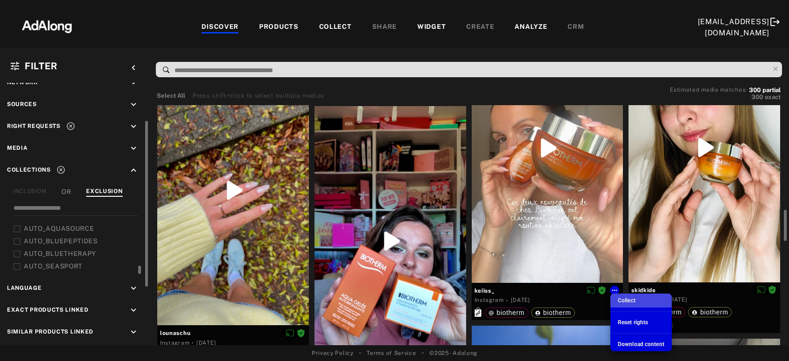
click at [624, 301] on span "Collect" at bounding box center [627, 300] width 18 height 7
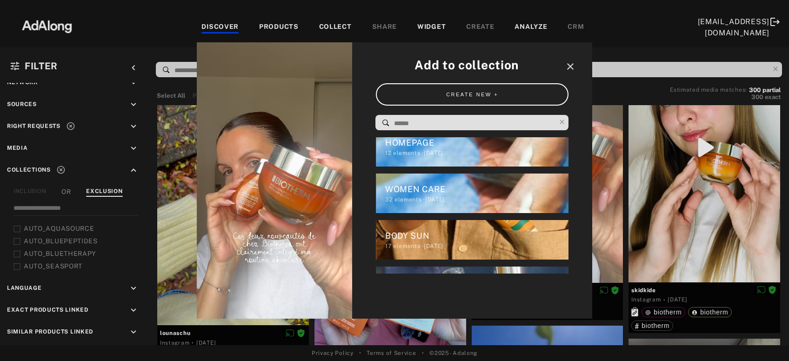
click at [568, 68] on icon "close" at bounding box center [570, 66] width 11 height 11
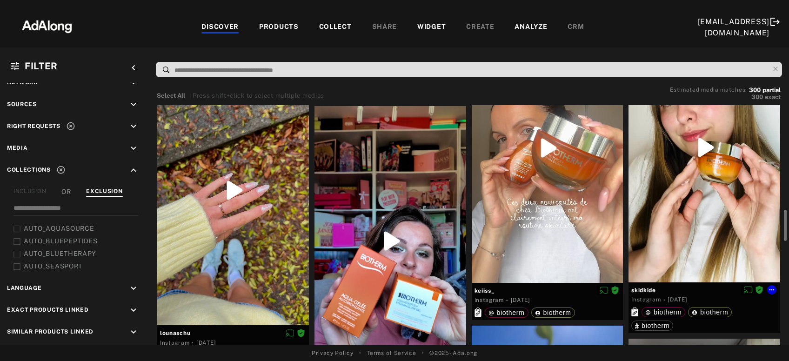
click at [679, 218] on div at bounding box center [705, 147] width 152 height 269
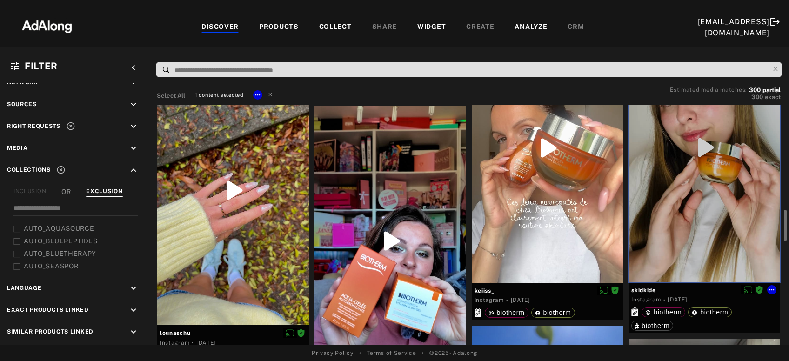
click at [573, 216] on div at bounding box center [548, 148] width 152 height 270
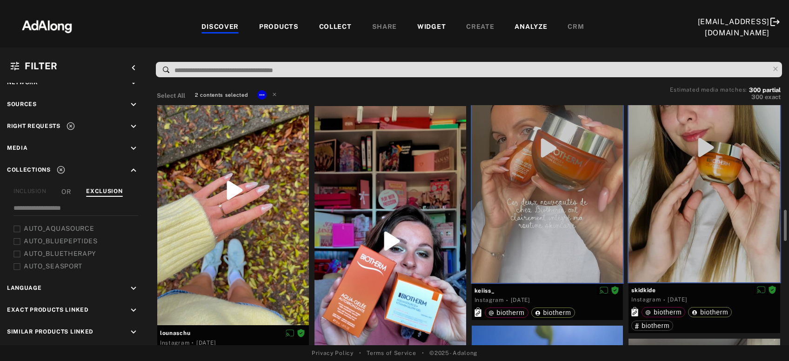
click at [435, 231] on div at bounding box center [391, 240] width 152 height 269
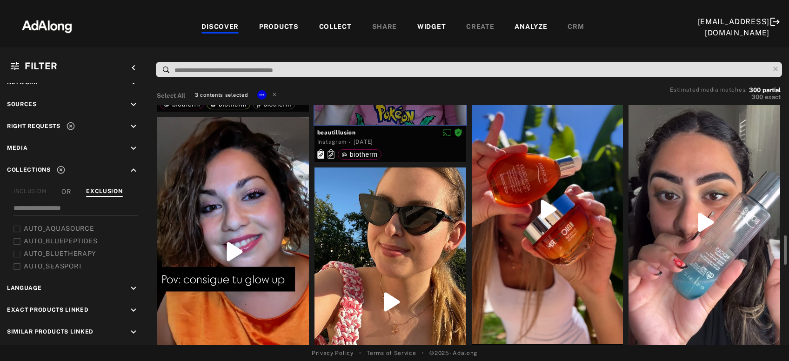
click at [554, 246] on div at bounding box center [548, 209] width 152 height 269
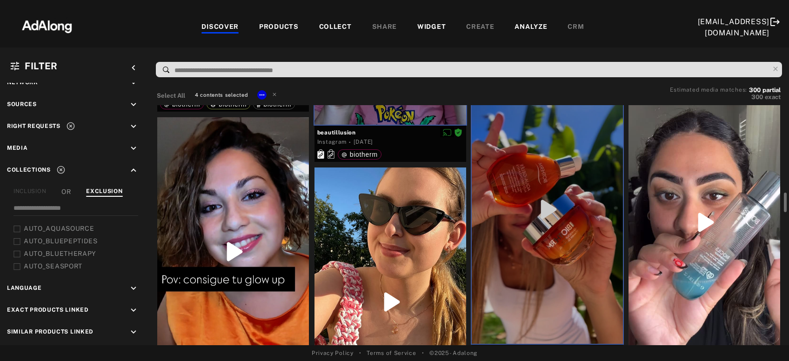
click at [679, 250] on div at bounding box center [705, 223] width 152 height 270
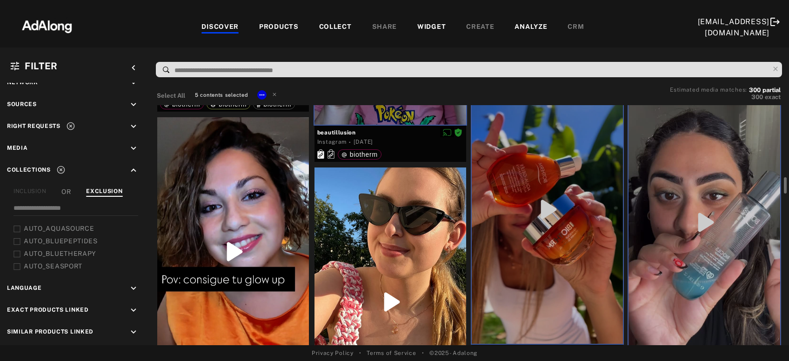
click at [279, 225] on div at bounding box center [233, 251] width 152 height 269
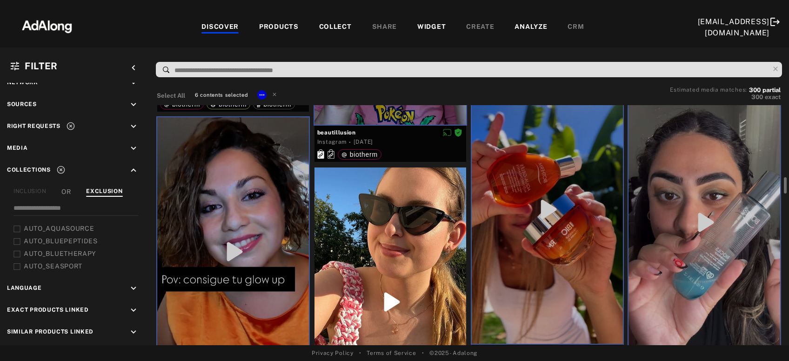
click at [268, 198] on div at bounding box center [233, 251] width 152 height 269
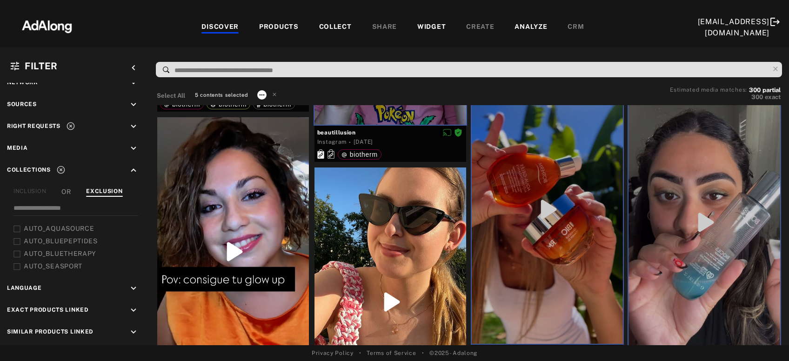
click at [262, 94] on icon at bounding box center [262, 94] width 5 height 1
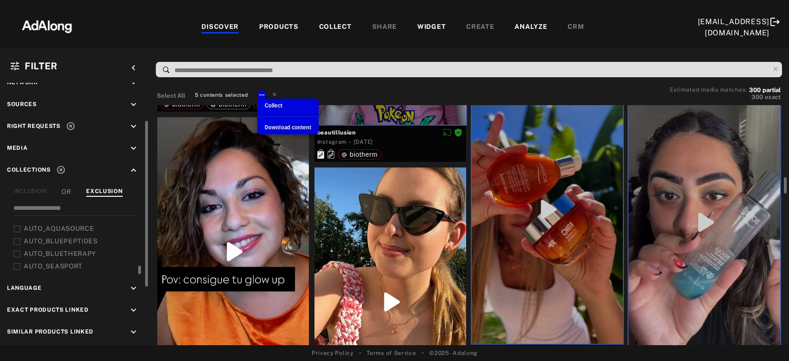
click at [281, 104] on span "Collect" at bounding box center [274, 105] width 18 height 7
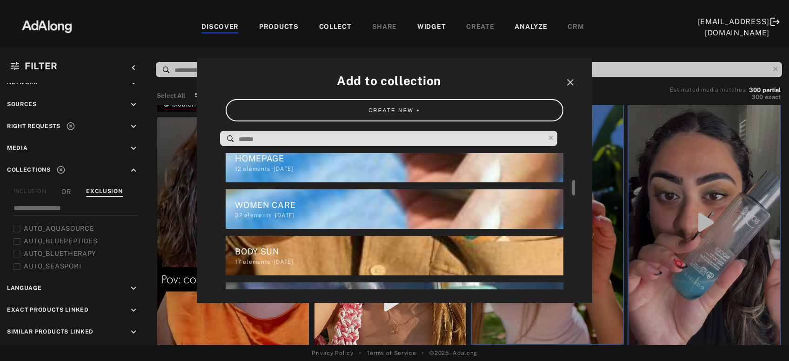
click at [267, 203] on div "WOMEN CARE" at bounding box center [399, 205] width 328 height 13
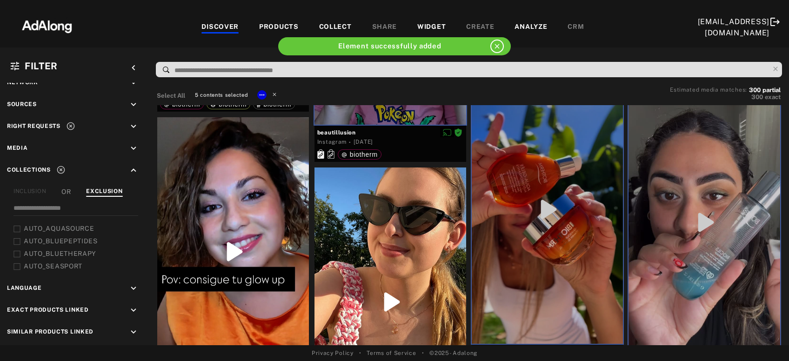
click at [275, 94] on icon at bounding box center [274, 94] width 7 height 7
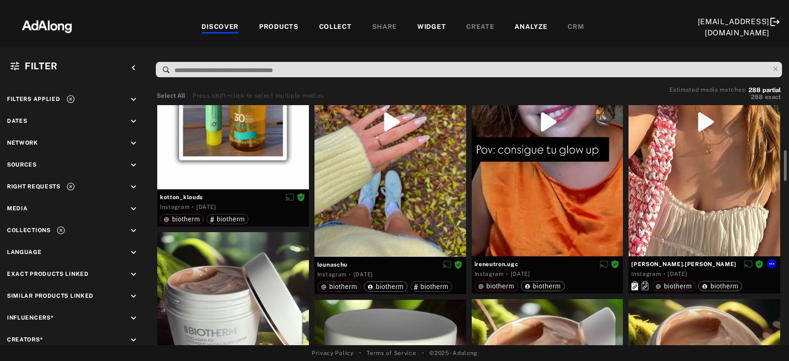
scroll to position [301, 0]
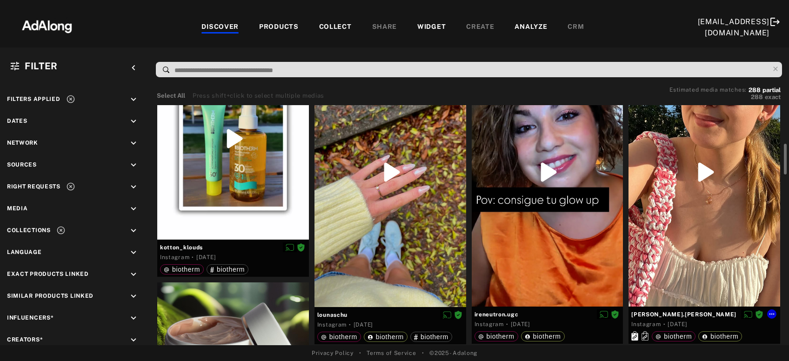
click at [732, 198] on div at bounding box center [705, 172] width 152 height 269
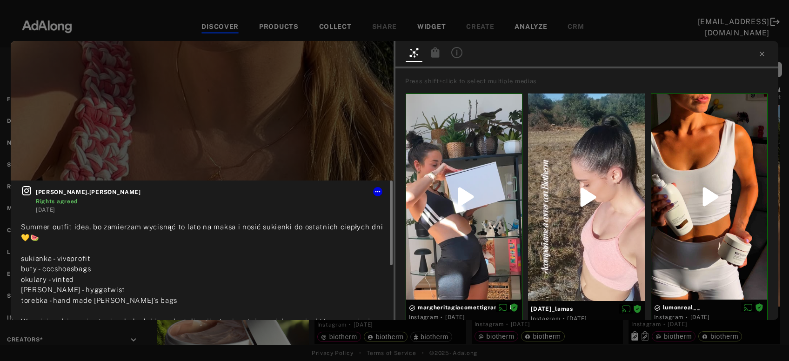
click at [28, 192] on icon at bounding box center [26, 190] width 9 height 9
click at [378, 190] on icon at bounding box center [377, 191] width 7 height 7
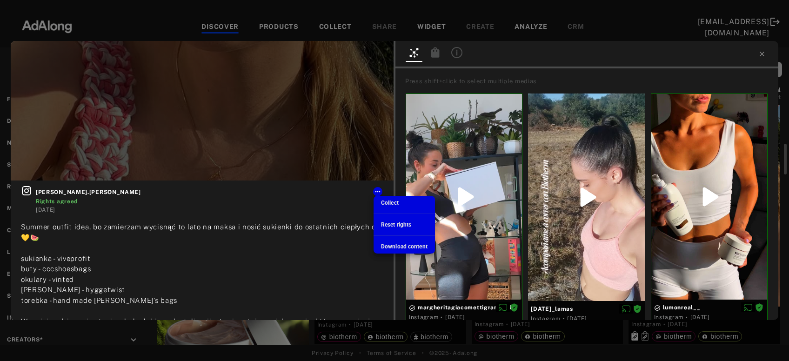
click at [389, 203] on span "Collect" at bounding box center [390, 203] width 18 height 7
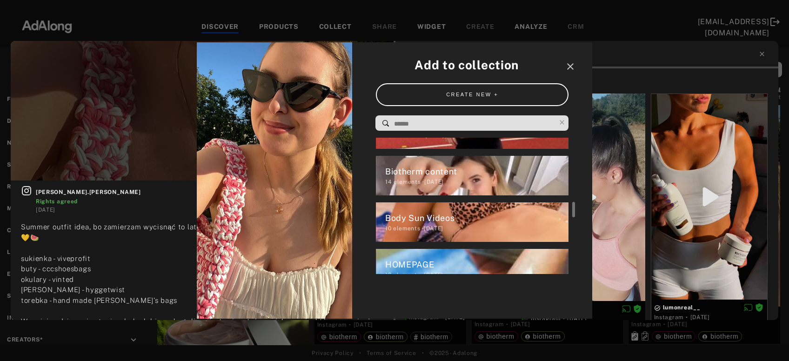
scroll to position [167, 0]
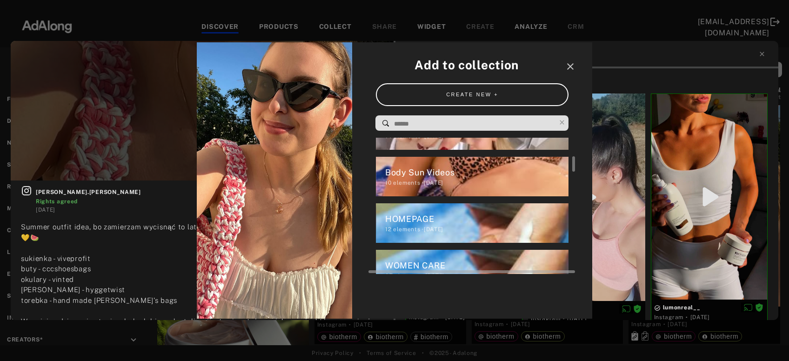
click at [404, 179] on div "10 elements · [DATE]" at bounding box center [477, 183] width 184 height 8
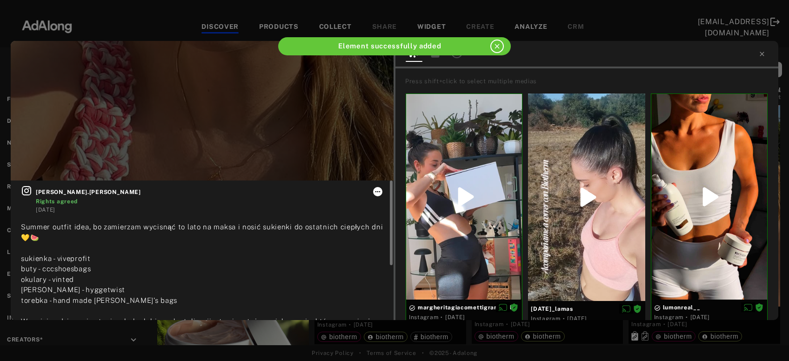
click at [378, 192] on icon at bounding box center [377, 191] width 7 height 7
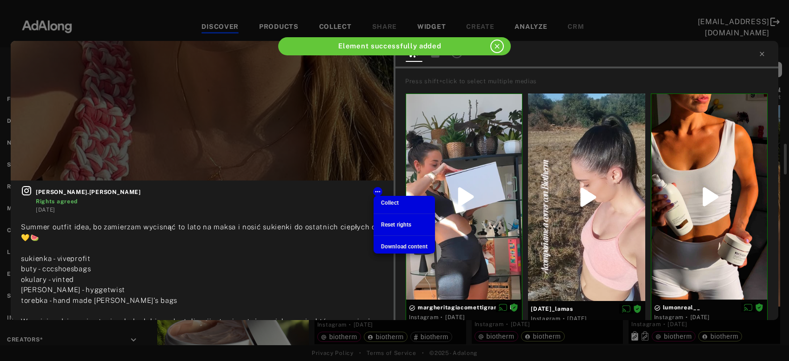
click at [393, 203] on span "Collect" at bounding box center [390, 203] width 18 height 7
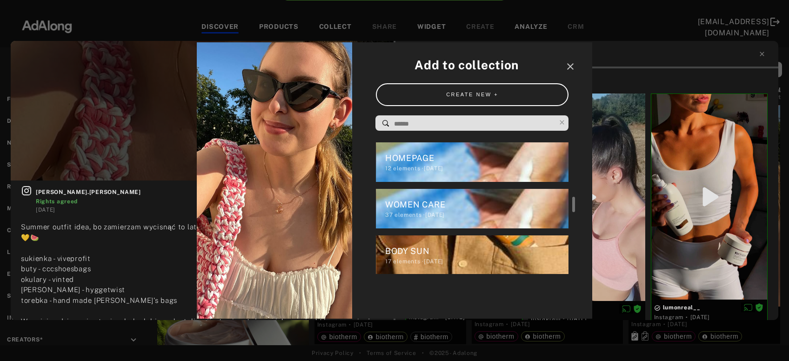
scroll to position [258, 0]
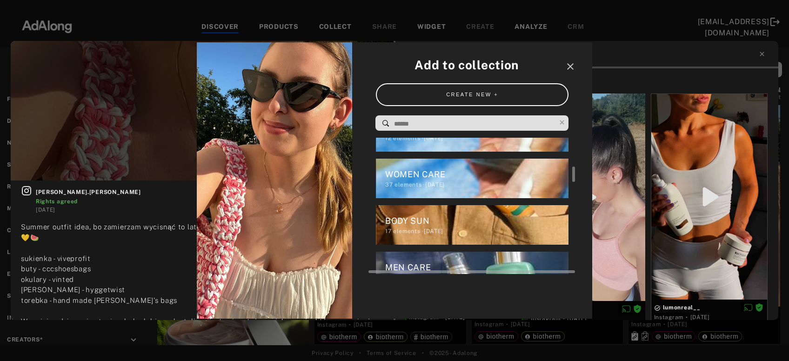
click at [405, 223] on div "BODY SUN" at bounding box center [477, 221] width 184 height 13
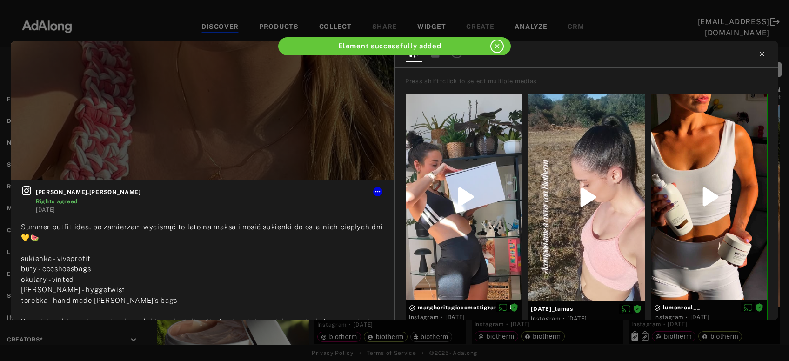
click at [762, 54] on icon at bounding box center [762, 54] width 4 height 4
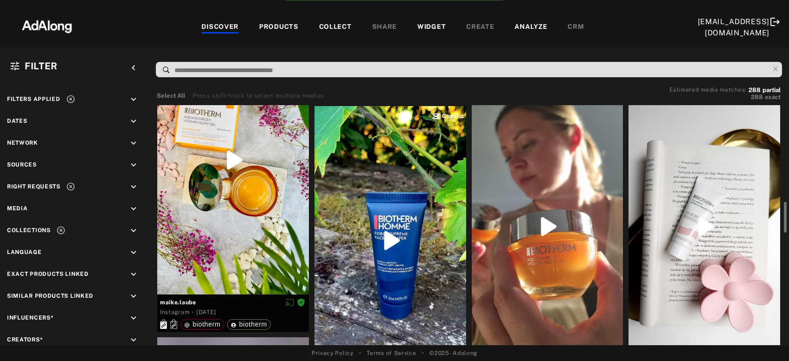
scroll to position [803, 0]
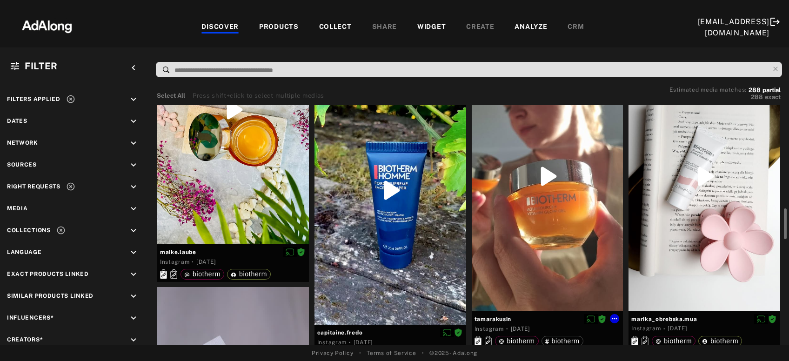
click at [584, 222] on div at bounding box center [548, 177] width 152 height 270
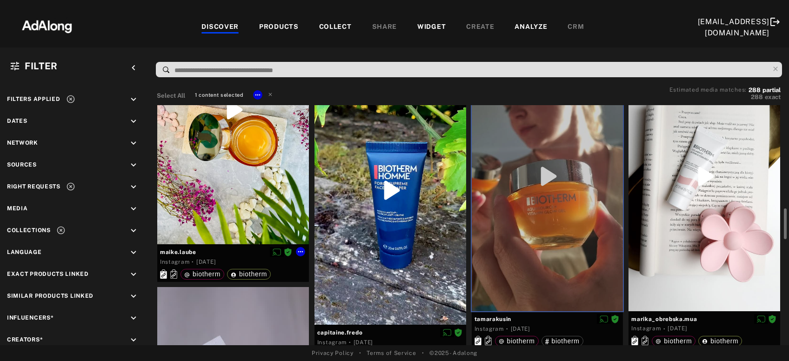
click at [262, 196] on div at bounding box center [233, 110] width 152 height 270
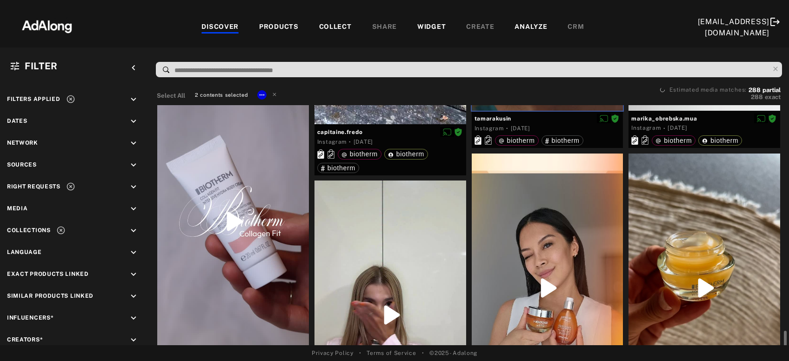
scroll to position [1103, 0]
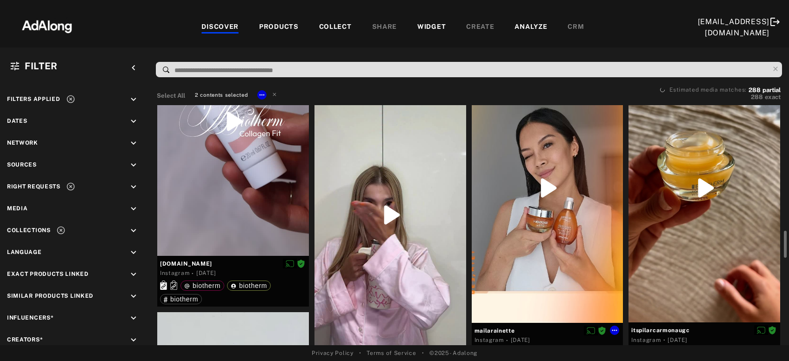
click at [535, 236] on div at bounding box center [548, 189] width 152 height 270
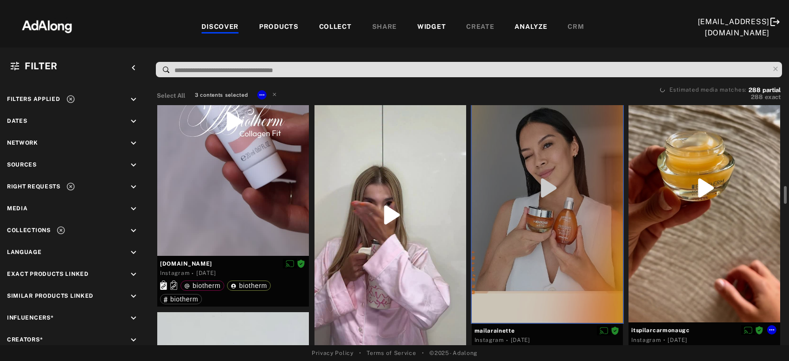
click at [691, 236] on div at bounding box center [705, 188] width 152 height 269
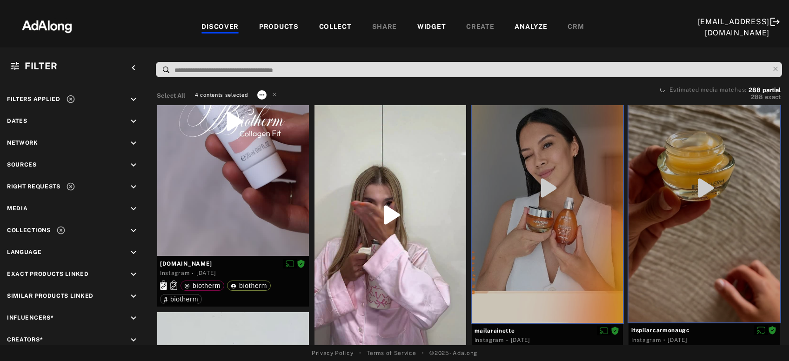
click at [262, 94] on icon at bounding box center [262, 94] width 5 height 1
click at [270, 106] on span "Collect" at bounding box center [274, 105] width 18 height 7
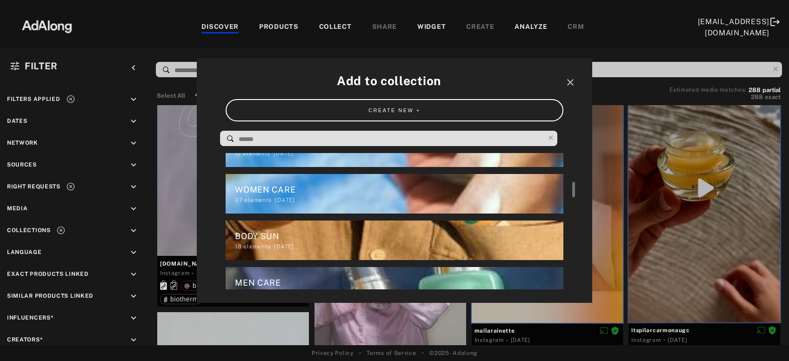
click at [276, 196] on div "37 elements · [DATE]" at bounding box center [399, 200] width 328 height 8
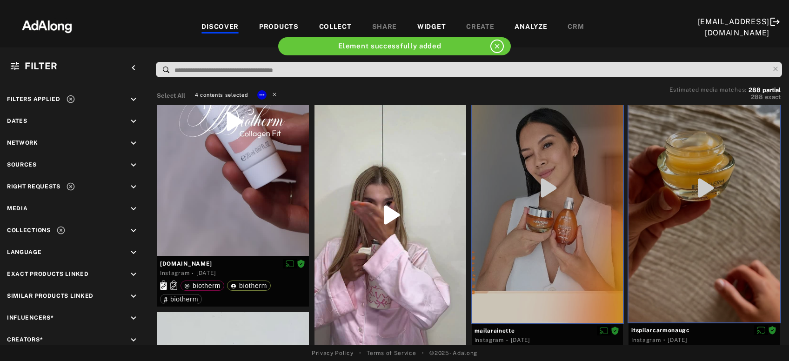
click at [276, 93] on icon at bounding box center [274, 94] width 7 height 7
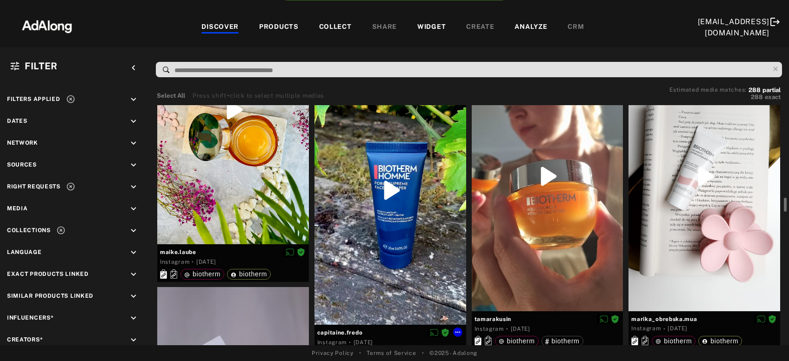
scroll to position [853, 0]
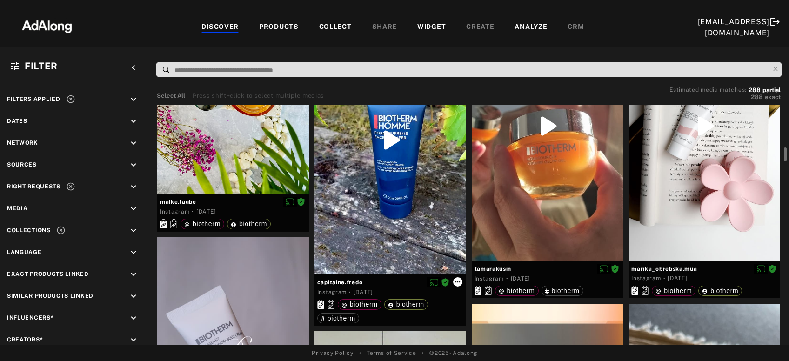
click at [457, 282] on icon at bounding box center [457, 282] width 5 height 1
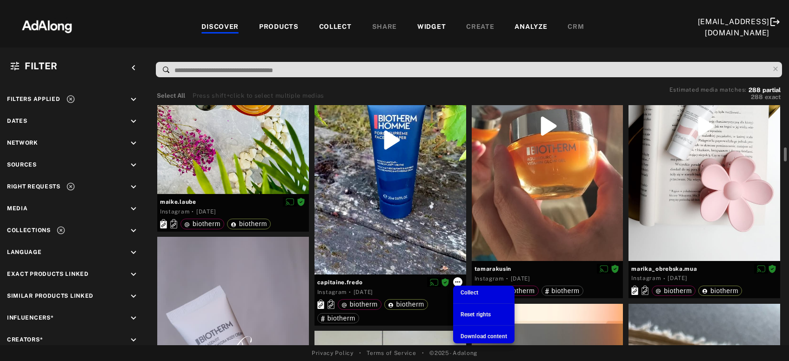
scroll to position [258, 0]
click at [467, 295] on span "Collect" at bounding box center [470, 293] width 18 height 7
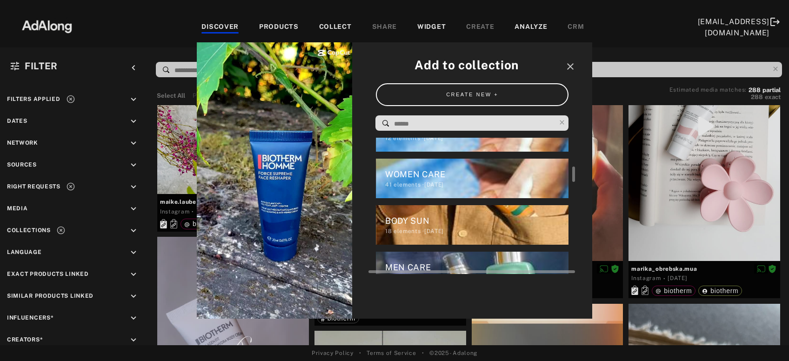
click at [456, 263] on div "MEN CARE" at bounding box center [477, 267] width 184 height 13
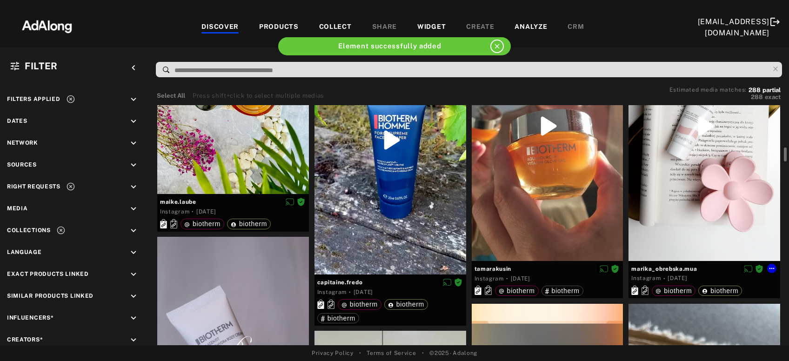
click at [707, 191] on div at bounding box center [705, 127] width 152 height 270
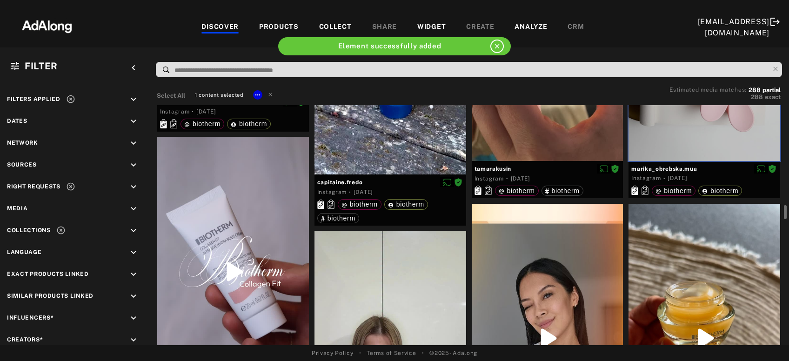
scroll to position [1003, 0]
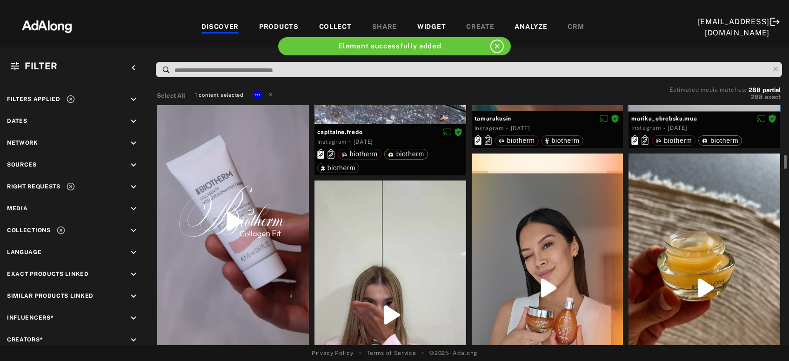
click at [259, 269] on div at bounding box center [233, 221] width 152 height 269
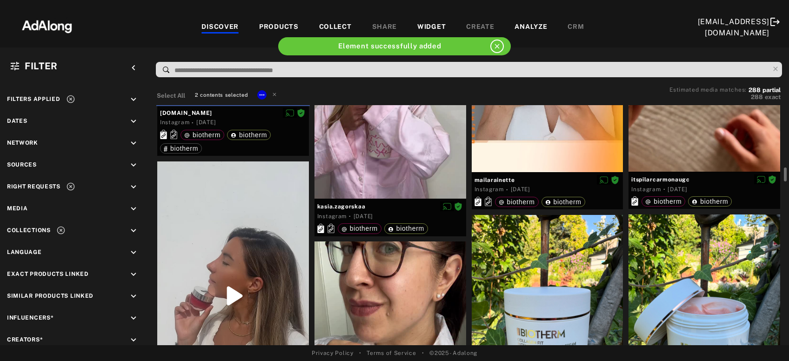
scroll to position [1354, 0]
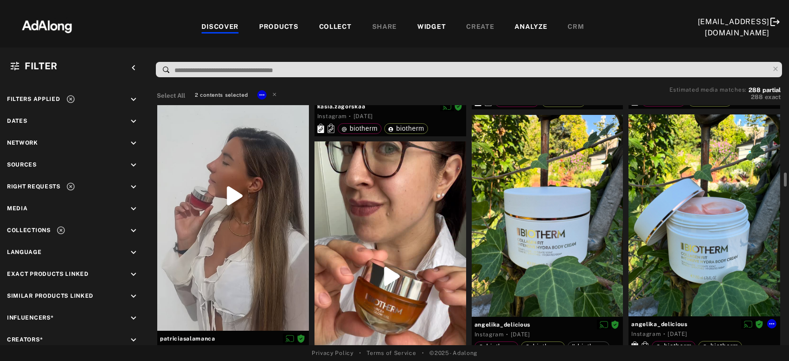
click at [686, 266] on div at bounding box center [705, 216] width 152 height 202
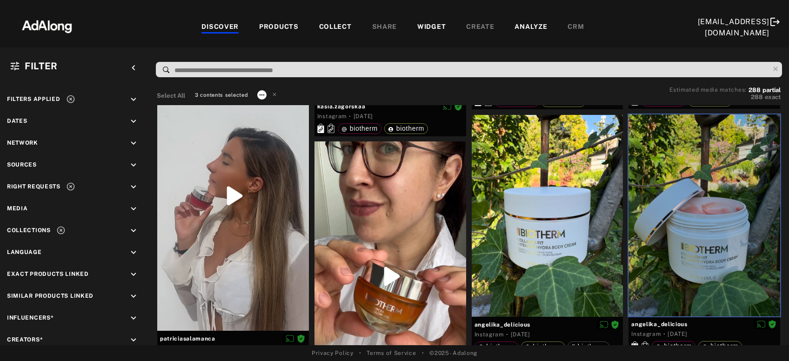
click at [261, 97] on icon at bounding box center [261, 94] width 7 height 7
click at [269, 108] on span "Collect" at bounding box center [274, 105] width 18 height 7
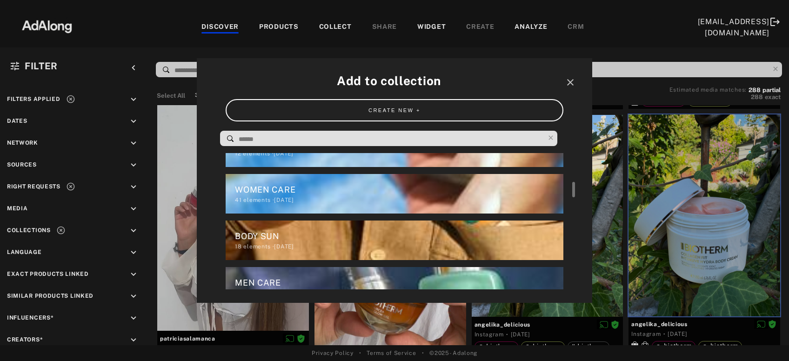
click at [259, 235] on div "BODY SUN" at bounding box center [399, 236] width 328 height 13
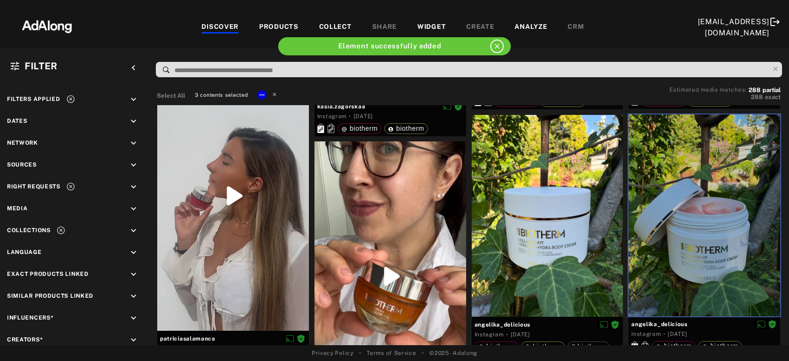
click at [277, 94] on icon at bounding box center [274, 94] width 7 height 7
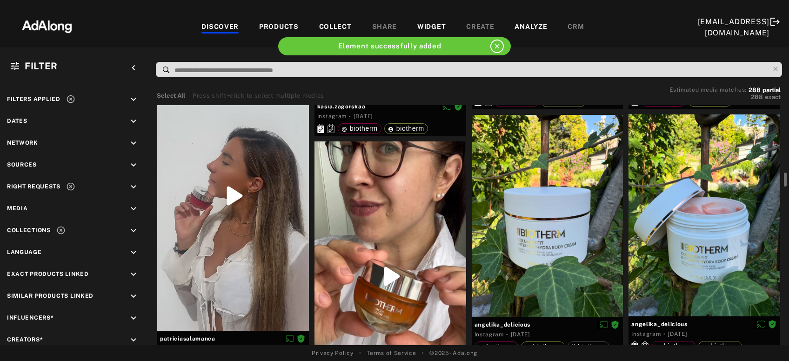
click at [399, 278] on div at bounding box center [391, 276] width 152 height 269
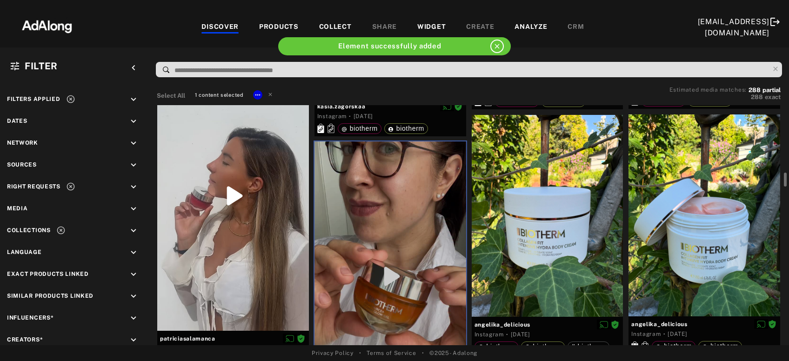
click at [263, 244] on div at bounding box center [233, 196] width 152 height 270
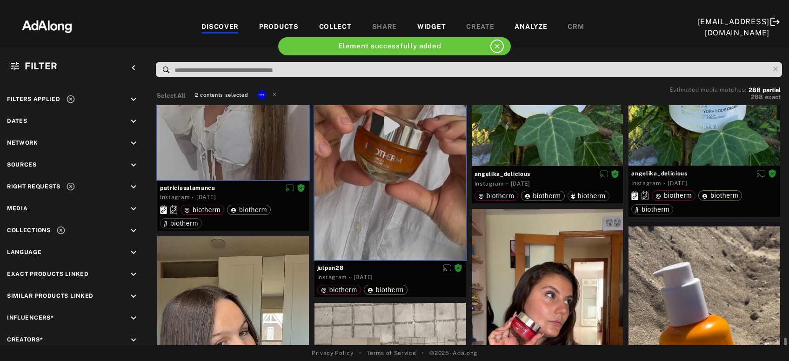
scroll to position [1655, 0]
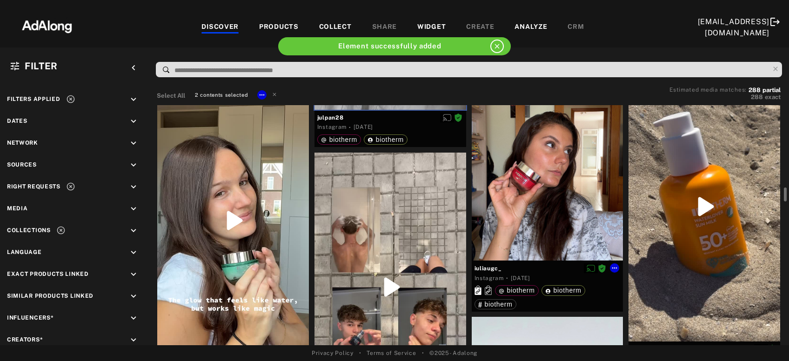
click at [565, 209] on div at bounding box center [548, 160] width 152 height 202
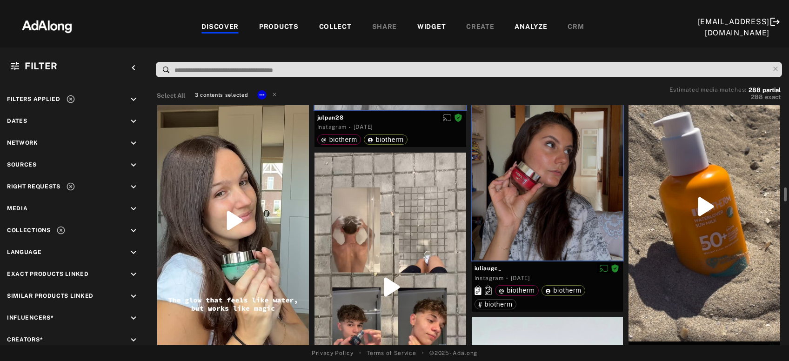
click at [245, 287] on div at bounding box center [233, 220] width 152 height 269
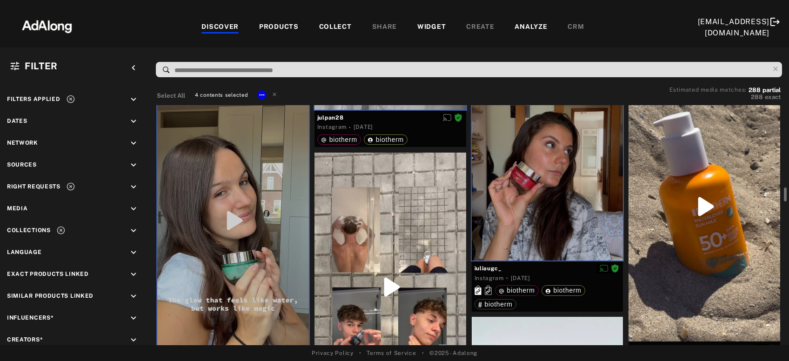
scroll to position [1755, 0]
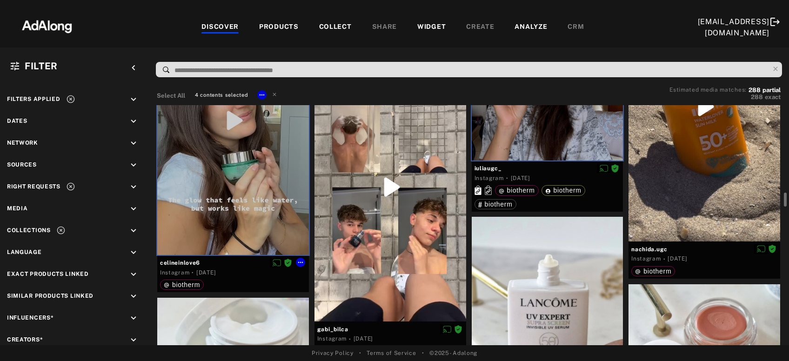
click at [245, 217] on div at bounding box center [233, 120] width 152 height 269
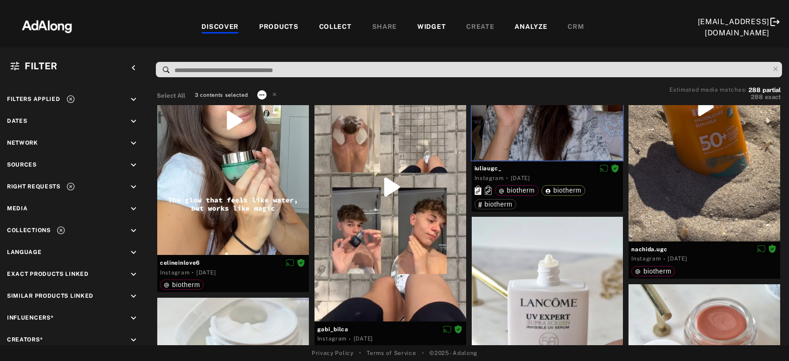
click at [260, 96] on icon at bounding box center [261, 94] width 7 height 7
click at [270, 108] on span "Collect" at bounding box center [274, 105] width 18 height 7
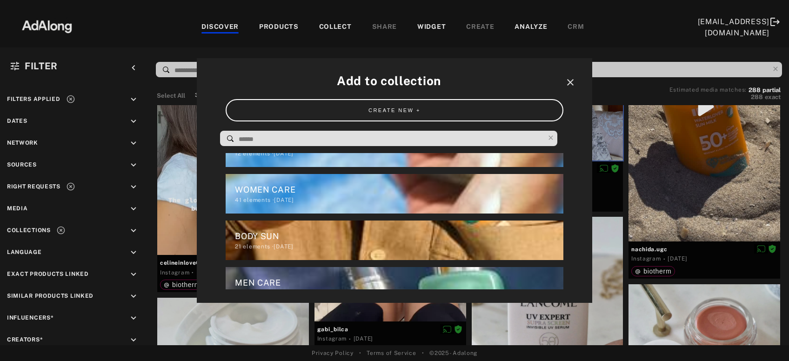
click at [573, 79] on icon "close" at bounding box center [570, 82] width 11 height 11
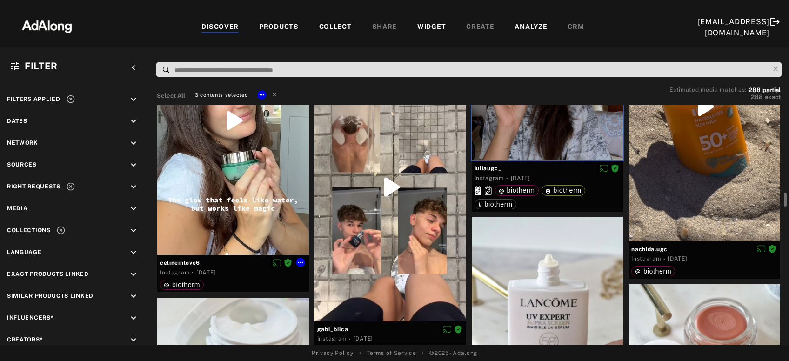
drag, startPoint x: 290, startPoint y: 148, endPoint x: 265, endPoint y: 111, distance: 43.9
click at [289, 148] on div at bounding box center [233, 120] width 152 height 269
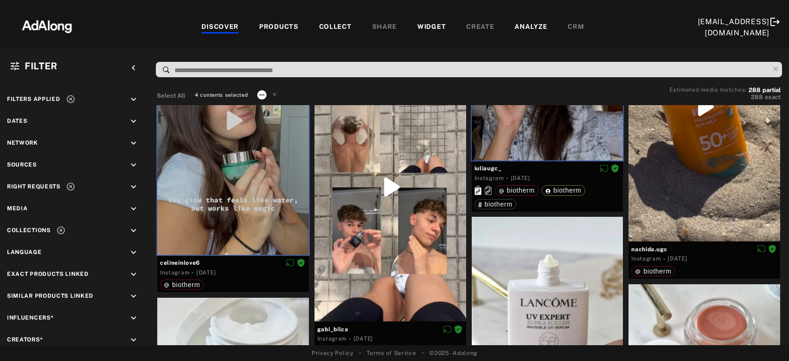
click at [265, 94] on icon at bounding box center [261, 94] width 7 height 7
click at [276, 108] on span "Collect" at bounding box center [274, 105] width 18 height 7
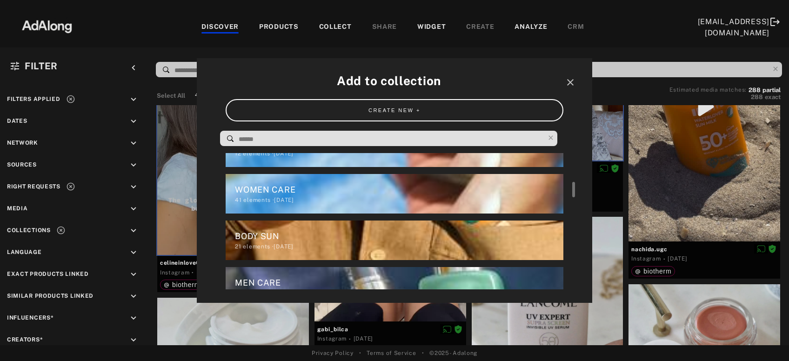
click at [255, 194] on div "WOMEN CARE" at bounding box center [399, 189] width 328 height 13
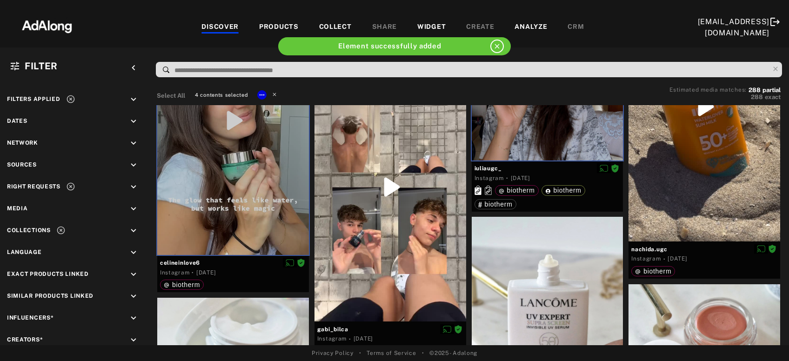
click at [276, 94] on icon at bounding box center [274, 94] width 7 height 7
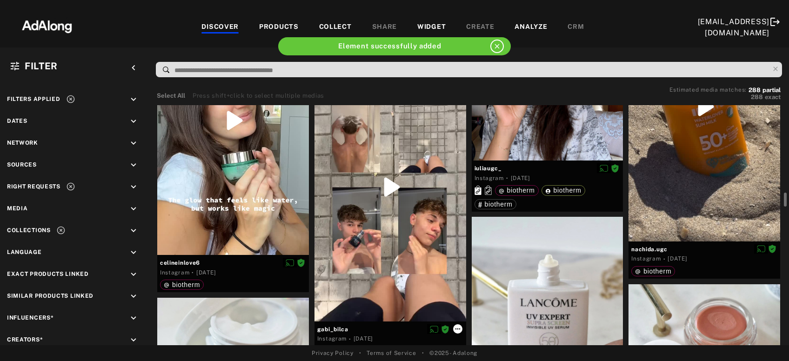
click at [459, 328] on icon at bounding box center [457, 328] width 7 height 7
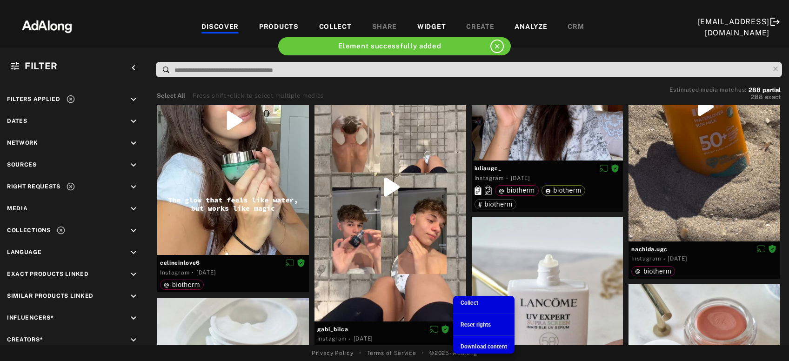
click at [468, 304] on span "Collect" at bounding box center [470, 303] width 18 height 7
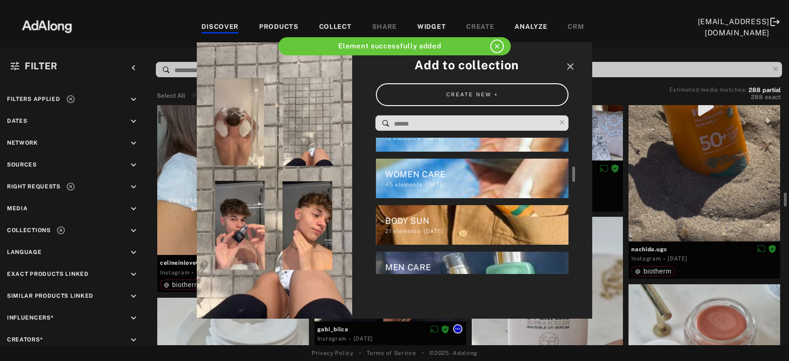
scroll to position [0, 0]
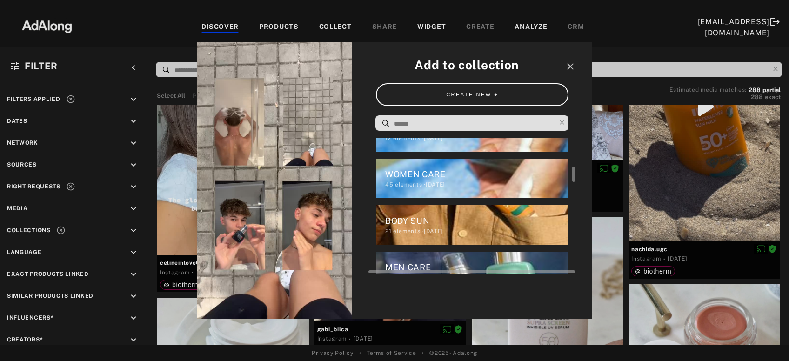
click at [450, 267] on div "MEN CARE" at bounding box center [477, 267] width 184 height 13
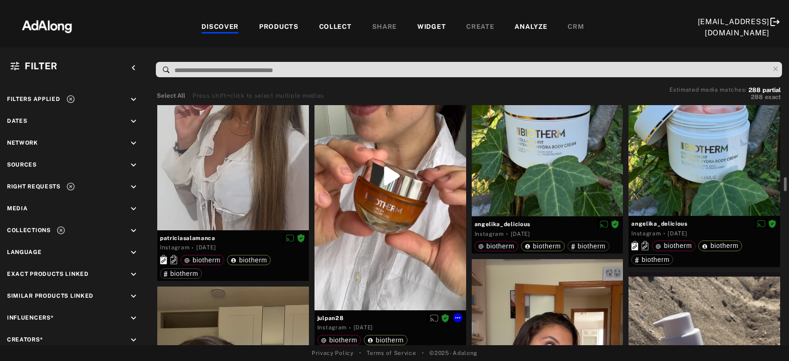
click at [418, 236] on div at bounding box center [391, 175] width 152 height 269
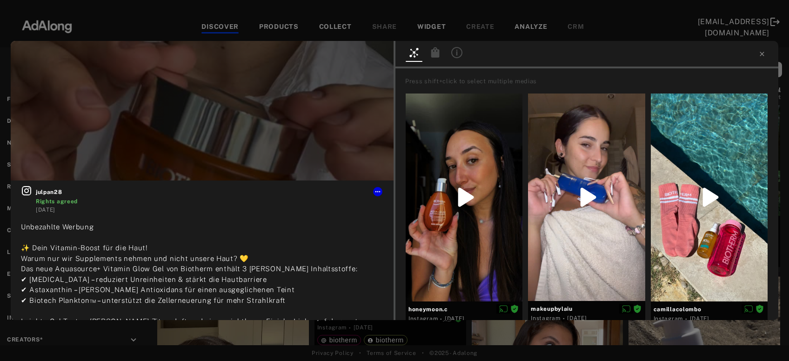
click at [438, 51] on icon at bounding box center [436, 52] width 8 height 10
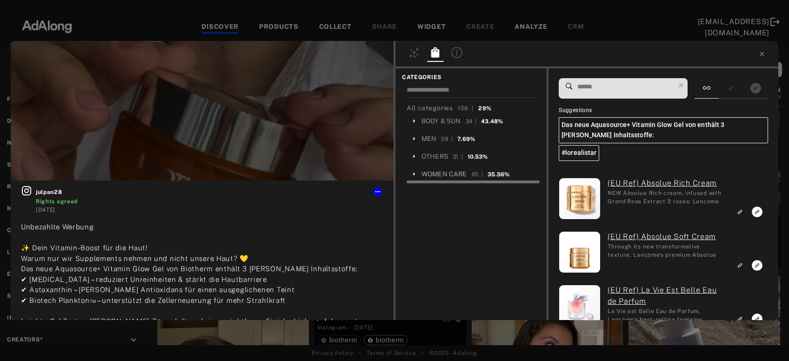
click at [456, 172] on div "WOMEN CARE" at bounding box center [445, 174] width 46 height 10
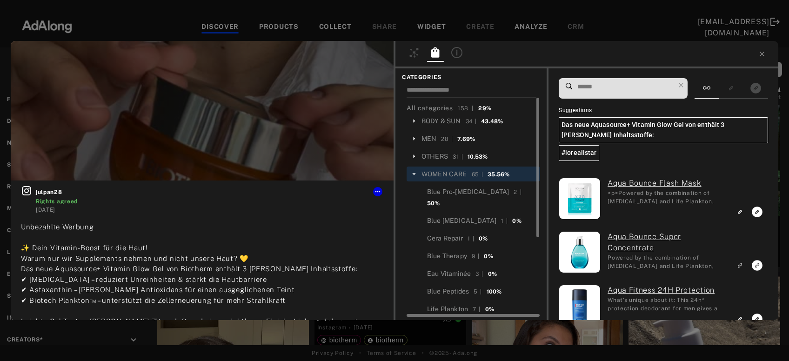
scroll to position [78, 0]
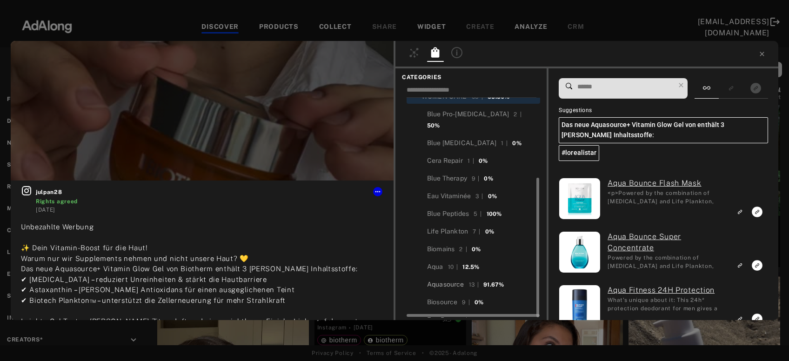
click at [445, 280] on div "Aquasource" at bounding box center [445, 285] width 37 height 10
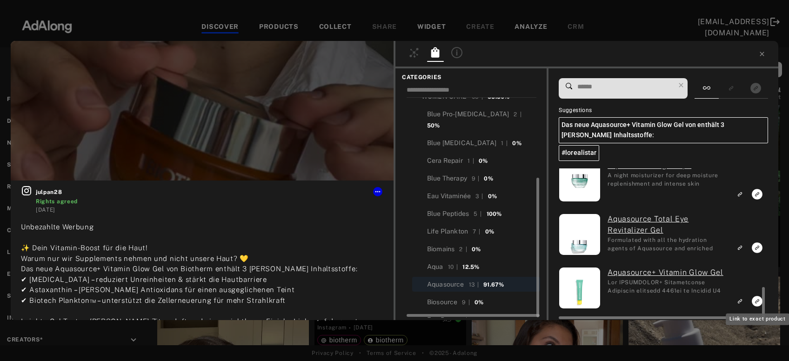
click at [757, 301] on rect "Link to exact product" at bounding box center [758, 302] width 12 height 12
click at [739, 247] on rect "Link to similar product" at bounding box center [741, 248] width 12 height 12
click at [743, 196] on icon "Link to similar product" at bounding box center [740, 194] width 7 height 6
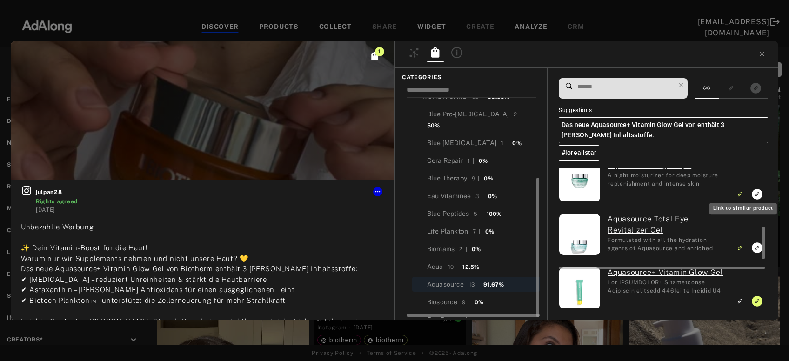
scroll to position [503, 0]
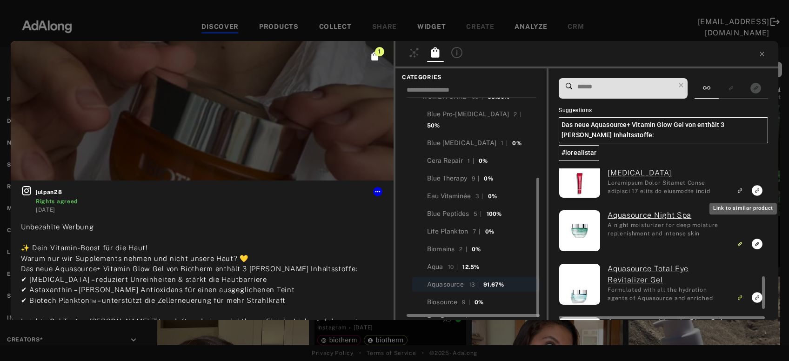
click at [743, 192] on icon "Link to similar product" at bounding box center [740, 191] width 7 height 6
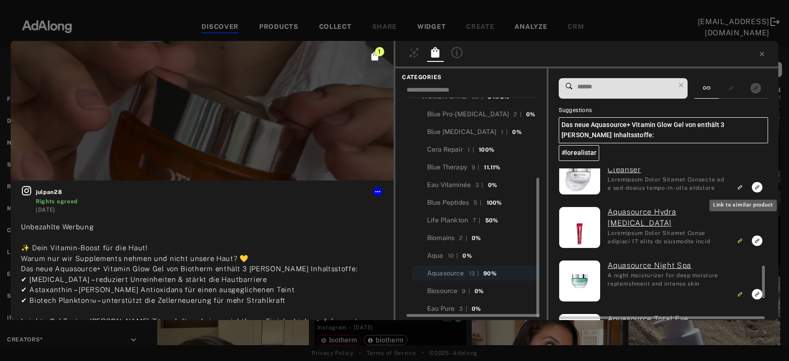
click at [744, 192] on rect "Link to similar product" at bounding box center [741, 188] width 12 height 12
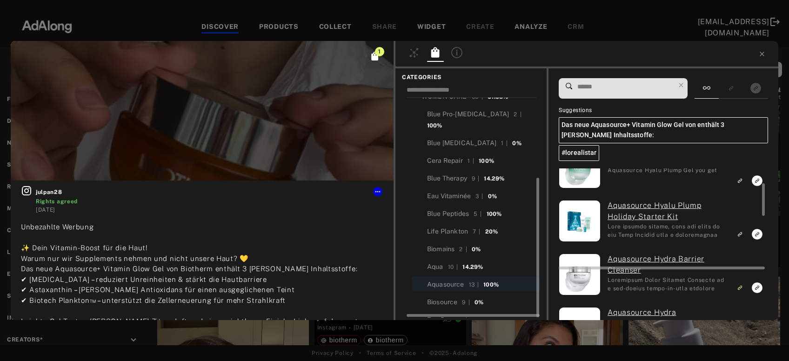
scroll to position [303, 0]
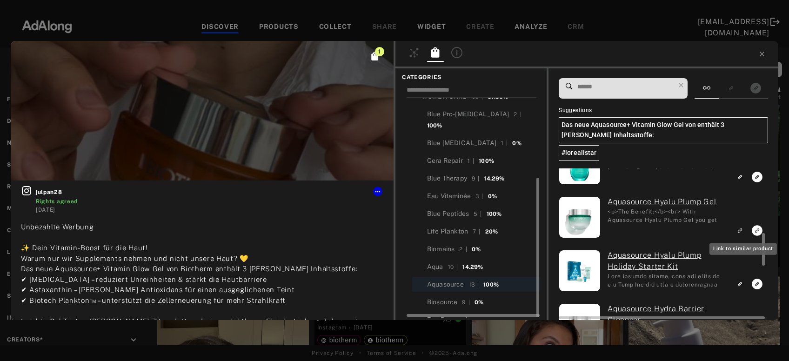
click at [742, 229] on icon "Link to similar product" at bounding box center [740, 231] width 7 height 6
click at [742, 177] on icon "Link to similar product" at bounding box center [740, 177] width 7 height 6
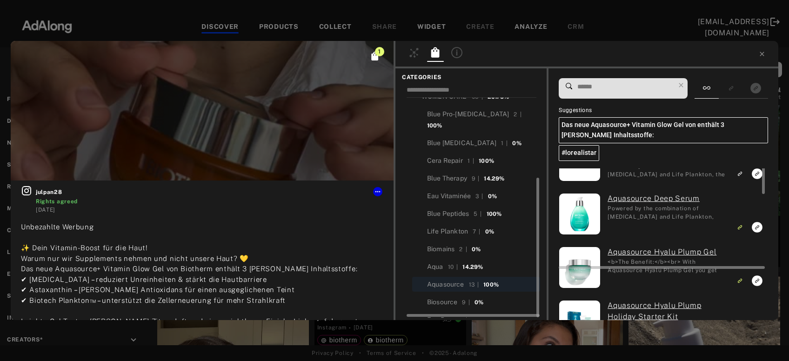
scroll to position [202, 0]
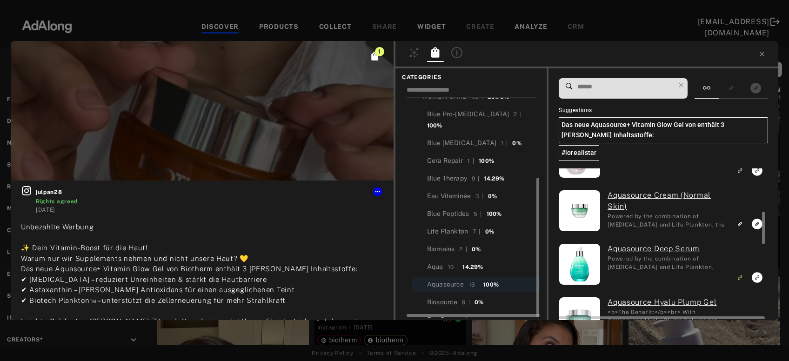
click at [742, 221] on rect "Link to similar product" at bounding box center [741, 224] width 12 height 12
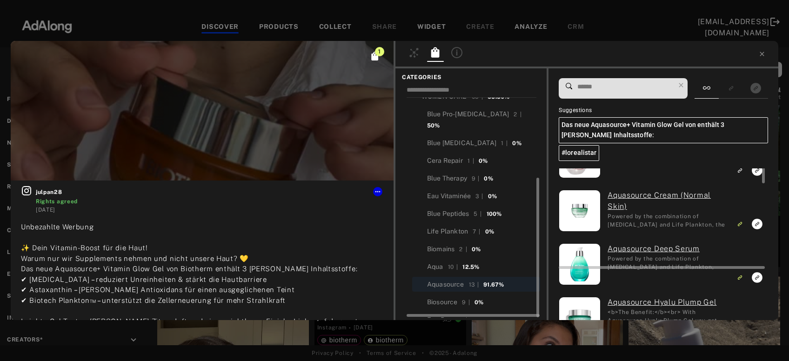
scroll to position [152, 0]
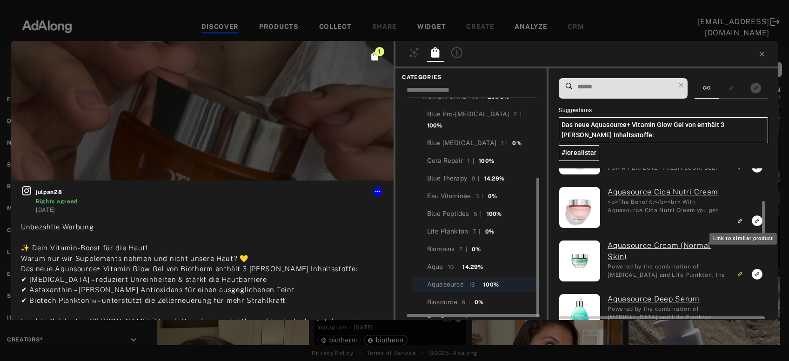
click at [742, 217] on rect "Link to similar product" at bounding box center [741, 221] width 12 height 12
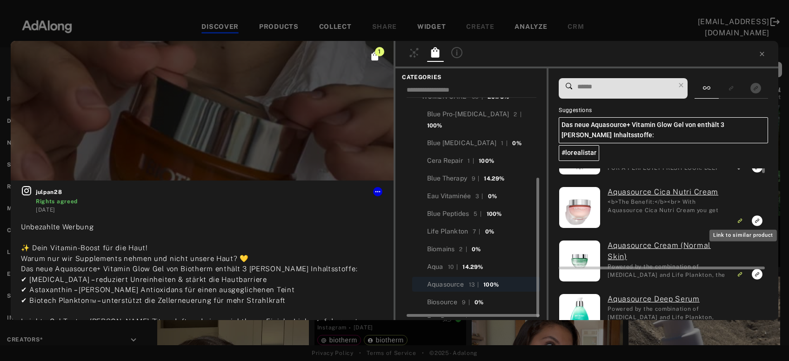
scroll to position [102, 0]
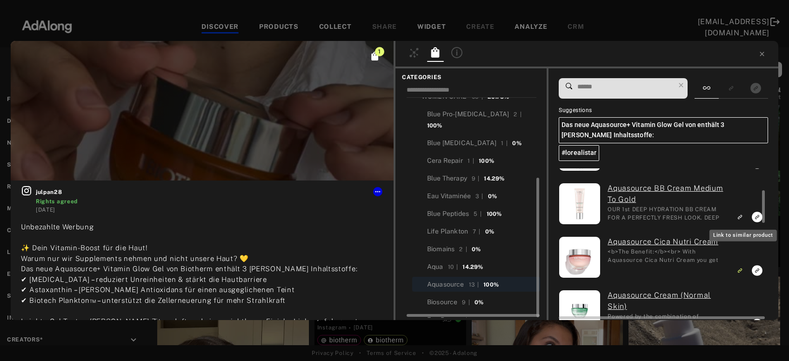
click at [742, 217] on icon "Link to similar product" at bounding box center [740, 217] width 7 height 6
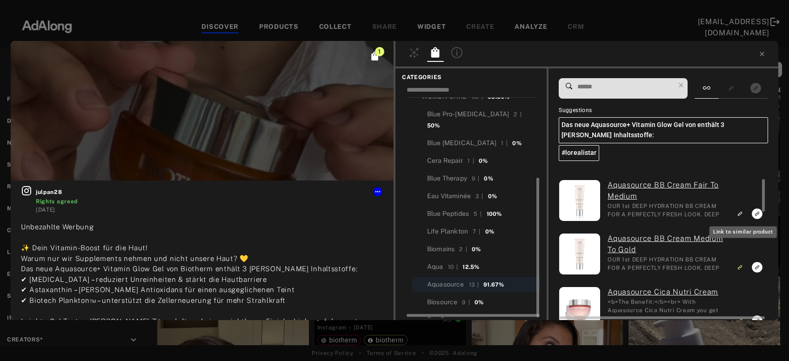
click at [742, 217] on rect "Link to similar product" at bounding box center [741, 214] width 12 height 12
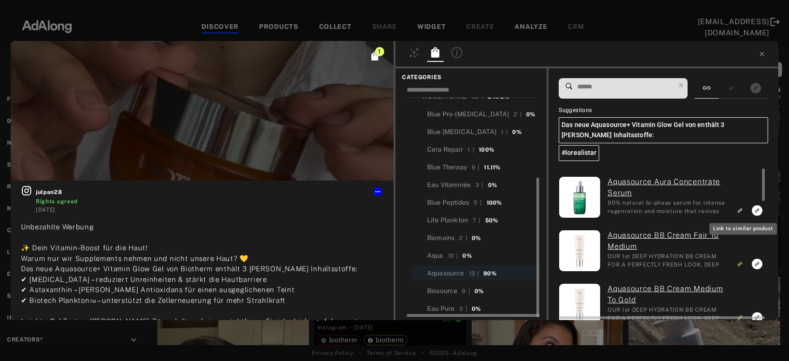
click at [742, 209] on icon "Link to similar product" at bounding box center [740, 211] width 7 height 6
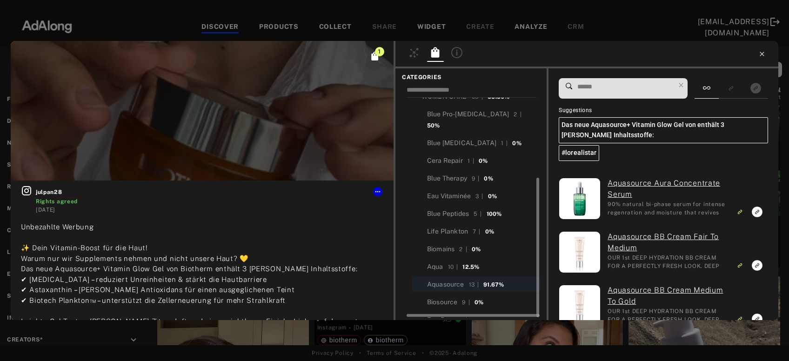
click at [760, 56] on icon at bounding box center [762, 53] width 7 height 7
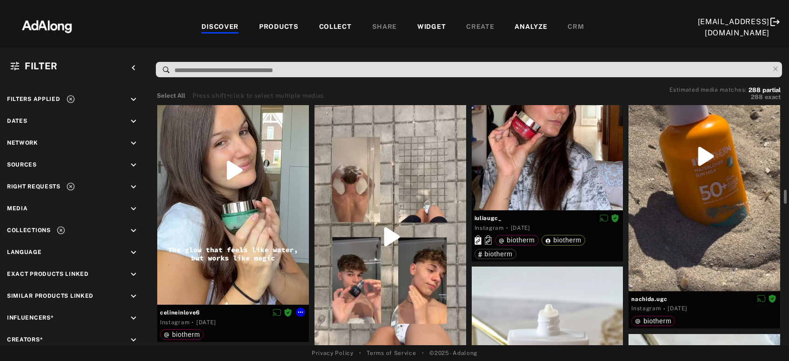
click at [219, 231] on div at bounding box center [233, 170] width 152 height 269
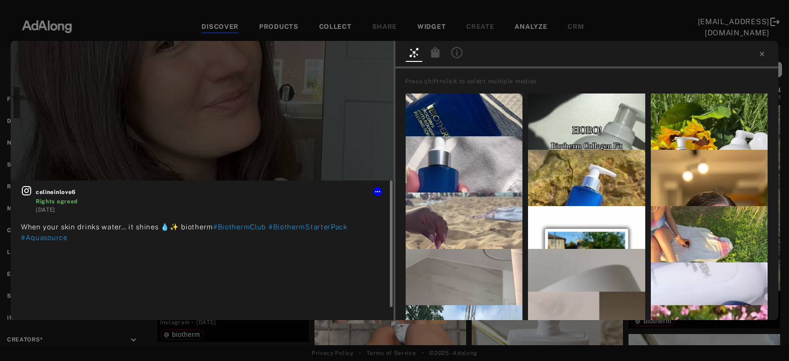
click at [30, 189] on icon at bounding box center [26, 190] width 11 height 11
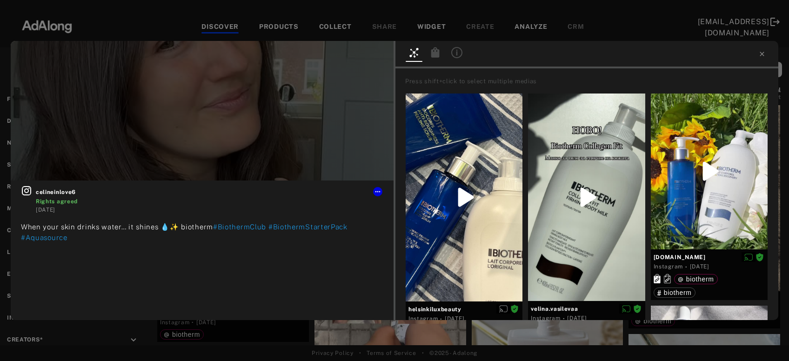
click at [432, 55] on icon at bounding box center [436, 52] width 8 height 10
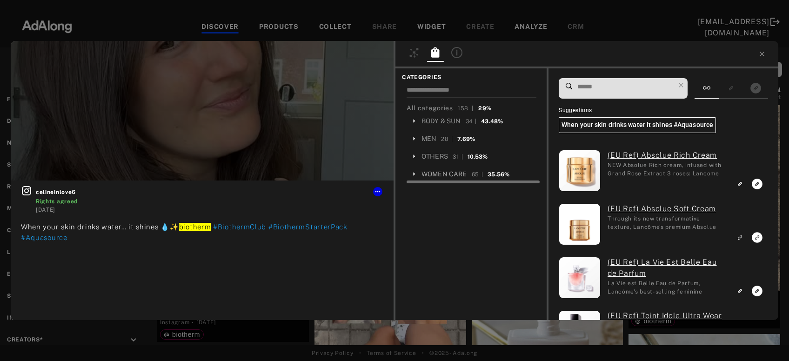
click at [438, 172] on div "WOMEN CARE" at bounding box center [445, 174] width 46 height 10
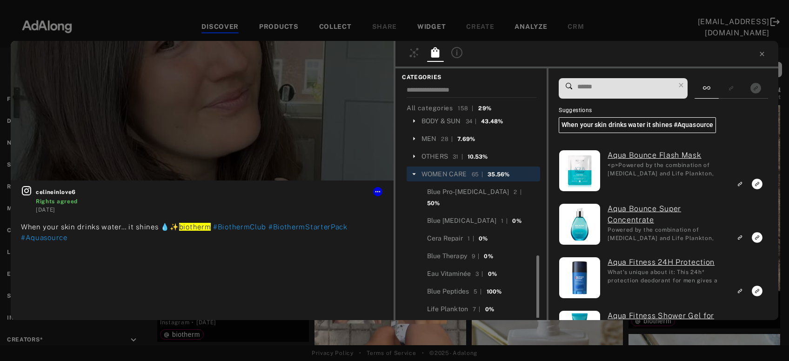
scroll to position [78, 0]
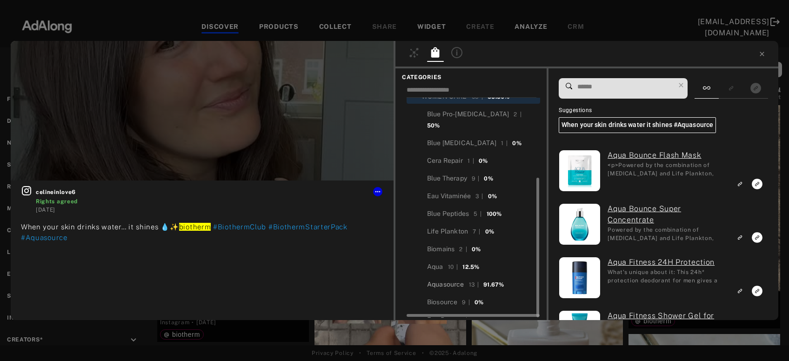
click at [454, 280] on div "Aquasource" at bounding box center [445, 285] width 37 height 10
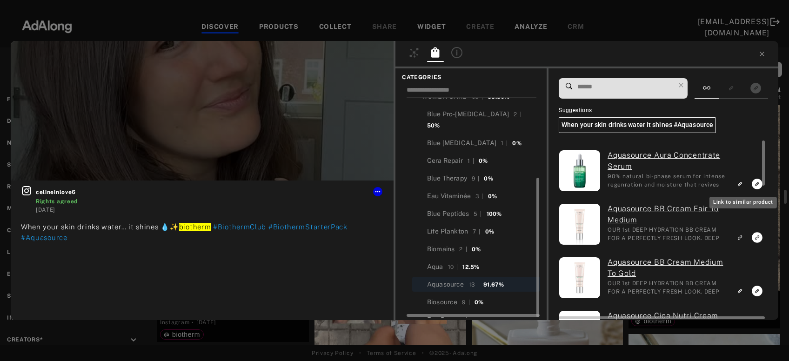
click at [740, 185] on icon "Link to similar product" at bounding box center [740, 184] width 7 height 6
click at [741, 237] on icon "Link to similar product" at bounding box center [740, 238] width 7 height 6
click at [741, 291] on icon "Link to similar product" at bounding box center [739, 291] width 3 height 3
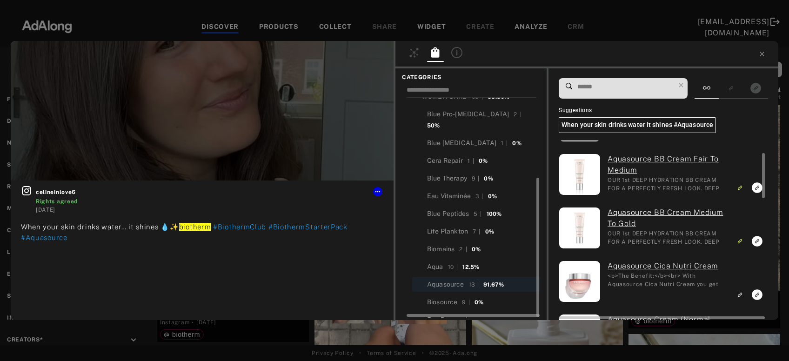
scroll to position [100, 0]
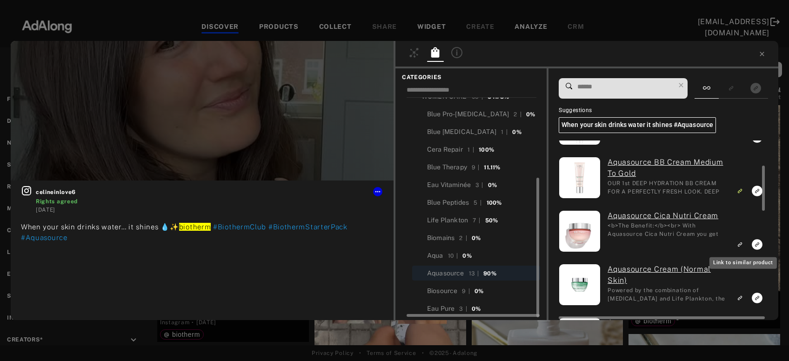
click at [739, 241] on rect "Link to similar product" at bounding box center [741, 245] width 12 height 12
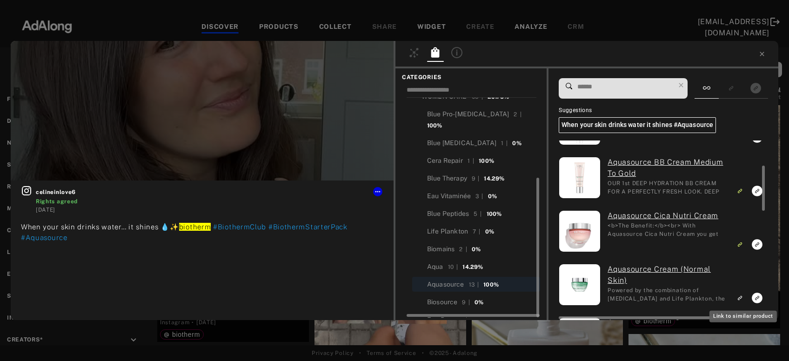
click at [742, 297] on icon "Link to similar product" at bounding box center [740, 298] width 7 height 6
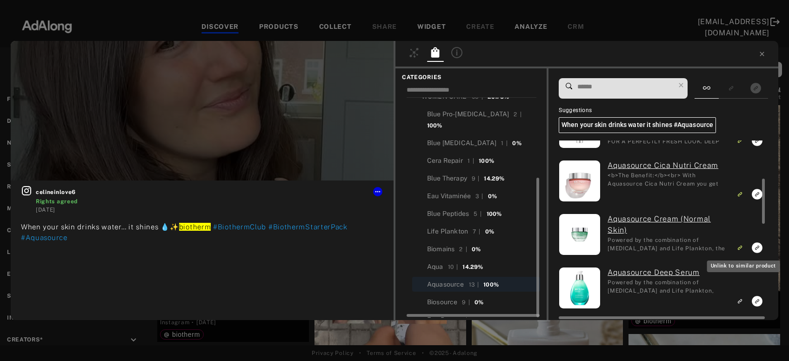
scroll to position [201, 0]
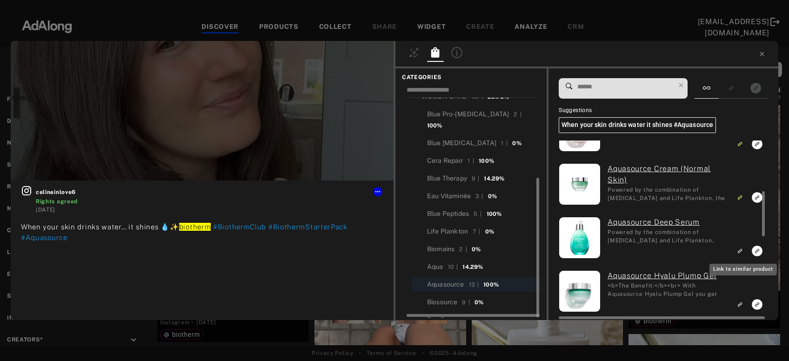
click at [742, 251] on icon "Link to similar product" at bounding box center [740, 251] width 7 height 6
click at [759, 304] on icon "Link to exact product" at bounding box center [757, 304] width 11 height 11
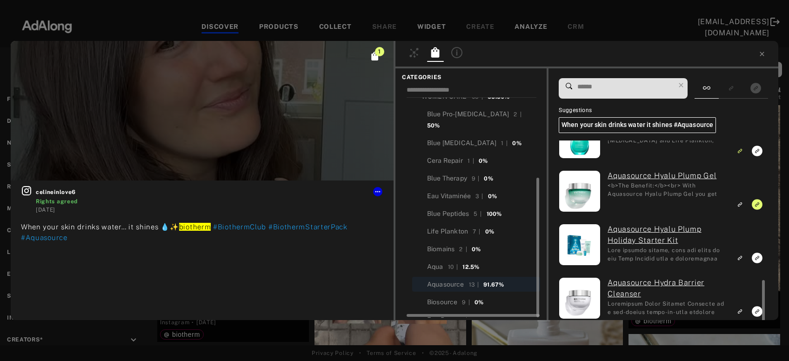
scroll to position [351, 0]
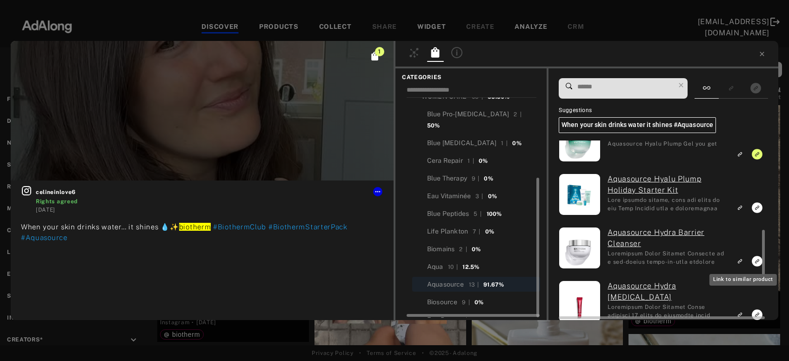
click at [739, 262] on rect "Link to similar product" at bounding box center [741, 262] width 12 height 12
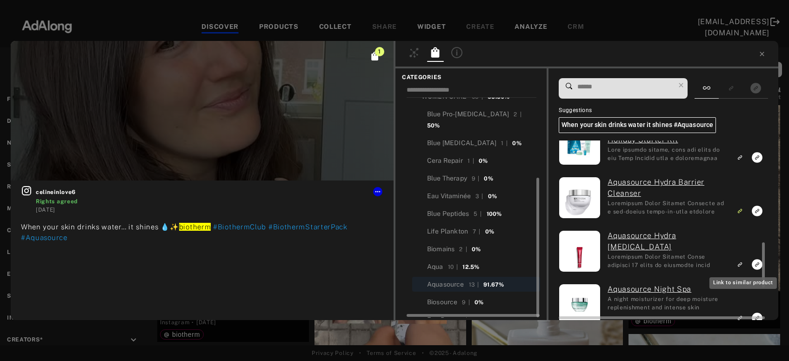
click at [743, 263] on icon "Link to similar product" at bounding box center [740, 265] width 7 height 6
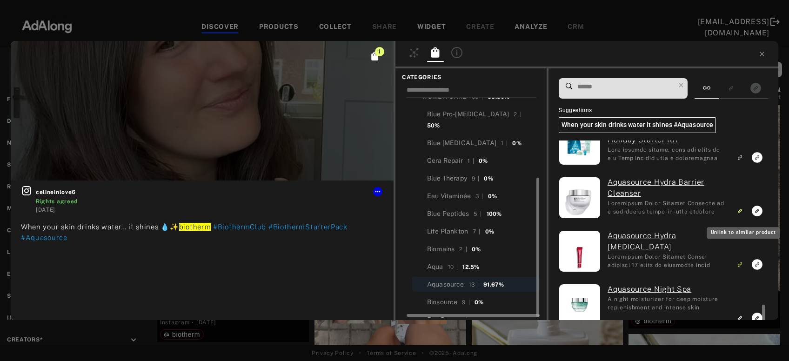
scroll to position [451, 0]
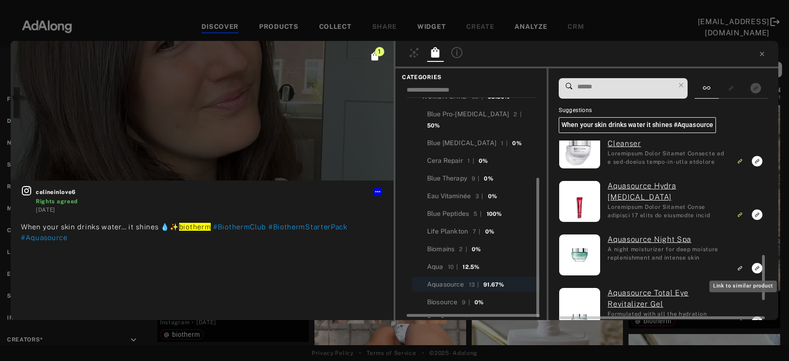
click at [743, 265] on rect "Link to similar product" at bounding box center [741, 269] width 12 height 12
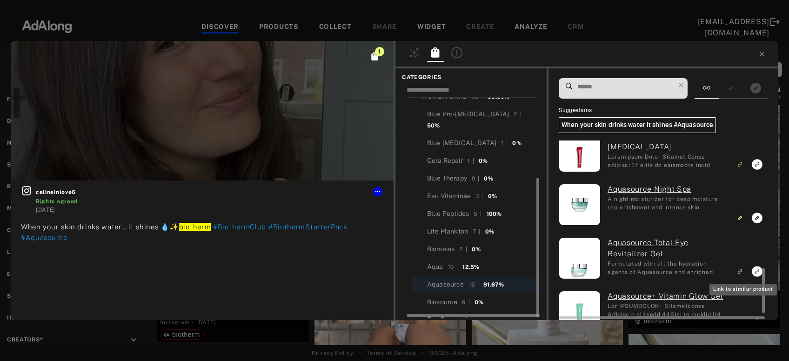
click at [742, 269] on rect "Link to similar product" at bounding box center [741, 272] width 12 height 12
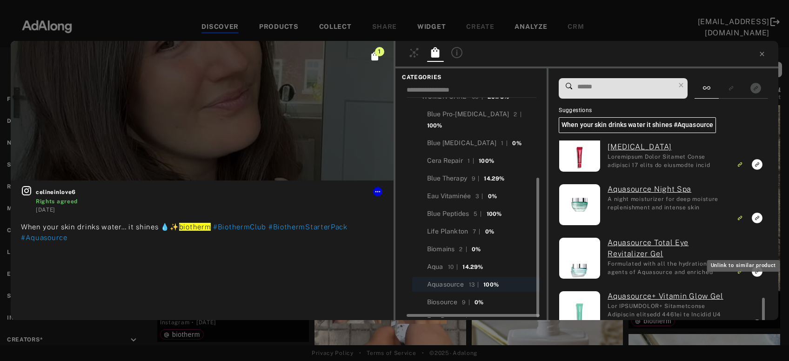
scroll to position [525, 0]
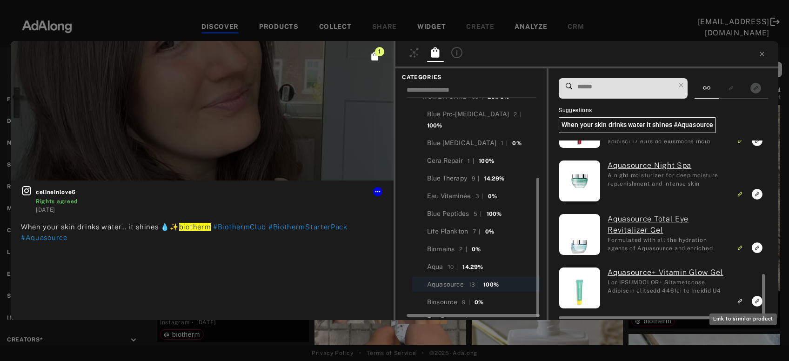
click at [743, 297] on rect "Link to similar product" at bounding box center [741, 302] width 12 height 12
click at [761, 52] on icon at bounding box center [762, 54] width 4 height 4
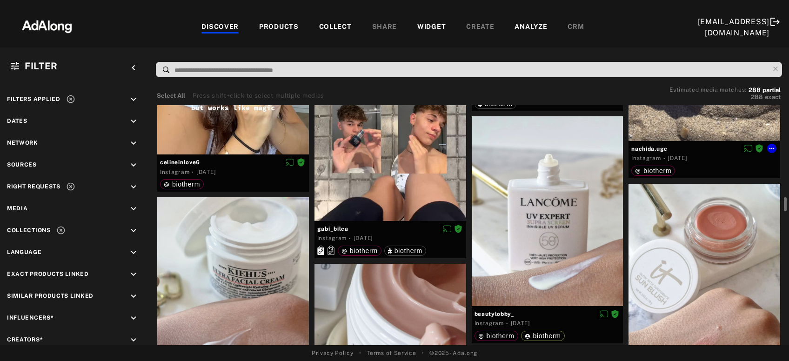
scroll to position [2006, 0]
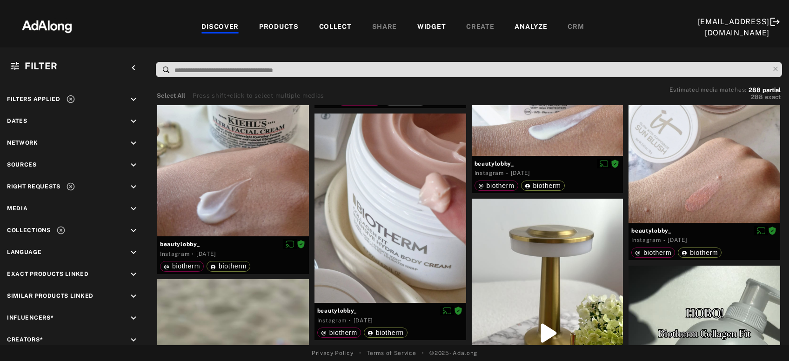
click at [323, 22] on div "COLLECT" at bounding box center [335, 27] width 33 height 11
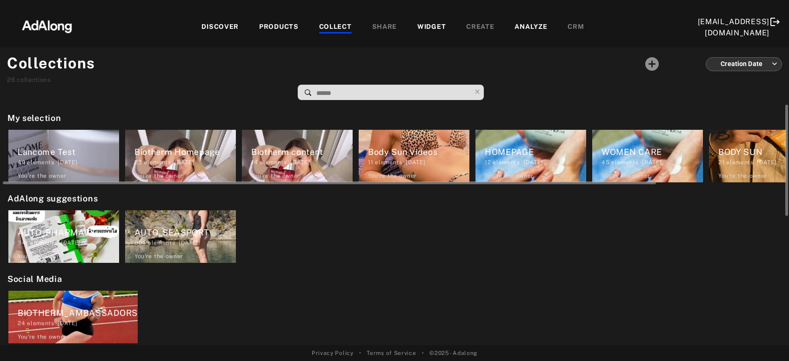
click at [174, 159] on div "23 elements · 2025.05.30" at bounding box center [185, 162] width 101 height 8
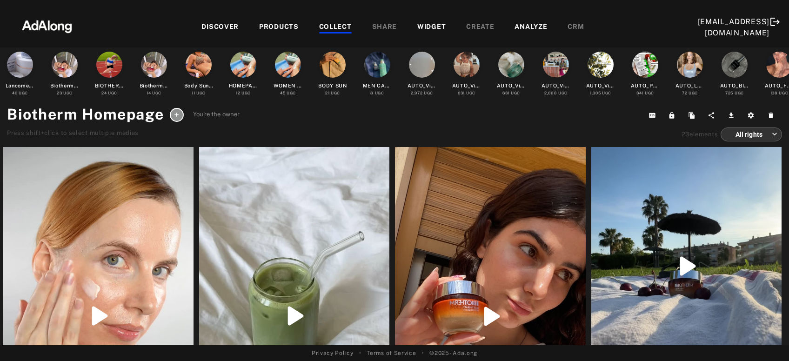
click at [326, 29] on div "COLLECT" at bounding box center [335, 27] width 33 height 11
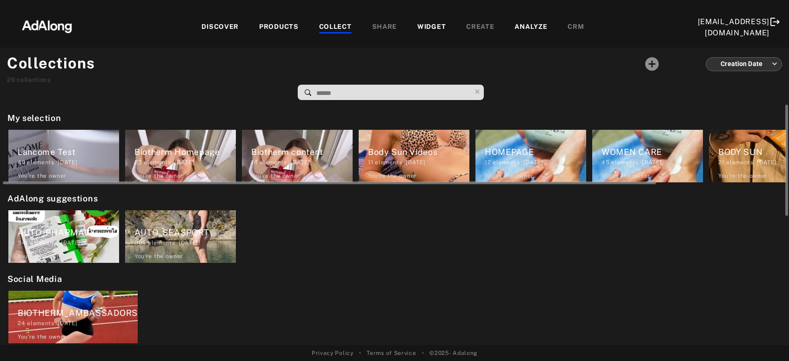
click at [474, 171] on div "HOMEPAGE 12 elements · 2024.12.20 You're the owner delete" at bounding box center [531, 156] width 116 height 58
click at [435, 171] on div "Body Sun Videos 11 elements · 2025.05.05 You're the owner delete" at bounding box center [414, 156] width 111 height 53
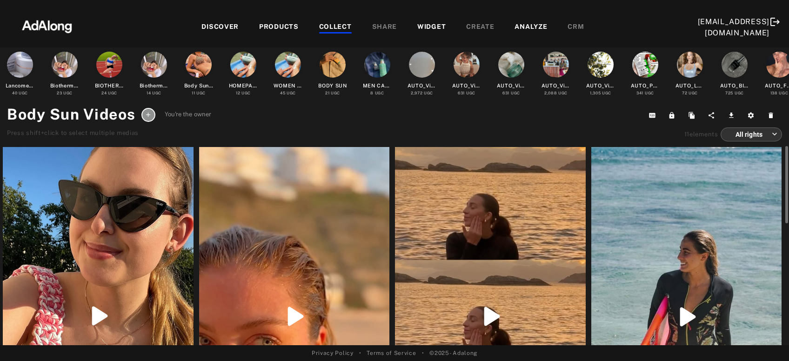
click at [330, 27] on div "COLLECT" at bounding box center [335, 27] width 33 height 11
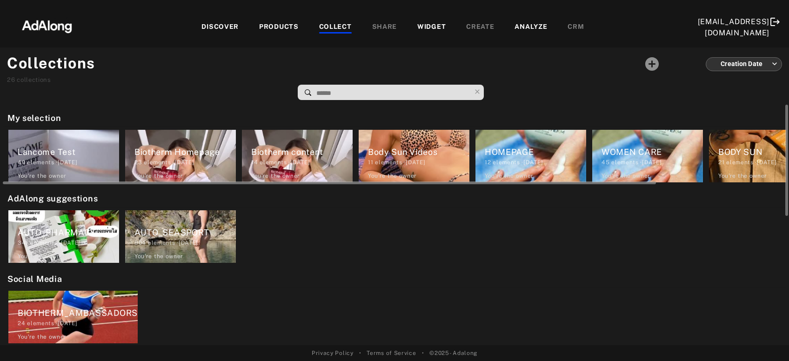
click at [510, 161] on div "12 elements · 2024.12.20" at bounding box center [535, 162] width 101 height 8
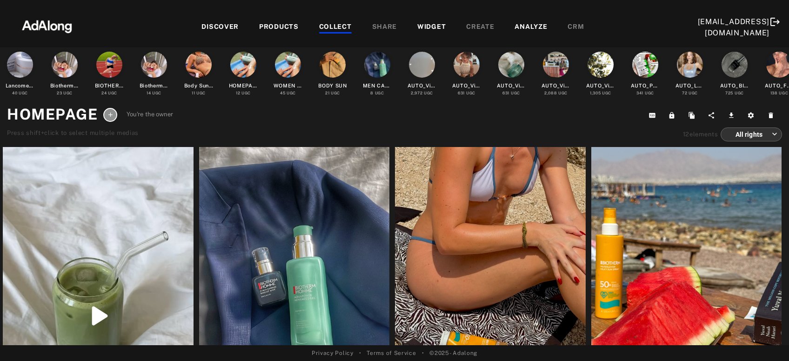
click at [339, 27] on div "COLLECT" at bounding box center [335, 27] width 33 height 11
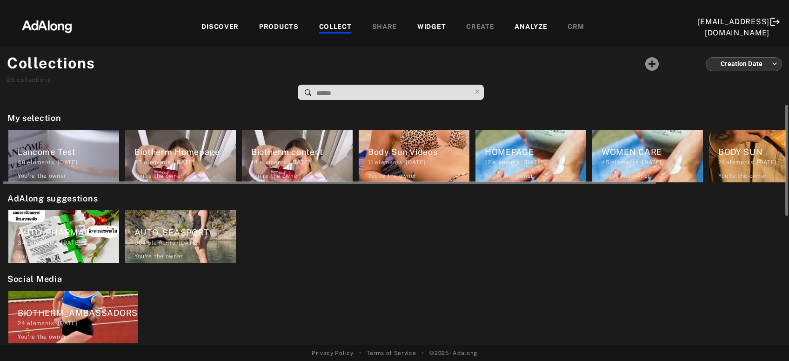
click at [641, 163] on div "45 elements · 2024.12.20" at bounding box center [652, 162] width 101 height 8
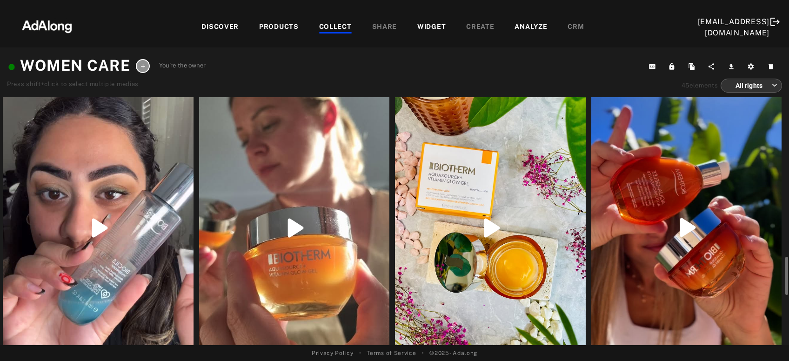
scroll to position [903, 0]
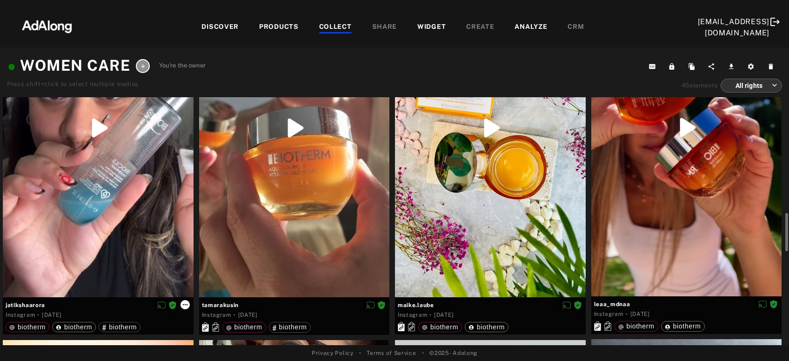
click at [184, 304] on icon at bounding box center [184, 304] width 5 height 1
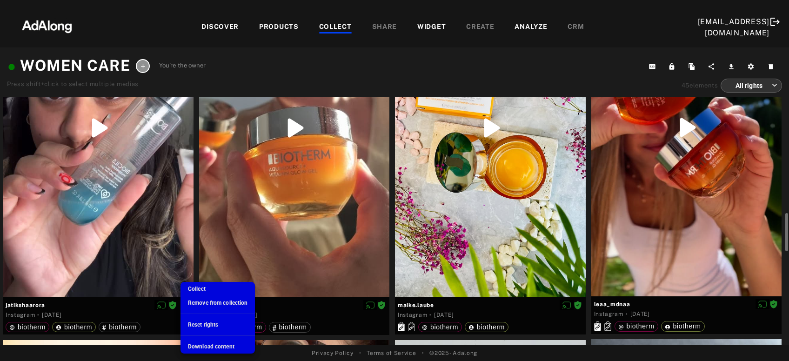
scroll to position [258, 0]
click at [199, 302] on span "Remove from collection" at bounding box center [218, 303] width 60 height 7
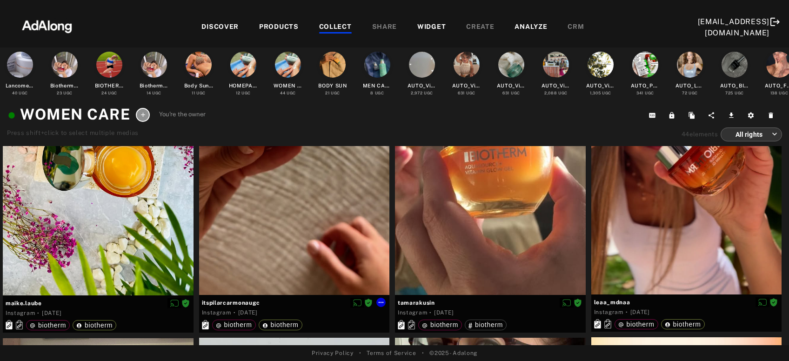
scroll to position [803, 0]
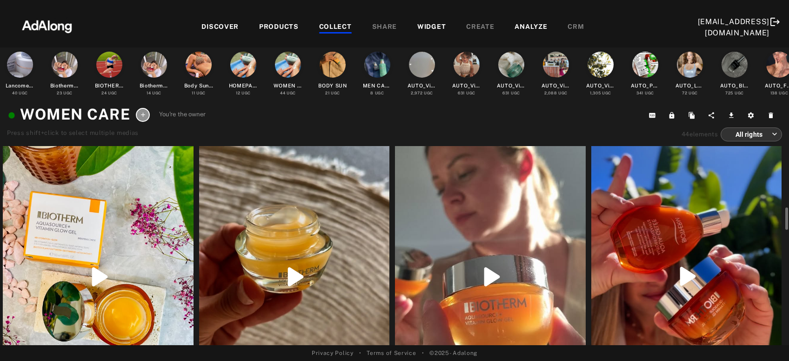
click at [648, 275] on div at bounding box center [687, 276] width 191 height 338
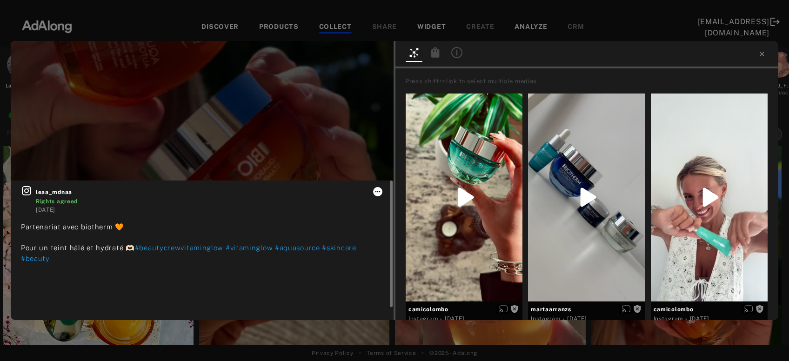
click at [378, 195] on icon at bounding box center [377, 191] width 7 height 7
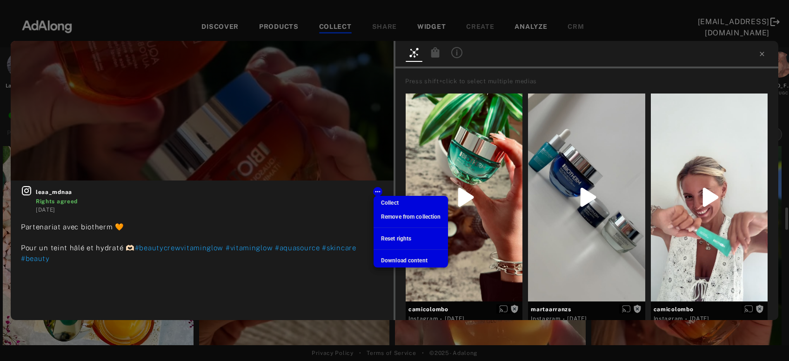
scroll to position [258, 0]
click at [382, 204] on span "Collect" at bounding box center [390, 203] width 18 height 7
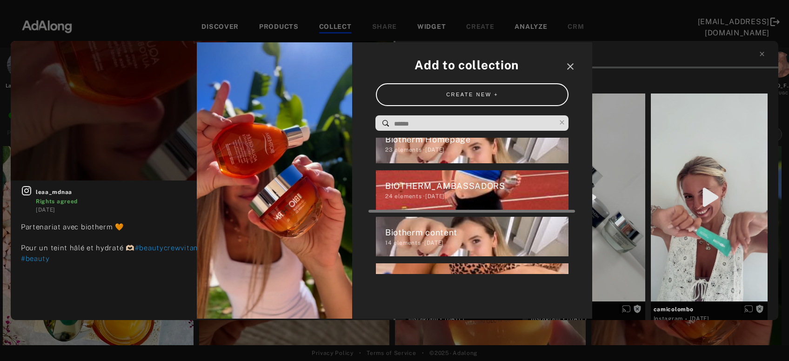
scroll to position [0, 0]
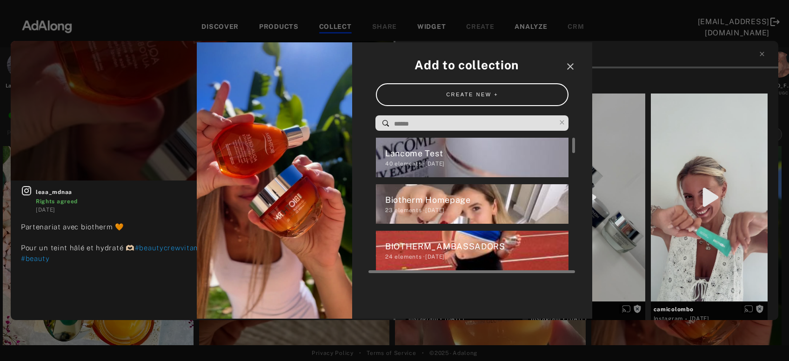
click at [451, 207] on div "23 elements · 2025.05.30" at bounding box center [477, 210] width 184 height 8
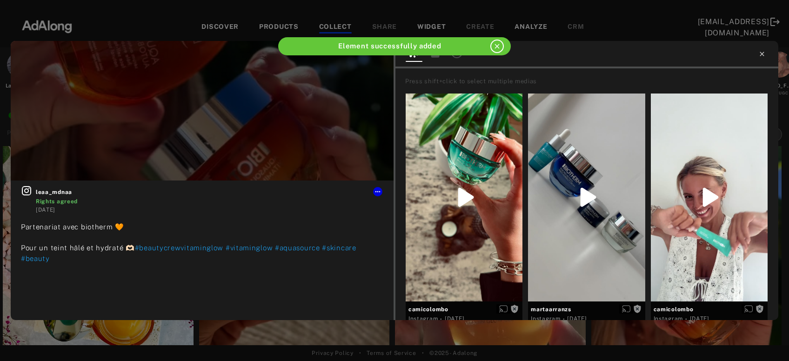
click at [763, 53] on icon at bounding box center [762, 53] width 7 height 7
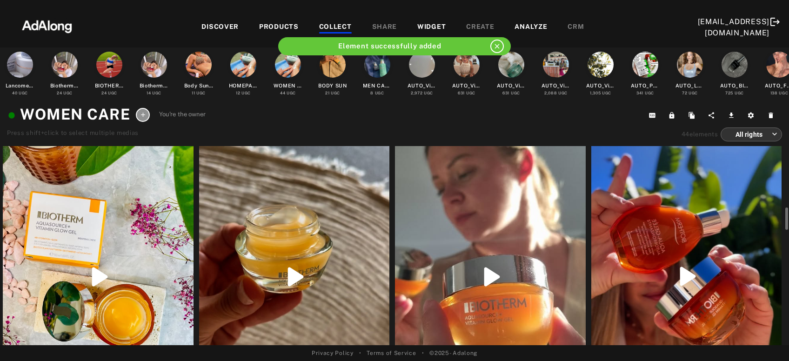
click at [659, 247] on div at bounding box center [687, 276] width 191 height 338
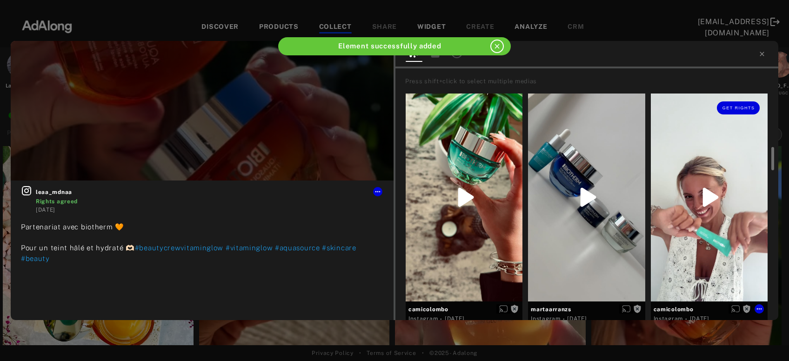
scroll to position [50, 0]
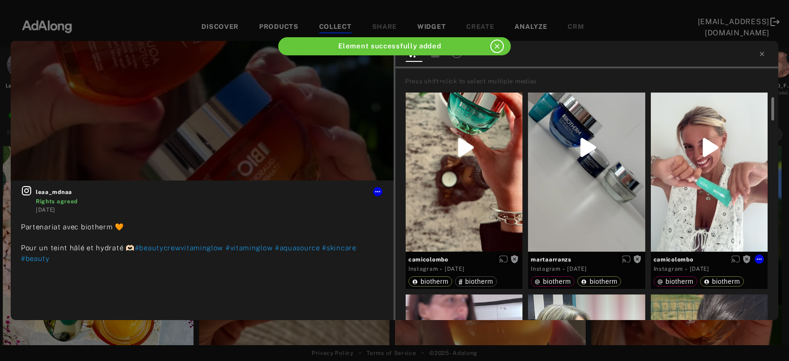
click at [672, 224] on div "Get rights" at bounding box center [709, 148] width 117 height 208
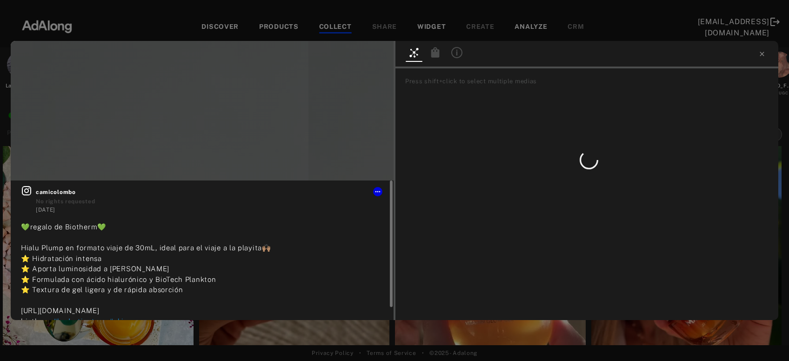
click at [26, 189] on icon at bounding box center [26, 190] width 9 height 9
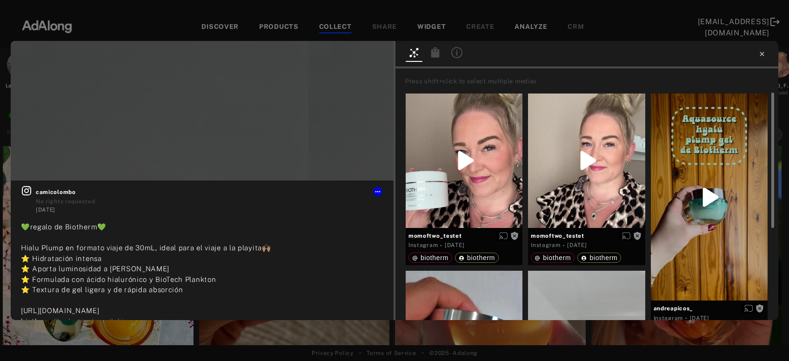
click at [762, 54] on icon at bounding box center [762, 54] width 4 height 4
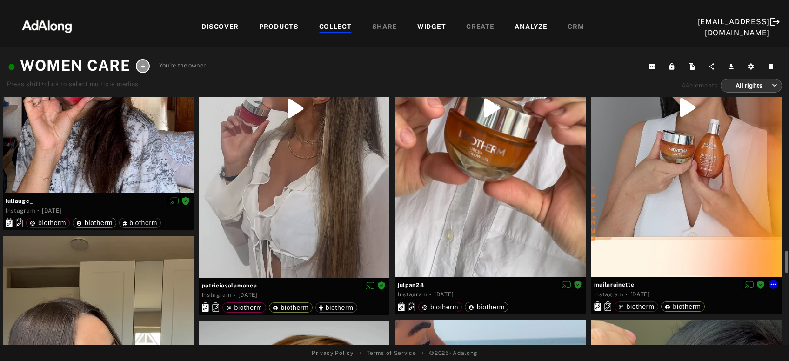
scroll to position [1354, 0]
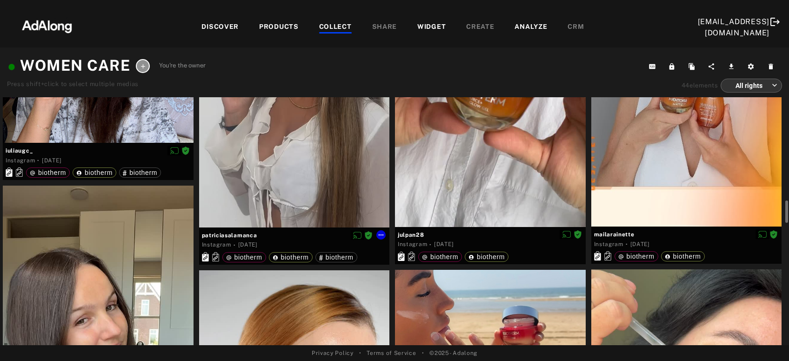
click at [334, 163] on div at bounding box center [294, 58] width 191 height 339
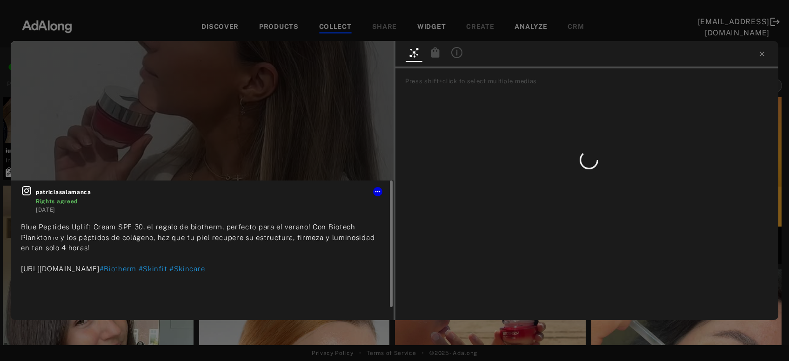
click at [27, 188] on icon at bounding box center [26, 190] width 11 height 11
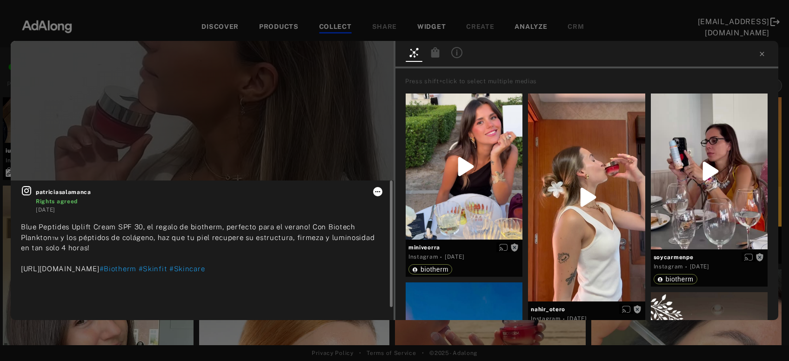
click at [377, 191] on icon at bounding box center [377, 191] width 7 height 7
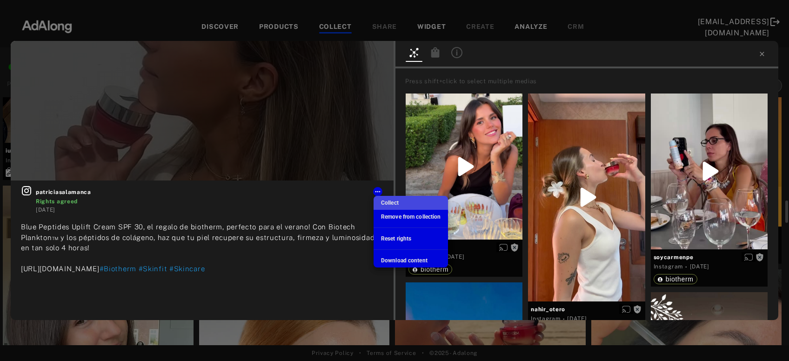
click at [386, 202] on span "Collect" at bounding box center [390, 203] width 18 height 7
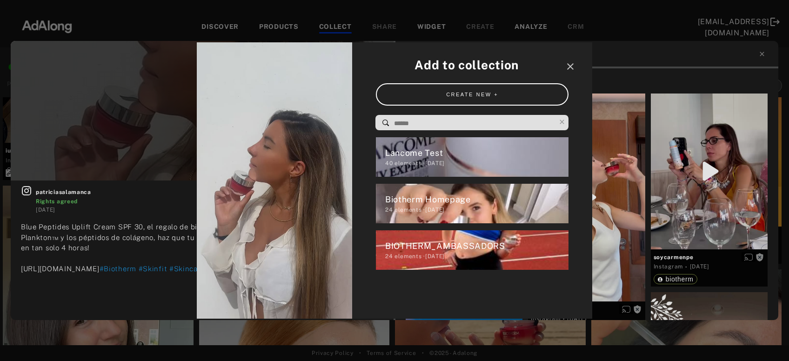
click at [386, 202] on div "Biotherm Homepage" at bounding box center [477, 199] width 184 height 13
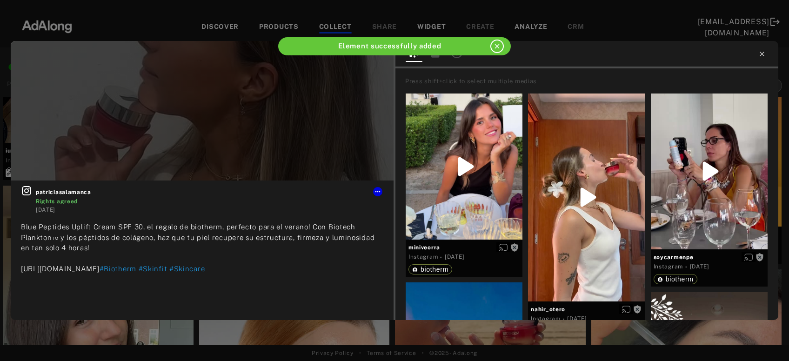
click at [762, 54] on icon at bounding box center [762, 54] width 4 height 4
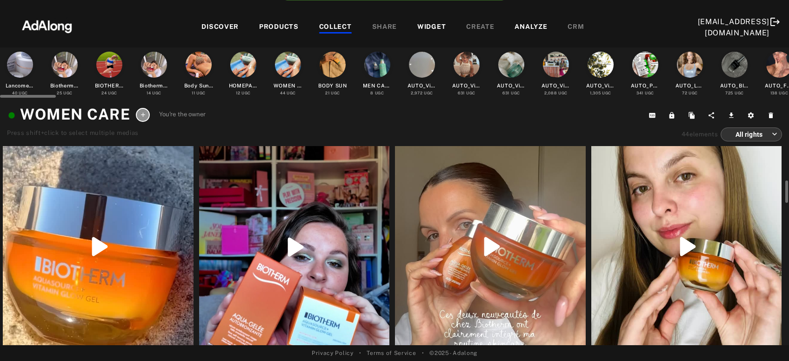
scroll to position [301, 0]
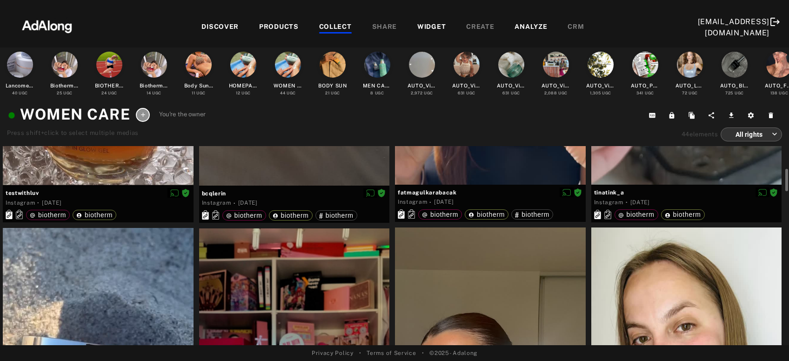
click at [336, 27] on div "COLLECT" at bounding box center [335, 27] width 33 height 11
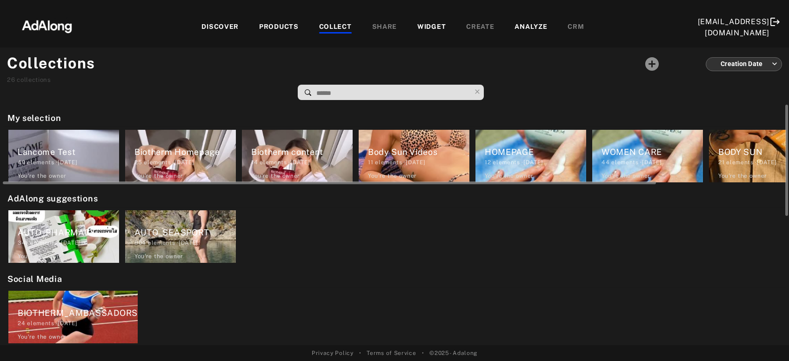
click at [750, 159] on div "21 elements · 2024.12.20" at bounding box center [769, 162] width 101 height 8
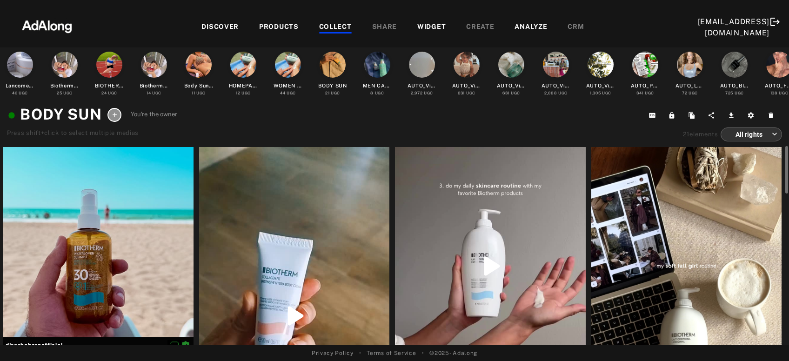
click at [514, 256] on div at bounding box center [490, 266] width 191 height 238
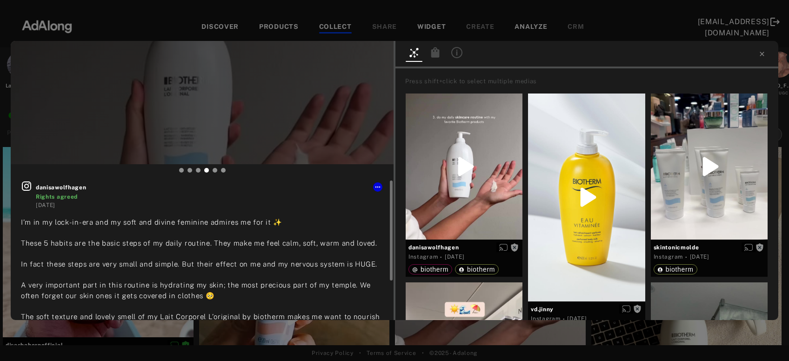
type input "***"
click at [376, 187] on icon at bounding box center [378, 187] width 5 height 1
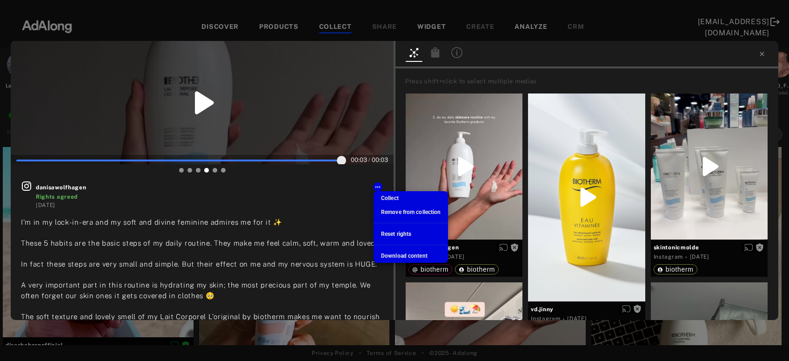
click at [380, 192] on li "Collect" at bounding box center [411, 198] width 74 height 14
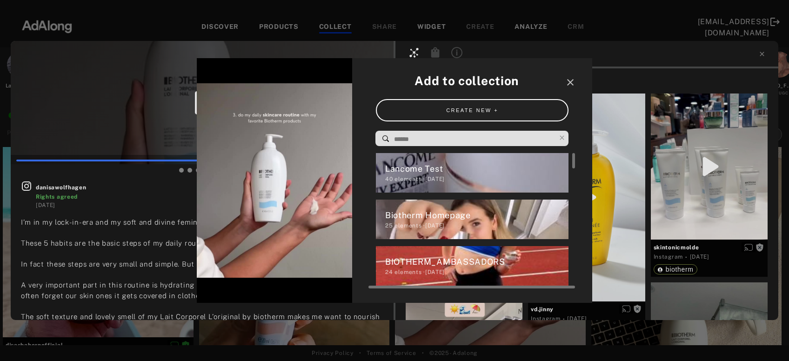
click at [391, 215] on div "Biotherm Homepage" at bounding box center [477, 215] width 184 height 13
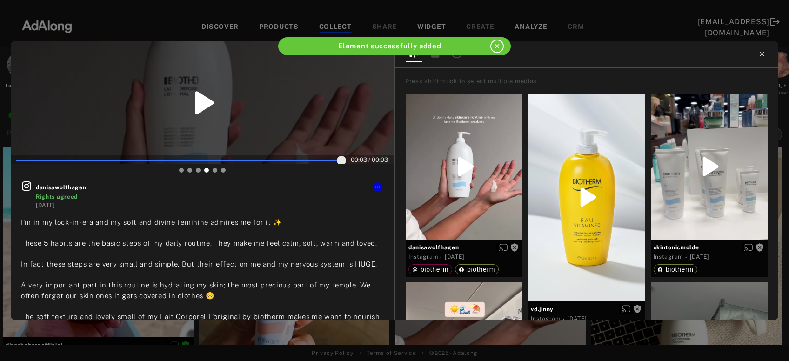
click at [760, 54] on icon at bounding box center [762, 53] width 7 height 7
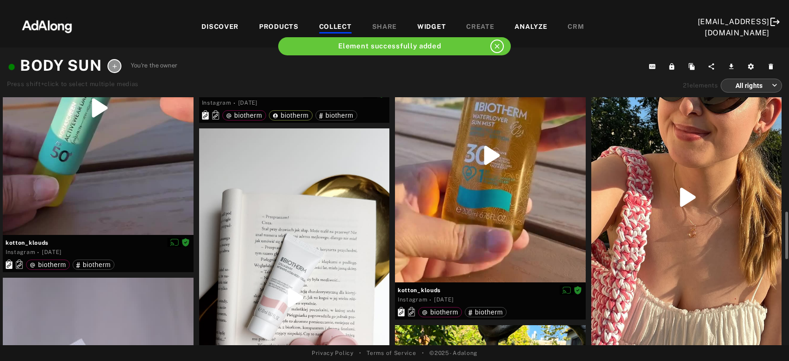
scroll to position [401, 0]
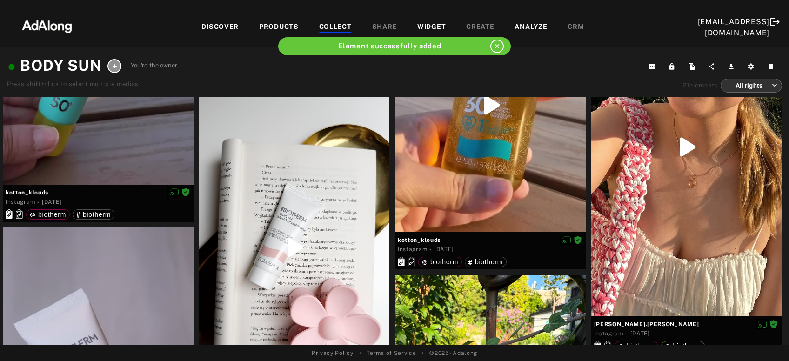
click at [330, 22] on div "COLLECT" at bounding box center [335, 27] width 33 height 11
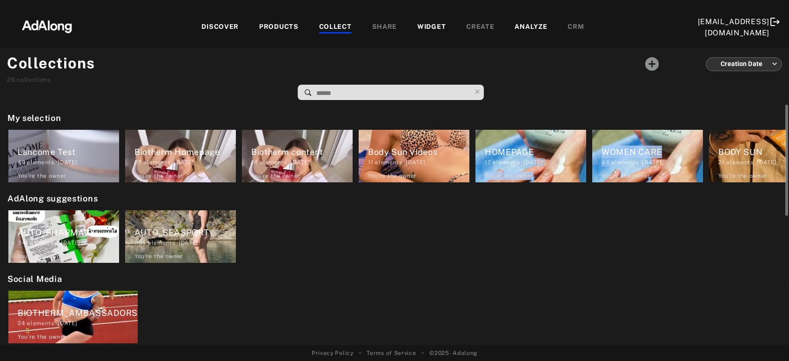
drag, startPoint x: 530, startPoint y: 185, endPoint x: 625, endPoint y: 185, distance: 94.5
click at [625, 185] on div "My selection Lancome Test 40 elements · 2025.09.09 You're the owner delete Biot…" at bounding box center [394, 225] width 789 height 241
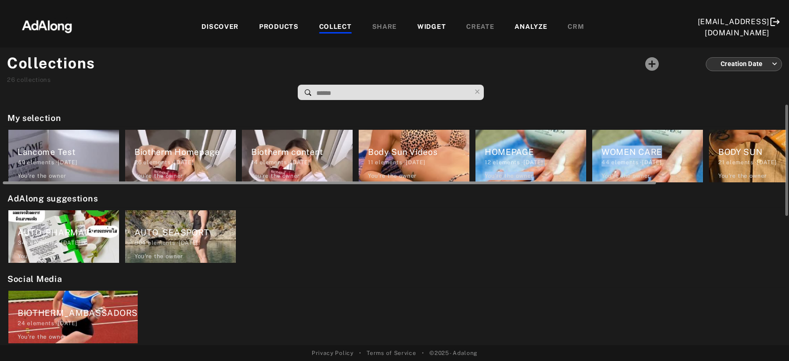
click at [627, 182] on div at bounding box center [330, 183] width 654 height 3
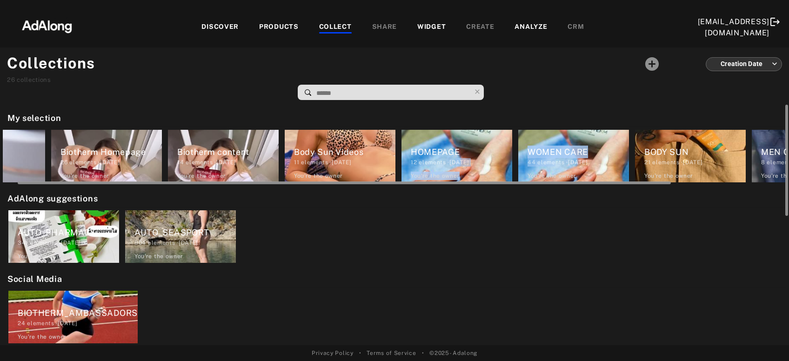
scroll to position [0, 155]
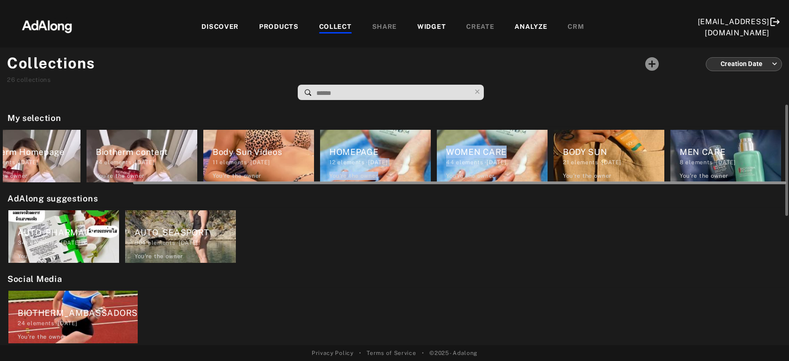
drag, startPoint x: 627, startPoint y: 182, endPoint x: 772, endPoint y: 173, distance: 145.1
click at [789, 182] on div "My selection Lancome Test 40 elements · 2025.09.09 You're the owner delete Biot…" at bounding box center [394, 225] width 789 height 241
click at [736, 161] on div "8 elements · 2024.12.20" at bounding box center [730, 162] width 101 height 8
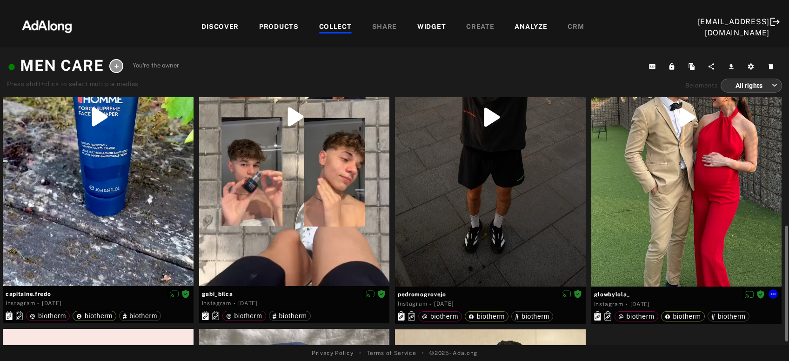
scroll to position [201, 0]
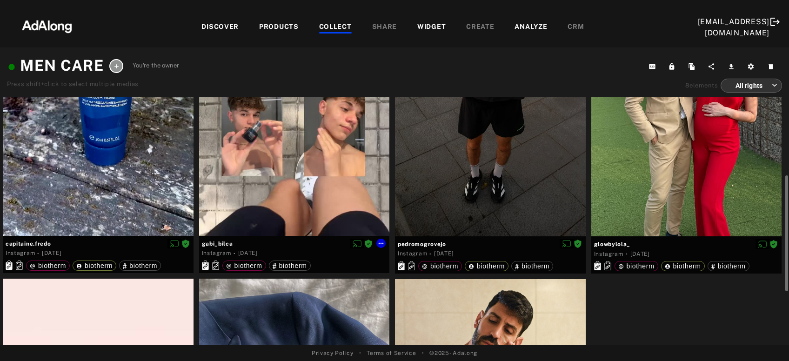
click at [310, 178] on div at bounding box center [294, 67] width 191 height 338
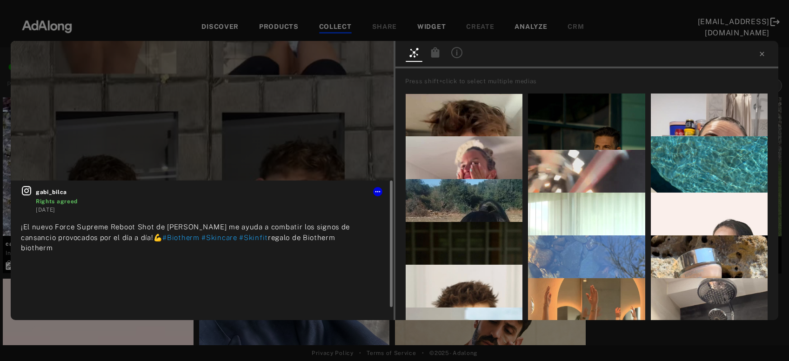
click at [28, 189] on icon at bounding box center [26, 190] width 11 height 11
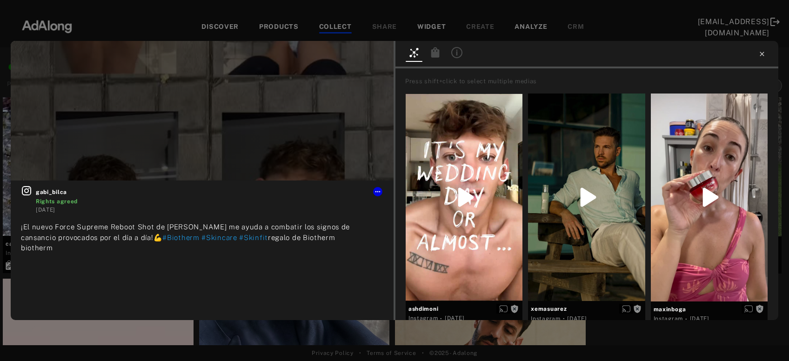
click at [759, 53] on icon at bounding box center [762, 53] width 7 height 7
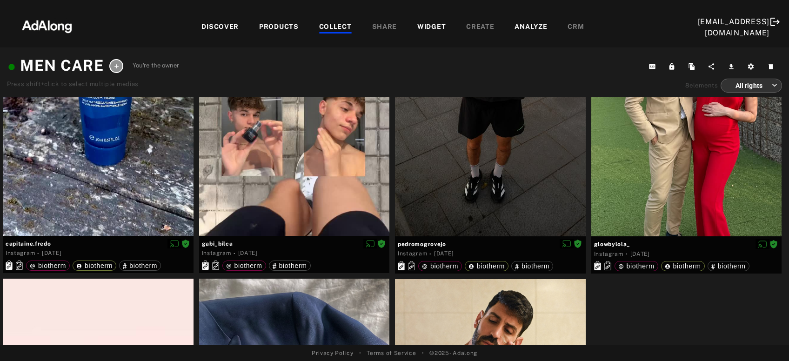
click at [337, 25] on div "COLLECT" at bounding box center [335, 27] width 33 height 11
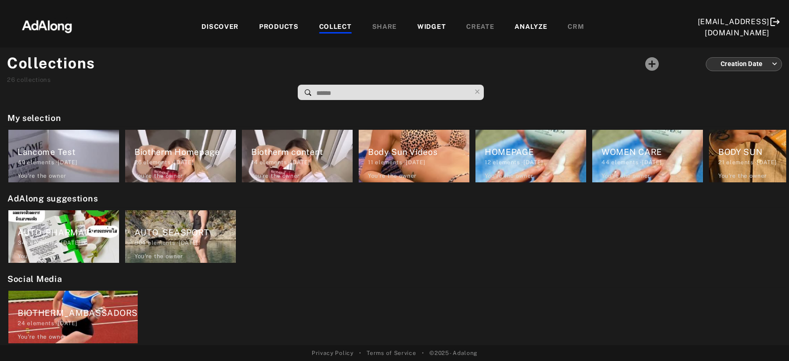
click at [208, 32] on div "DISCOVER" at bounding box center [220, 27] width 37 height 11
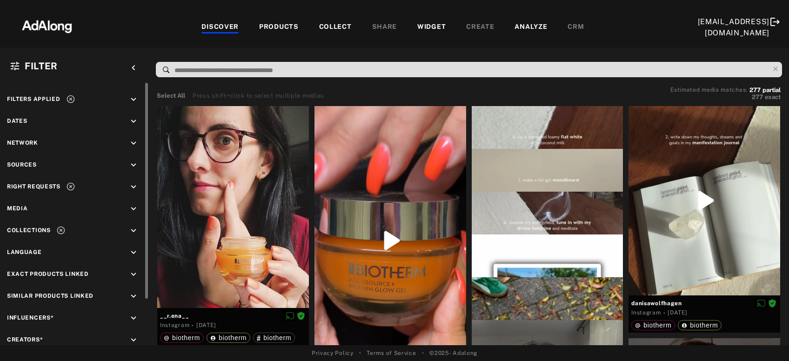
click at [130, 101] on icon "keyboard_arrow_down" at bounding box center [133, 99] width 10 height 10
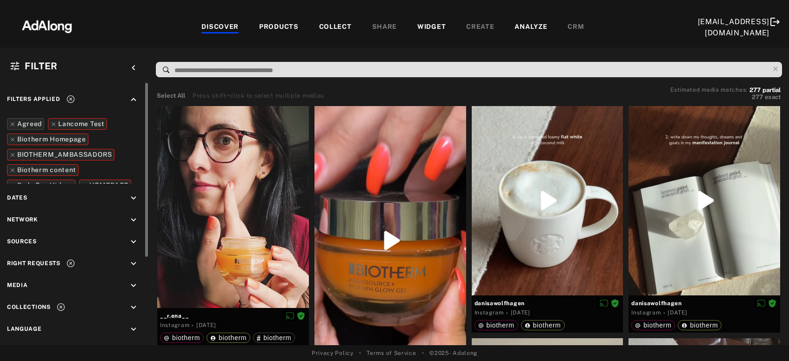
click at [71, 96] on icon at bounding box center [71, 99] width 8 height 8
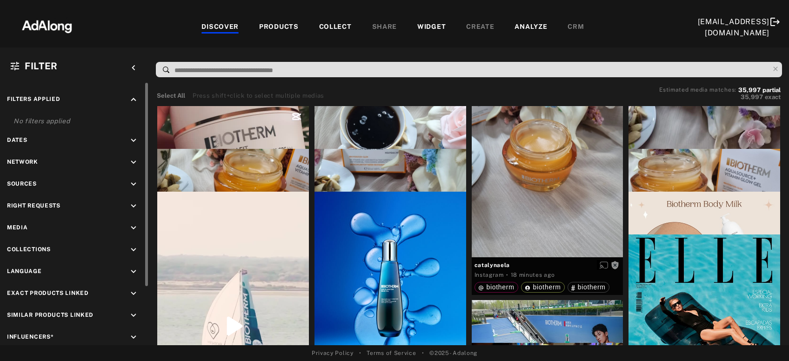
click at [133, 208] on icon "keyboard_arrow_down" at bounding box center [133, 206] width 10 height 10
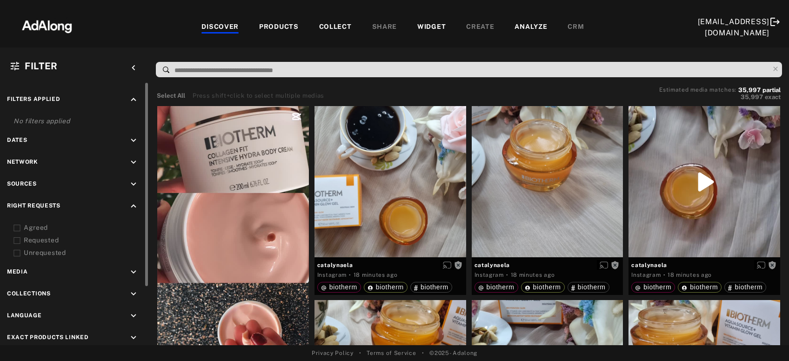
click at [33, 227] on div "Agreed" at bounding box center [83, 228] width 118 height 10
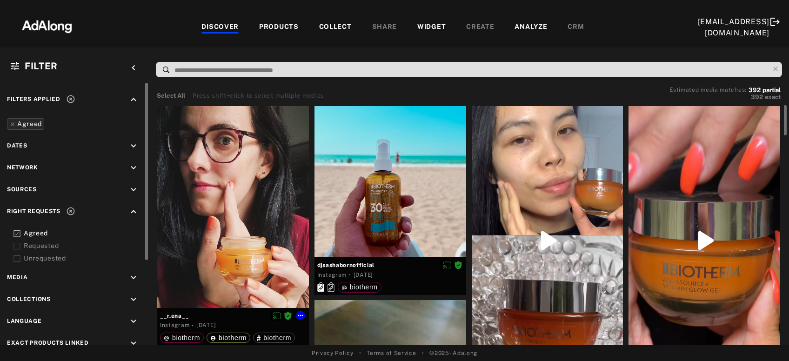
click at [246, 201] on div at bounding box center [233, 207] width 152 height 202
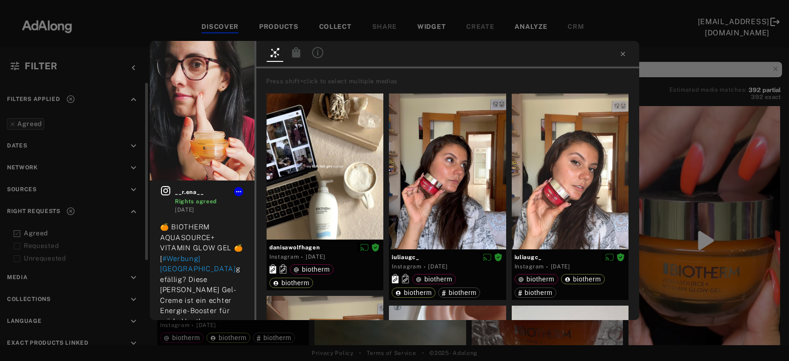
click at [298, 54] on icon at bounding box center [296, 52] width 8 height 10
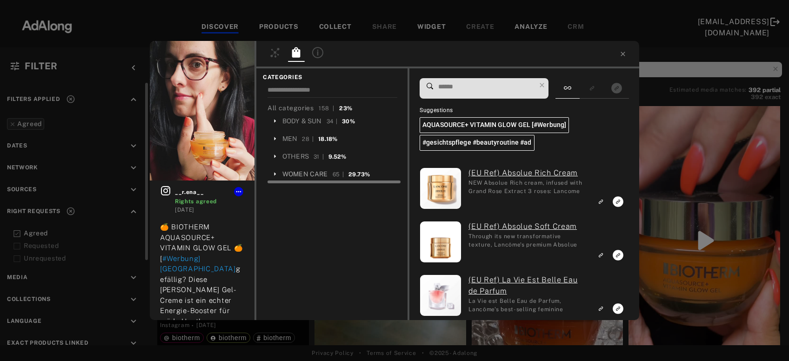
click at [312, 175] on div "WOMEN CARE" at bounding box center [306, 174] width 46 height 10
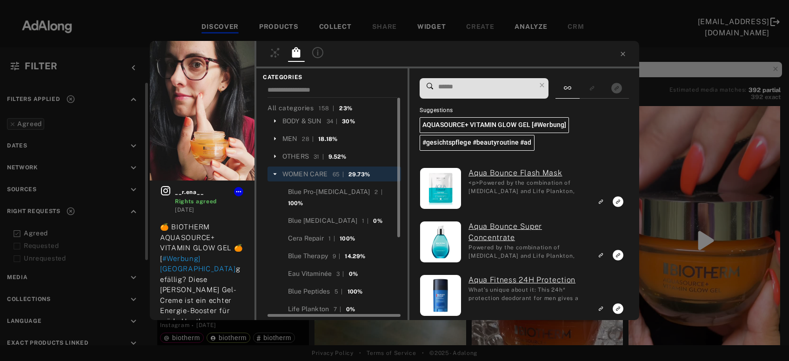
scroll to position [78, 0]
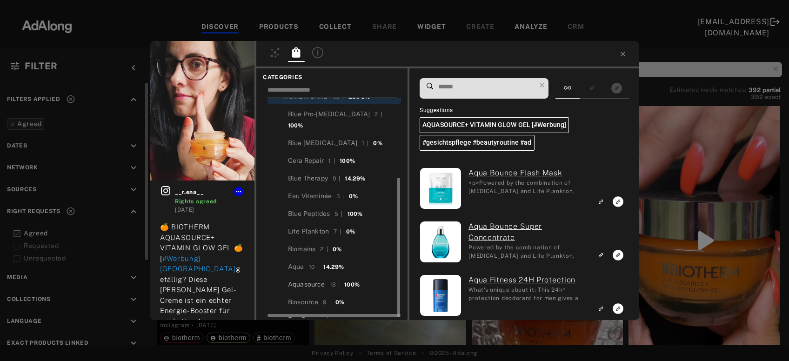
click at [314, 280] on div "Aquasource" at bounding box center [306, 285] width 37 height 10
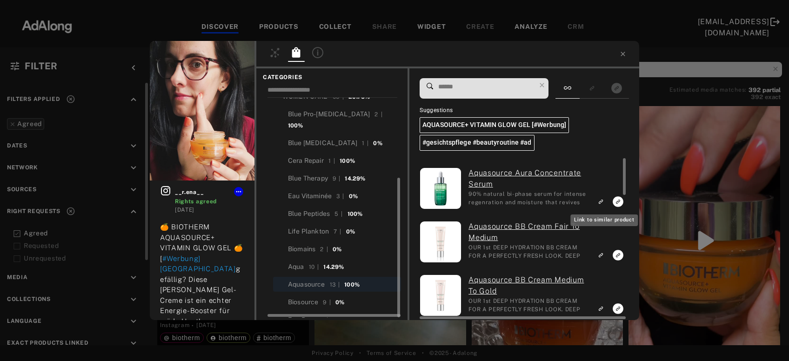
click at [603, 200] on icon "Link to similar product" at bounding box center [601, 202] width 7 height 6
click at [603, 255] on icon "Link to similar product" at bounding box center [601, 254] width 3 height 3
click at [604, 308] on icon "Link to similar product" at bounding box center [601, 309] width 7 height 6
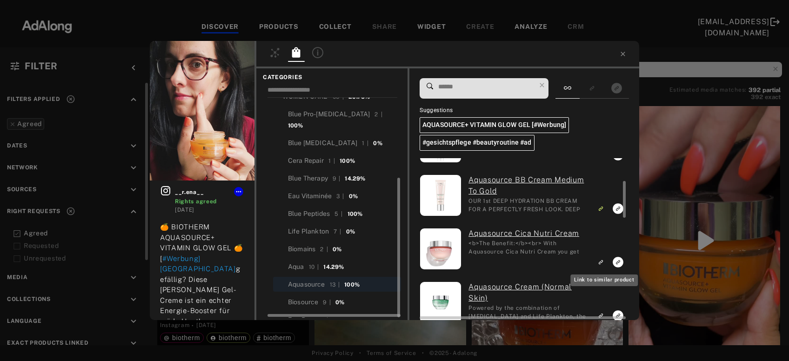
scroll to position [150, 0]
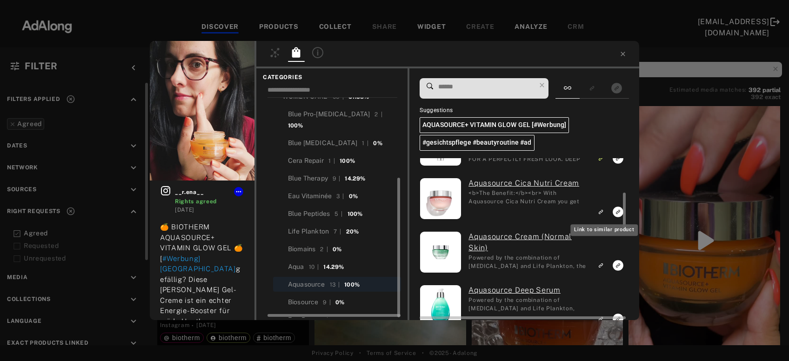
click at [601, 210] on icon "Link to similar product" at bounding box center [601, 212] width 7 height 6
click at [604, 265] on icon "Link to similar product" at bounding box center [601, 266] width 7 height 6
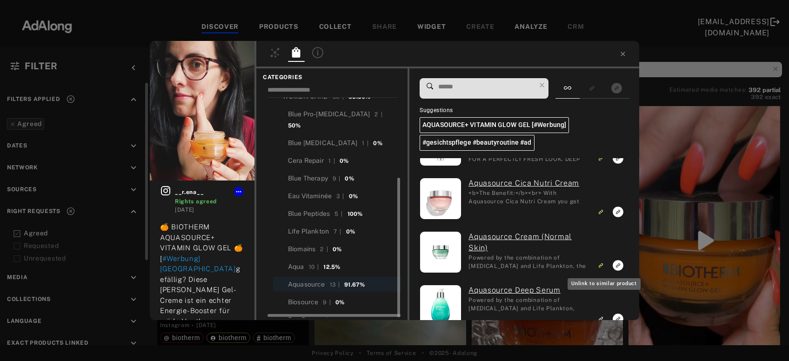
scroll to position [201, 0]
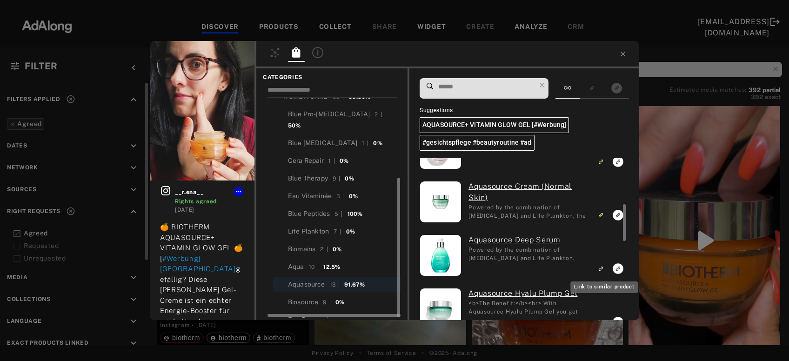
click at [605, 264] on rect "Link to similar product" at bounding box center [601, 269] width 12 height 12
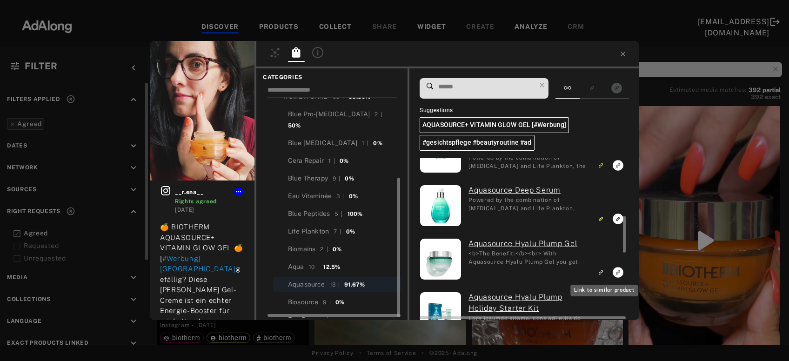
click at [604, 270] on icon "Link to similar product" at bounding box center [601, 273] width 7 height 6
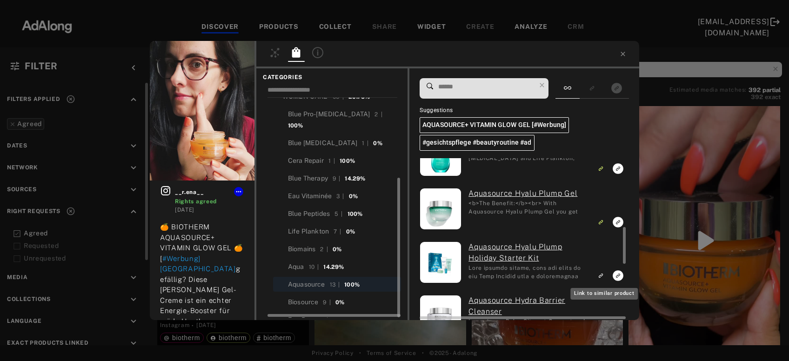
scroll to position [351, 0]
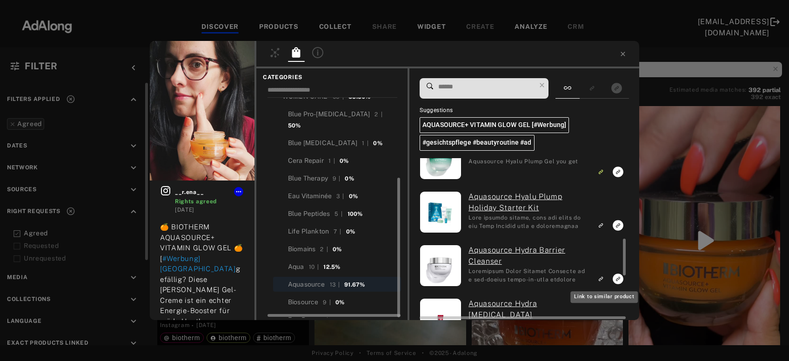
click at [602, 278] on icon "Link to similar product" at bounding box center [600, 279] width 3 height 3
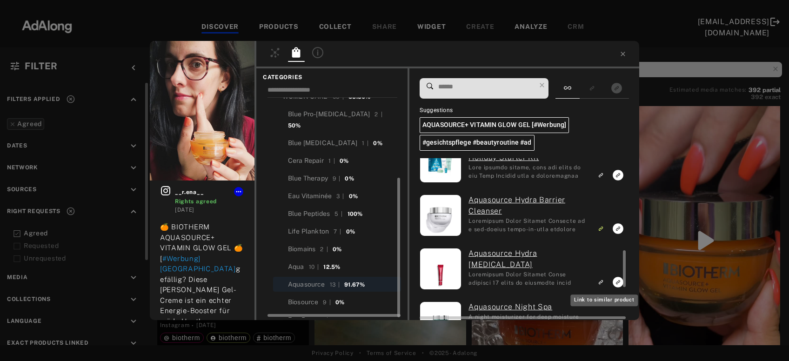
click at [603, 278] on rect "Link to similar product" at bounding box center [601, 283] width 12 height 12
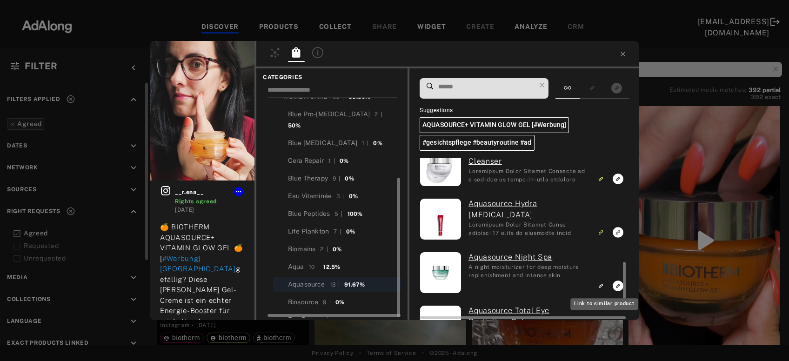
click at [602, 286] on icon "Link to similar product" at bounding box center [600, 286] width 3 height 3
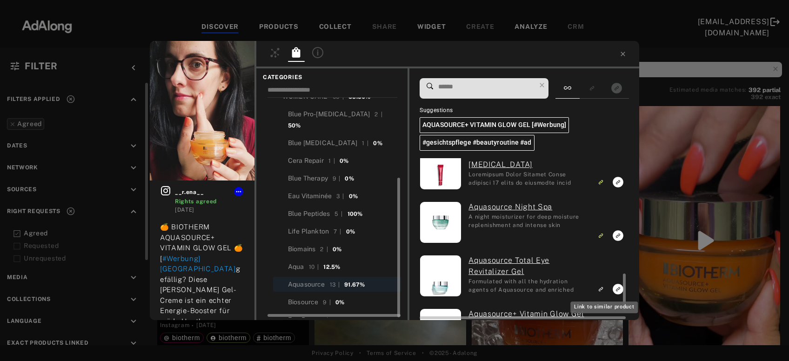
click at [602, 286] on rect "Link to similar product" at bounding box center [601, 289] width 12 height 12
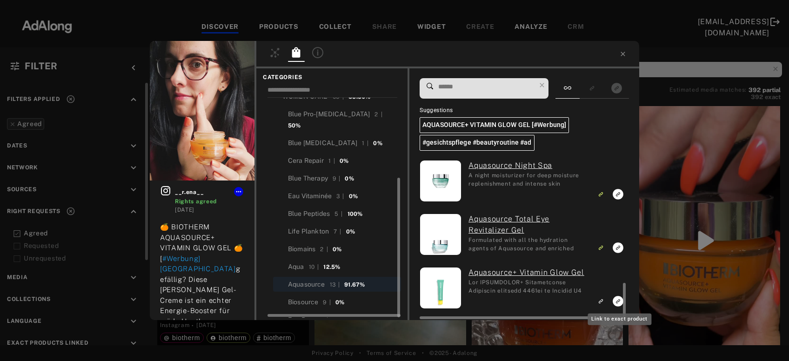
click at [618, 301] on icon "Link to exact product" at bounding box center [618, 301] width 11 height 11
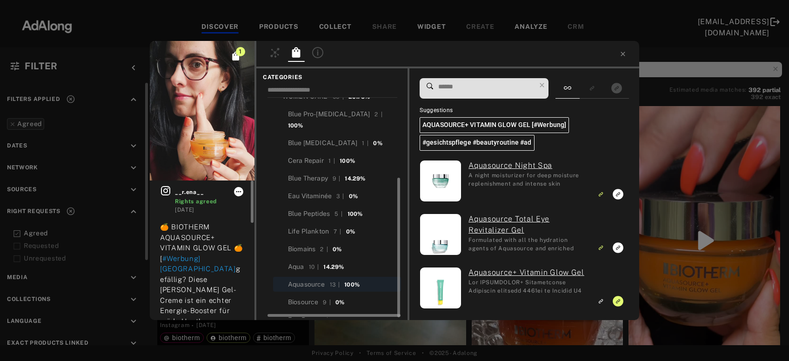
click at [240, 194] on icon at bounding box center [238, 191] width 7 height 7
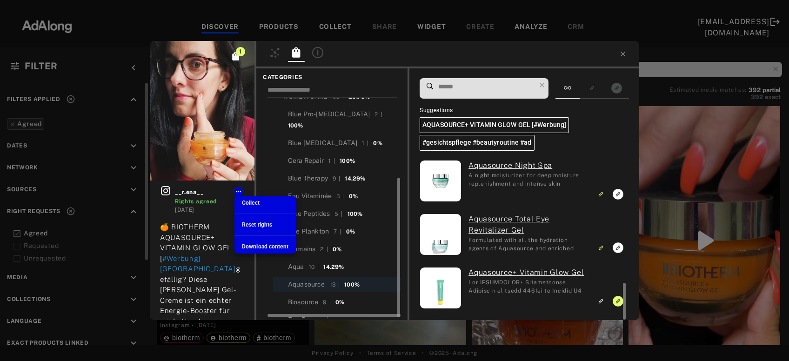
click at [251, 205] on span "Collect" at bounding box center [251, 203] width 18 height 7
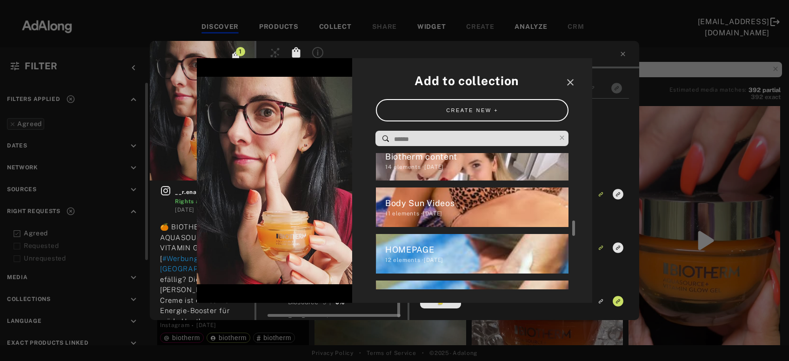
scroll to position [197, 0]
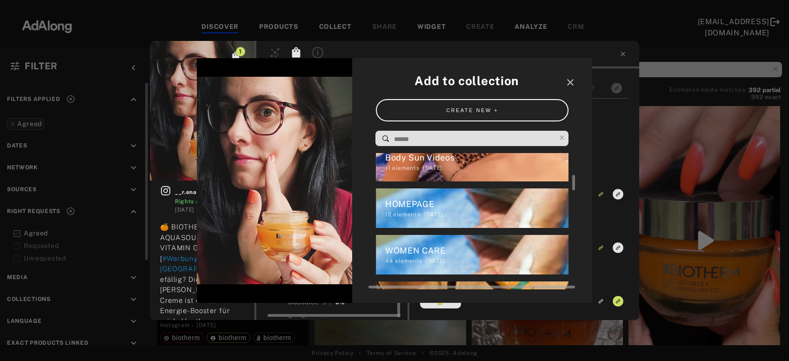
click at [462, 256] on div "WOMEN CARE" at bounding box center [477, 250] width 184 height 13
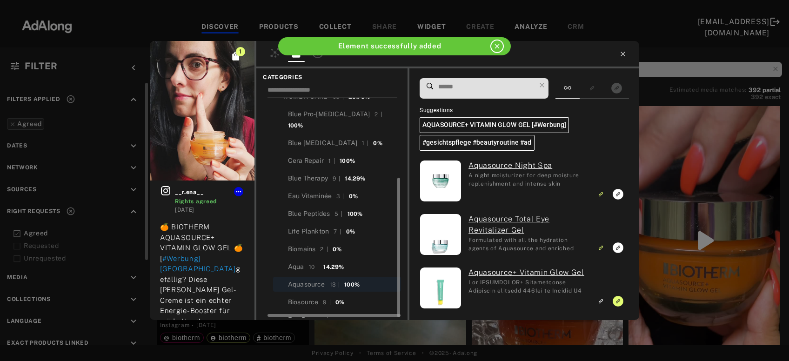
click at [624, 54] on icon at bounding box center [623, 54] width 4 height 4
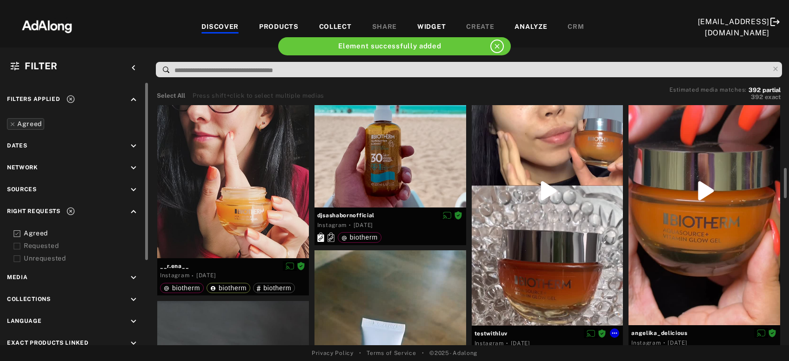
scroll to position [100, 0]
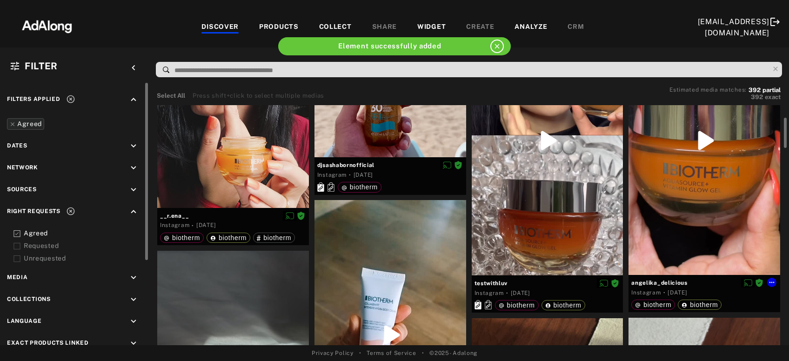
click at [675, 197] on div at bounding box center [705, 140] width 152 height 269
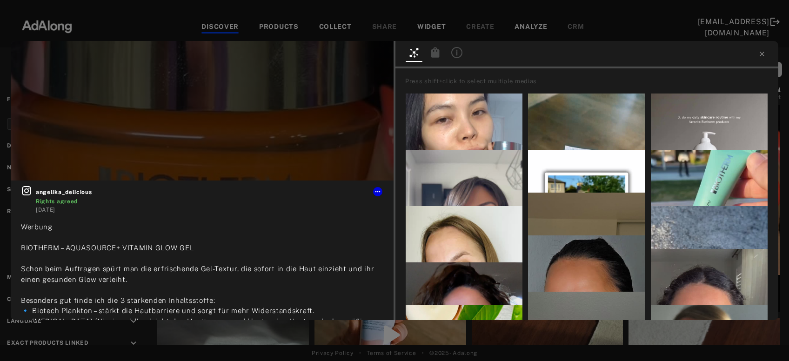
click at [434, 54] on icon at bounding box center [436, 52] width 8 height 10
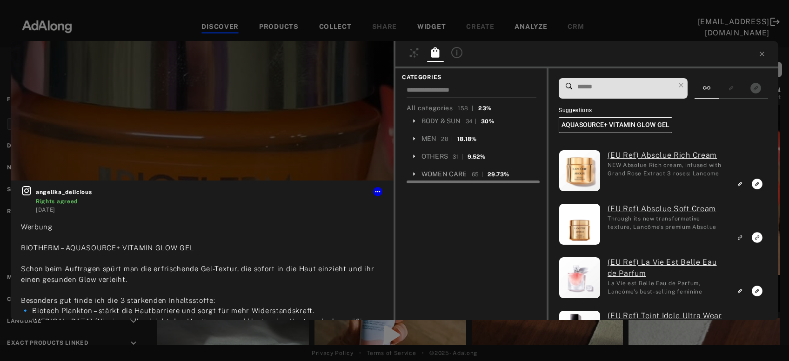
click at [447, 171] on div "WOMEN CARE" at bounding box center [445, 174] width 46 height 10
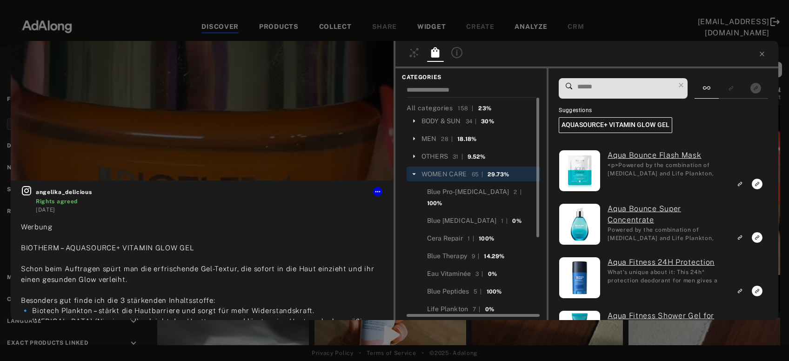
scroll to position [78, 0]
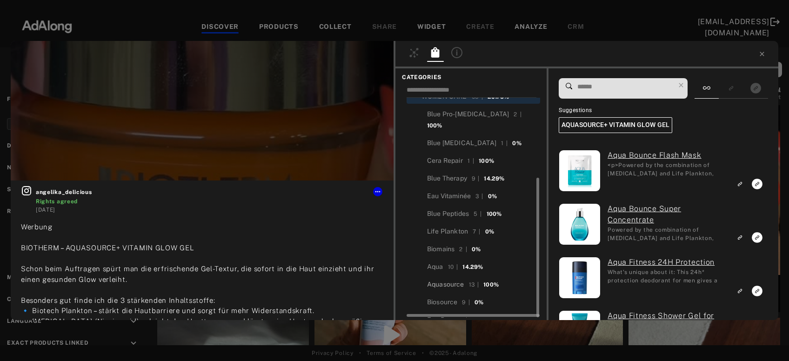
click at [444, 280] on div "Aquasource" at bounding box center [445, 285] width 37 height 10
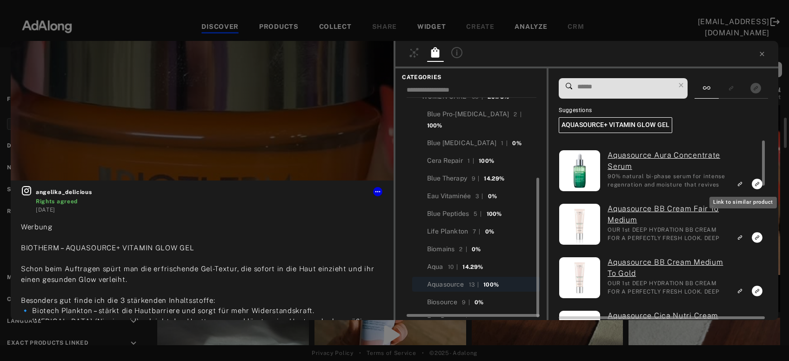
click at [742, 182] on icon "Link to similar product" at bounding box center [741, 183] width 3 height 3
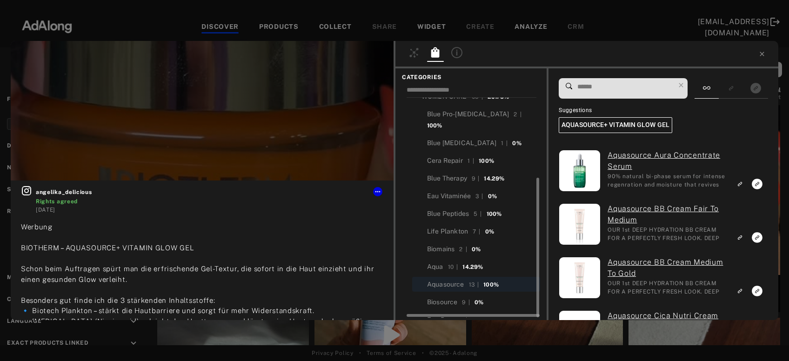
click at [742, 236] on icon "Link to similar product" at bounding box center [740, 238] width 7 height 6
click at [746, 293] on rect "Link to similar product" at bounding box center [741, 291] width 12 height 12
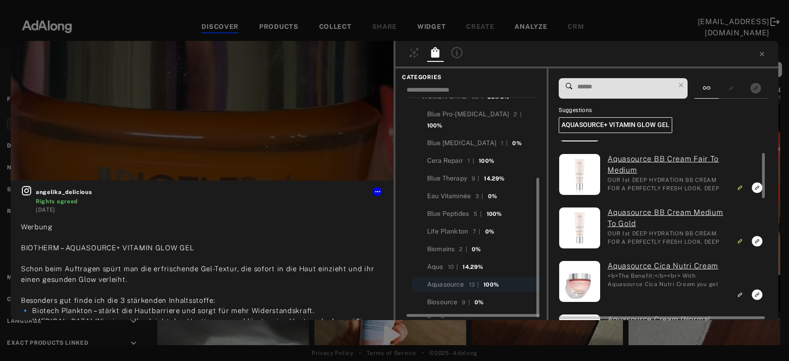
scroll to position [100, 0]
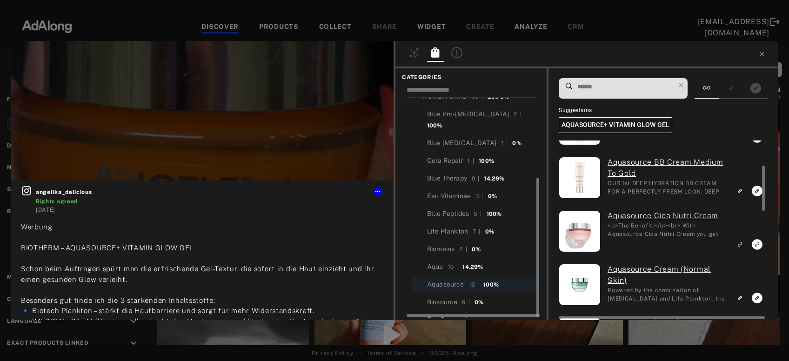
click at [742, 243] on icon "Link to similar product" at bounding box center [740, 245] width 7 height 6
click at [741, 297] on icon "Link to similar product" at bounding box center [740, 298] width 7 height 6
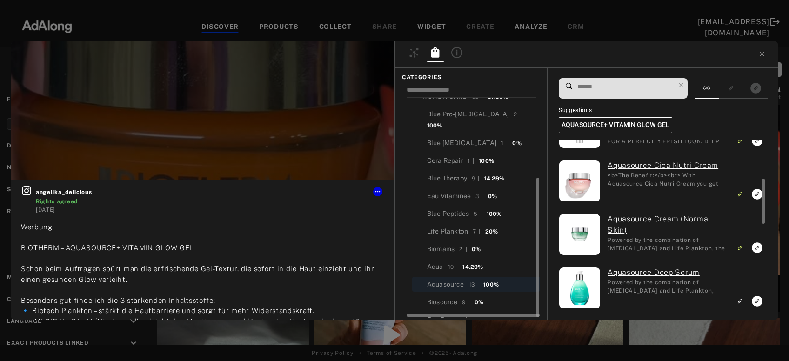
scroll to position [201, 0]
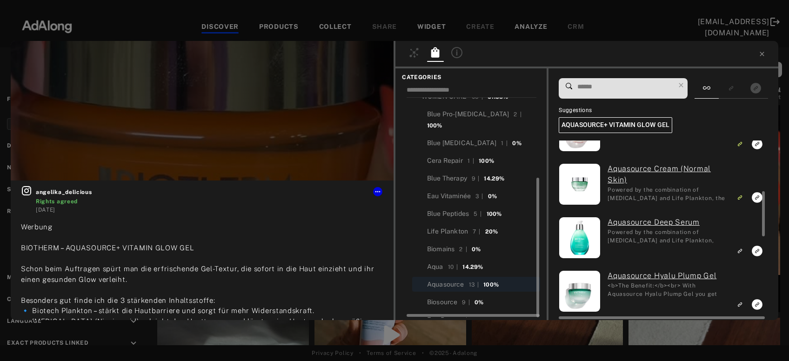
click at [742, 250] on g "Link to similar product" at bounding box center [740, 251] width 7 height 6
click at [742, 303] on icon "Link to similar product" at bounding box center [740, 305] width 7 height 6
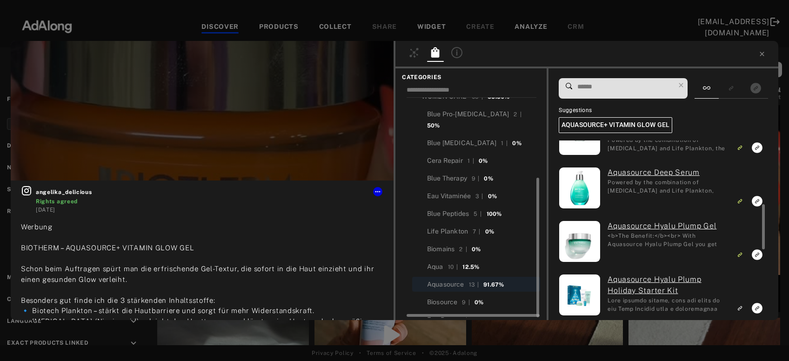
scroll to position [351, 0]
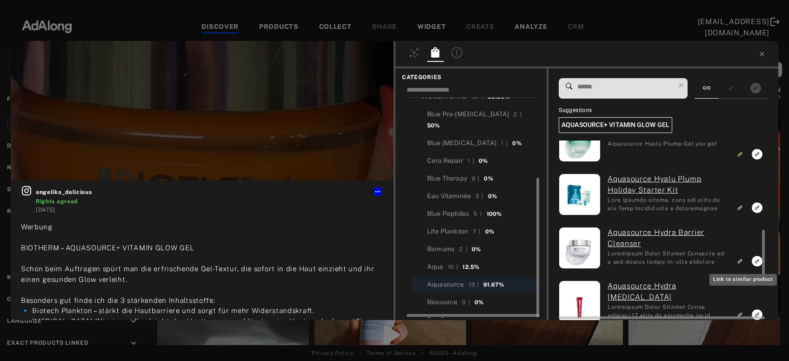
click at [743, 261] on icon "Link to similar product" at bounding box center [740, 261] width 7 height 6
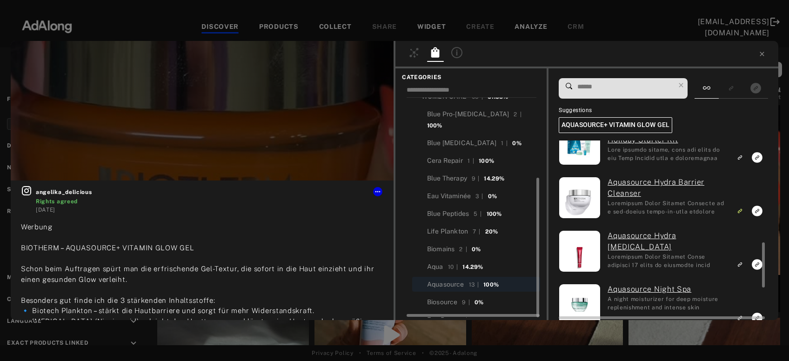
scroll to position [451, 0]
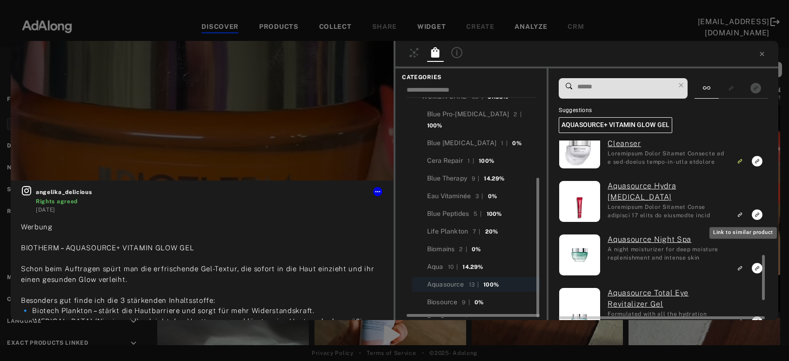
click at [742, 213] on icon "Link to similar product" at bounding box center [740, 215] width 7 height 6
click at [740, 268] on icon "Link to similar product" at bounding box center [740, 268] width 7 height 6
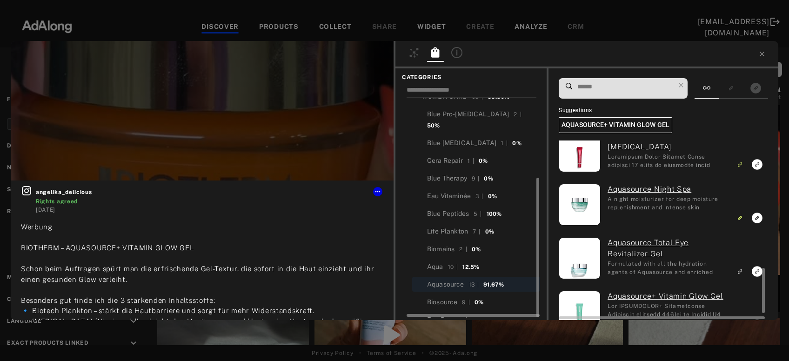
scroll to position [525, 0]
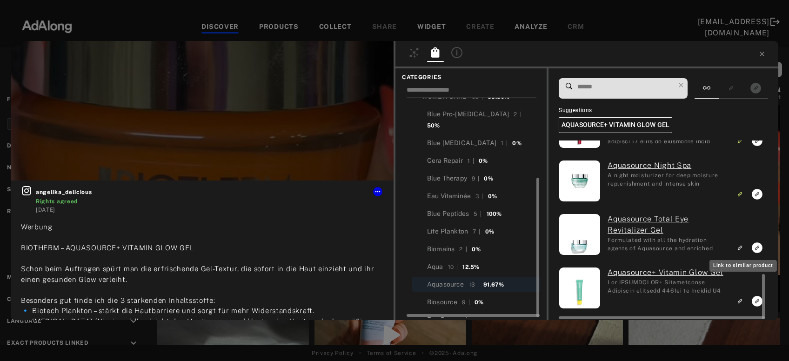
click at [741, 247] on icon "Link to similar product" at bounding box center [740, 248] width 7 height 6
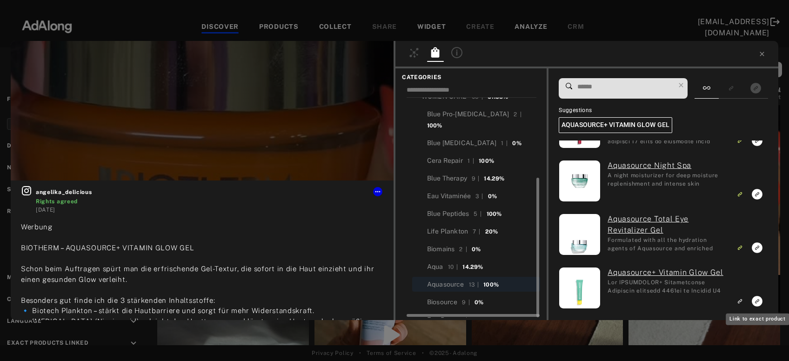
click at [757, 301] on rect "Link to exact product" at bounding box center [758, 302] width 12 height 12
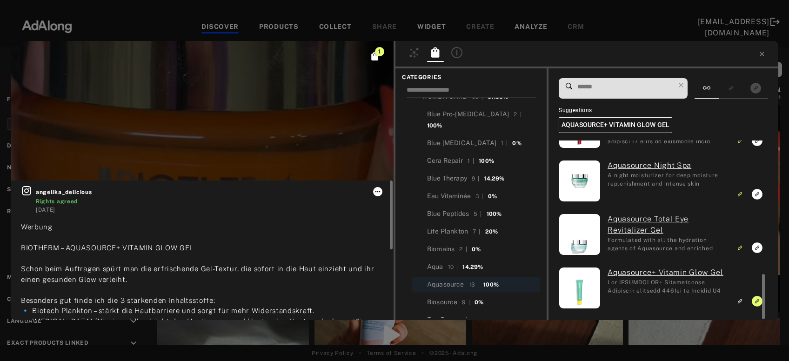
click at [379, 193] on icon at bounding box center [377, 191] width 7 height 7
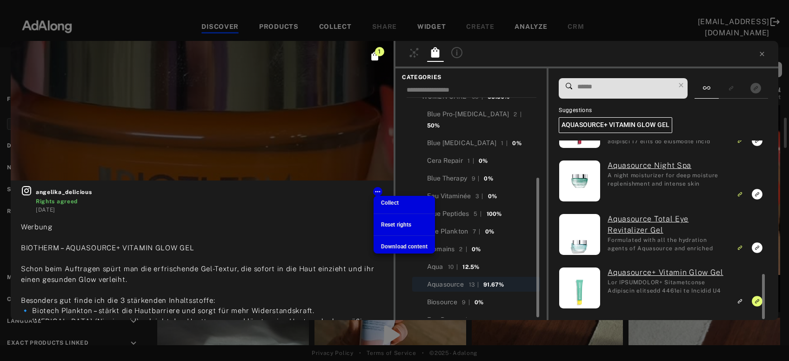
click at [387, 204] on span "Collect" at bounding box center [390, 203] width 18 height 7
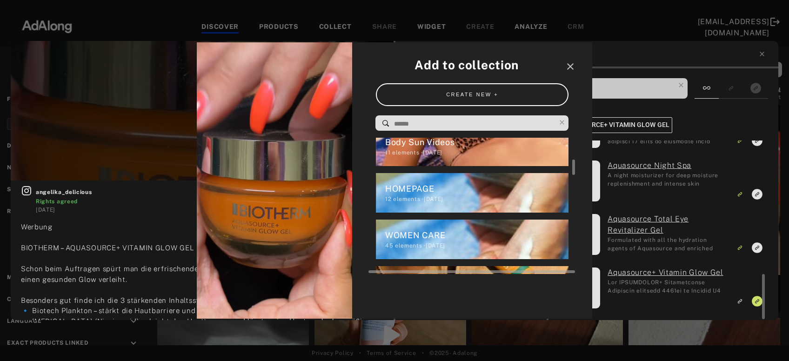
click at [398, 240] on div "WOMEN CARE" at bounding box center [477, 235] width 184 height 13
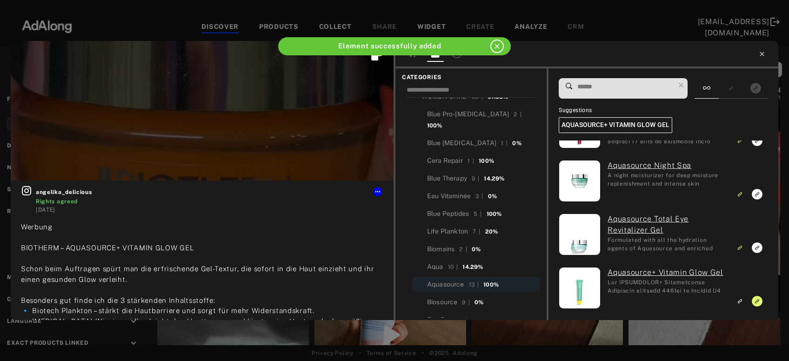
click at [763, 57] on icon at bounding box center [762, 53] width 7 height 7
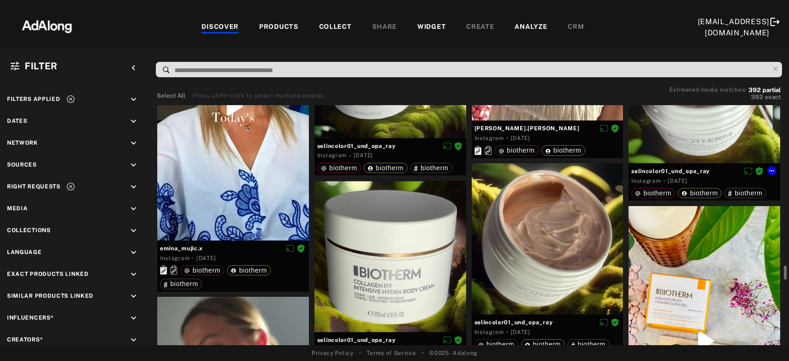
scroll to position [2509, 0]
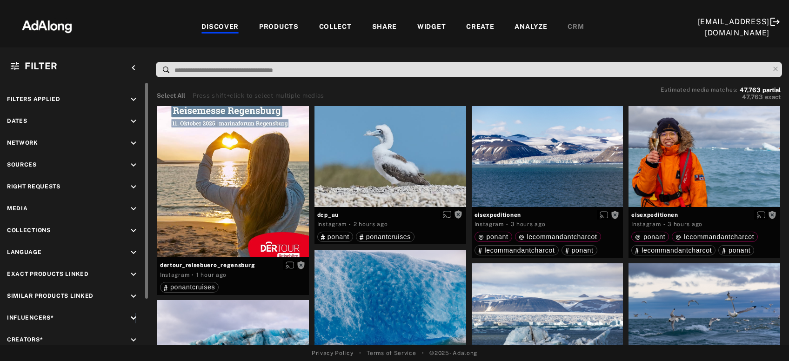
drag, startPoint x: 135, startPoint y: 318, endPoint x: 133, endPoint y: 314, distance: 5.2
click at [136, 319] on icon "keyboard_arrow_down" at bounding box center [133, 318] width 10 height 10
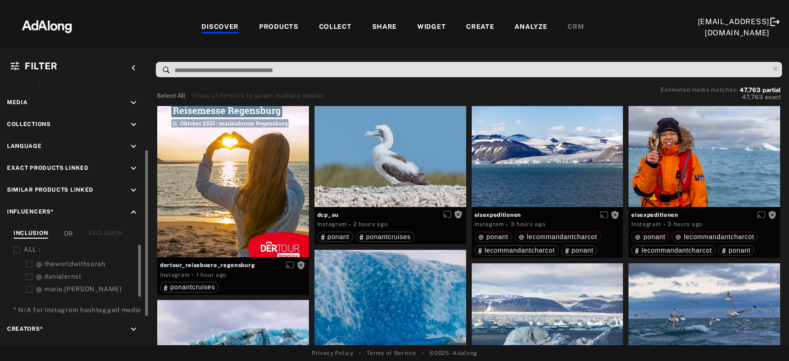
scroll to position [1, 0]
click at [130, 211] on icon "keyboard_arrow_up" at bounding box center [133, 212] width 10 height 10
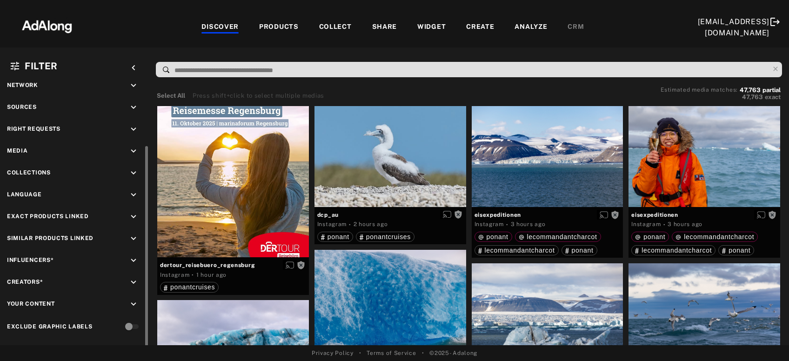
click at [128, 272] on div "Filters applied keyboard_arrow_down Dates keyboard_arrow_down Network keyboard_…" at bounding box center [74, 185] width 149 height 320
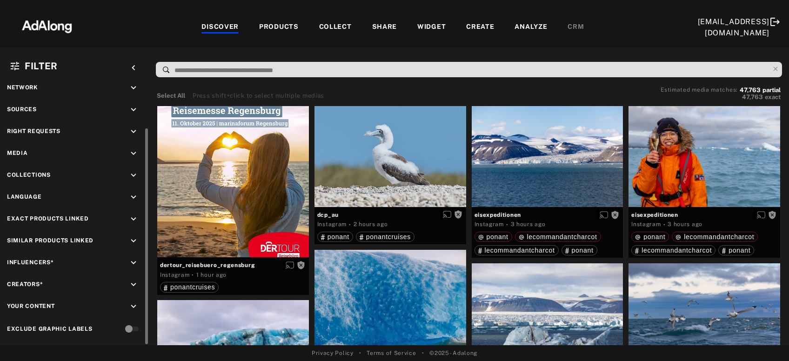
click at [135, 280] on icon "keyboard_arrow_down" at bounding box center [133, 285] width 10 height 10
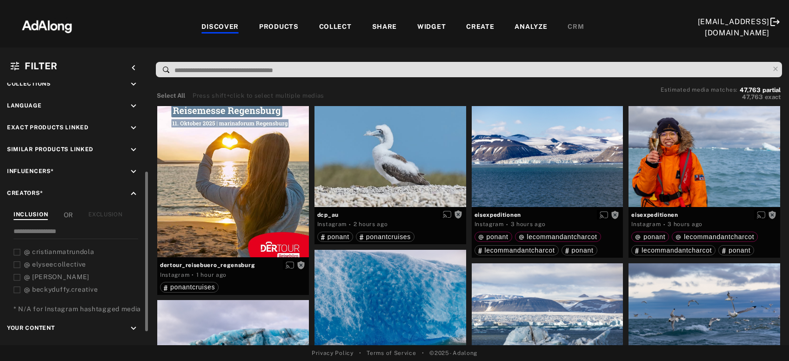
scroll to position [168, 0]
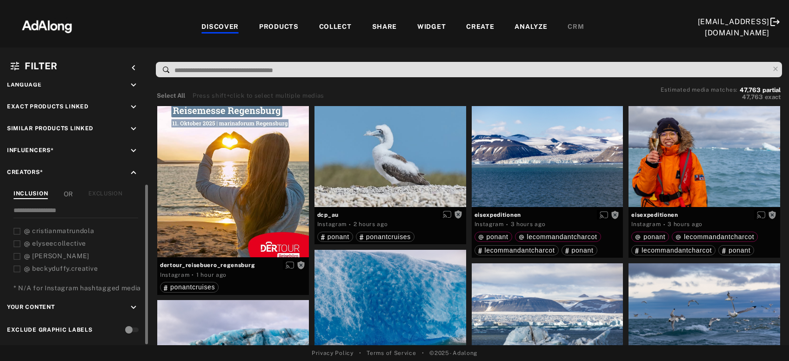
click at [135, 169] on icon "keyboard_arrow_up" at bounding box center [133, 173] width 10 height 10
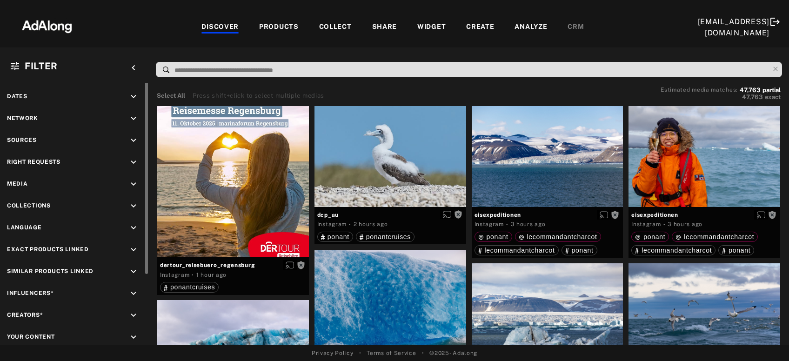
scroll to position [0, 0]
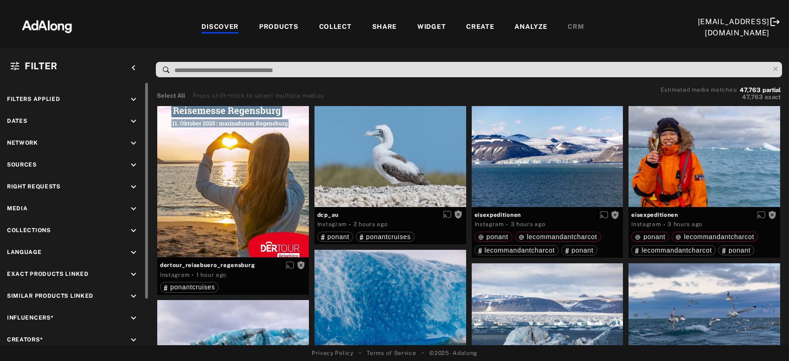
click at [130, 163] on icon "keyboard_arrow_down" at bounding box center [133, 165] width 10 height 10
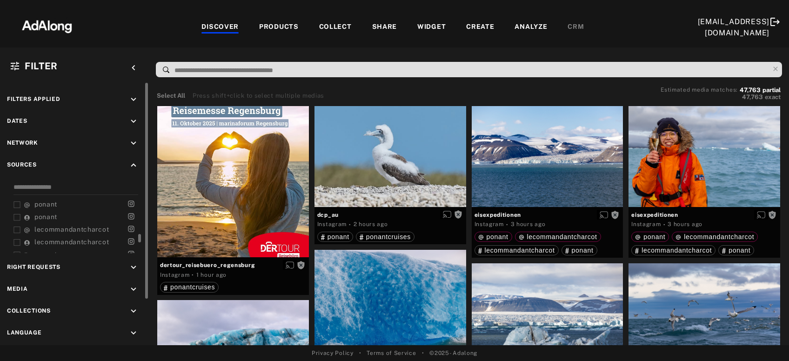
scroll to position [30, 0]
click at [89, 235] on span "lecommandantcharcot" at bounding box center [71, 237] width 74 height 7
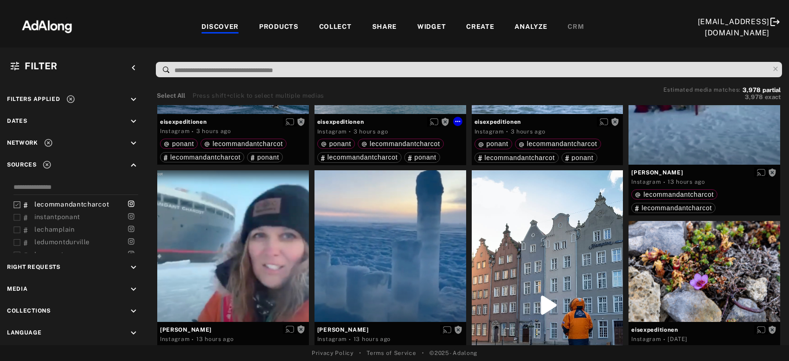
scroll to position [150, 0]
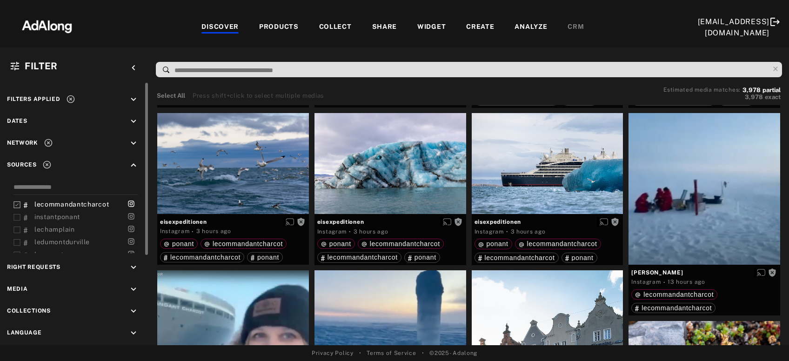
click at [68, 97] on icon at bounding box center [71, 99] width 8 height 8
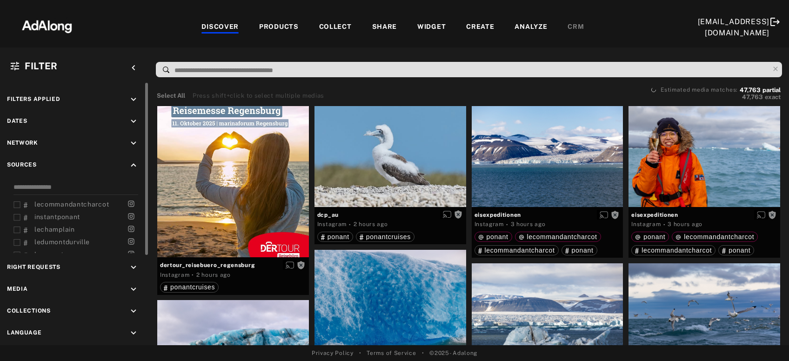
click at [132, 266] on icon "keyboard_arrow_down" at bounding box center [133, 268] width 10 height 10
click at [27, 289] on div "Agreed" at bounding box center [83, 289] width 118 height 10
click at [30, 298] on div "Requested" at bounding box center [83, 302] width 118 height 10
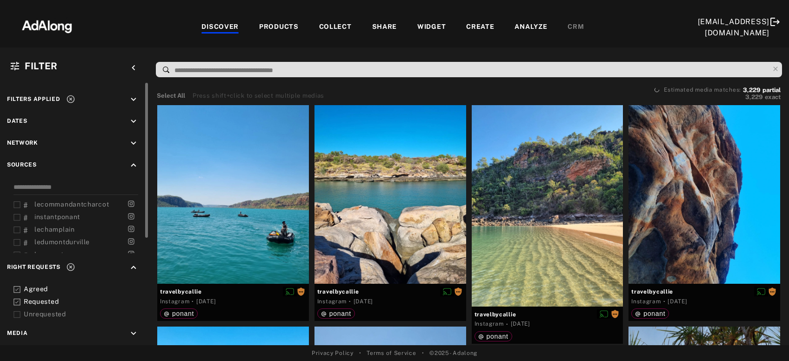
scroll to position [1104, 0]
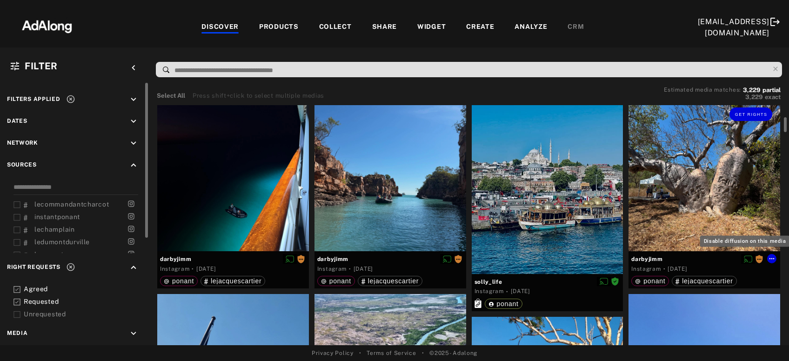
scroll to position [0, 0]
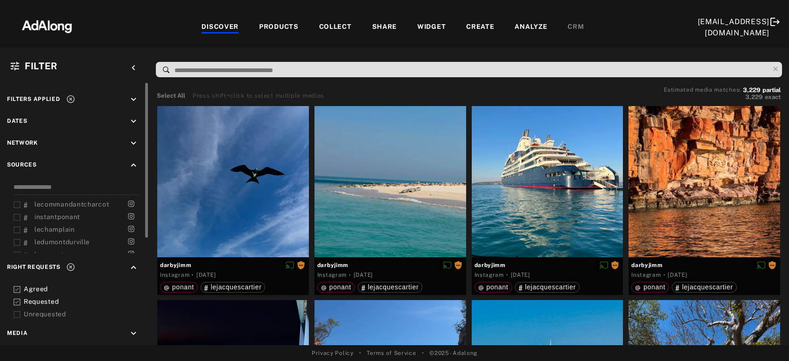
click at [70, 267] on icon at bounding box center [71, 267] width 8 height 8
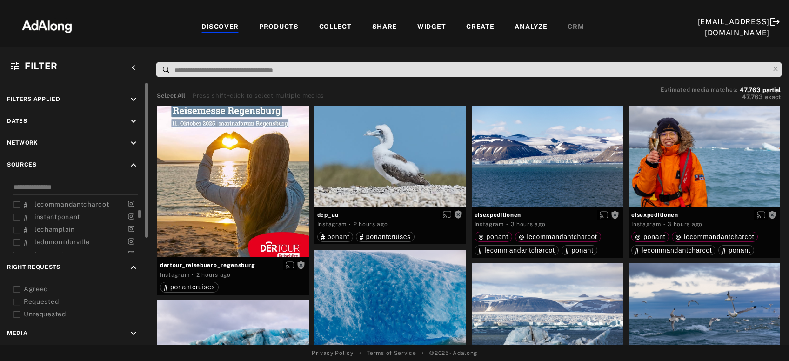
click at [92, 203] on span "lecommandantcharcot" at bounding box center [71, 204] width 74 height 7
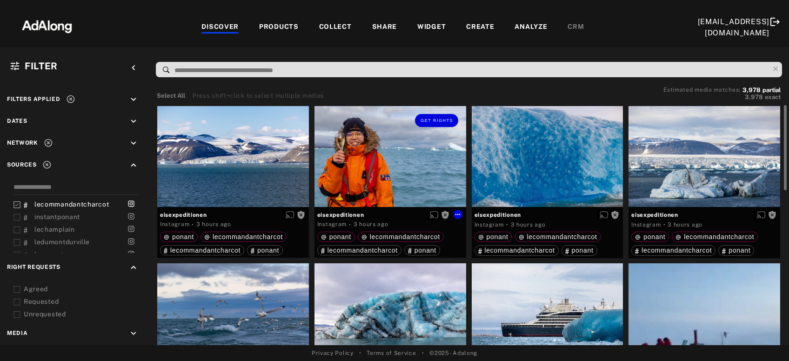
click at [371, 165] on div "Get rights" at bounding box center [391, 156] width 152 height 101
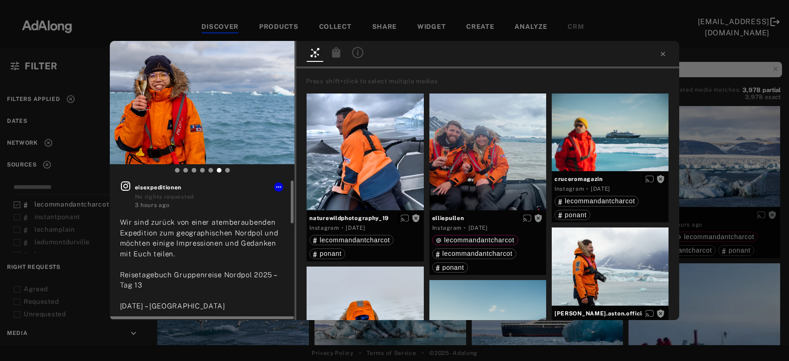
click at [126, 189] on icon at bounding box center [125, 186] width 11 height 11
click at [662, 56] on icon at bounding box center [663, 53] width 7 height 7
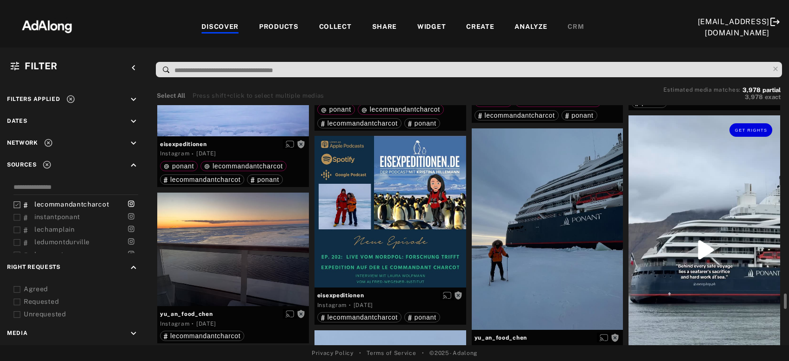
scroll to position [2107, 0]
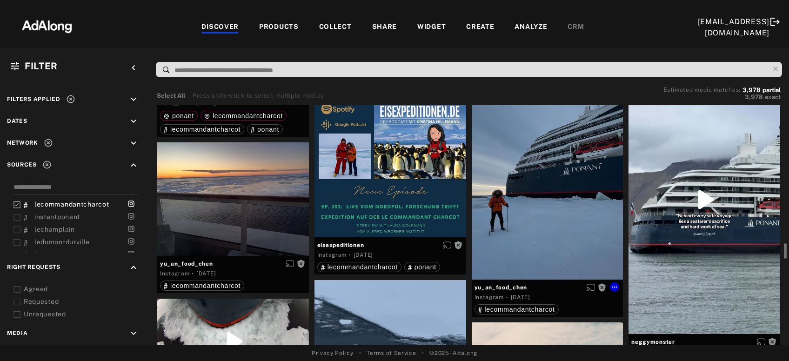
click at [548, 226] on div "Get rights" at bounding box center [548, 179] width 152 height 202
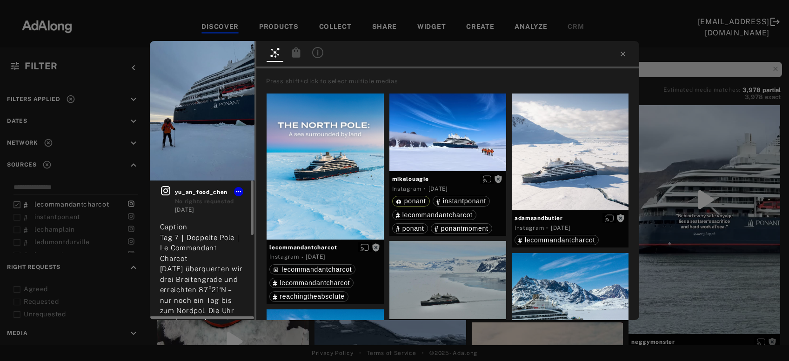
click at [168, 192] on icon at bounding box center [165, 190] width 11 height 11
click at [241, 58] on button "Get rights" at bounding box center [225, 55] width 43 height 13
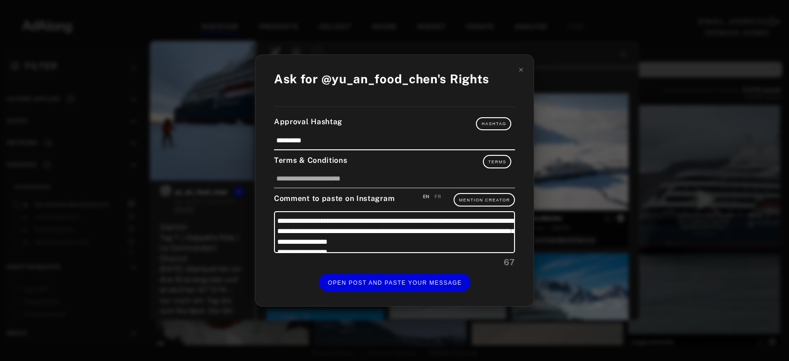
click at [439, 197] on div "FR" at bounding box center [438, 196] width 7 height 7
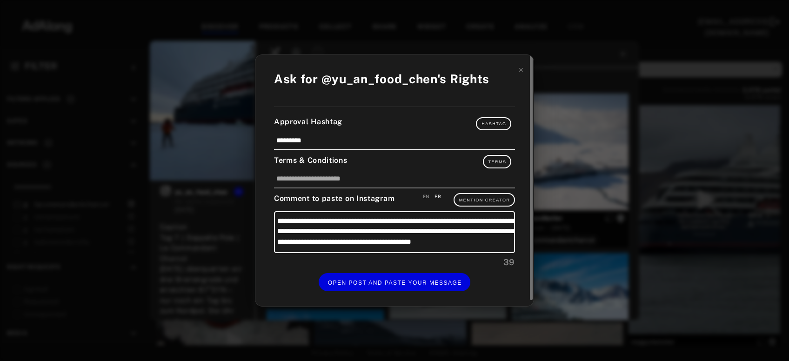
click at [427, 197] on div "EN" at bounding box center [426, 196] width 7 height 7
type textarea "**********"
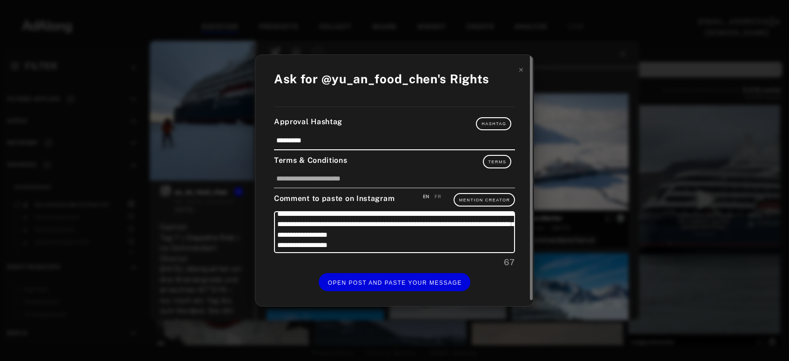
scroll to position [9, 0]
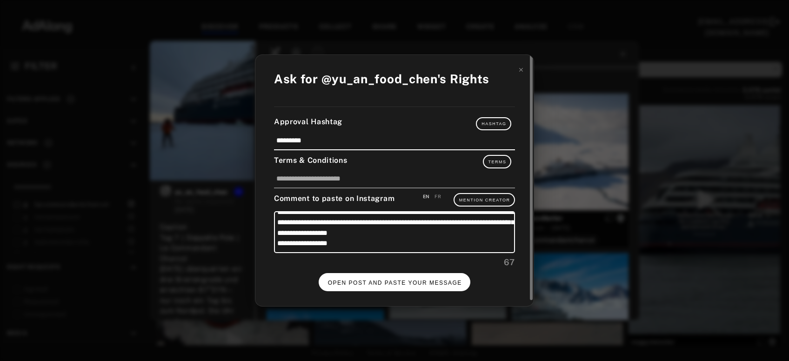
click at [418, 283] on span "OPEN POST AND PASTE YOUR MESSAGE" at bounding box center [395, 283] width 134 height 7
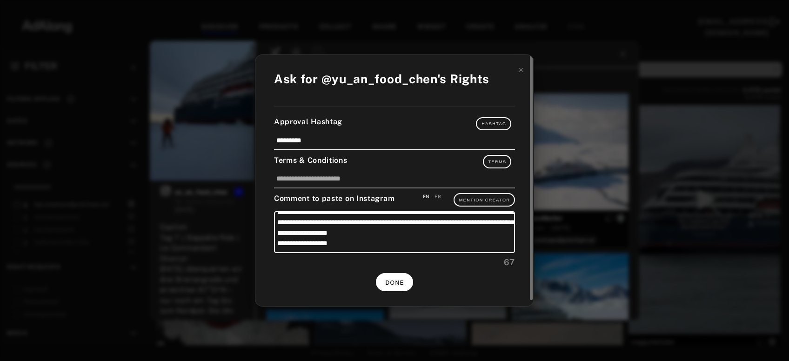
scroll to position [2107, 0]
click at [401, 280] on span "DONE" at bounding box center [394, 283] width 19 height 7
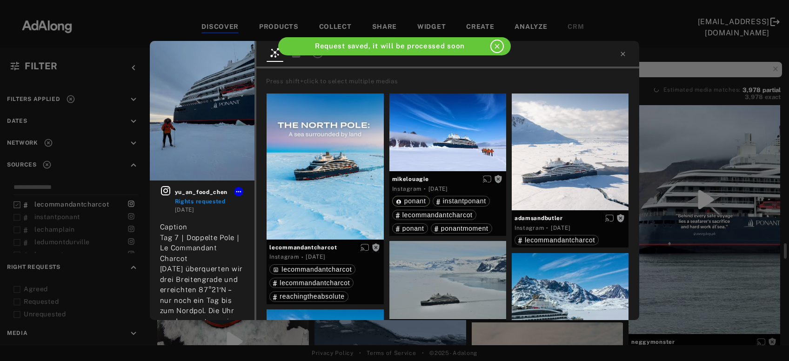
scroll to position [2107, 0]
click at [625, 51] on icon at bounding box center [623, 53] width 7 height 7
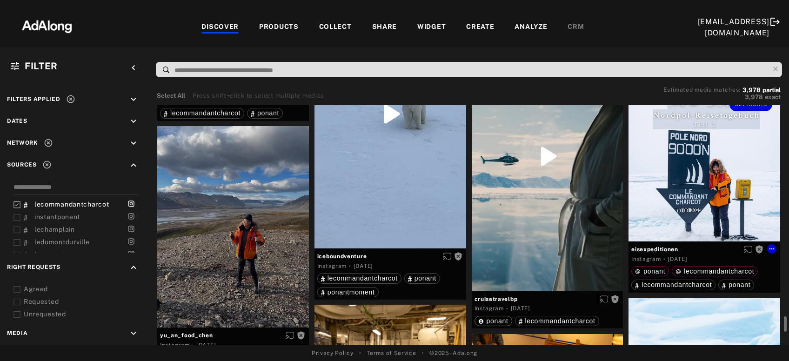
scroll to position [2458, 0]
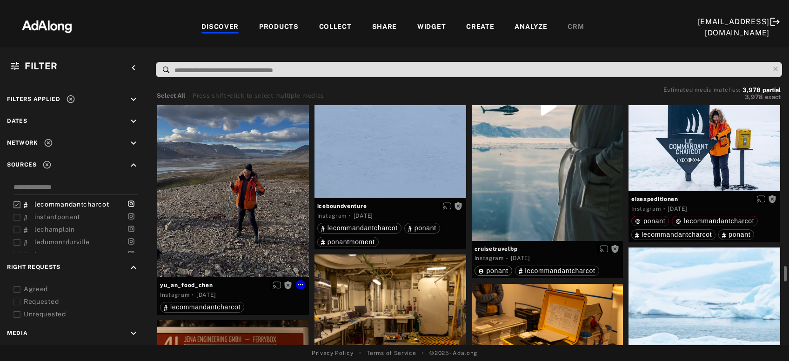
click at [210, 215] on div "Get rights" at bounding box center [233, 177] width 152 height 202
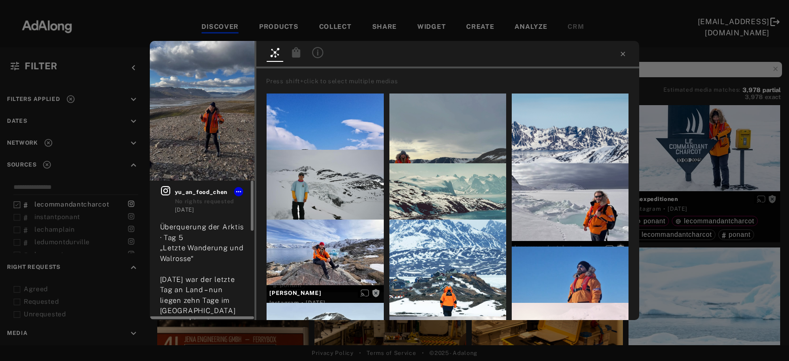
click at [165, 189] on icon at bounding box center [165, 190] width 11 height 11
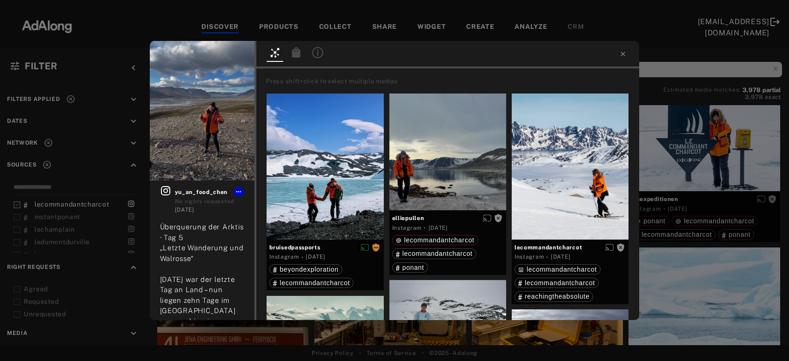
click at [625, 55] on icon at bounding box center [623, 54] width 4 height 4
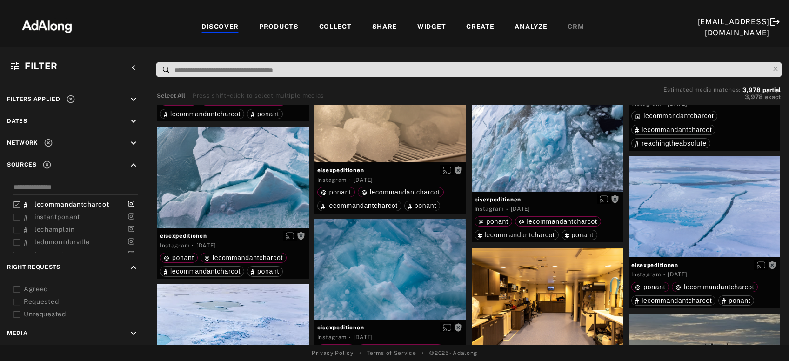
scroll to position [3060, 0]
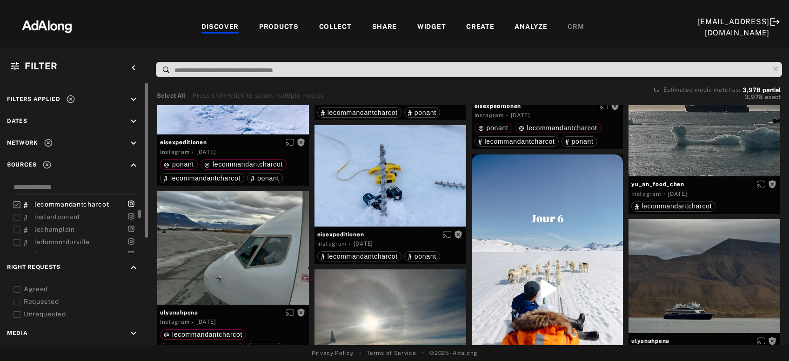
click at [20, 205] on icon at bounding box center [16, 205] width 7 height 7
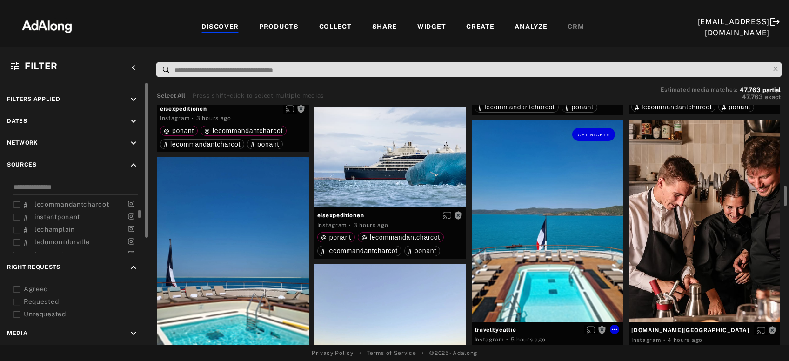
scroll to position [351, 0]
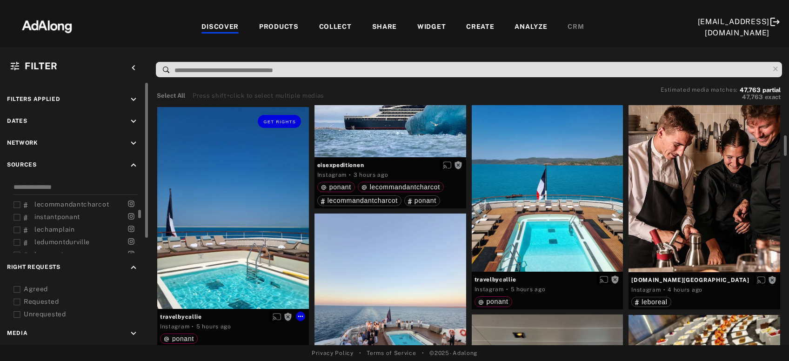
click at [226, 262] on div "Get rights" at bounding box center [233, 208] width 152 height 202
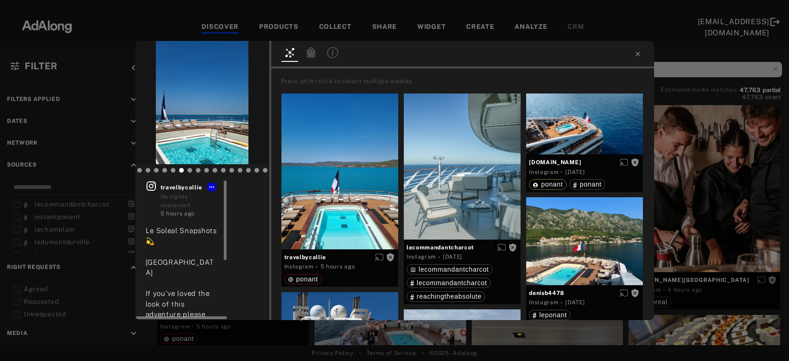
click at [148, 186] on icon at bounding box center [151, 186] width 11 height 11
click at [217, 58] on button "Get rights" at bounding box center [219, 55] width 43 height 13
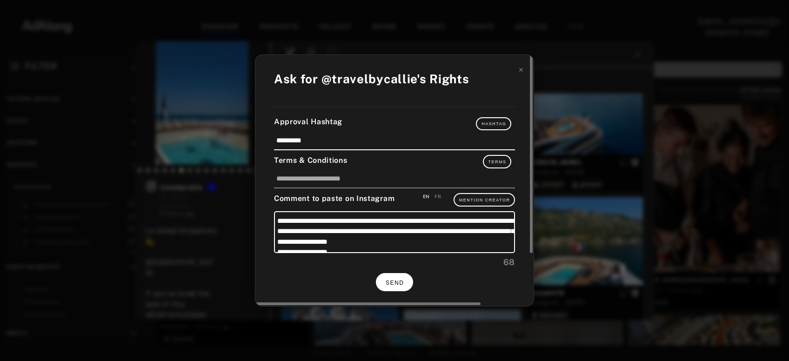
click at [391, 283] on span "SEND" at bounding box center [395, 283] width 18 height 7
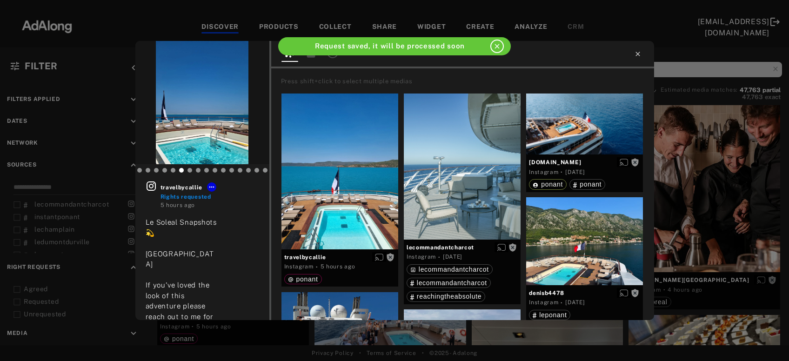
click at [638, 52] on icon at bounding box center [637, 53] width 7 height 7
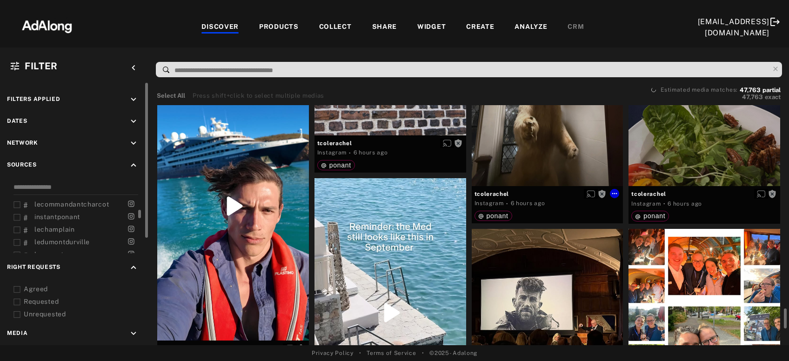
scroll to position [1806, 0]
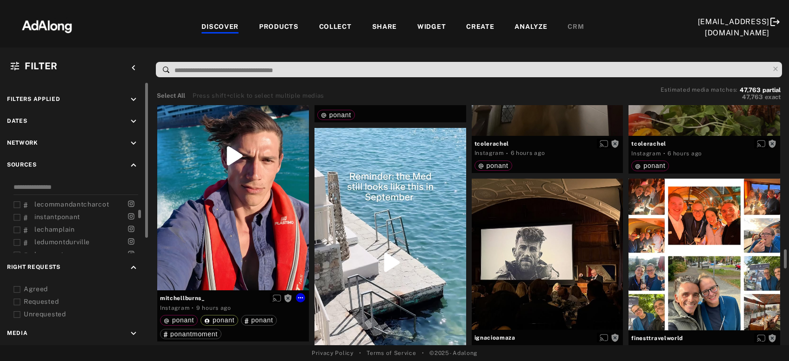
click at [224, 213] on div "Get rights" at bounding box center [233, 156] width 152 height 270
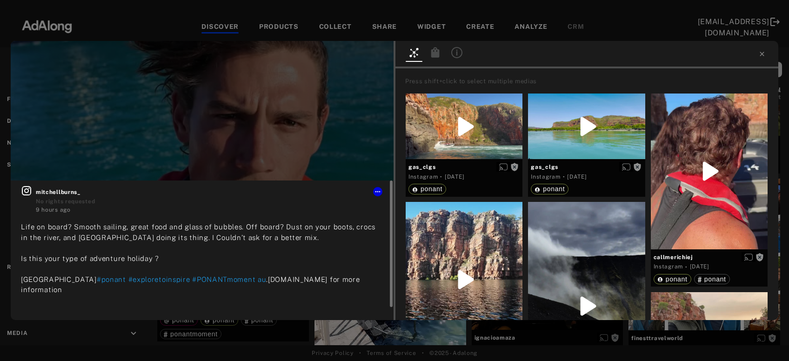
scroll to position [14, 0]
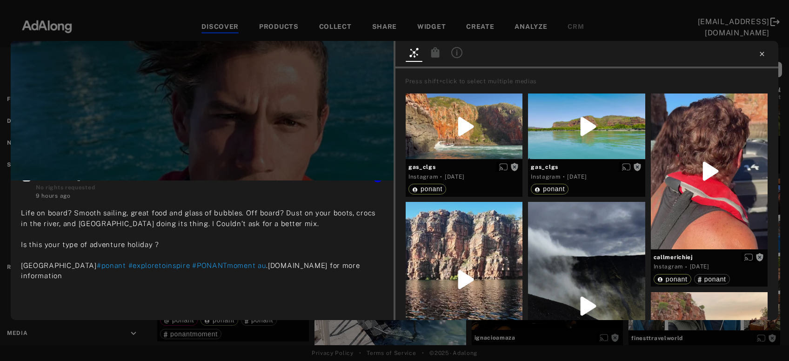
click at [765, 55] on icon at bounding box center [762, 53] width 7 height 7
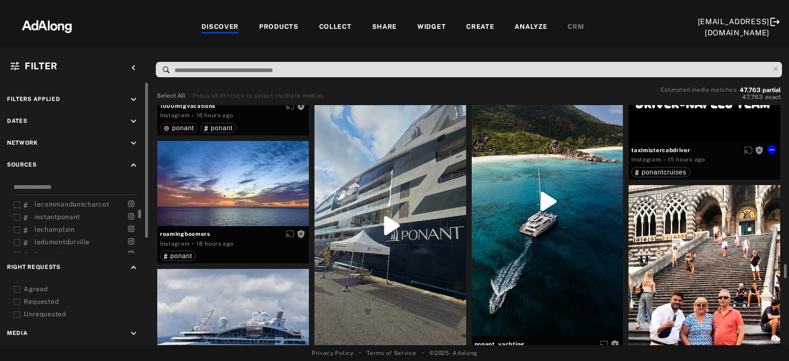
scroll to position [2759, 0]
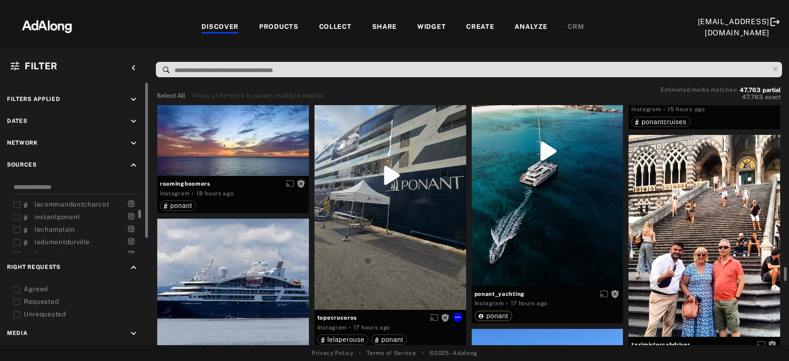
click at [433, 213] on div "Get rights" at bounding box center [391, 175] width 152 height 270
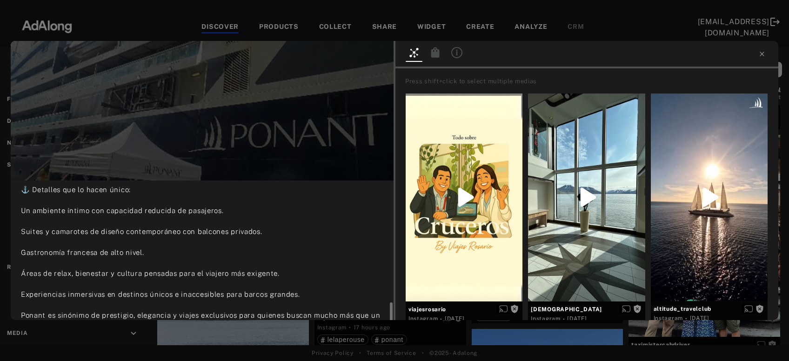
scroll to position [153, 0]
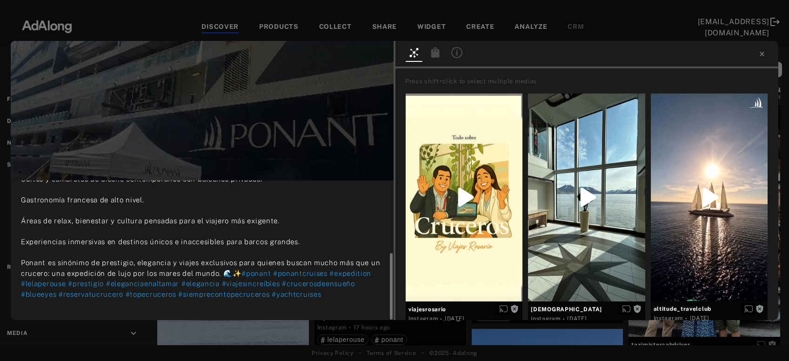
click at [247, 341] on div "Get rights topecruceros No rights requested 17 hours ago ✨ Hoy en TopeCruceros …" at bounding box center [394, 180] width 789 height 361
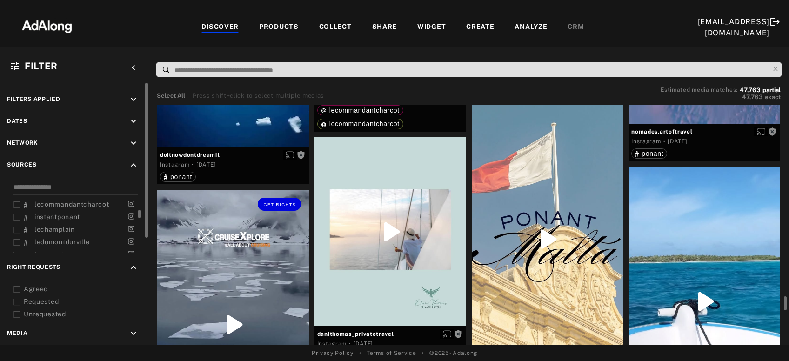
scroll to position [4816, 0]
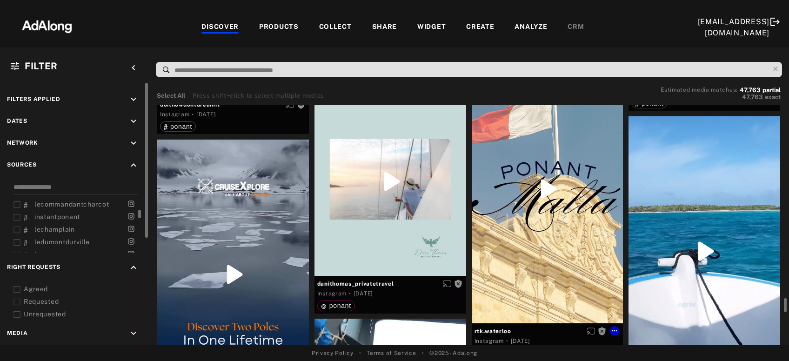
click at [577, 224] on div "Get rights" at bounding box center [548, 189] width 152 height 270
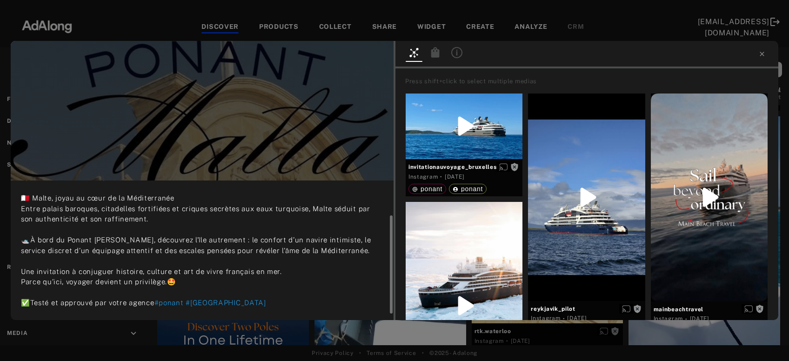
scroll to position [59, 0]
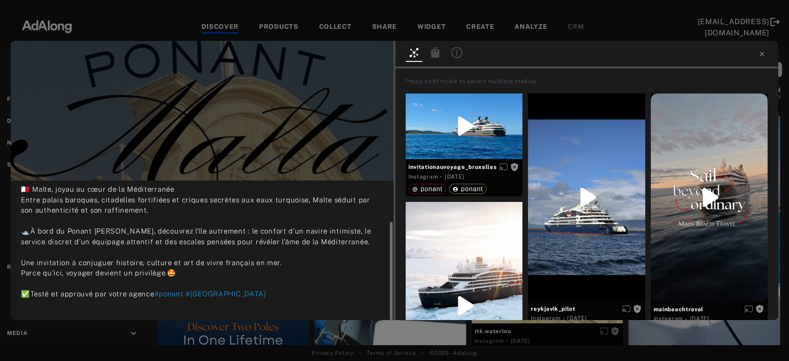
click at [226, 340] on div "Get rights rtk.waterloo No rights requested 2 days ago ✨𝐌𝐀𝐋𝐓𝐄 & 𝐏𝐎𝐍𝐀𝐍𝐓✨ 🇲🇹 Malt…" at bounding box center [394, 180] width 789 height 361
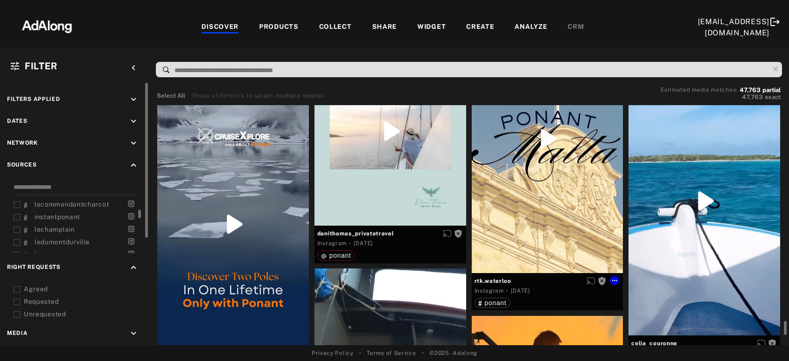
scroll to position [4917, 0]
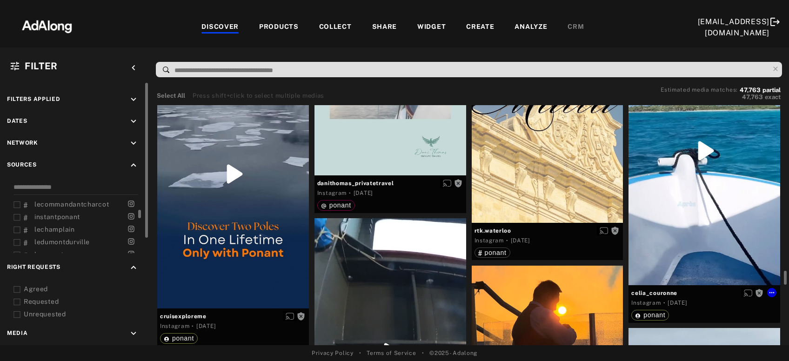
click at [714, 181] on div "Get rights" at bounding box center [705, 151] width 152 height 270
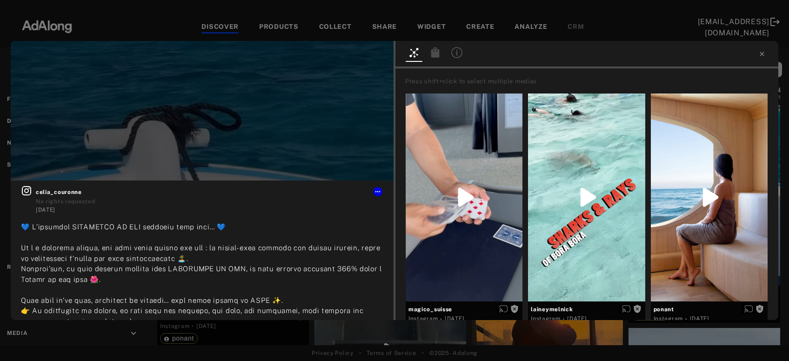
click at [316, 332] on div "Get rights celia_couronne No rights requested 2 days ago #PolynesieLeMag #Tahit…" at bounding box center [394, 180] width 789 height 361
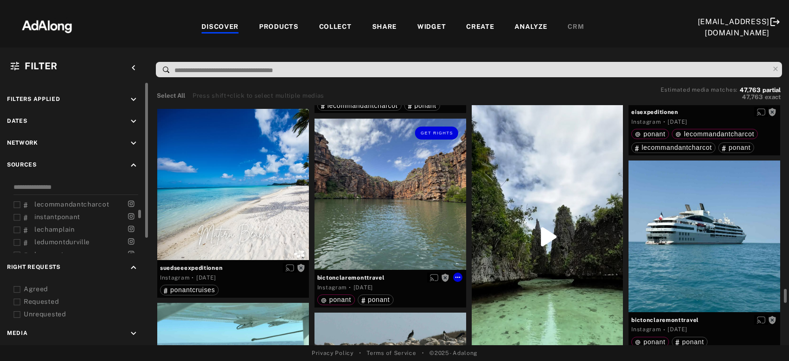
scroll to position [6422, 0]
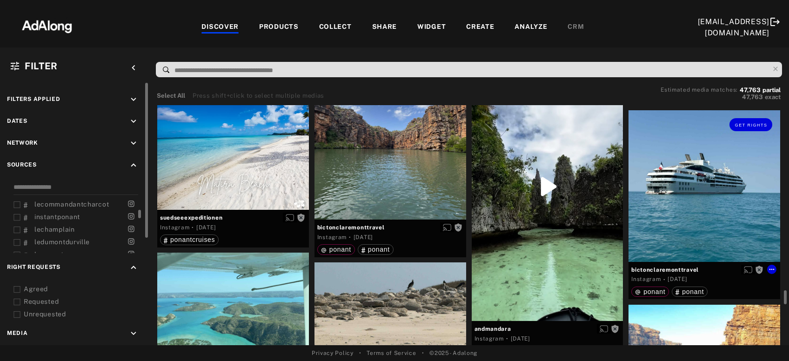
click at [671, 216] on div "Get rights" at bounding box center [705, 186] width 152 height 152
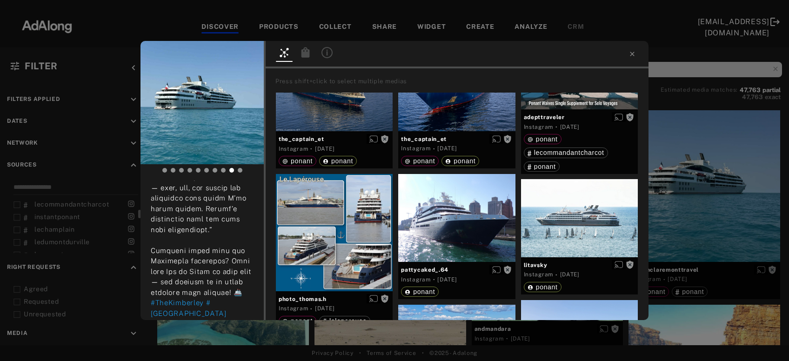
scroll to position [441, 0]
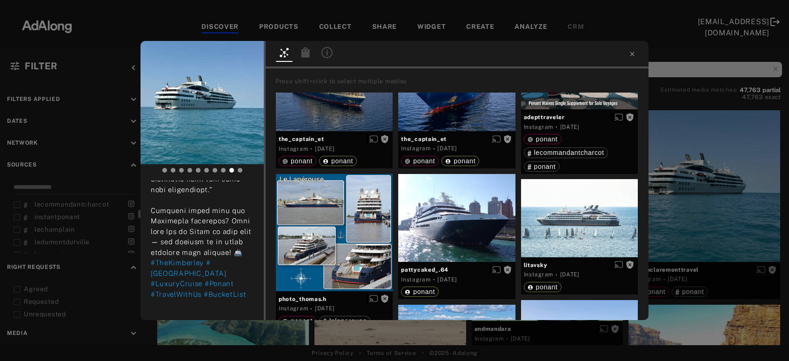
click at [703, 202] on div "Get rights bictonclaremonttravel No rights requested 2 days ago #TheKimberley #…" at bounding box center [394, 180] width 789 height 361
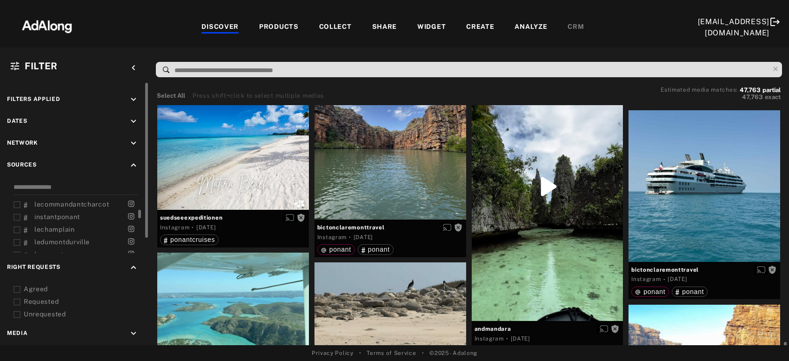
scroll to position [6471, 0]
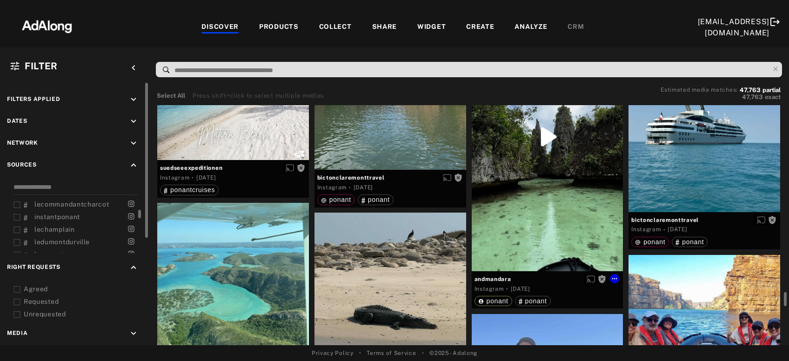
click at [552, 212] on div "Get rights" at bounding box center [548, 136] width 152 height 269
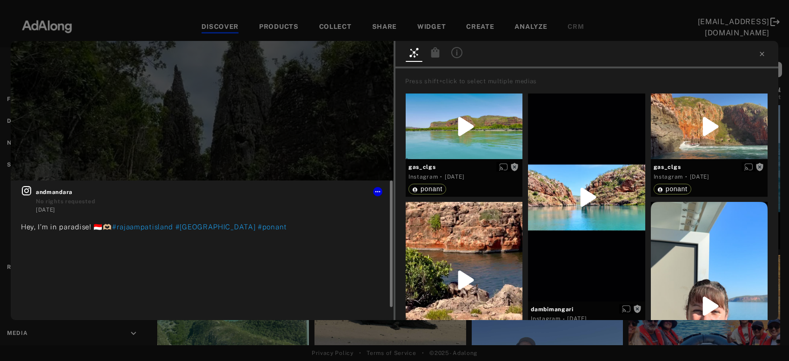
click at [29, 189] on icon at bounding box center [26, 190] width 11 height 11
click at [760, 55] on icon at bounding box center [762, 53] width 7 height 7
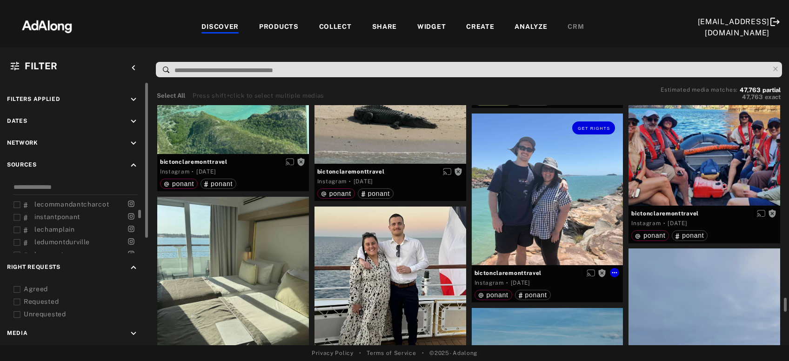
scroll to position [6722, 0]
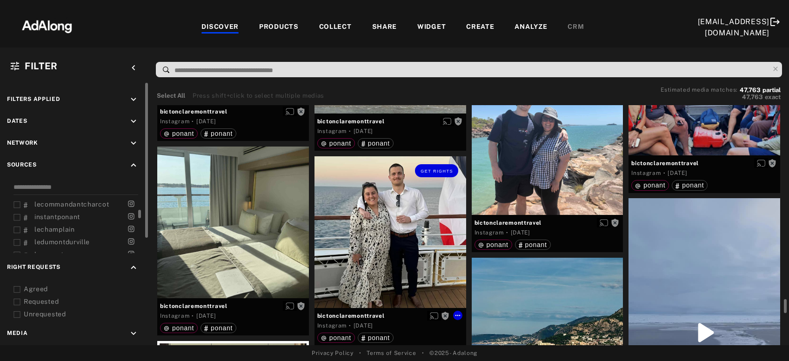
click at [397, 272] on div "Get rights" at bounding box center [391, 232] width 152 height 152
